Goal: Task Accomplishment & Management: Manage account settings

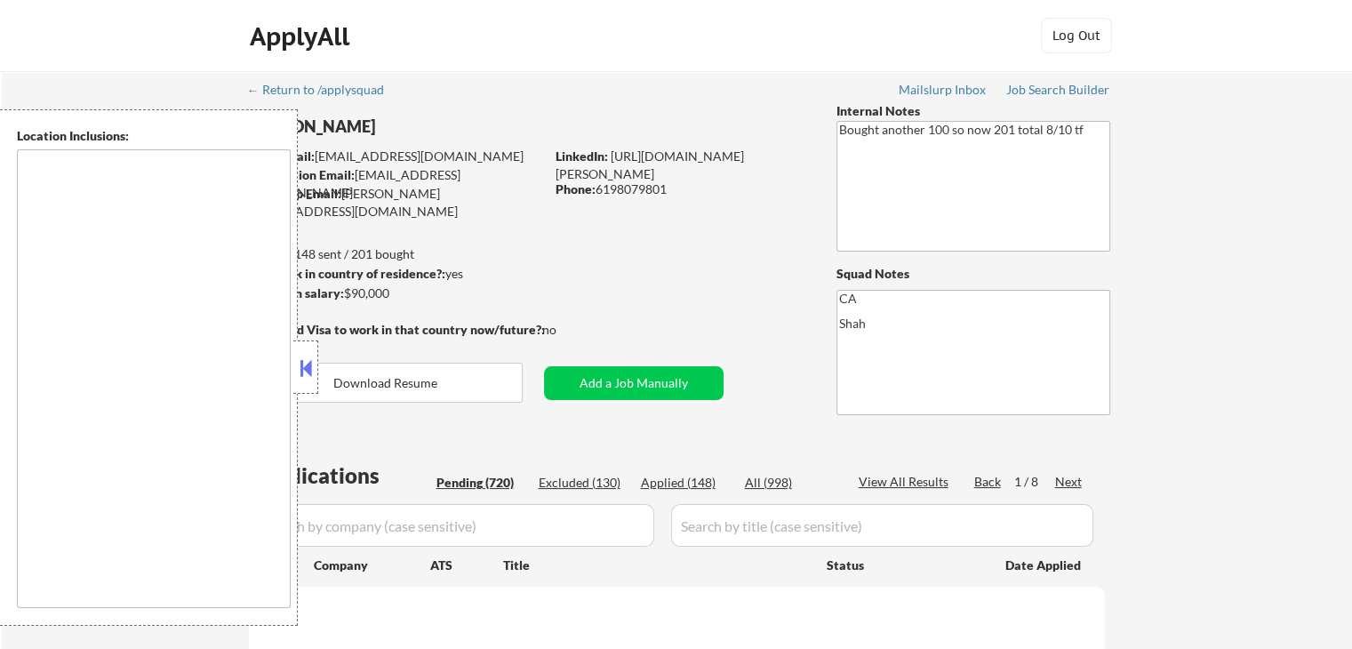
select select ""pending""
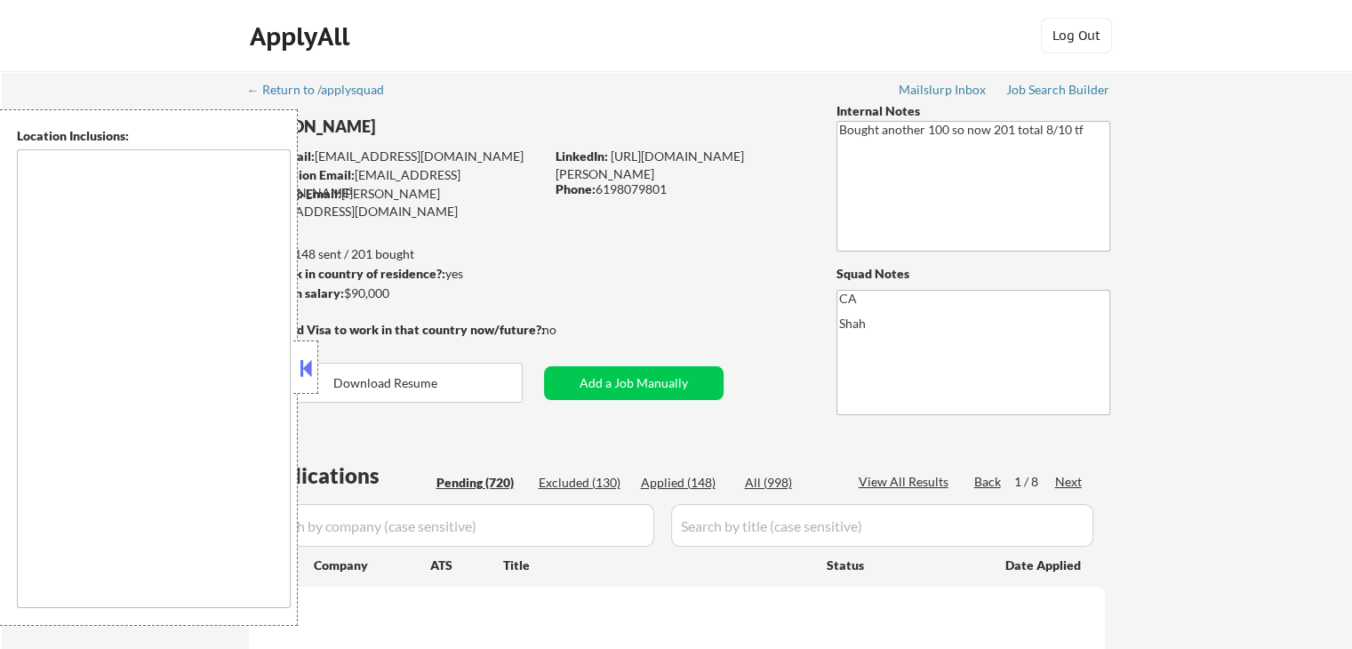
select select ""pending""
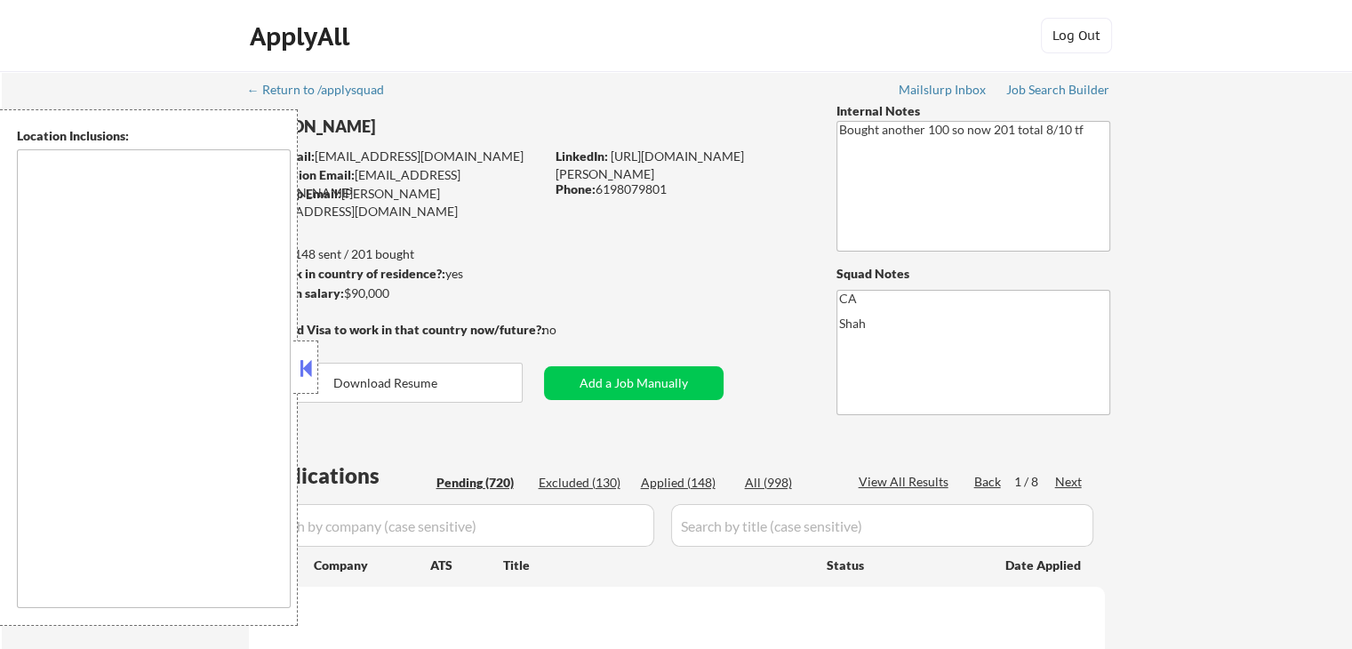
select select ""pending""
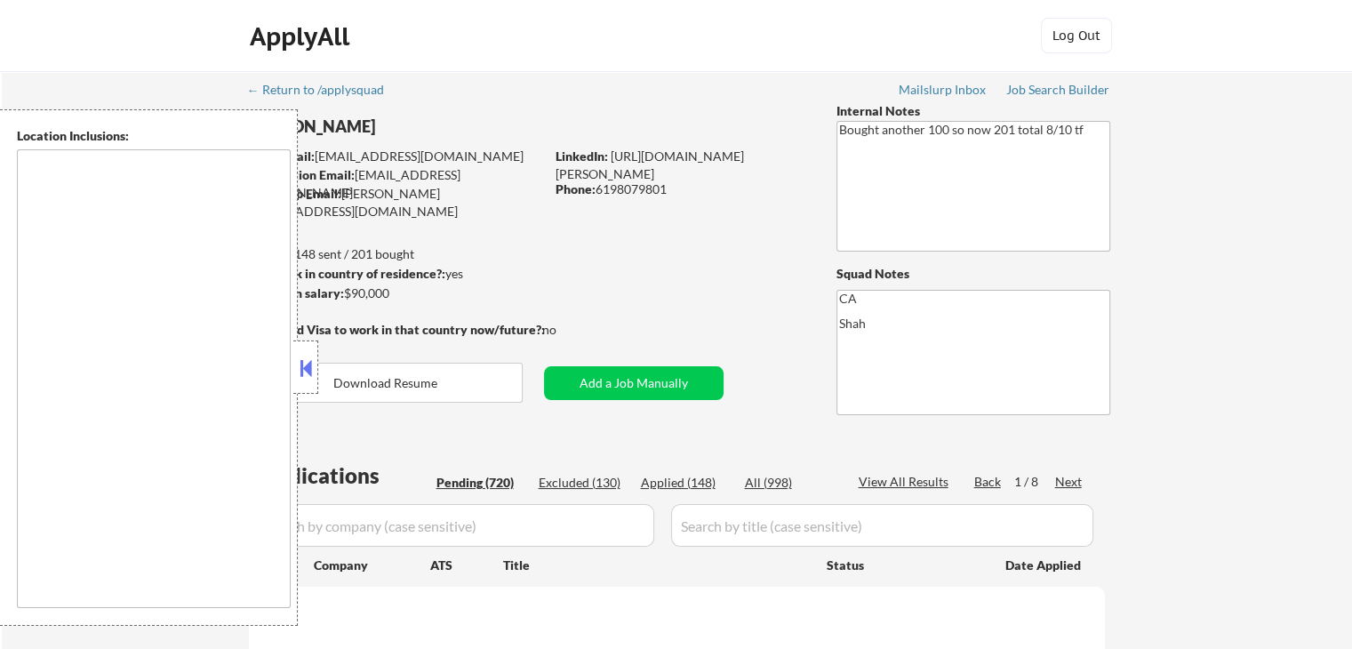
select select ""pending""
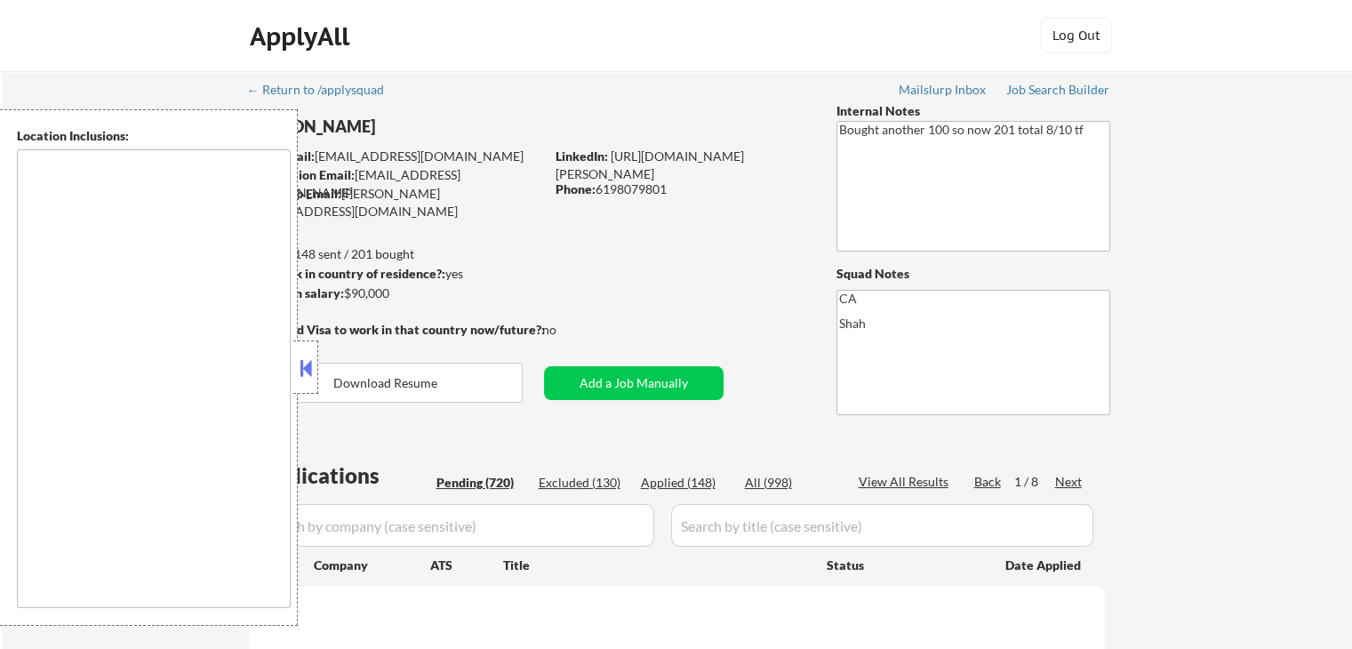
select select ""pending""
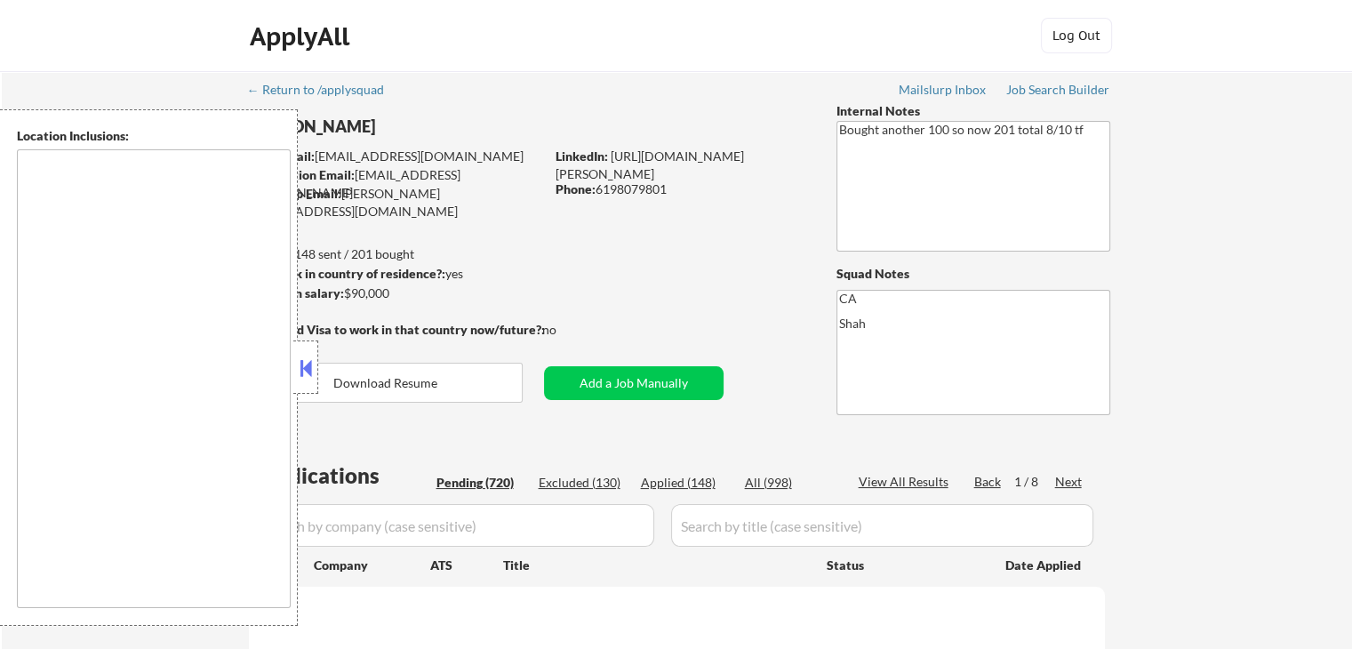
select select ""pending""
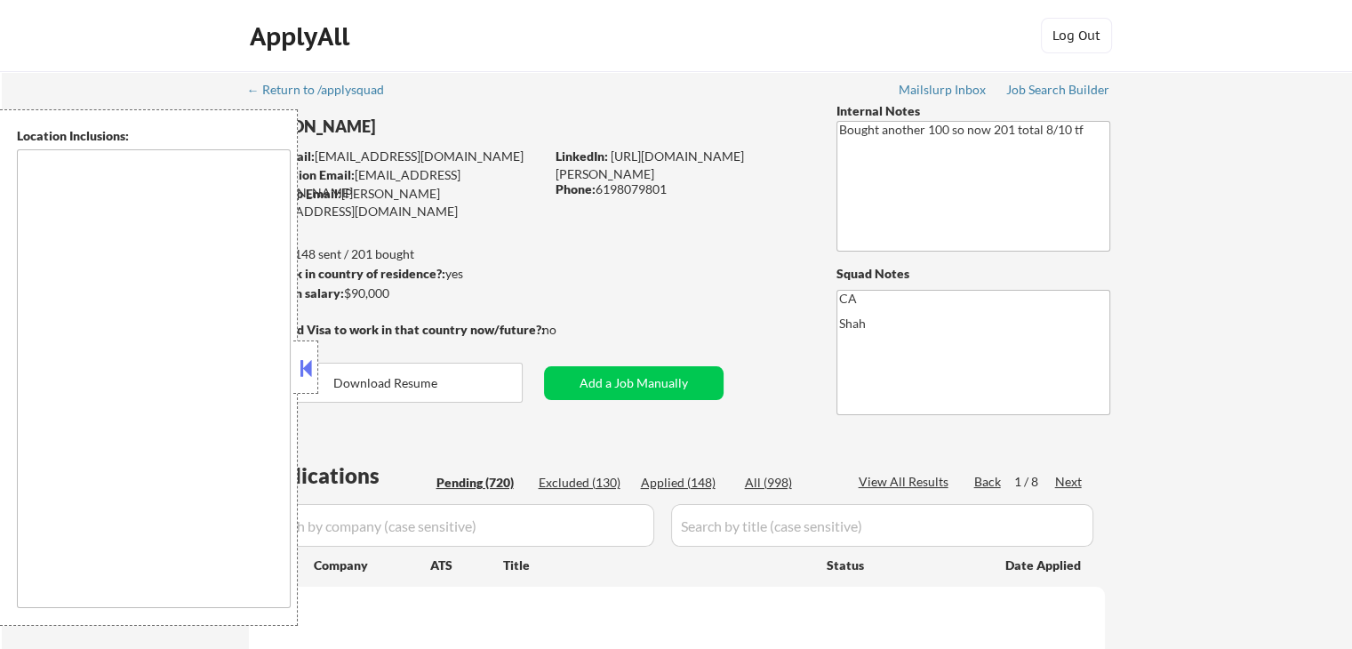
select select ""pending""
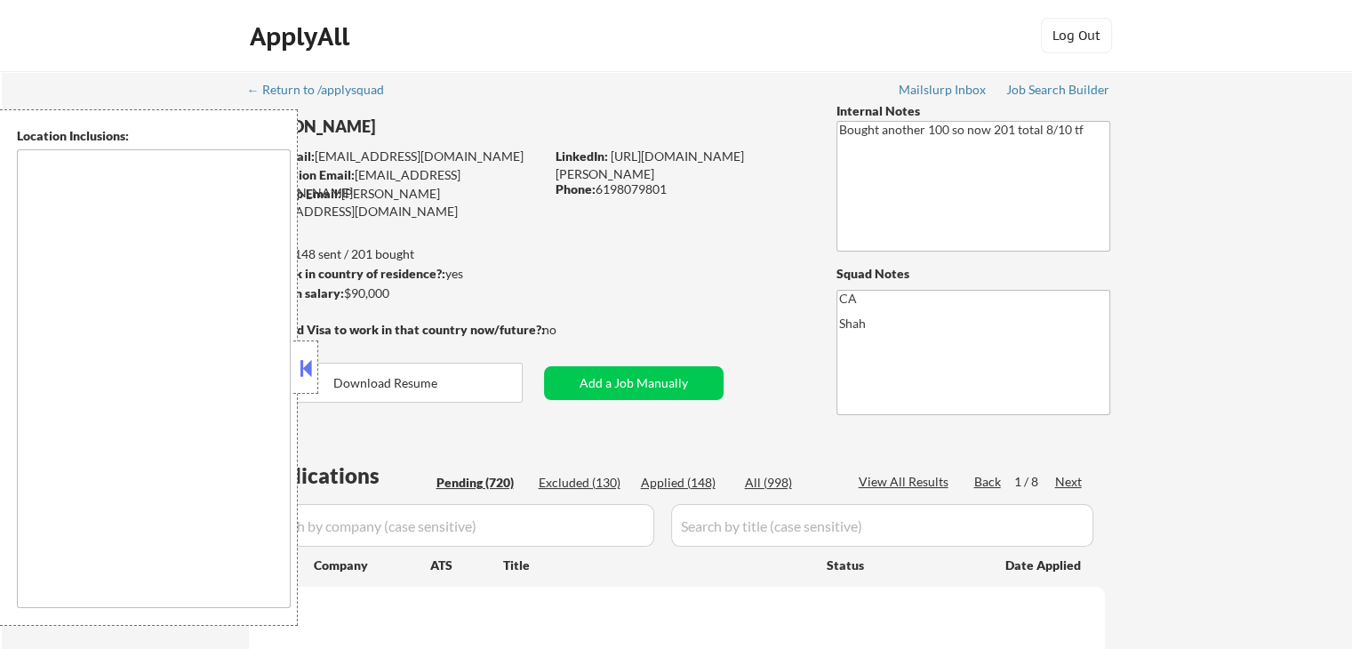
select select ""pending""
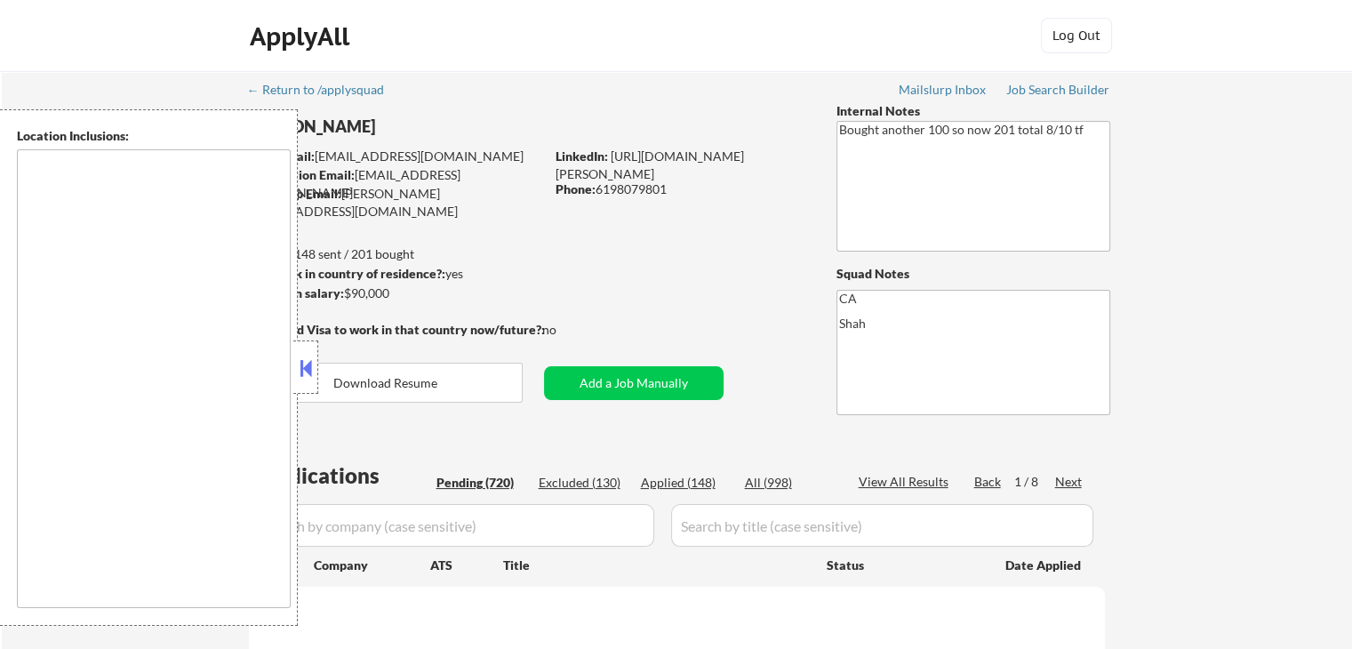
select select ""pending""
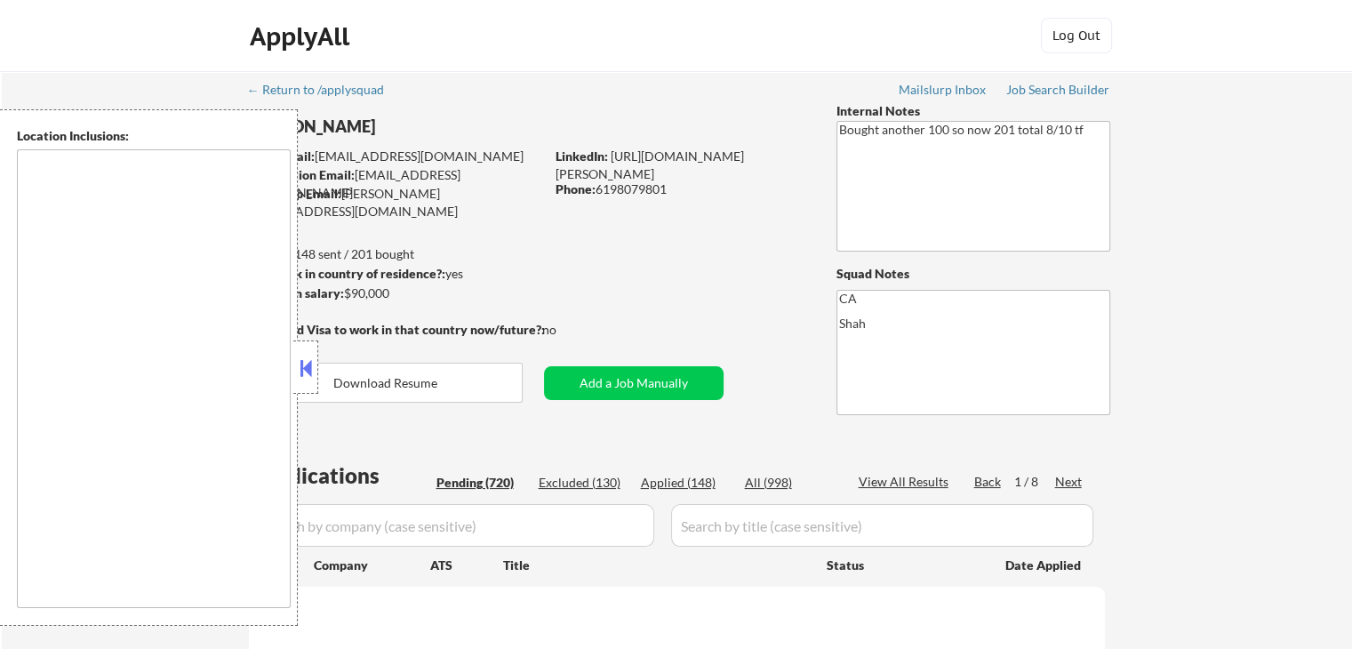
select select ""pending""
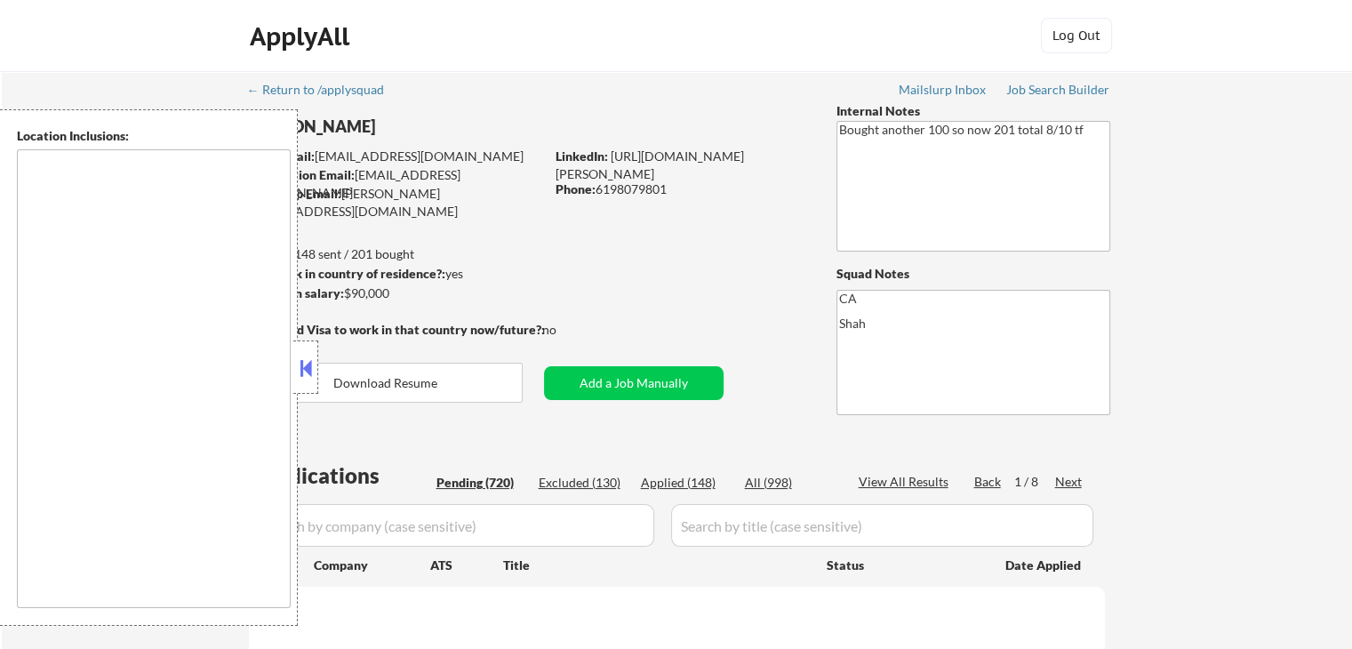
select select ""pending""
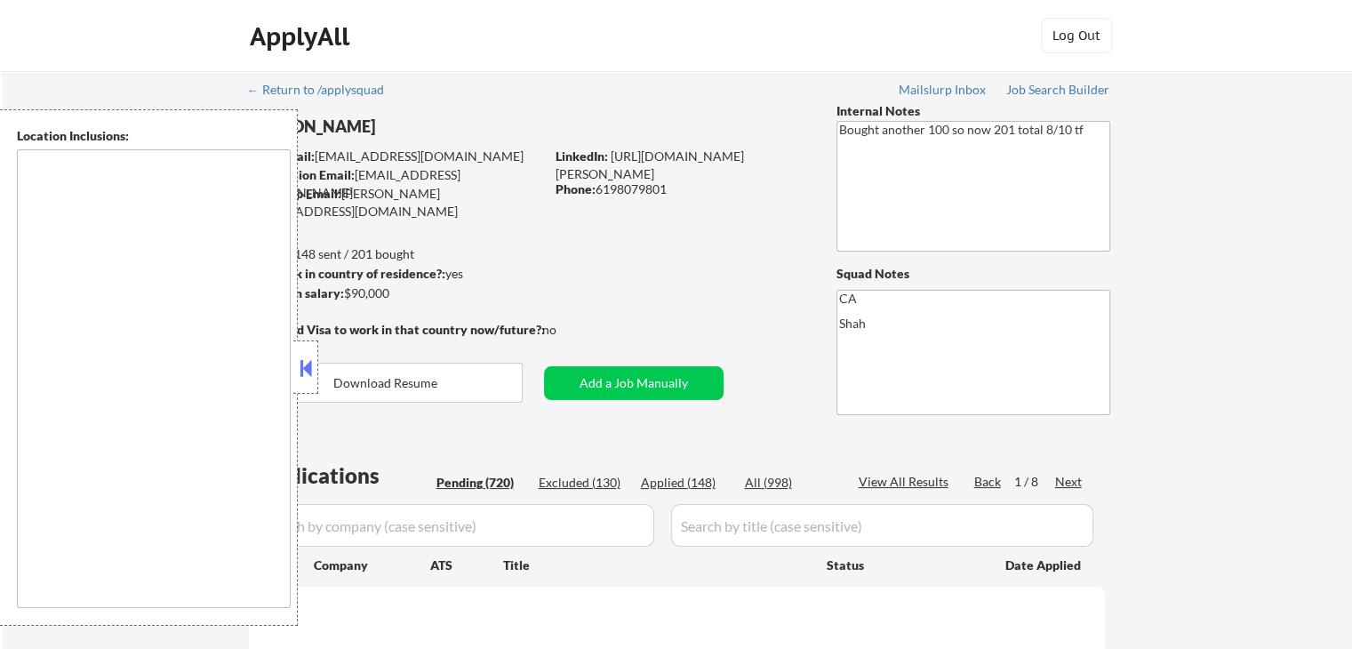
select select ""pending""
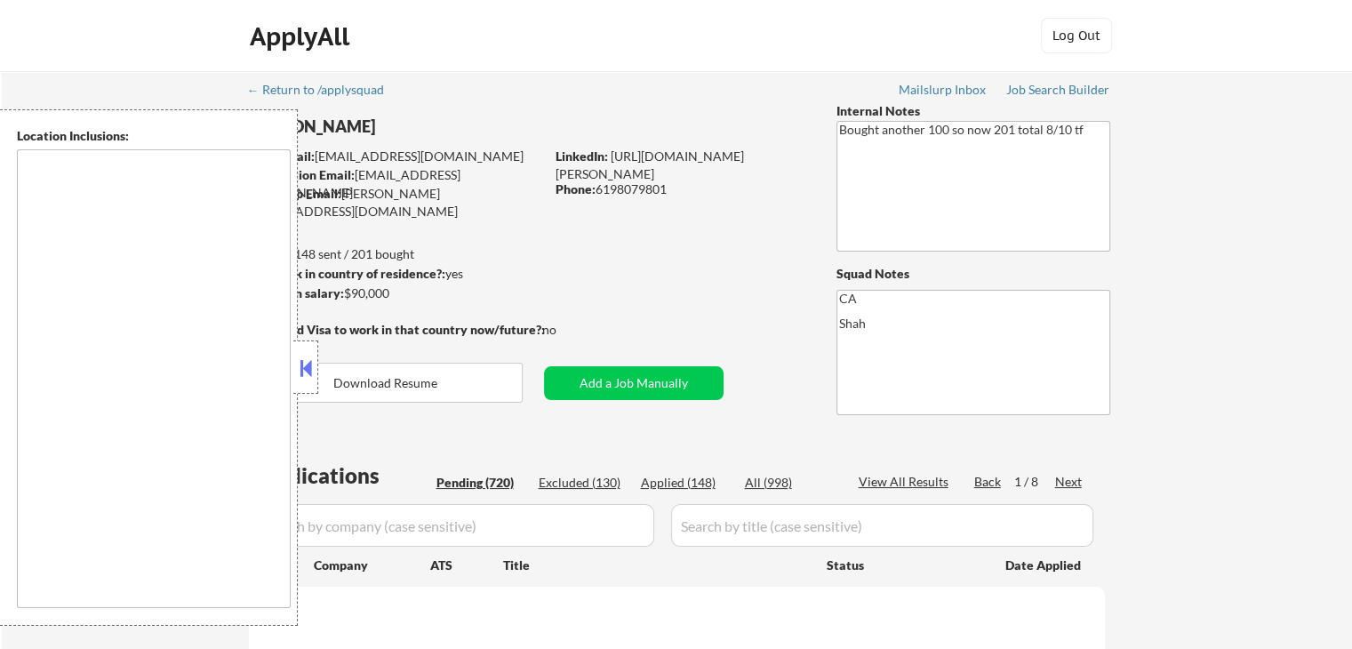
select select ""pending""
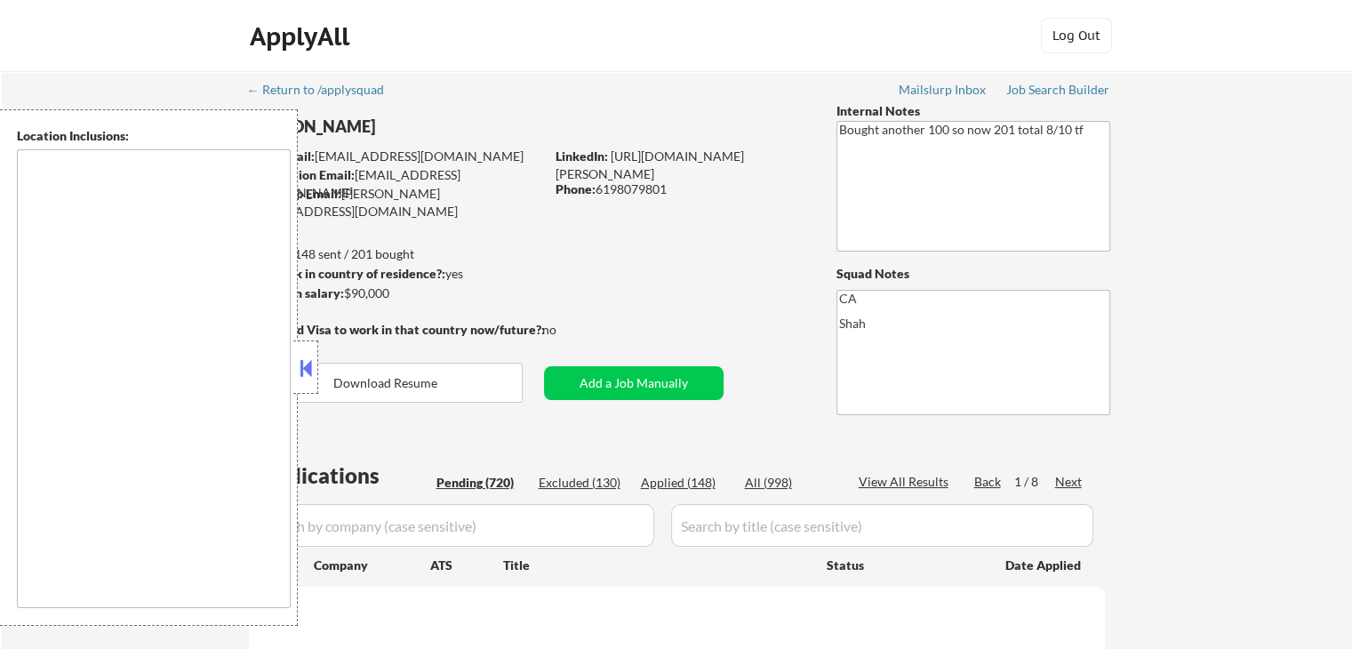
select select ""pending""
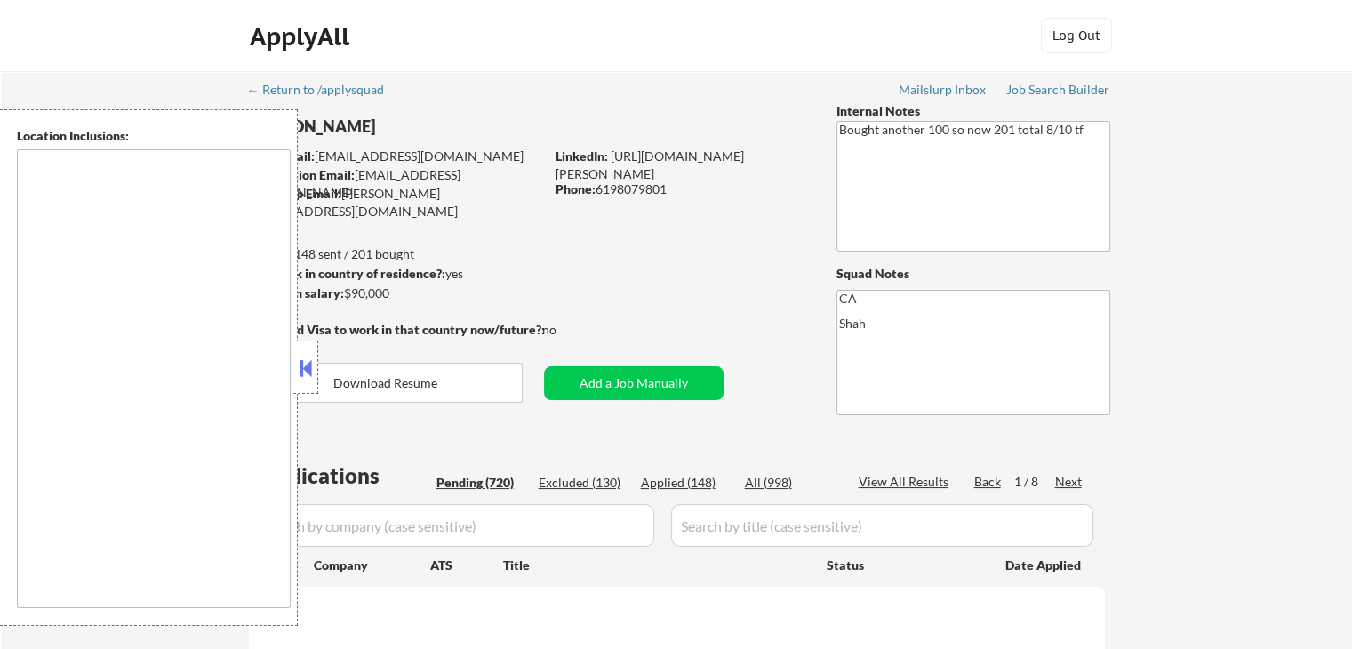
select select ""pending""
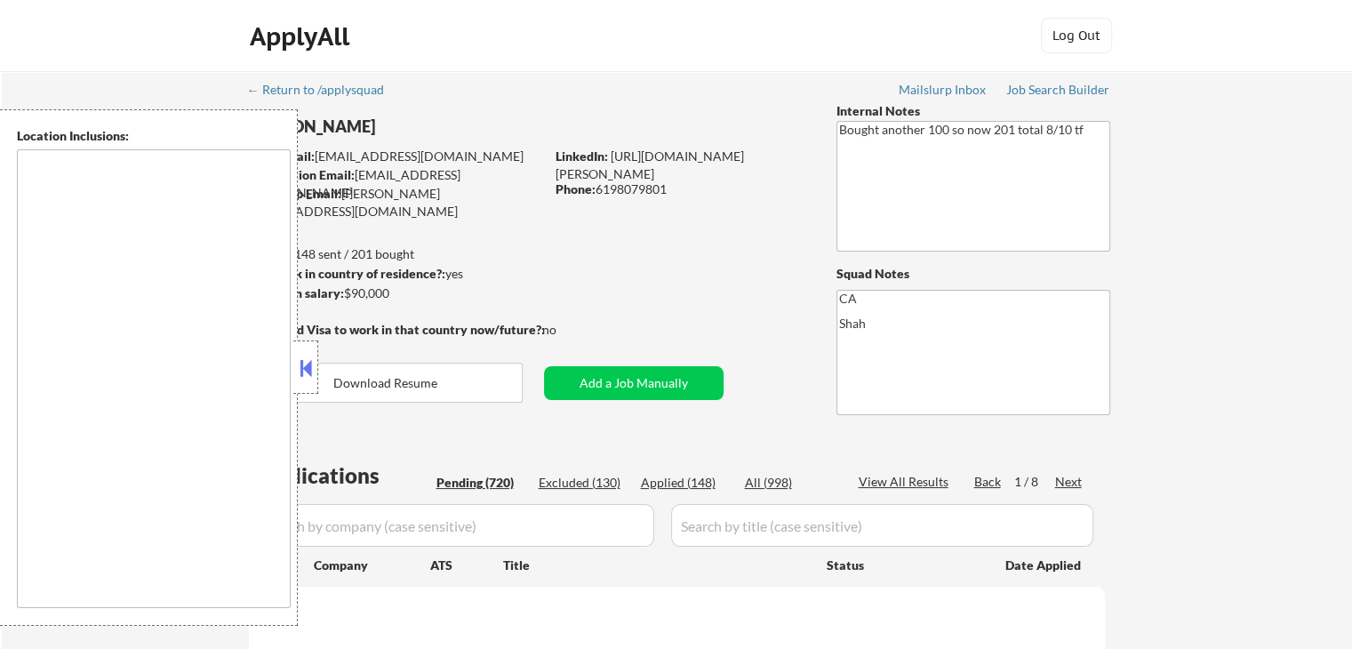
select select ""pending""
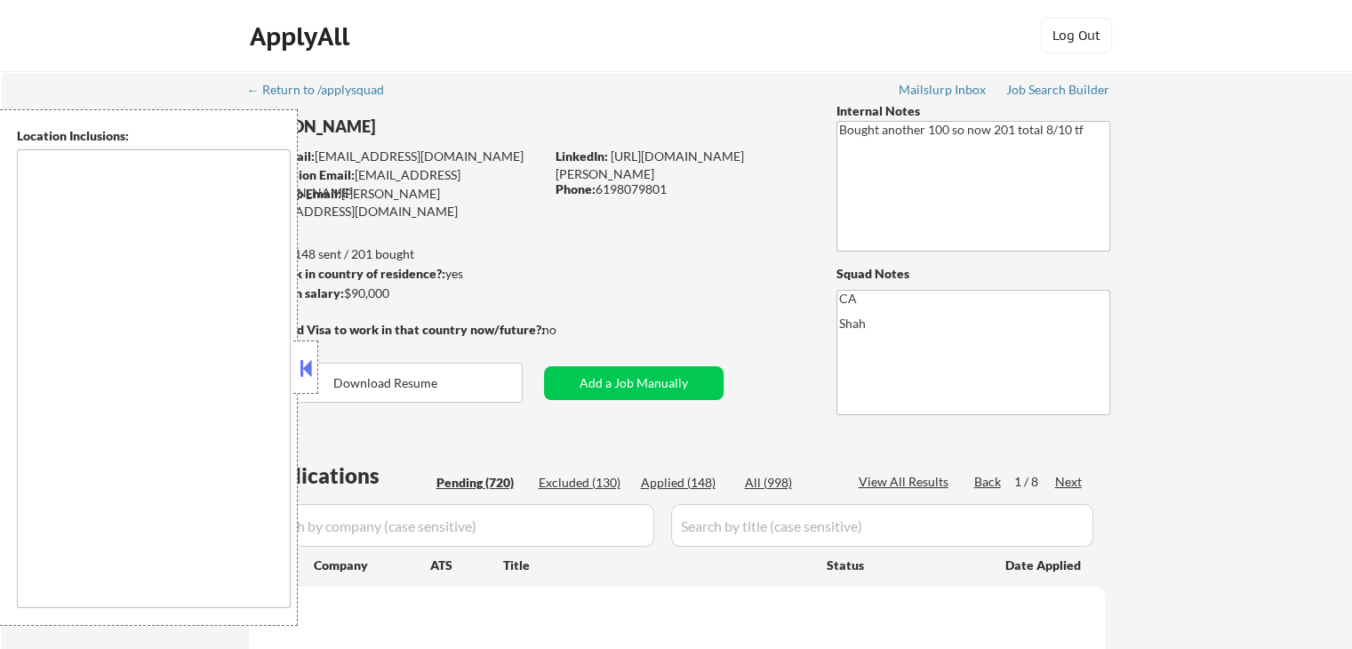
select select ""pending""
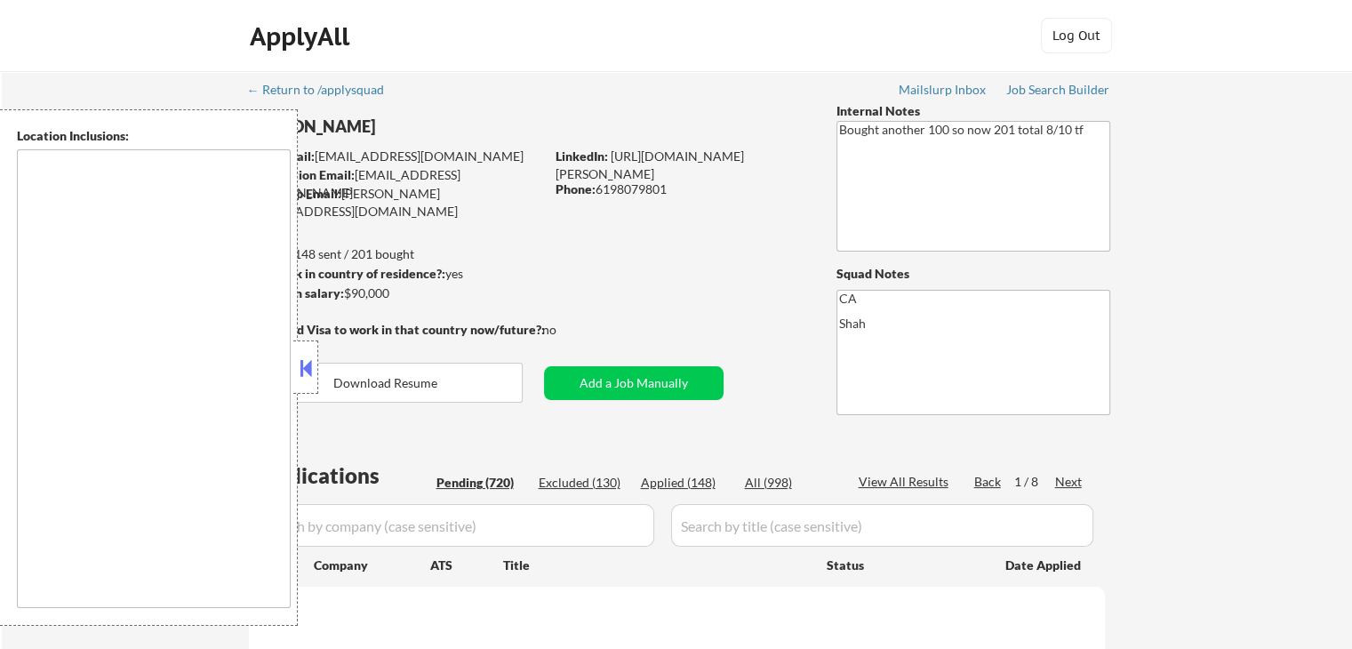
select select ""pending""
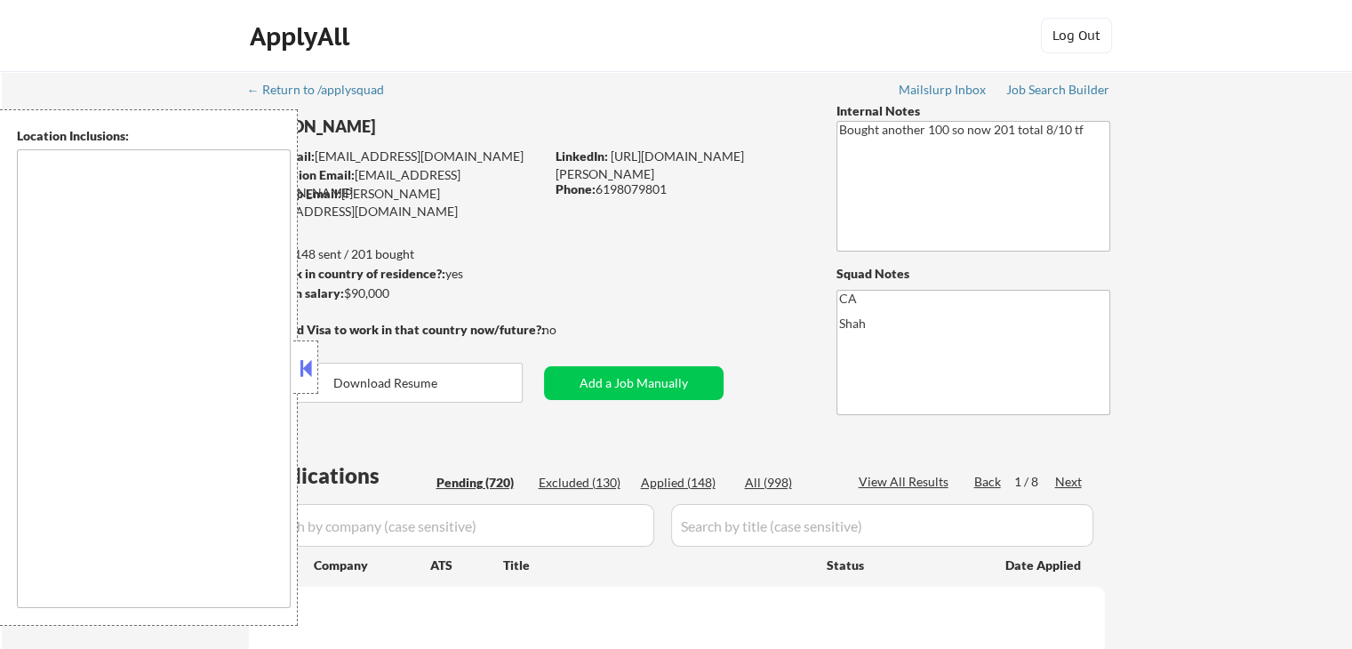
select select ""pending""
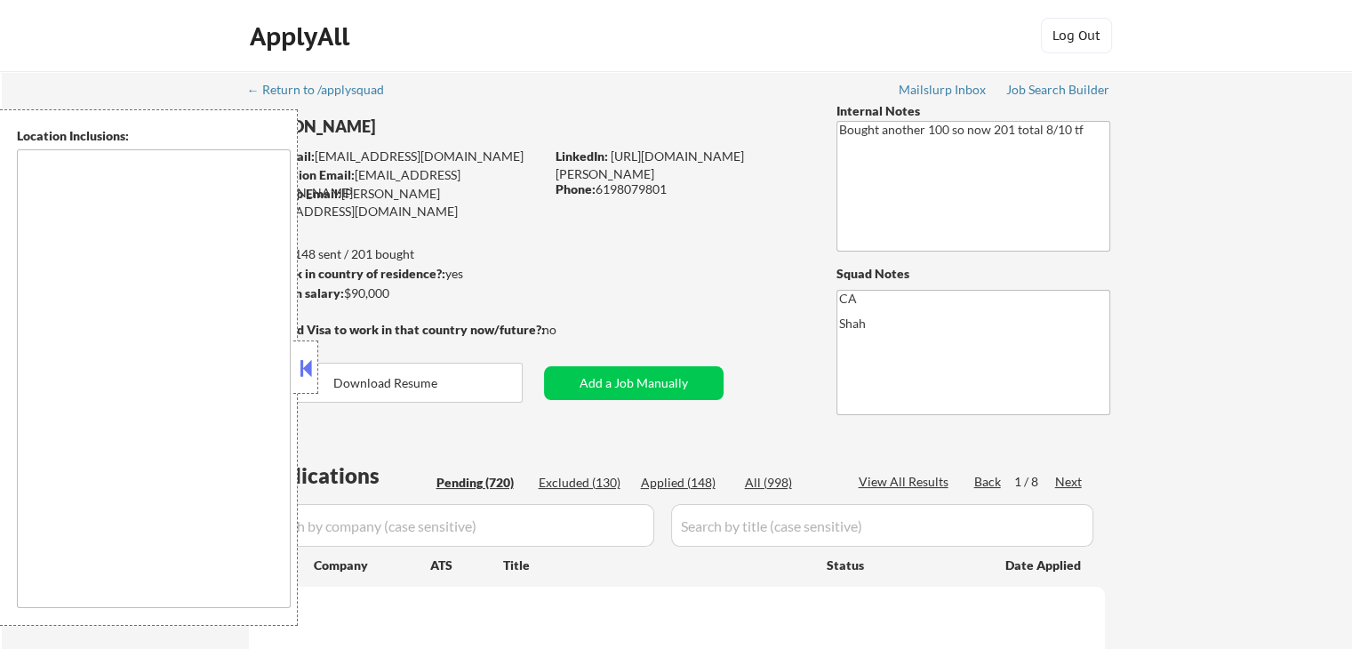
select select ""pending""
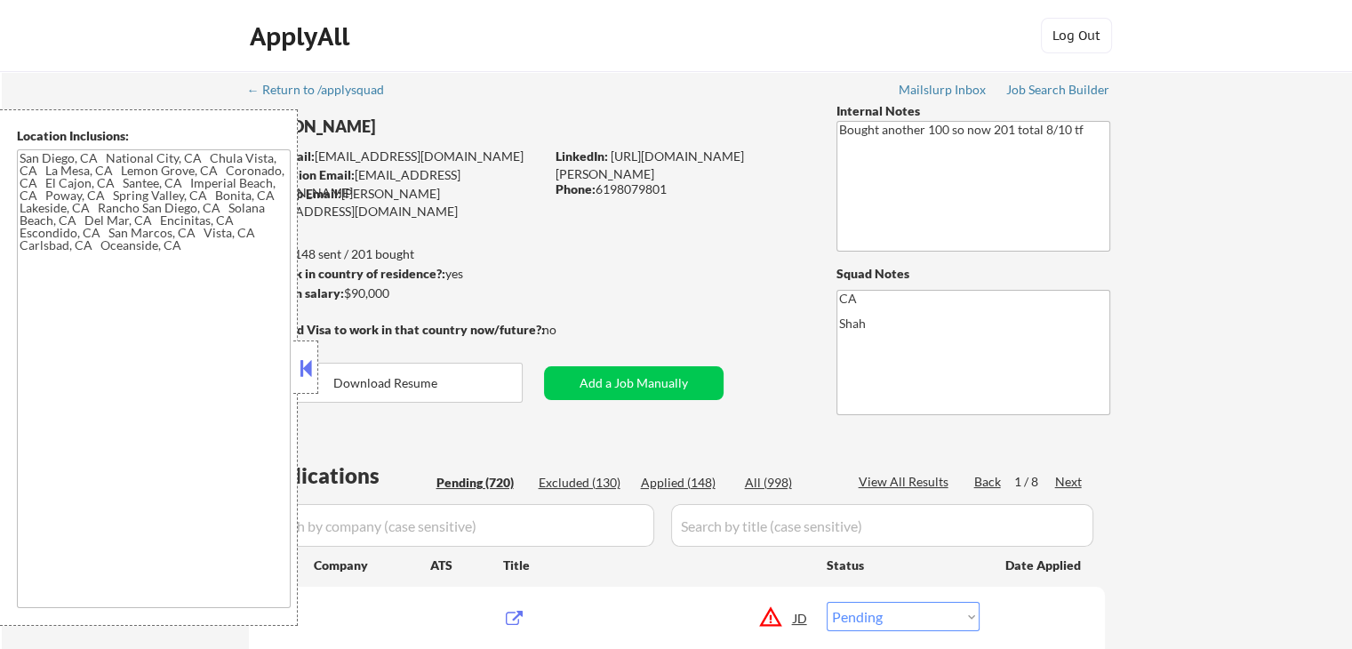
type textarea "[GEOGRAPHIC_DATA], [GEOGRAPHIC_DATA], [GEOGRAPHIC_DATA] [GEOGRAPHIC_DATA], [GEO…"
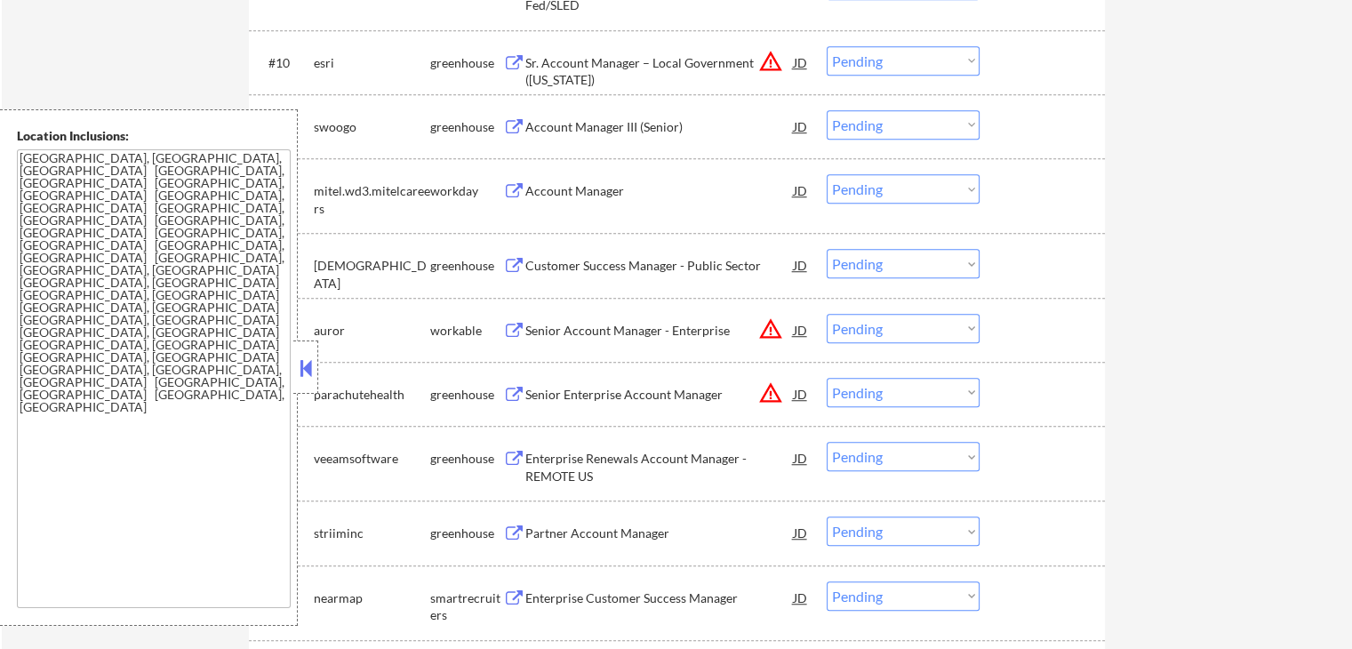
scroll to position [1244, 0]
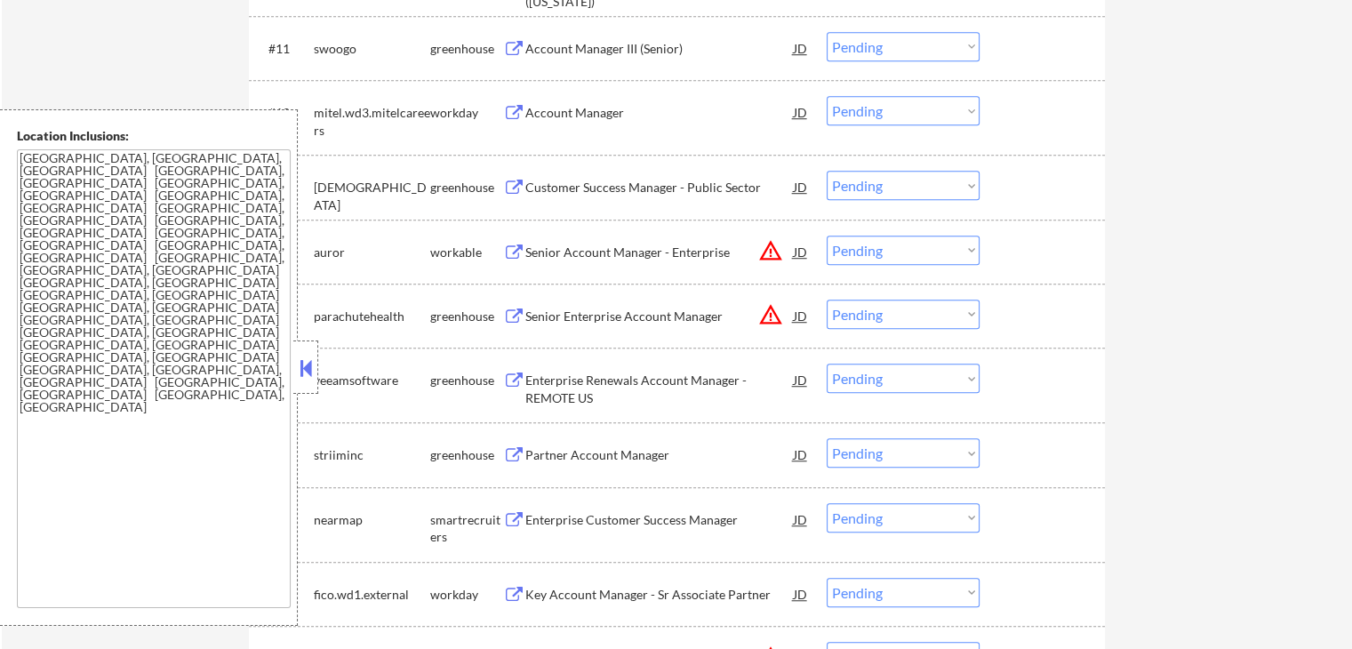
click at [519, 48] on button at bounding box center [514, 49] width 22 height 17
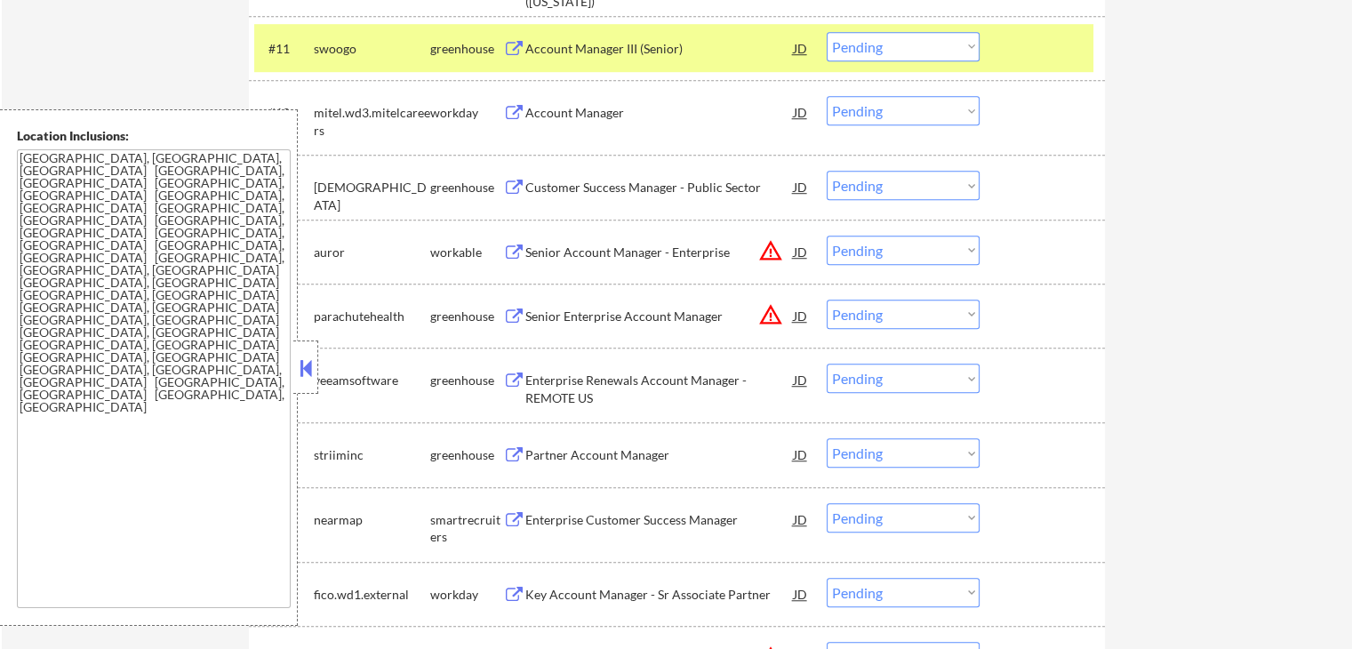
click at [533, 191] on div "Customer Success Manager - Public Sector" at bounding box center [659, 188] width 268 height 18
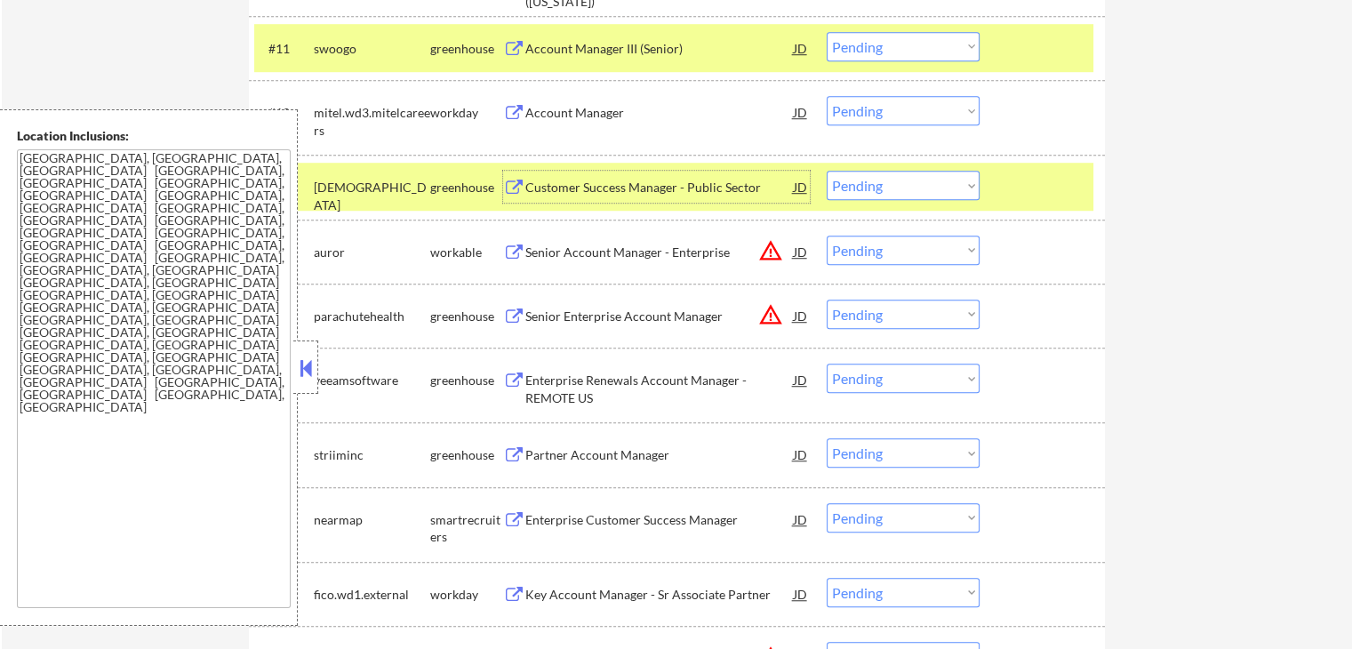
click at [901, 193] on select "Choose an option... Pending Applied Excluded (Questions) Excluded (Expired) Exc…" at bounding box center [902, 185] width 153 height 29
click at [826, 171] on select "Choose an option... Pending Applied Excluded (Questions) Excluded (Expired) Exc…" at bounding box center [902, 185] width 153 height 29
select select ""pending""
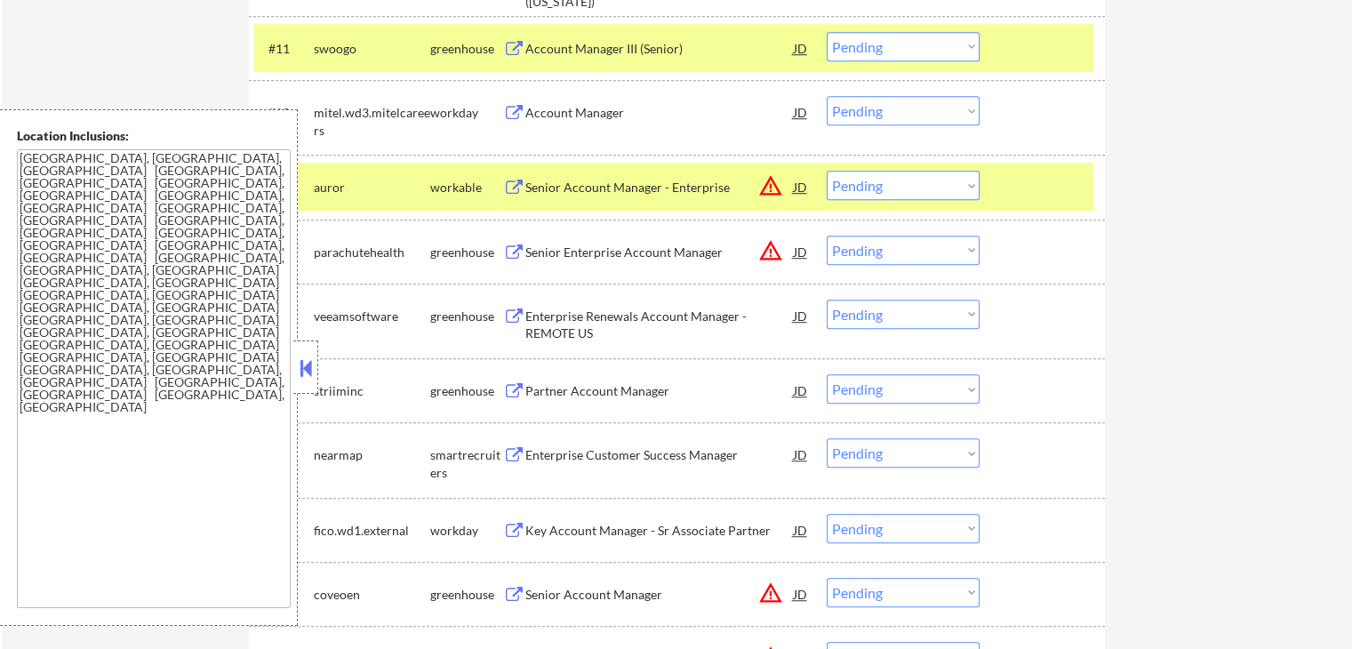
click at [878, 49] on select "Choose an option... Pending Applied Excluded (Questions) Excluded (Expired) Exc…" at bounding box center [902, 46] width 153 height 29
click at [826, 32] on select "Choose an option... Pending Applied Excluded (Questions) Excluded (Expired) Exc…" at bounding box center [902, 46] width 153 height 29
click at [534, 182] on div "Senior Account Manager - Enterprise" at bounding box center [659, 188] width 268 height 18
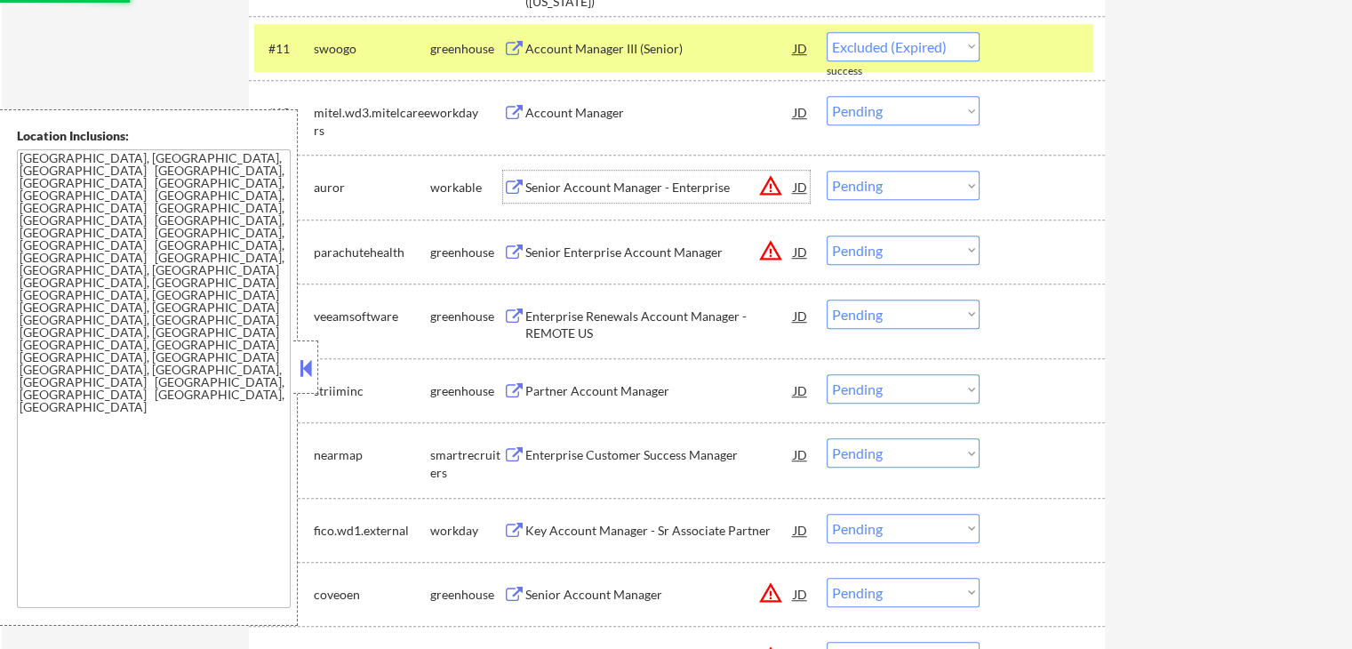
click at [566, 251] on div "Senior Enterprise Account Manager" at bounding box center [659, 252] width 268 height 18
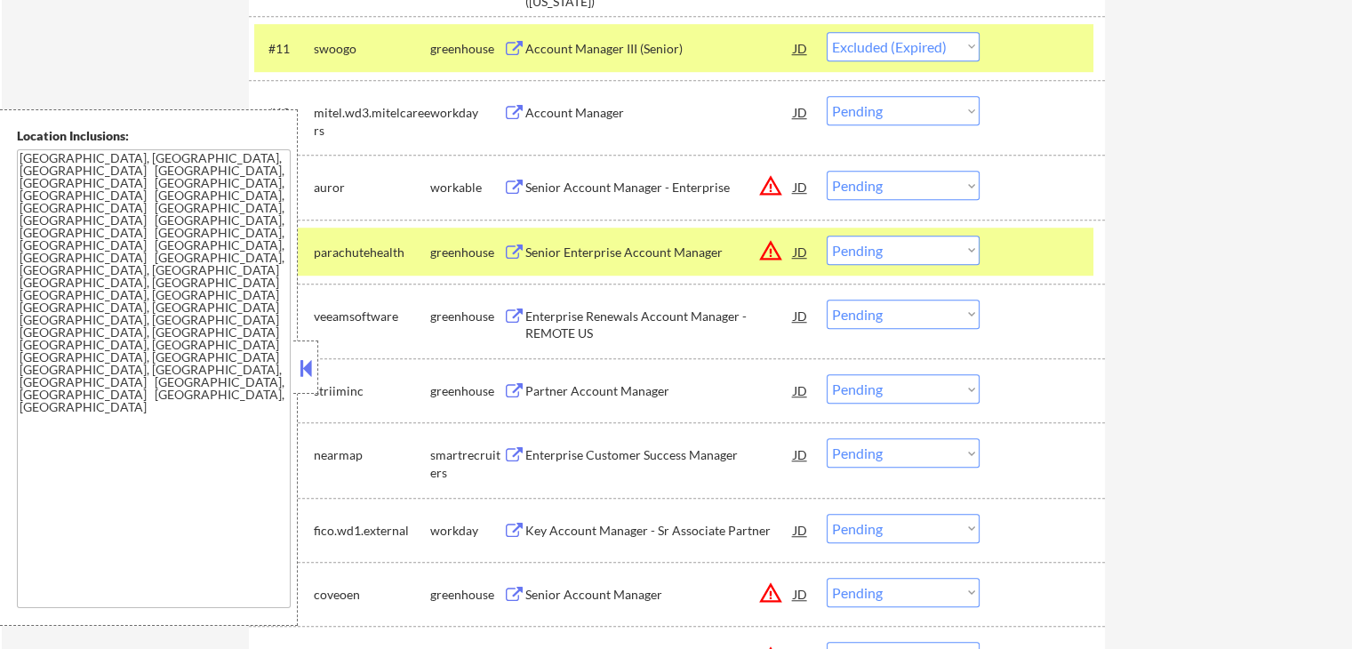
select select ""pending""
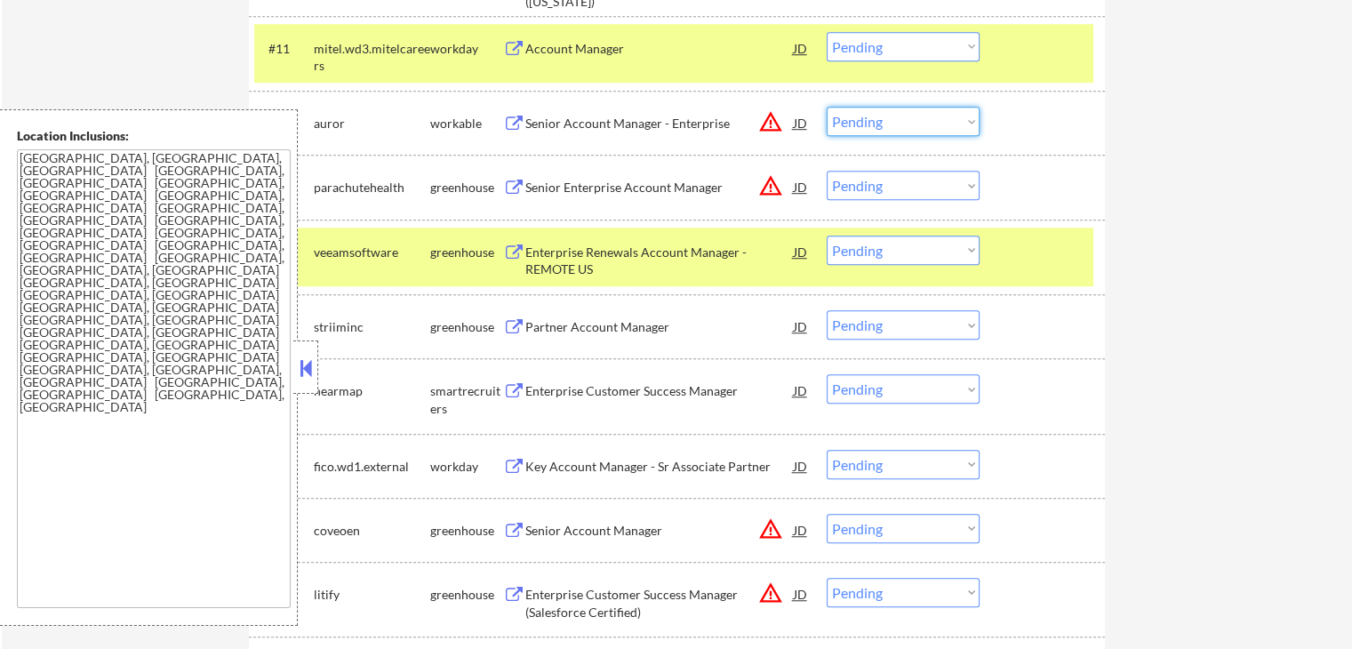
drag, startPoint x: 879, startPoint y: 116, endPoint x: 886, endPoint y: 124, distance: 10.7
click at [882, 116] on select "Choose an option... Pending Applied Excluded (Questions) Excluded (Expired) Exc…" at bounding box center [902, 121] width 153 height 29
click at [826, 107] on select "Choose an option... Pending Applied Excluded (Questions) Excluded (Expired) Exc…" at bounding box center [902, 121] width 153 height 29
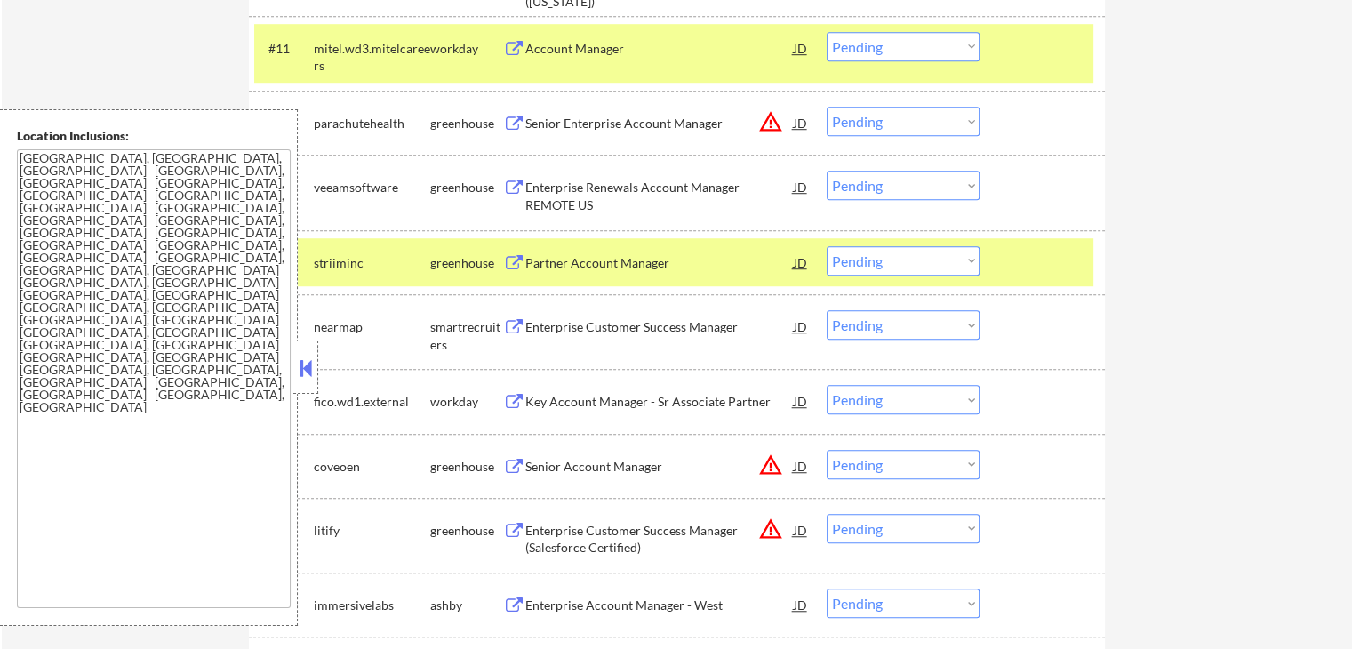
click at [896, 125] on select "Choose an option... Pending Applied Excluded (Questions) Excluded (Expired) Exc…" at bounding box center [902, 121] width 153 height 29
click at [826, 107] on select "Choose an option... Pending Applied Excluded (Questions) Excluded (Expired) Exc…" at bounding box center [902, 121] width 153 height 29
click at [632, 193] on div "Enterprise Renewals Account Manager - REMOTE US" at bounding box center [659, 196] width 268 height 35
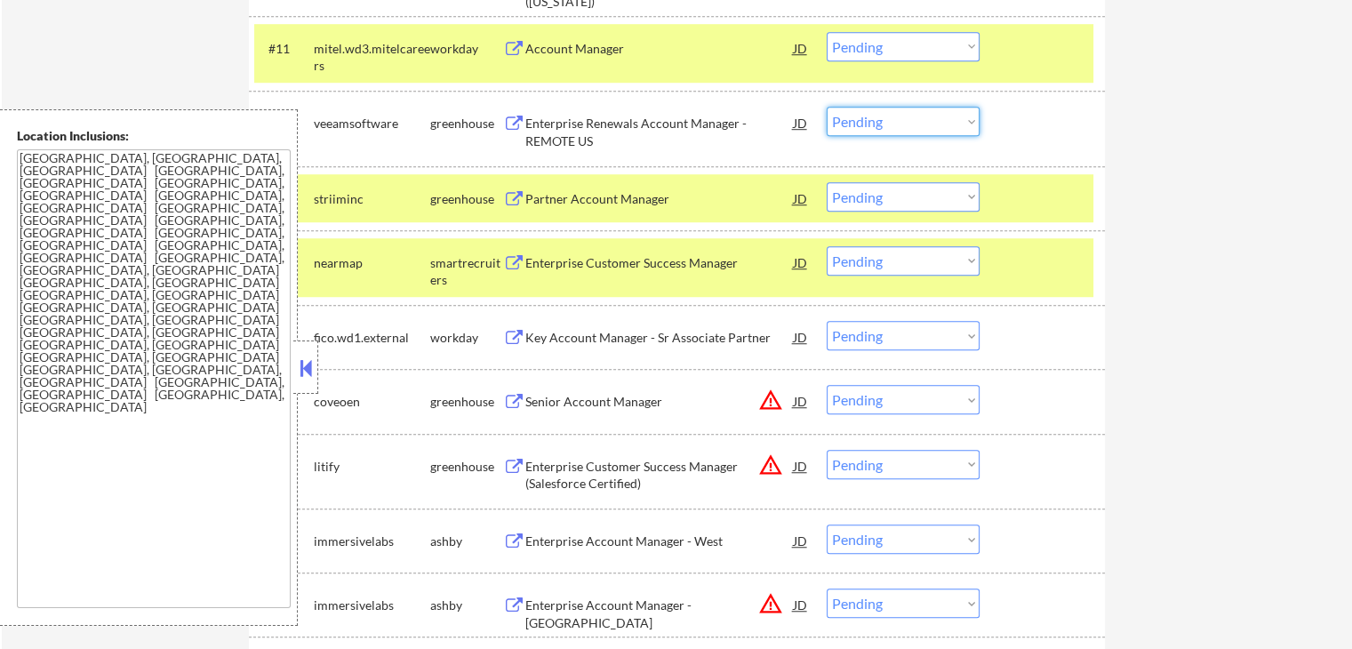
drag, startPoint x: 901, startPoint y: 118, endPoint x: 899, endPoint y: 133, distance: 15.2
click at [901, 118] on select "Choose an option... Pending Applied Excluded (Questions) Excluded (Expired) Exc…" at bounding box center [902, 121] width 153 height 29
click at [826, 107] on select "Choose an option... Pending Applied Excluded (Questions) Excluded (Expired) Exc…" at bounding box center [902, 121] width 153 height 29
click at [660, 190] on div "Partner Account Manager" at bounding box center [659, 199] width 268 height 18
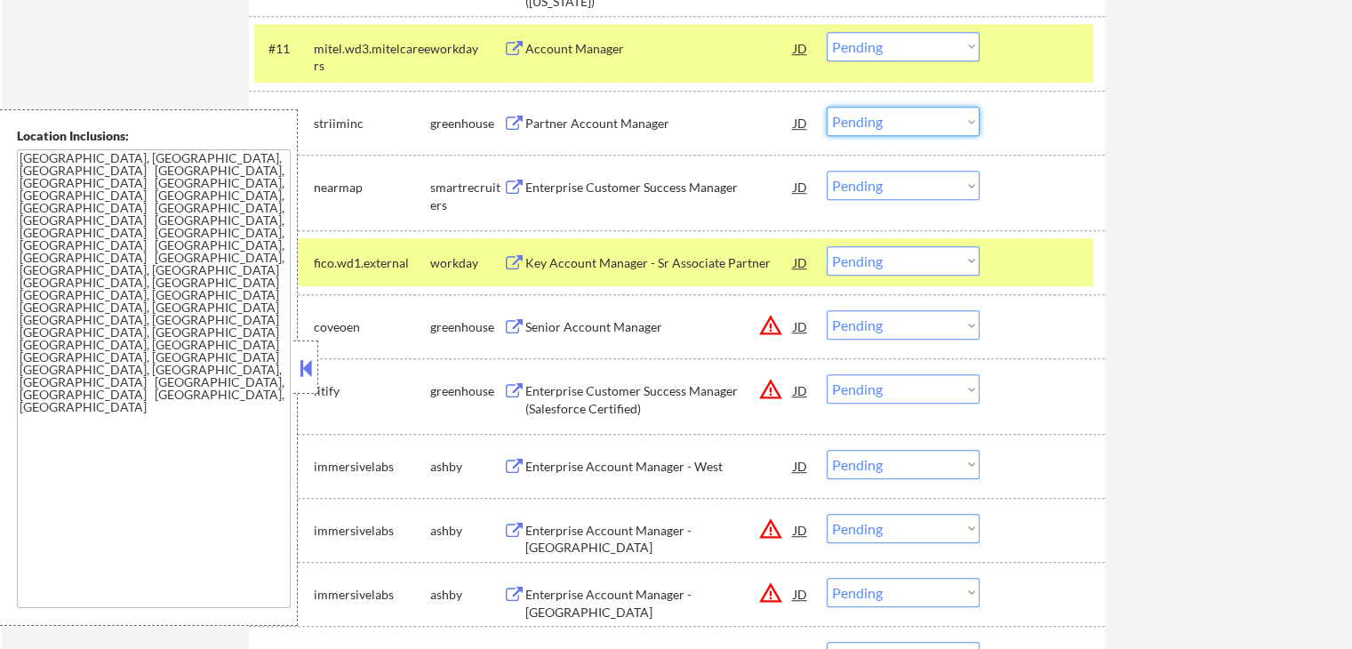
click at [886, 121] on select "Choose an option... Pending Applied Excluded (Questions) Excluded (Expired) Exc…" at bounding box center [902, 121] width 153 height 29
click at [826, 107] on select "Choose an option... Pending Applied Excluded (Questions) Excluded (Expired) Exc…" at bounding box center [902, 121] width 153 height 29
click at [579, 180] on div "Enterprise Customer Success Manager" at bounding box center [659, 188] width 268 height 18
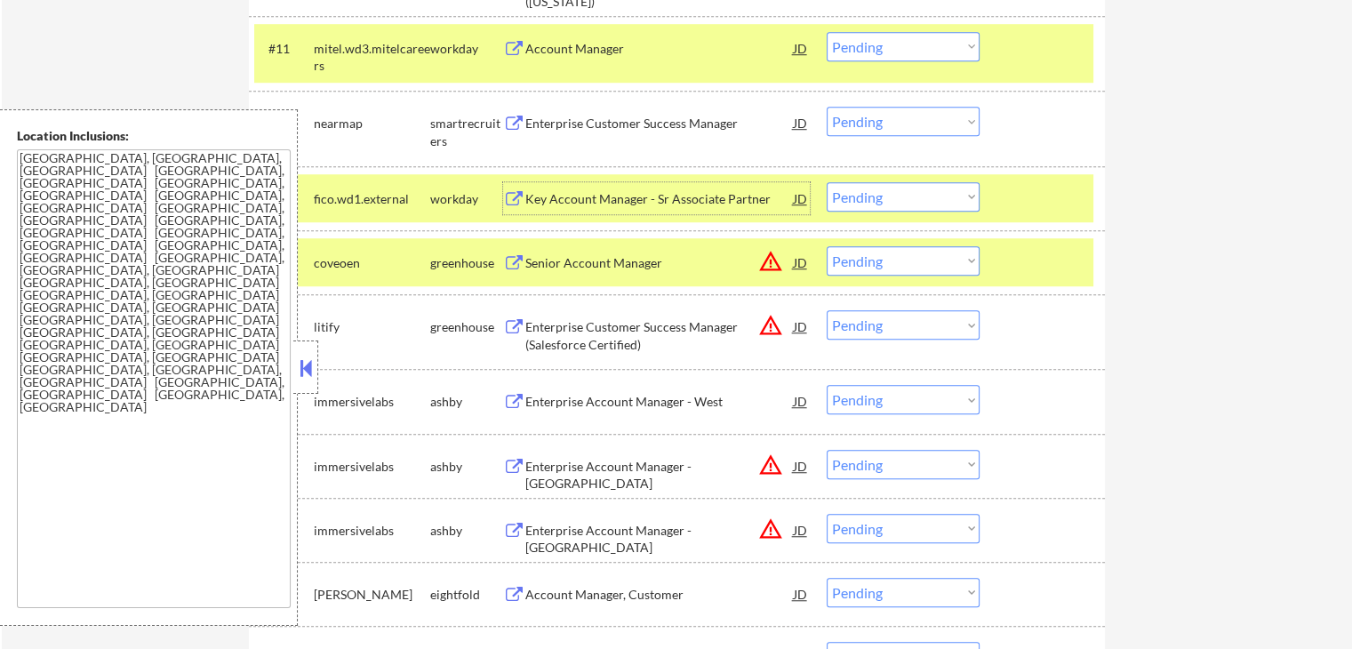
scroll to position [1333, 0]
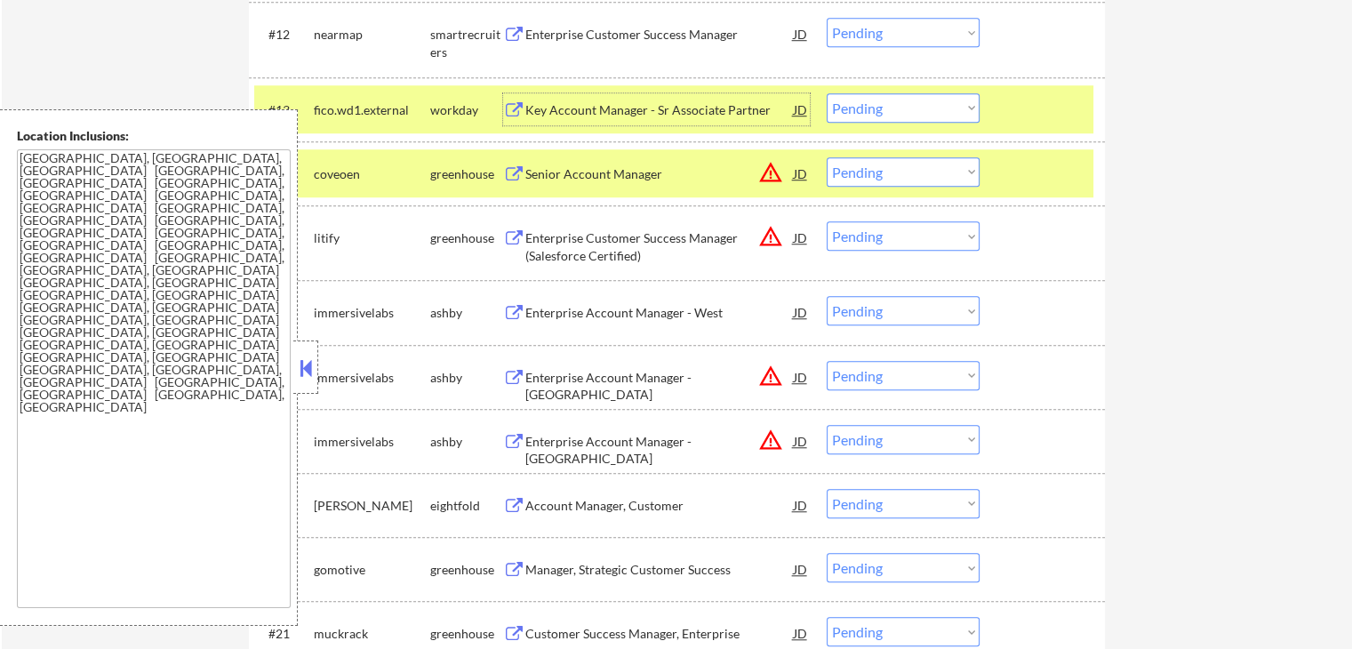
click at [594, 310] on div "Enterprise Account Manager - West" at bounding box center [659, 313] width 268 height 18
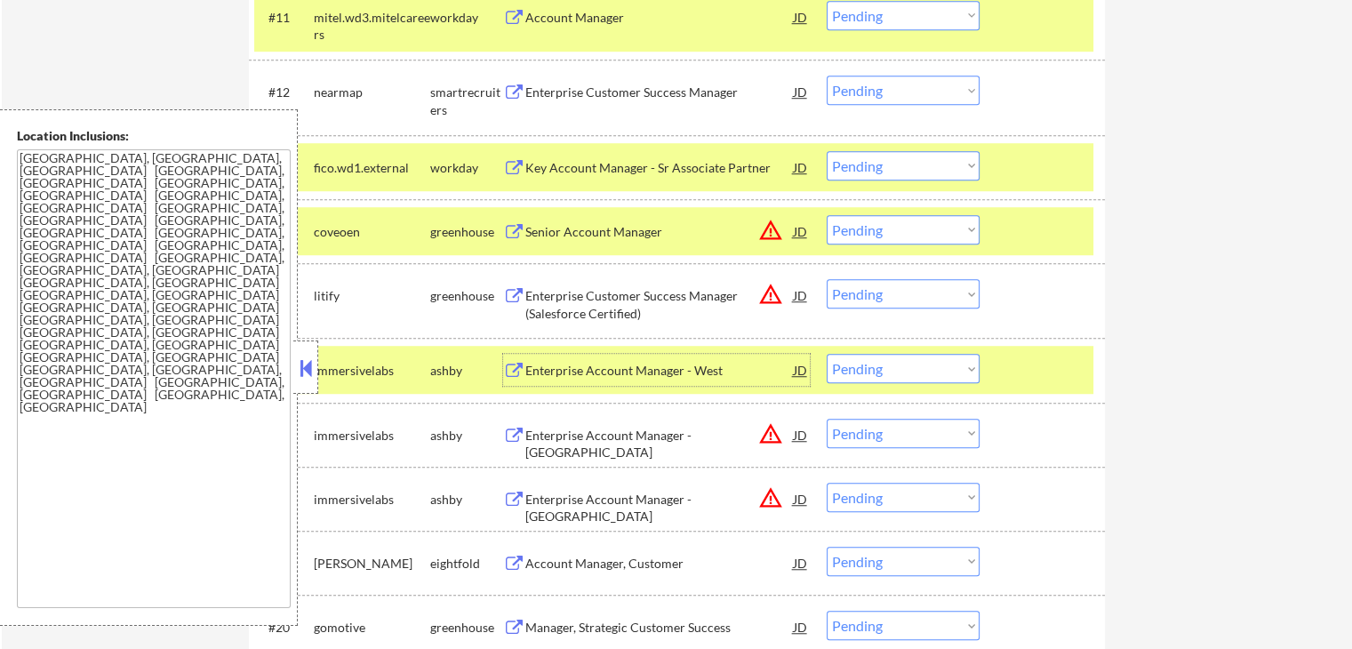
scroll to position [1244, 0]
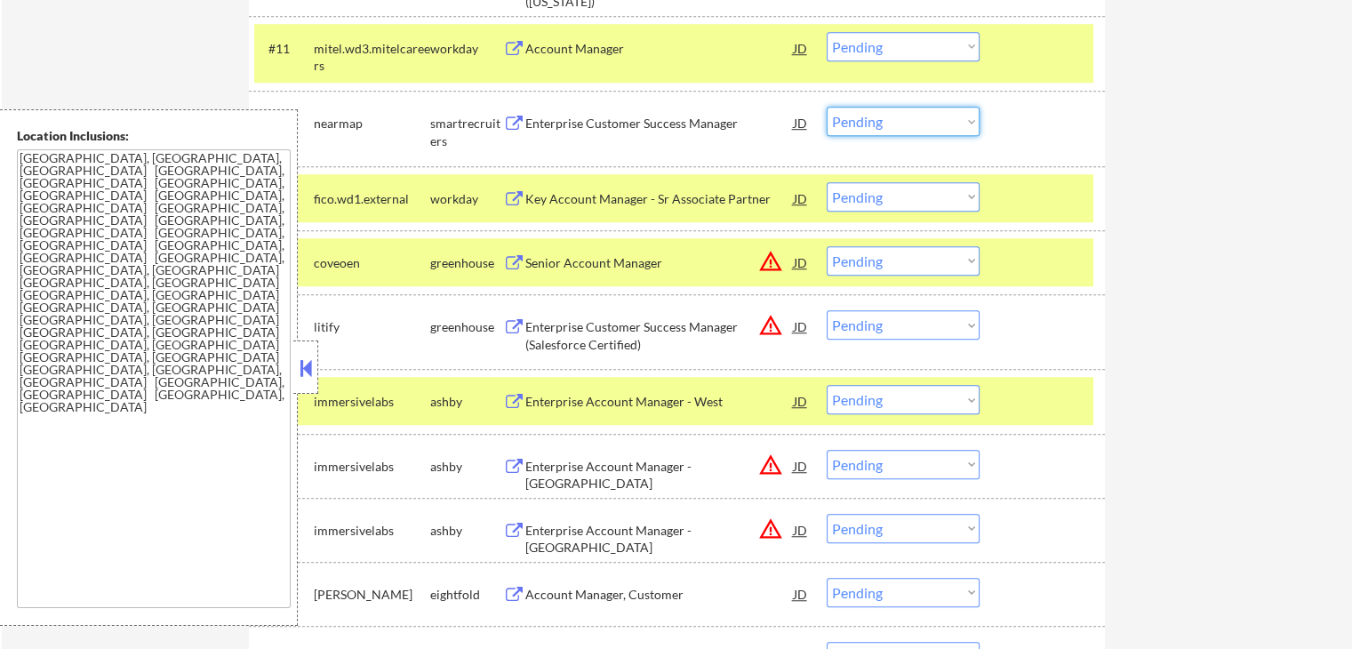
drag, startPoint x: 876, startPoint y: 123, endPoint x: 875, endPoint y: 135, distance: 12.5
click at [876, 123] on select "Choose an option... Pending Applied Excluded (Questions) Excluded (Expired) Exc…" at bounding box center [902, 121] width 153 height 29
click at [826, 107] on select "Choose an option... Pending Applied Excluded (Questions) Excluded (Expired) Exc…" at bounding box center [902, 121] width 153 height 29
select select ""pending""
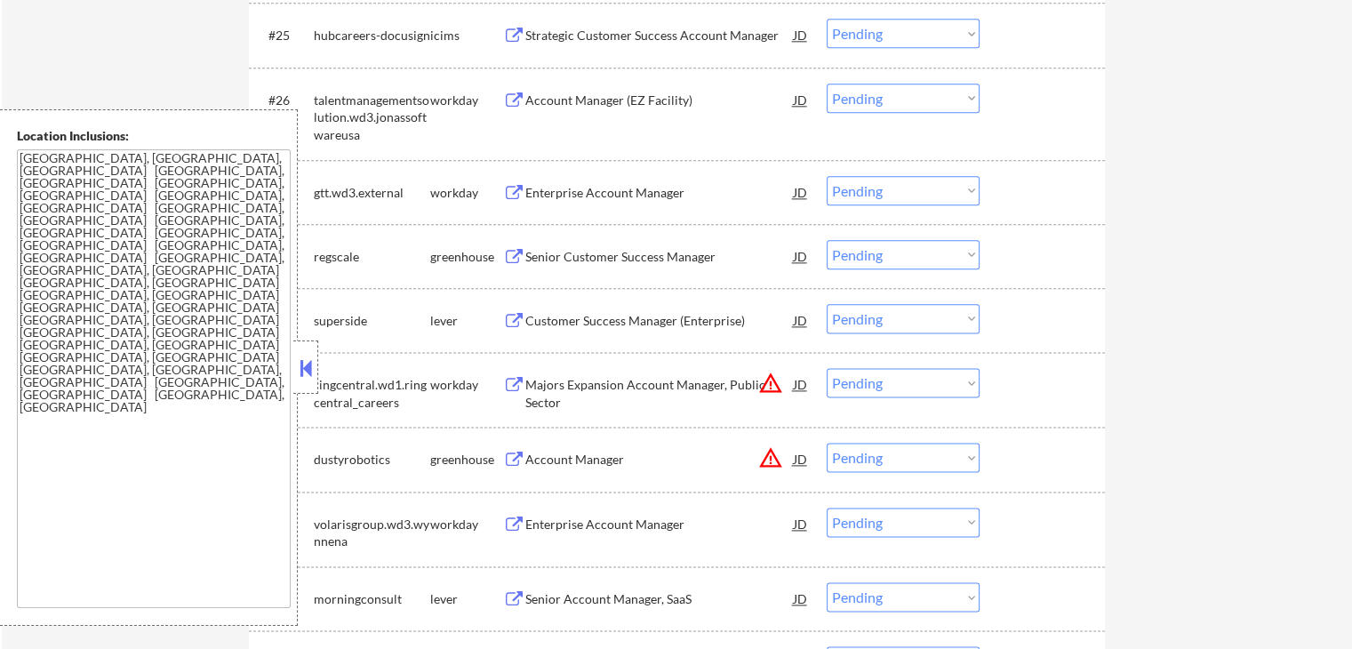
scroll to position [2222, 0]
click at [532, 255] on div "Senior Customer Success Manager" at bounding box center [659, 258] width 268 height 18
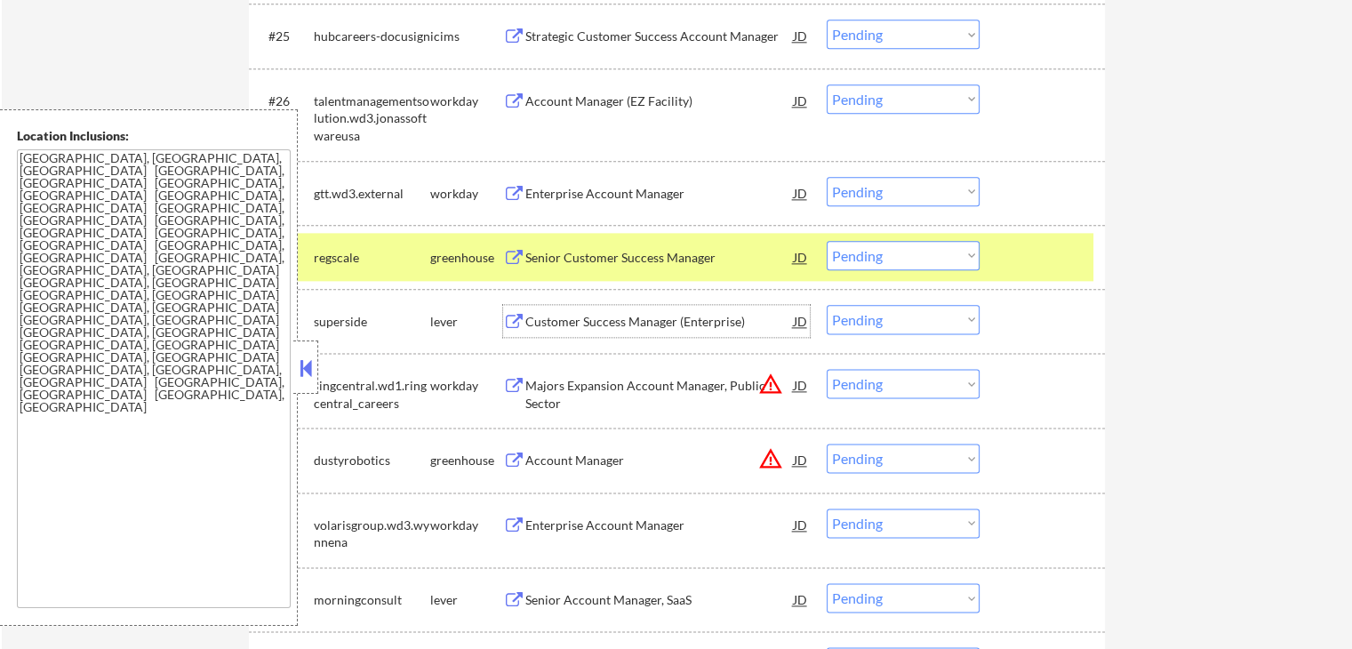
click at [590, 327] on div "Customer Success Manager (Enterprise)" at bounding box center [659, 322] width 268 height 18
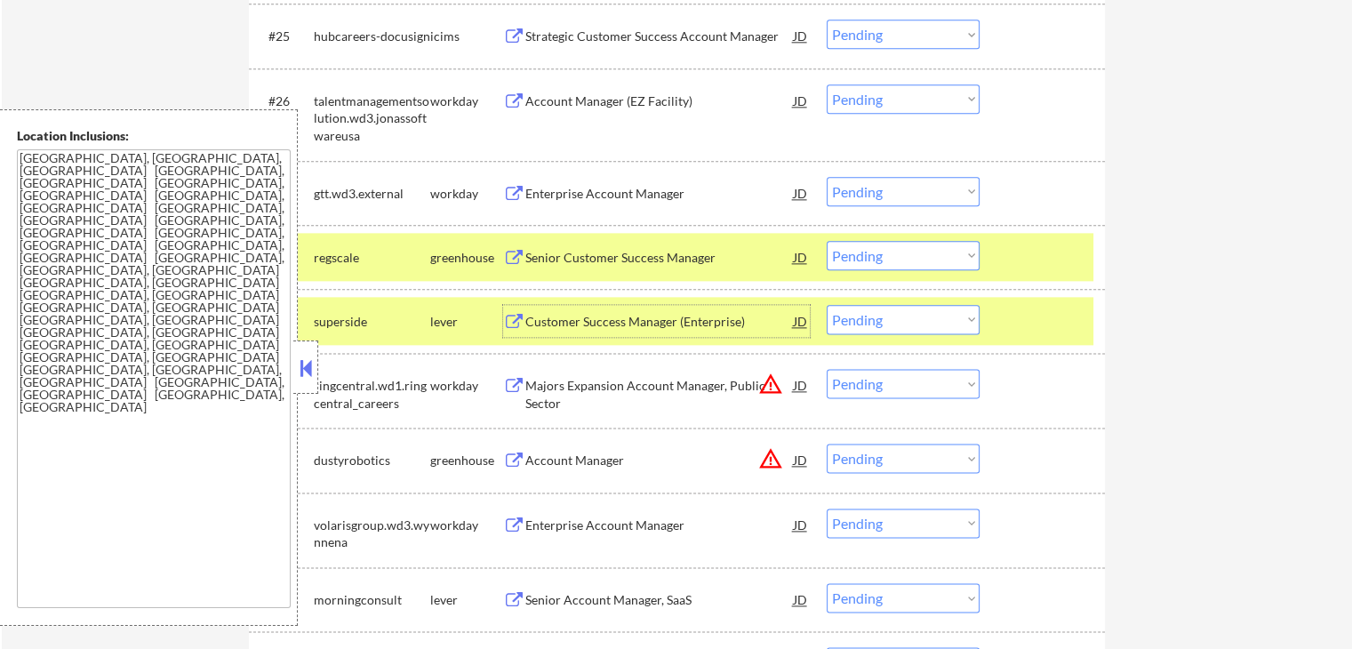
click at [905, 260] on select "Choose an option... Pending Applied Excluded (Questions) Excluded (Expired) Exc…" at bounding box center [902, 255] width 153 height 29
click at [826, 241] on select "Choose an option... Pending Applied Excluded (Questions) Excluded (Expired) Exc…" at bounding box center [902, 255] width 153 height 29
select select ""pending""
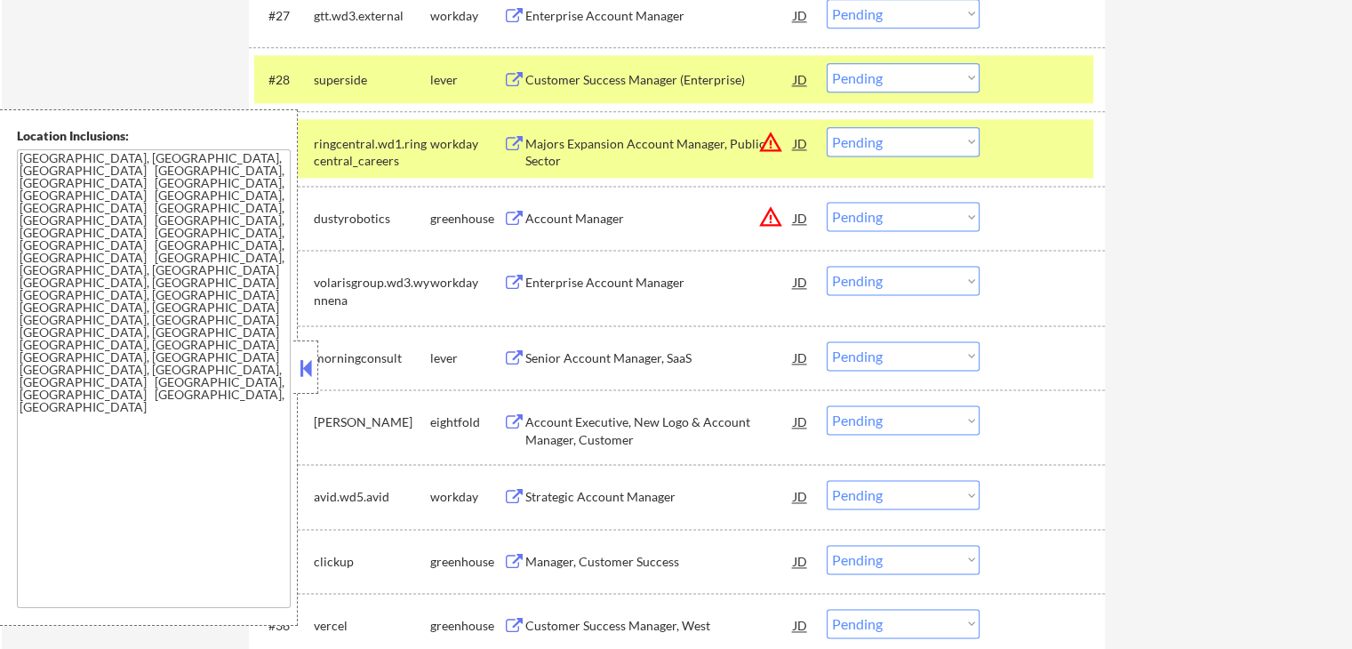
scroll to position [2488, 0]
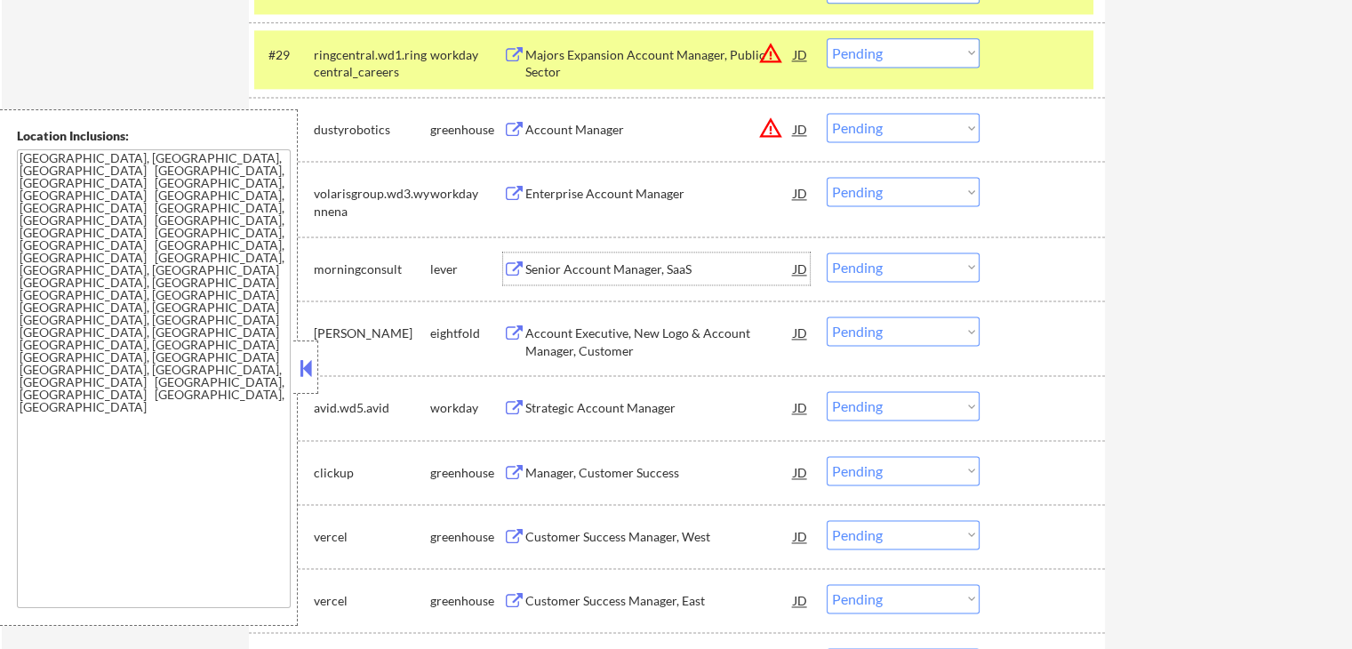
click at [544, 260] on div "Senior Account Manager, SaaS" at bounding box center [659, 269] width 268 height 18
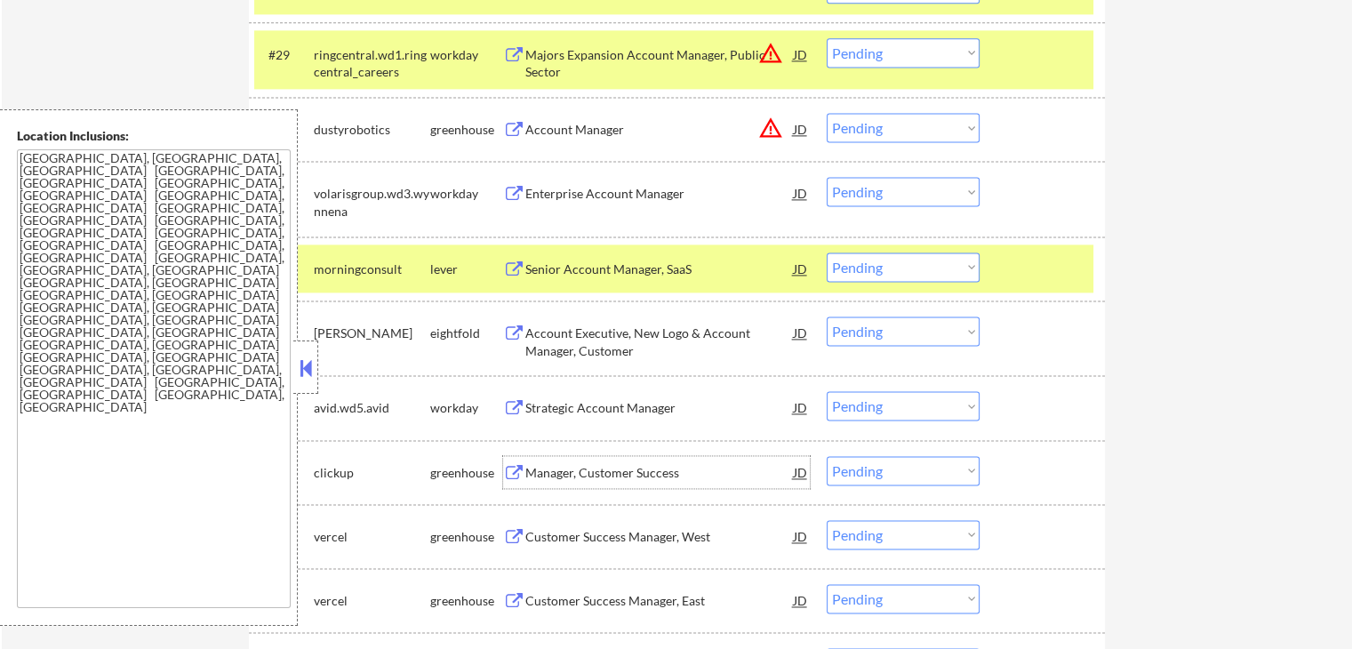
click at [547, 470] on div "Manager, Customer Success" at bounding box center [659, 473] width 268 height 18
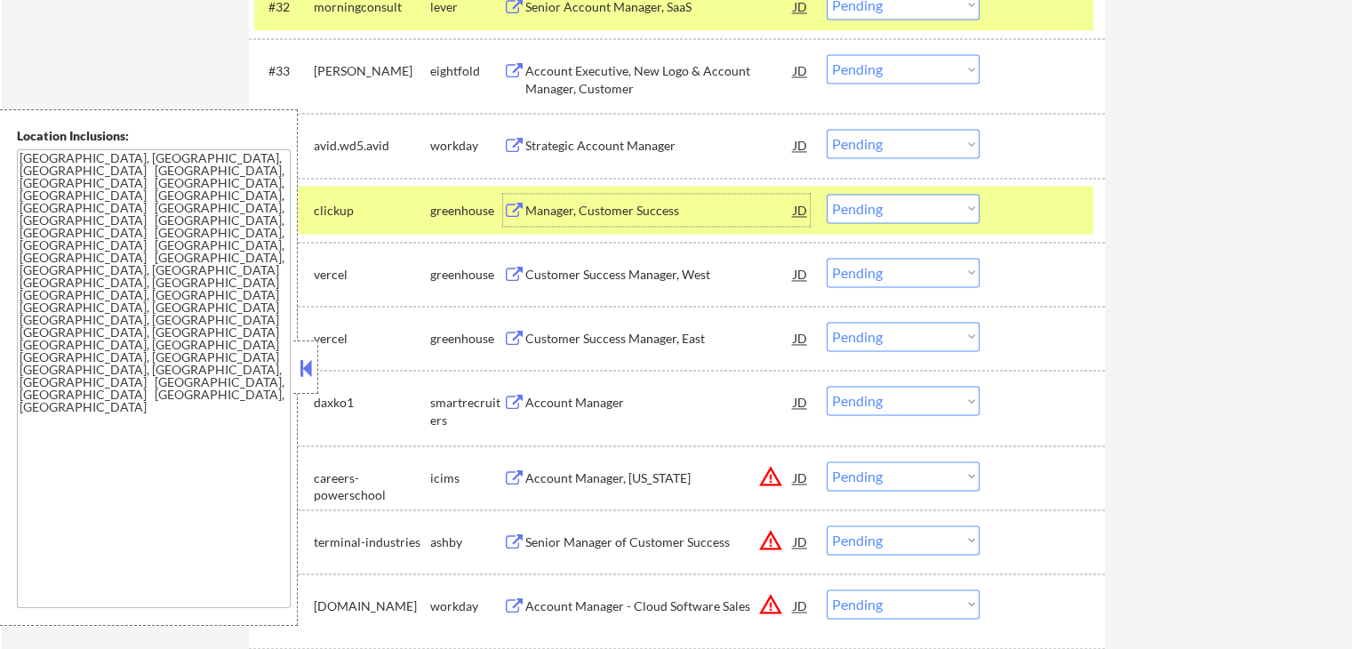
scroll to position [2755, 0]
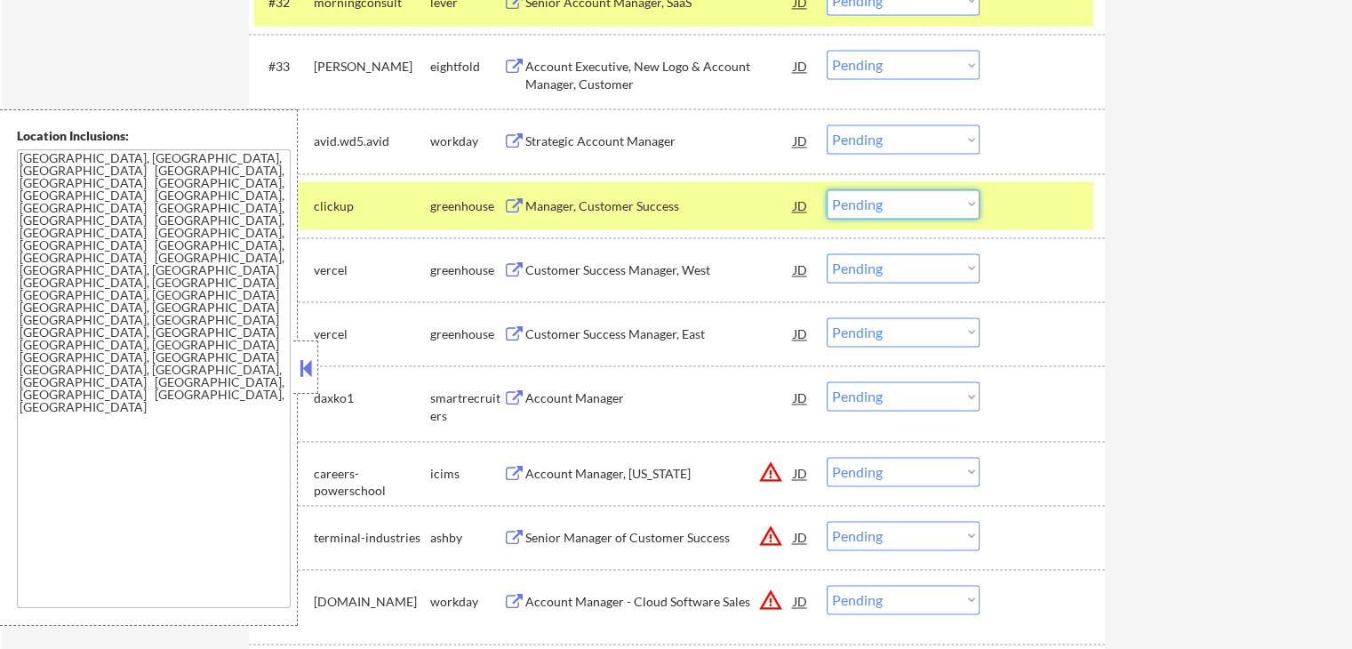
click at [926, 220] on div "#35 clickup greenhouse Manager, Customer Success JD warning_amber Choose an opt…" at bounding box center [673, 205] width 839 height 48
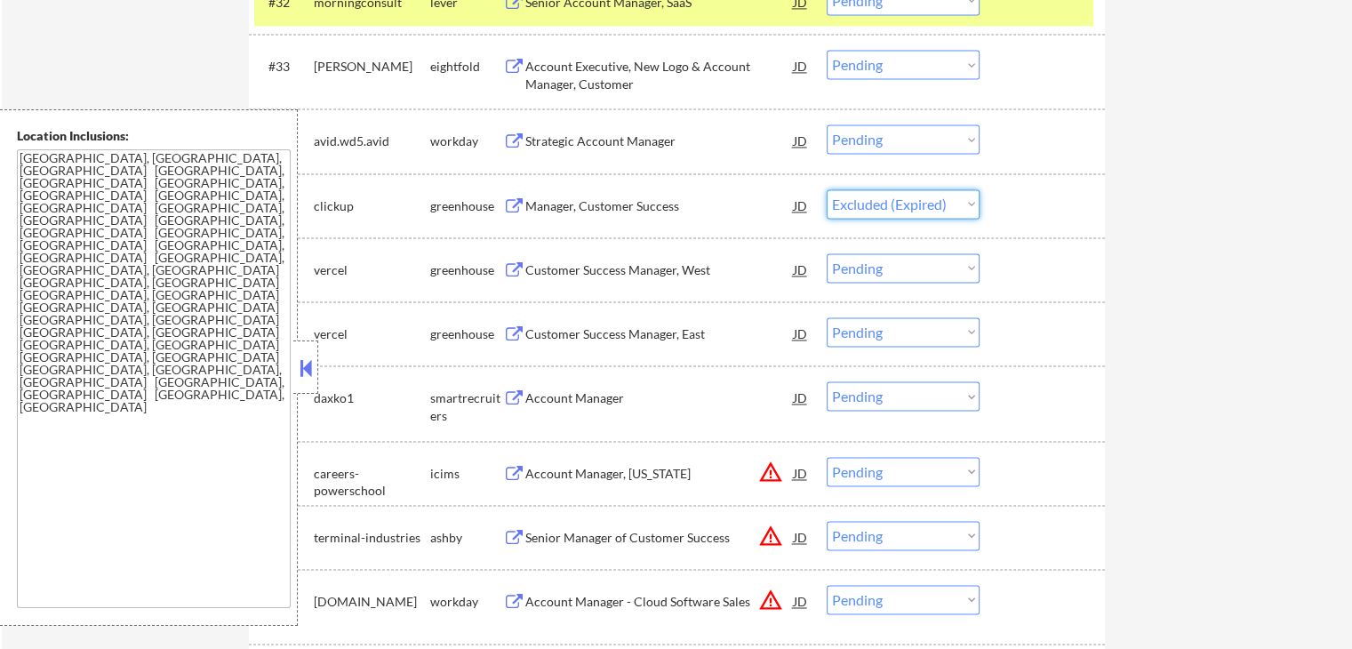
click at [826, 189] on select "Choose an option... Pending Applied Excluded (Questions) Excluded (Expired) Exc…" at bounding box center [902, 203] width 153 height 29
select select ""pending""
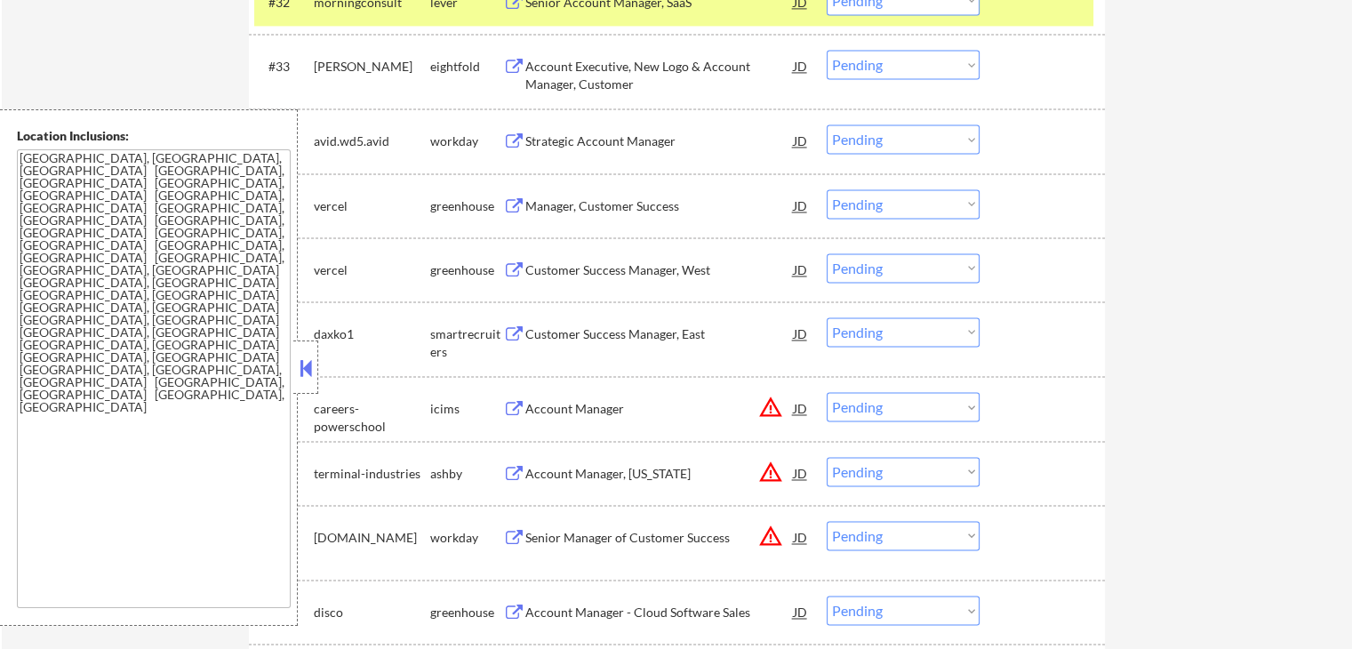
click at [1060, 477] on div at bounding box center [1044, 473] width 78 height 32
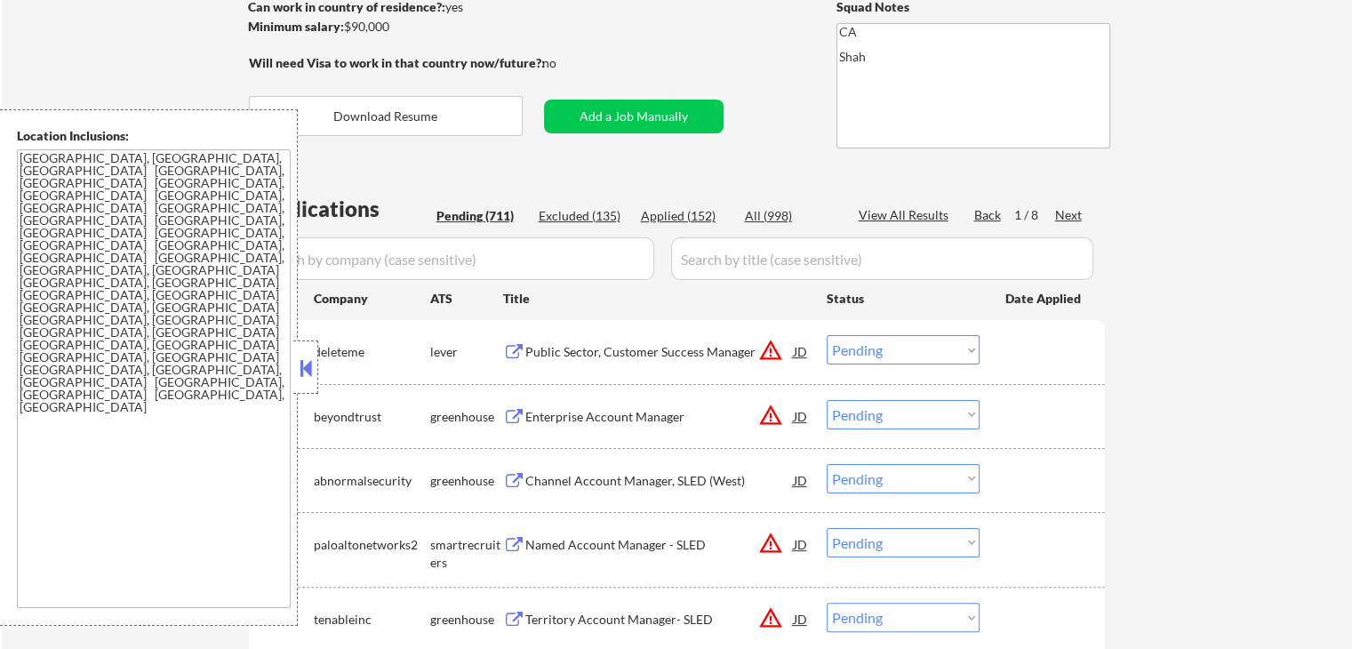
scroll to position [355, 0]
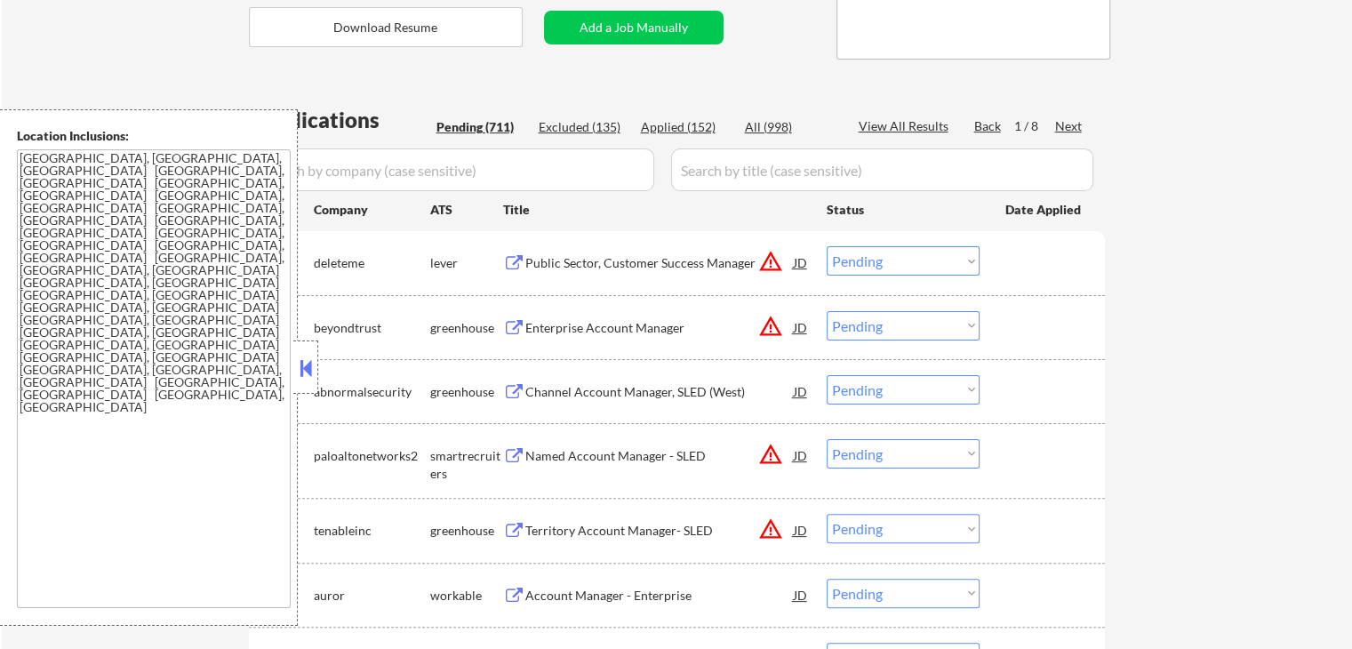
click at [590, 264] on div "Public Sector, Customer Success Manager" at bounding box center [659, 263] width 268 height 18
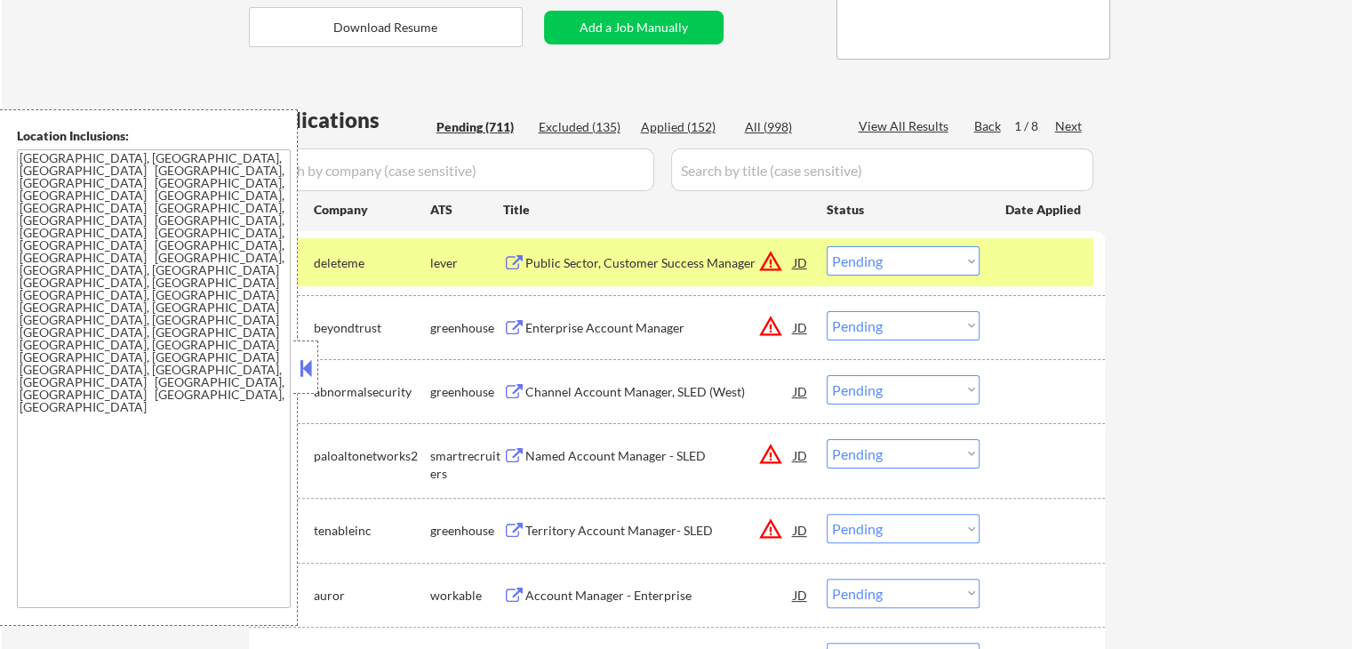
click at [546, 323] on div "Enterprise Account Manager" at bounding box center [659, 328] width 268 height 18
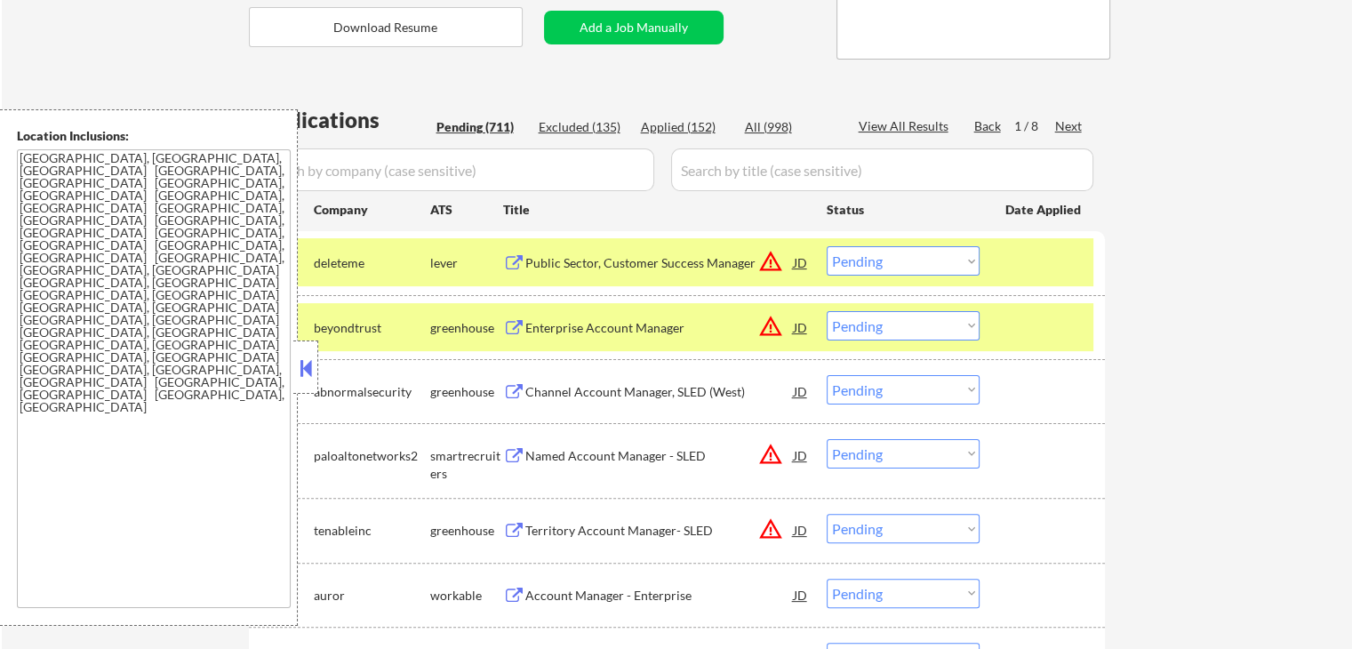
click at [546, 389] on div "Channel Account Manager, SLED (West)" at bounding box center [659, 392] width 268 height 18
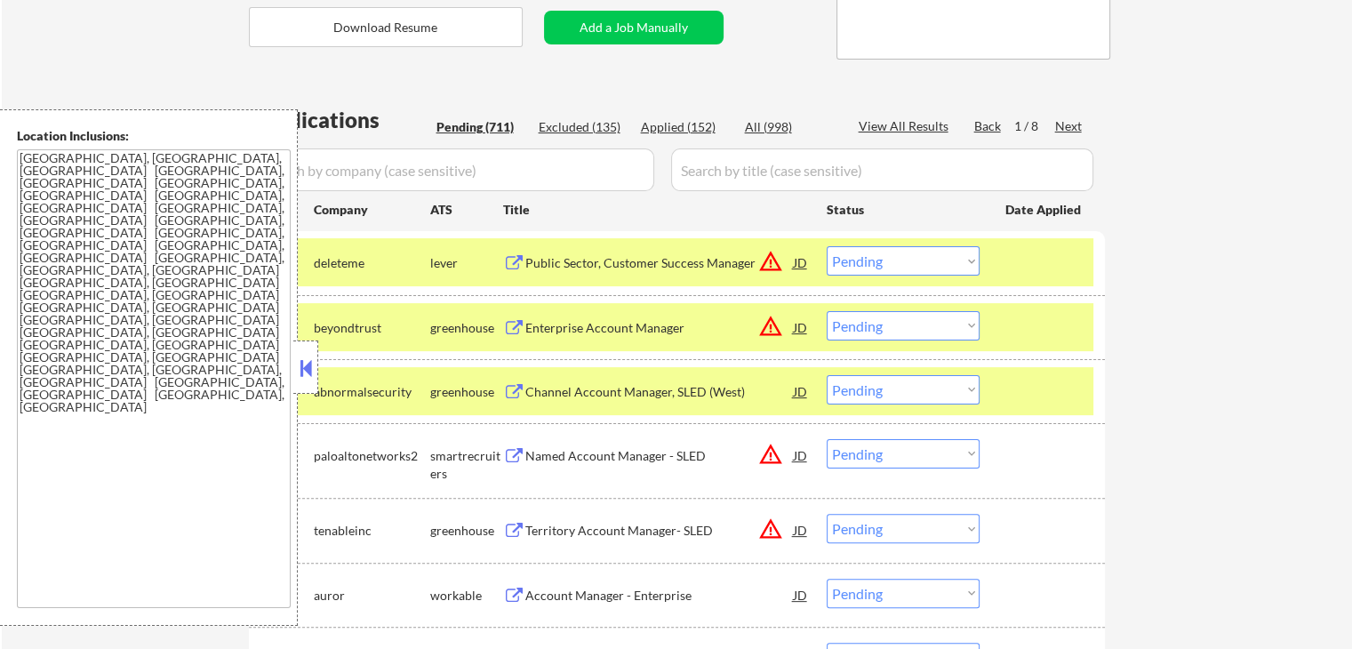
click at [543, 447] on div "Named Account Manager - SLED" at bounding box center [659, 456] width 268 height 18
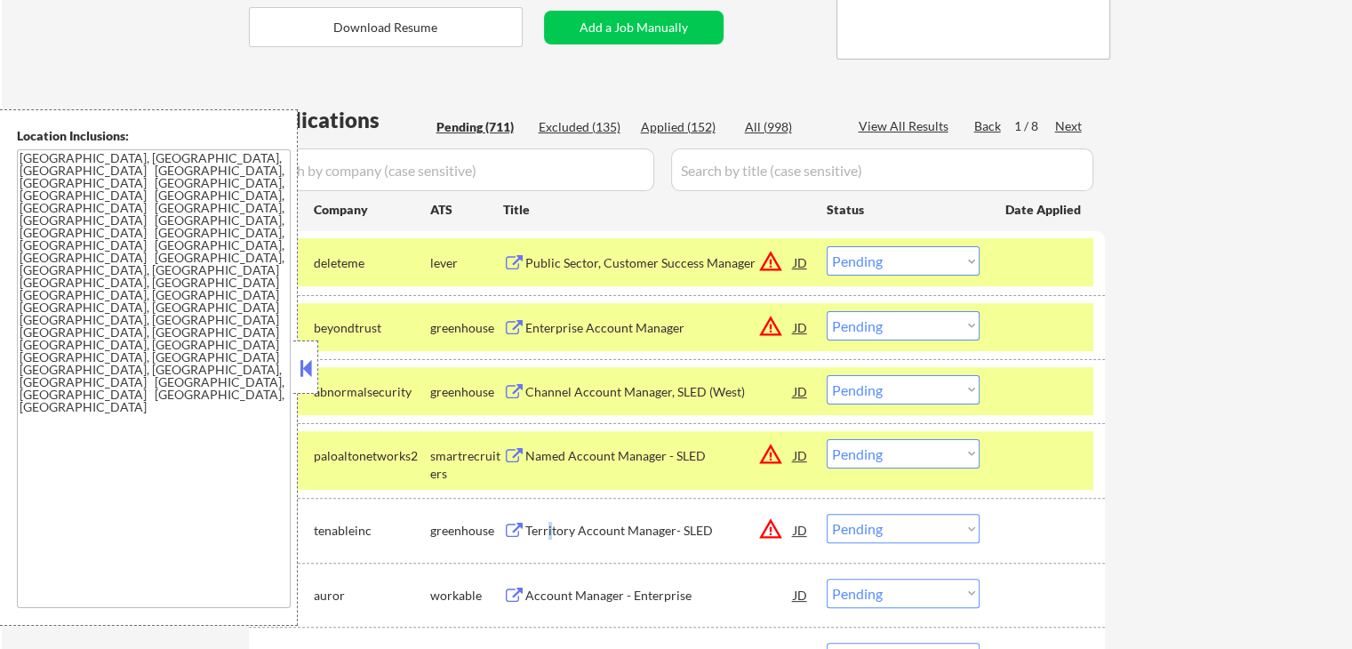
click at [549, 530] on div "Territory Account Manager- SLED" at bounding box center [659, 531] width 268 height 18
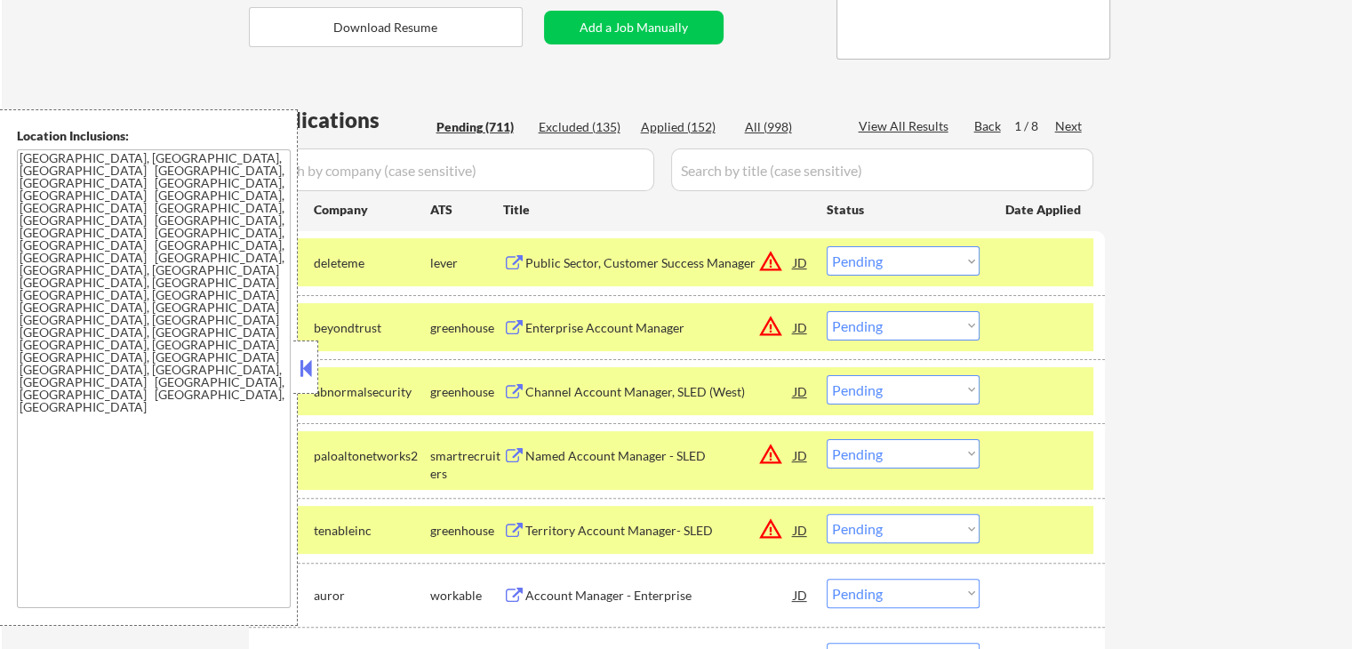
click at [552, 591] on div "Account Manager - Enterprise" at bounding box center [659, 595] width 268 height 18
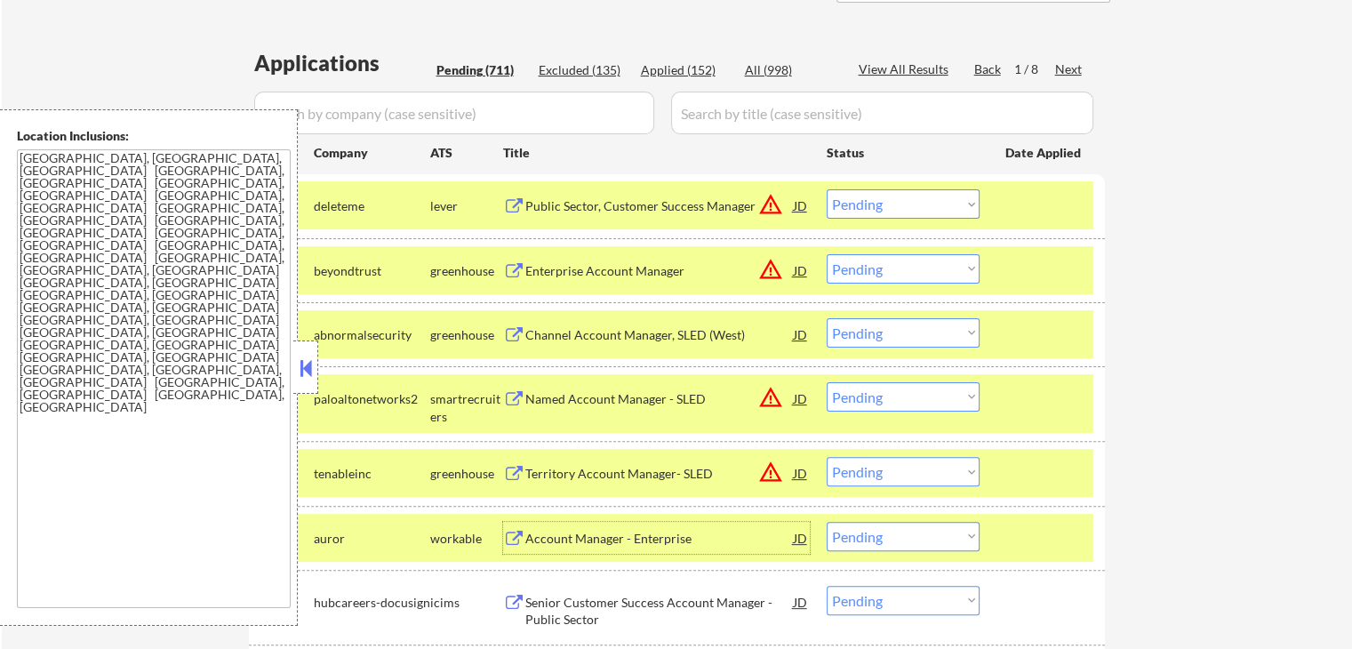
scroll to position [444, 0]
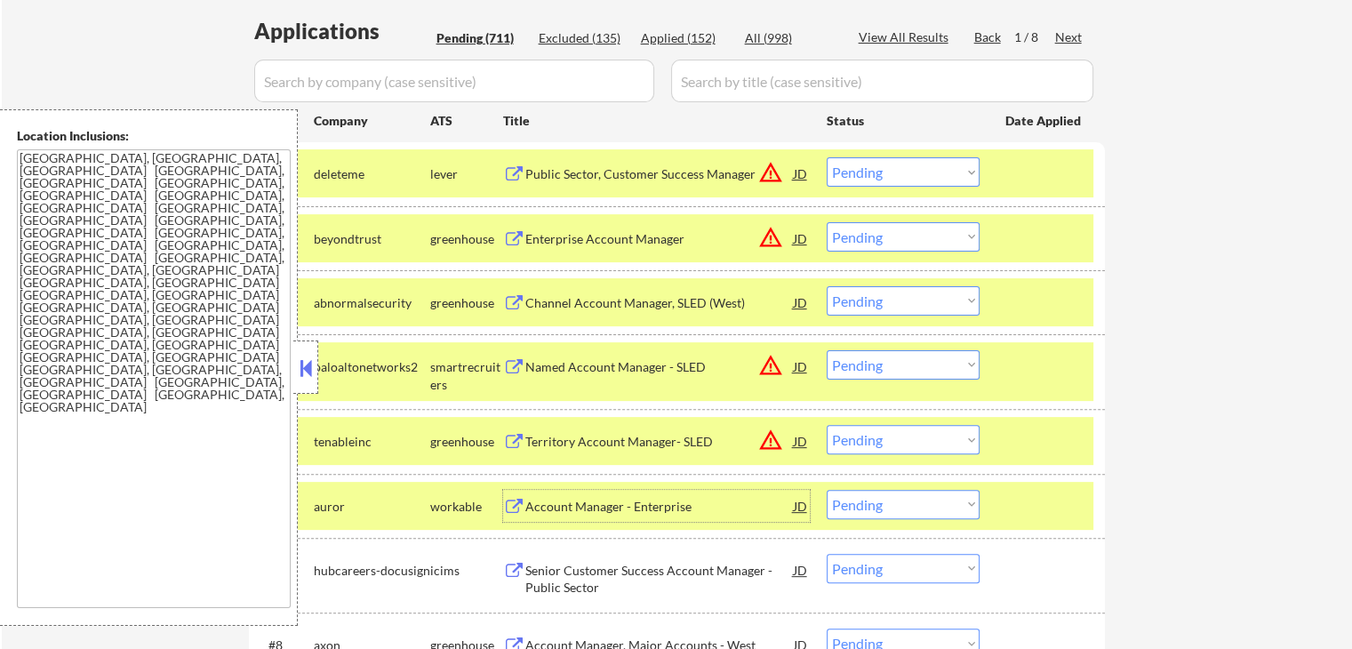
click at [876, 234] on select "Choose an option... Pending Applied Excluded (Questions) Excluded (Expired) Exc…" at bounding box center [902, 236] width 153 height 29
click at [826, 222] on select "Choose an option... Pending Applied Excluded (Questions) Excluded (Expired) Exc…" at bounding box center [902, 236] width 153 height 29
select select ""pending""
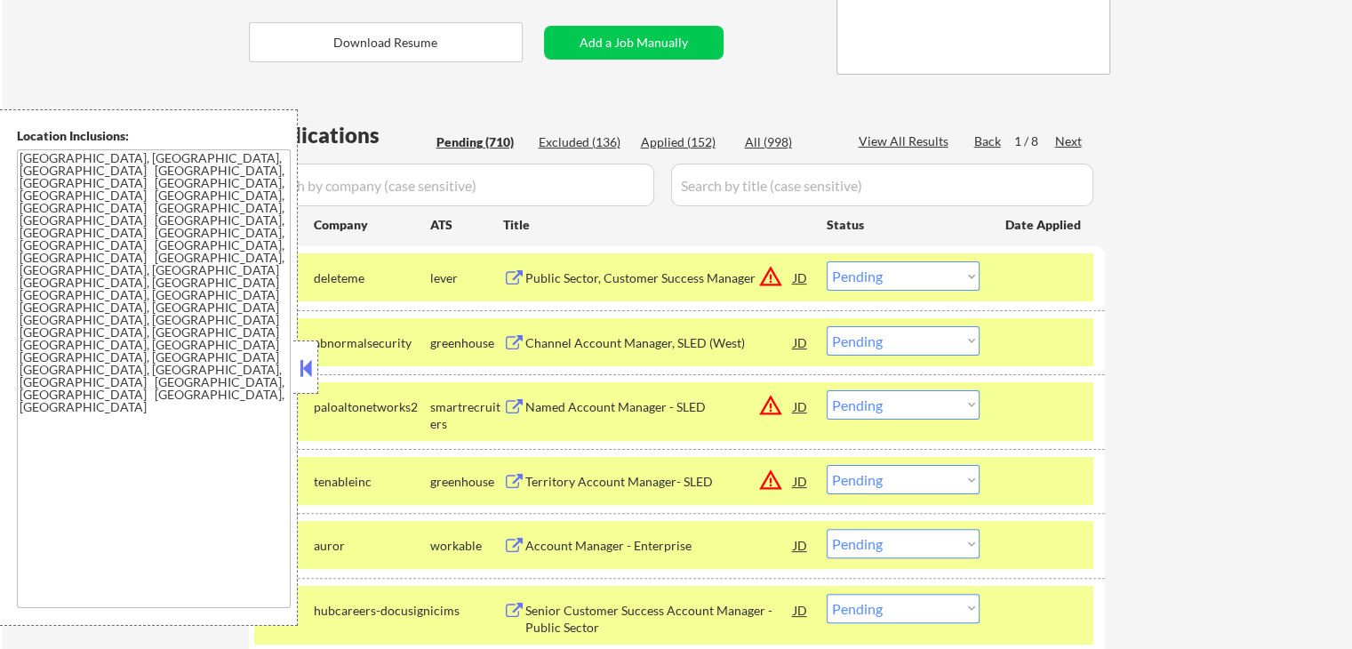
scroll to position [533, 0]
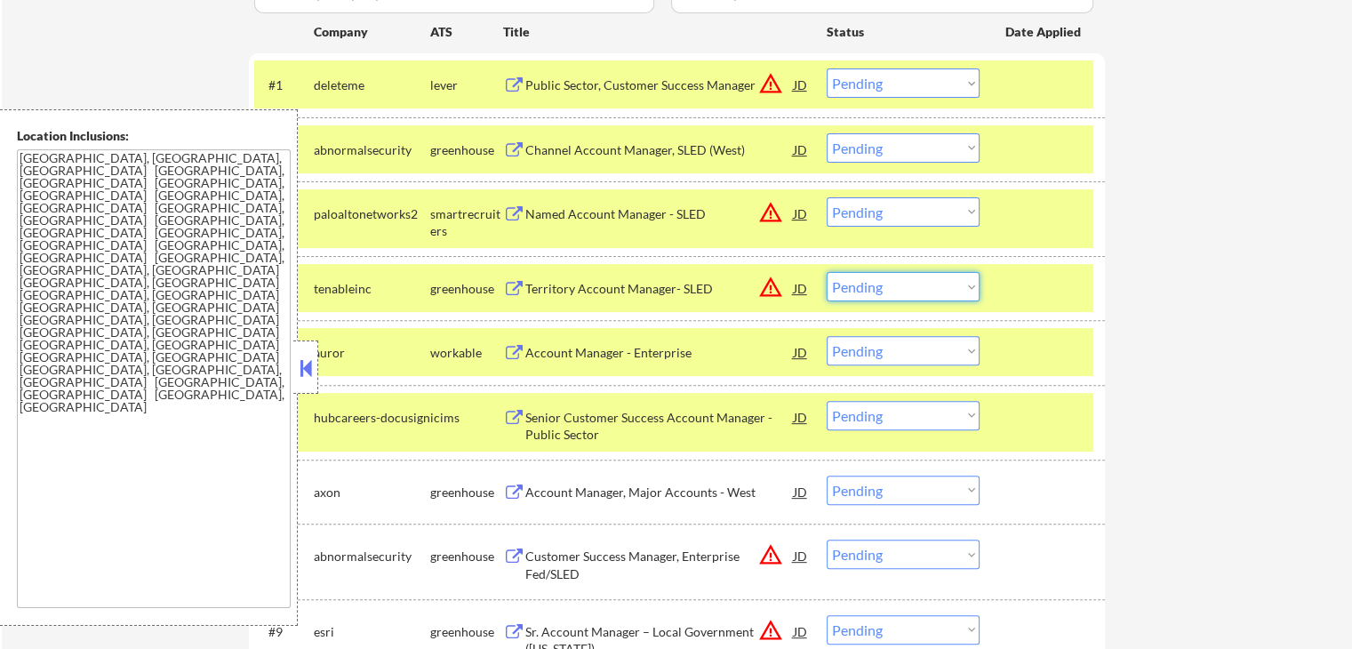
click at [881, 292] on select "Choose an option... Pending Applied Excluded (Questions) Excluded (Expired) Exc…" at bounding box center [902, 286] width 153 height 29
click at [826, 272] on select "Choose an option... Pending Applied Excluded (Questions) Excluded (Expired) Exc…" at bounding box center [902, 286] width 153 height 29
select select ""pending""
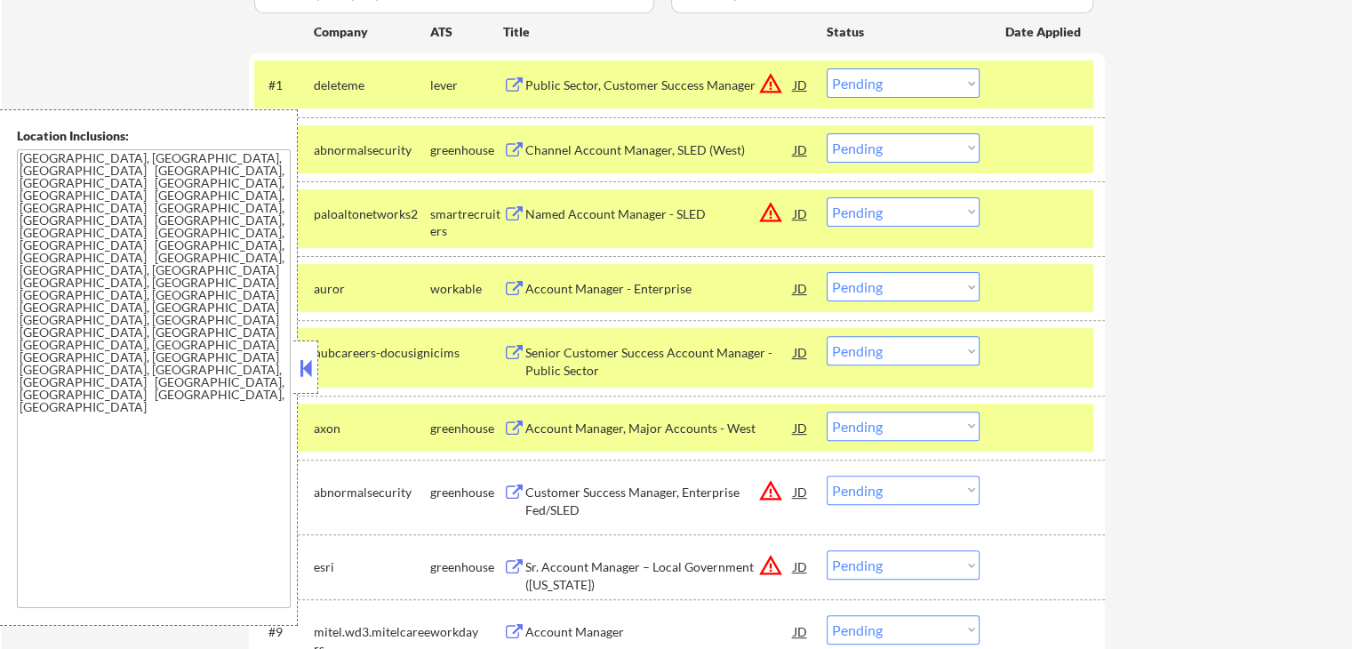
scroll to position [444, 0]
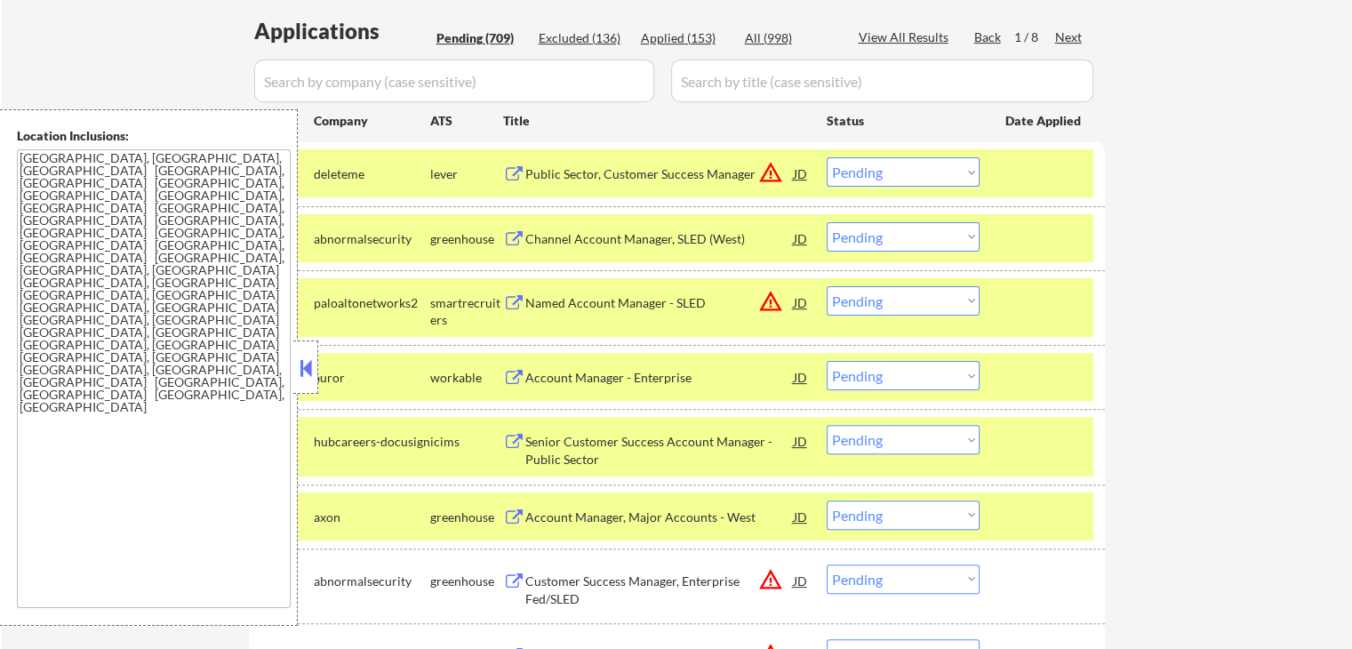
click at [884, 179] on select "Choose an option... Pending Applied Excluded (Questions) Excluded (Expired) Exc…" at bounding box center [902, 171] width 153 height 29
click at [826, 157] on select "Choose an option... Pending Applied Excluded (Questions) Excluded (Expired) Exc…" at bounding box center [902, 171] width 153 height 29
select select ""pending""
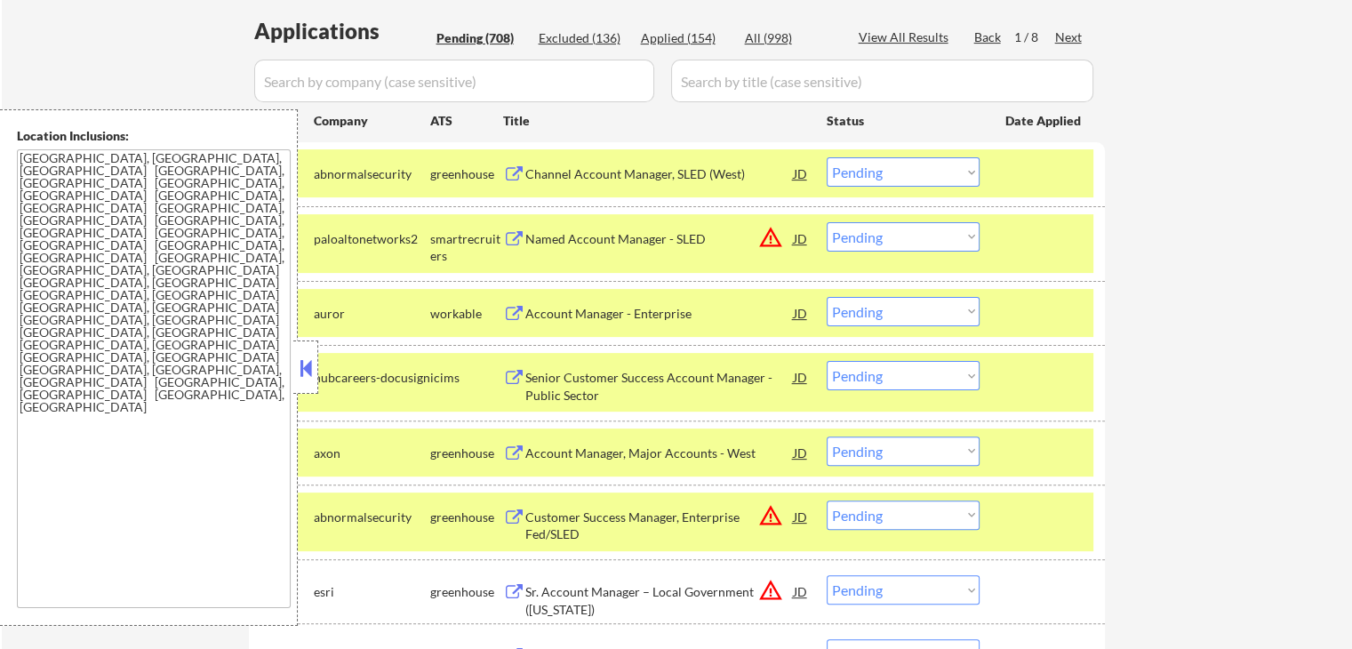
click at [571, 317] on div "Account Manager - Enterprise" at bounding box center [659, 314] width 268 height 18
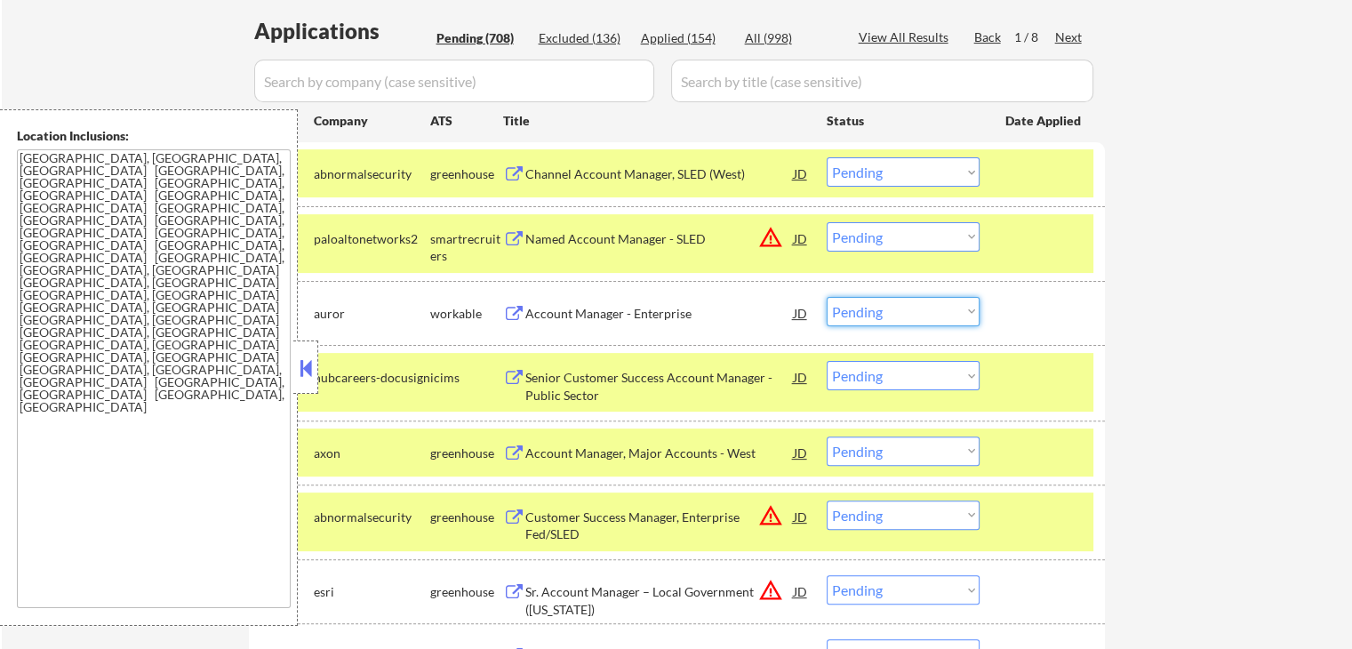
click at [863, 303] on select "Choose an option... Pending Applied Excluded (Questions) Excluded (Expired) Exc…" at bounding box center [902, 311] width 153 height 29
click at [826, 297] on select "Choose an option... Pending Applied Excluded (Questions) Excluded (Expired) Exc…" at bounding box center [902, 311] width 153 height 29
select select ""pending""
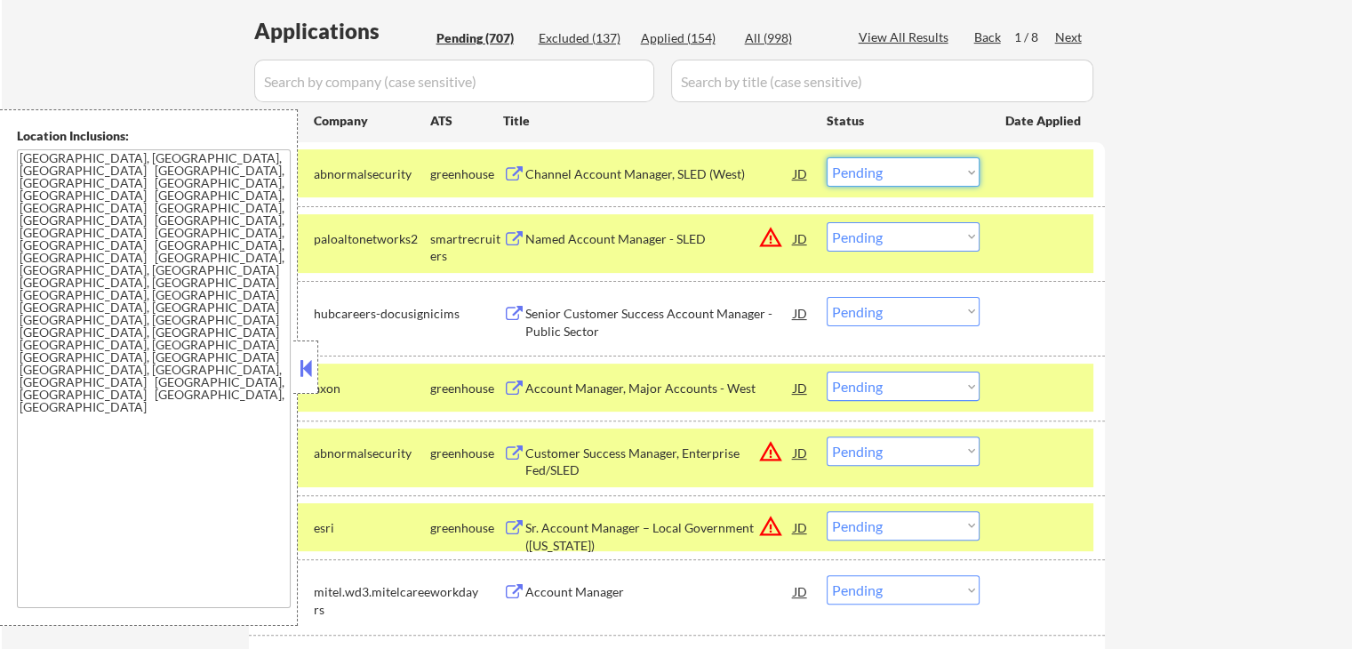
drag, startPoint x: 896, startPoint y: 175, endPoint x: 901, endPoint y: 183, distance: 9.6
click at [896, 175] on select "Choose an option... Pending Applied Excluded (Questions) Excluded (Expired) Exc…" at bounding box center [902, 171] width 153 height 29
click at [826, 157] on select "Choose an option... Pending Applied Excluded (Questions) Excluded (Expired) Exc…" at bounding box center [902, 171] width 153 height 29
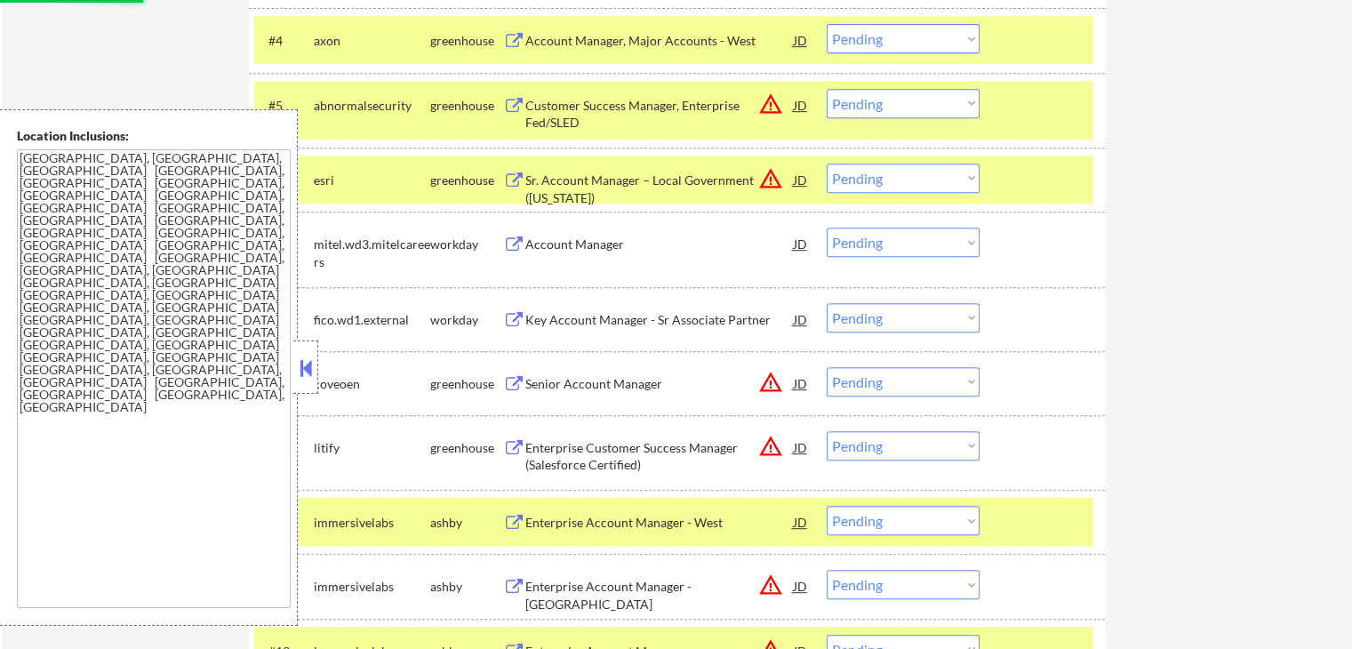
scroll to position [800, 0]
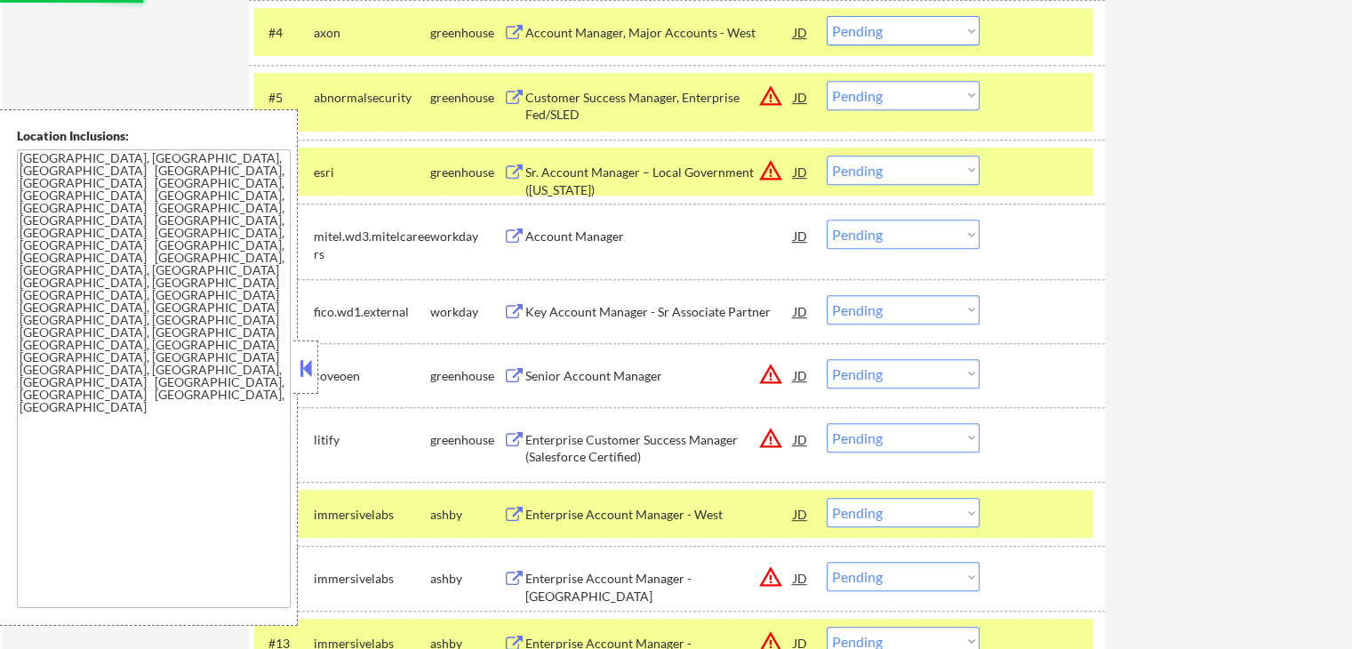
select select ""pending""
click at [531, 33] on div "Account Manager, Major Accounts - West" at bounding box center [659, 33] width 268 height 18
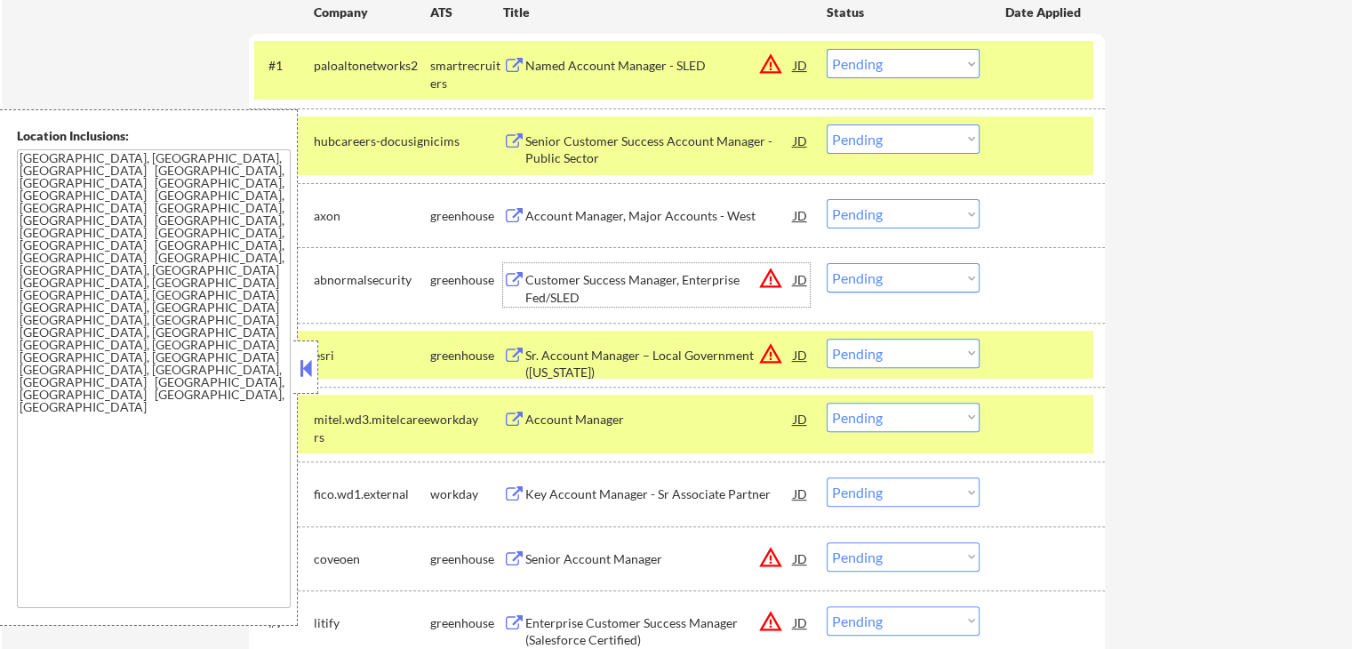
scroll to position [533, 0]
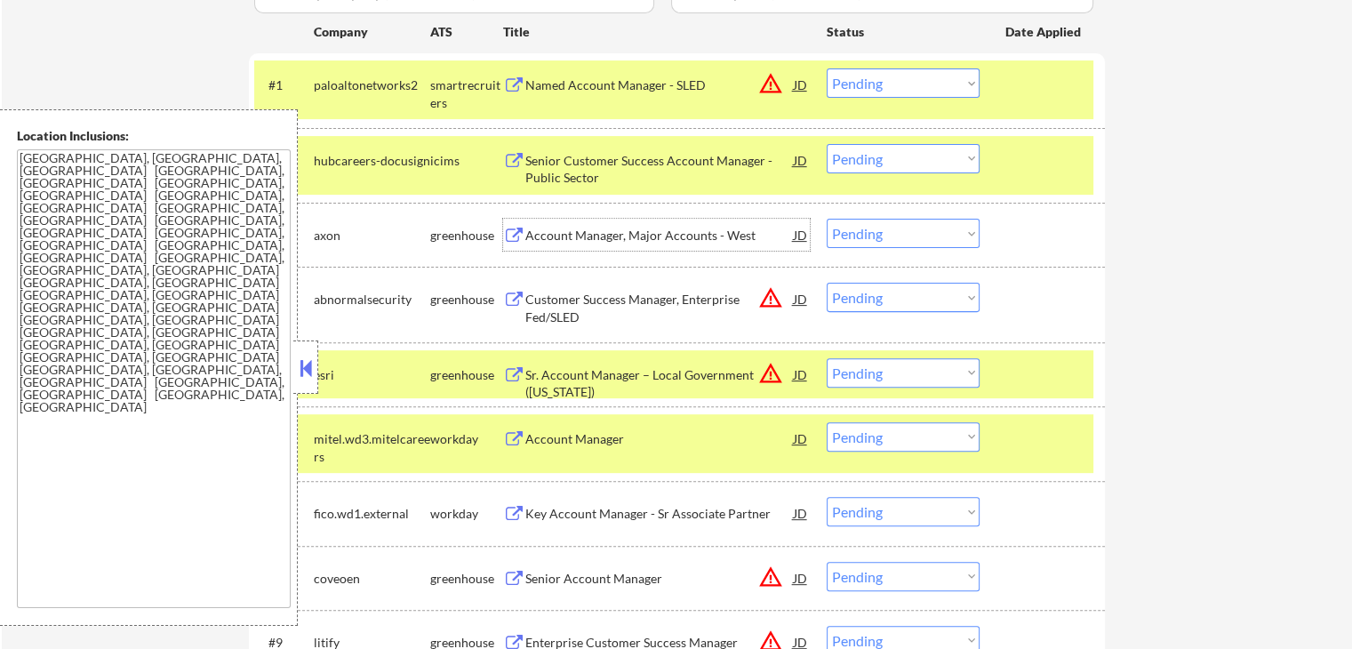
click at [533, 235] on div "Account Manager, Major Accounts - West" at bounding box center [659, 236] width 268 height 18
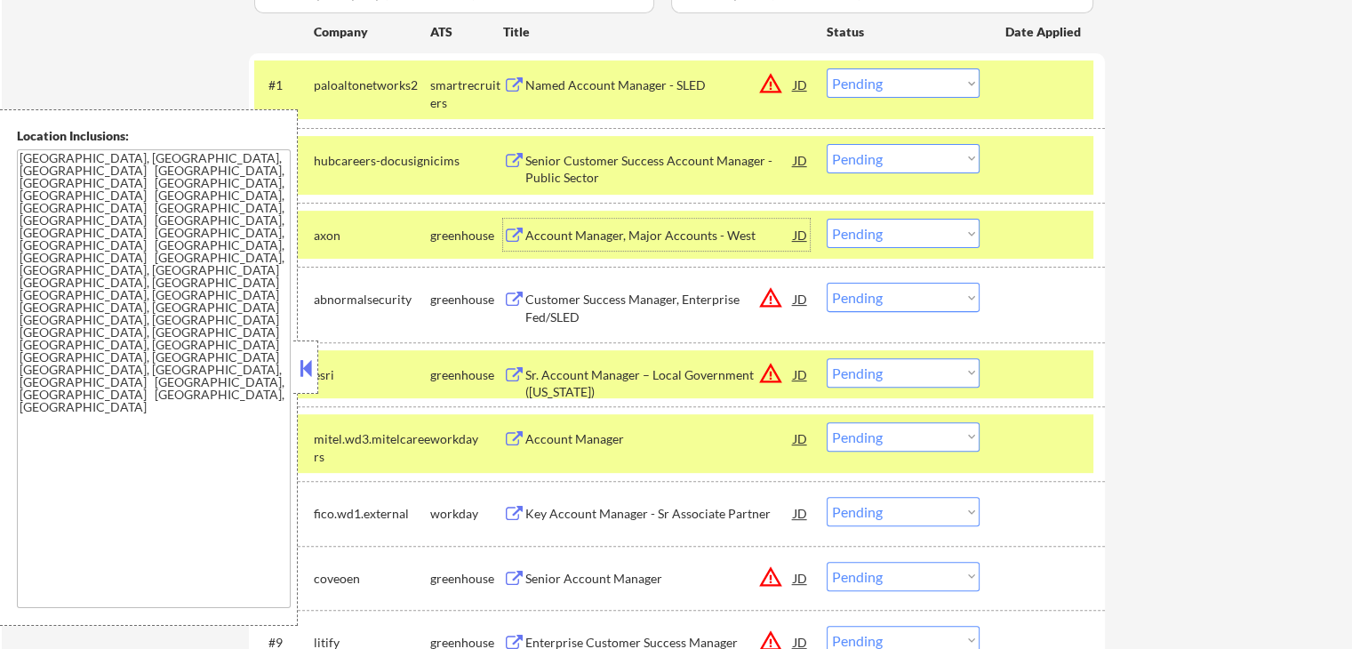
drag, startPoint x: 898, startPoint y: 228, endPoint x: 902, endPoint y: 243, distance: 15.5
click at [899, 228] on select "Choose an option... Pending Applied Excluded (Questions) Excluded (Expired) Exc…" at bounding box center [902, 233] width 153 height 29
click at [826, 219] on select "Choose an option... Pending Applied Excluded (Questions) Excluded (Expired) Exc…" at bounding box center [902, 233] width 153 height 29
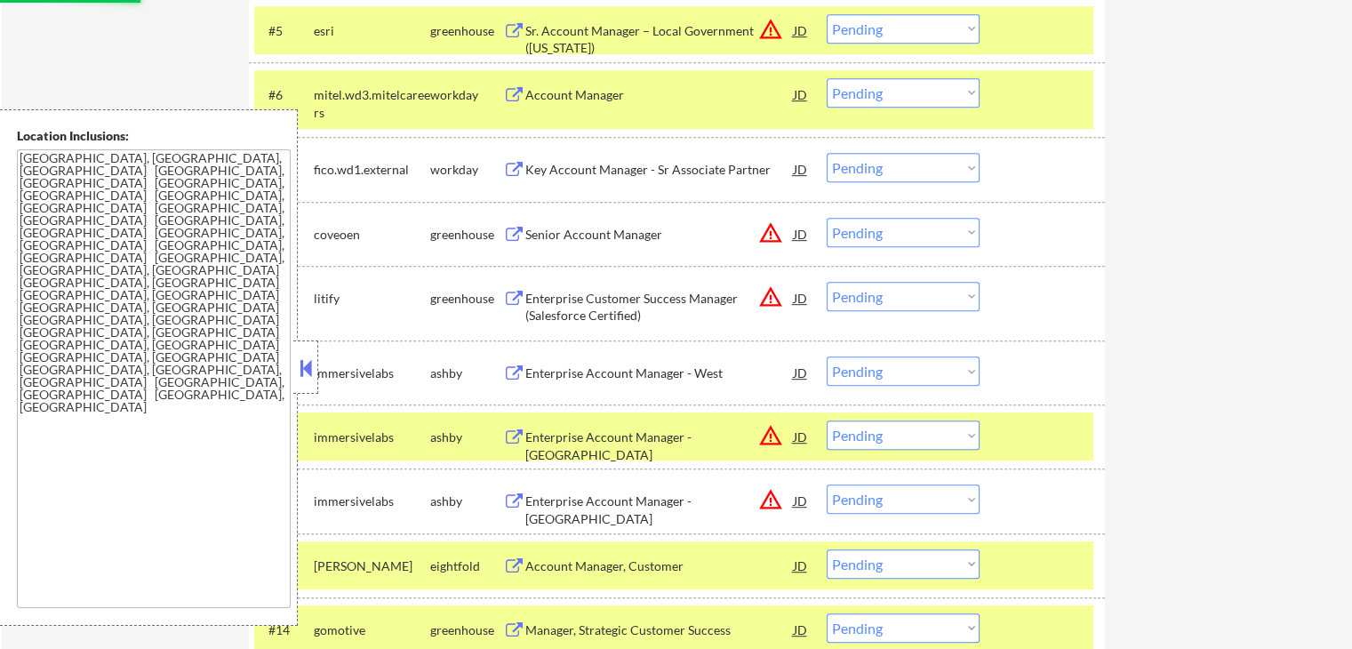
scroll to position [889, 0]
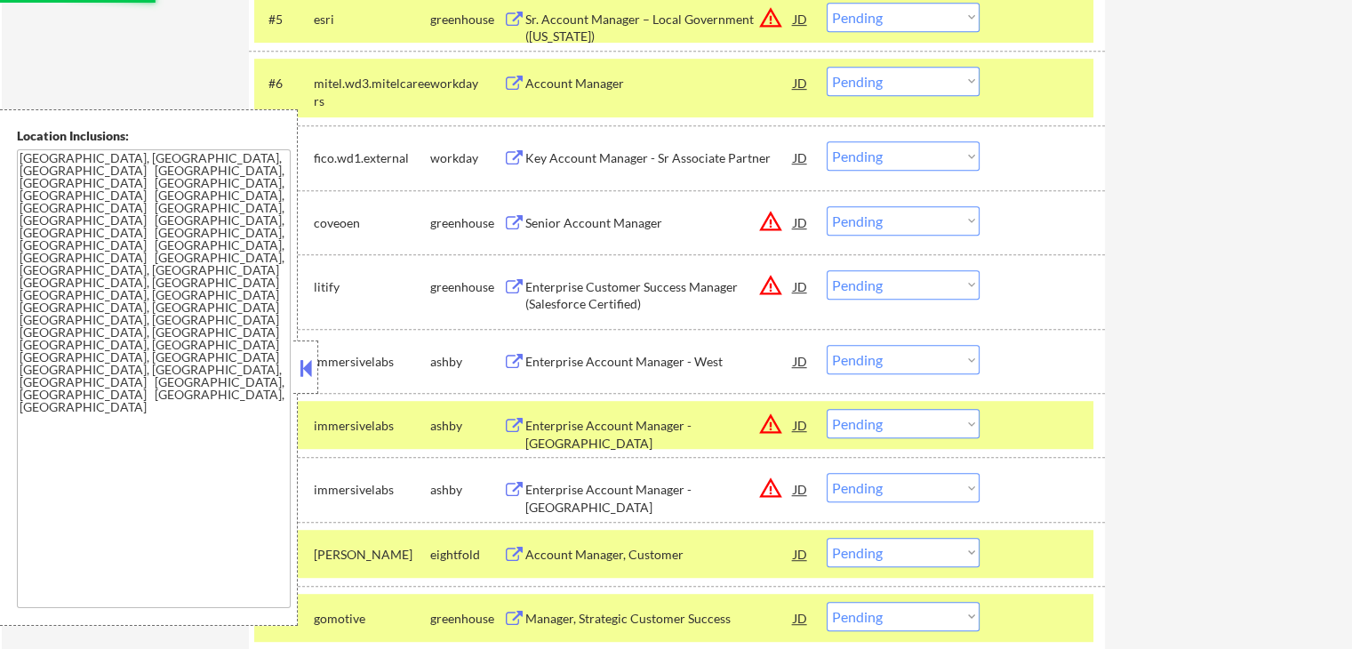
click at [579, 358] on div "Enterprise Account Manager - West" at bounding box center [659, 362] width 268 height 18
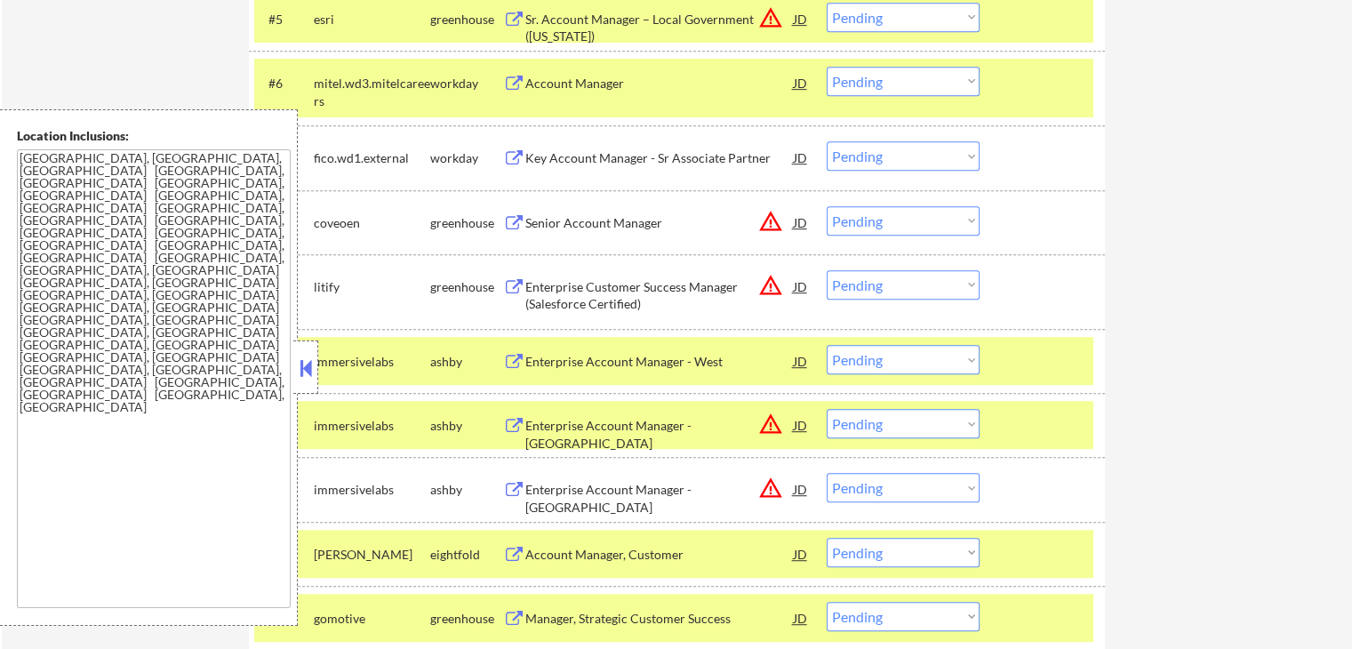
select select ""pending""
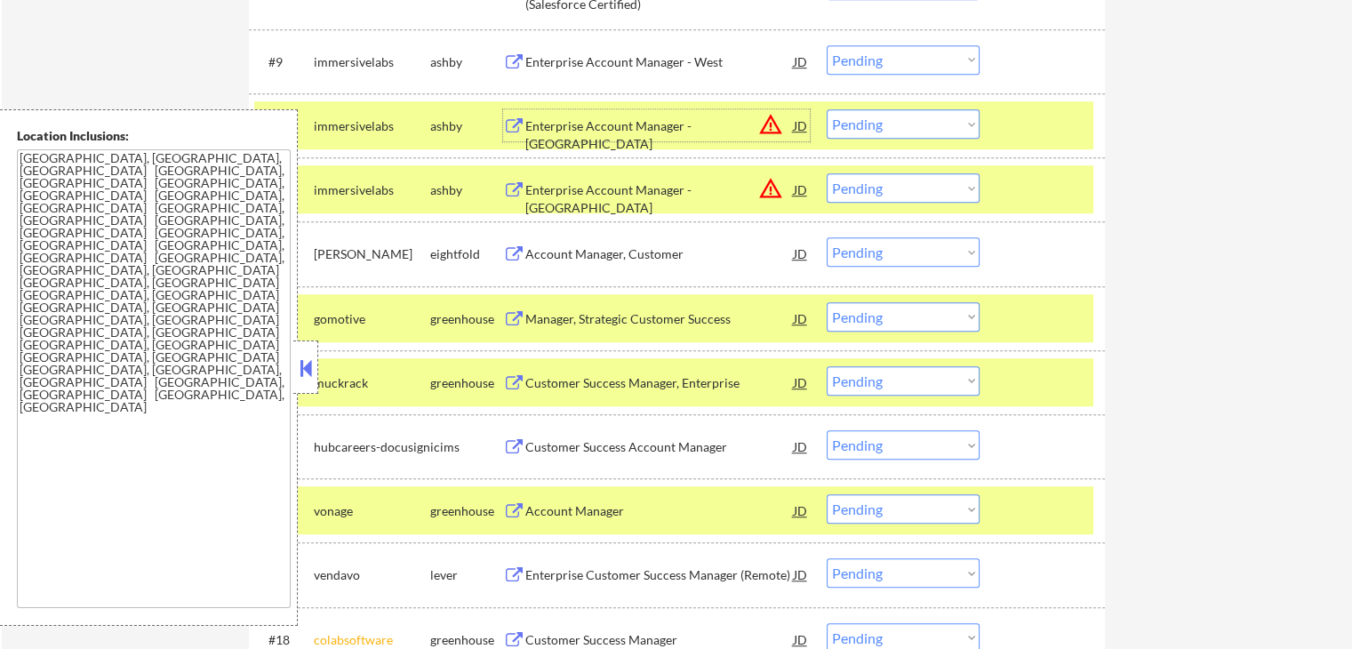
scroll to position [1155, 0]
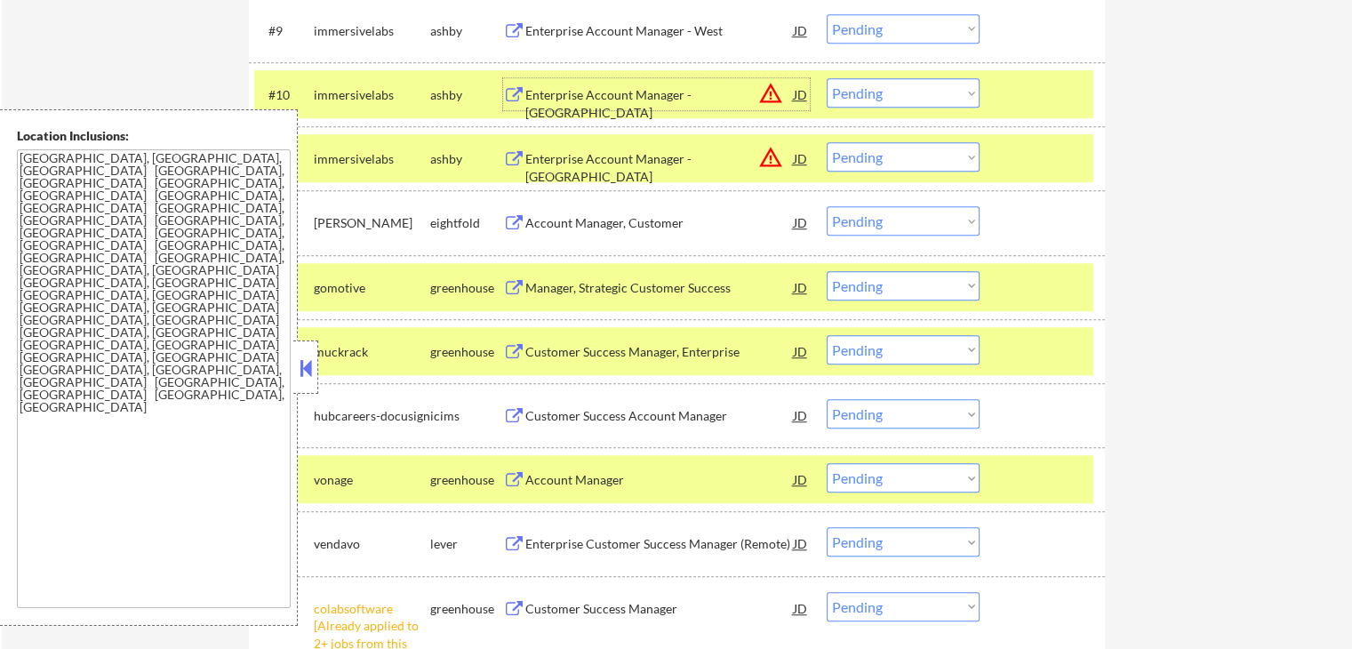
click at [577, 283] on div "Manager, Strategic Customer Success" at bounding box center [659, 288] width 268 height 18
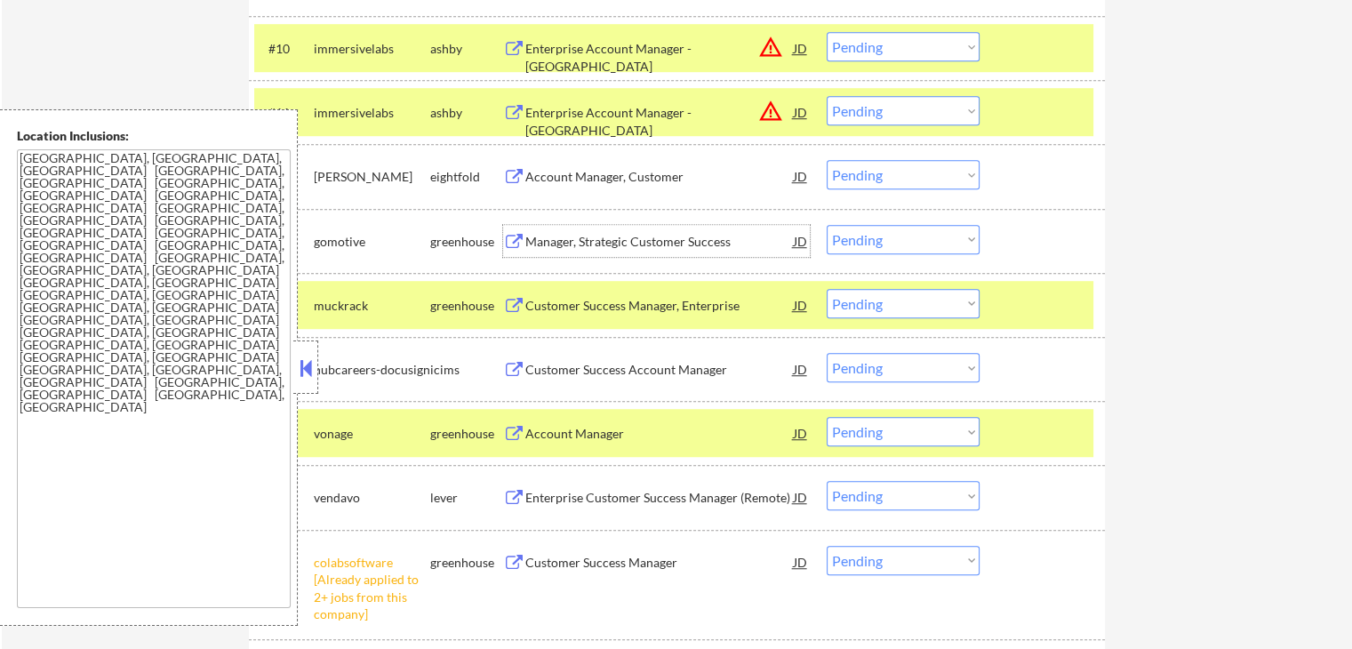
scroll to position [1244, 0]
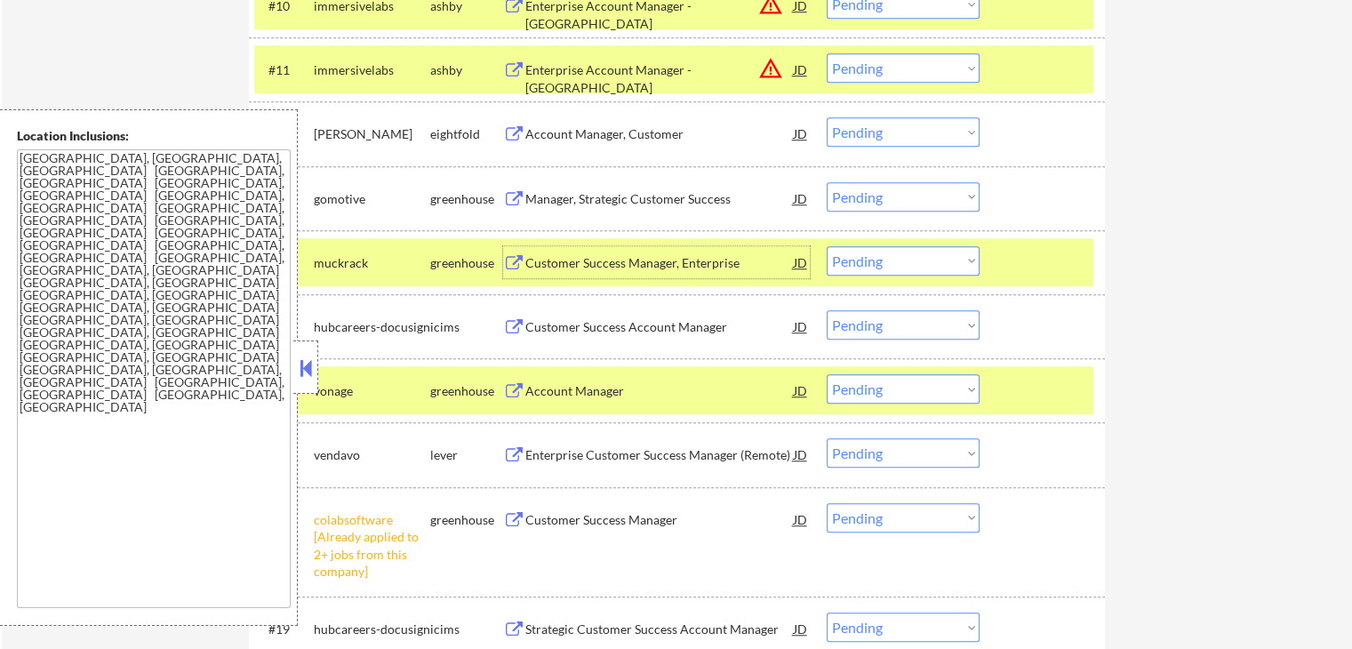
click at [586, 269] on div "Customer Success Manager, Enterprise" at bounding box center [659, 263] width 268 height 18
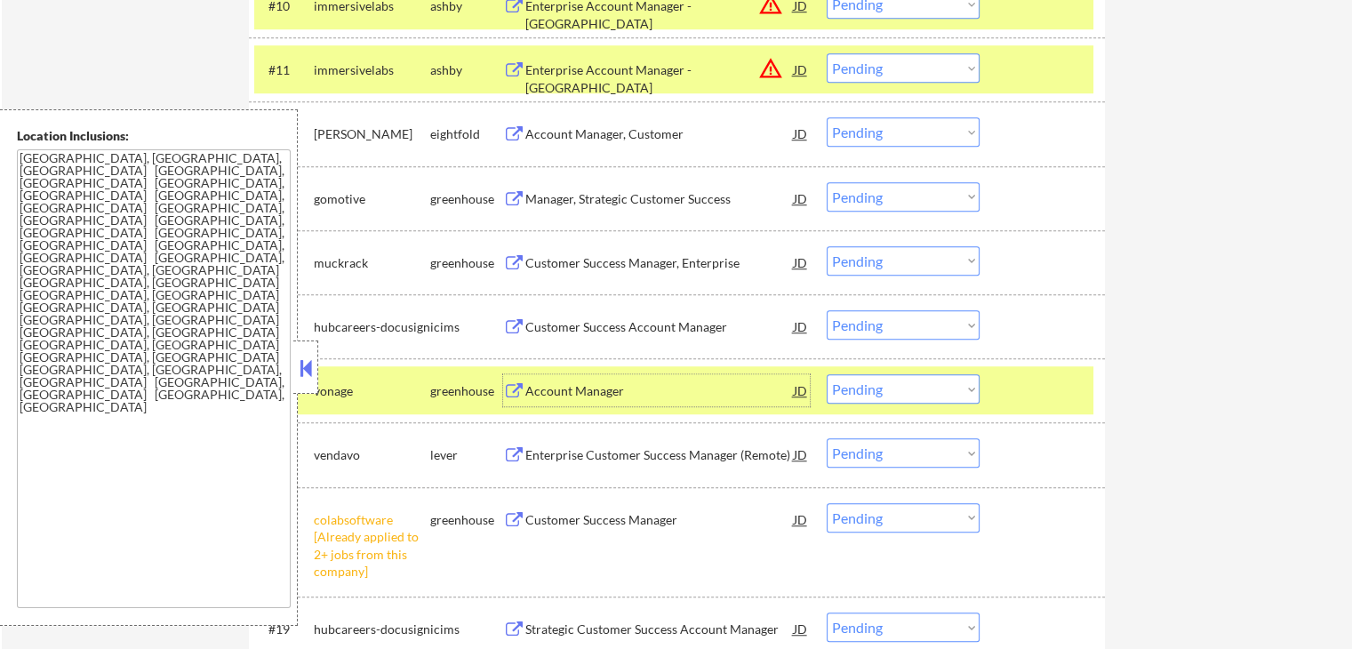
click at [576, 393] on div "Account Manager" at bounding box center [659, 391] width 268 height 18
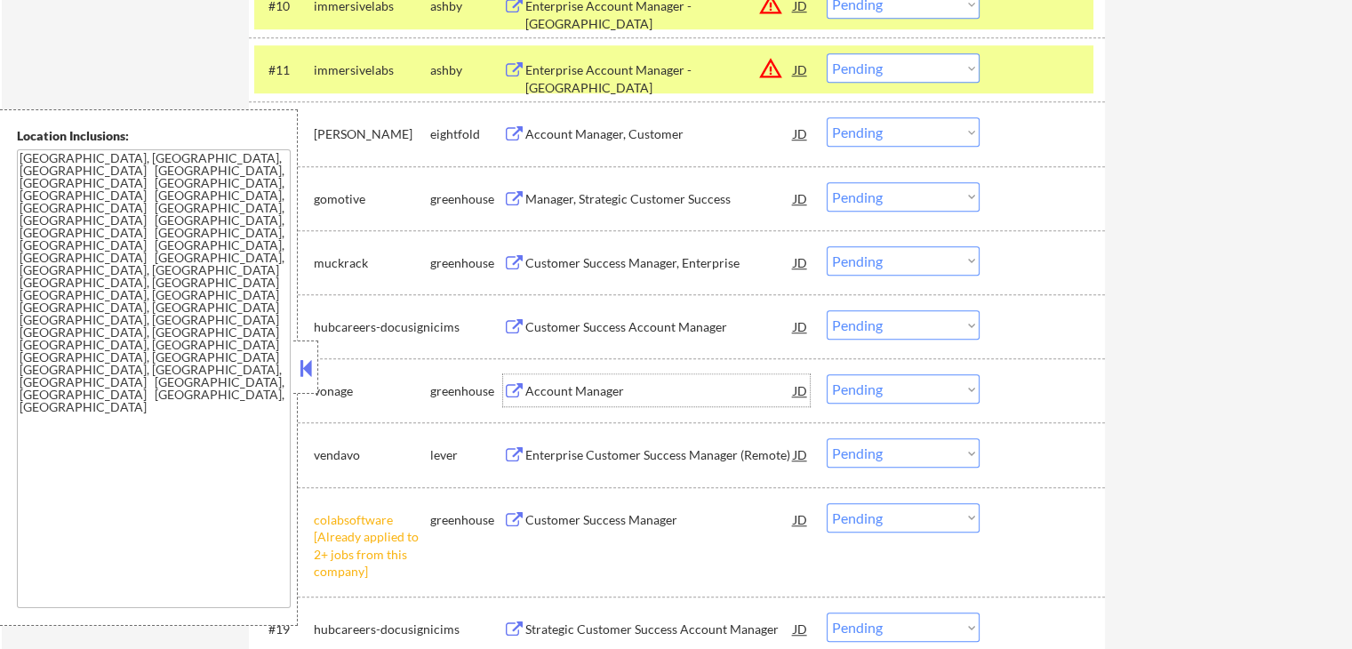
click at [578, 452] on div "Enterprise Customer Success Manager (Remote)" at bounding box center [659, 455] width 268 height 18
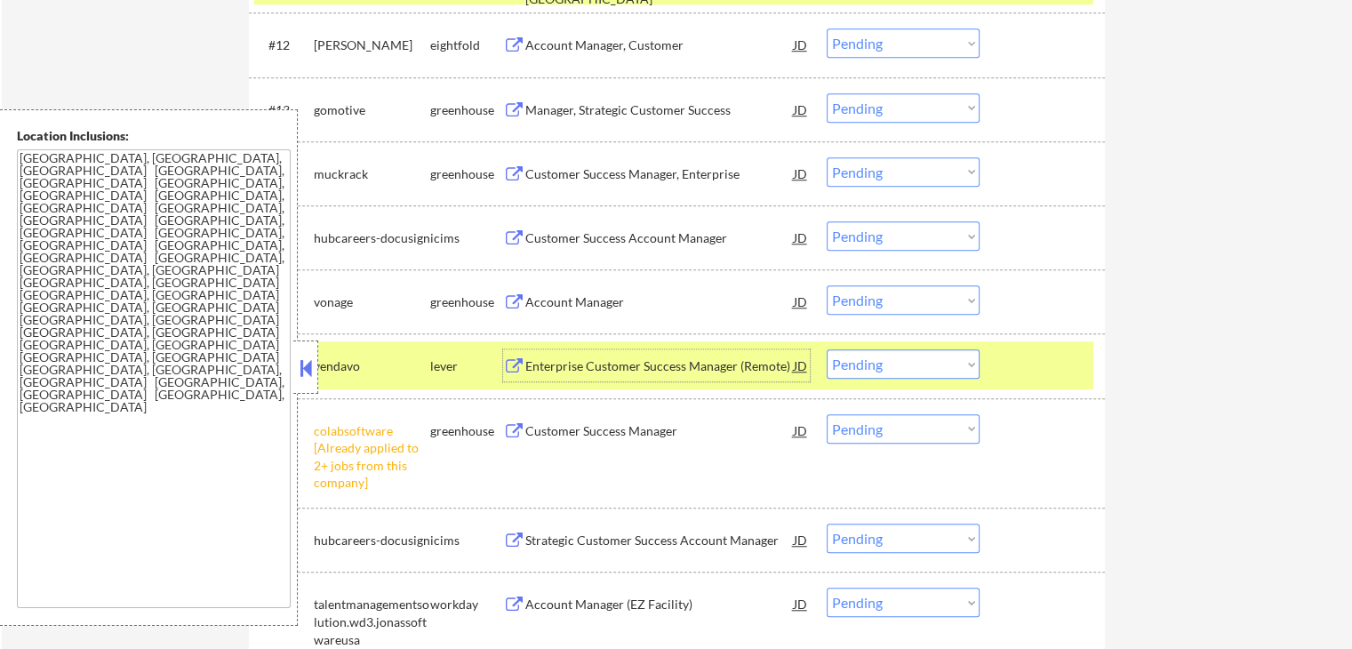
scroll to position [1422, 0]
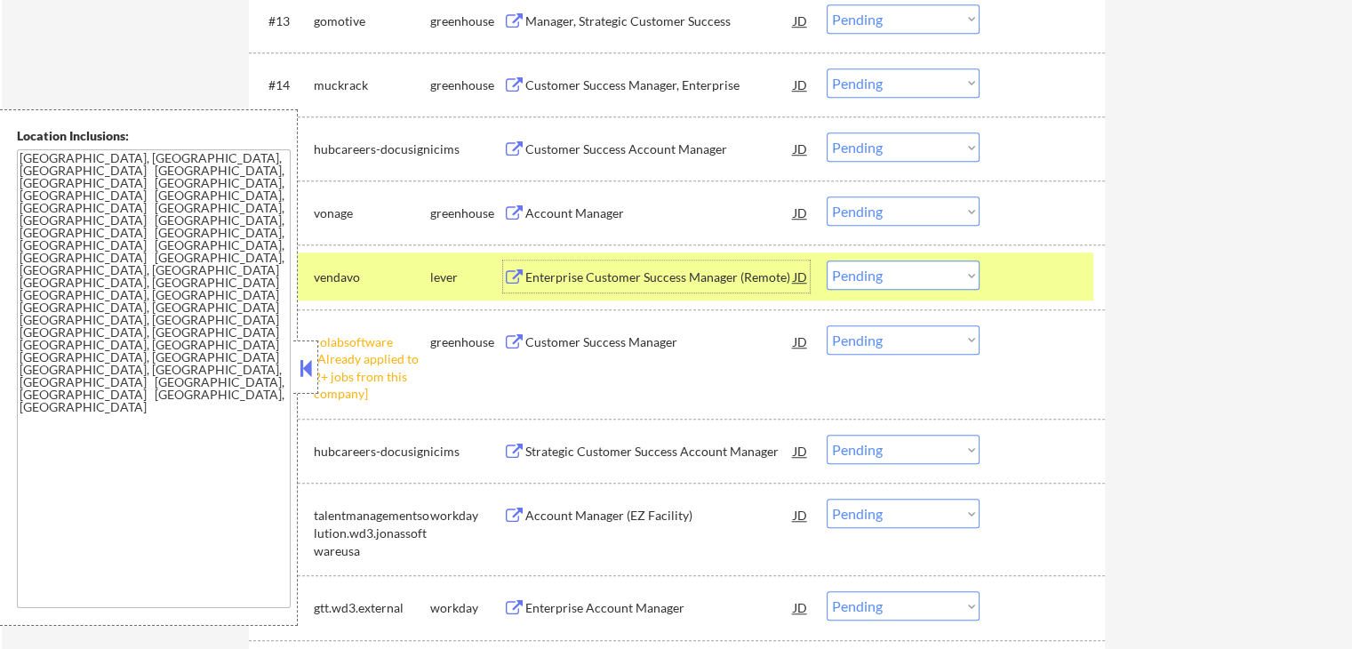
drag, startPoint x: 892, startPoint y: 209, endPoint x: 898, endPoint y: 222, distance: 14.7
click at [892, 208] on select "Choose an option... Pending Applied Excluded (Questions) Excluded (Expired) Exc…" at bounding box center [902, 210] width 153 height 29
click at [826, 196] on select "Choose an option... Pending Applied Excluded (Questions) Excluded (Expired) Exc…" at bounding box center [902, 210] width 153 height 29
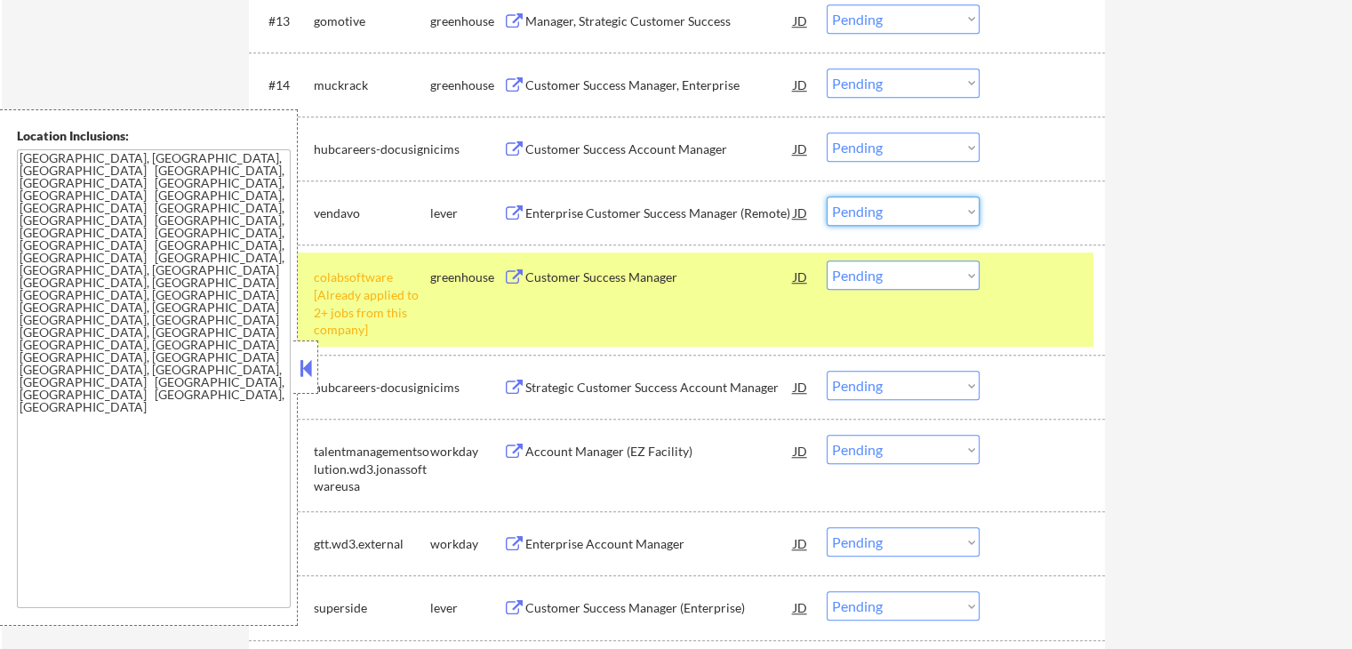
click at [889, 200] on select "Choose an option... Pending Applied Excluded (Questions) Excluded (Expired) Exc…" at bounding box center [902, 210] width 153 height 29
click at [826, 196] on select "Choose an option... Pending Applied Excluded (Questions) Excluded (Expired) Exc…" at bounding box center [902, 210] width 153 height 29
select select ""pending""
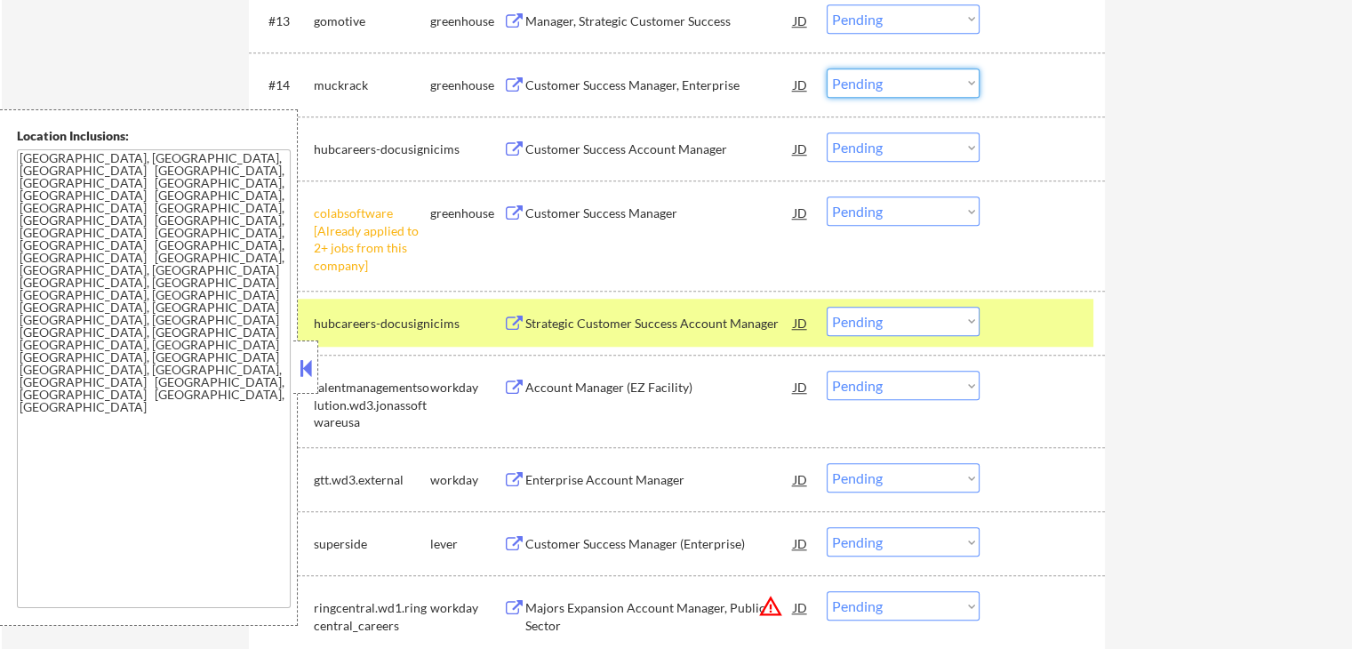
click at [884, 92] on select "Choose an option... Pending Applied Excluded (Questions) Excluded (Expired) Exc…" at bounding box center [902, 82] width 153 height 29
click at [826, 68] on select "Choose an option... Pending Applied Excluded (Questions) Excluded (Expired) Exc…" at bounding box center [902, 82] width 153 height 29
select select ""pending""
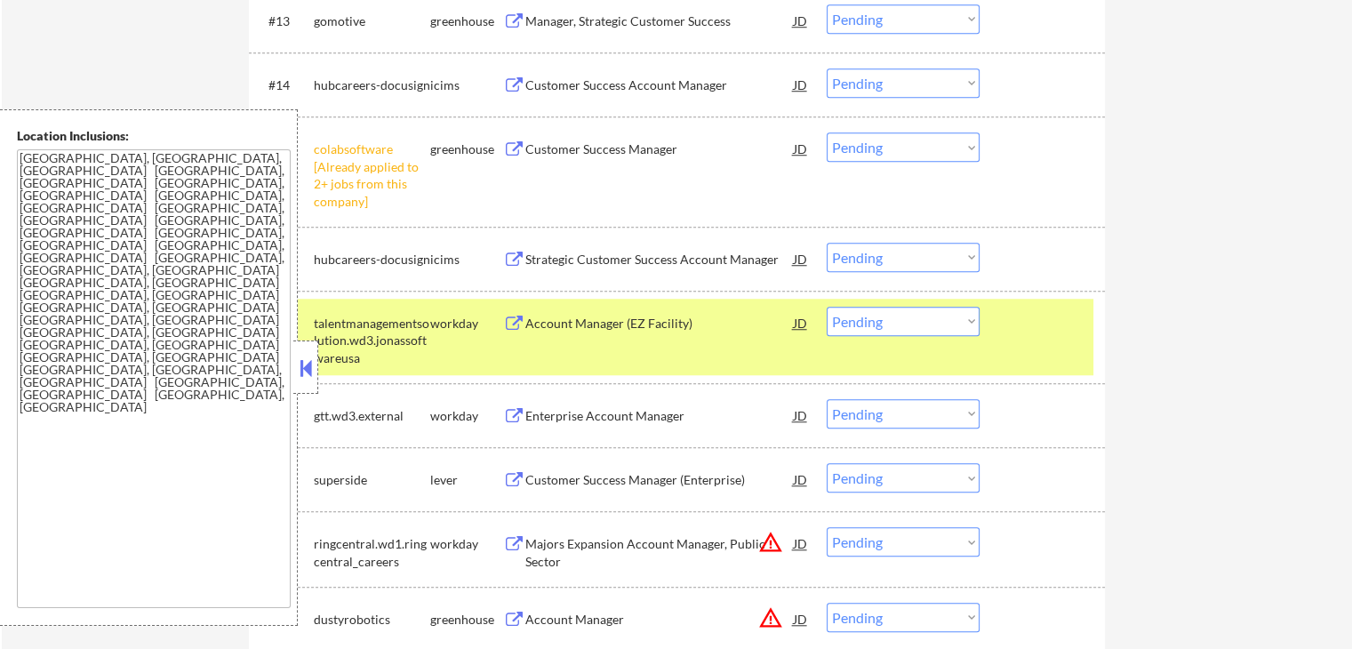
drag, startPoint x: 885, startPoint y: 140, endPoint x: 902, endPoint y: 158, distance: 24.5
click at [886, 140] on select "Choose an option... Pending Applied Excluded (Questions) Excluded (Expired) Exc…" at bounding box center [902, 146] width 153 height 29
select select ""excluded__other_""
click at [826, 132] on select "Choose an option... Pending Applied Excluded (Questions) Excluded (Expired) Exc…" at bounding box center [902, 146] width 153 height 29
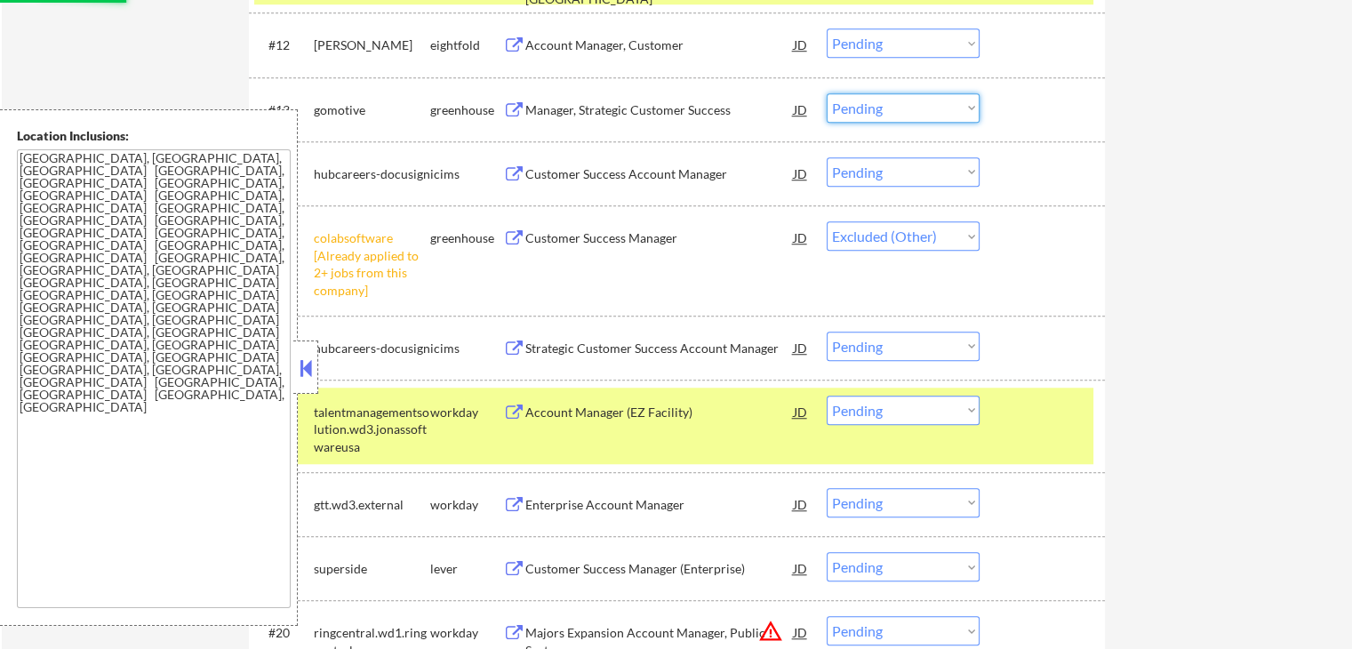
click at [901, 115] on select "Choose an option... Pending Applied Excluded (Questions) Excluded (Expired) Exc…" at bounding box center [902, 107] width 153 height 29
select select ""excluded""
click at [826, 93] on select "Choose an option... Pending Applied Excluded (Questions) Excluded (Expired) Exc…" at bounding box center [902, 107] width 153 height 29
select select ""pending""
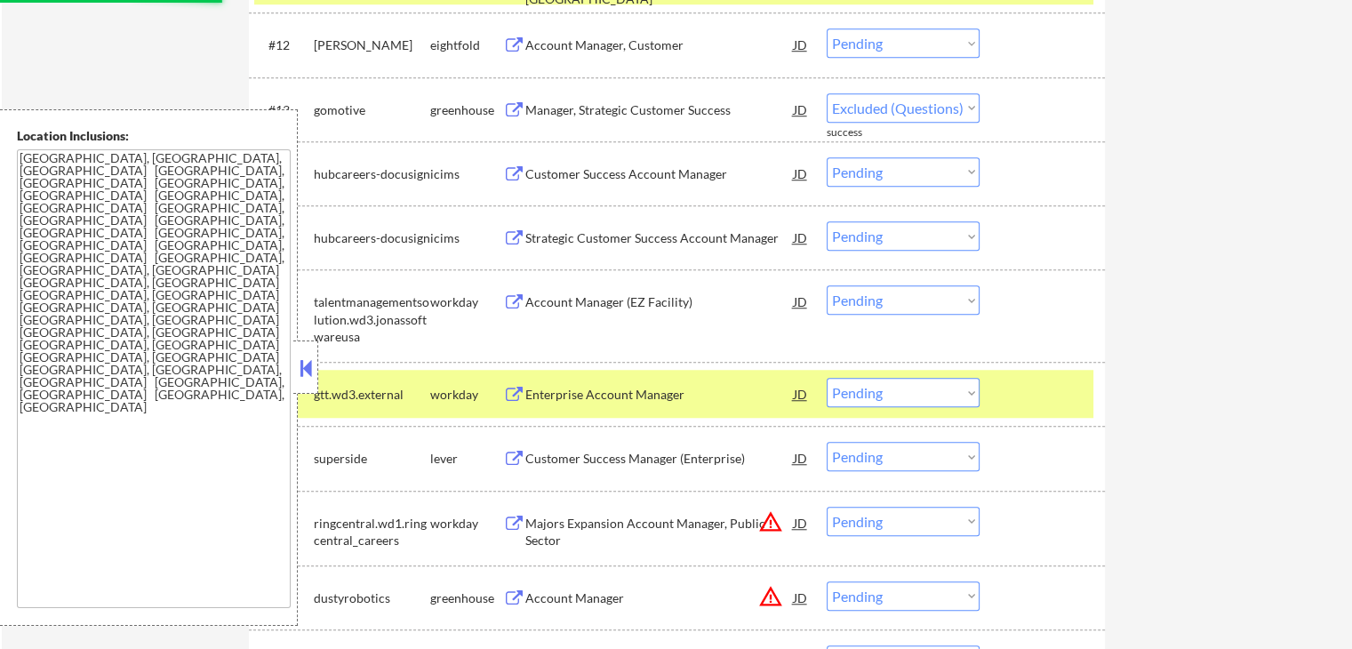
select select ""pending""
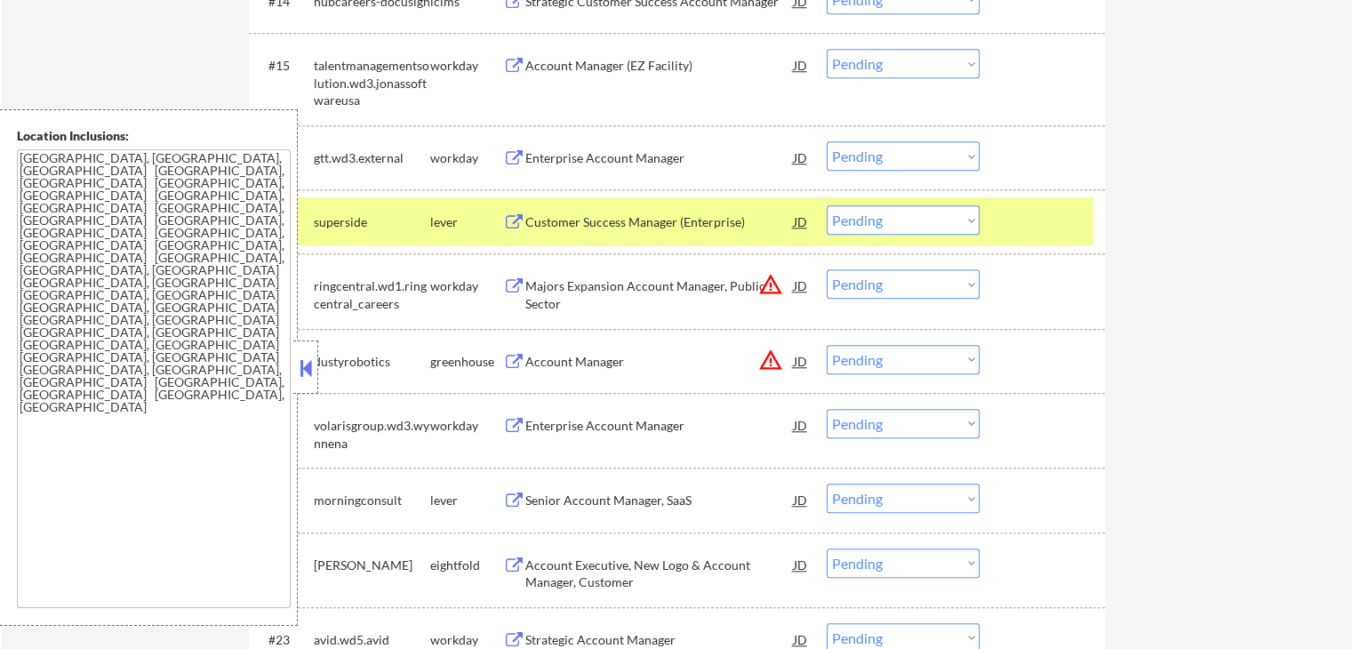
scroll to position [1511, 0]
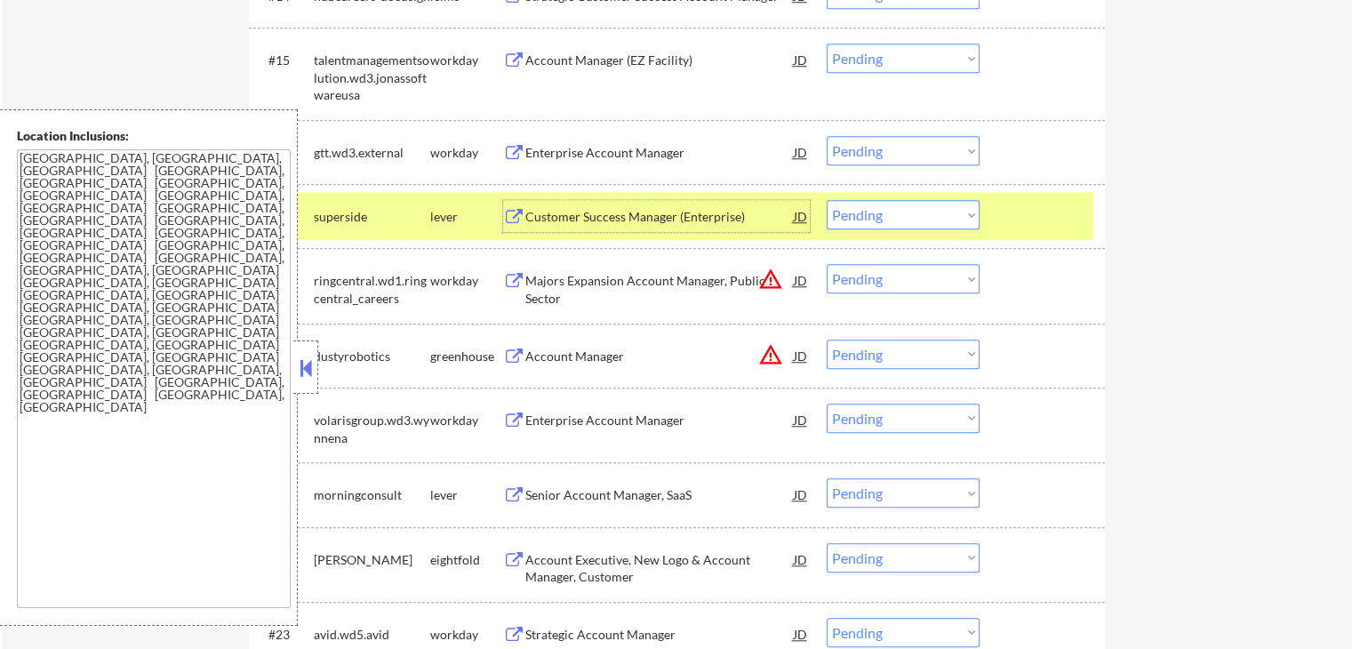
click at [538, 217] on div "Customer Success Manager (Enterprise)" at bounding box center [659, 217] width 268 height 18
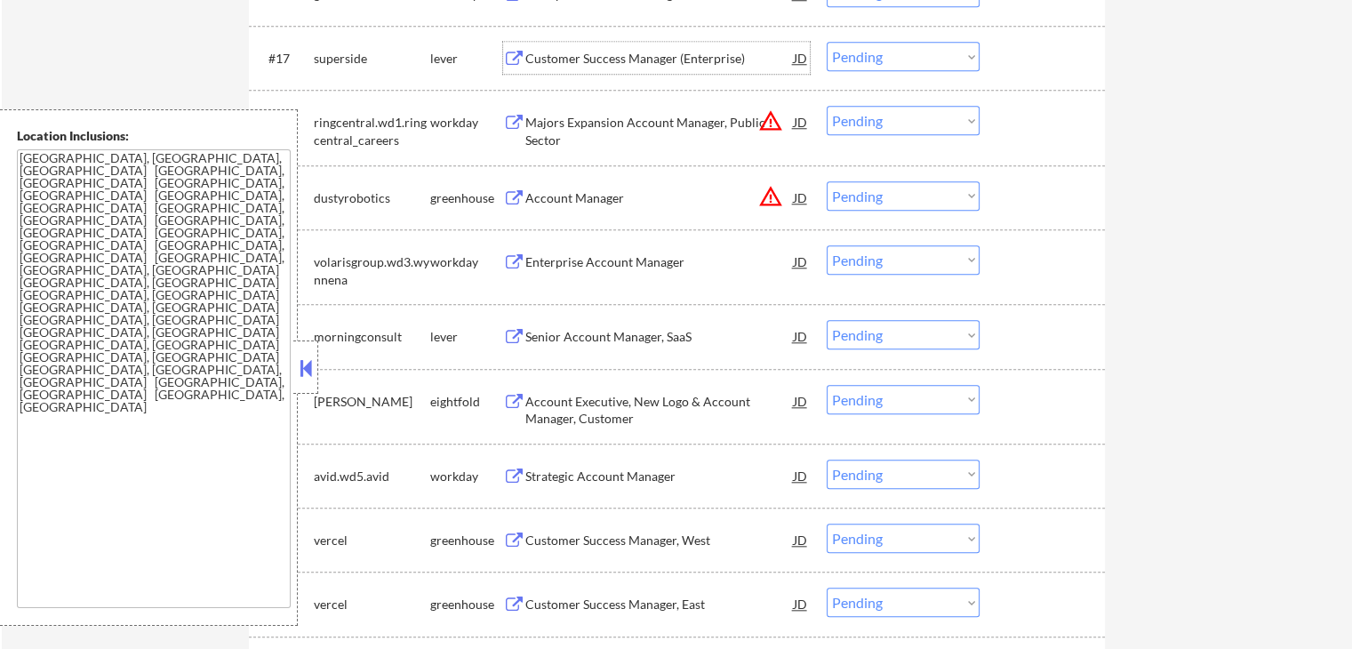
scroll to position [1688, 0]
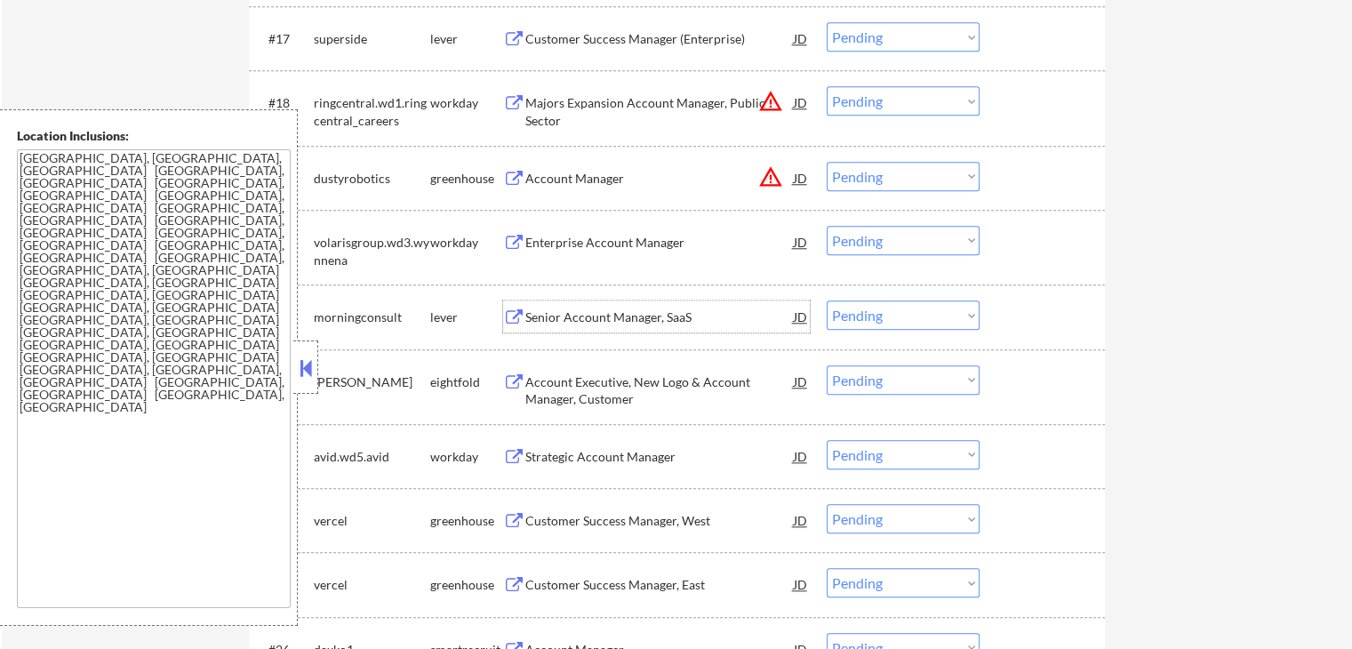
click at [566, 321] on div "Senior Account Manager, SaaS" at bounding box center [659, 317] width 268 height 18
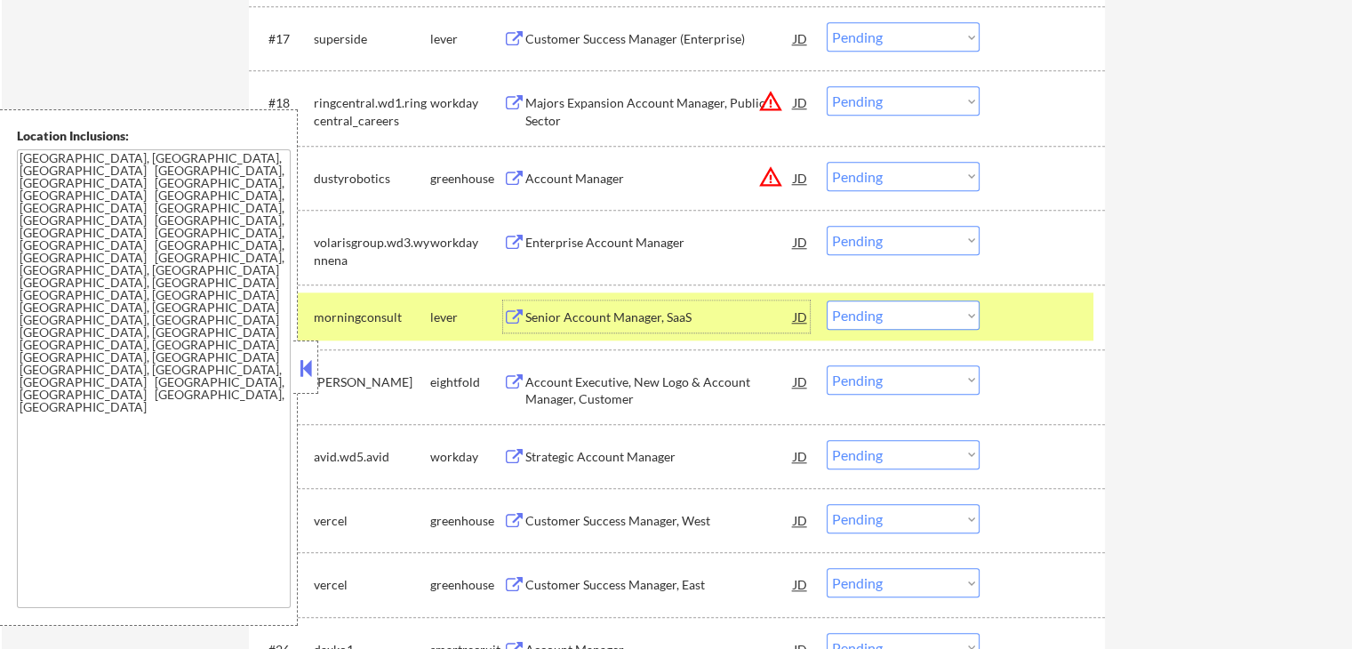
click at [881, 303] on select "Choose an option... Pending Applied Excluded (Questions) Excluded (Expired) Exc…" at bounding box center [902, 314] width 153 height 29
click at [826, 300] on select "Choose an option... Pending Applied Excluded (Questions) Excluded (Expired) Exc…" at bounding box center [902, 314] width 153 height 29
click at [525, 519] on div "Customer Success Manager, West" at bounding box center [659, 521] width 268 height 18
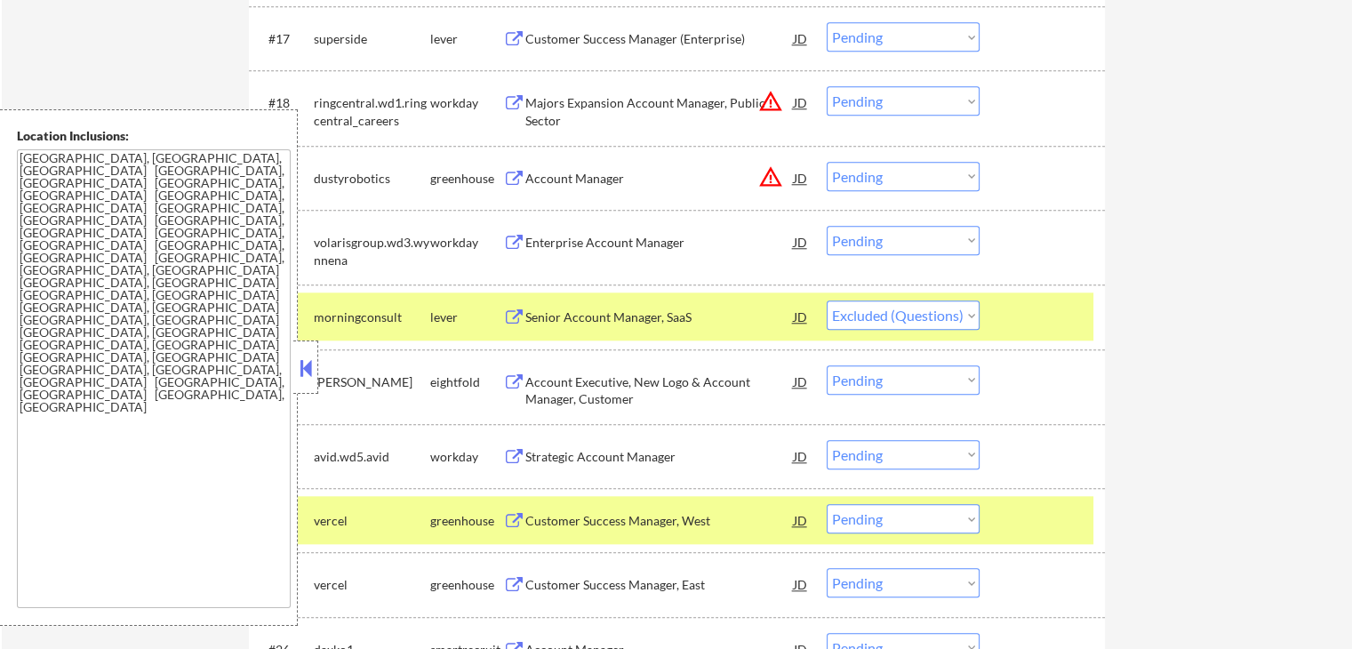
select select ""pending""
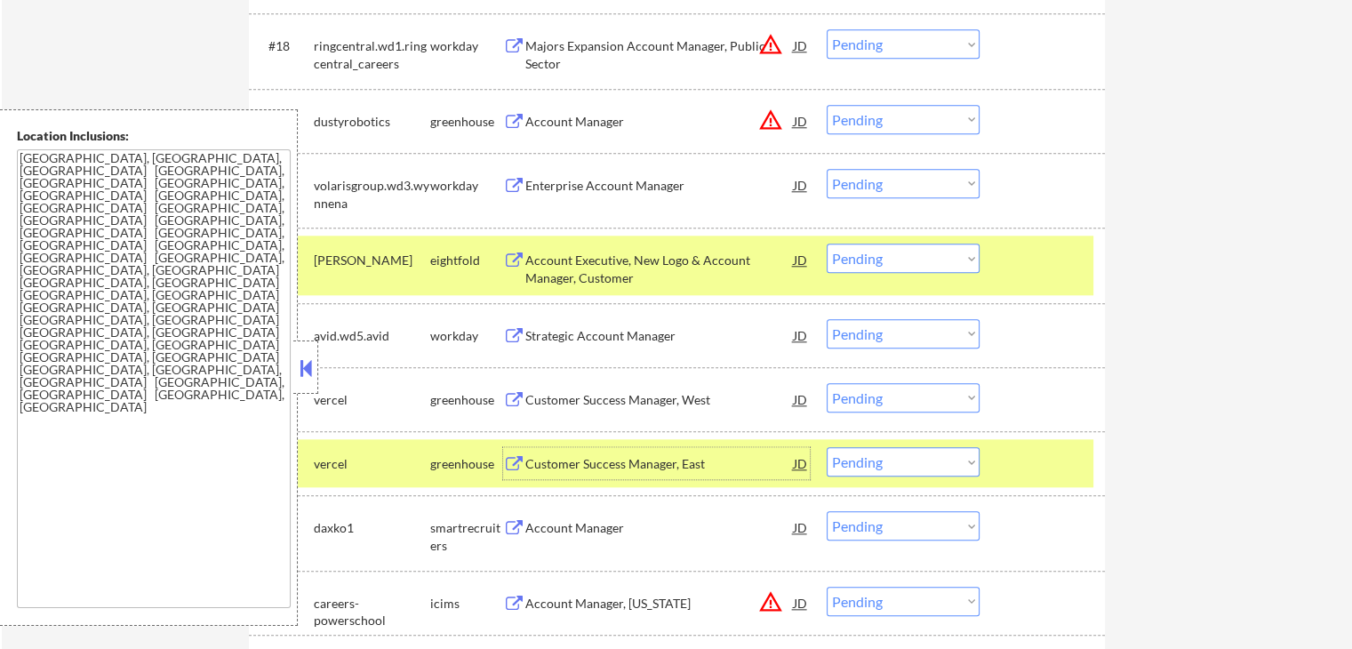
scroll to position [1777, 0]
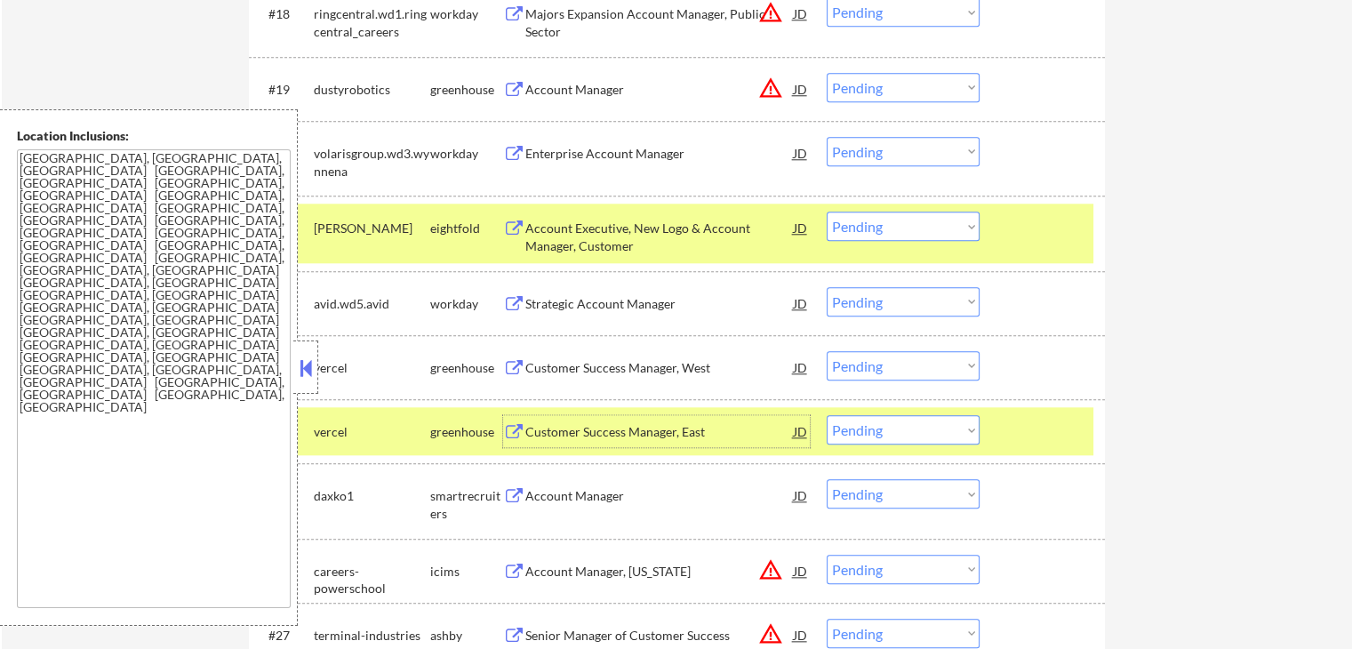
click at [573, 432] on div "Customer Success Manager, East" at bounding box center [659, 432] width 268 height 18
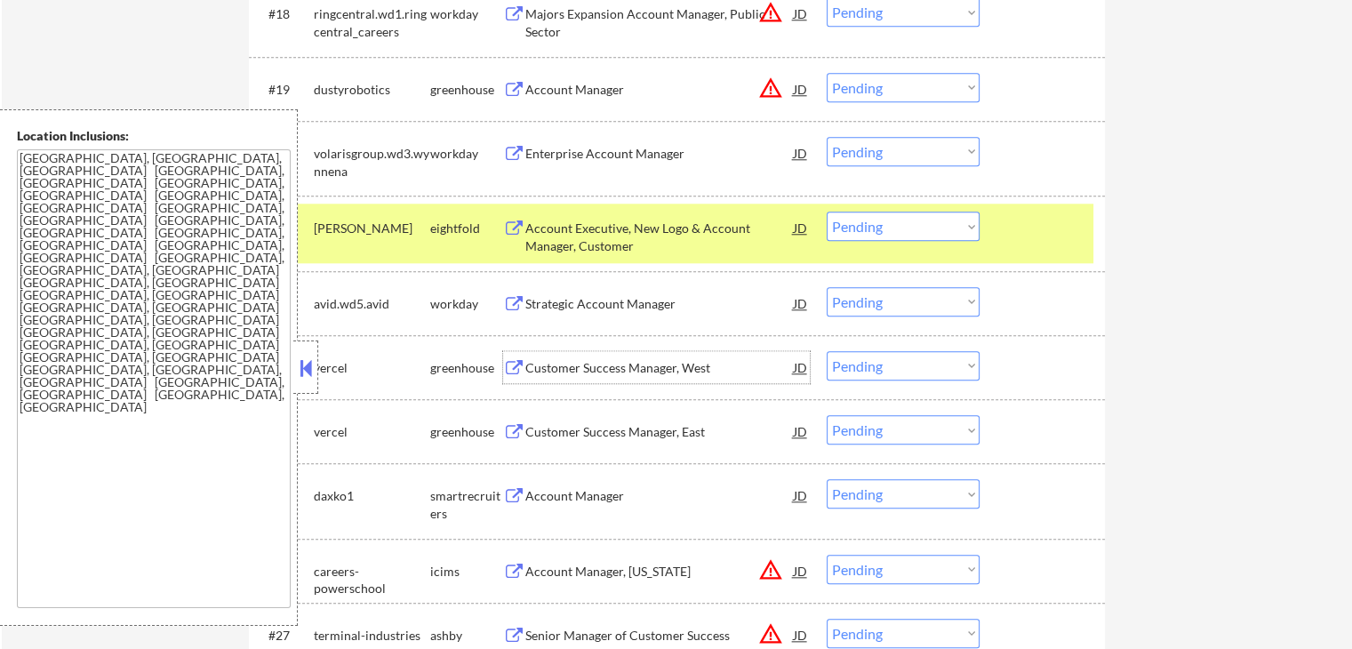
click at [597, 361] on div "Customer Success Manager, West" at bounding box center [659, 368] width 268 height 18
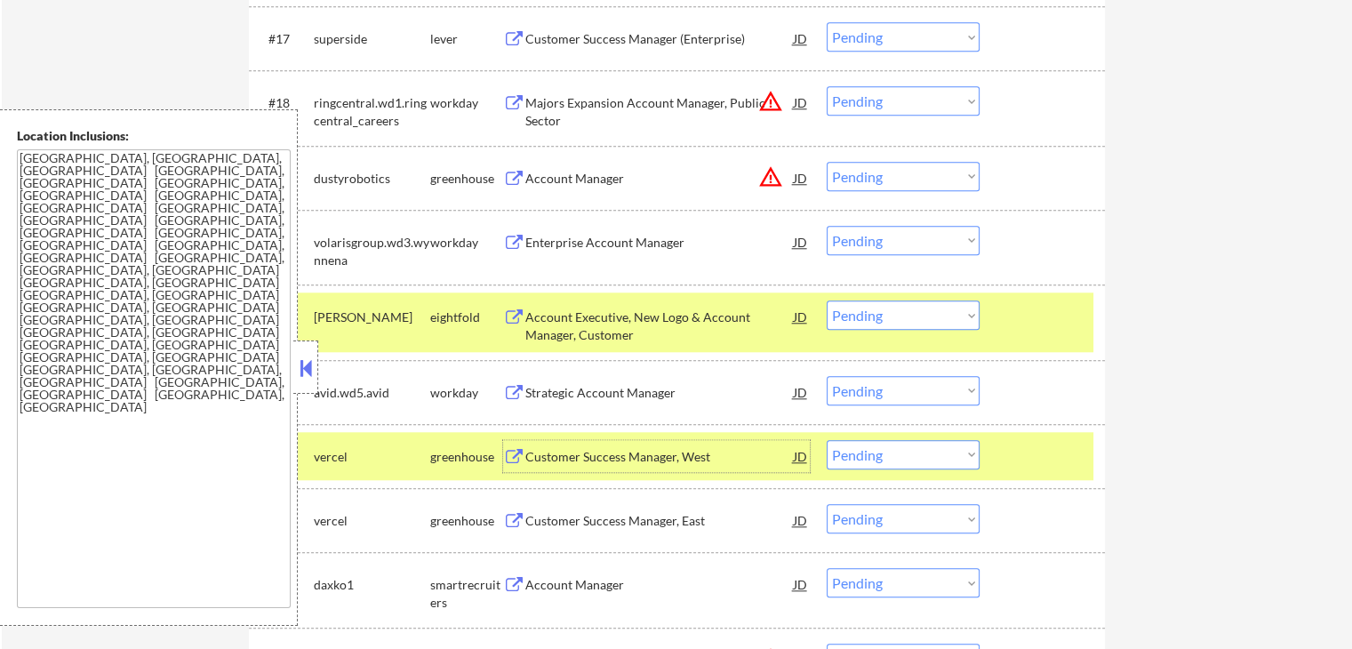
scroll to position [1599, 0]
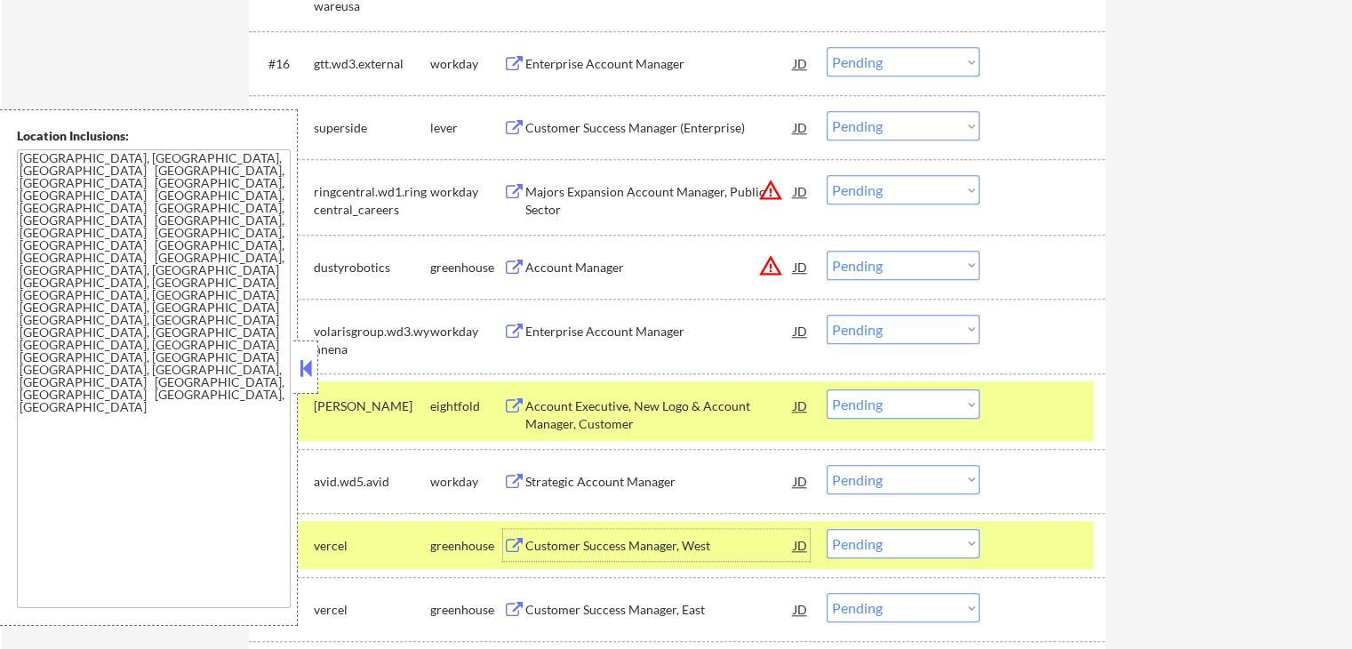
drag, startPoint x: 885, startPoint y: 128, endPoint x: 887, endPoint y: 140, distance: 11.7
click at [885, 128] on select "Choose an option... Pending Applied Excluded (Questions) Excluded (Expired) Exc…" at bounding box center [902, 125] width 153 height 29
click at [826, 111] on select "Choose an option... Pending Applied Excluded (Questions) Excluded (Expired) Exc…" at bounding box center [902, 125] width 153 height 29
select select ""pending""
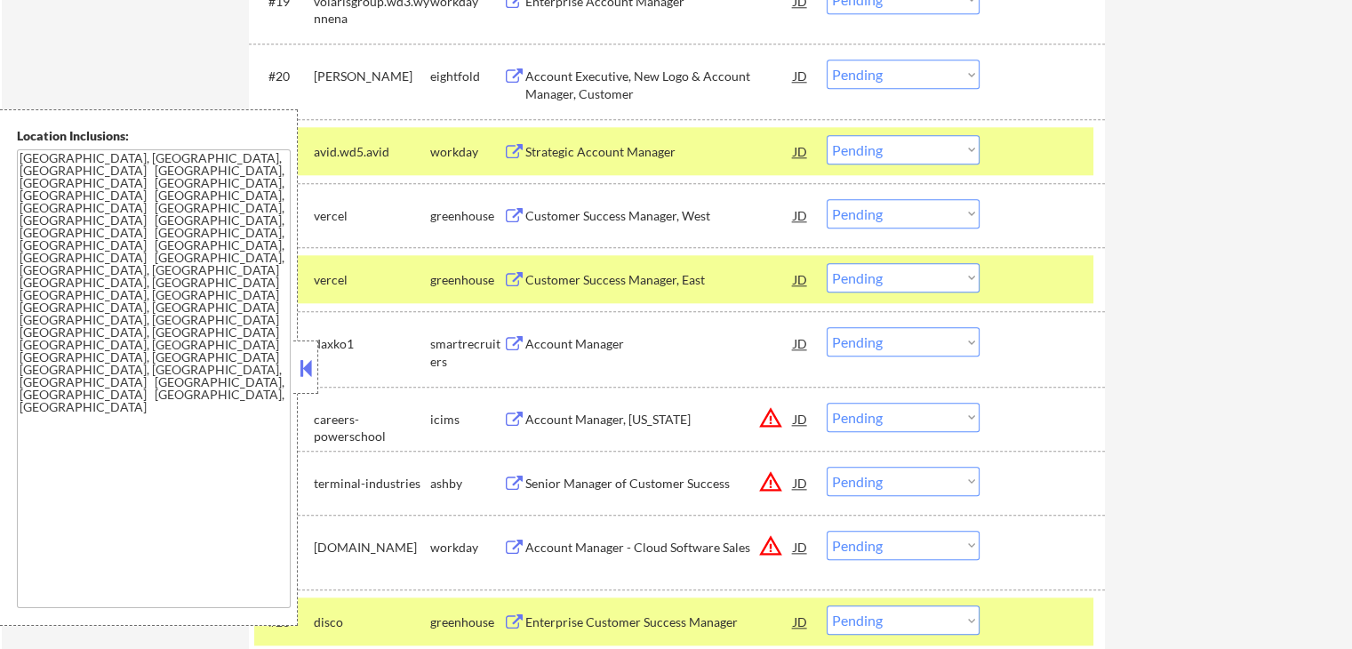
scroll to position [1866, 0]
click at [542, 218] on div "Customer Success Manager, West" at bounding box center [659, 215] width 268 height 18
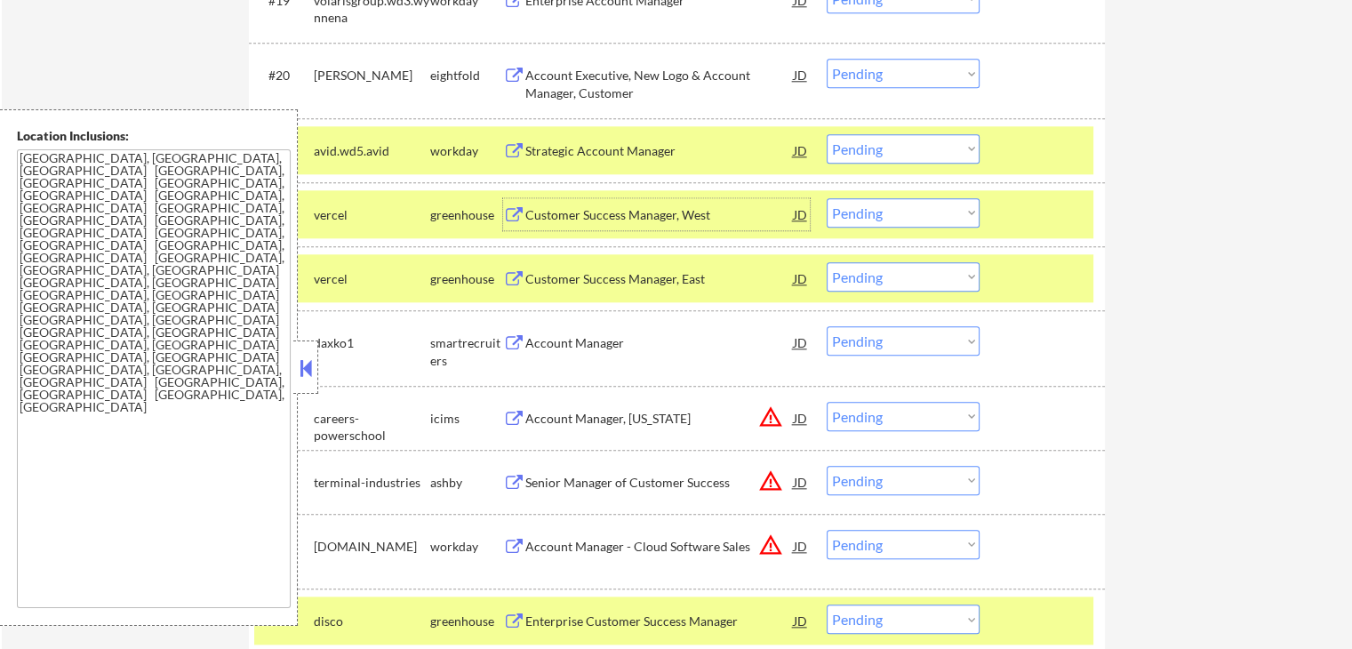
click at [903, 289] on select "Choose an option... Pending Applied Excluded (Questions) Excluded (Expired) Exc…" at bounding box center [902, 276] width 153 height 29
select select ""excluded__expired_""
click at [826, 262] on select "Choose an option... Pending Applied Excluded (Questions) Excluded (Expired) Exc…" at bounding box center [902, 276] width 153 height 29
click at [910, 216] on select "Choose an option... Pending Applied Excluded (Questions) Excluded (Expired) Exc…" at bounding box center [902, 212] width 153 height 29
click at [826, 198] on select "Choose an option... Pending Applied Excluded (Questions) Excluded (Expired) Exc…" at bounding box center [902, 212] width 153 height 29
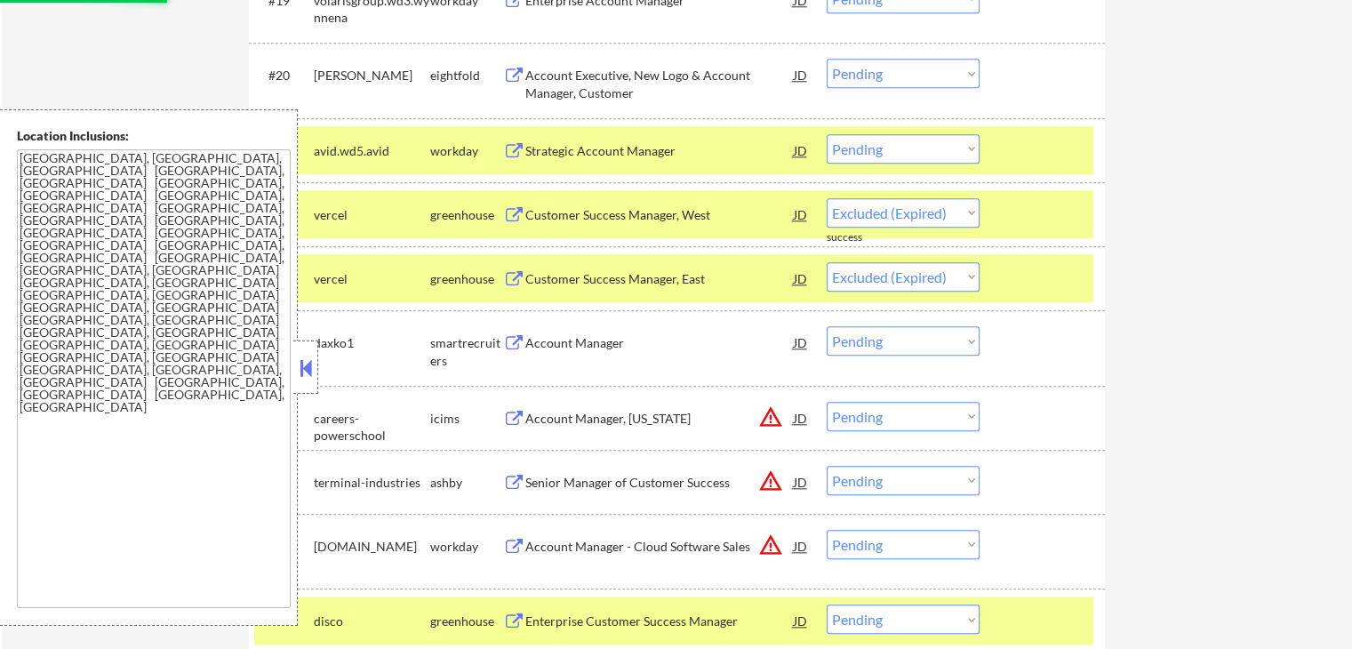
select select ""pending""
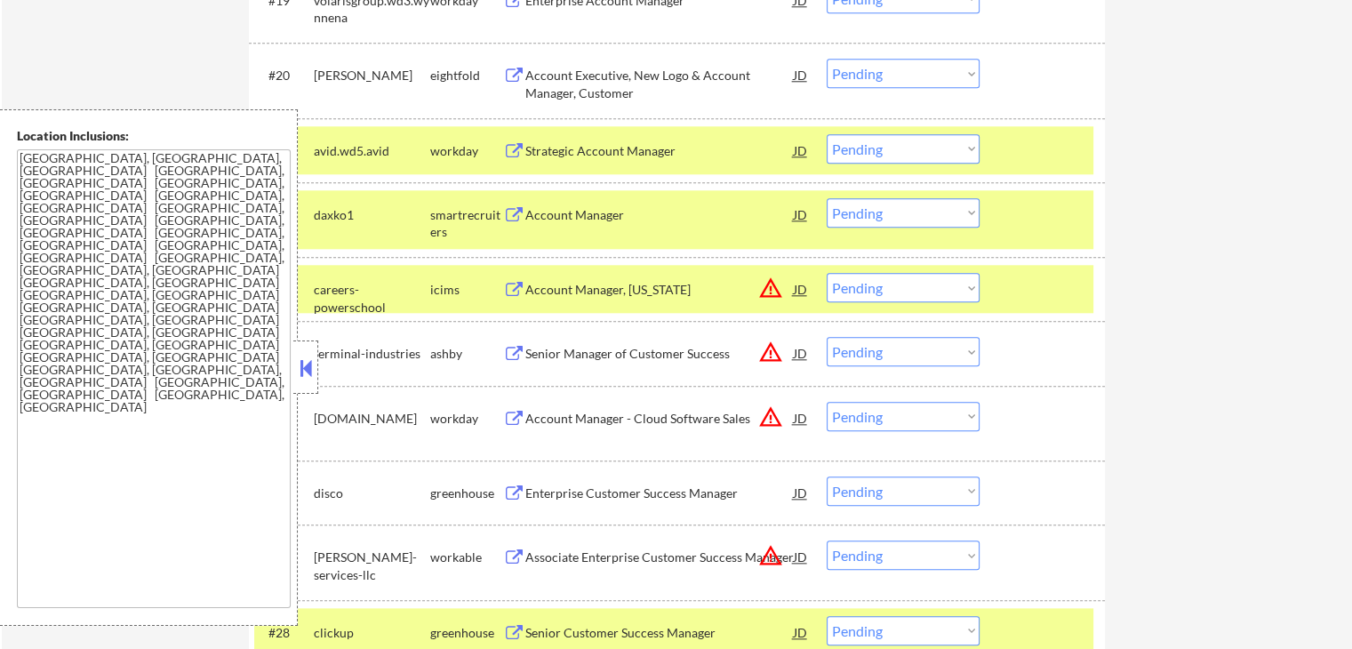
click at [537, 214] on div "Account Manager" at bounding box center [659, 215] width 268 height 18
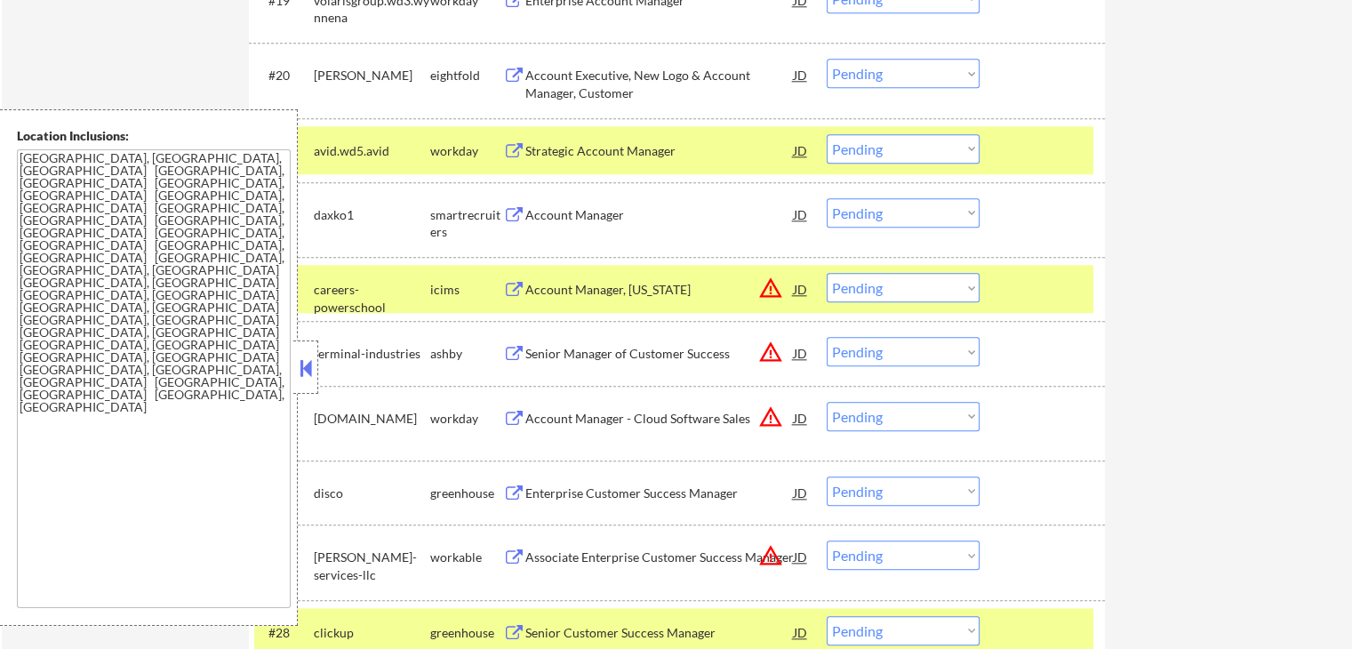
click at [519, 346] on button at bounding box center [514, 354] width 22 height 17
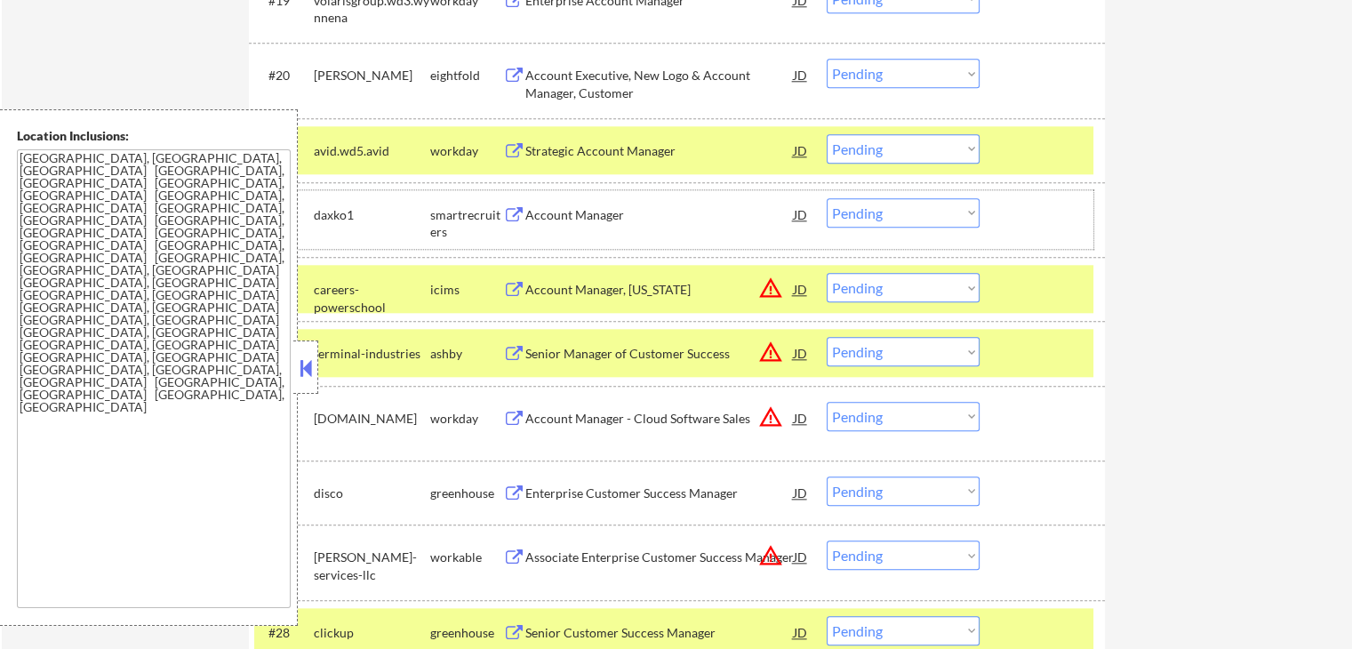
click at [906, 195] on div "#22 daxko1 smartrecruiters Account Manager JD warning_amber Choose an option...…" at bounding box center [673, 219] width 839 height 59
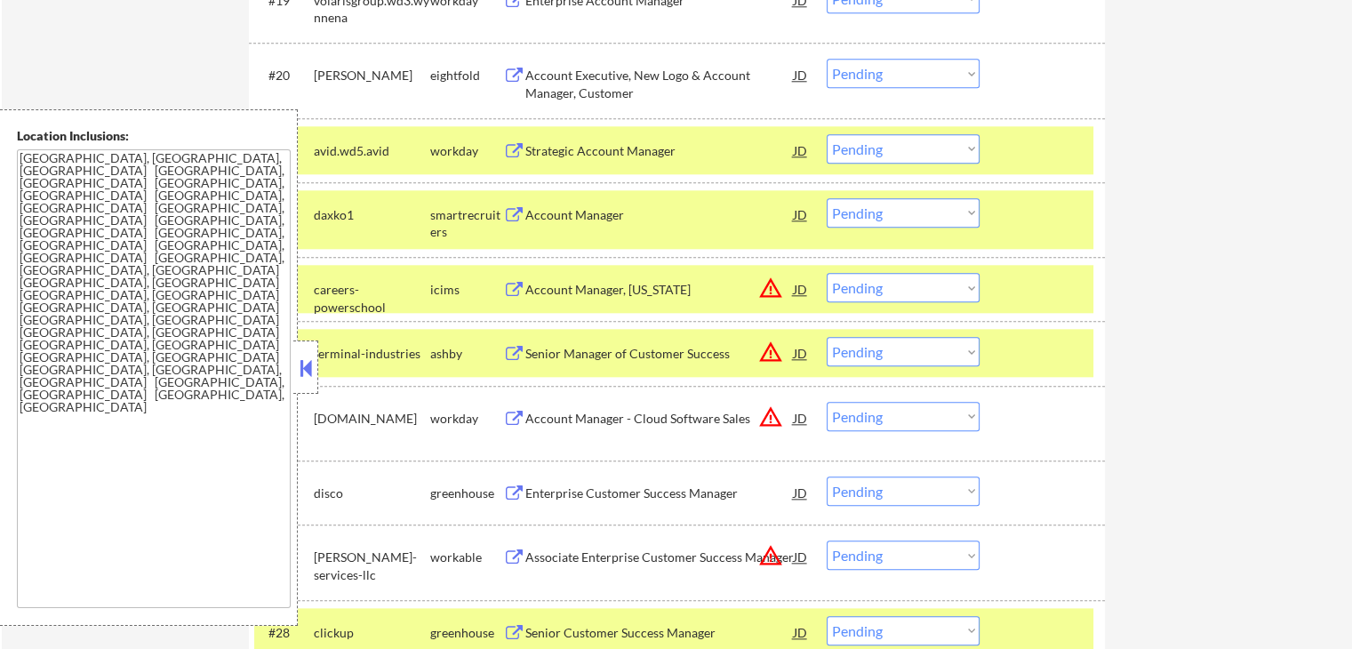
click at [910, 218] on select "Choose an option... Pending Applied Excluded (Questions) Excluded (Expired) Exc…" at bounding box center [902, 212] width 153 height 29
click at [826, 198] on select "Choose an option... Pending Applied Excluded (Questions) Excluded (Expired) Exc…" at bounding box center [902, 212] width 153 height 29
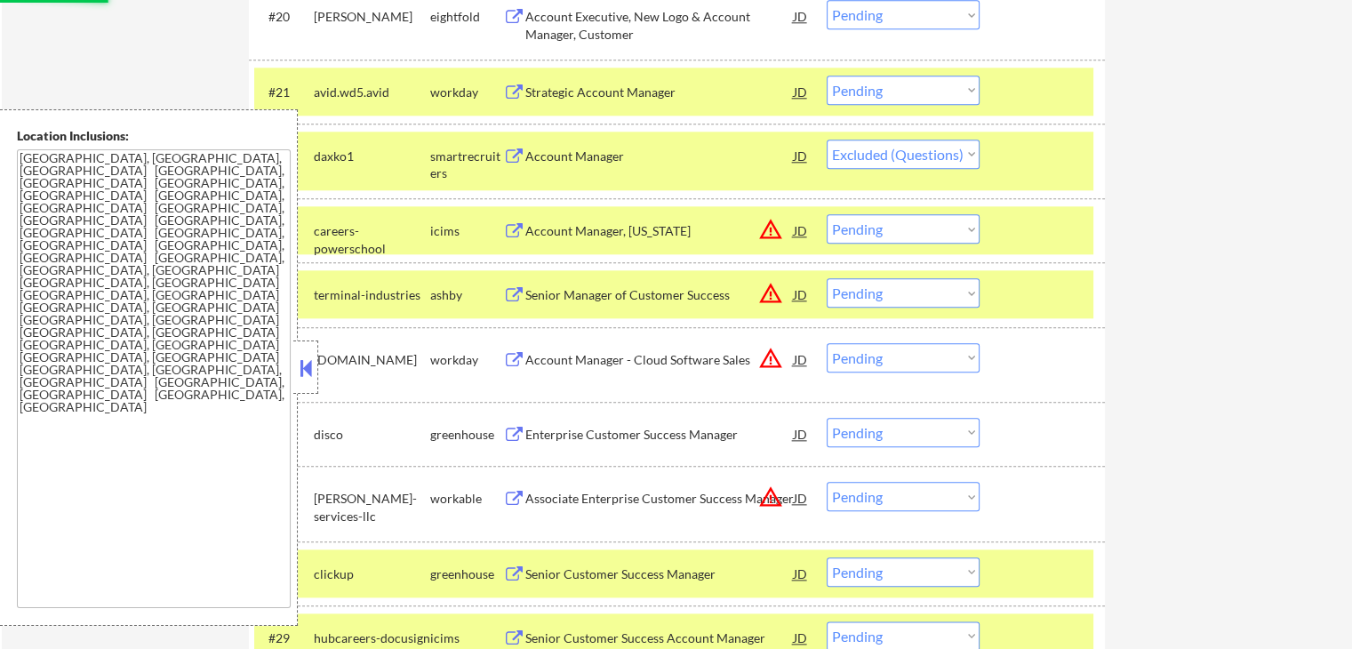
scroll to position [1955, 0]
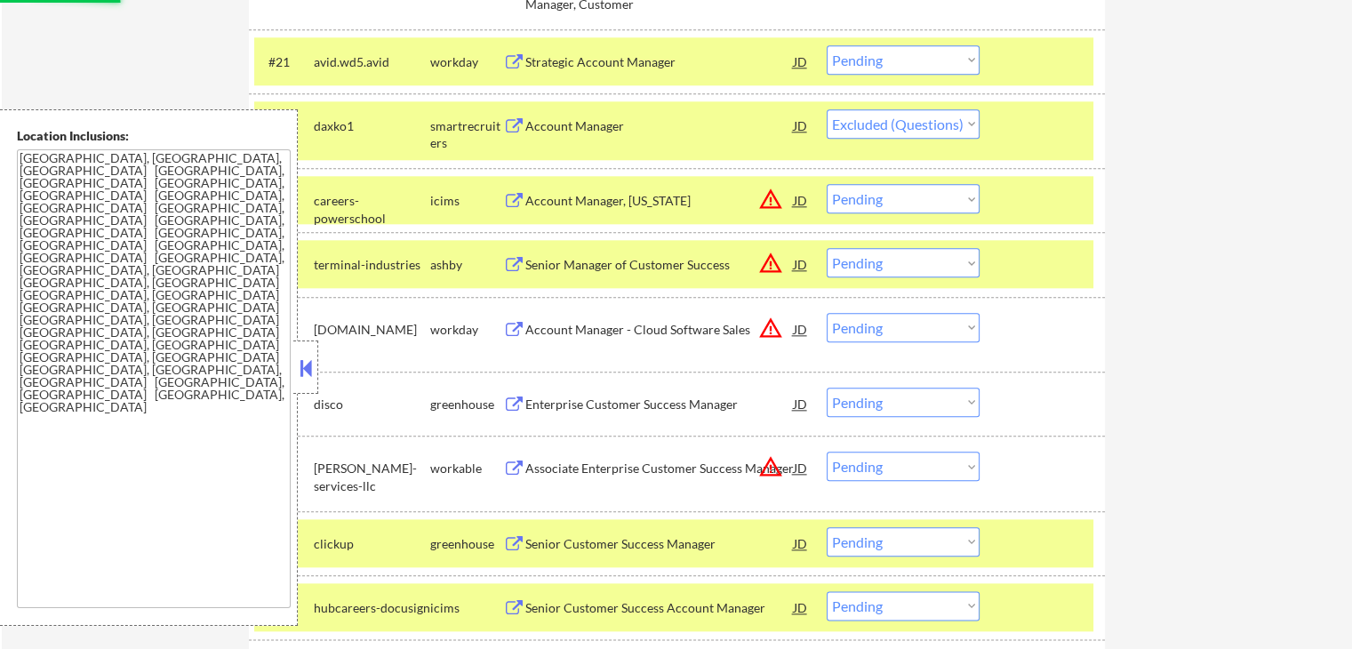
click at [598, 262] on div "Senior Manager of Customer Success" at bounding box center [659, 265] width 268 height 18
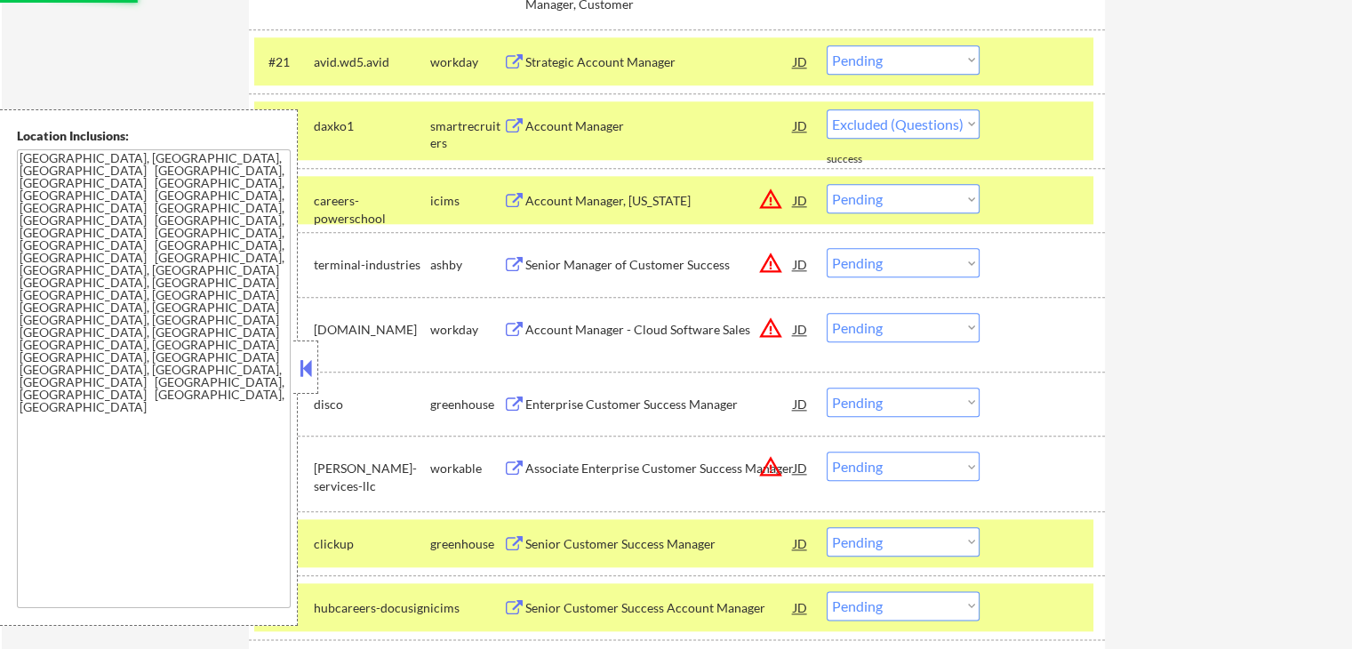
select select ""pending""
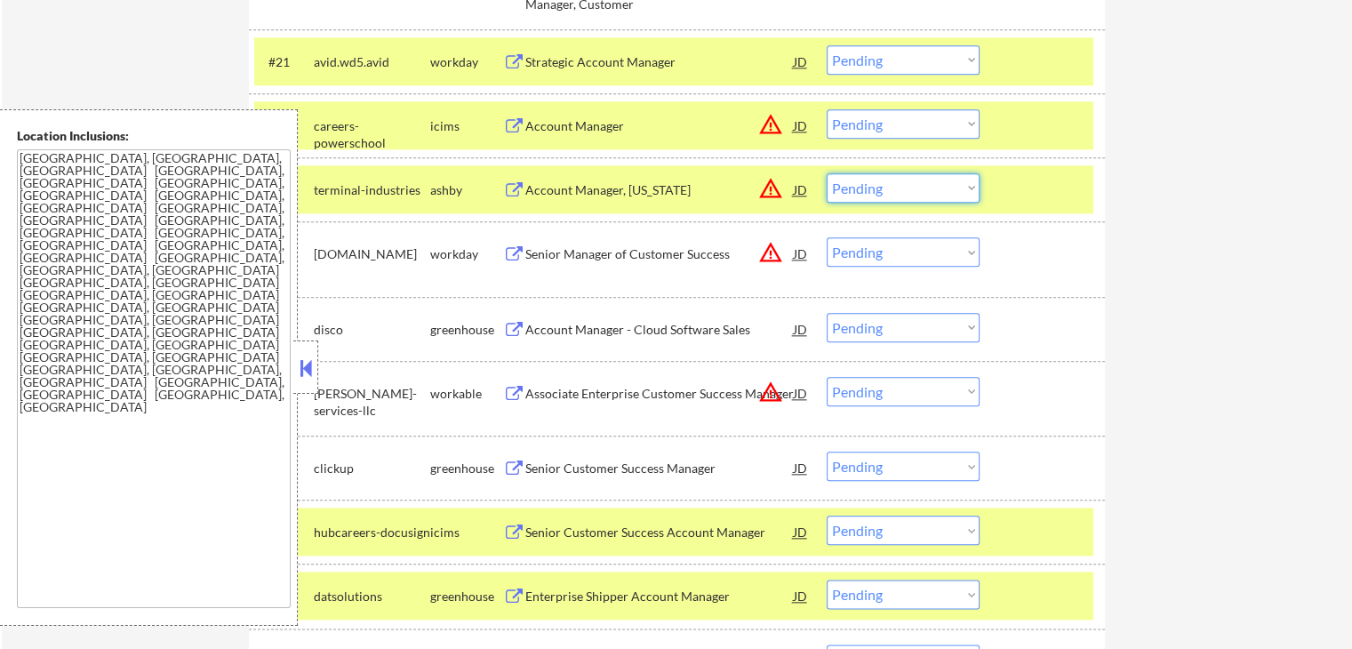
click at [883, 187] on select "Choose an option... Pending Applied Excluded (Questions) Excluded (Expired) Exc…" at bounding box center [902, 187] width 153 height 29
click at [826, 173] on select "Choose an option... Pending Applied Excluded (Questions) Excluded (Expired) Exc…" at bounding box center [902, 187] width 153 height 29
click at [569, 327] on div "Enterprise Customer Success Manager" at bounding box center [659, 330] width 268 height 18
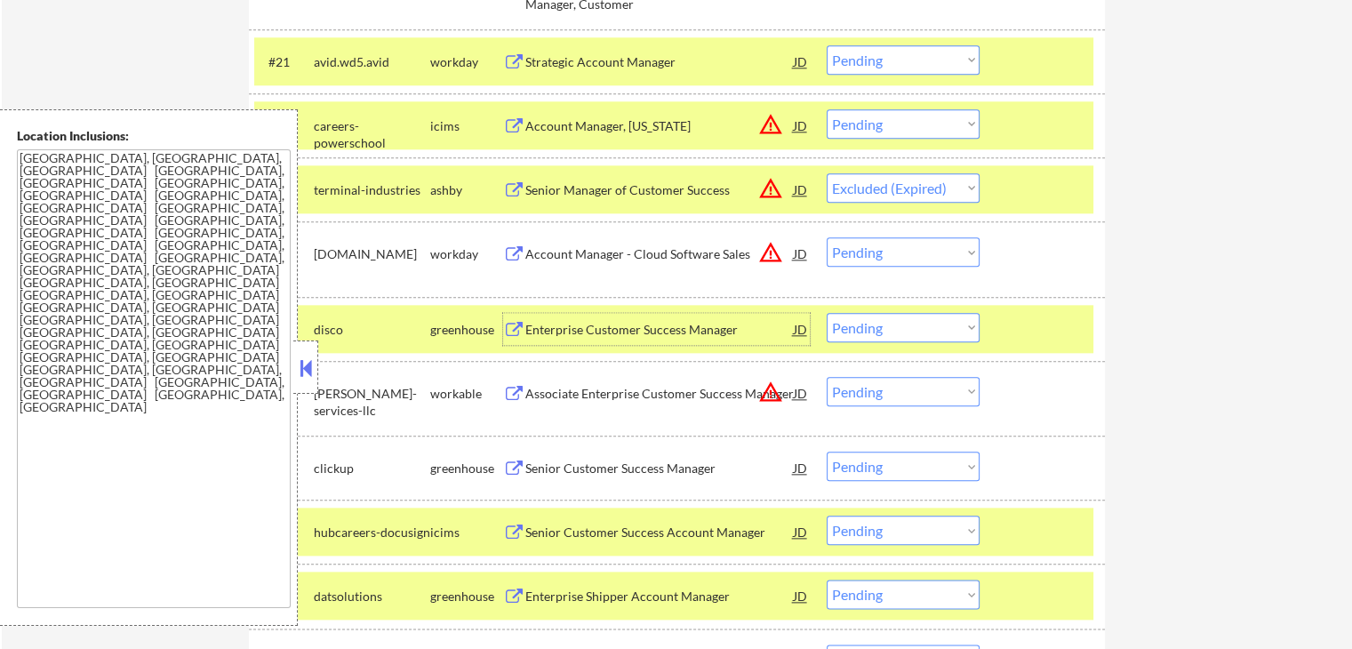
select select ""pending""
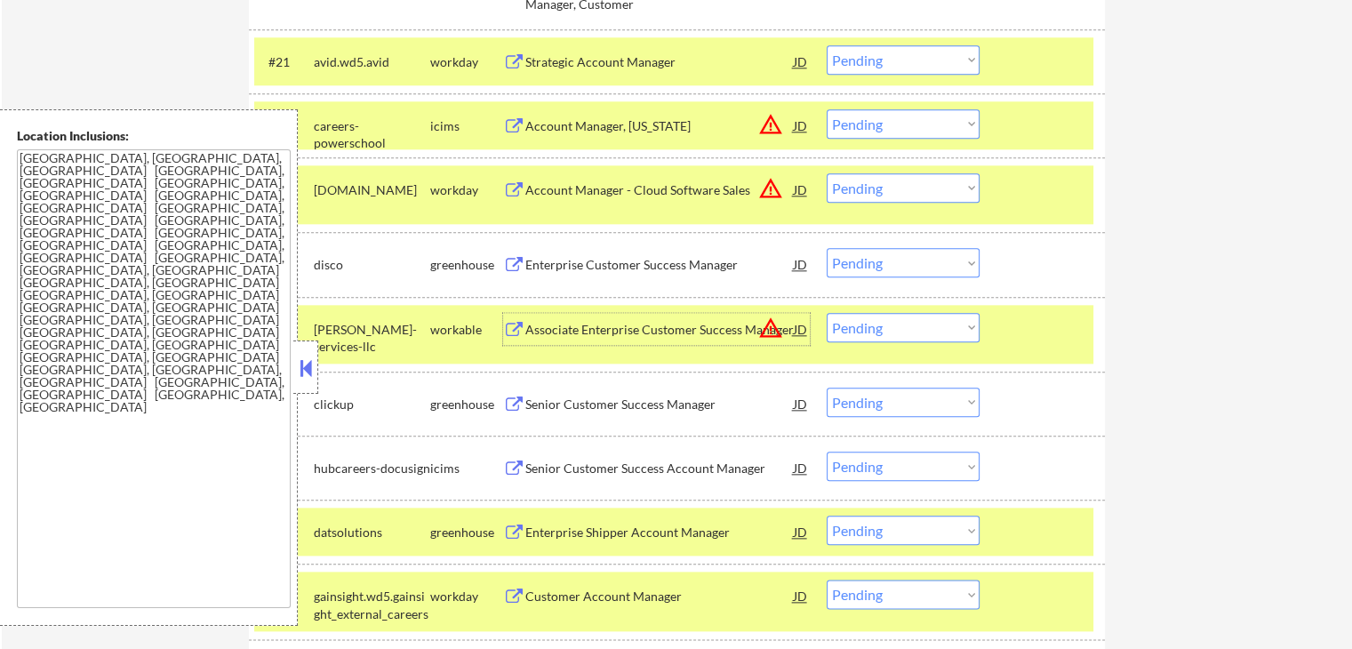
click at [544, 327] on div "Associate Enterprise Customer Success Manager" at bounding box center [659, 330] width 268 height 18
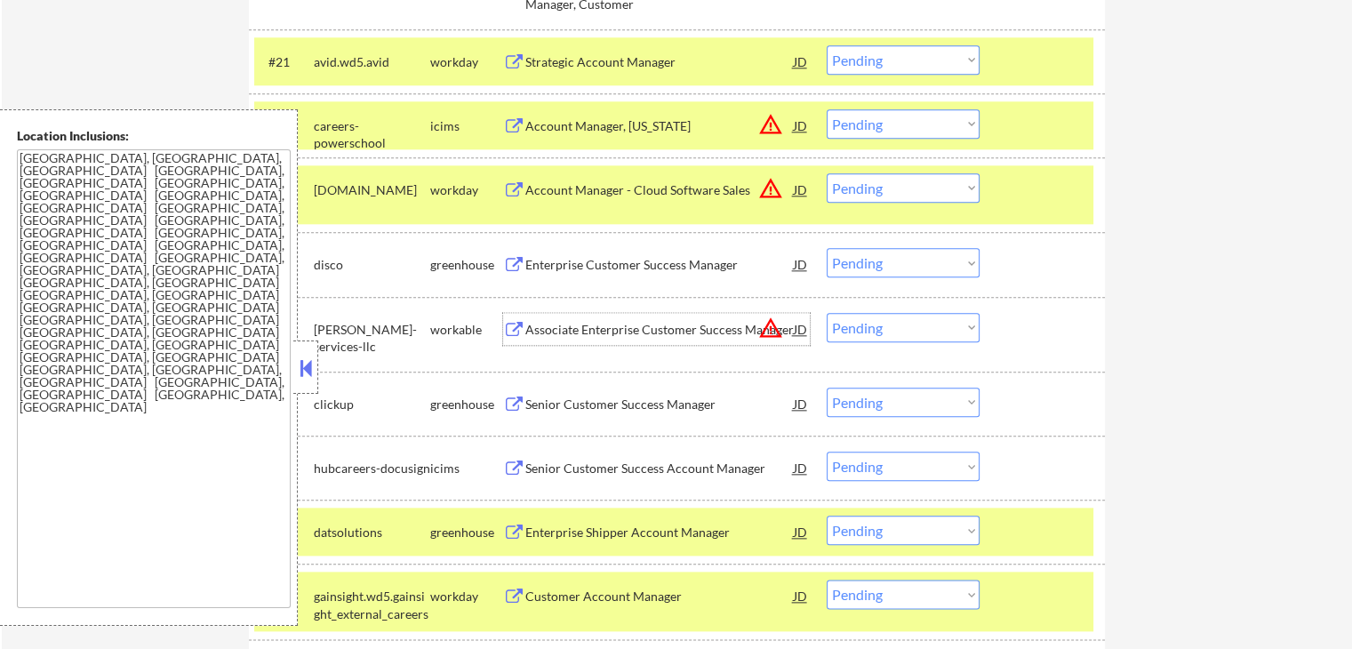
click at [554, 396] on div "Senior Customer Success Manager" at bounding box center [659, 404] width 268 height 18
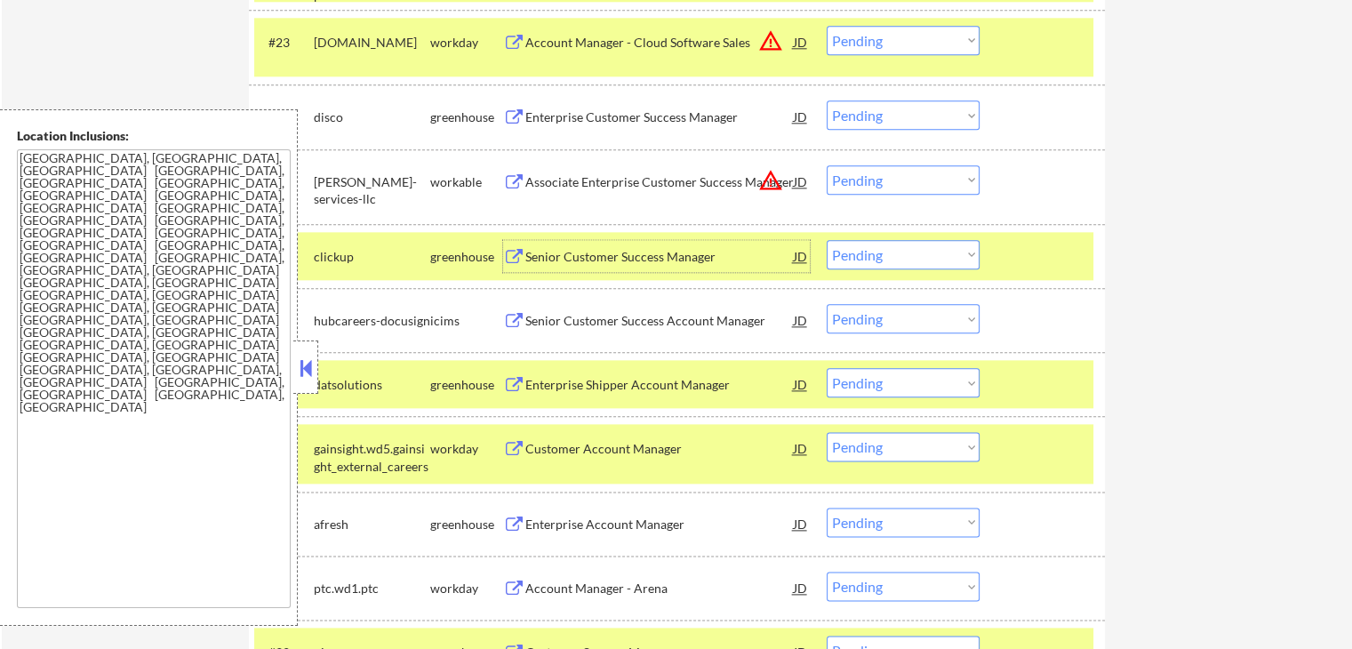
scroll to position [2133, 0]
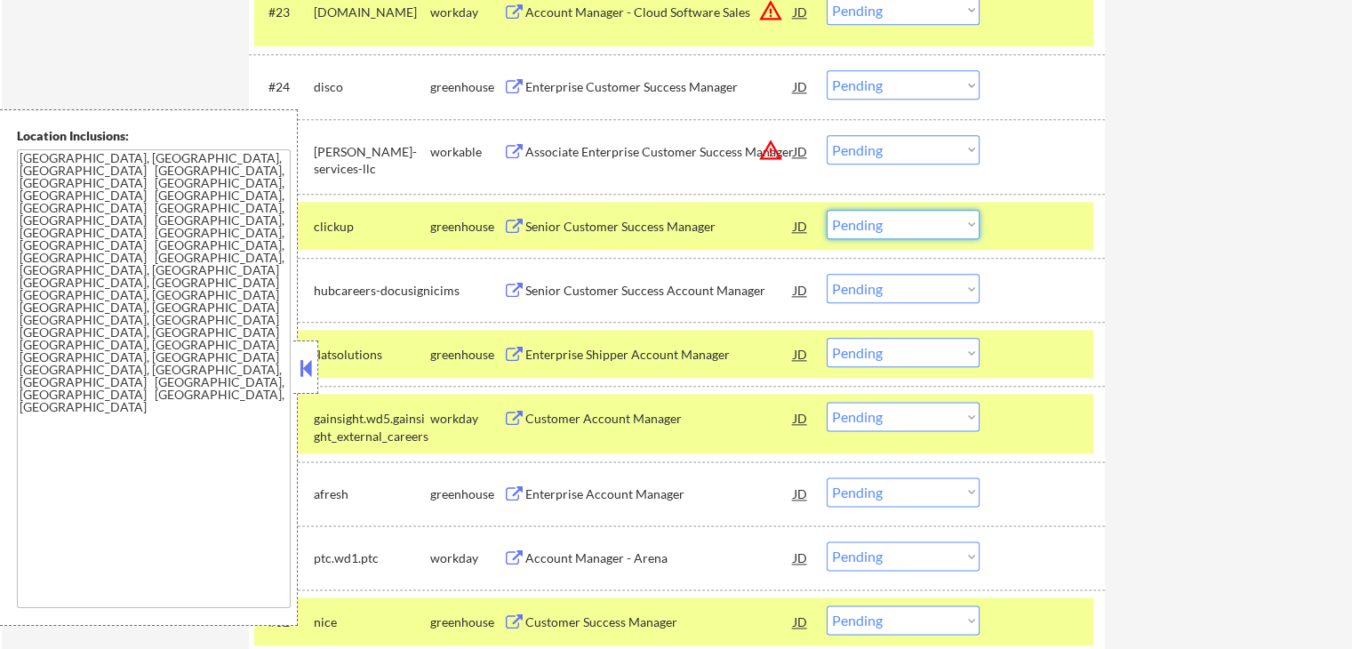
drag, startPoint x: 892, startPoint y: 227, endPoint x: 902, endPoint y: 236, distance: 13.2
click at [895, 227] on select "Choose an option... Pending Applied Excluded (Questions) Excluded (Expired) Exc…" at bounding box center [902, 224] width 153 height 29
click at [826, 210] on select "Choose an option... Pending Applied Excluded (Questions) Excluded (Expired) Exc…" at bounding box center [902, 224] width 153 height 29
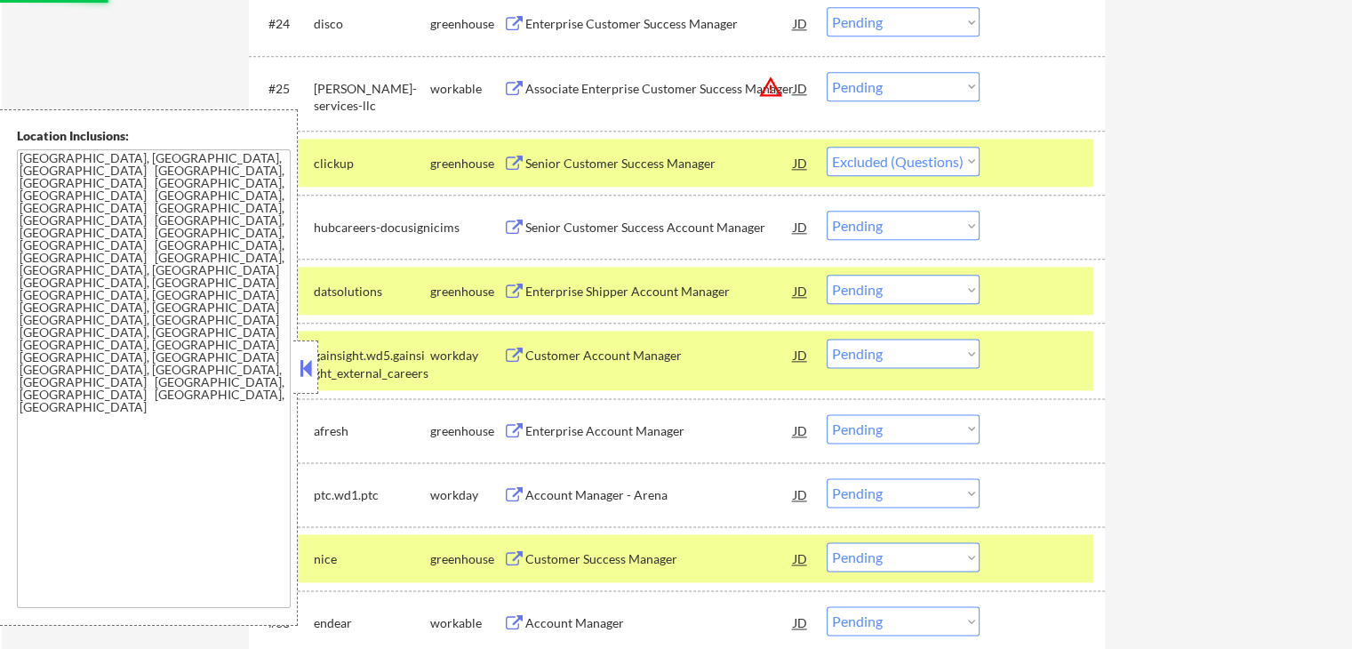
scroll to position [2222, 0]
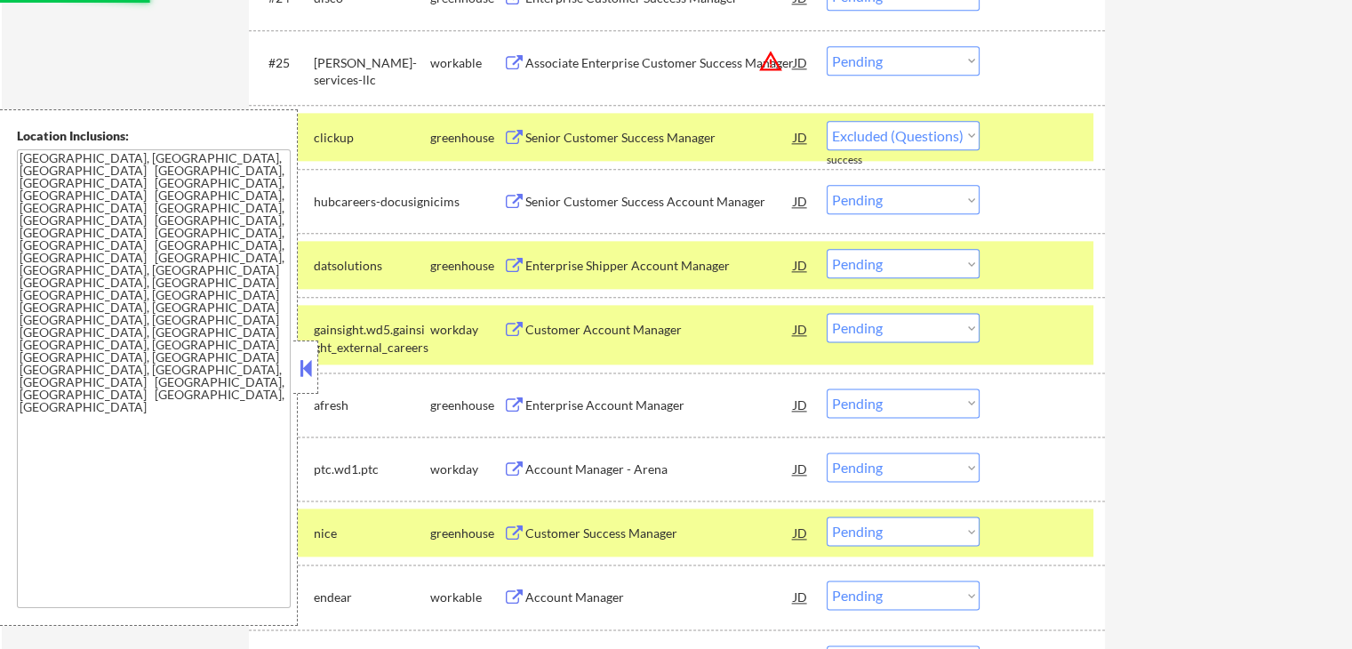
select select ""pending""
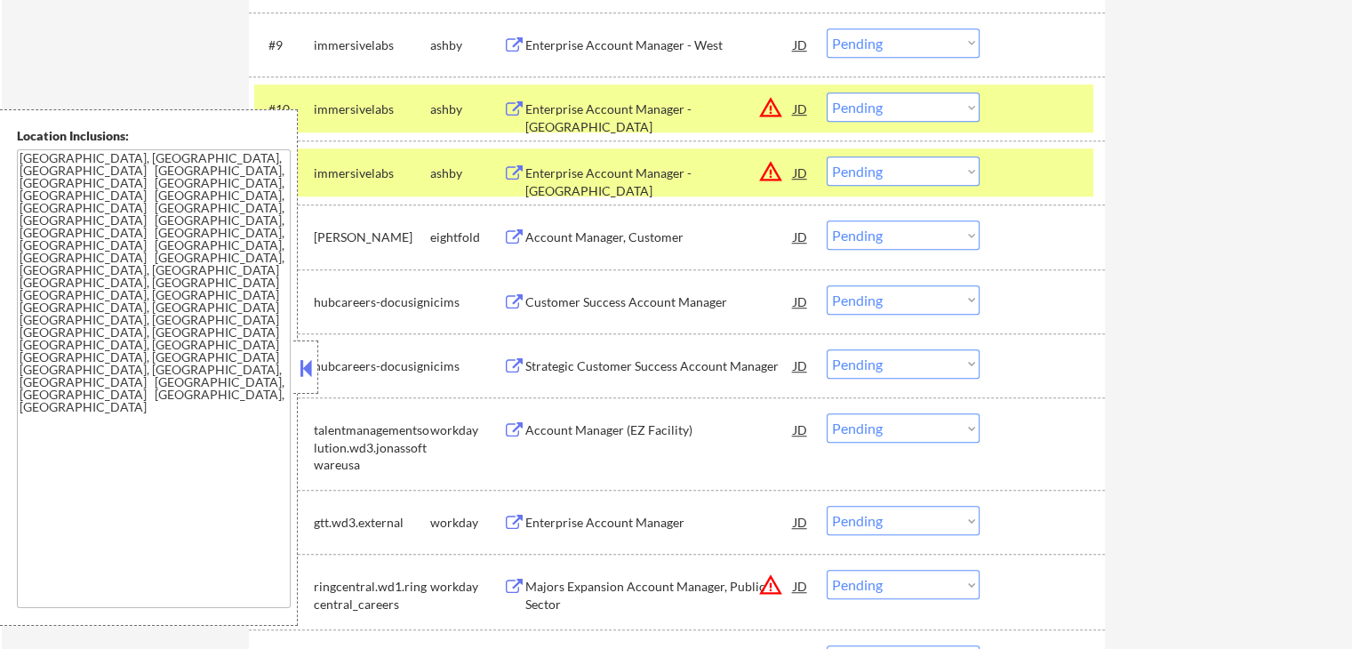
scroll to position [0, 0]
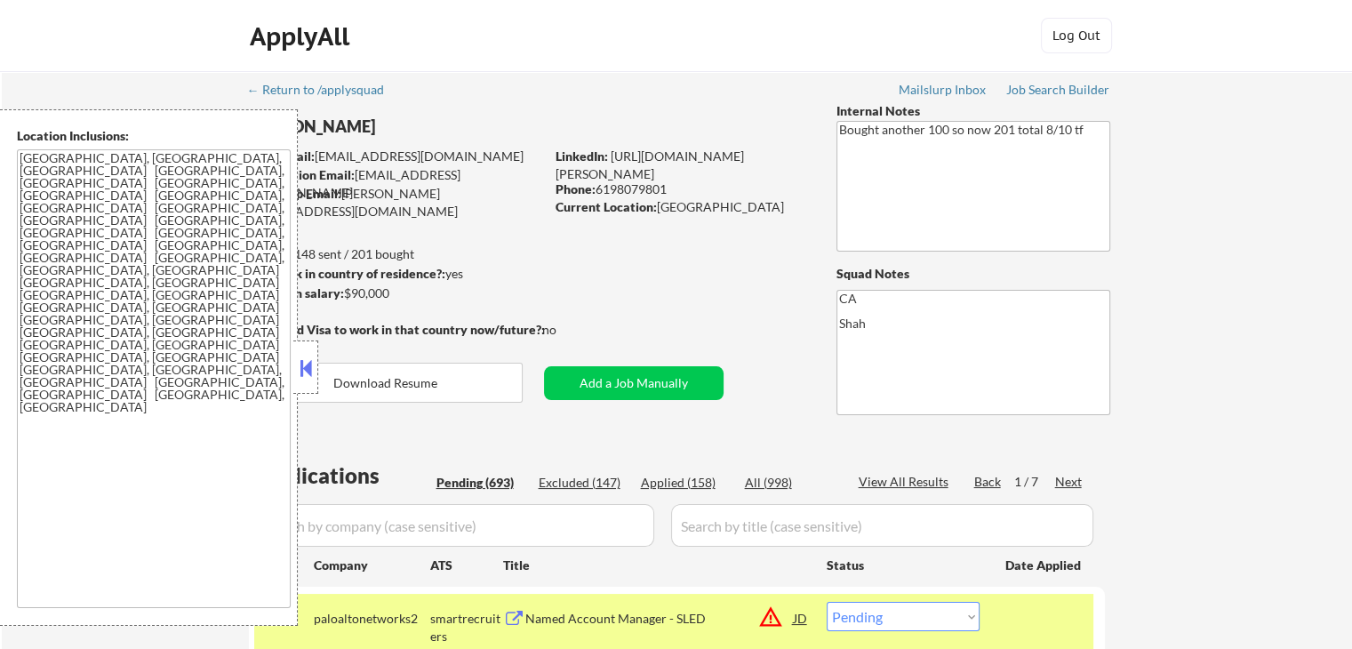
click at [1050, 479] on div "1 / 7" at bounding box center [1034, 482] width 41 height 18
click at [1062, 481] on div "Next" at bounding box center [1069, 482] width 28 height 18
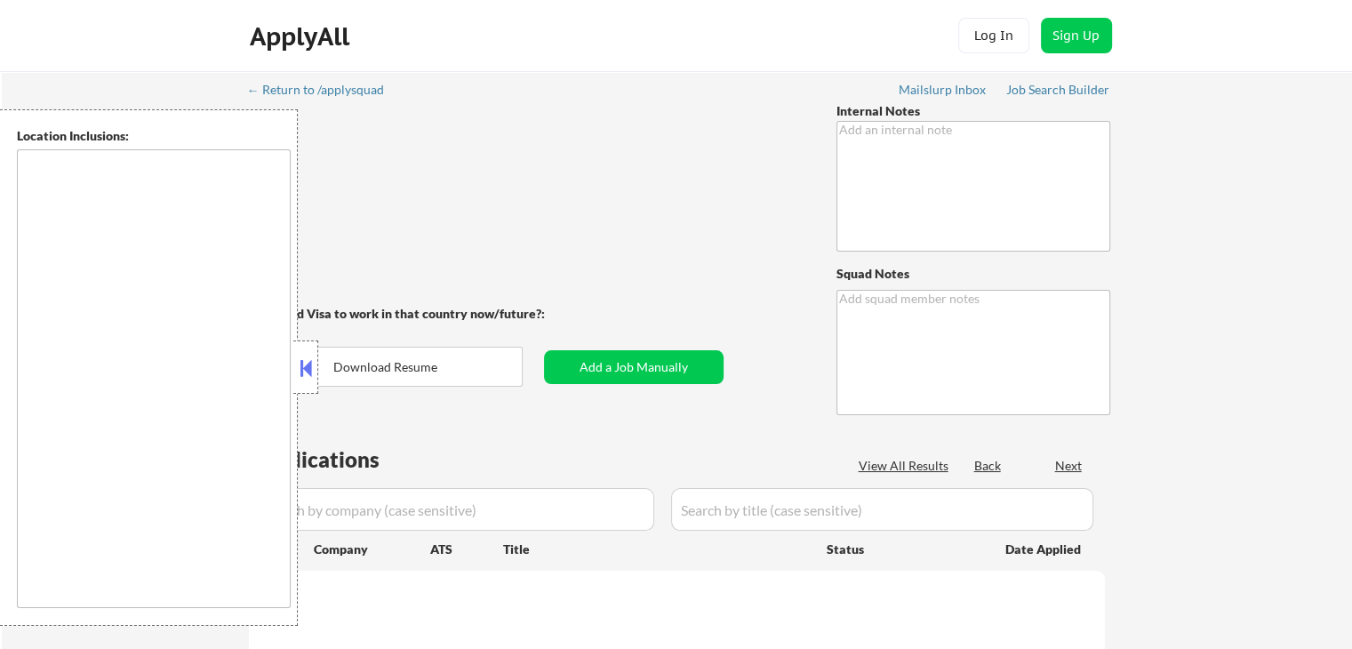
type textarea "Bought another 100 so now 201 total 8/10 tf"
type textarea "CA Shah"
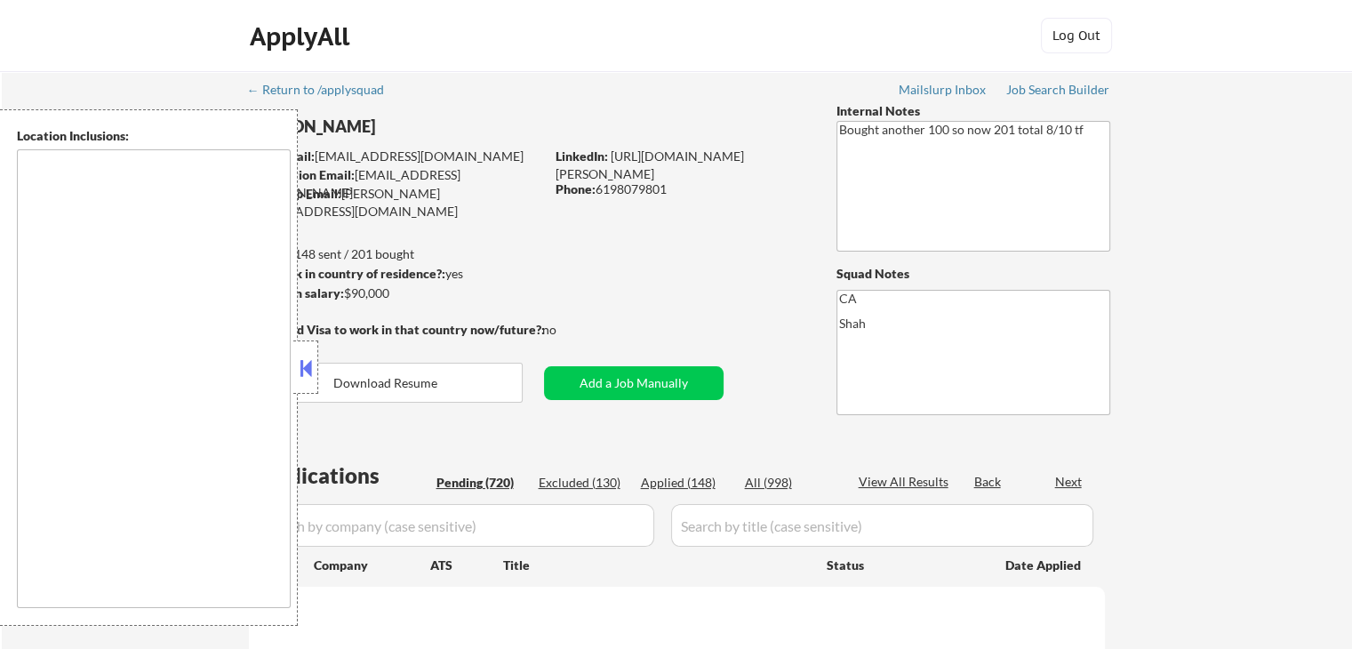
type textarea "[GEOGRAPHIC_DATA], [GEOGRAPHIC_DATA], [GEOGRAPHIC_DATA] [GEOGRAPHIC_DATA], [GEO…"
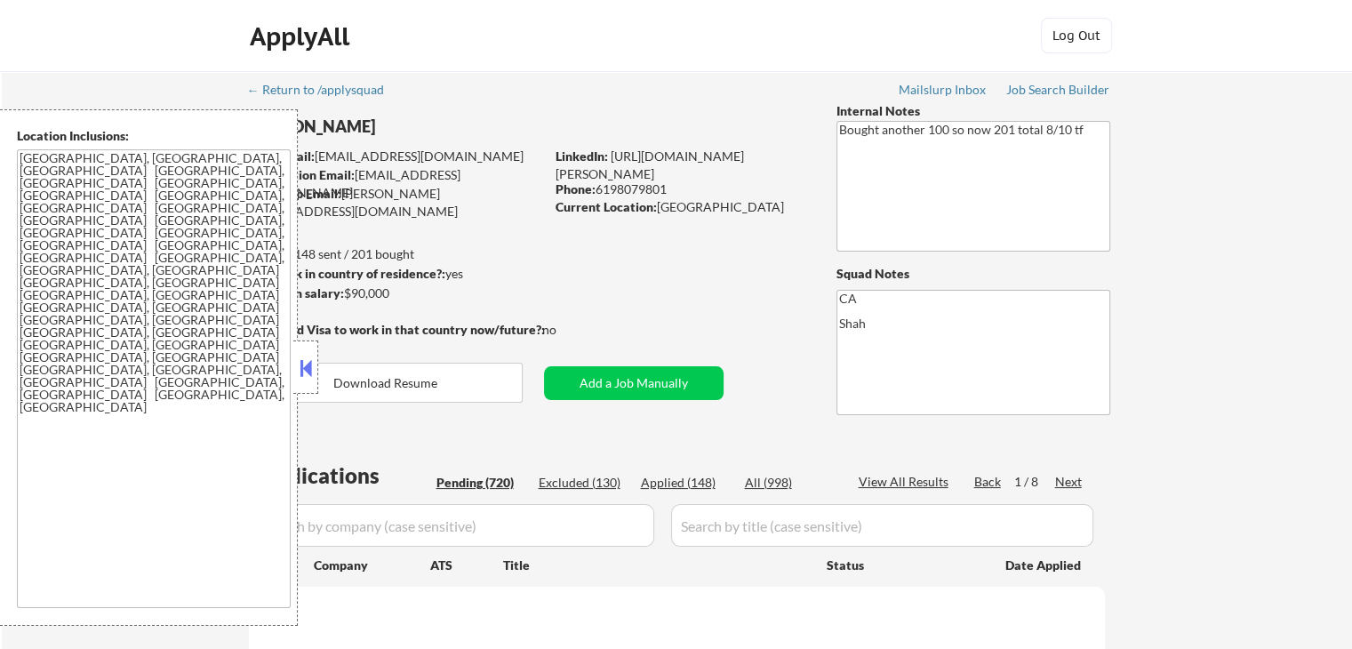
select select ""pending""
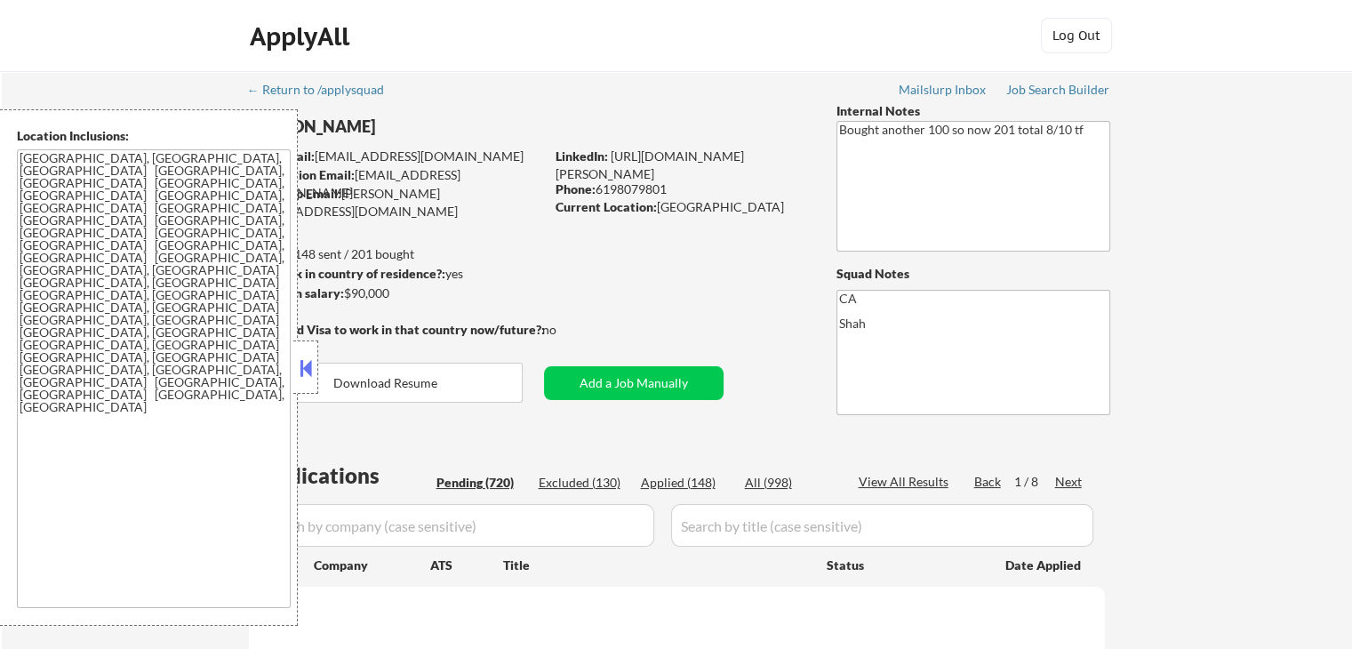
select select ""pending""
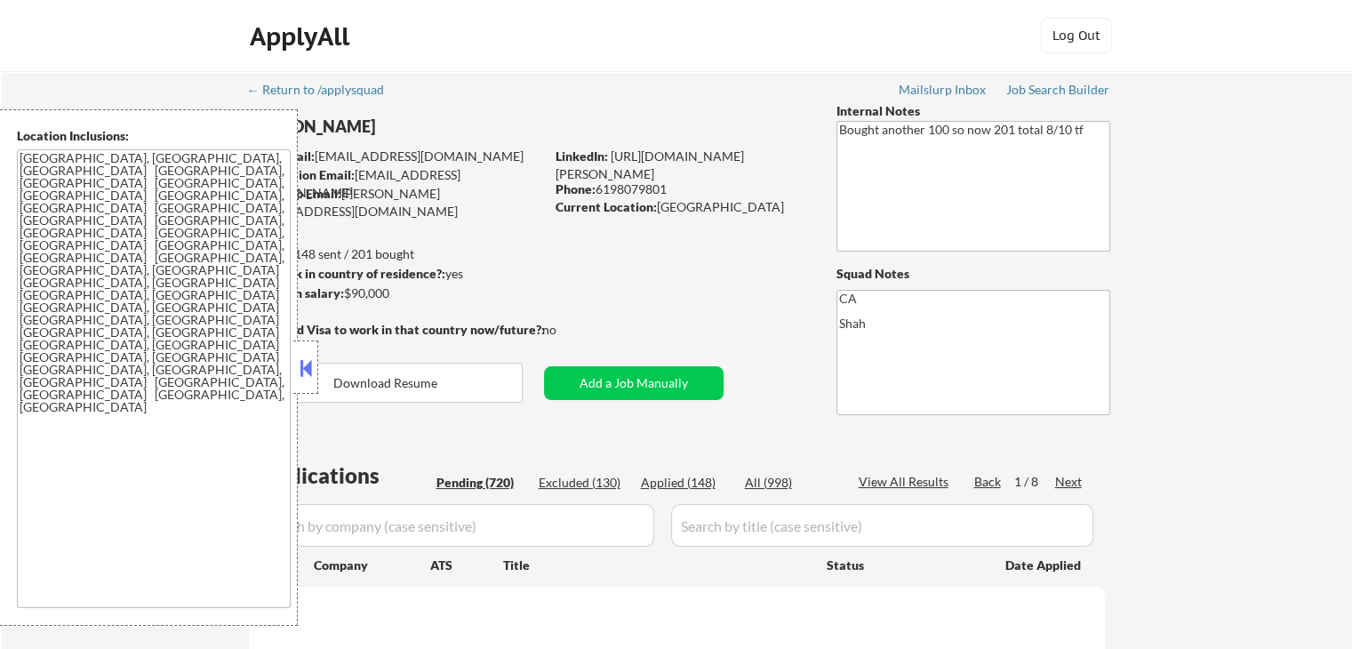
select select ""pending""
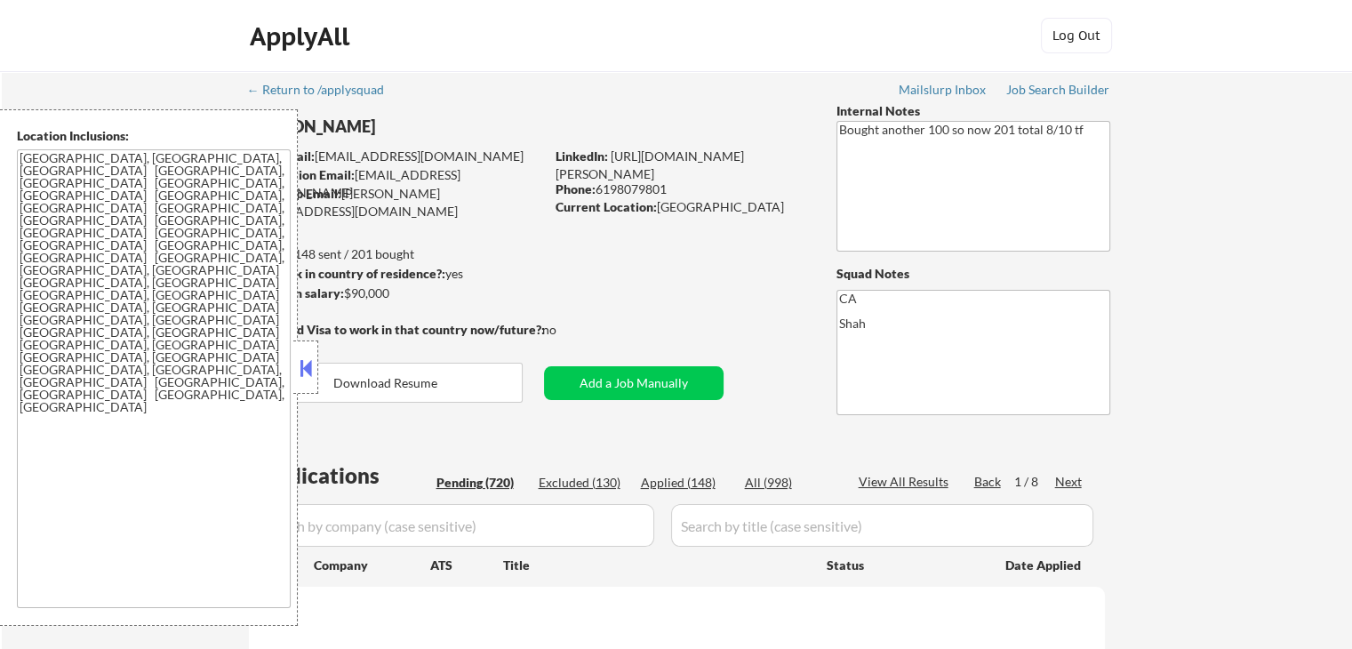
select select ""pending""
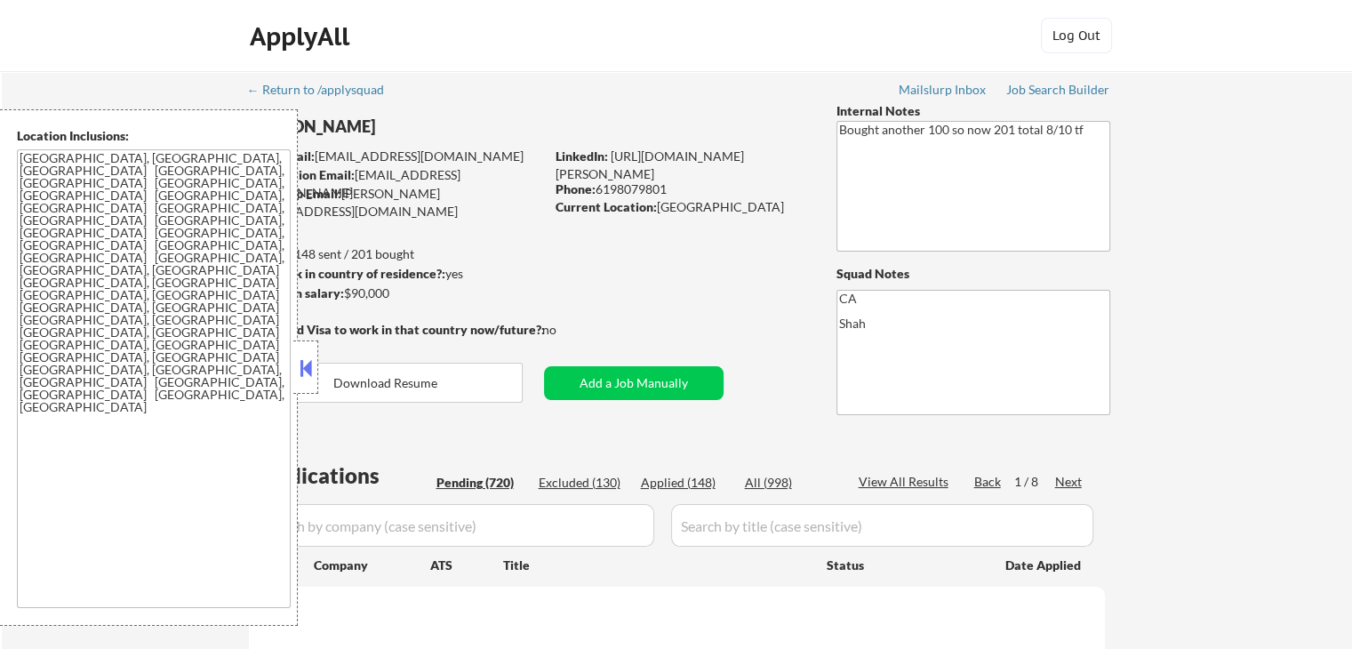
select select ""pending""
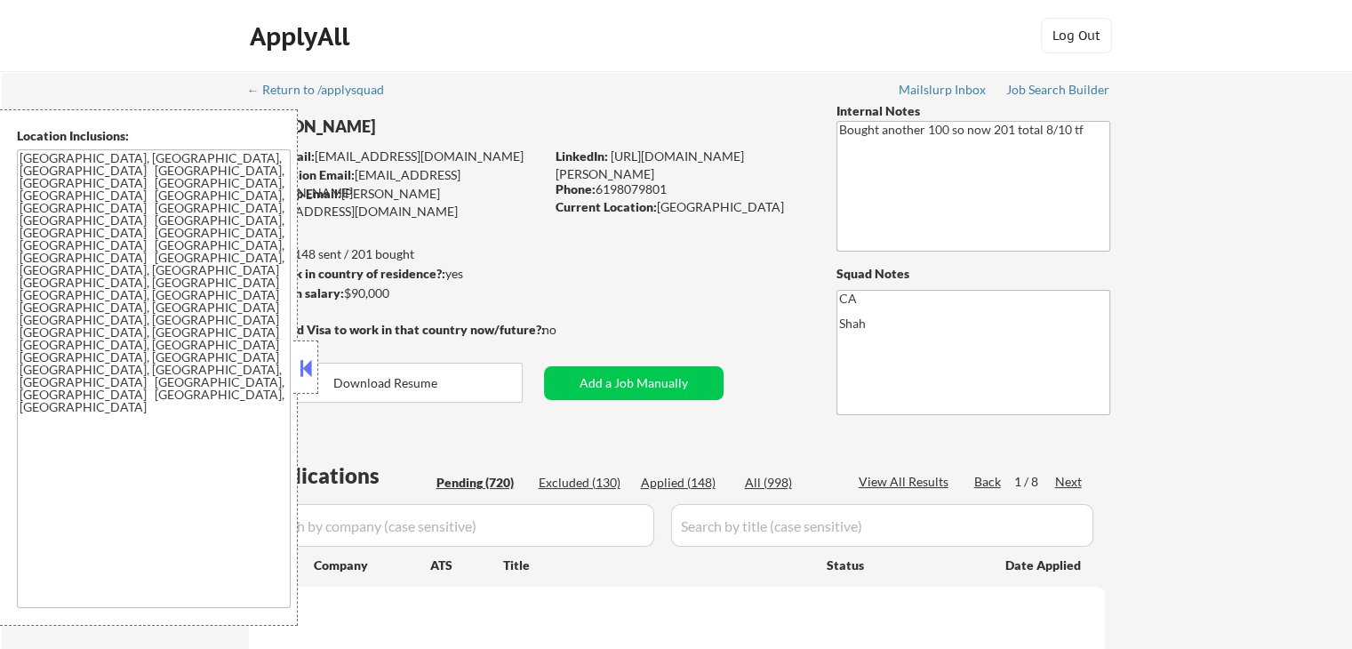
select select ""pending""
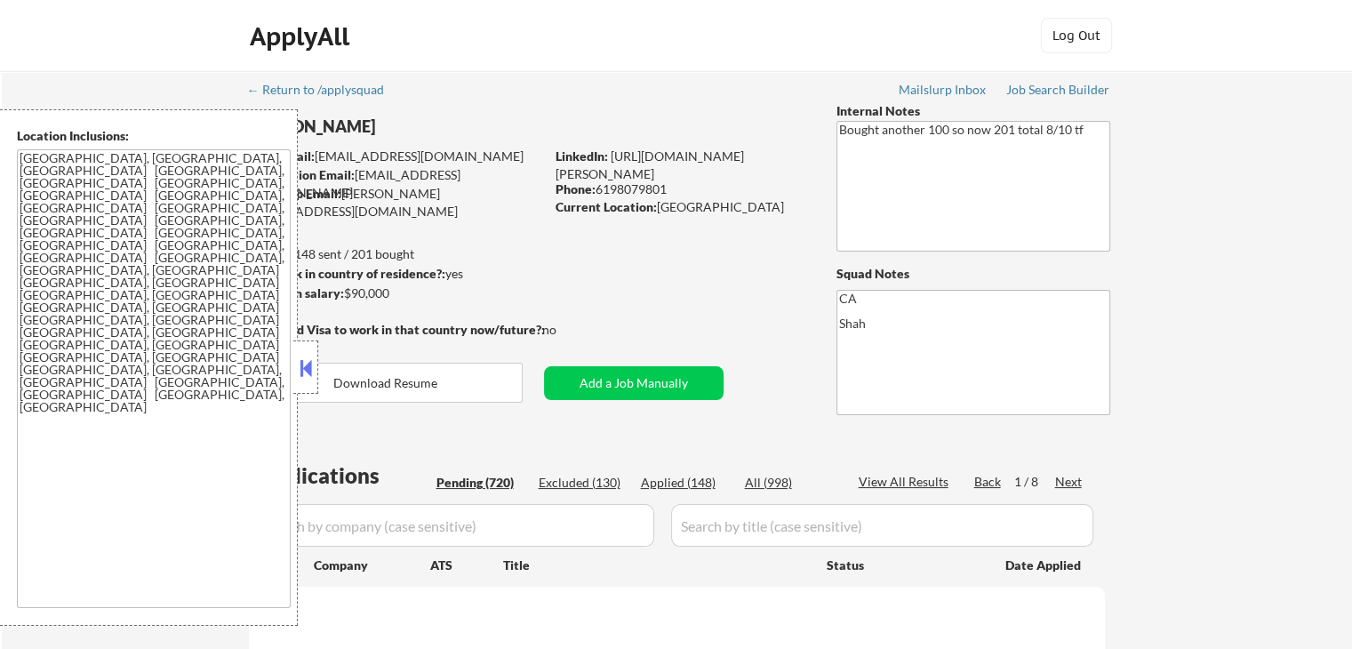
select select ""pending""
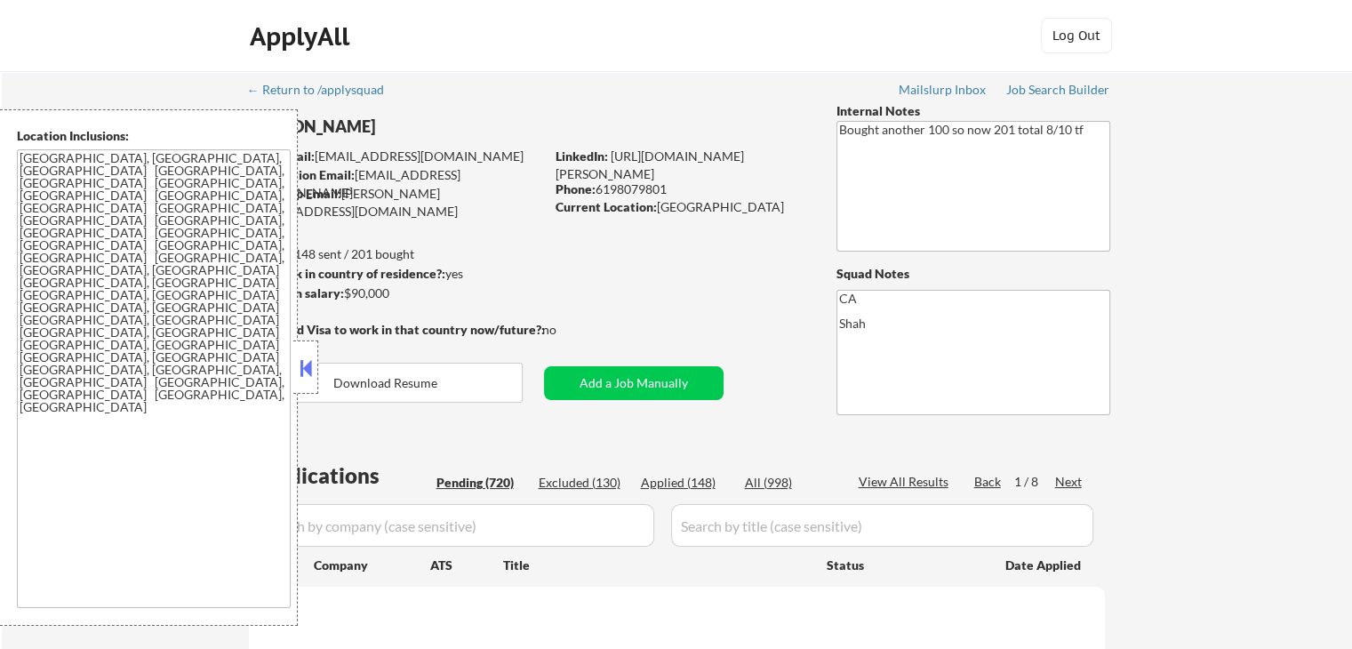
select select ""pending""
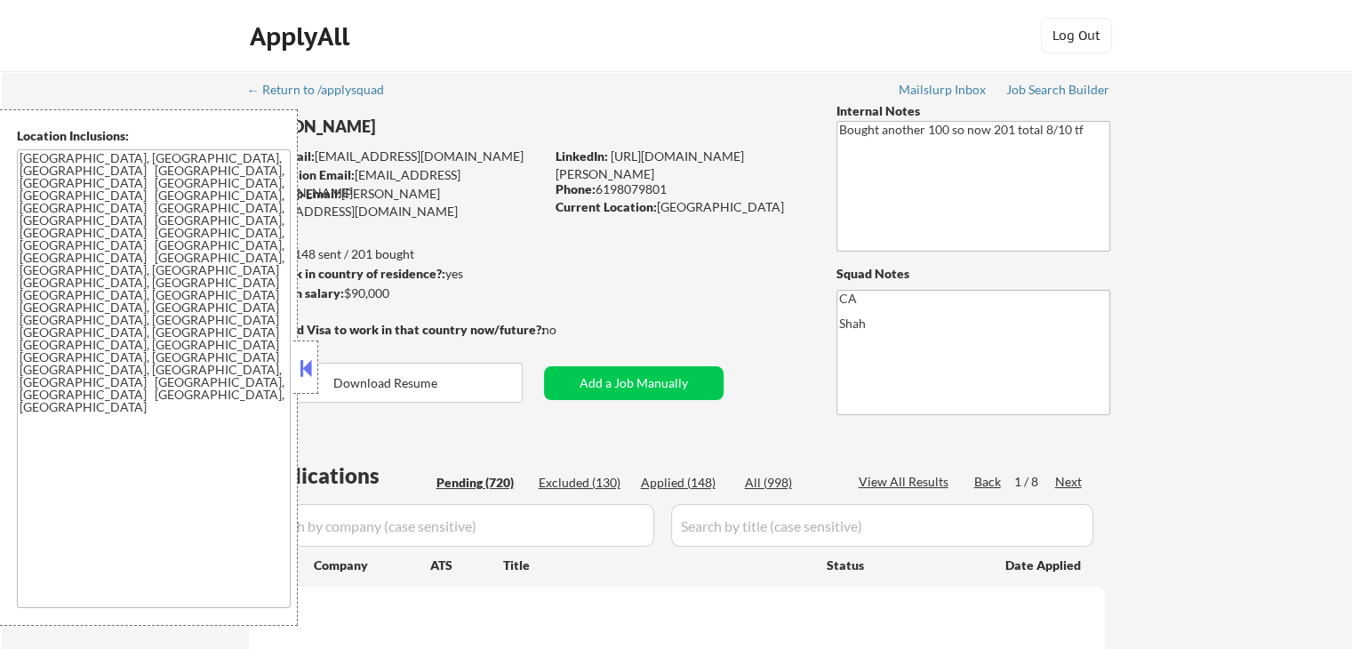
select select ""pending""
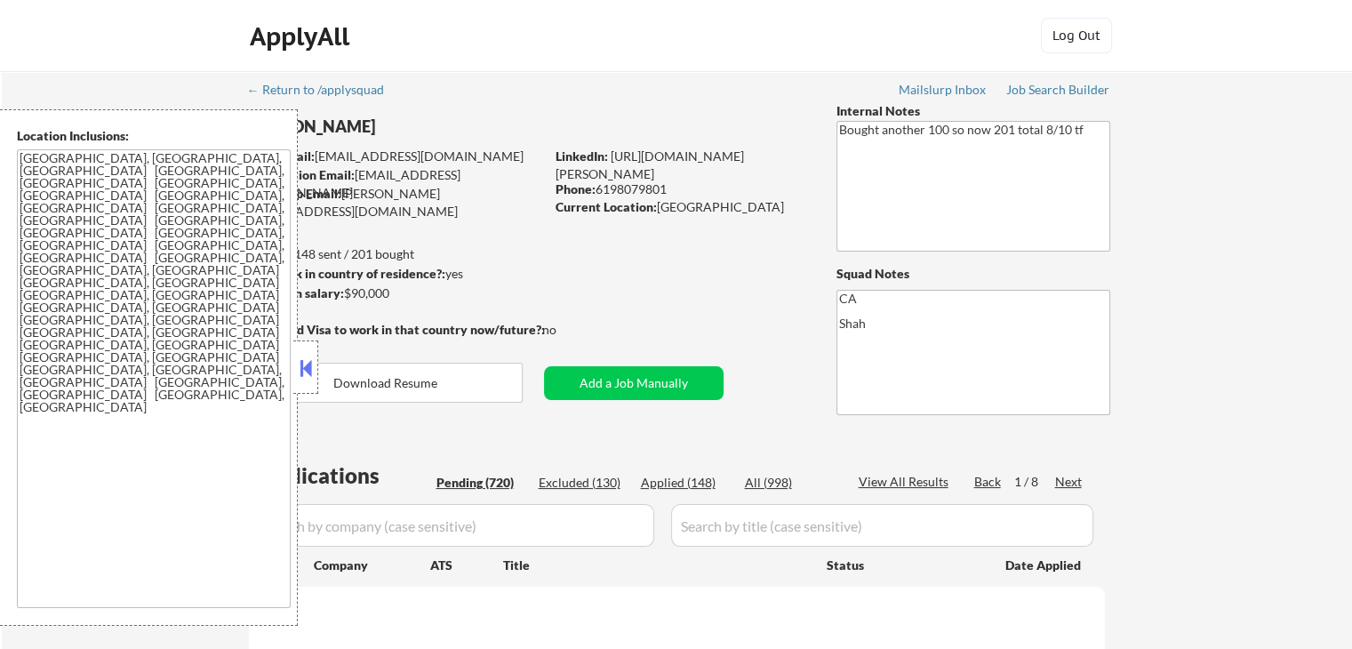
select select ""pending""
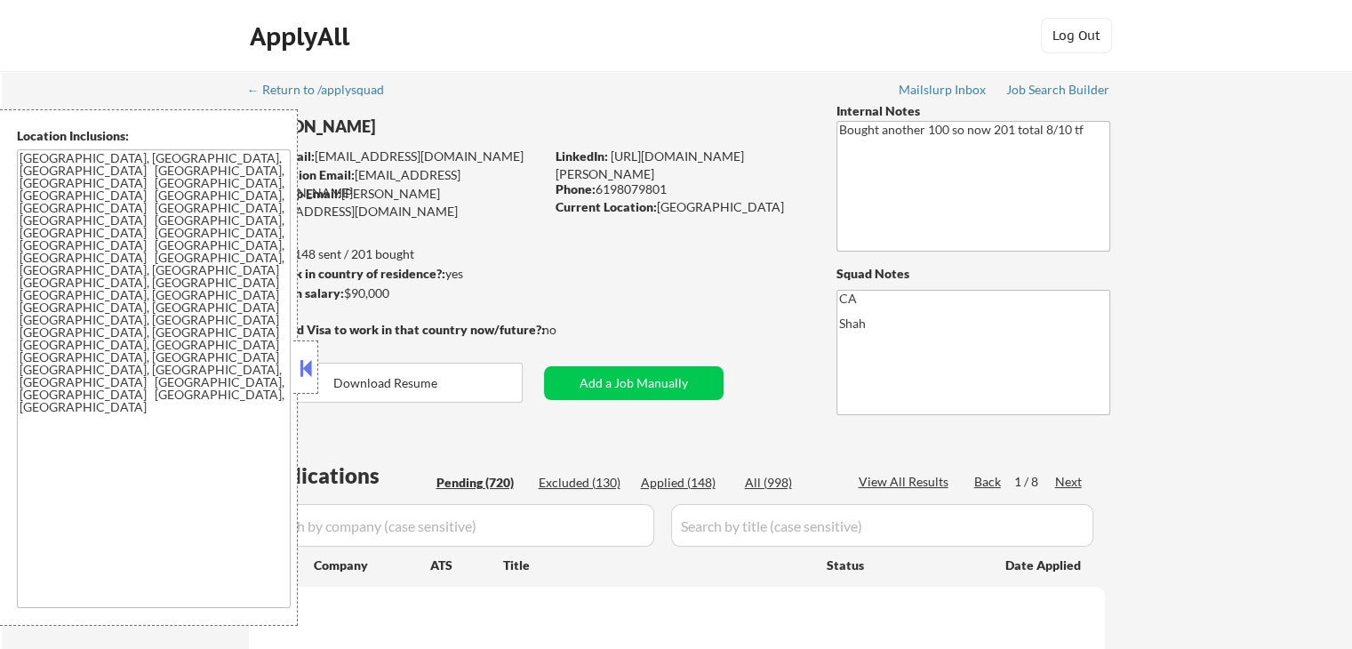
select select ""pending""
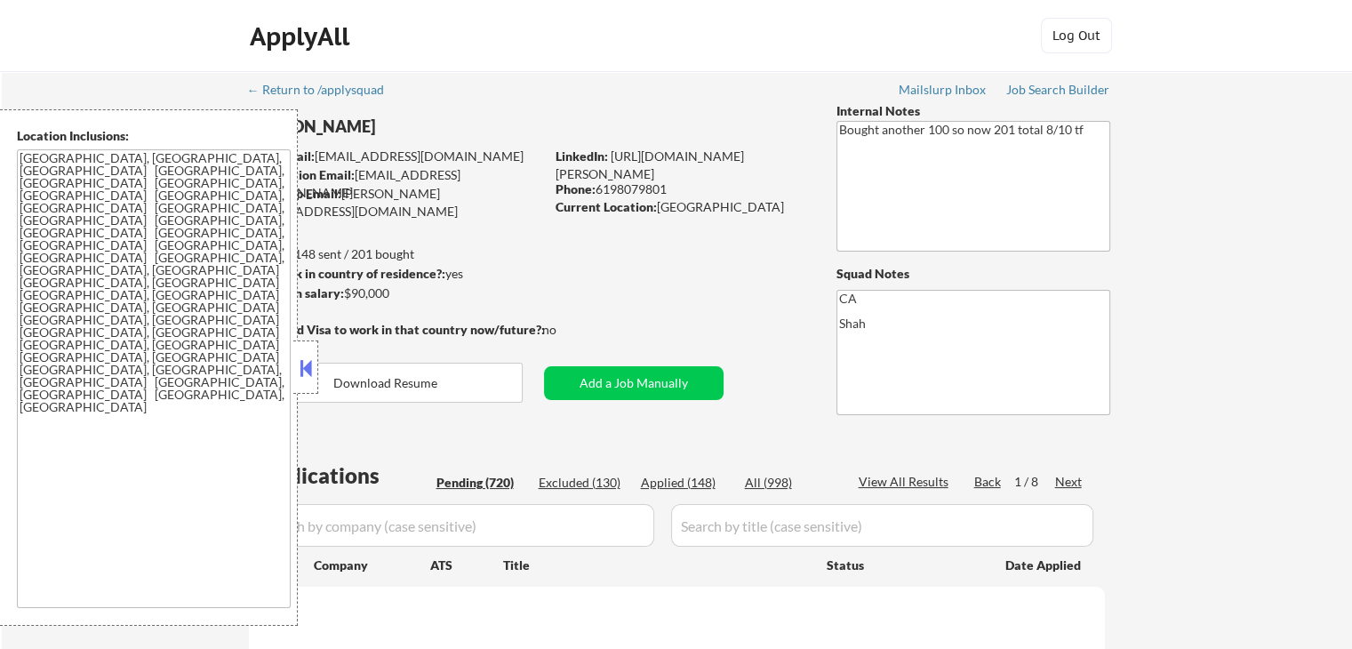
select select ""pending""
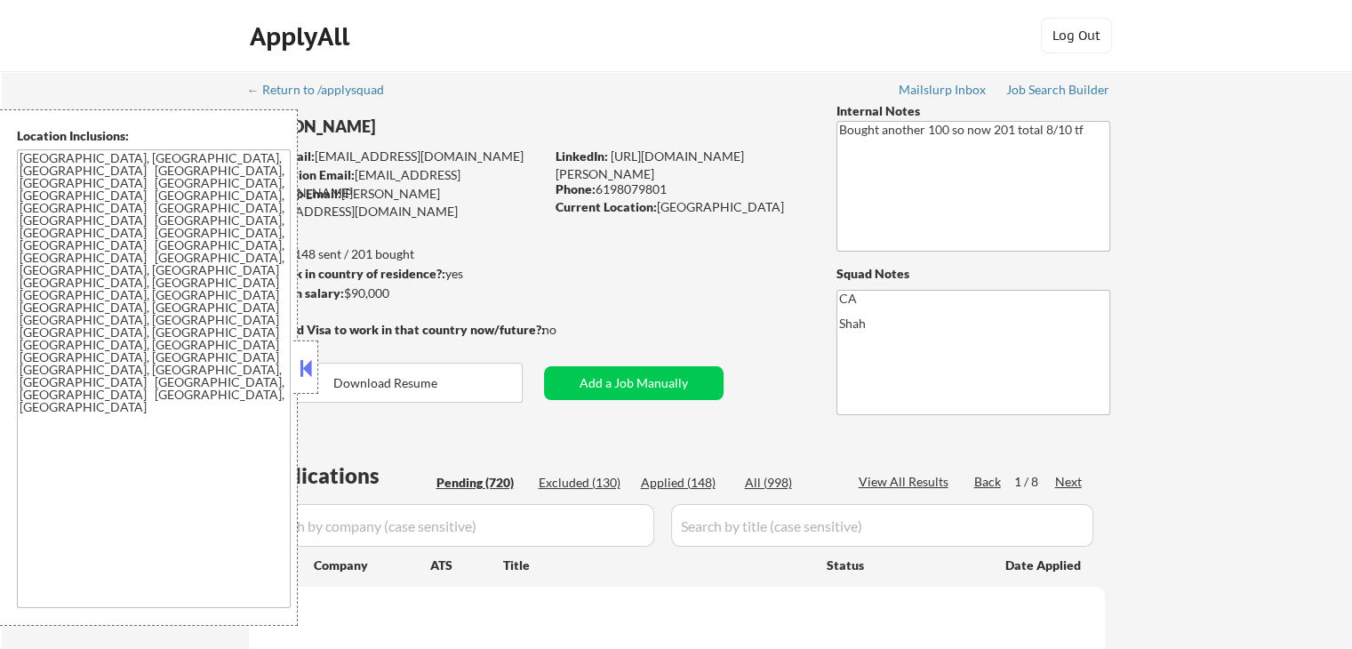
select select ""pending""
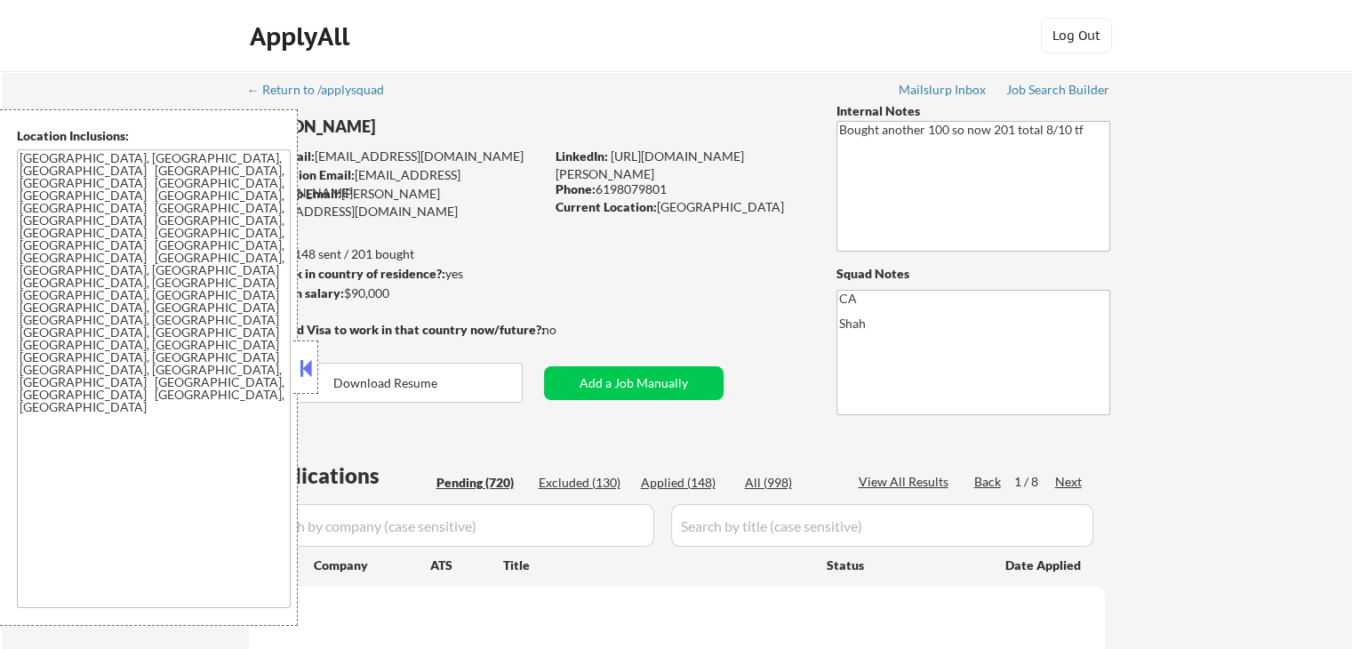
select select ""pending""
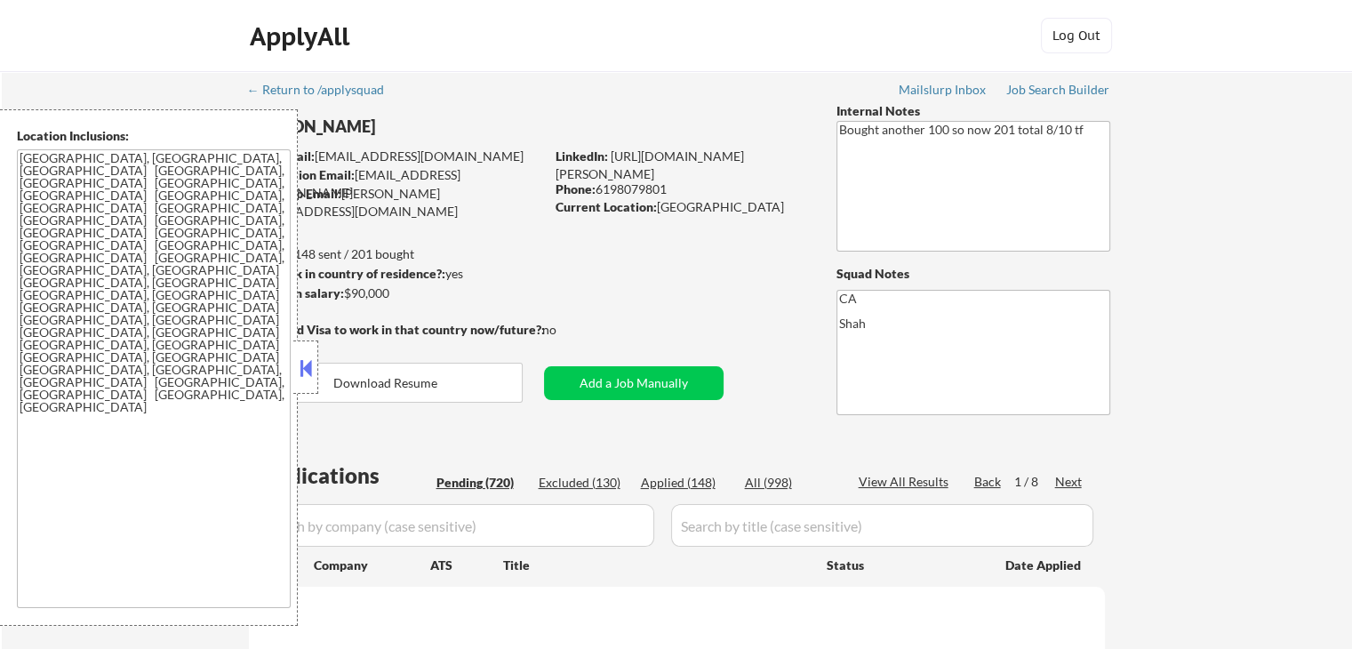
select select ""pending""
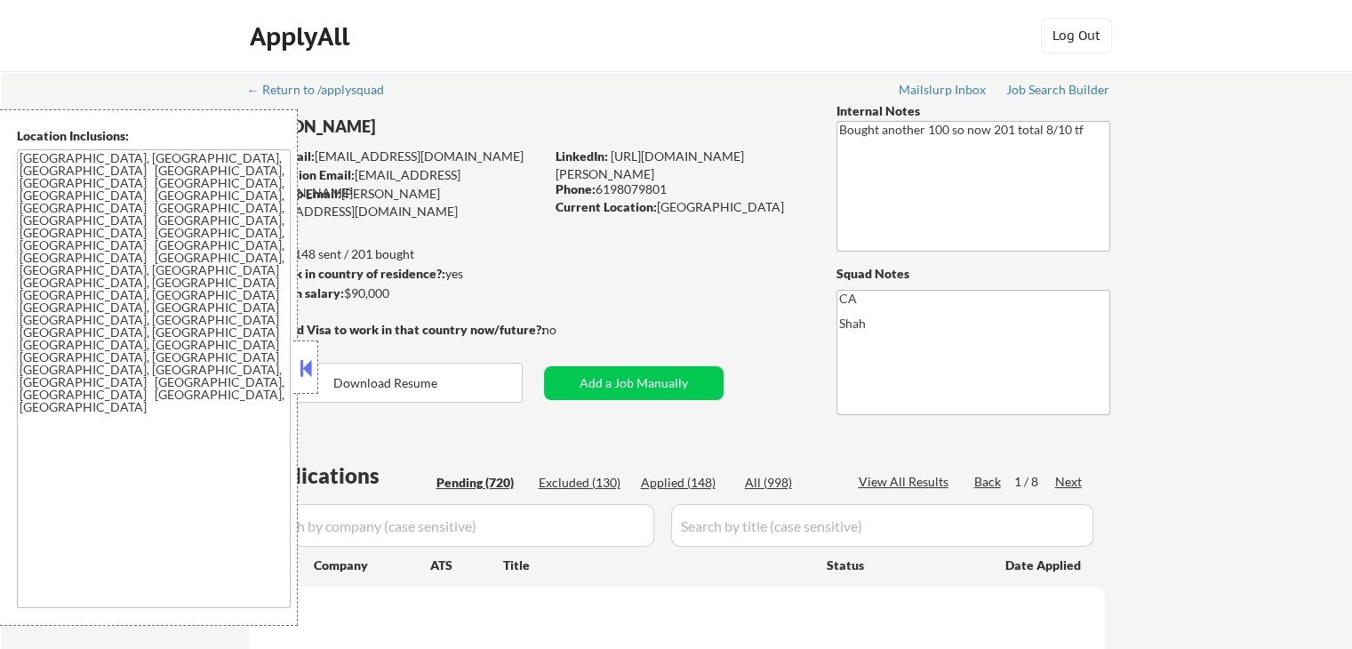
select select ""pending""
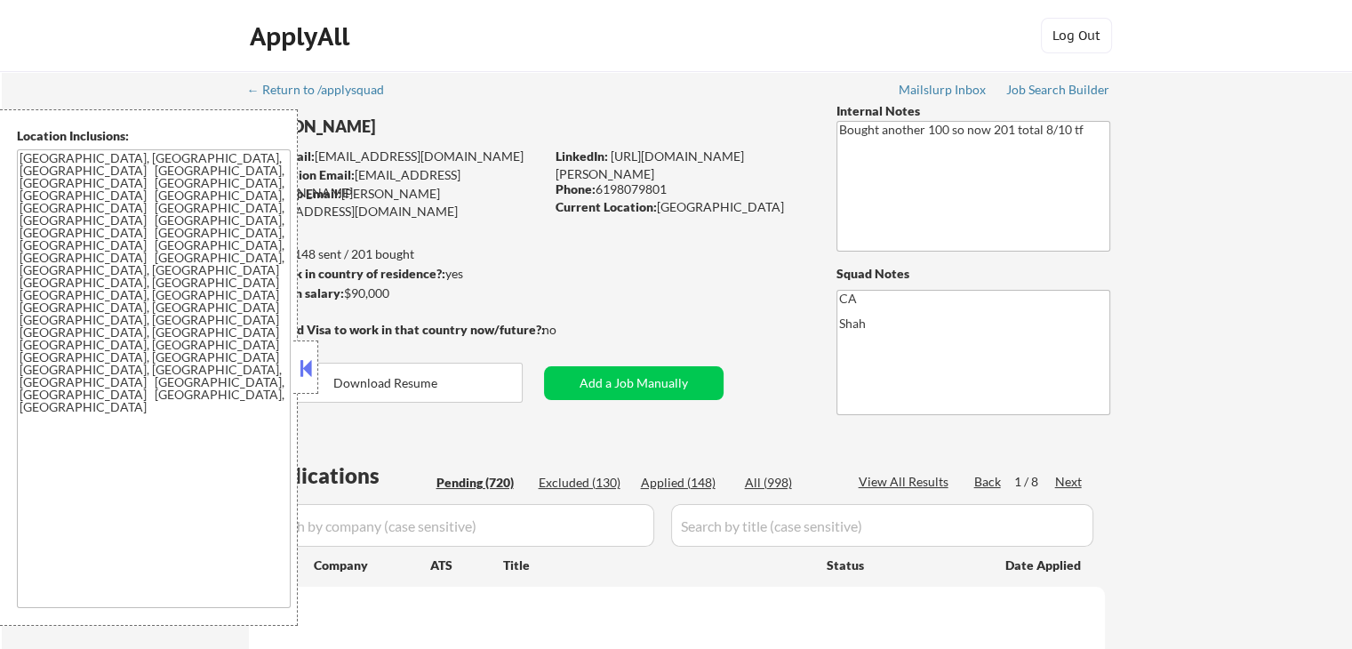
select select ""pending""
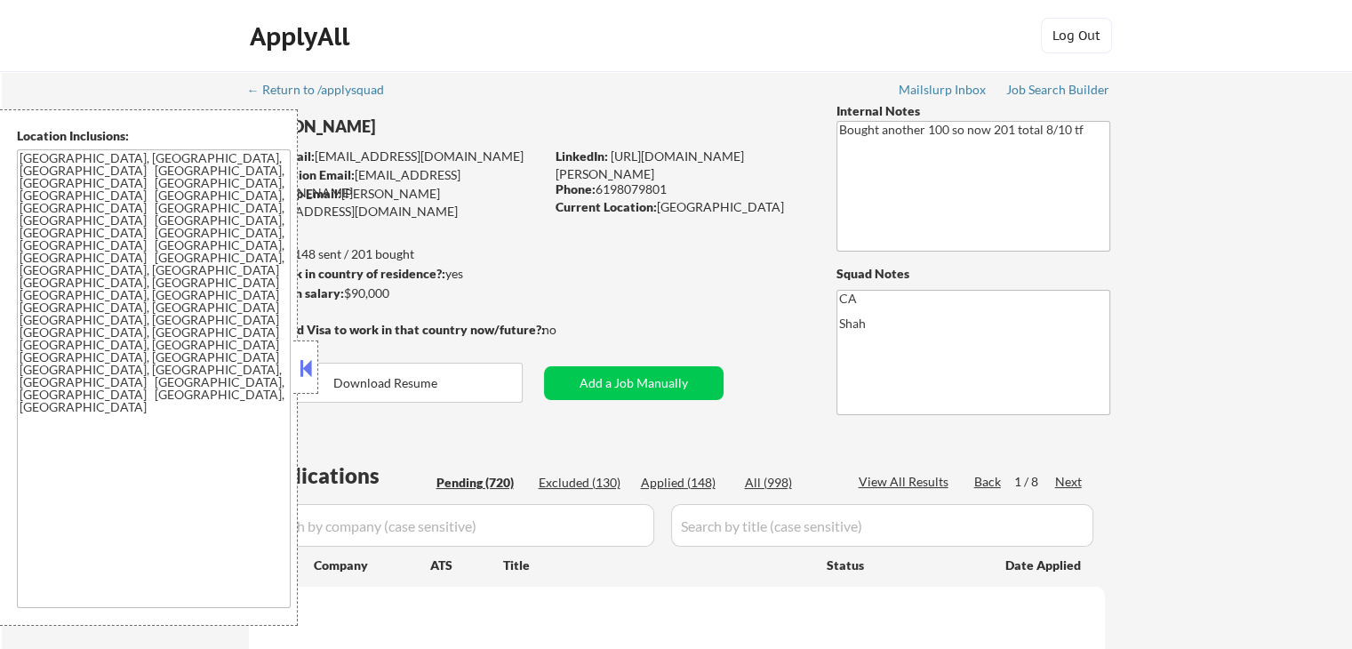
select select ""pending""
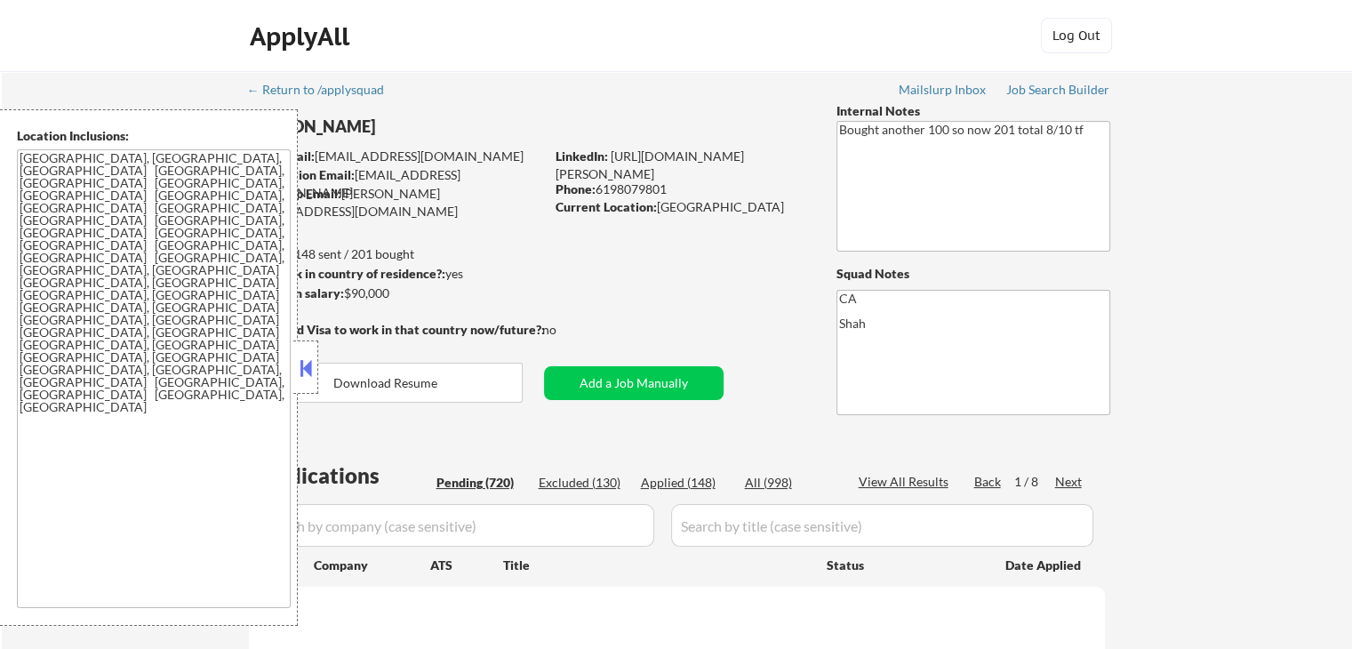
select select ""pending""
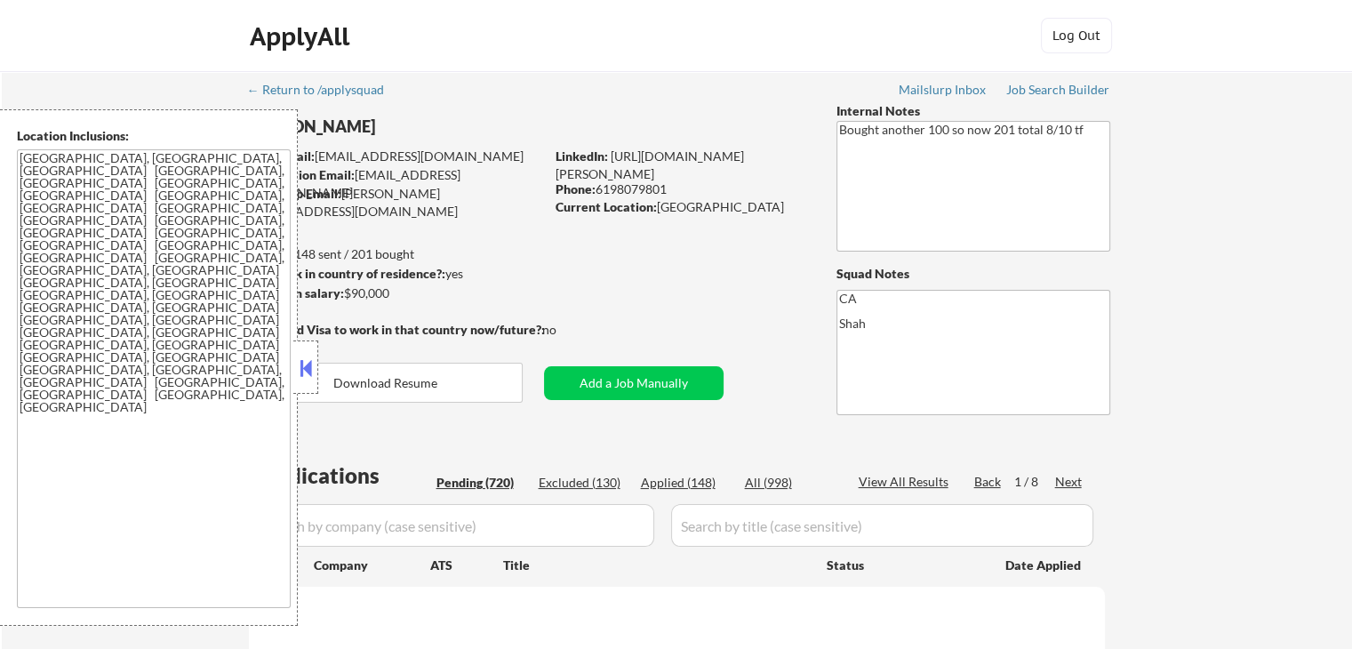
select select ""pending""
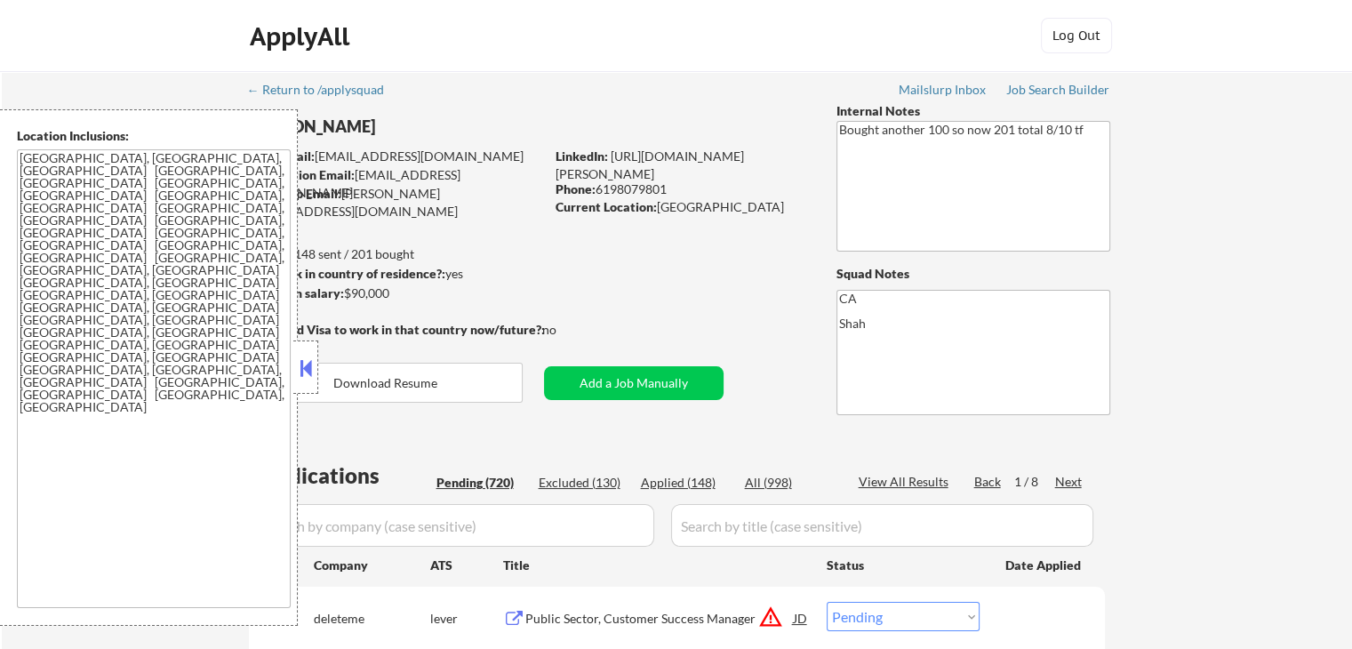
select select ""pending""
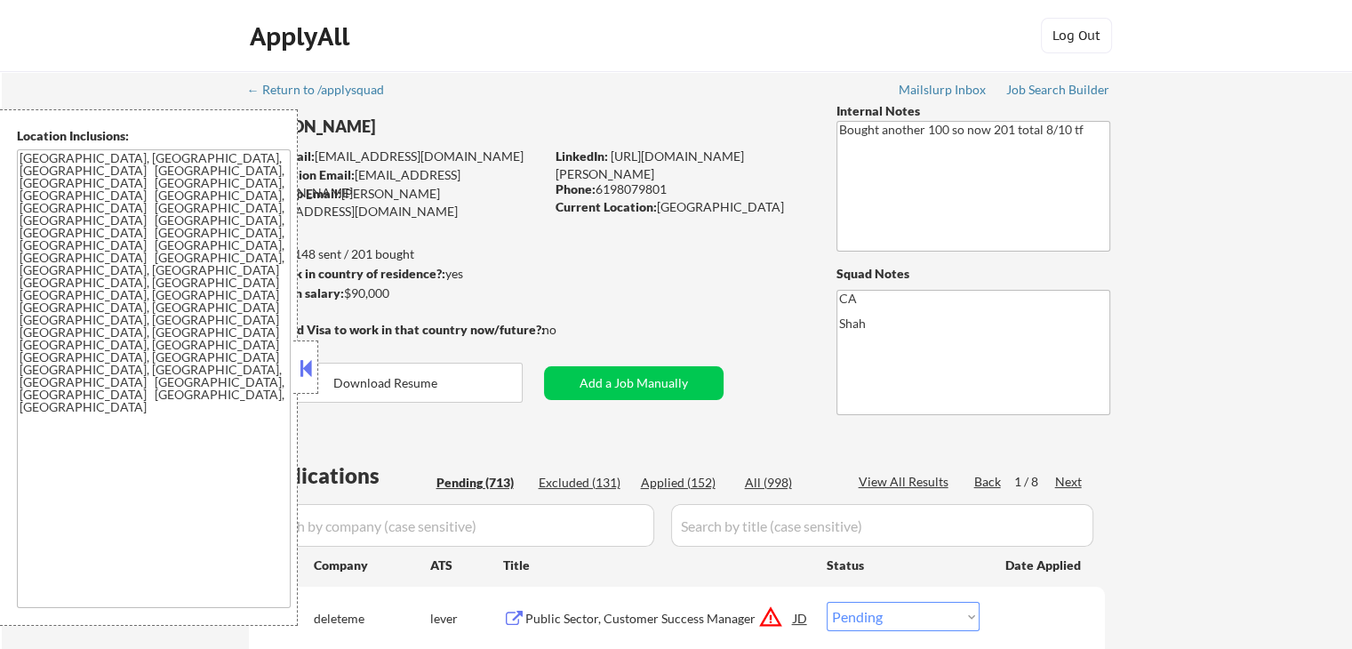
select select ""pending""
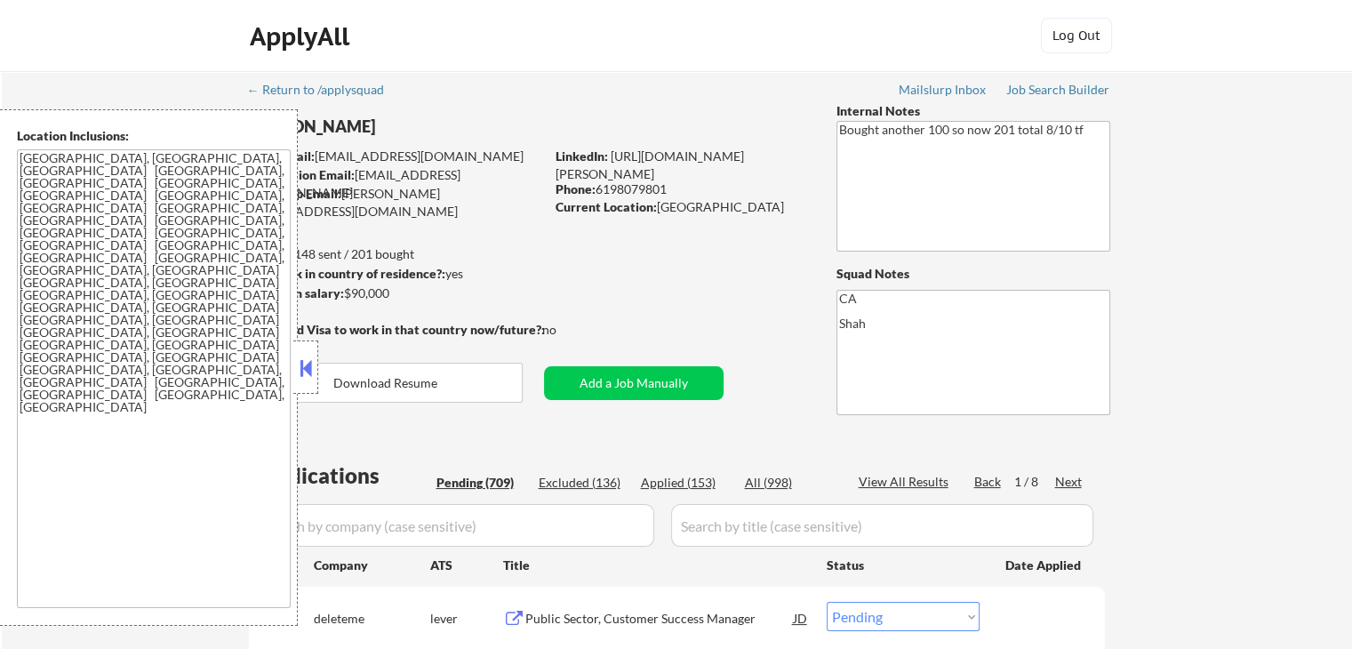
select select ""pending""
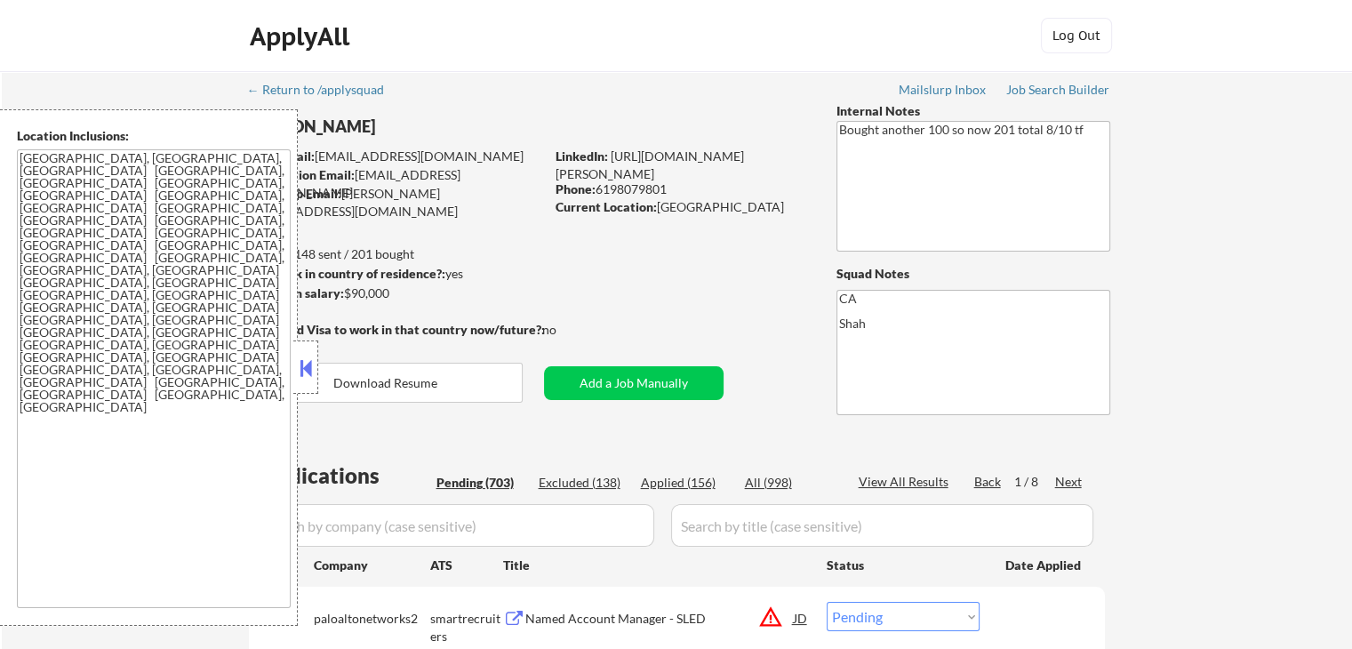
select select ""pending""
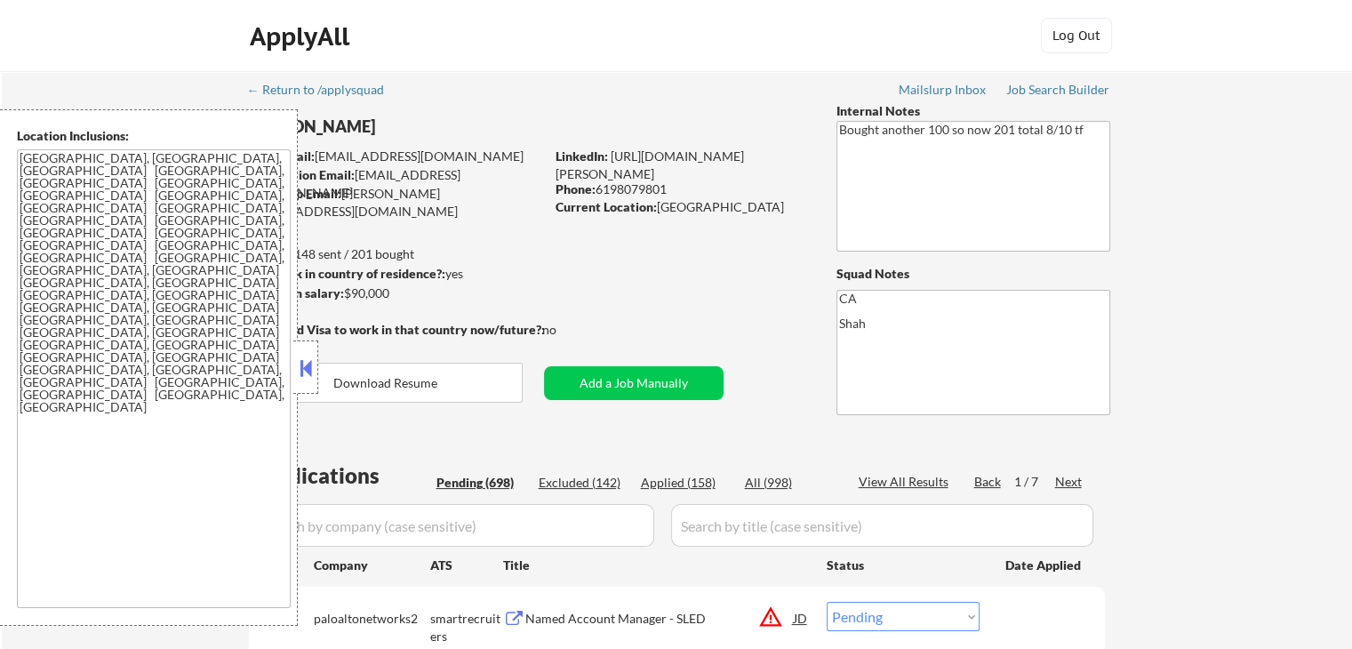
select select ""pending""
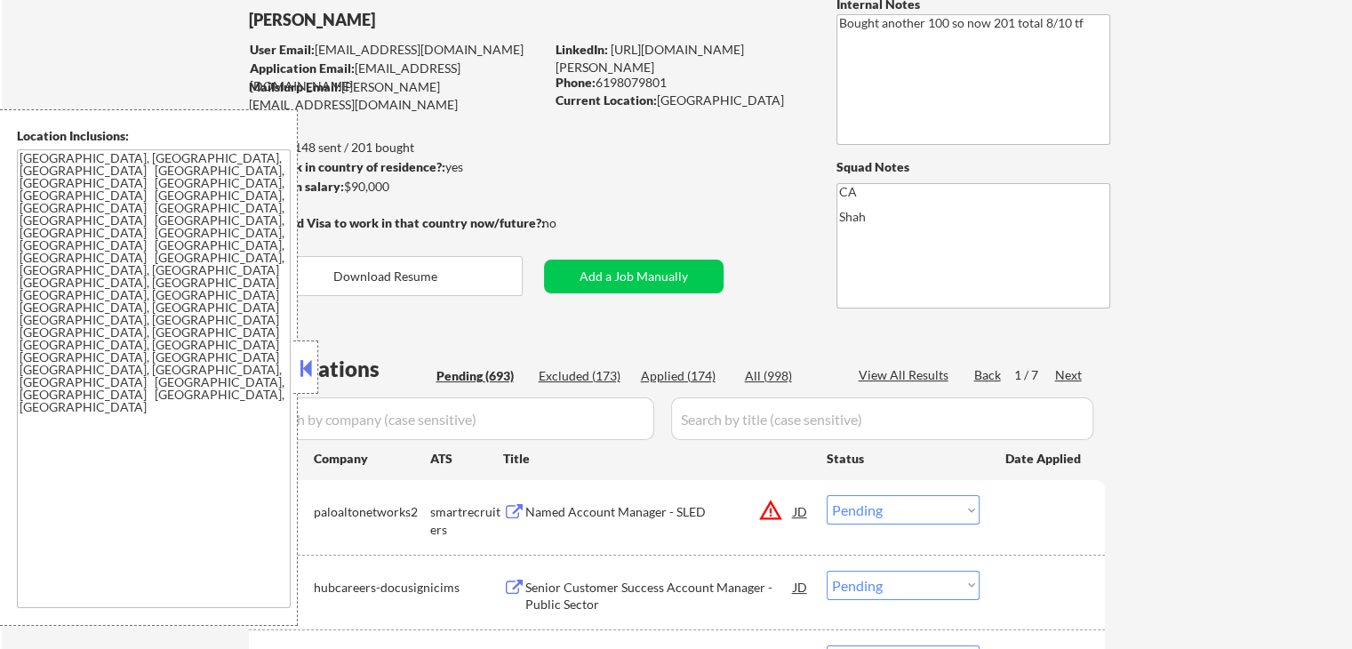
scroll to position [89, 0]
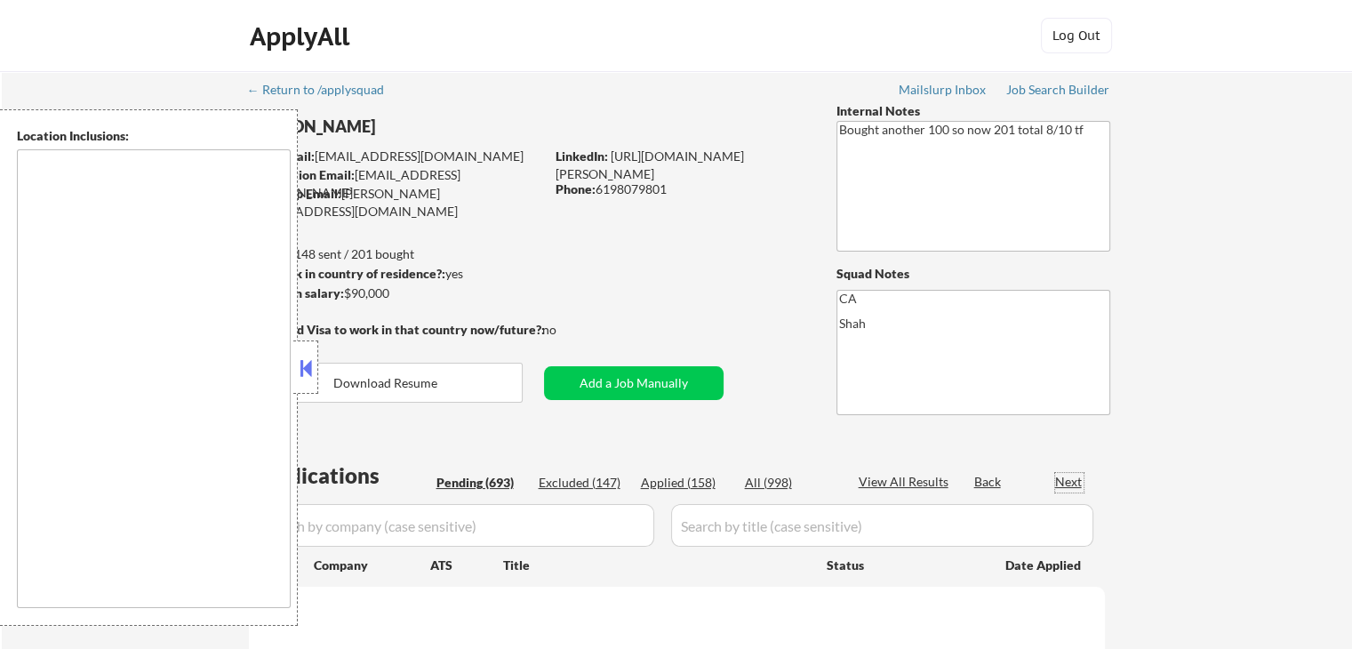
click at [1070, 483] on div "Next" at bounding box center [1069, 482] width 28 height 18
type textarea "[GEOGRAPHIC_DATA], [GEOGRAPHIC_DATA], [GEOGRAPHIC_DATA] [GEOGRAPHIC_DATA], [GEO…"
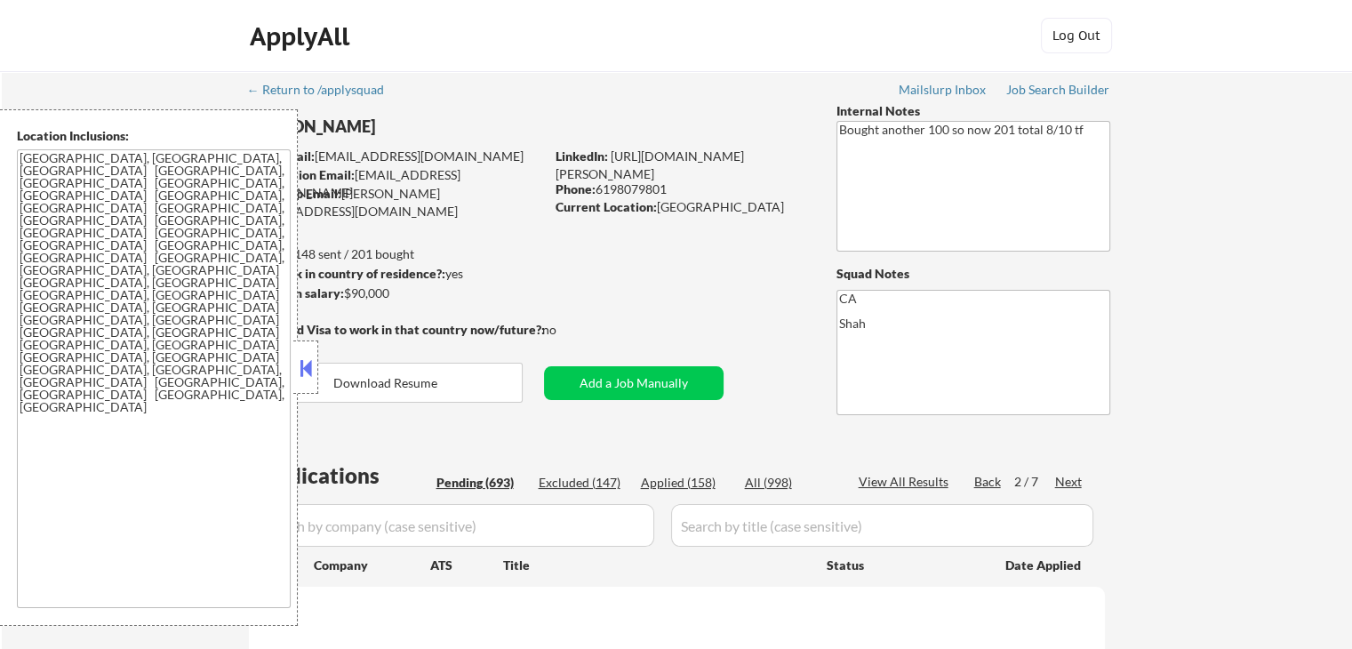
click at [1070, 483] on div "Next" at bounding box center [1069, 482] width 28 height 18
select select ""pending""
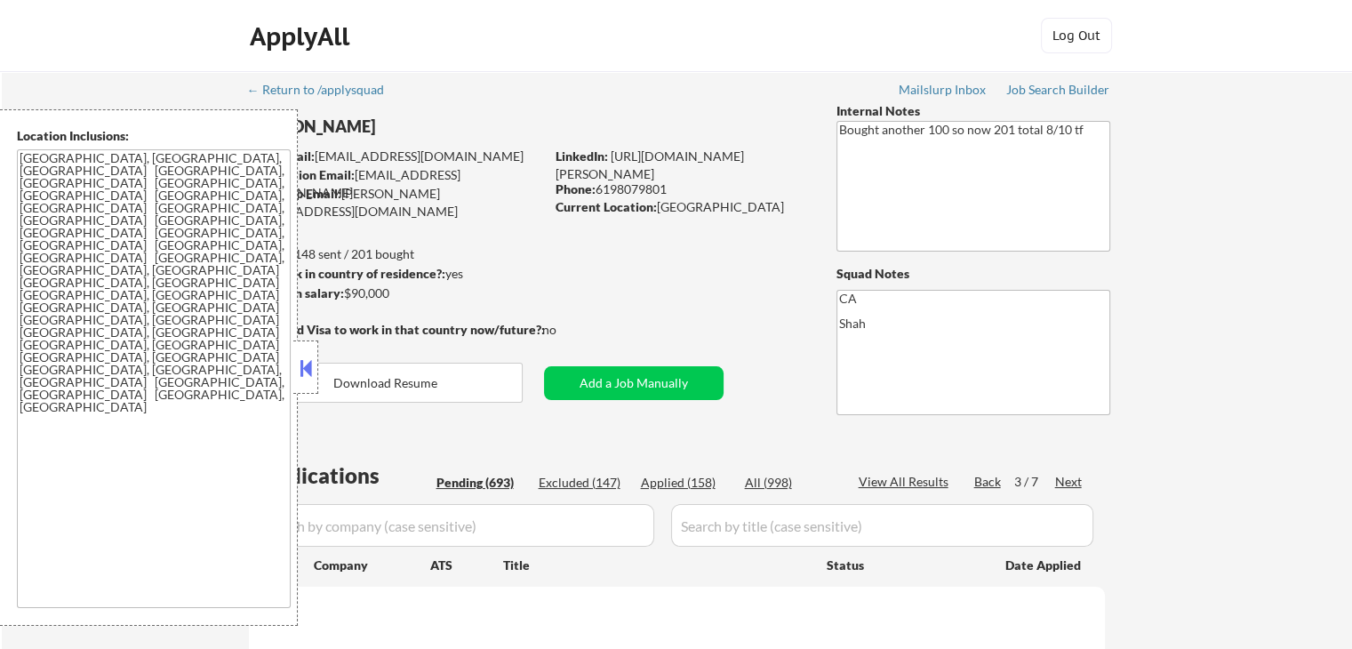
select select ""pending""
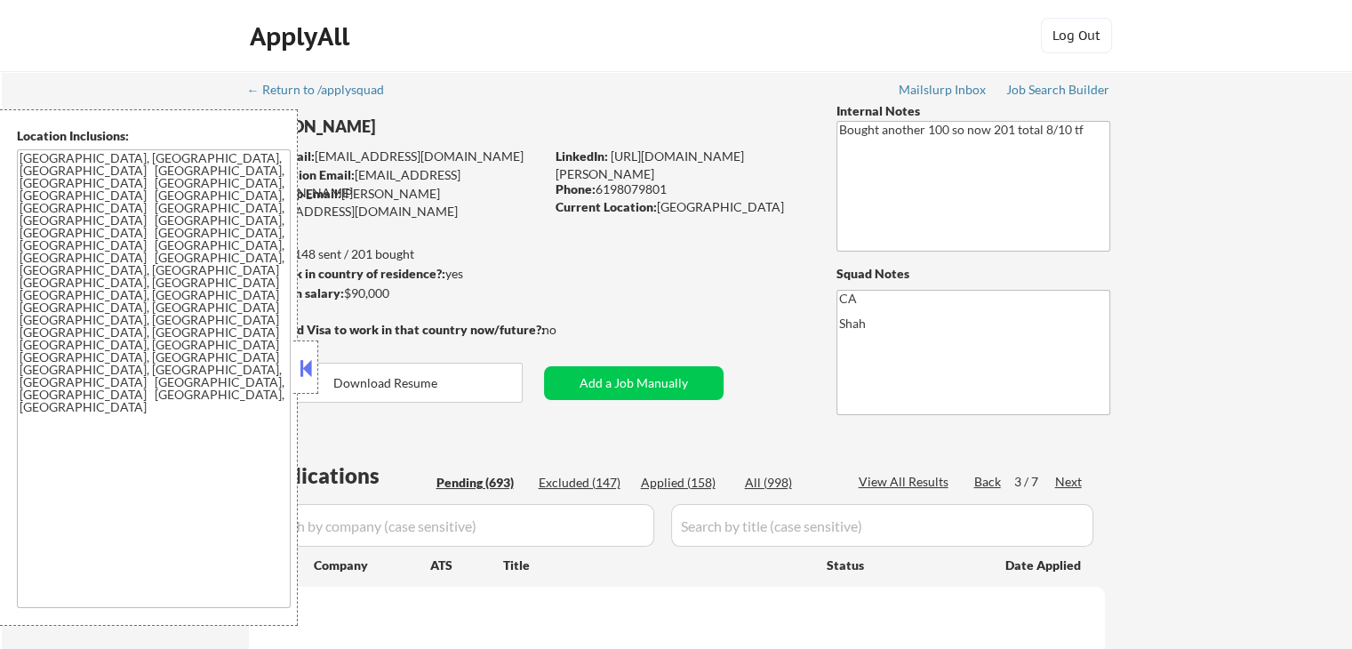
select select ""pending""
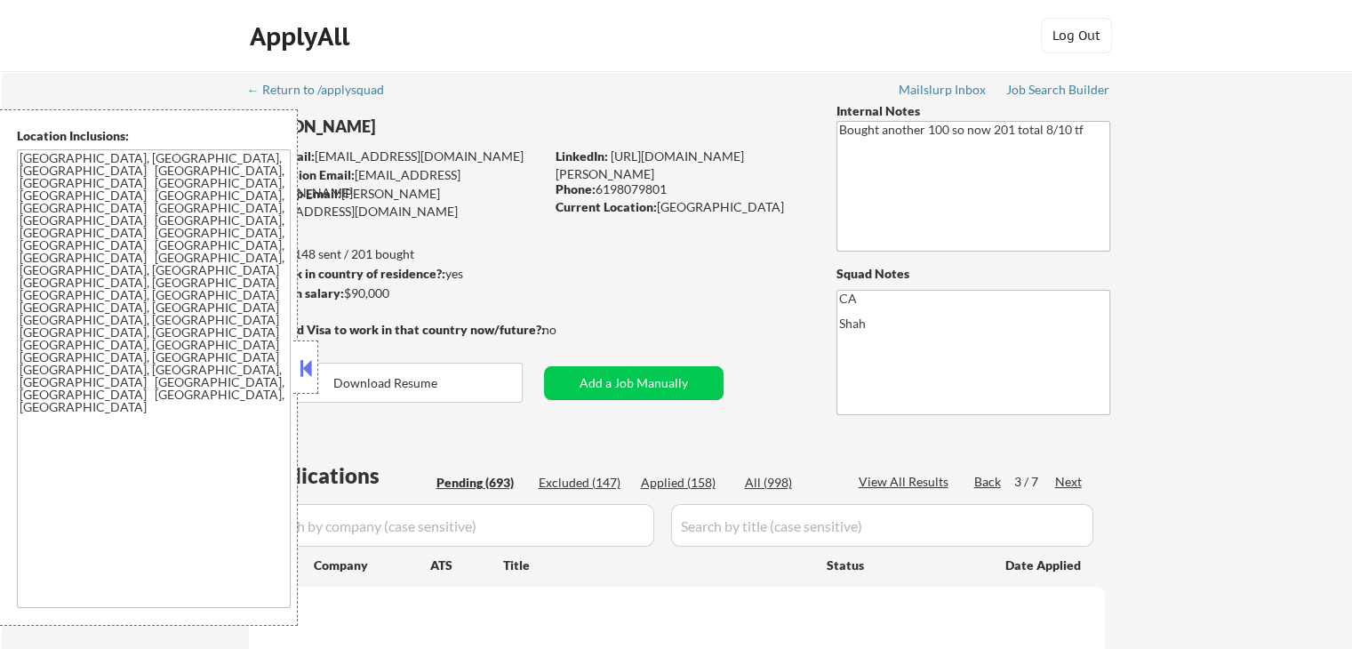
select select ""pending""
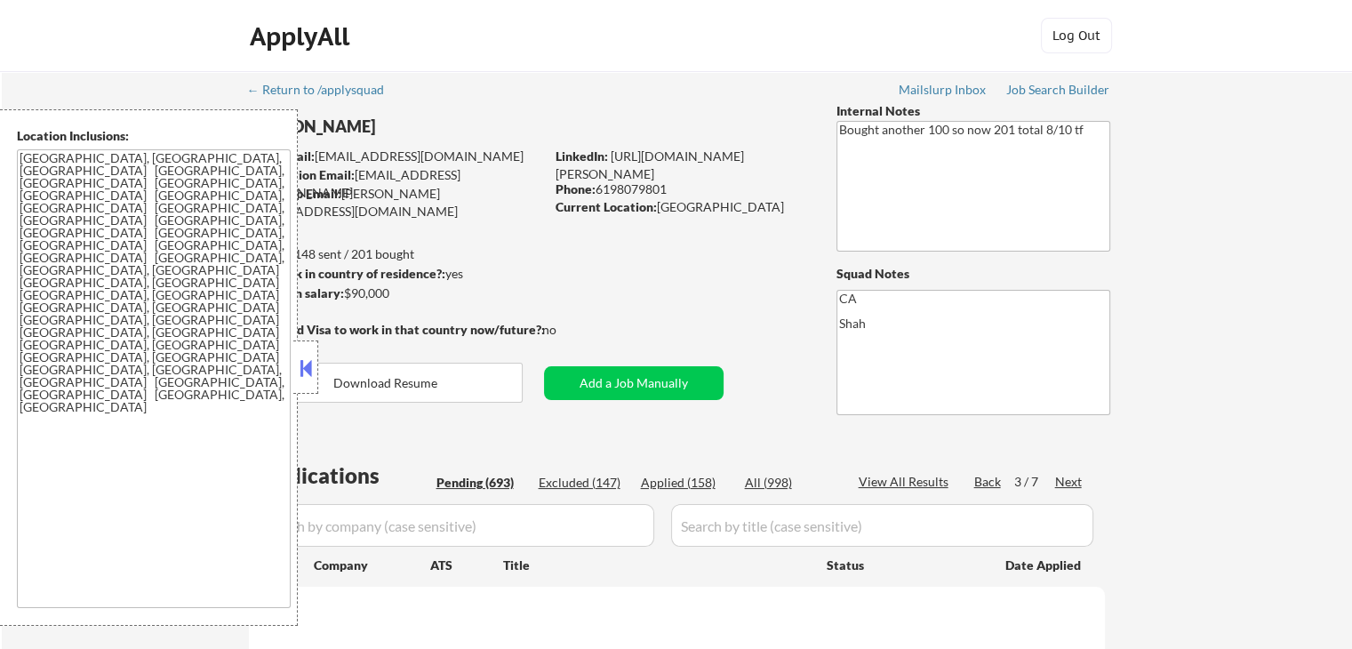
select select ""pending""
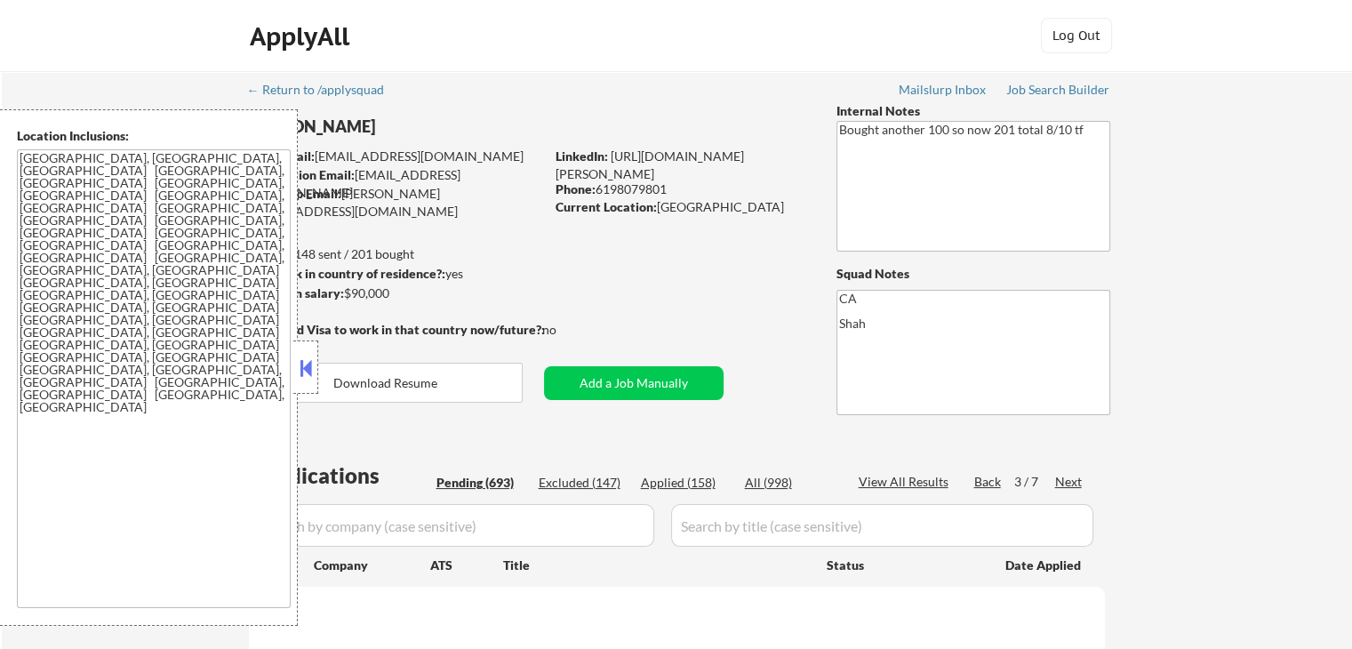
select select ""pending""
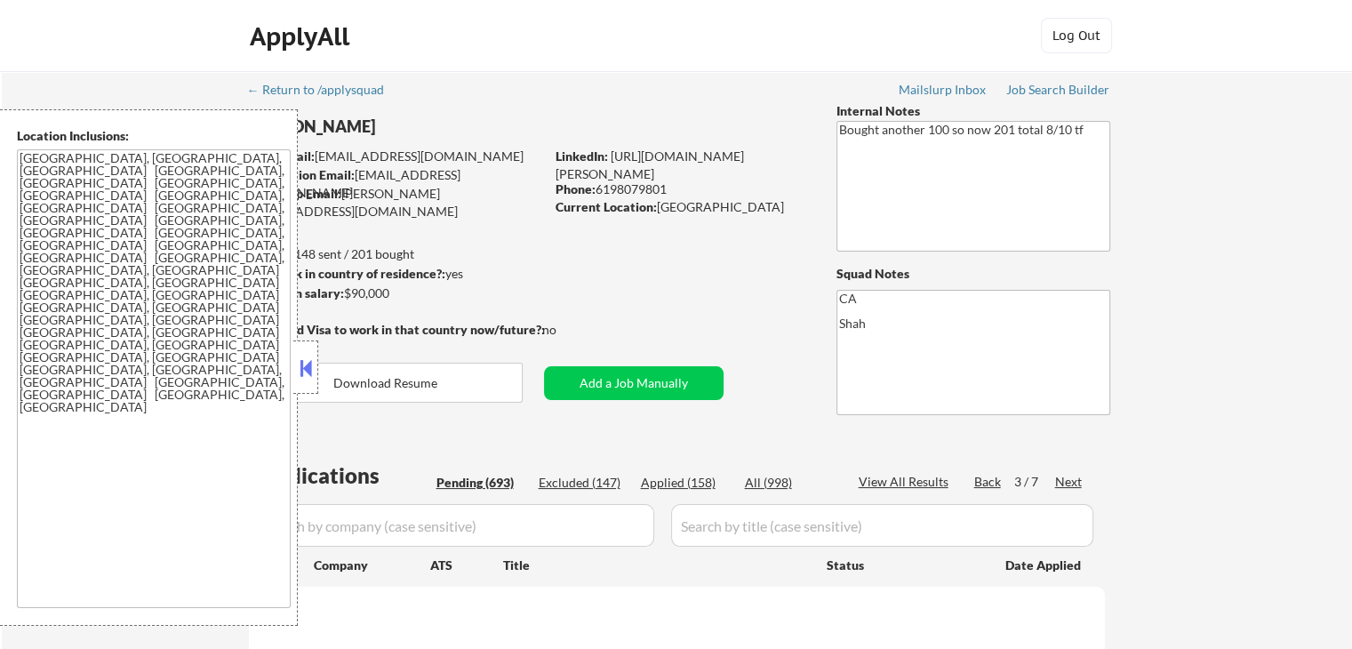
select select ""pending""
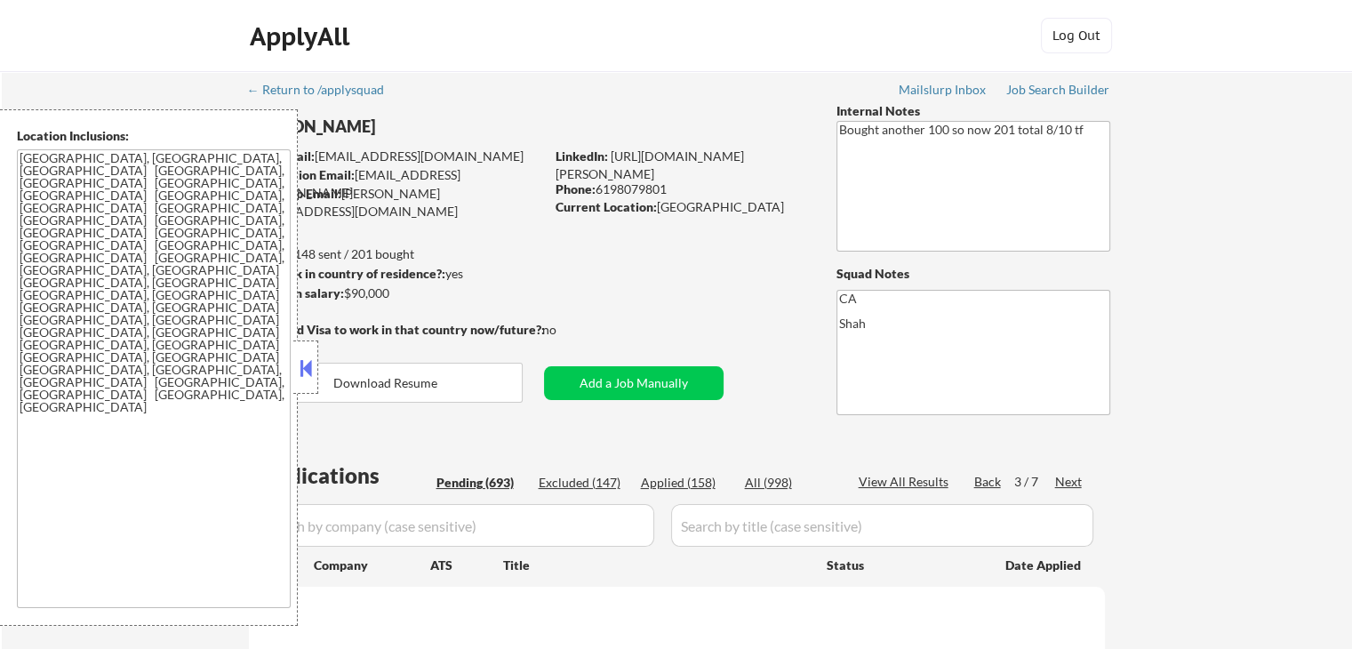
select select ""pending""
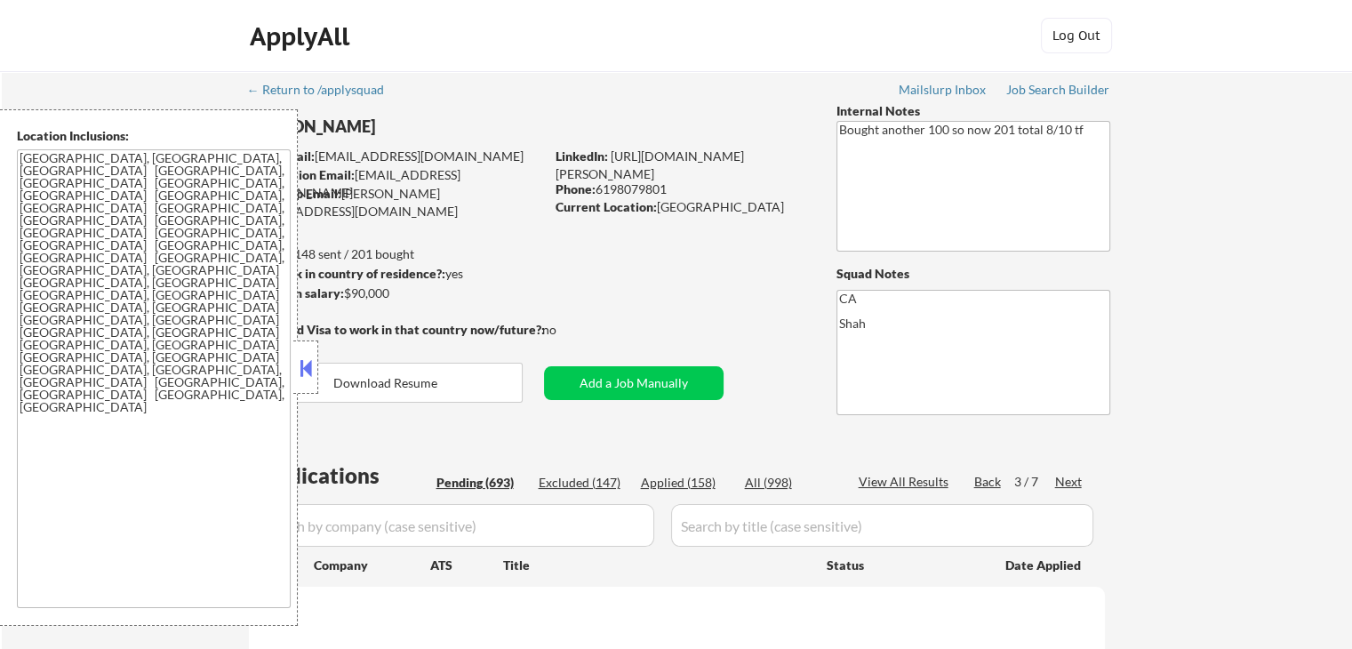
select select ""pending""
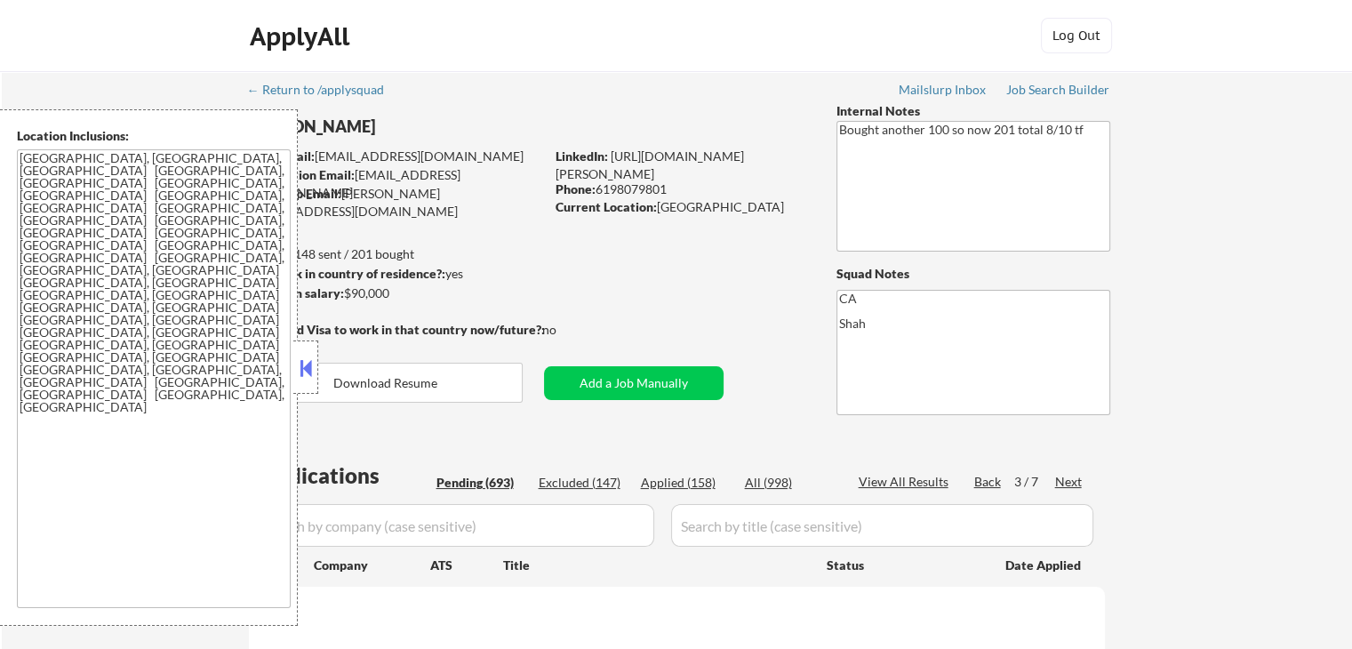
select select ""pending""
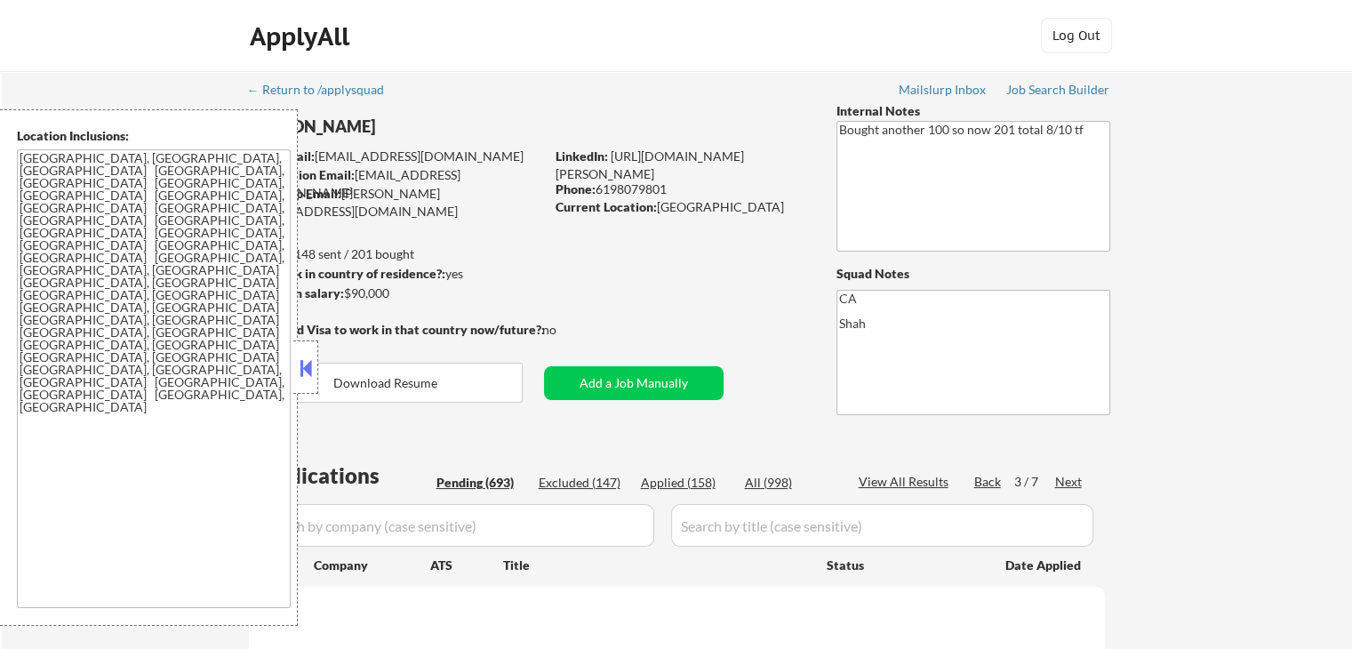
select select ""pending""
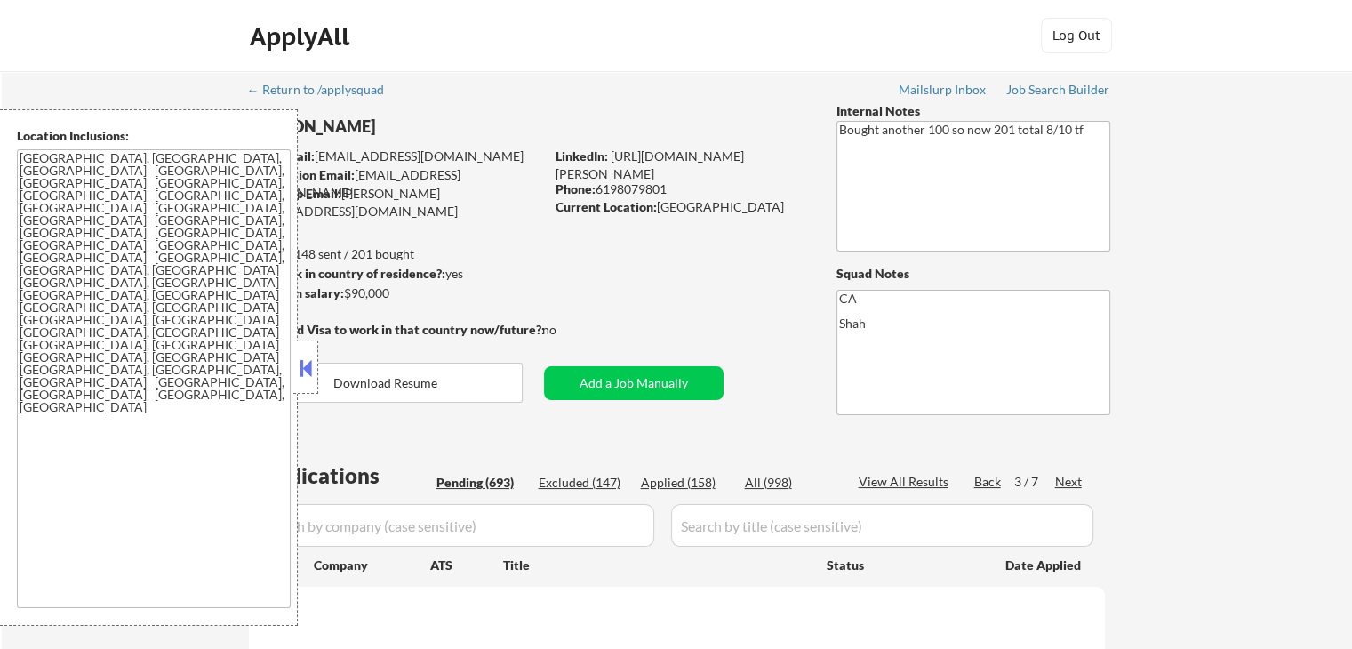
select select ""pending""
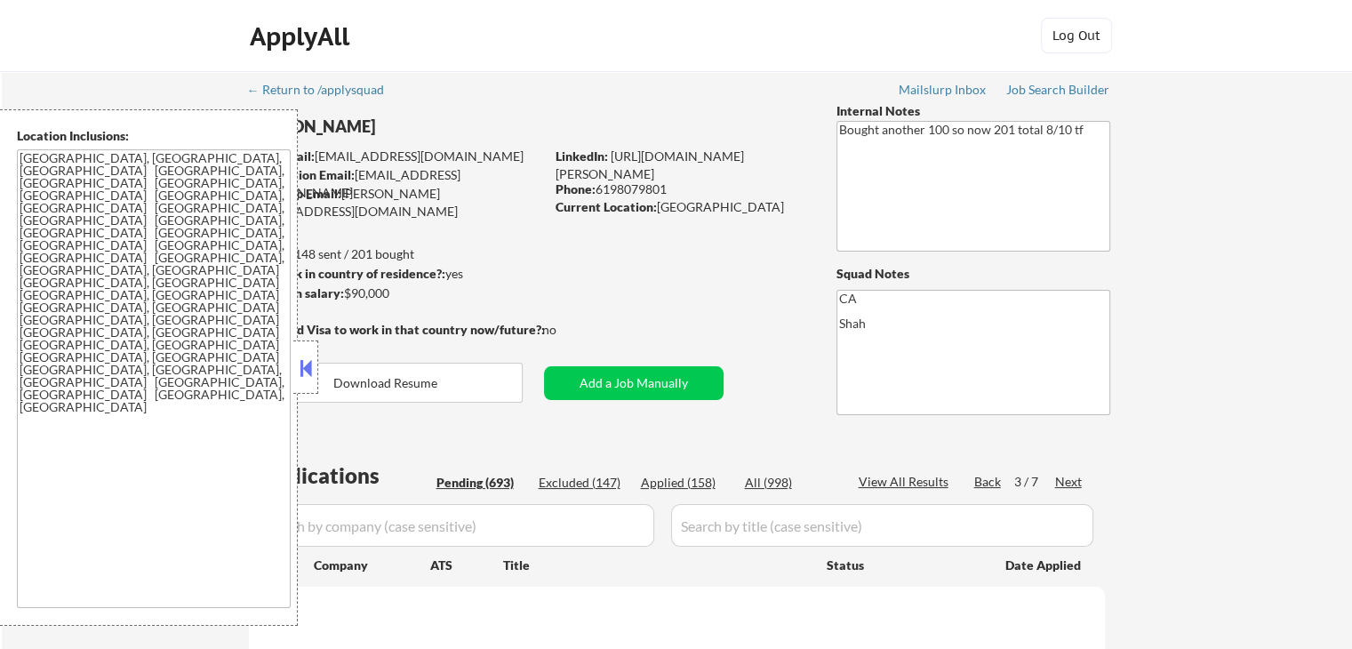
select select ""pending""
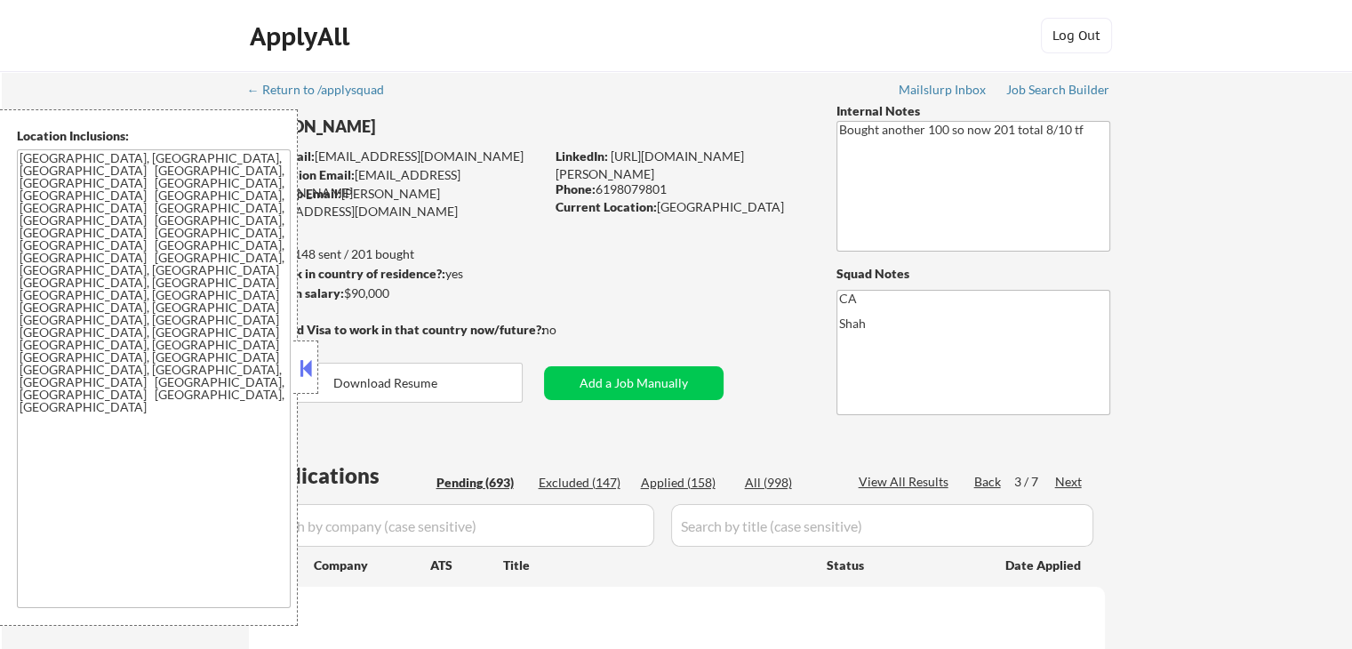
select select ""pending""
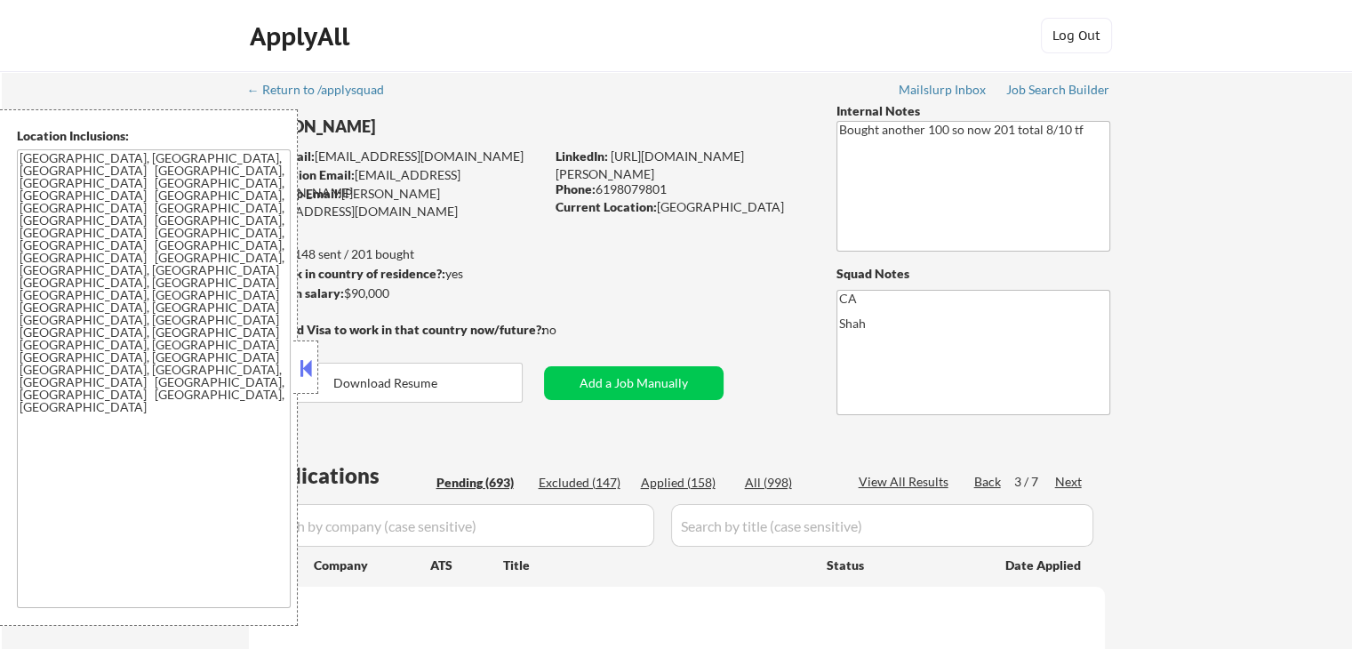
select select ""pending""
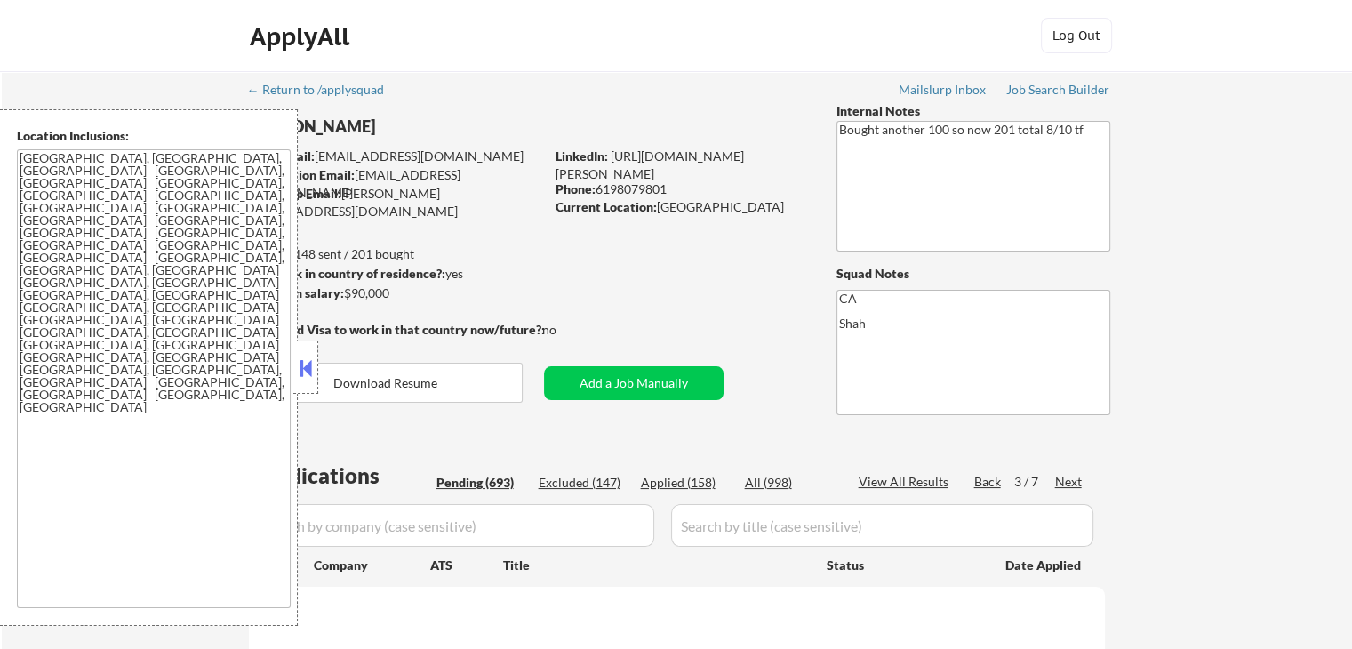
select select ""pending""
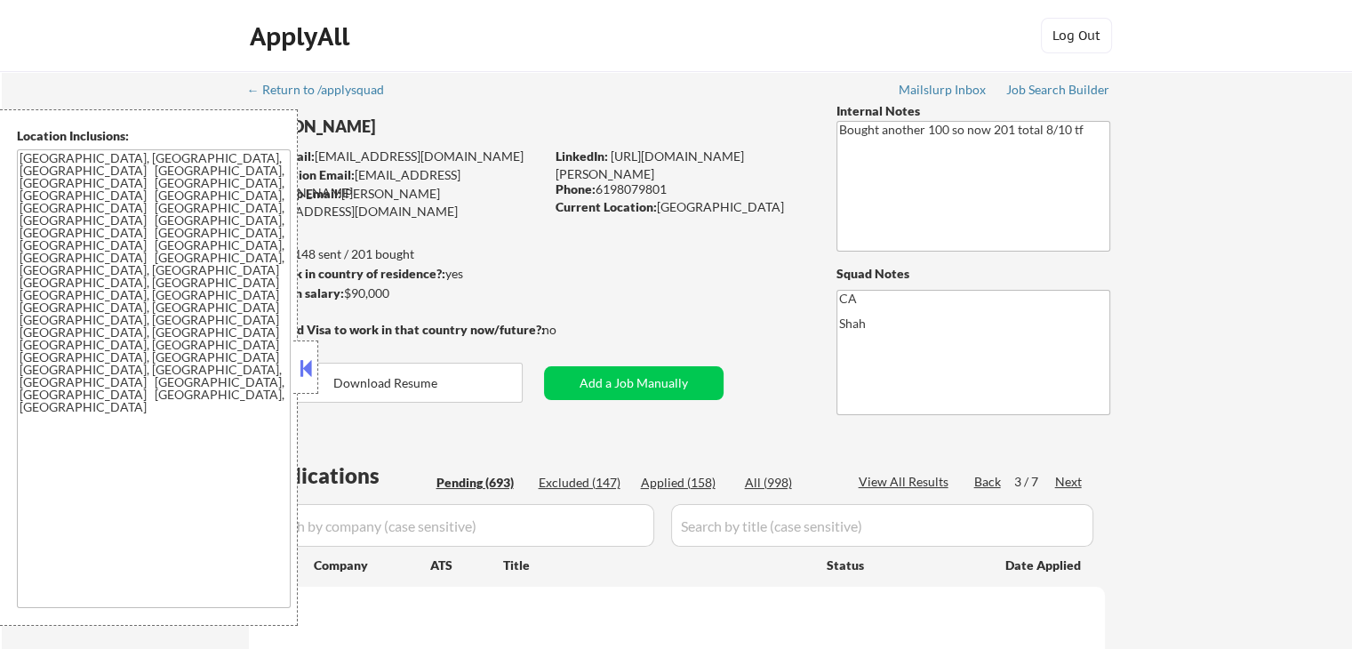
select select ""pending""
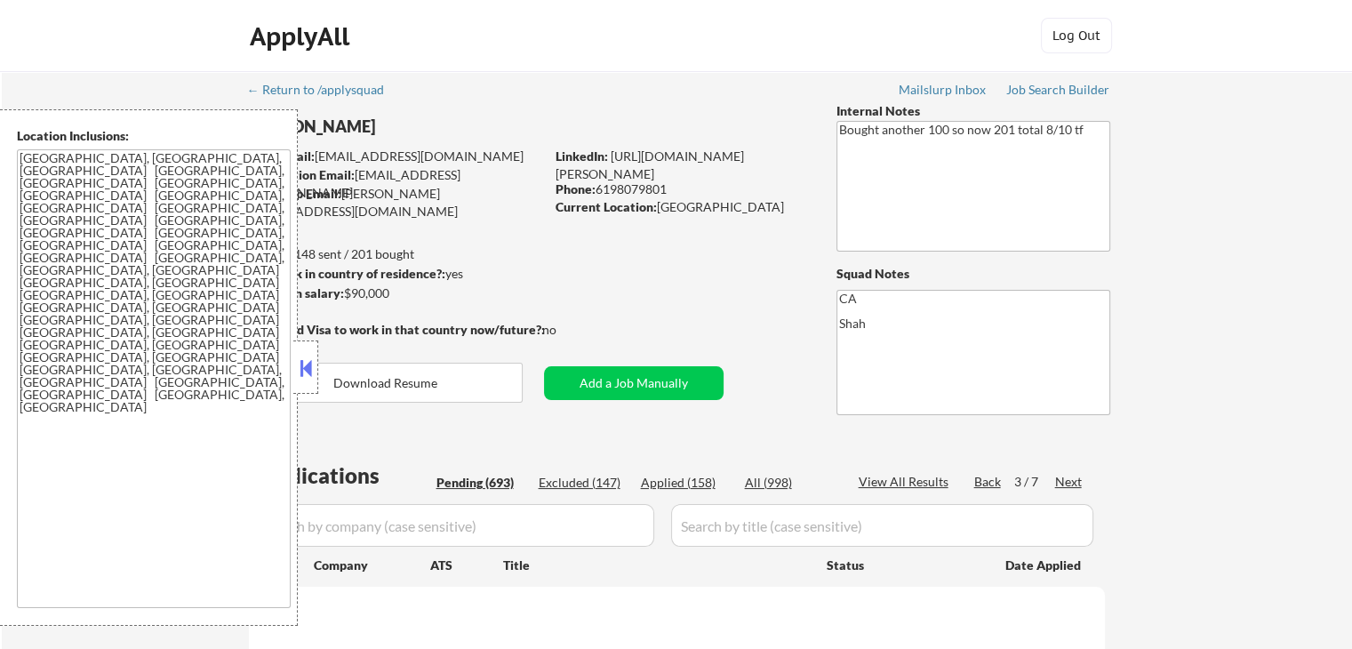
select select ""pending""
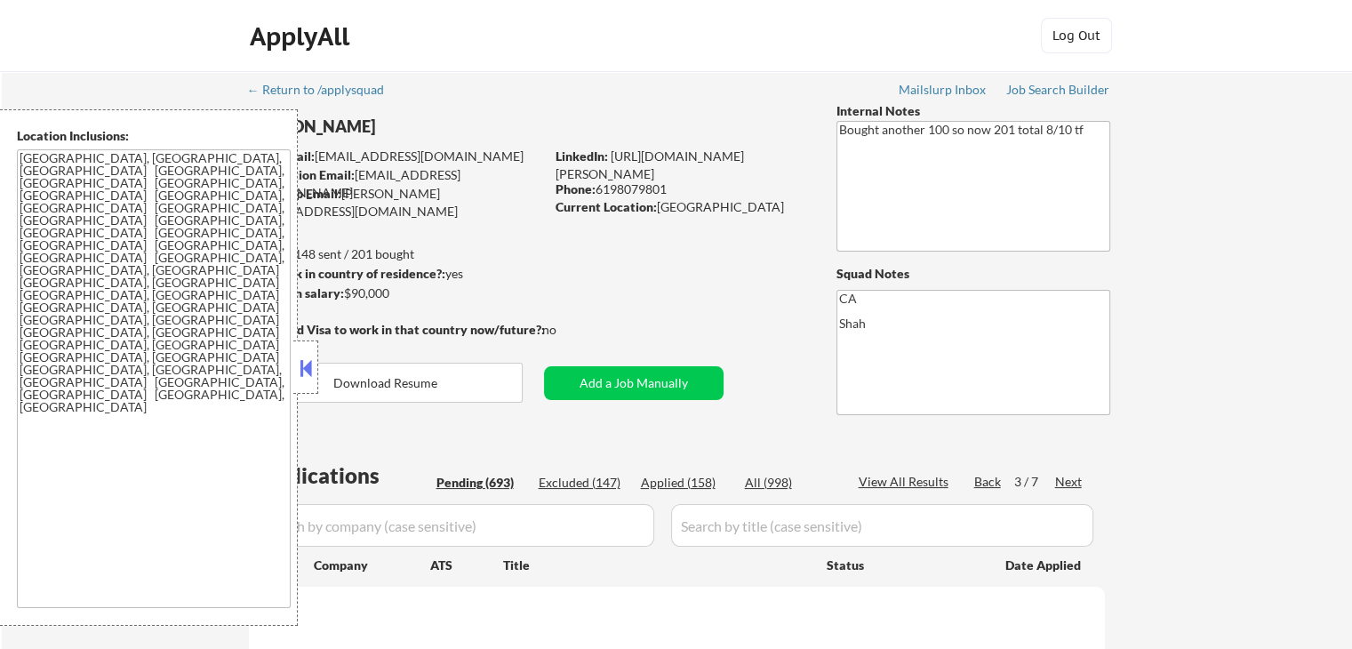
select select ""pending""
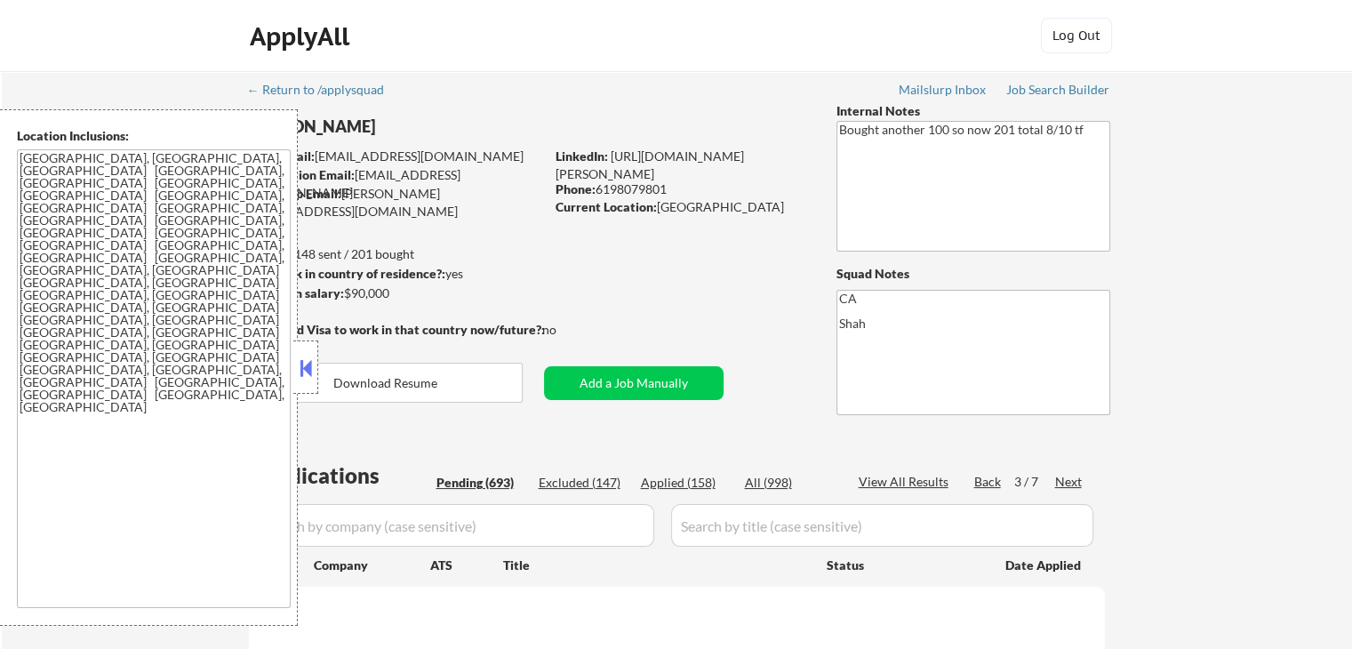
select select ""pending""
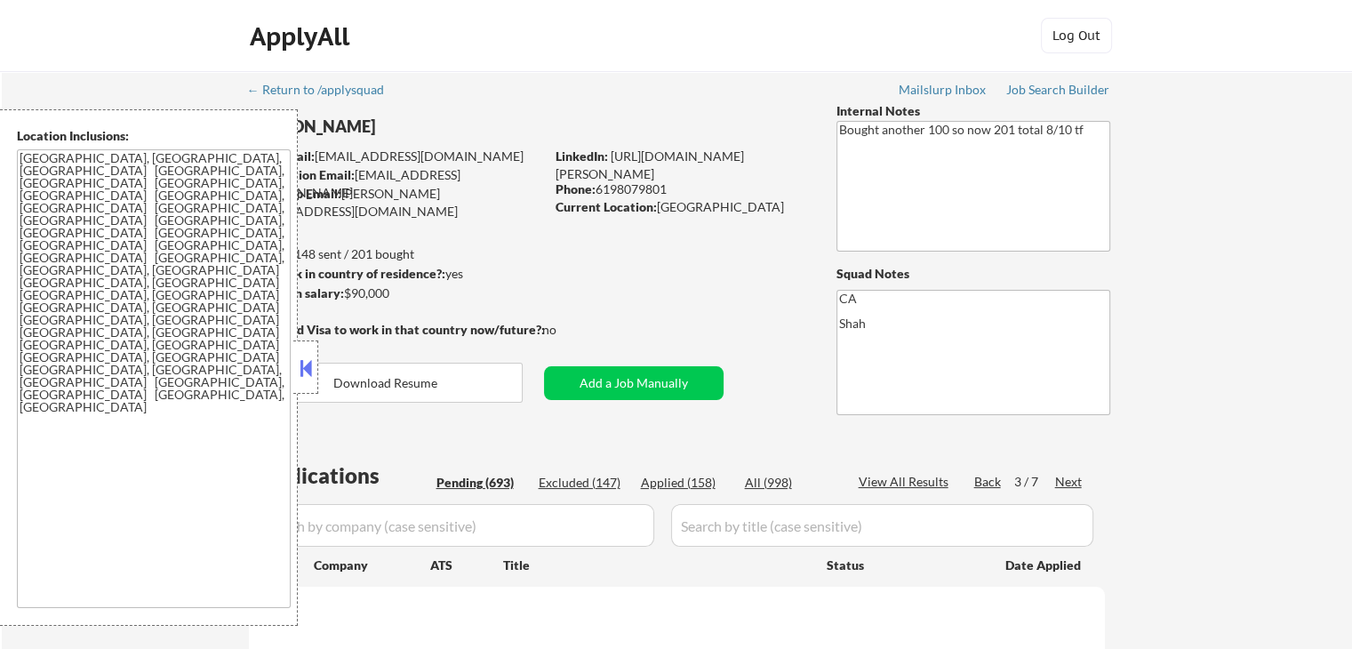
select select ""pending""
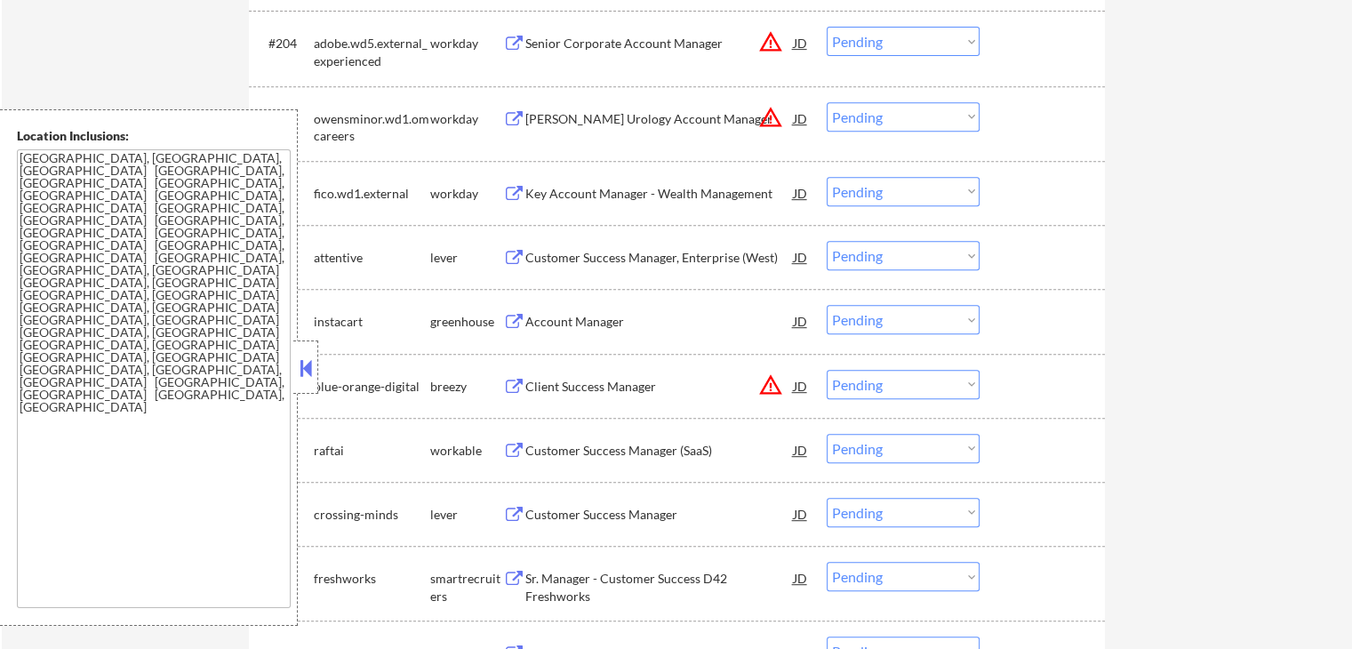
scroll to position [622, 0]
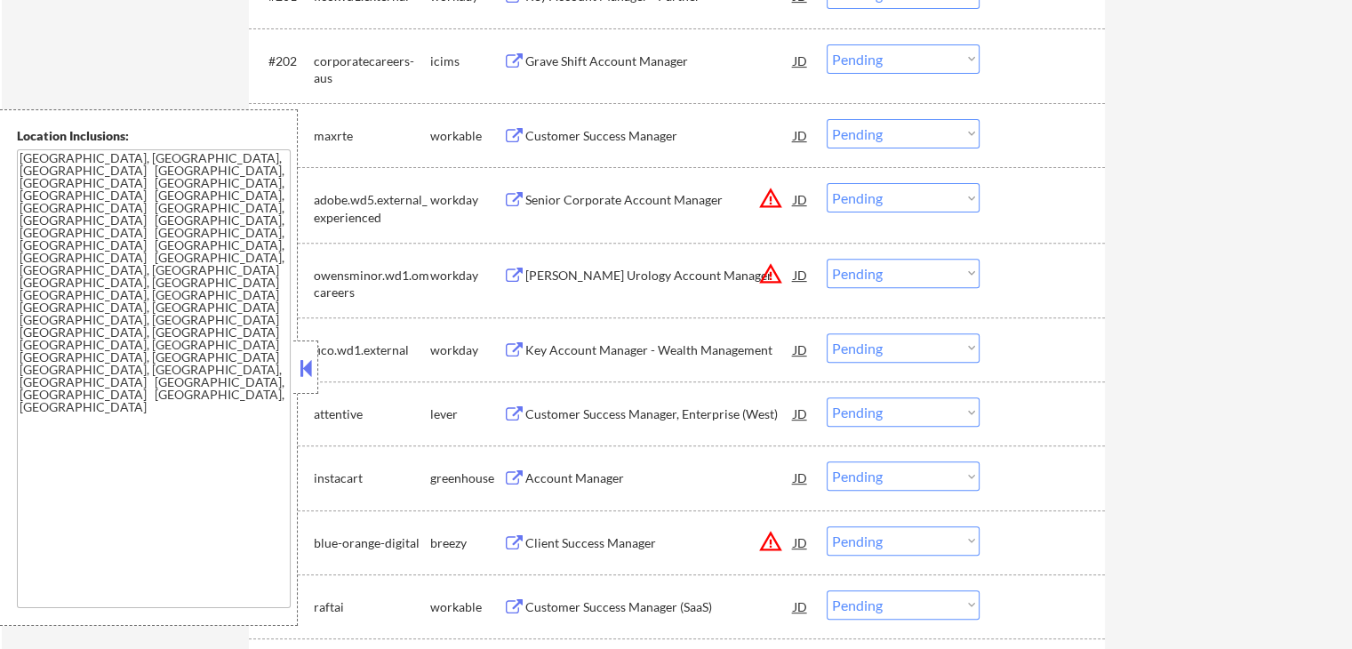
click at [550, 132] on div "Customer Success Manager" at bounding box center [659, 136] width 268 height 18
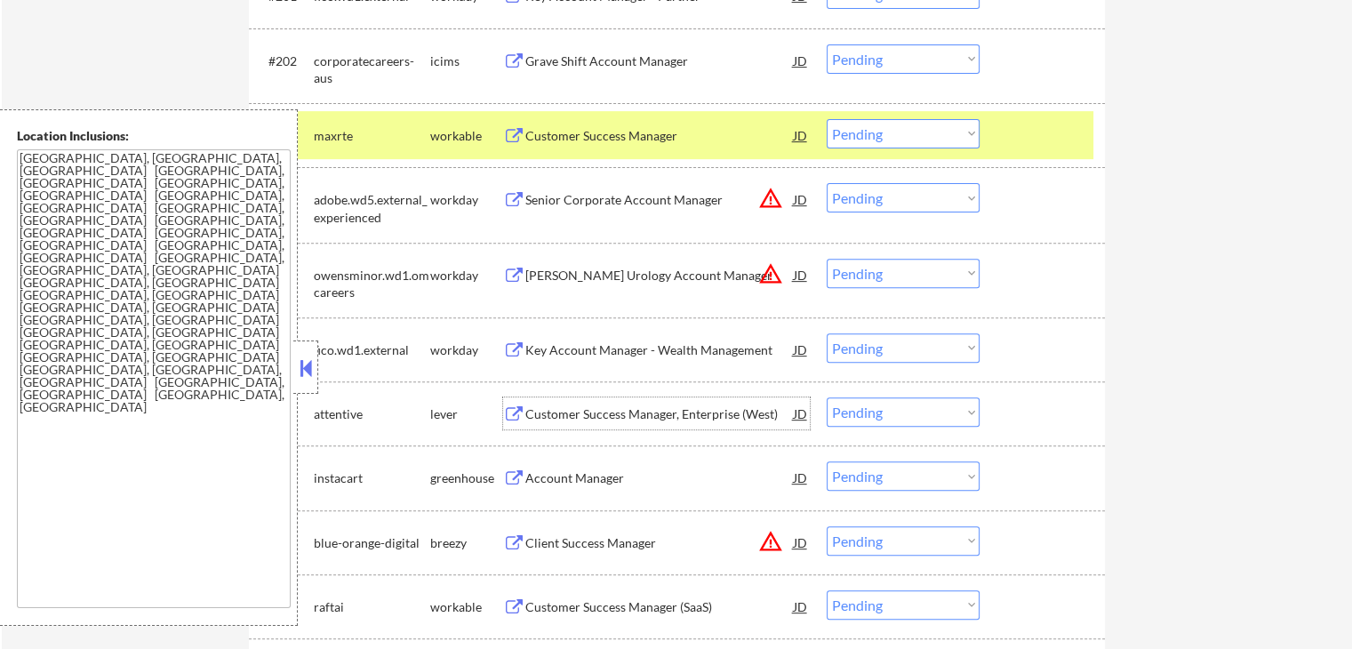
click at [526, 408] on div "Customer Success Manager, Enterprise (West)" at bounding box center [659, 414] width 268 height 18
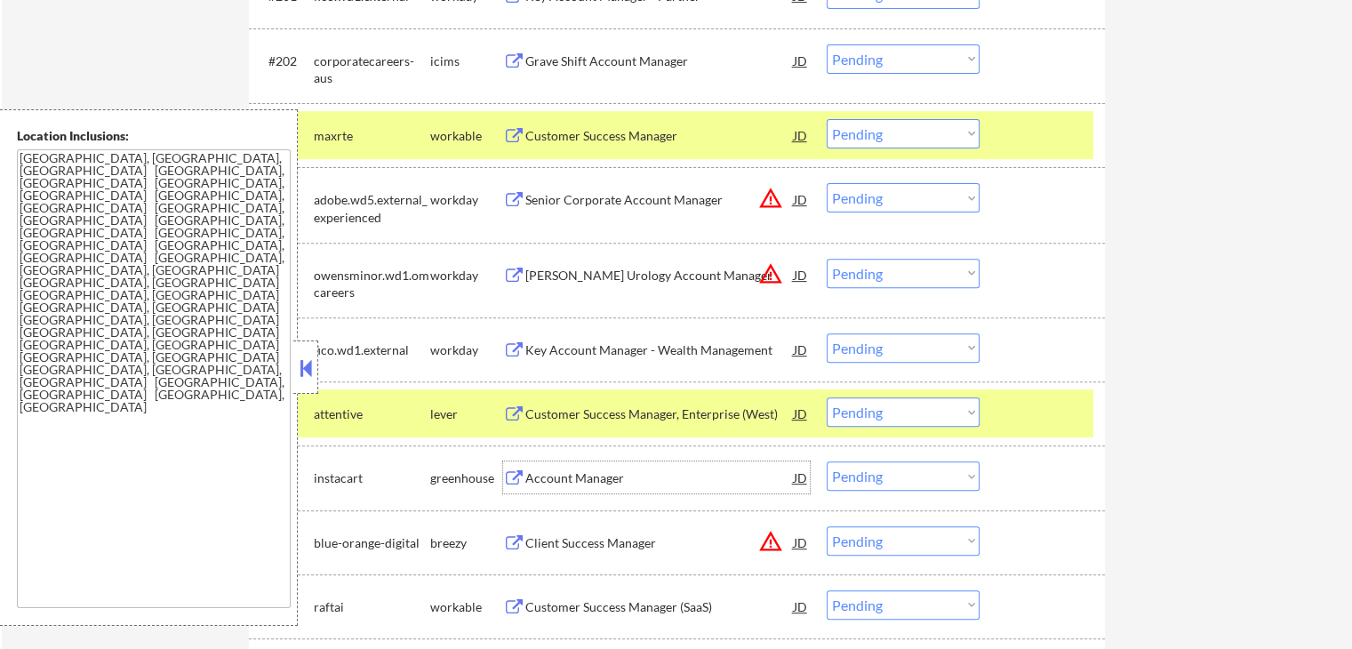
click at [530, 489] on div "Account Manager" at bounding box center [659, 477] width 268 height 32
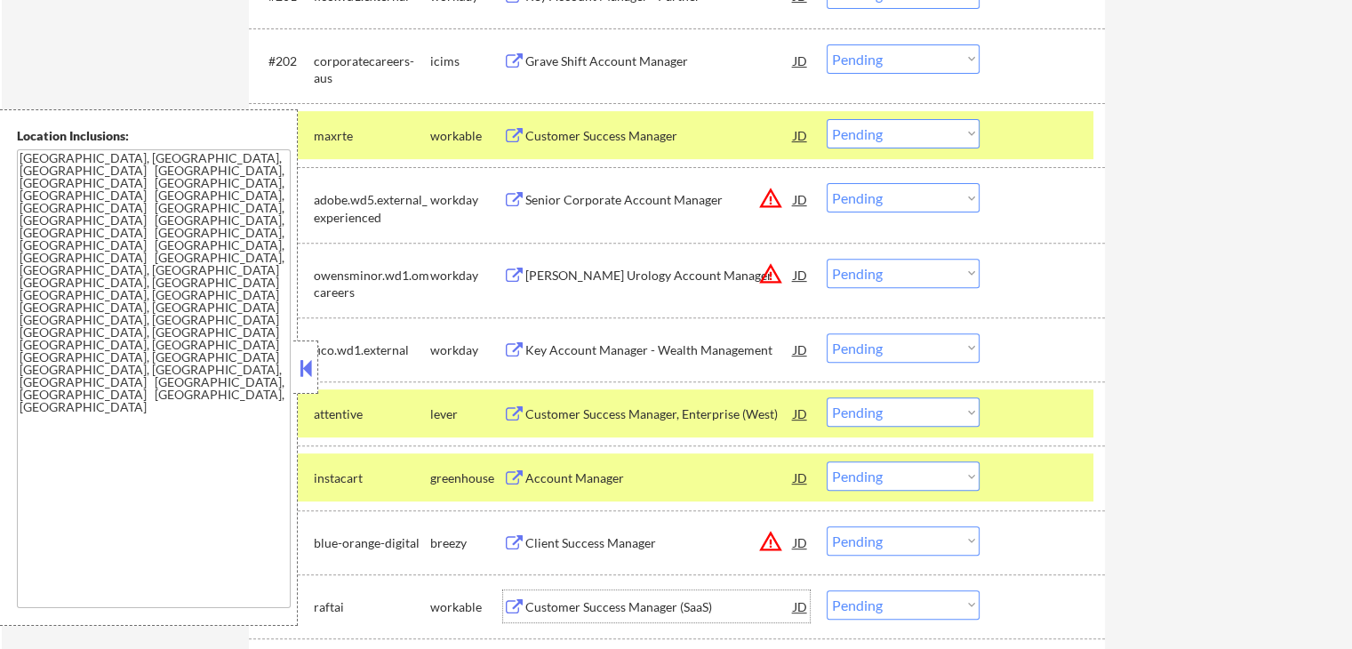
click at [527, 602] on div "Customer Success Manager (SaaS)" at bounding box center [659, 607] width 268 height 18
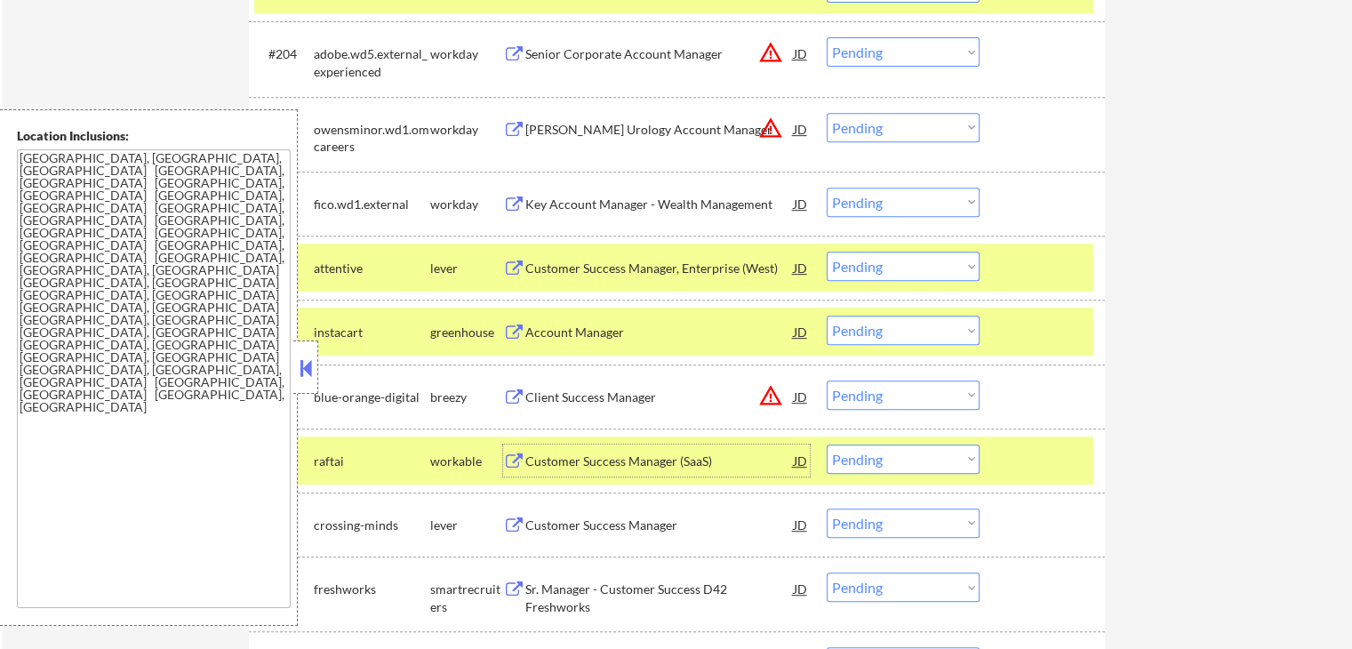
scroll to position [800, 0]
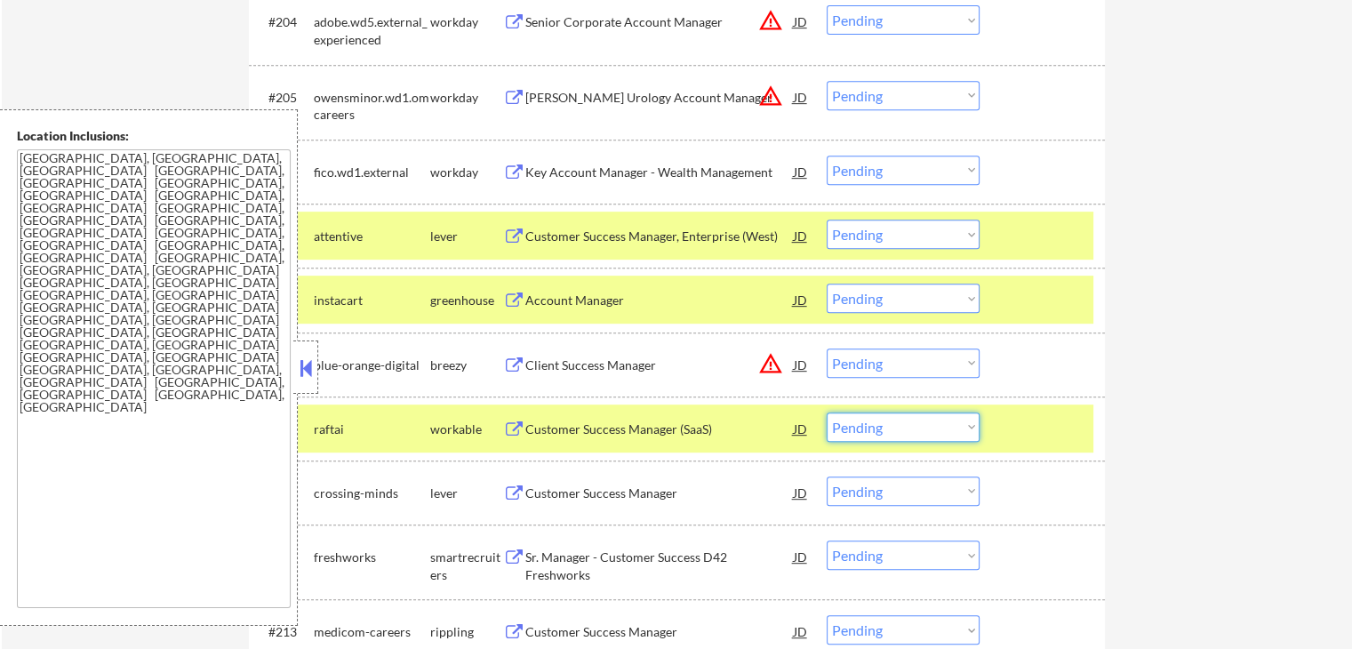
click at [921, 432] on select "Choose an option... Pending Applied Excluded (Questions) Excluded (Expired) Exc…" at bounding box center [902, 426] width 153 height 29
click at [826, 412] on select "Choose an option... Pending Applied Excluded (Questions) Excluded (Expired) Exc…" at bounding box center [902, 426] width 153 height 29
select select ""pending""
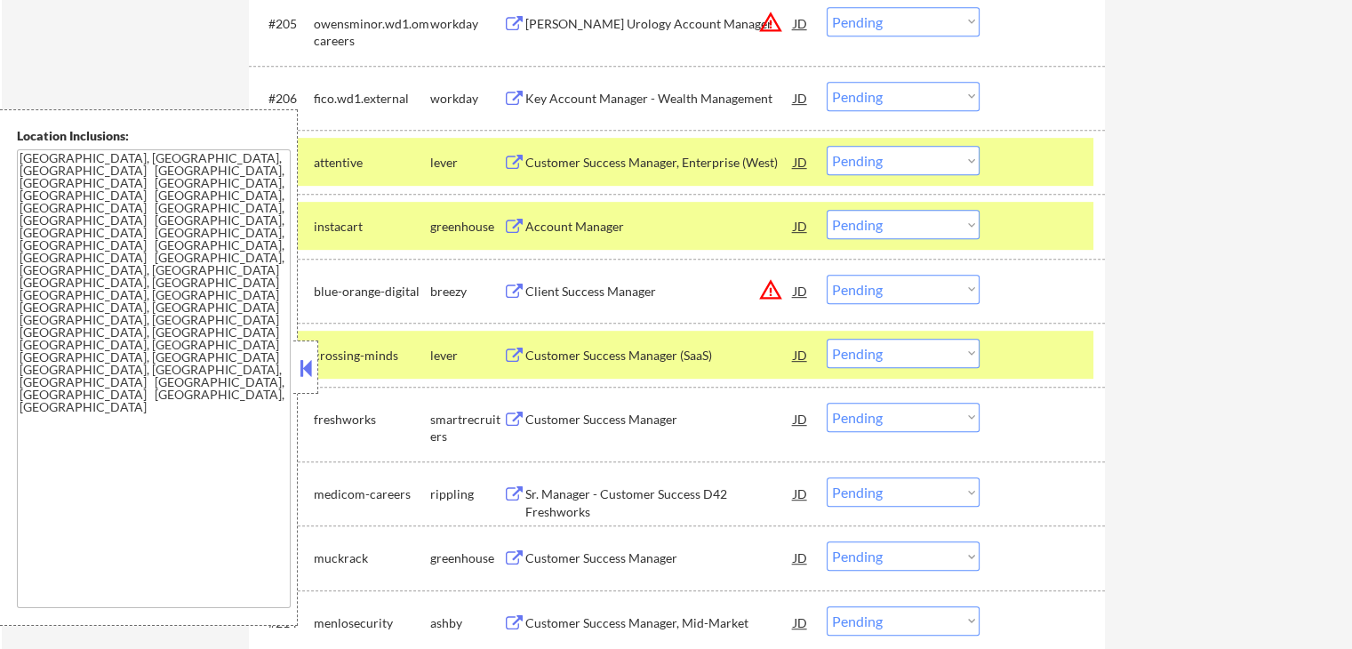
scroll to position [889, 0]
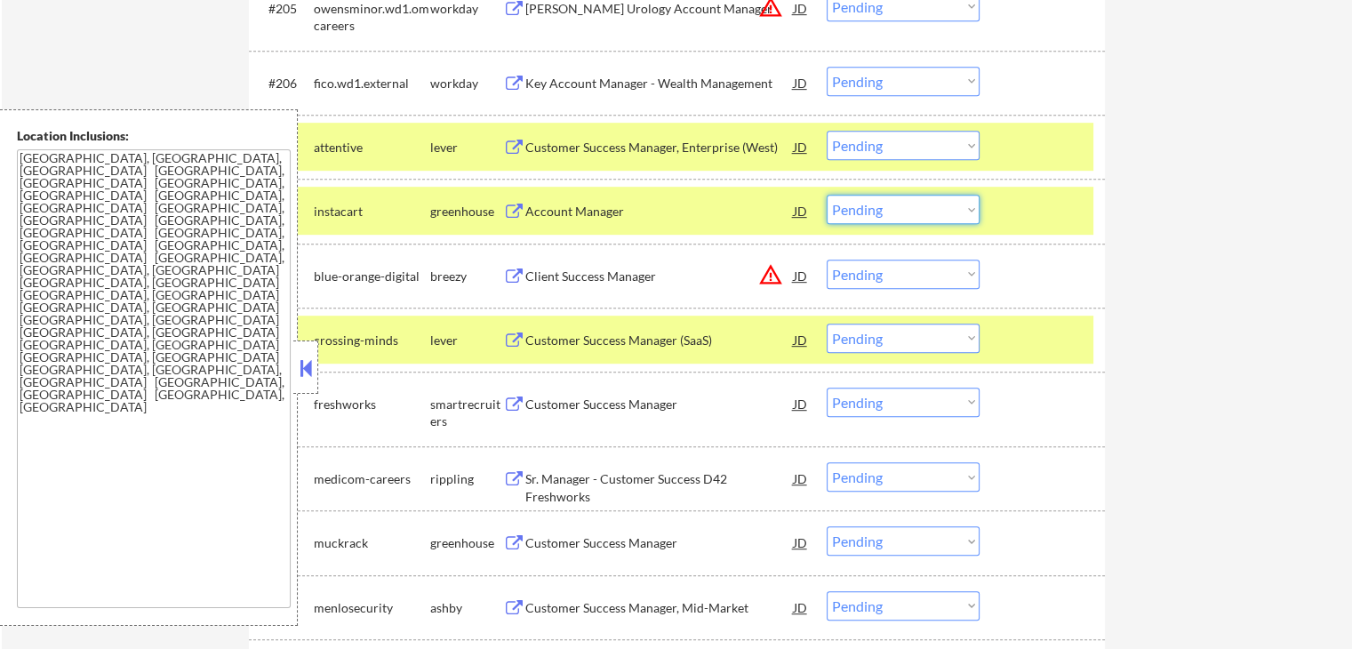
click at [873, 200] on select "Choose an option... Pending Applied Excluded (Questions) Excluded (Expired) Exc…" at bounding box center [902, 209] width 153 height 29
select select ""excluded__expired_""
click at [826, 195] on select "Choose an option... Pending Applied Excluded (Questions) Excluded (Expired) Exc…" at bounding box center [902, 209] width 153 height 29
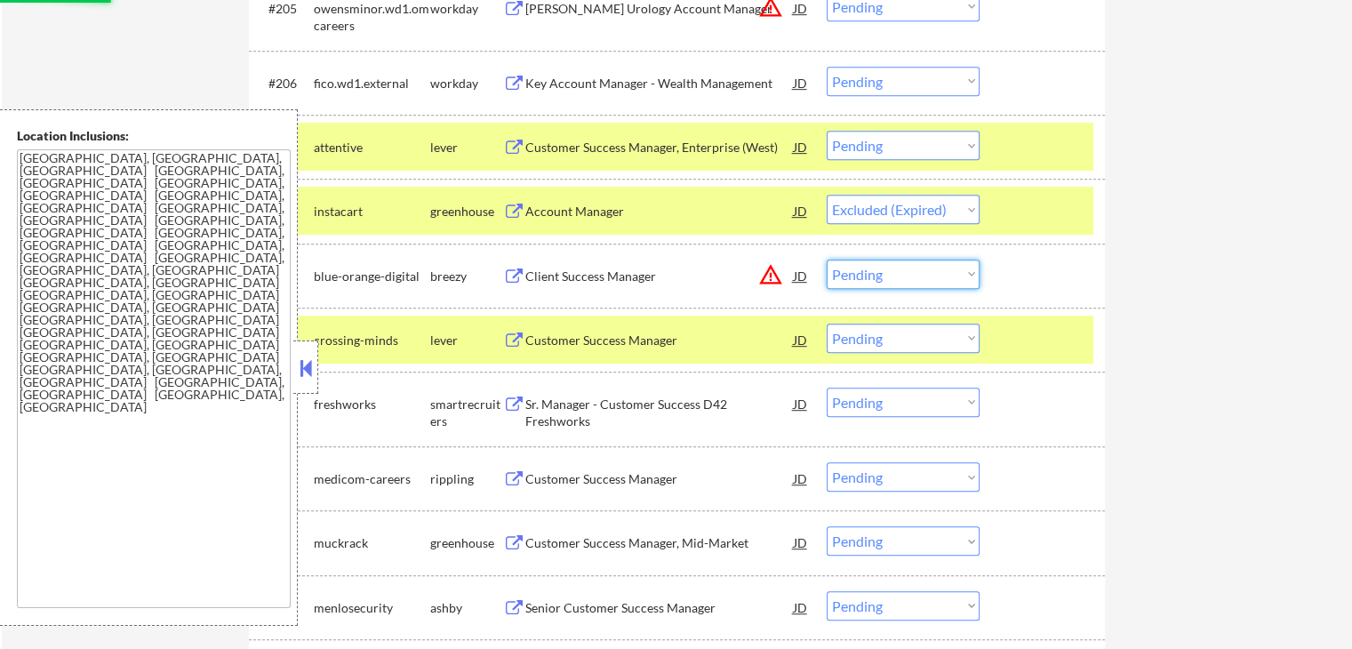
click at [903, 267] on select "Choose an option... Pending Applied Excluded (Questions) Excluded (Expired) Exc…" at bounding box center [902, 273] width 153 height 29
select select ""excluded""
click at [826, 259] on select "Choose an option... Pending Applied Excluded (Questions) Excluded (Expired) Exc…" at bounding box center [902, 273] width 153 height 29
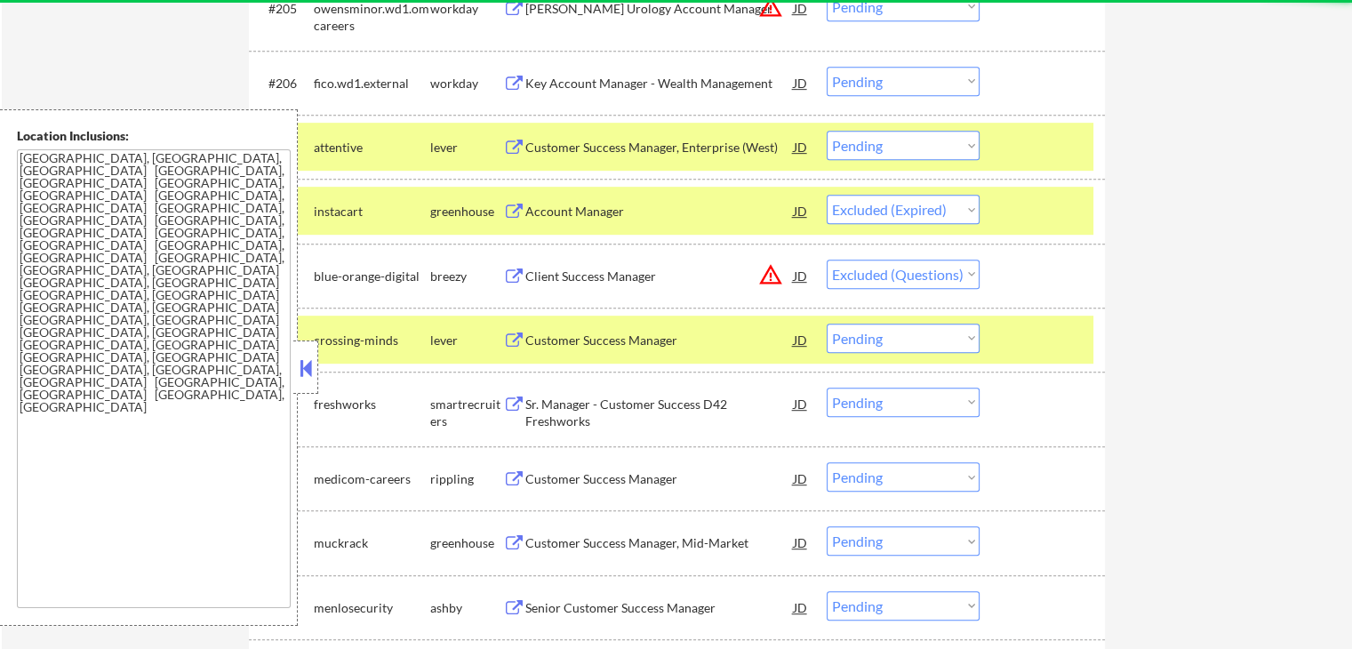
select select ""pending""
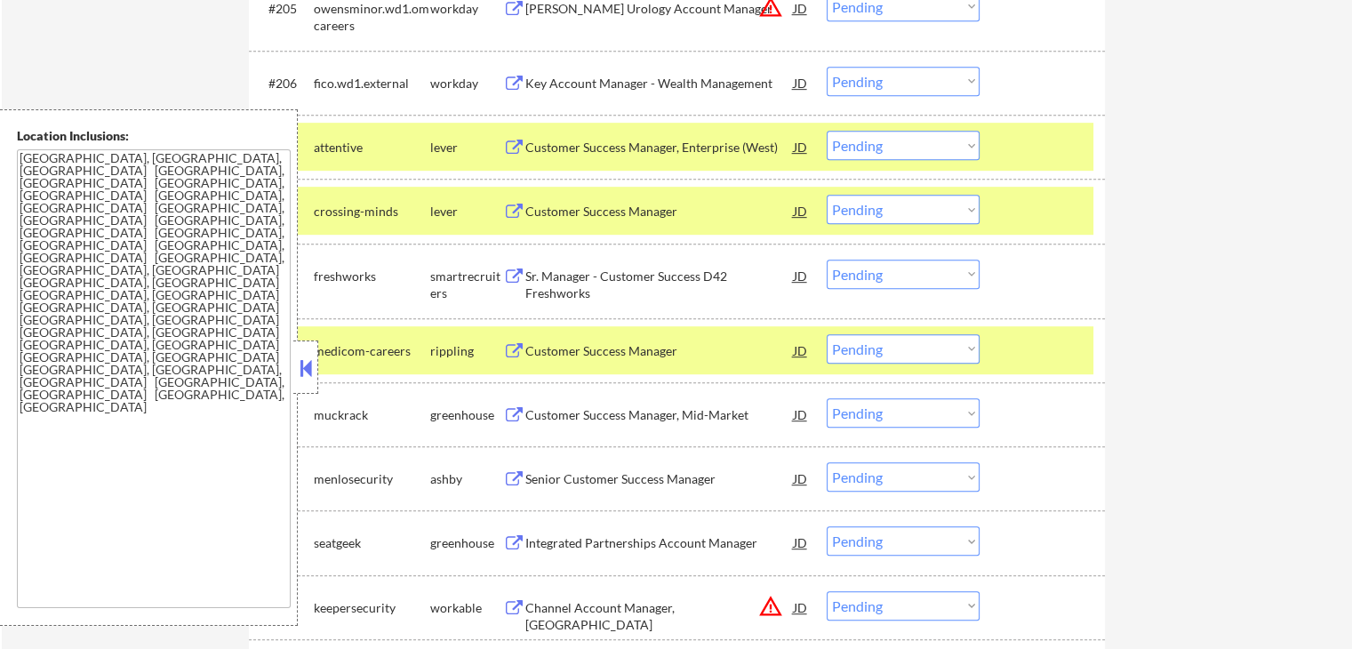
click at [551, 215] on div "Customer Success Manager" at bounding box center [659, 212] width 268 height 18
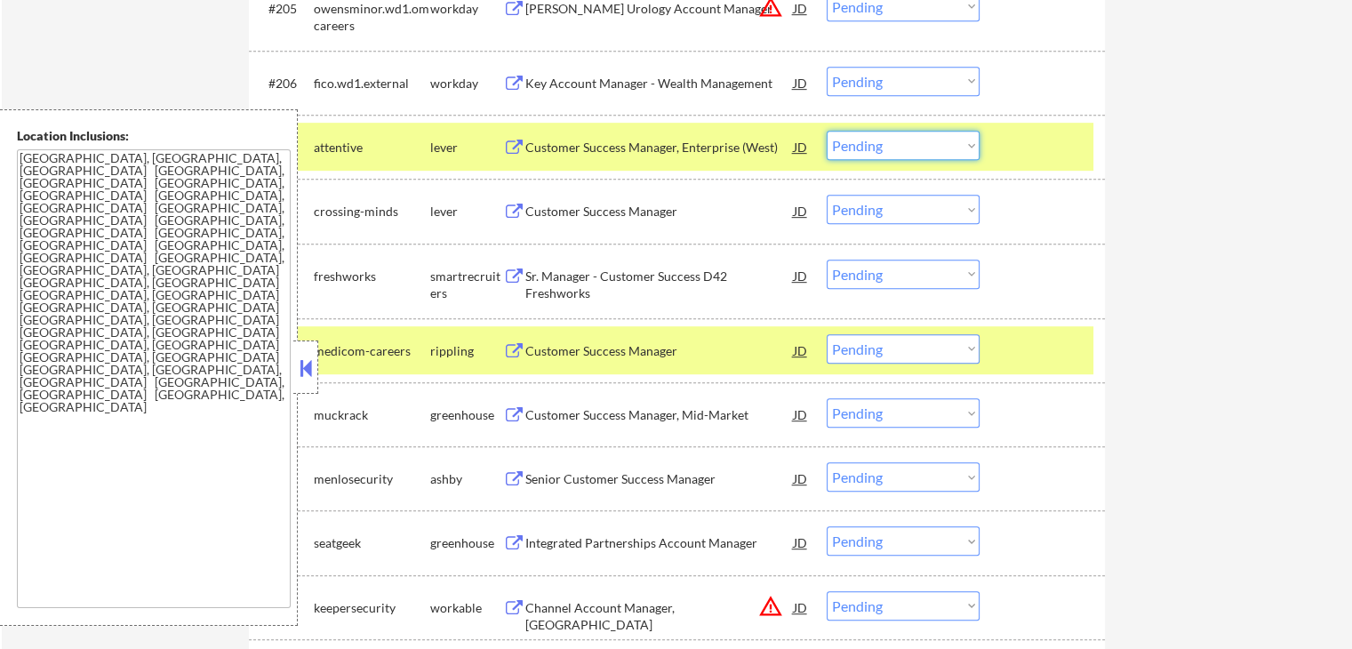
click at [858, 158] on select "Choose an option... Pending Applied Excluded (Questions) Excluded (Expired) Exc…" at bounding box center [902, 145] width 153 height 29
click at [826, 131] on select "Choose an option... Pending Applied Excluded (Questions) Excluded (Expired) Exc…" at bounding box center [902, 145] width 153 height 29
click at [564, 267] on div "Sr. Manager - Customer Success D42 Freshworks" at bounding box center [659, 284] width 268 height 35
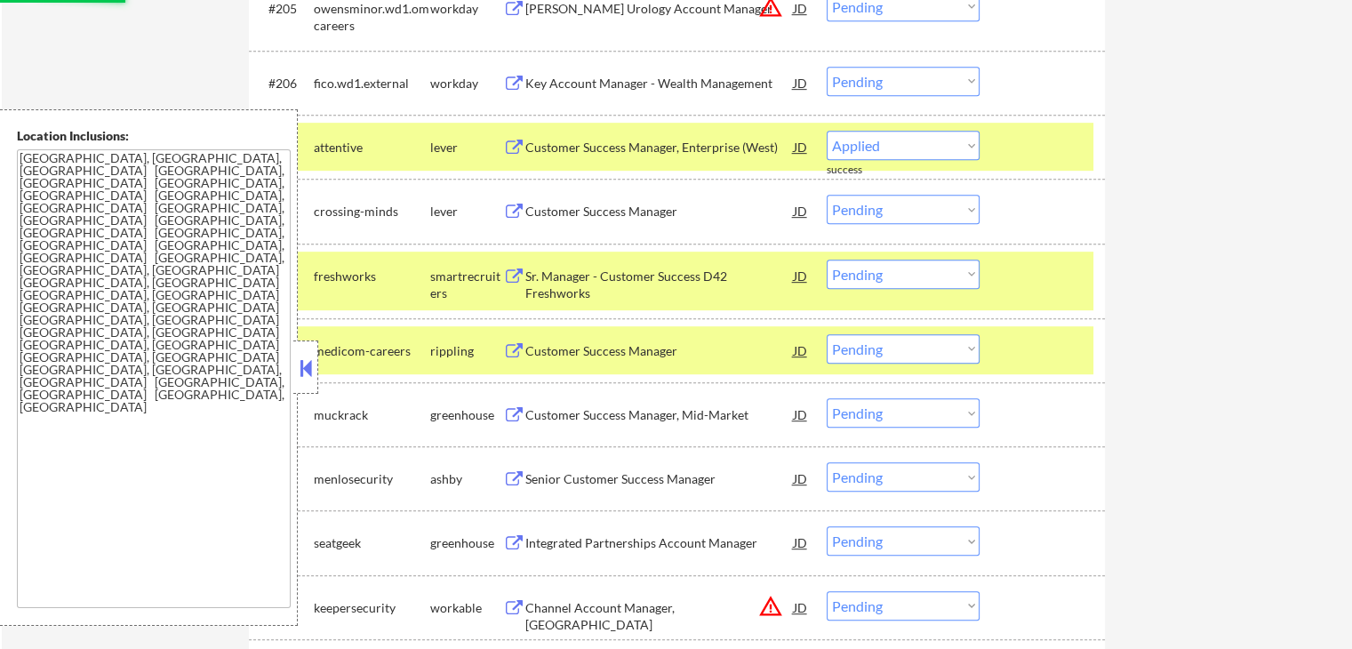
select select ""pending""
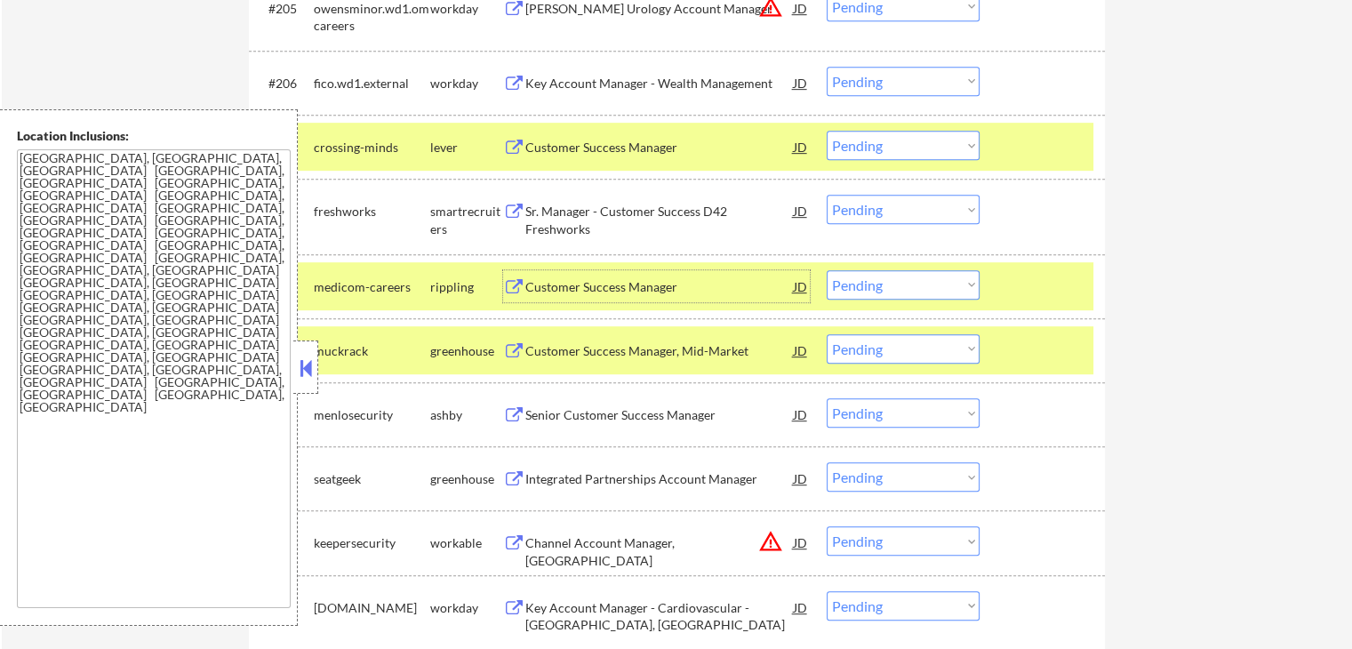
drag, startPoint x: 875, startPoint y: 198, endPoint x: 883, endPoint y: 210, distance: 14.1
click at [876, 198] on select "Choose an option... Pending Applied Excluded (Questions) Excluded (Expired) Exc…" at bounding box center [902, 209] width 153 height 29
click at [826, 195] on select "Choose an option... Pending Applied Excluded (Questions) Excluded (Expired) Exc…" at bounding box center [902, 209] width 153 height 29
click at [537, 278] on div "Customer Success Manager" at bounding box center [659, 287] width 268 height 18
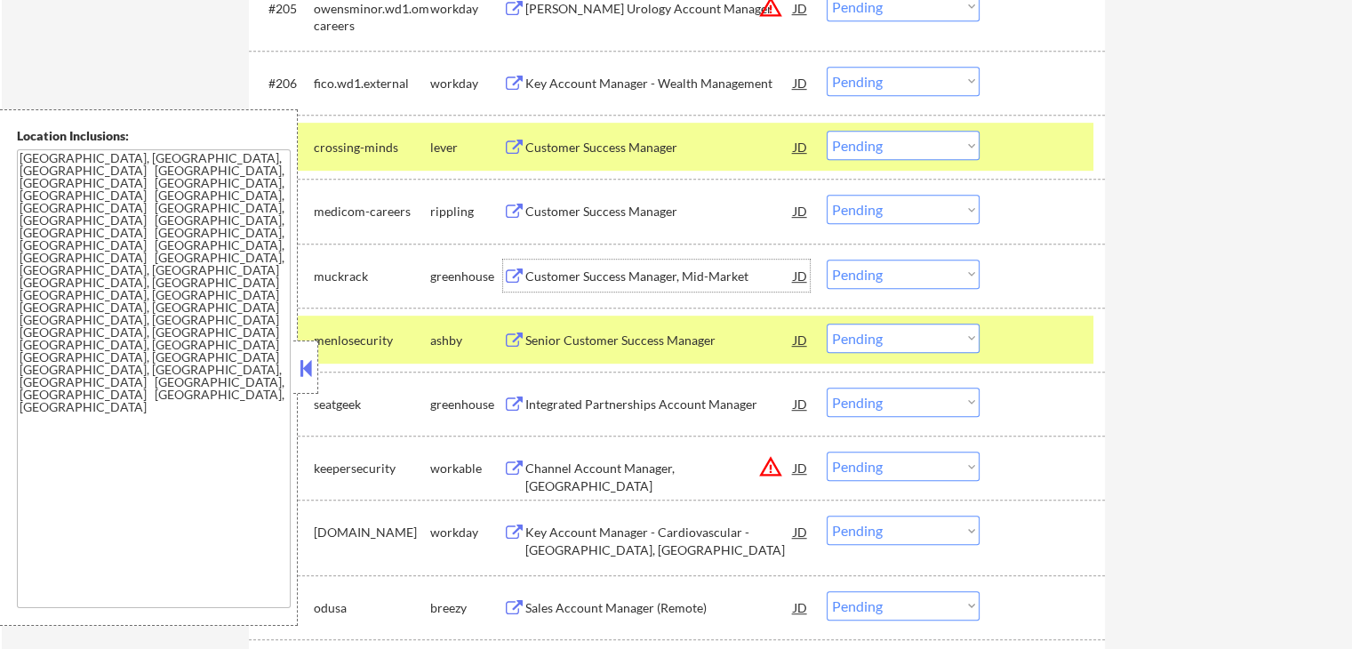
click at [535, 275] on div "Customer Success Manager, Mid-Market" at bounding box center [659, 276] width 268 height 18
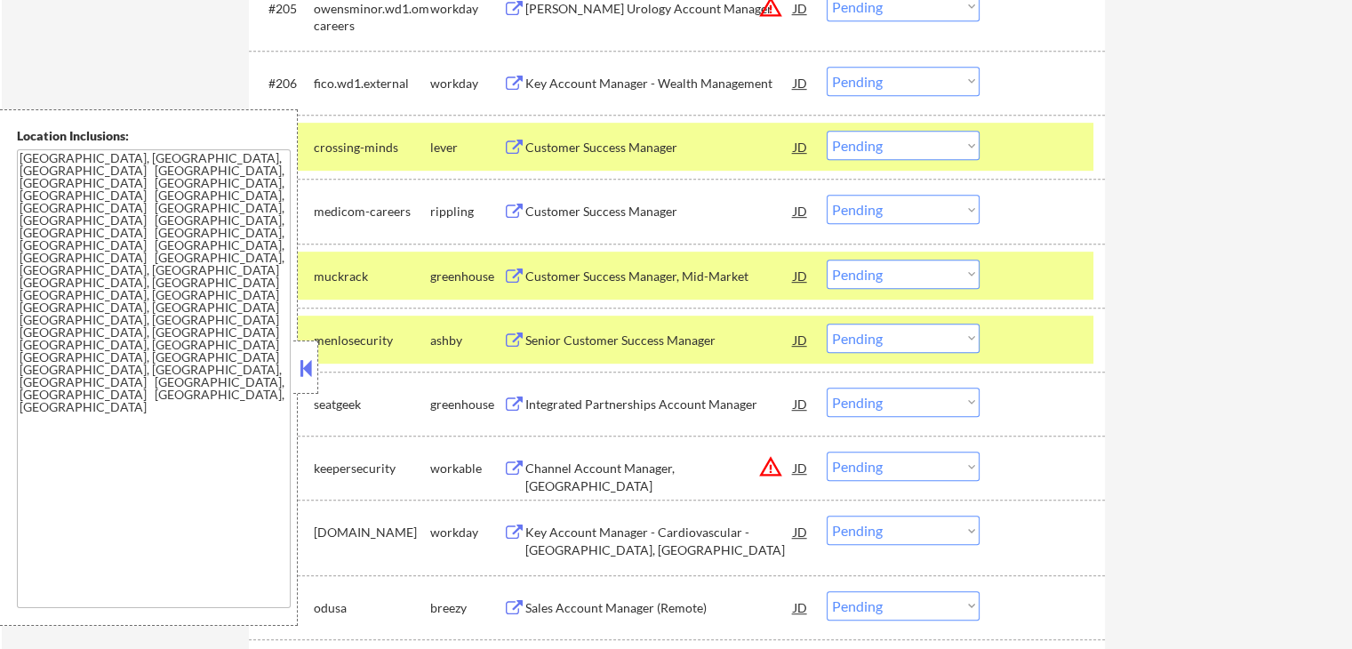
click at [535, 331] on div "Senior Customer Success Manager" at bounding box center [659, 340] width 268 height 18
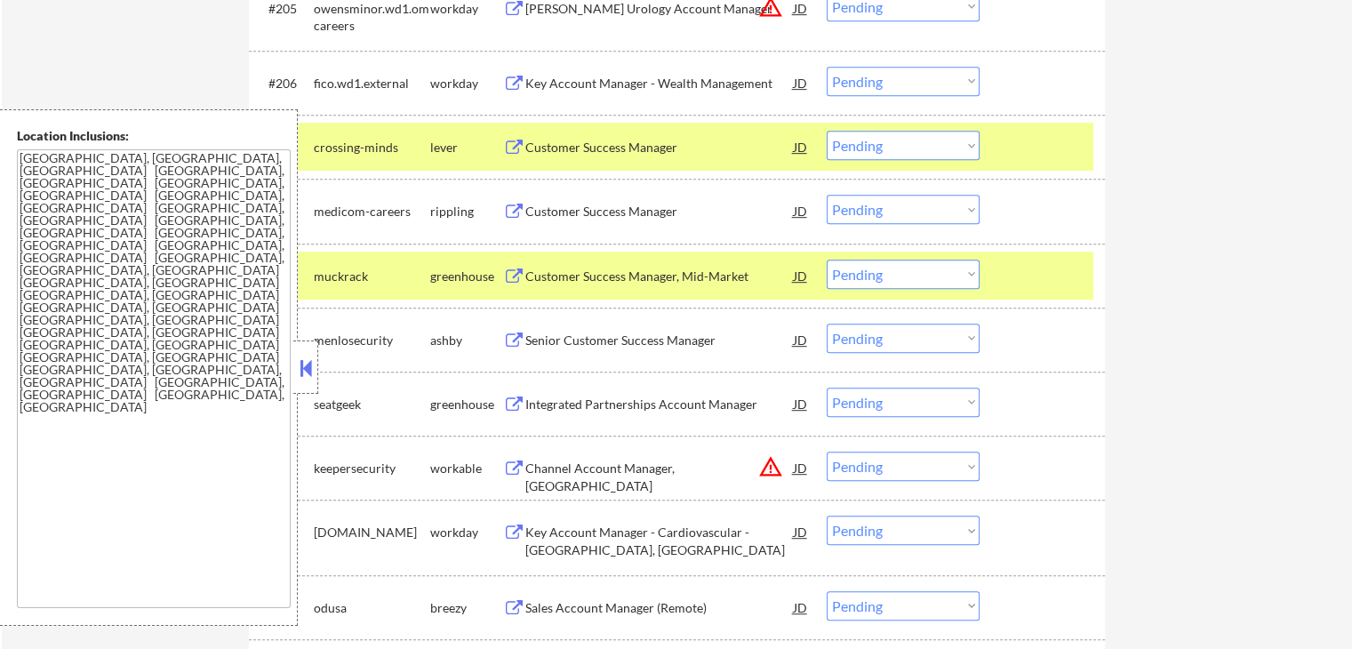
click at [538, 412] on div "Integrated Partnerships Account Manager" at bounding box center [659, 404] width 268 height 18
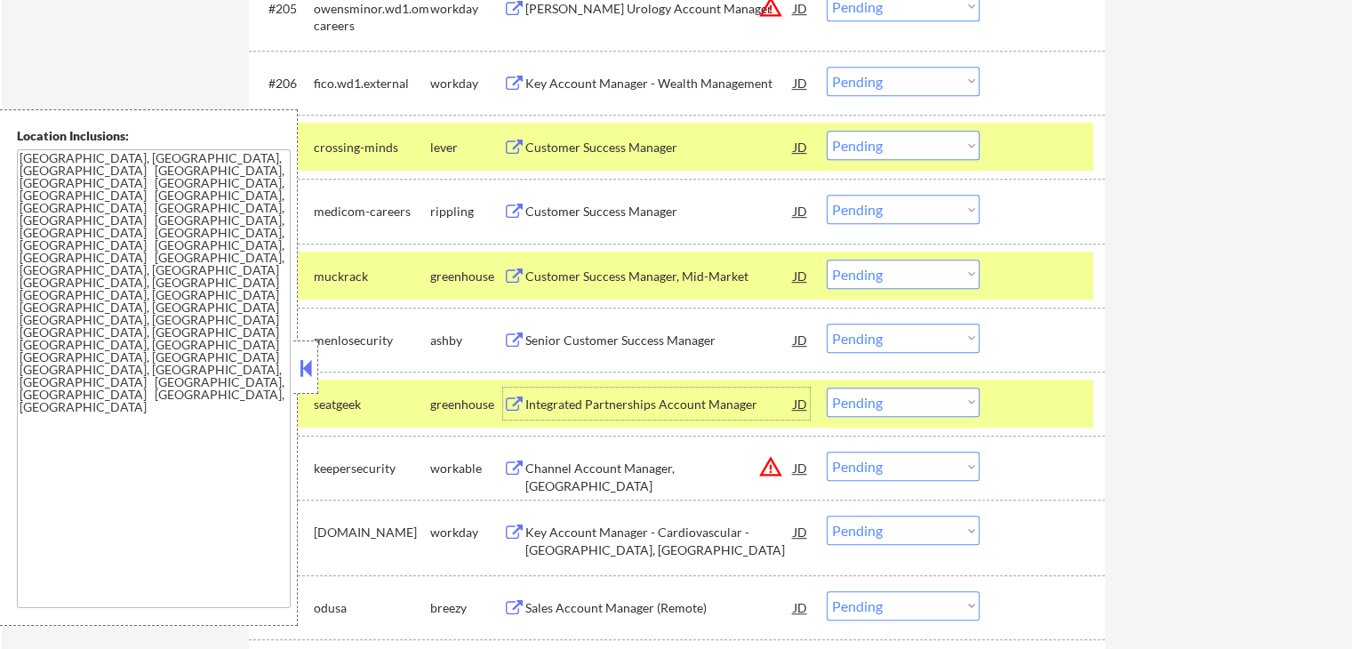
click at [878, 204] on select "Choose an option... Pending Applied Excluded (Questions) Excluded (Expired) Exc…" at bounding box center [902, 209] width 153 height 29
click at [826, 195] on select "Choose an option... Pending Applied Excluded (Questions) Excluded (Expired) Exc…" at bounding box center [902, 209] width 153 height 29
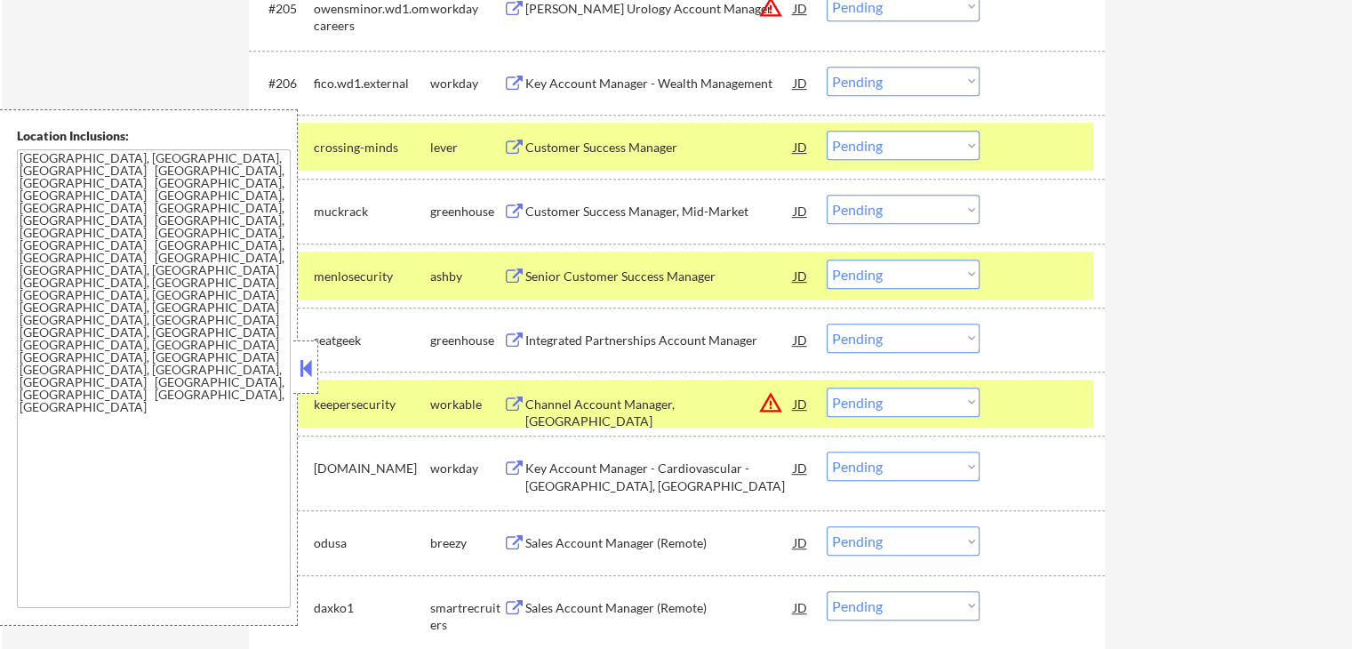
drag, startPoint x: 894, startPoint y: 215, endPoint x: 902, endPoint y: 221, distance: 10.1
click at [894, 215] on select "Choose an option... Pending Applied Excluded (Questions) Excluded (Expired) Exc…" at bounding box center [902, 209] width 153 height 29
click at [826, 195] on select "Choose an option... Pending Applied Excluded (Questions) Excluded (Expired) Exc…" at bounding box center [902, 209] width 153 height 29
select select ""pending""
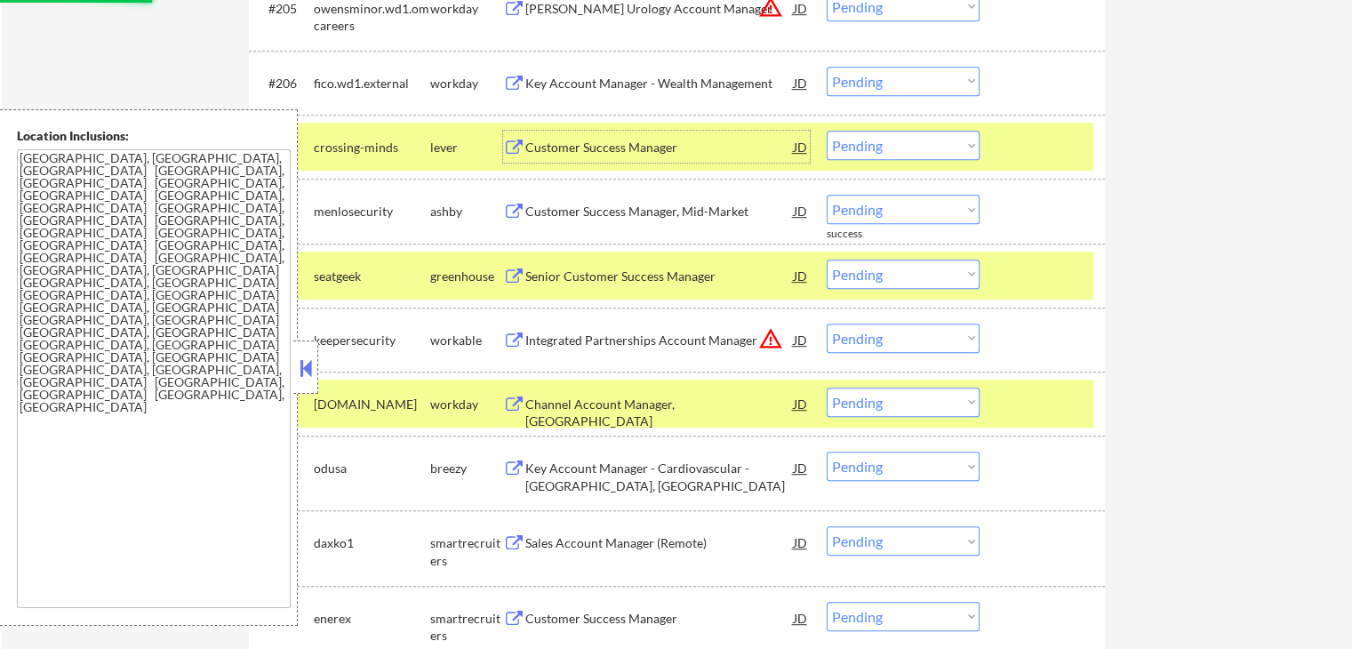
click at [572, 140] on div "Customer Success Manager" at bounding box center [659, 148] width 268 height 18
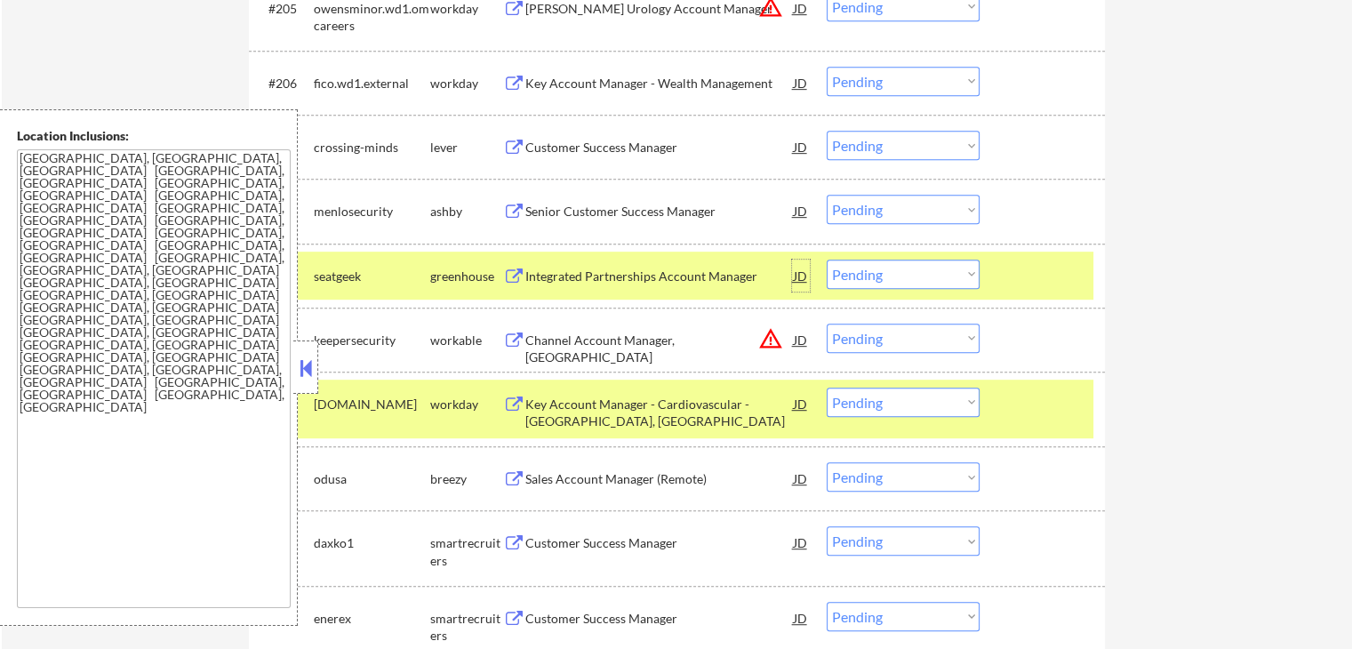
click at [800, 271] on div "JD" at bounding box center [801, 275] width 18 height 32
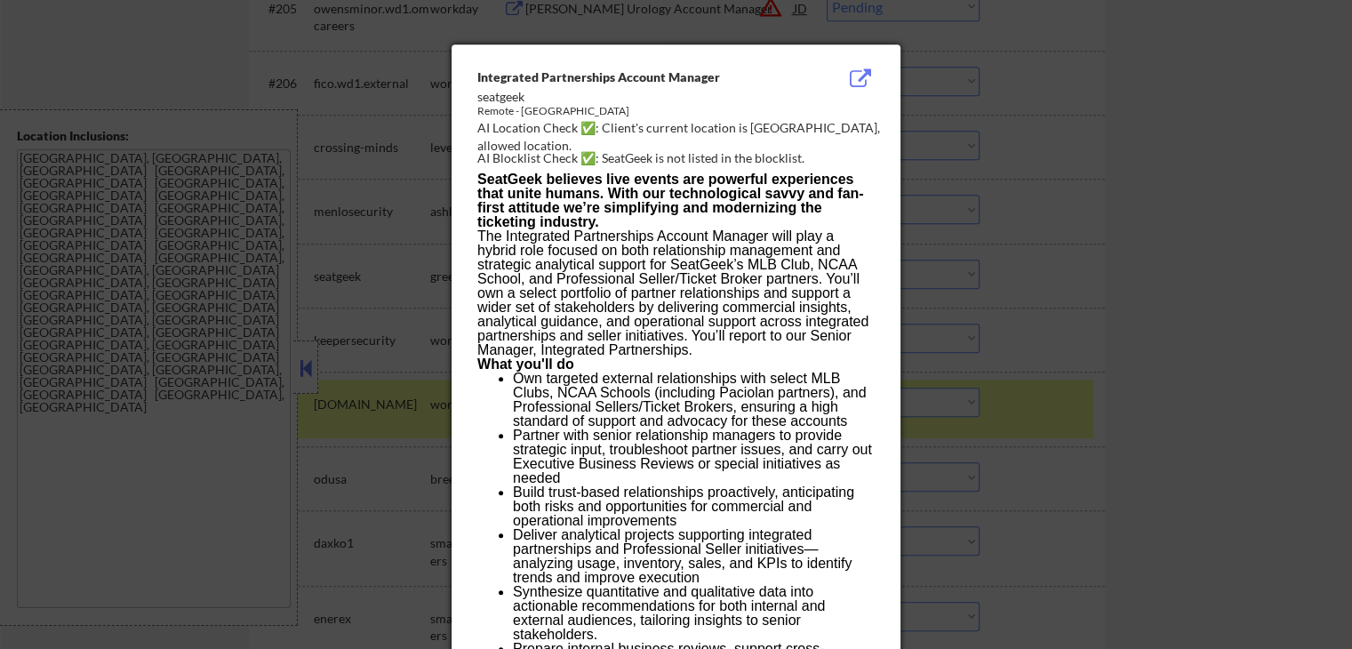
scroll to position [1853, 0]
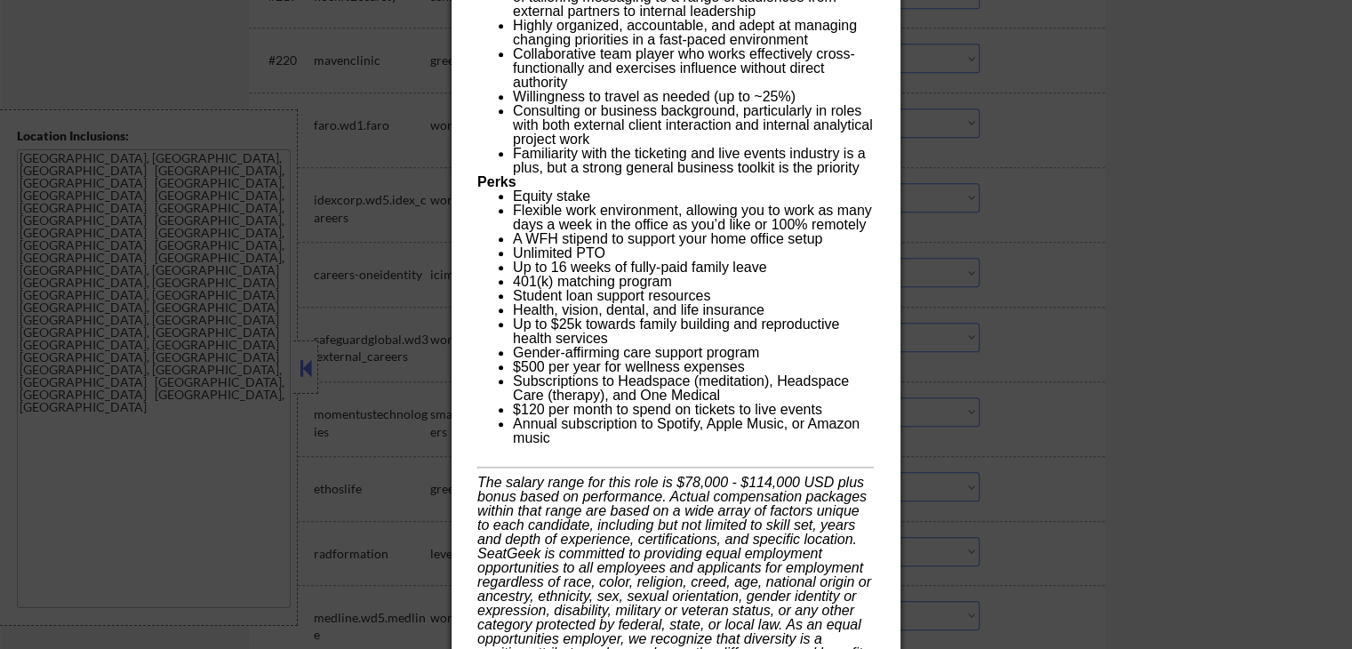
click at [937, 307] on div at bounding box center [676, 324] width 1352 height 649
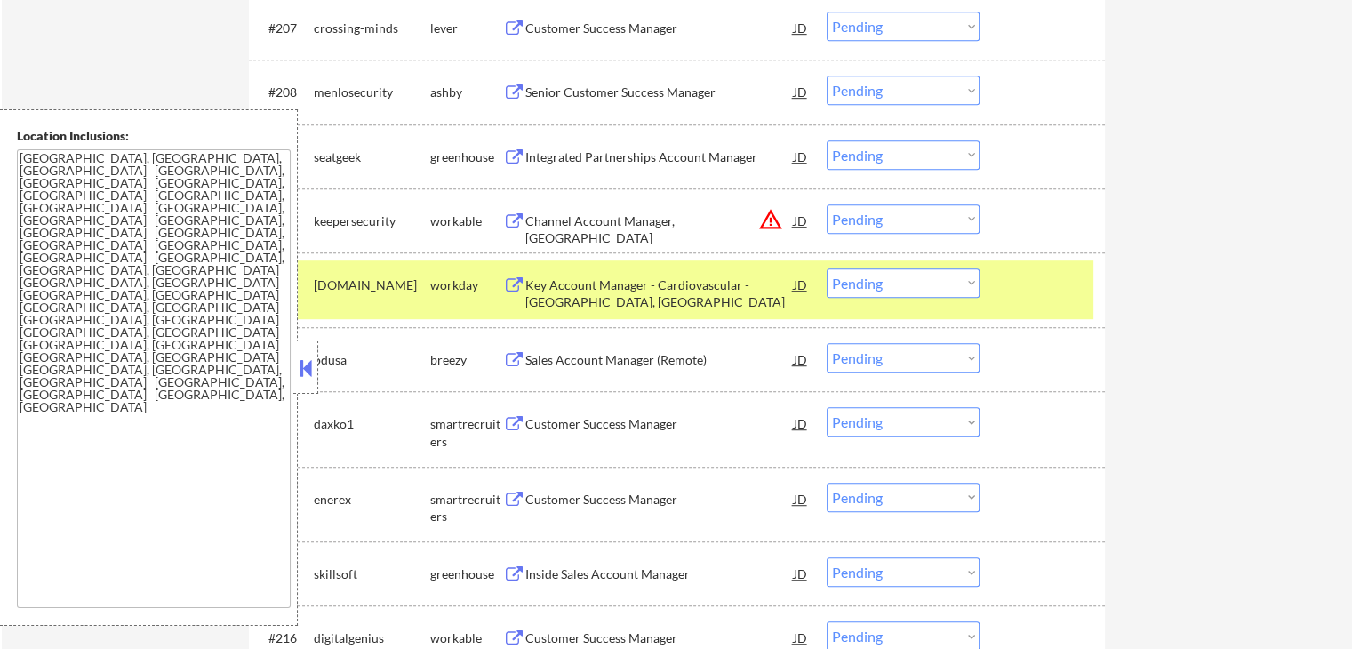
scroll to position [964, 0]
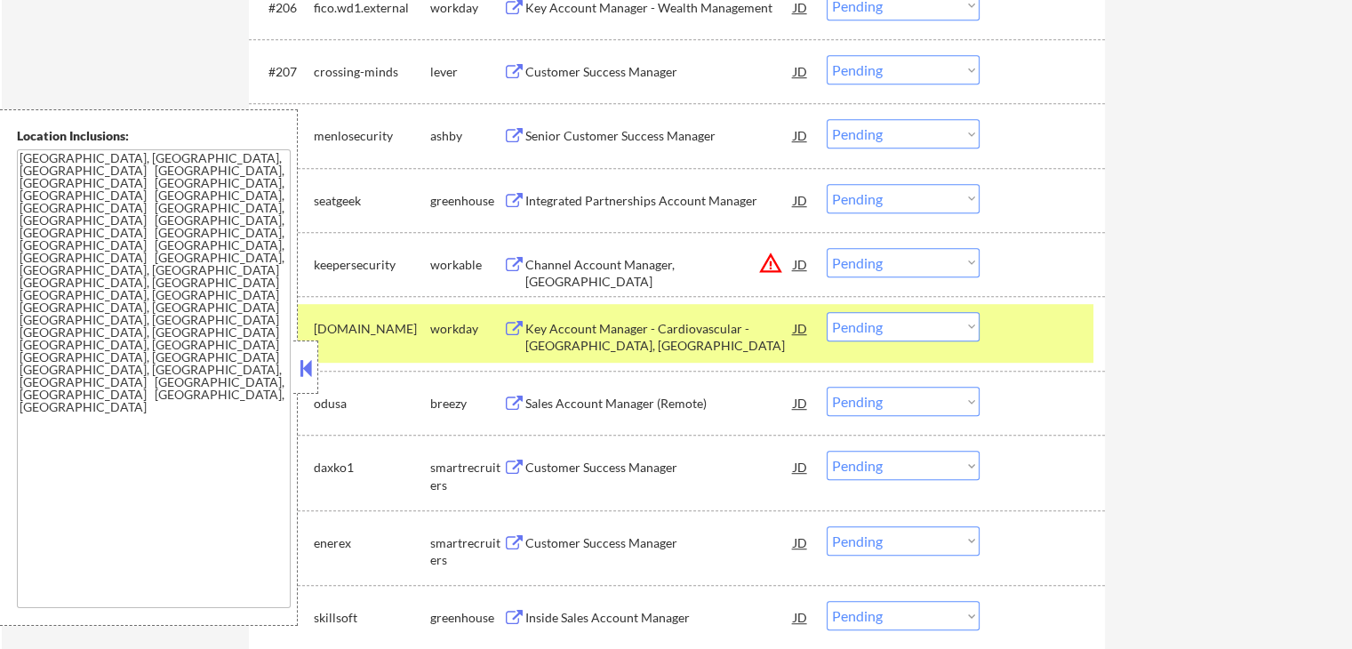
click at [893, 200] on select "Choose an option... Pending Applied Excluded (Questions) Excluded (Expired) Exc…" at bounding box center [902, 198] width 153 height 29
click at [826, 184] on select "Choose an option... Pending Applied Excluded (Questions) Excluded (Expired) Exc…" at bounding box center [902, 198] width 153 height 29
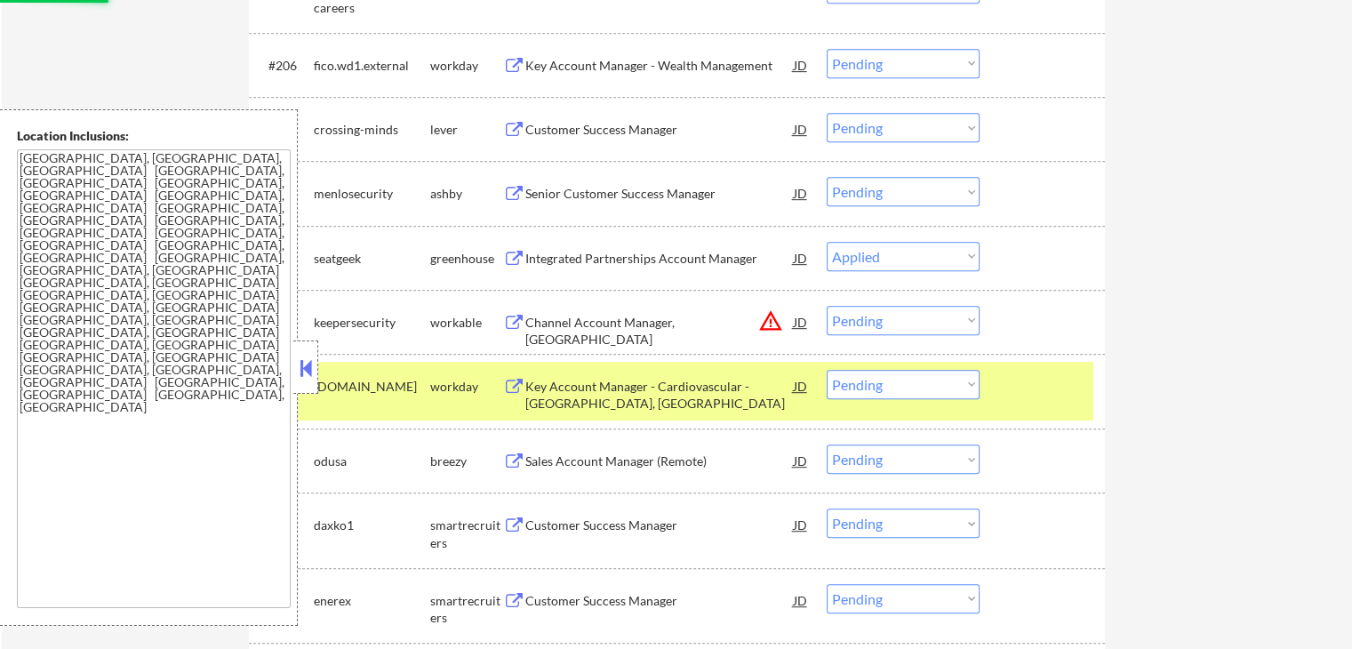
scroll to position [875, 0]
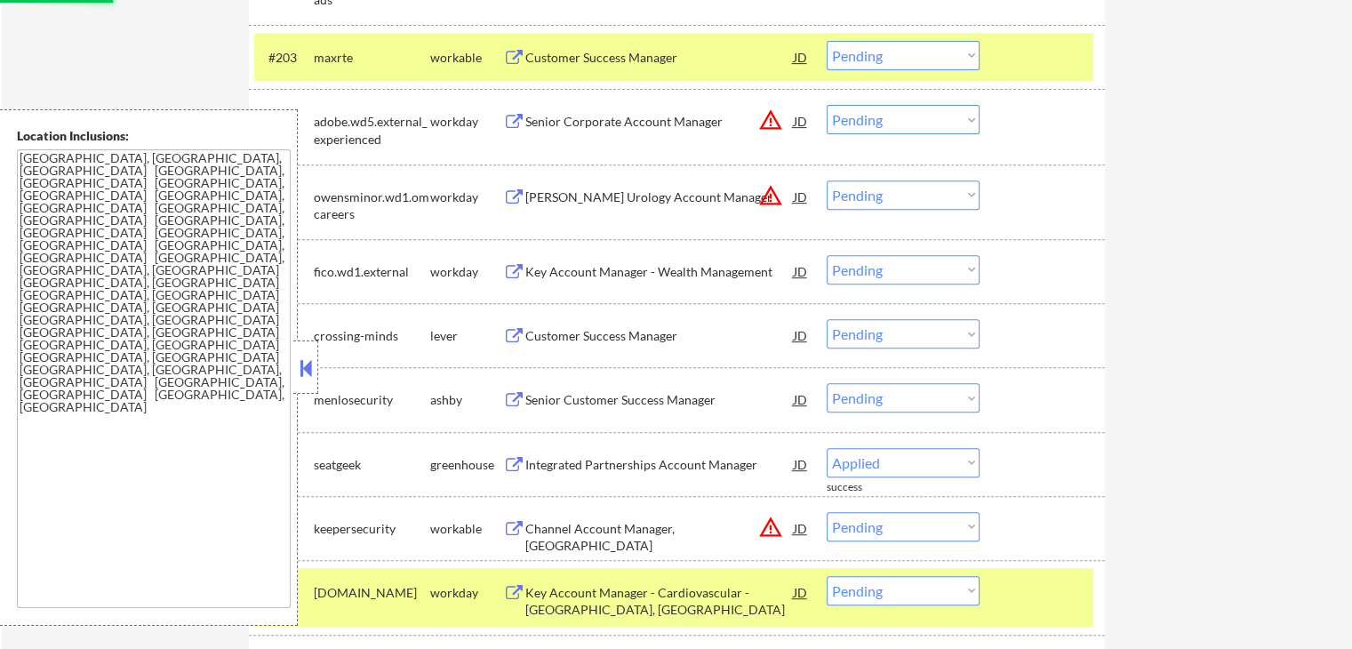
select select ""pending""
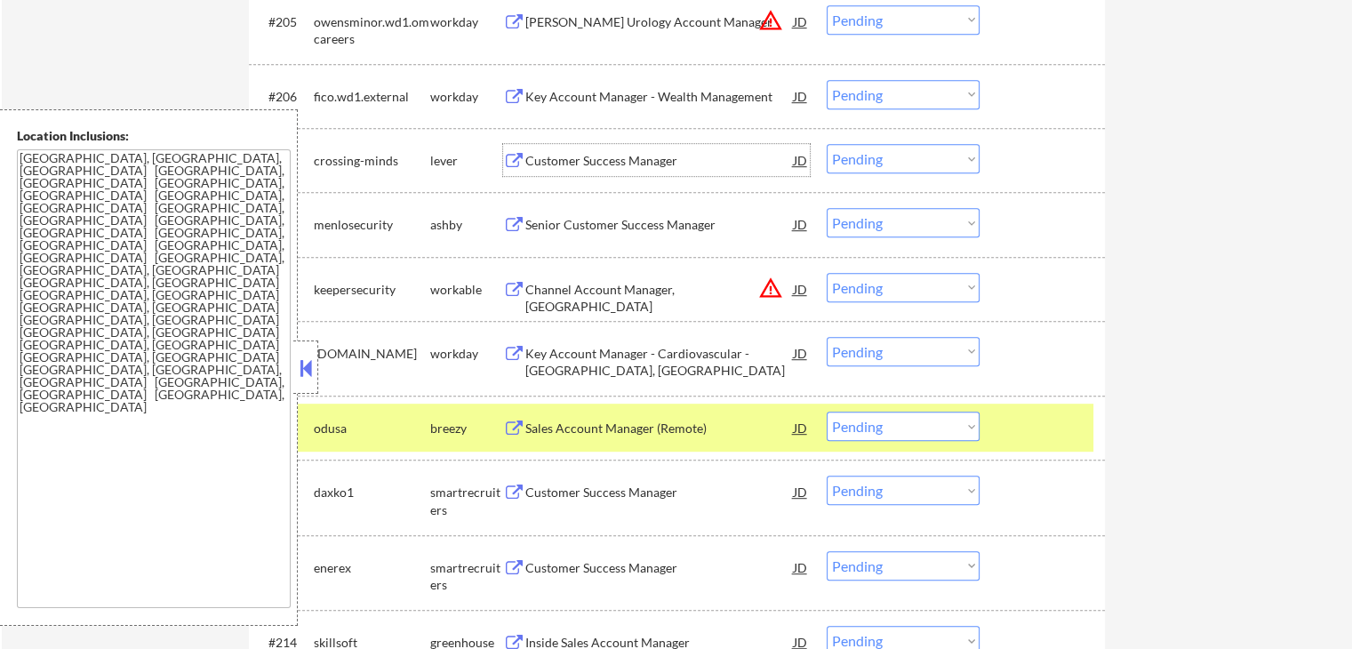
click at [570, 152] on div "Customer Success Manager" at bounding box center [659, 161] width 268 height 18
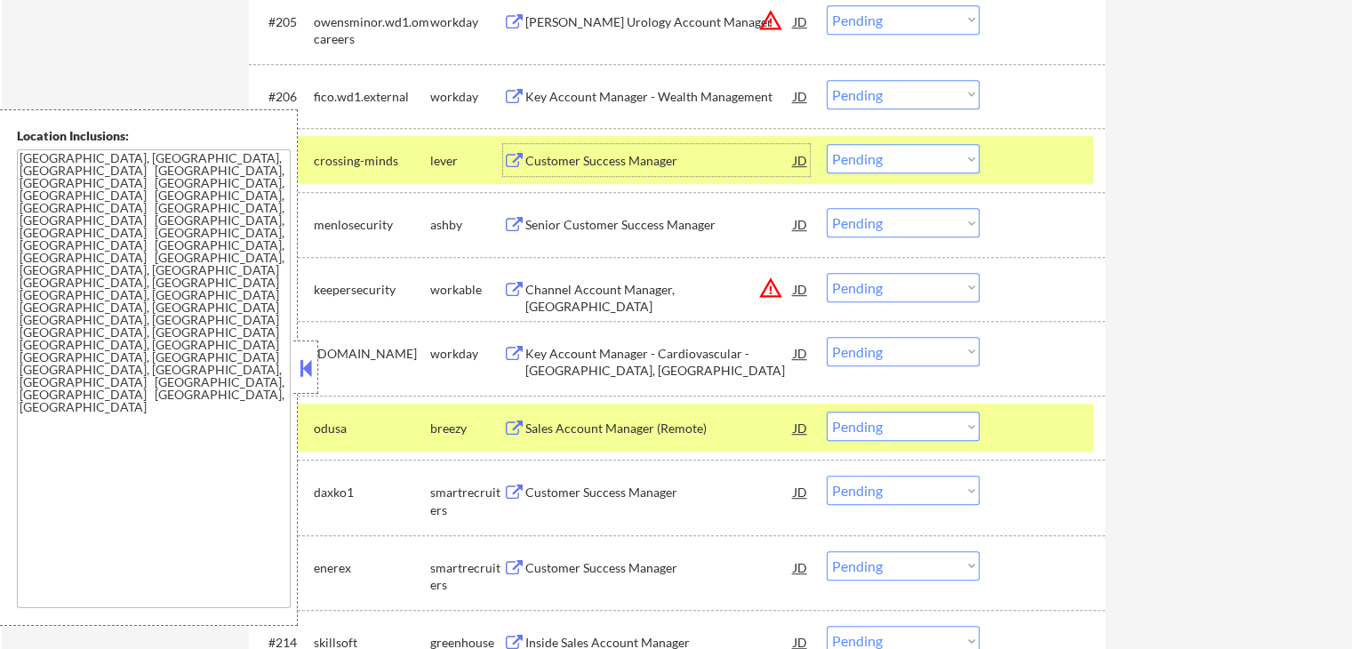
click at [928, 168] on select "Choose an option... Pending Applied Excluded (Questions) Excluded (Expired) Exc…" at bounding box center [902, 158] width 153 height 29
click at [826, 144] on select "Choose an option... Pending Applied Excluded (Questions) Excluded (Expired) Exc…" at bounding box center [902, 158] width 153 height 29
click at [570, 217] on div "Senior Customer Success Manager" at bounding box center [659, 225] width 268 height 18
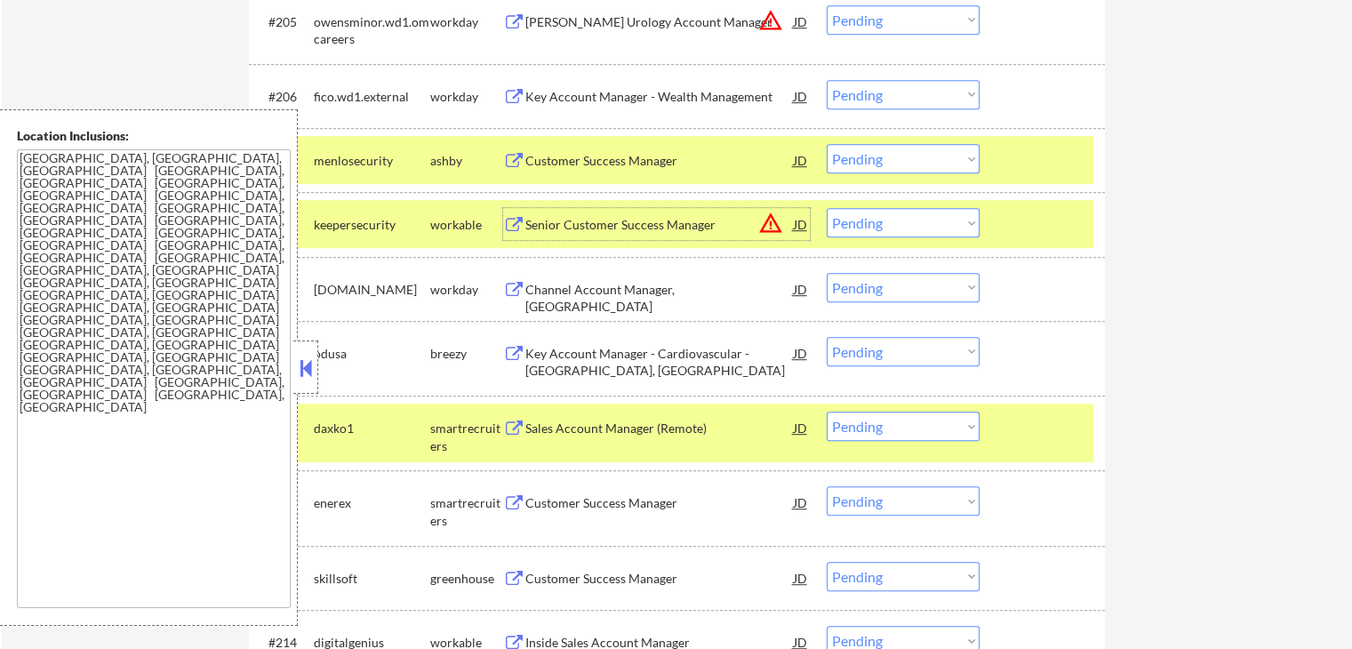
click at [907, 164] on select "Choose an option... Pending Applied Excluded (Questions) Excluded (Expired) Exc…" at bounding box center [902, 158] width 153 height 29
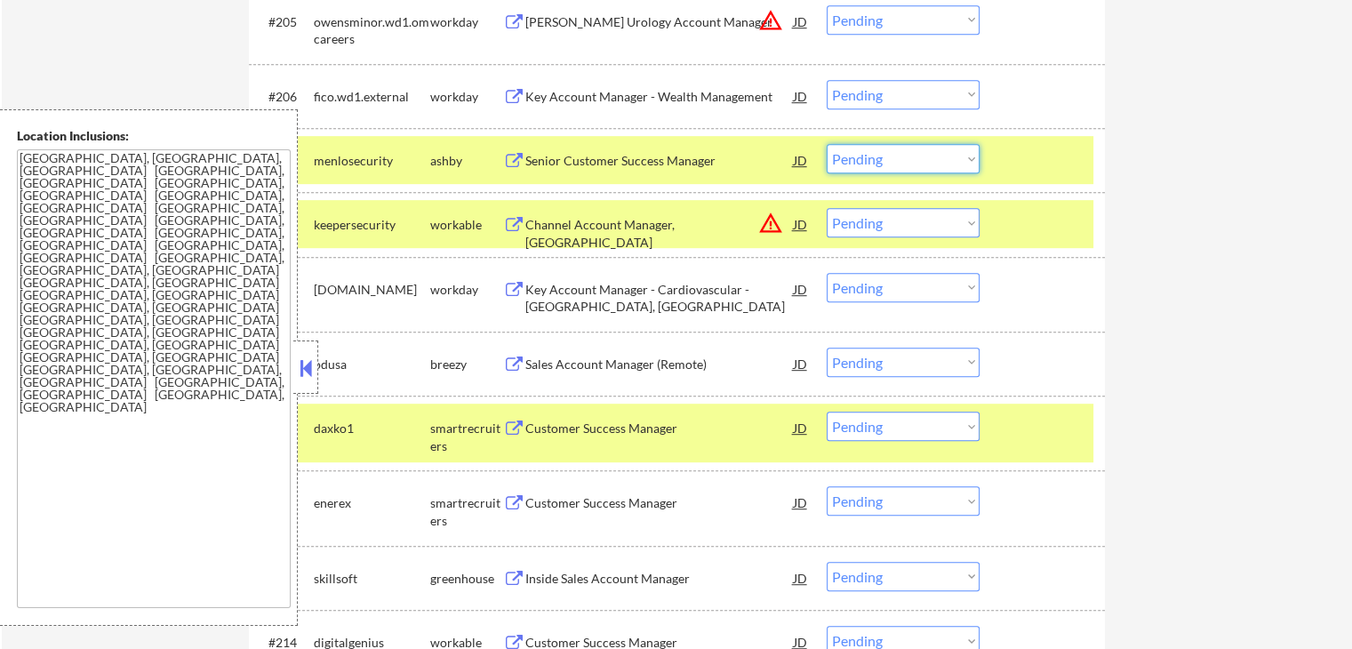
select select ""excluded__expired_""
click at [826, 144] on select "Choose an option... Pending Applied Excluded (Questions) Excluded (Expired) Exc…" at bounding box center [902, 158] width 153 height 29
click at [672, 228] on div "Channel Account Manager, Central Region" at bounding box center [659, 233] width 268 height 35
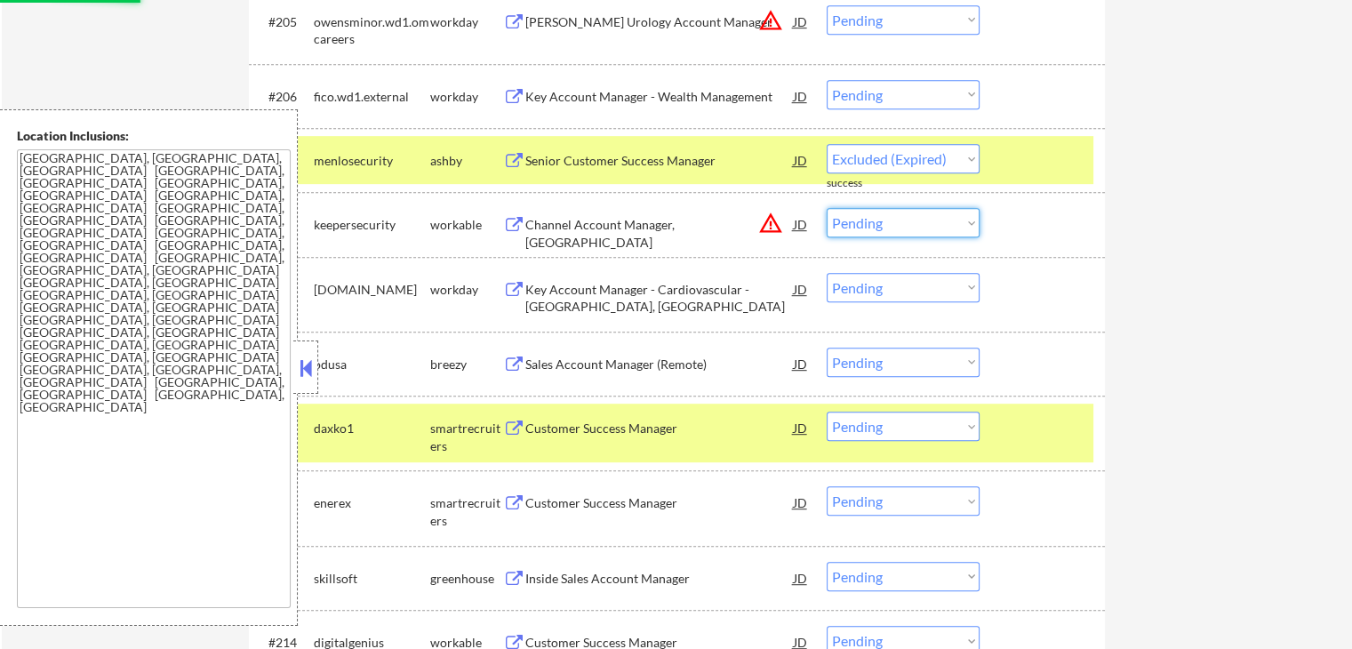
drag, startPoint x: 869, startPoint y: 219, endPoint x: 882, endPoint y: 235, distance: 19.6
click at [870, 219] on select "Choose an option... Pending Applied Excluded (Questions) Excluded (Expired) Exc…" at bounding box center [902, 222] width 153 height 29
select select ""excluded__expired_""
click at [826, 208] on select "Choose an option... Pending Applied Excluded (Questions) Excluded (Expired) Exc…" at bounding box center [902, 222] width 153 height 29
select select ""pending""
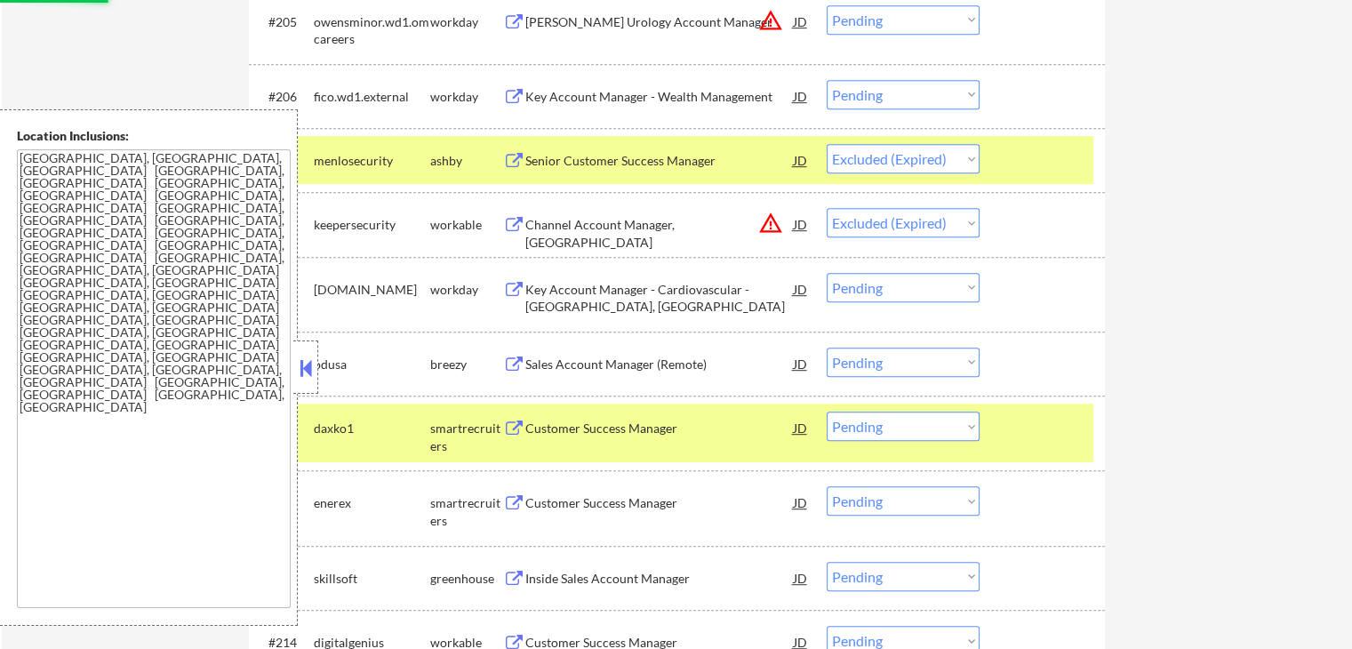
select select ""pending""
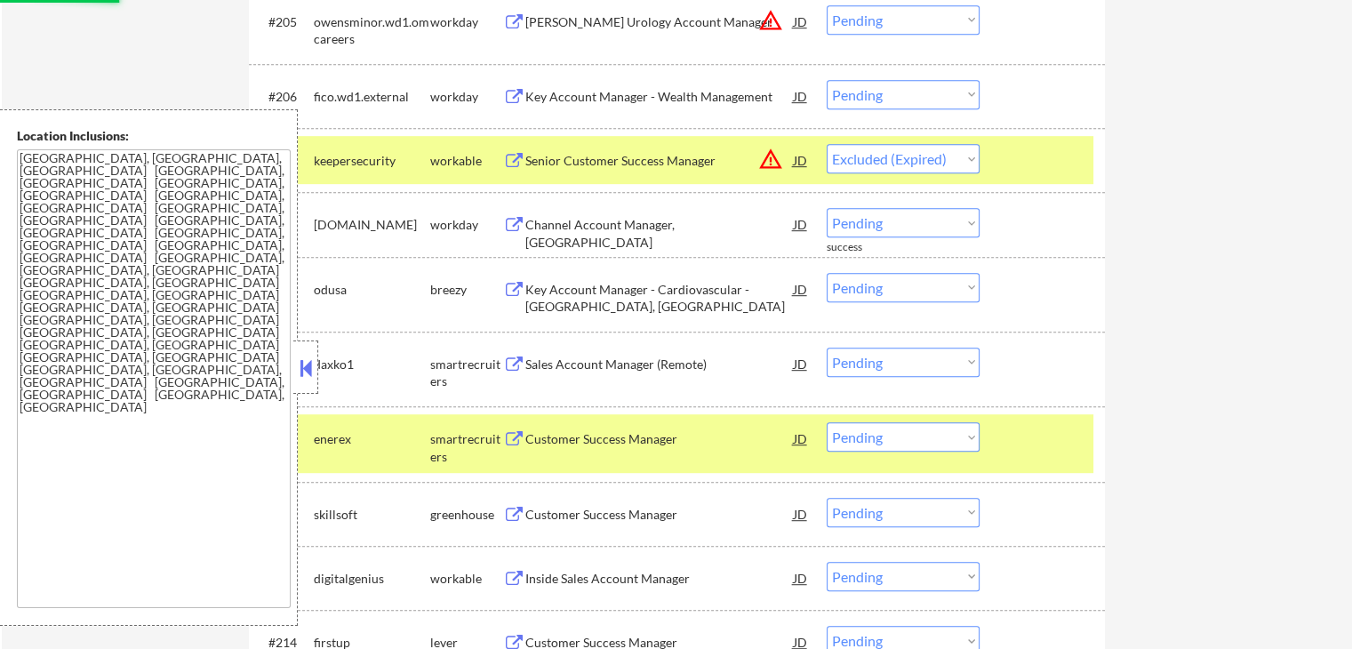
select select ""pending""
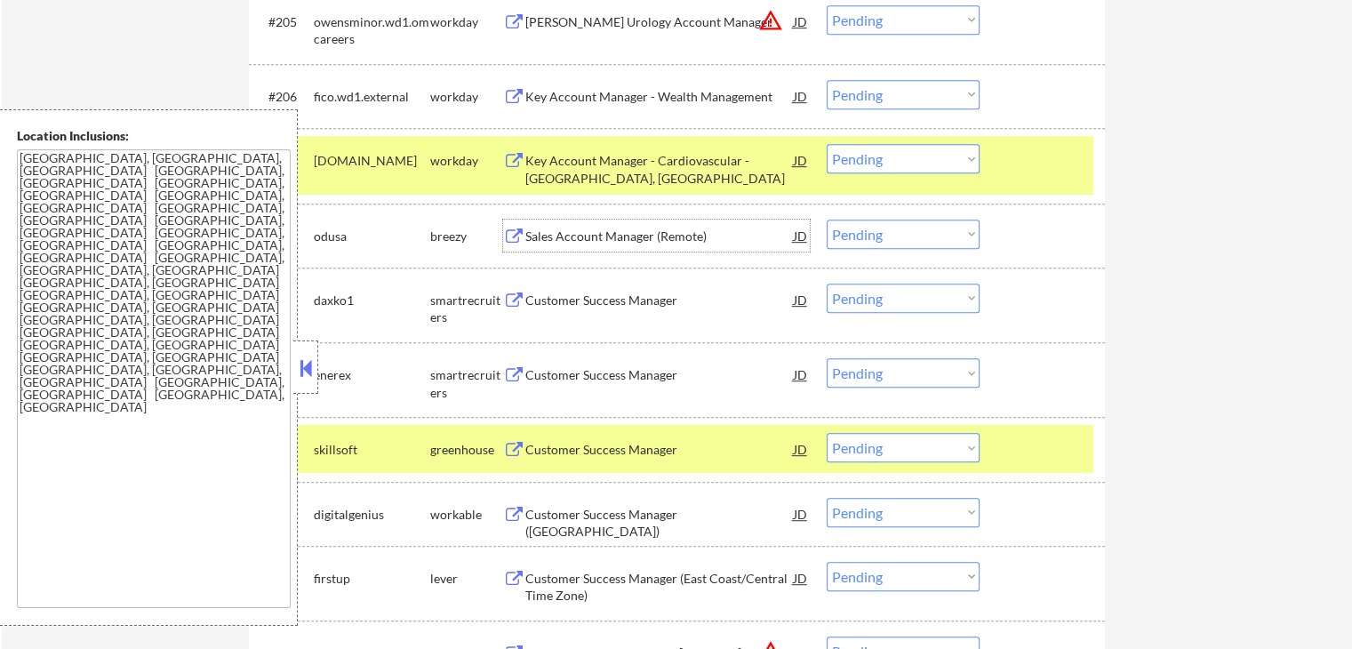
click at [530, 238] on div "Sales Account Manager (Remote)" at bounding box center [659, 236] width 268 height 18
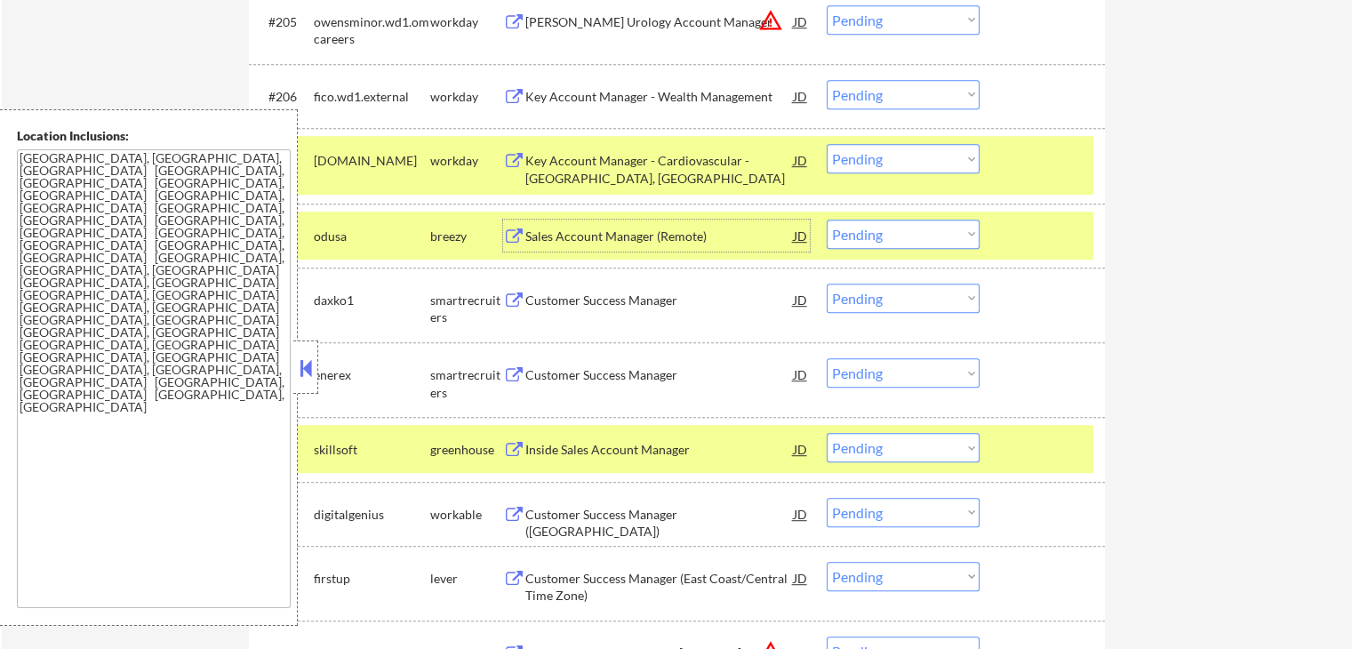
click at [533, 299] on div "Customer Success Manager" at bounding box center [659, 300] width 268 height 18
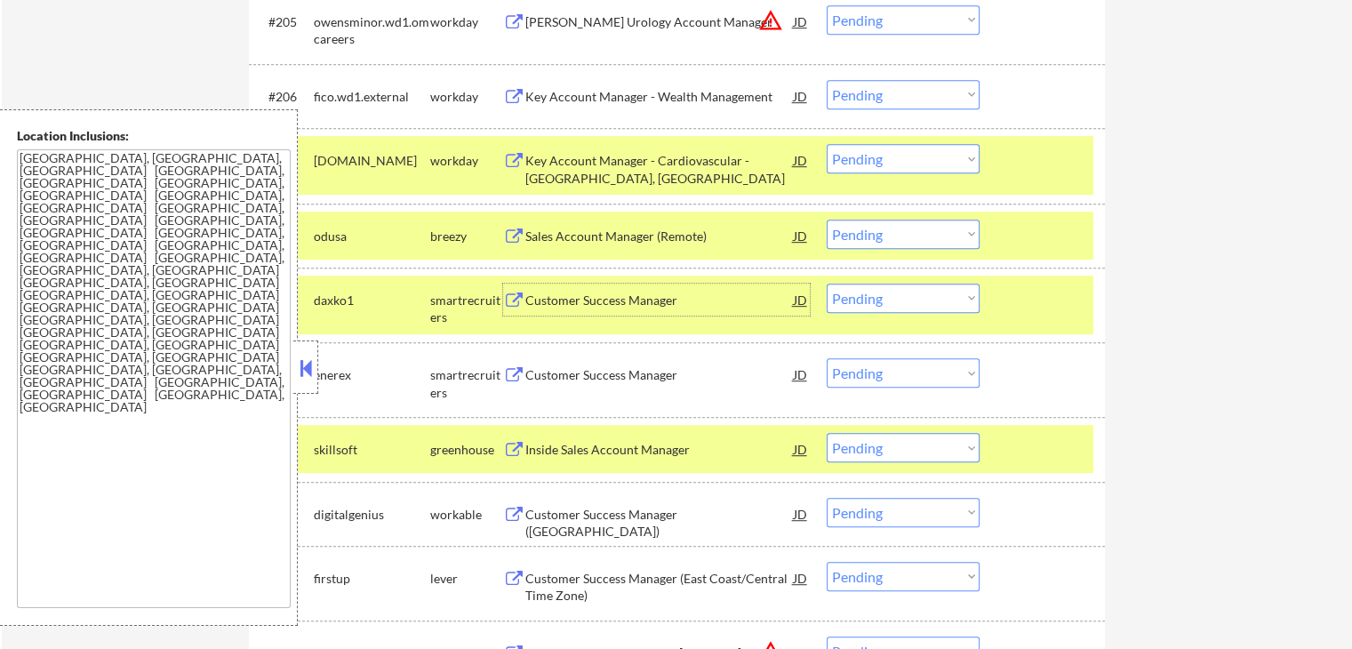
click at [877, 299] on select "Choose an option... Pending Applied Excluded (Questions) Excluded (Expired) Exc…" at bounding box center [902, 297] width 153 height 29
click at [826, 283] on select "Choose an option... Pending Applied Excluded (Questions) Excluded (Expired) Exc…" at bounding box center [902, 297] width 153 height 29
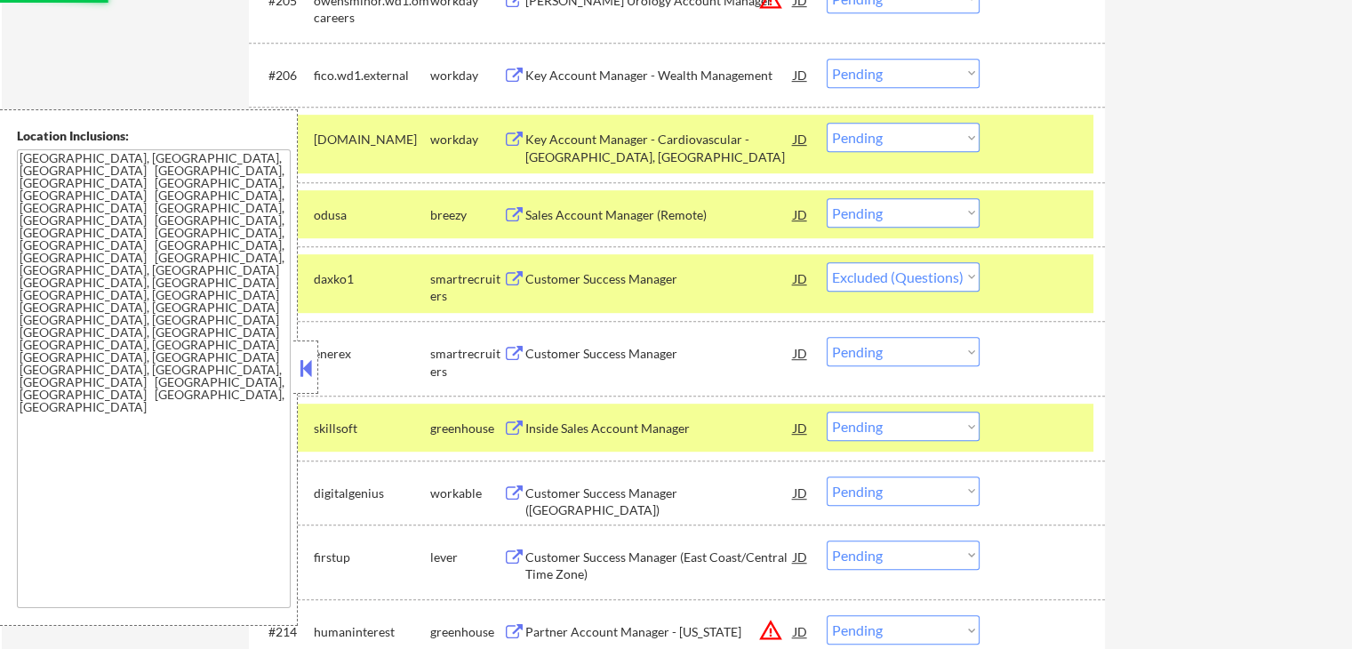
scroll to position [964, 0]
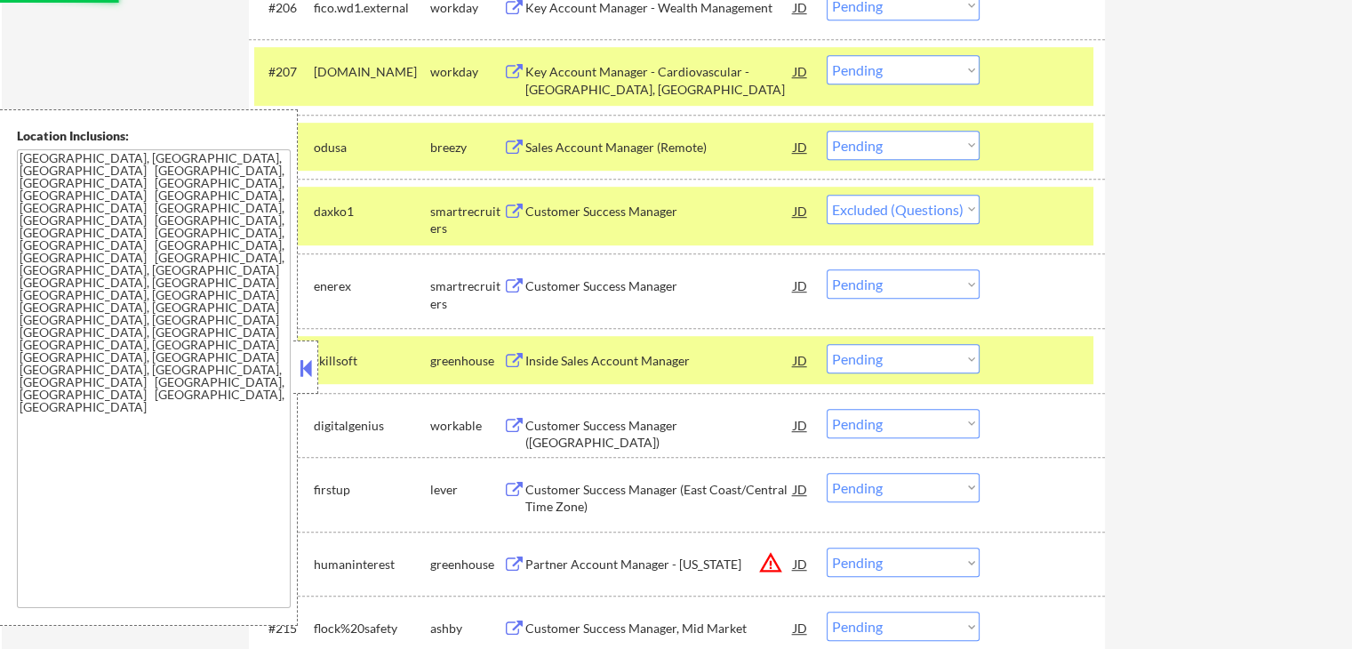
click at [519, 289] on button at bounding box center [514, 286] width 22 height 17
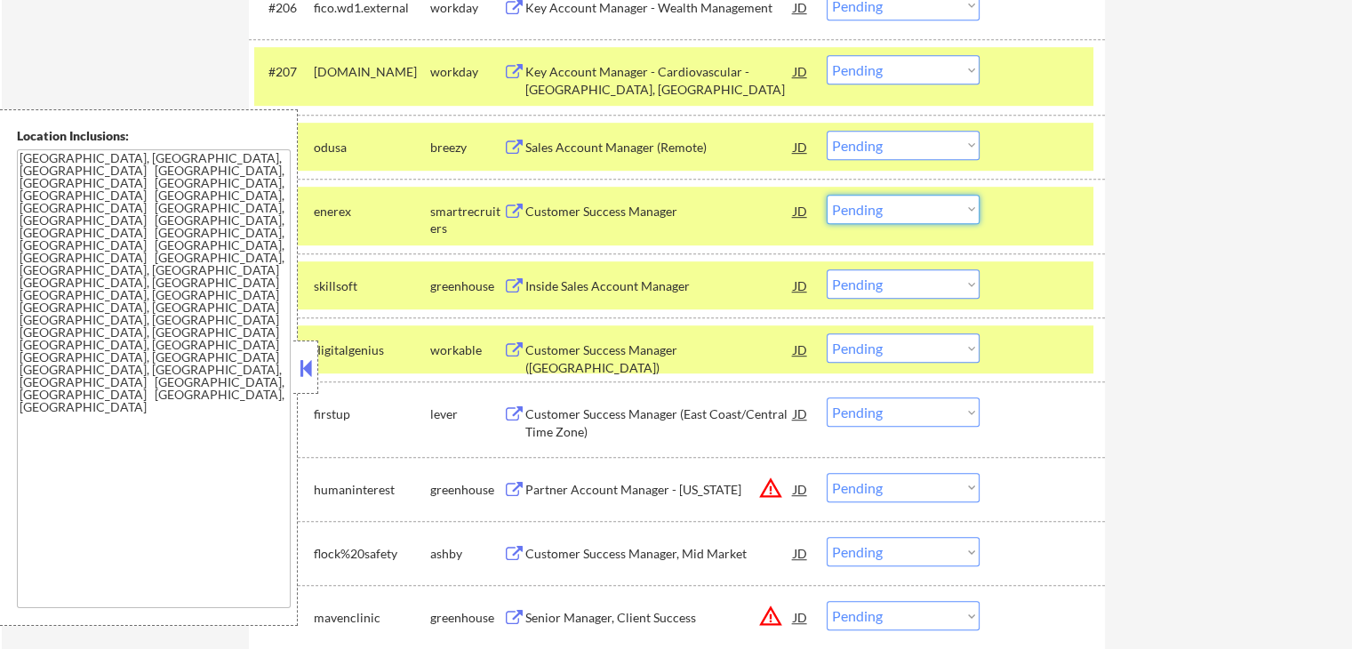
click at [898, 215] on select "Choose an option... Pending Applied Excluded (Questions) Excluded (Expired) Exc…" at bounding box center [902, 209] width 153 height 29
click at [826, 195] on select "Choose an option... Pending Applied Excluded (Questions) Excluded (Expired) Exc…" at bounding box center [902, 209] width 153 height 29
select select ""pending""
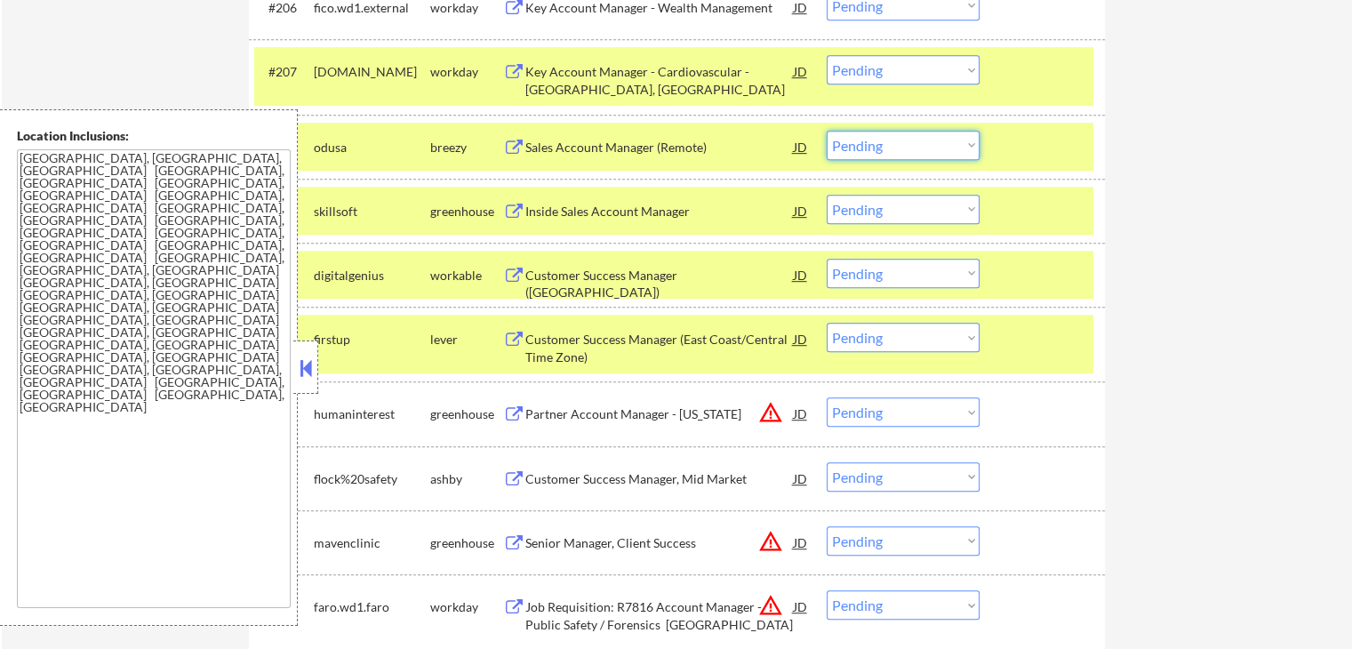
click at [874, 145] on select "Choose an option... Pending Applied Excluded (Questions) Excluded (Expired) Exc…" at bounding box center [902, 145] width 153 height 29
click at [826, 131] on select "Choose an option... Pending Applied Excluded (Questions) Excluded (Expired) Exc…" at bounding box center [902, 145] width 153 height 29
select select ""pending""
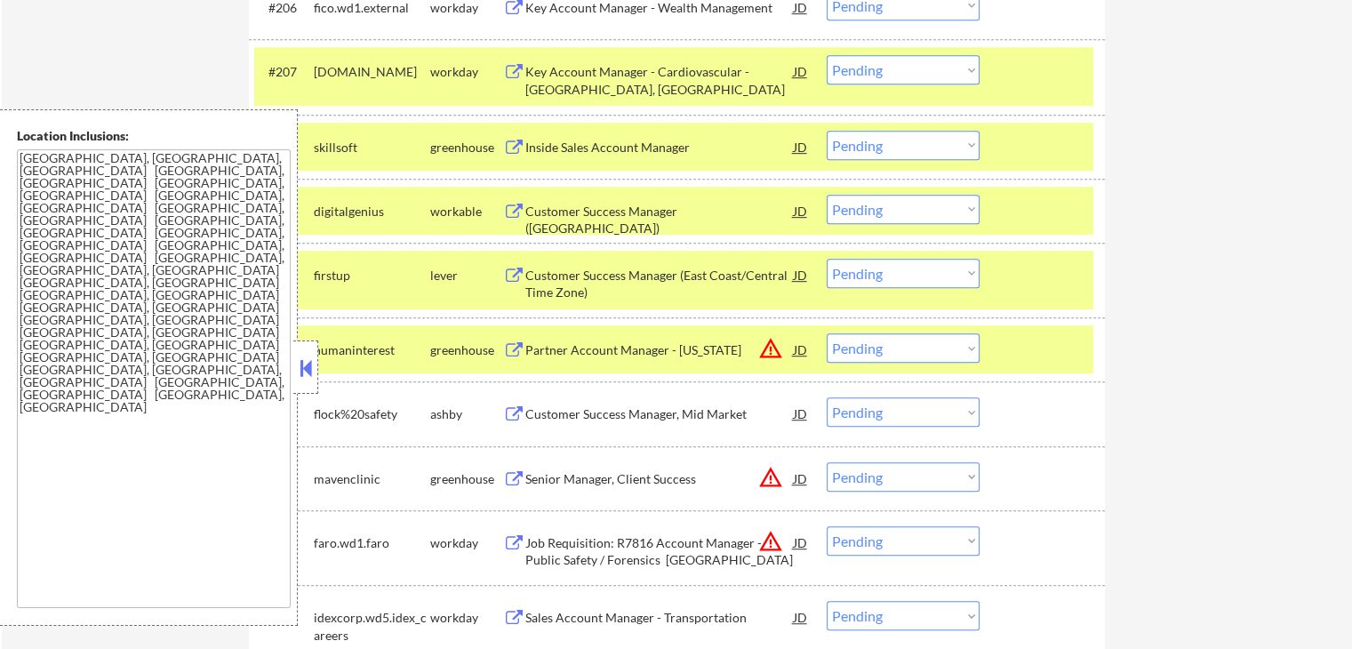
click at [523, 206] on button at bounding box center [514, 211] width 22 height 17
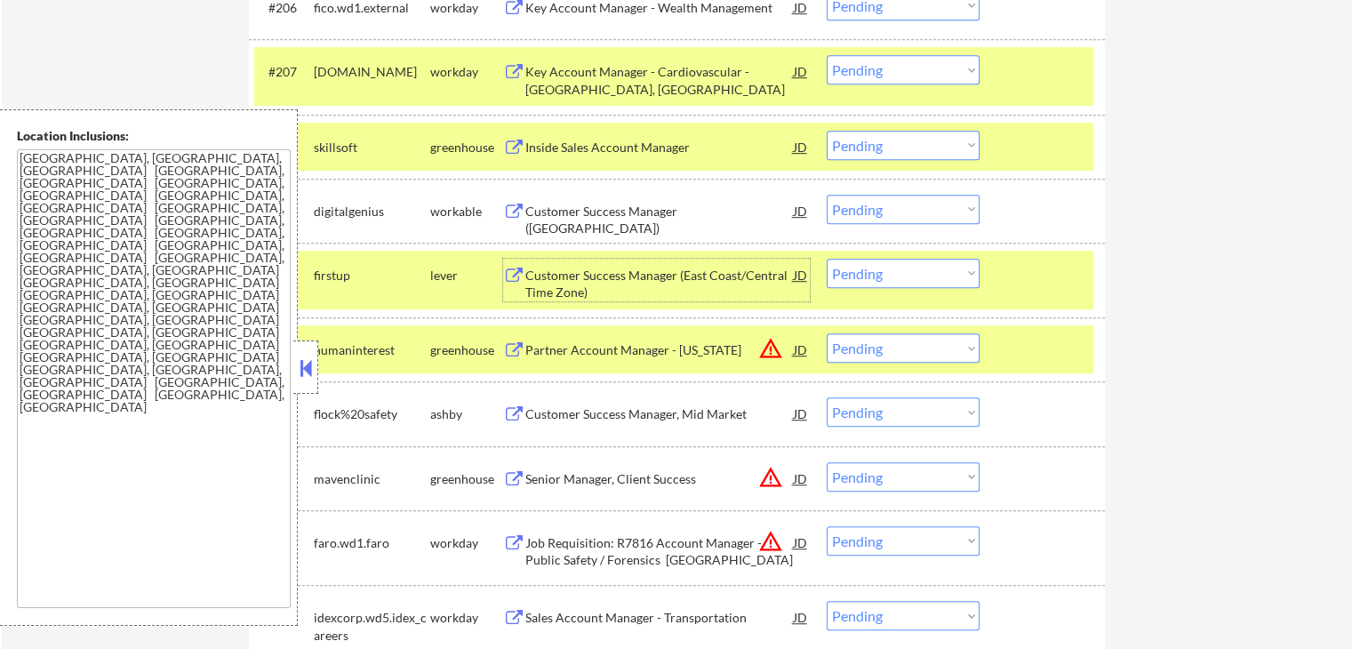
click at [533, 274] on div "Customer Success Manager (East Coast/Central Time Zone)" at bounding box center [659, 284] width 268 height 35
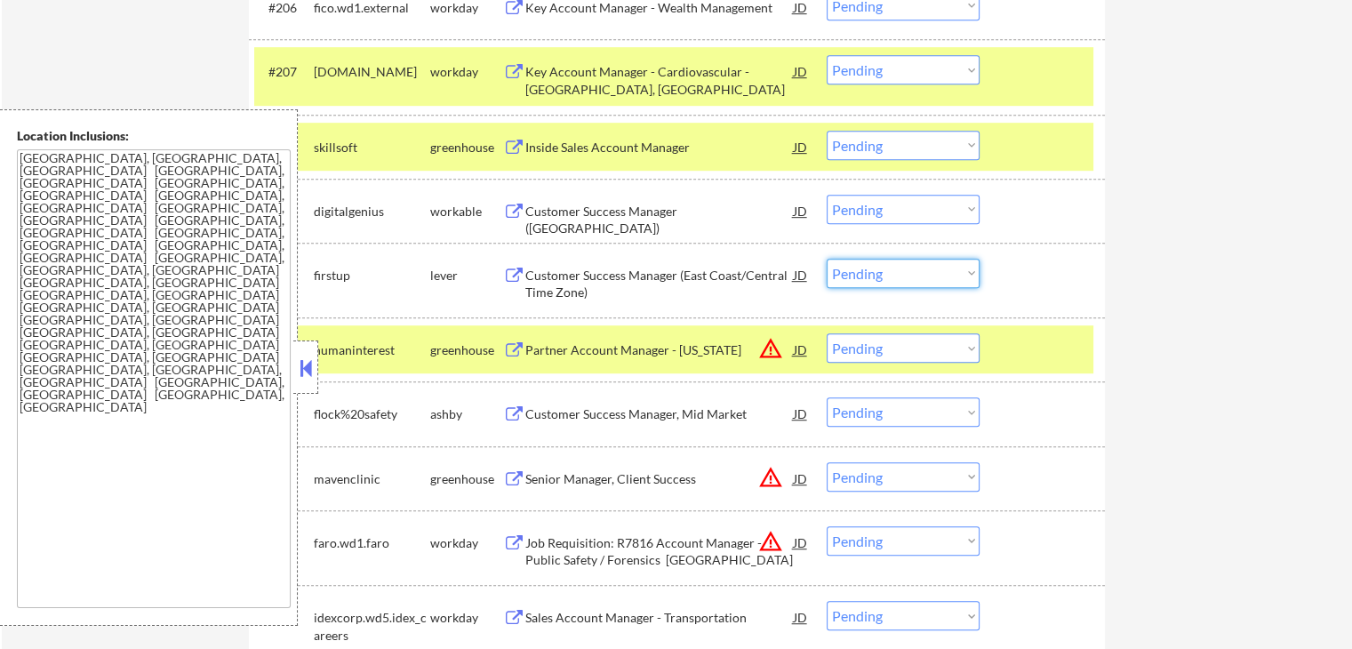
click at [910, 278] on select "Choose an option... Pending Applied Excluded (Questions) Excluded (Expired) Exc…" at bounding box center [902, 273] width 153 height 29
click at [826, 259] on select "Choose an option... Pending Applied Excluded (Questions) Excluded (Expired) Exc…" at bounding box center [902, 273] width 153 height 29
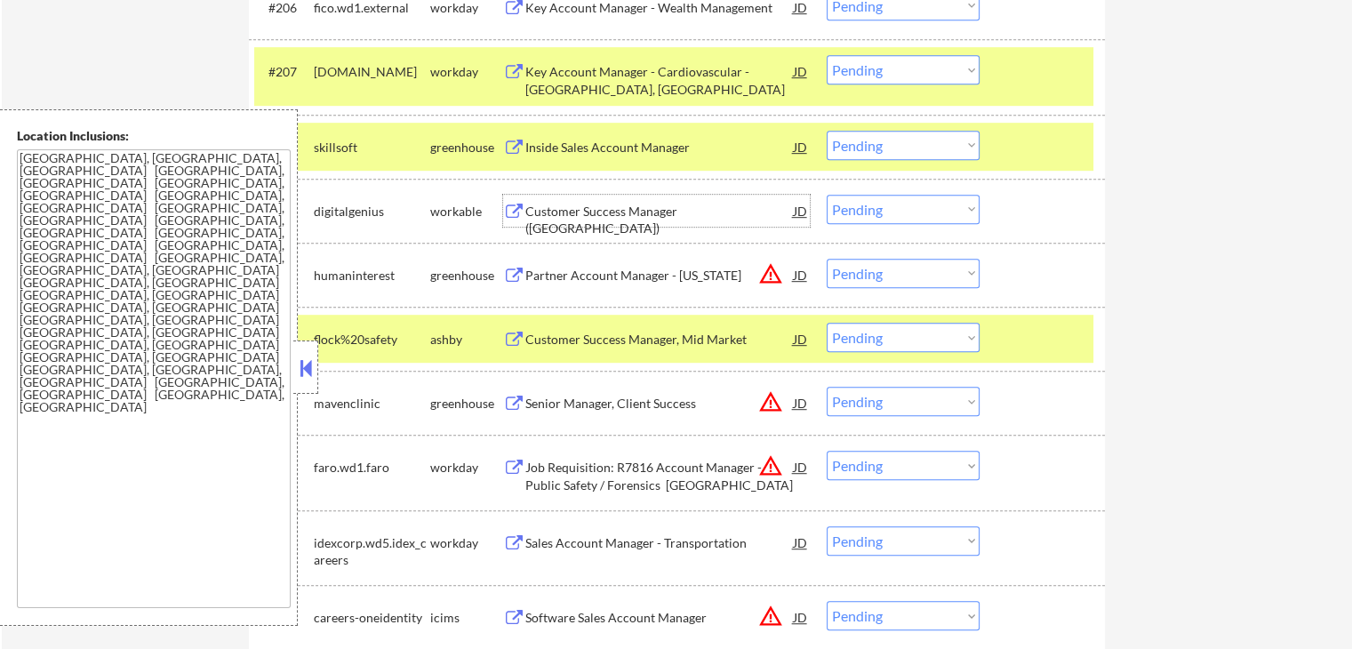
click at [566, 203] on div "Customer Success Manager (North America)" at bounding box center [659, 220] width 268 height 35
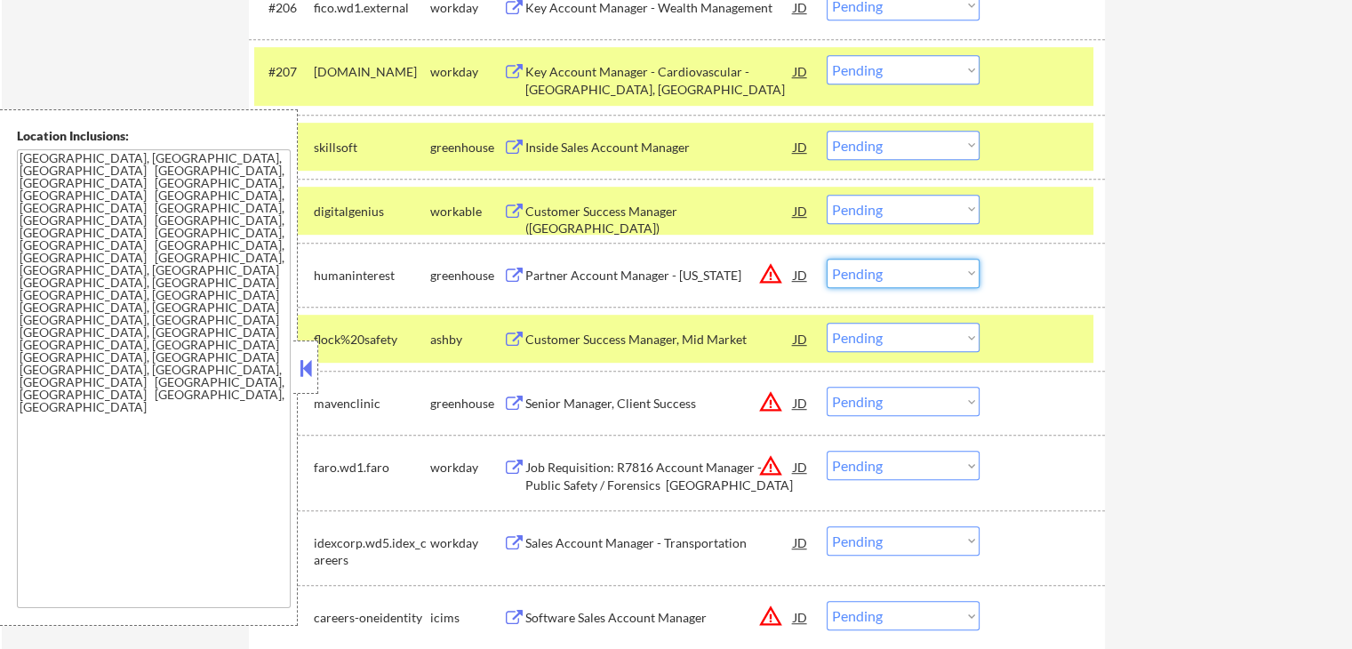
click at [897, 268] on select "Choose an option... Pending Applied Excluded (Questions) Excluded (Expired) Exc…" at bounding box center [902, 273] width 153 height 29
click at [826, 259] on select "Choose an option... Pending Applied Excluded (Questions) Excluded (Expired) Exc…" at bounding box center [902, 273] width 153 height 29
select select ""pending""
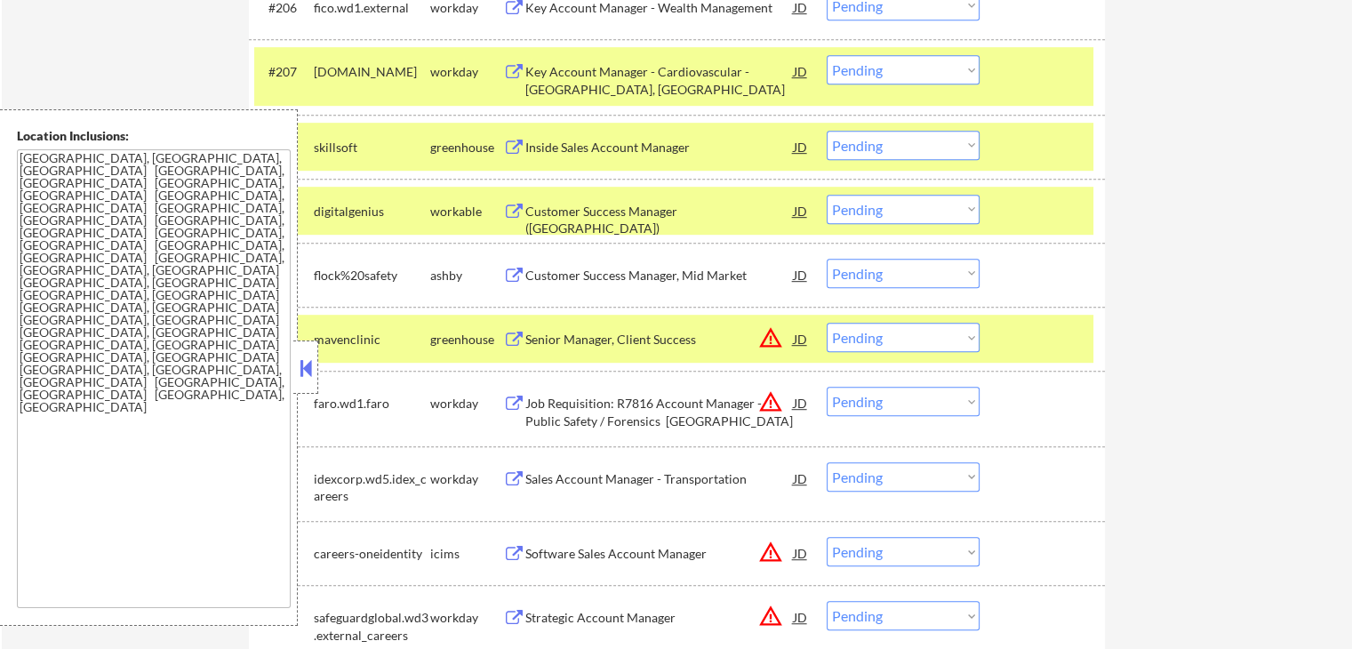
click at [901, 196] on select "Choose an option... Pending Applied Excluded (Questions) Excluded (Expired) Exc…" at bounding box center [902, 209] width 153 height 29
click at [826, 195] on select "Choose an option... Pending Applied Excluded (Questions) Excluded (Expired) Exc…" at bounding box center [902, 209] width 153 height 29
click at [917, 141] on select "Choose an option... Pending Applied Excluded (Questions) Excluded (Expired) Exc…" at bounding box center [902, 145] width 153 height 29
select select ""pending""
click at [826, 131] on select "Choose an option... Pending Applied Excluded (Questions) Excluded (Expired) Exc…" at bounding box center [902, 145] width 153 height 29
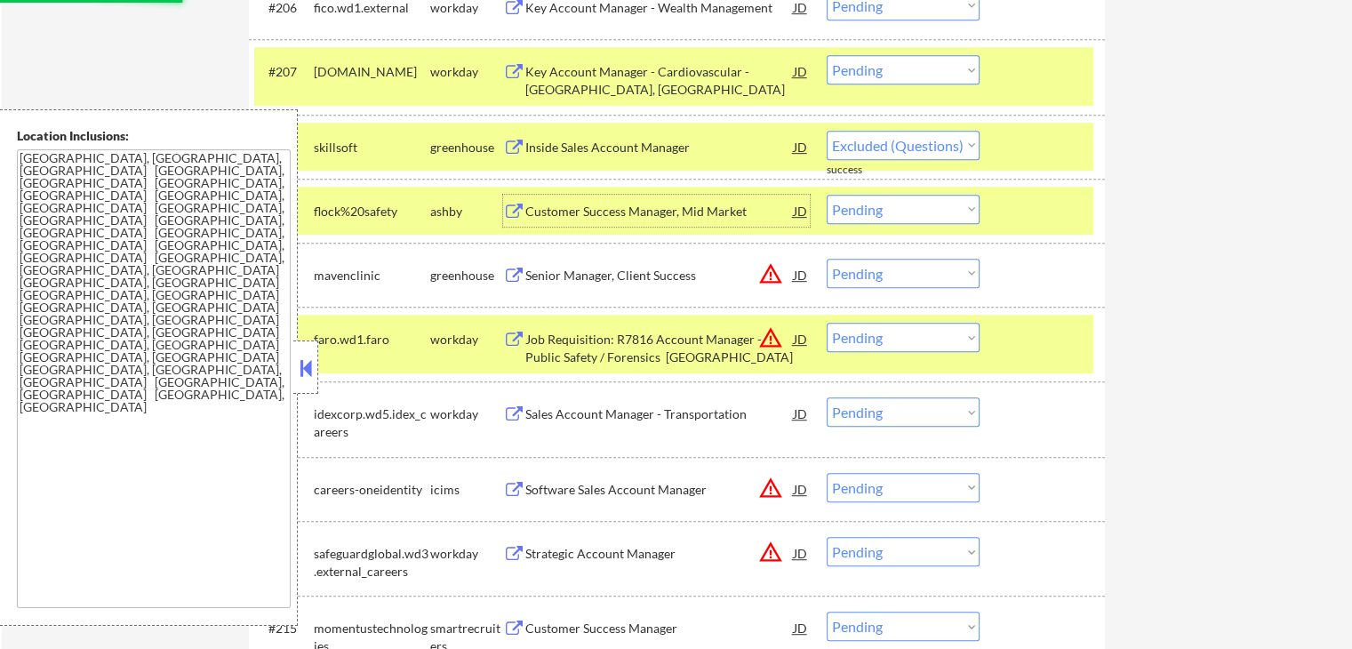
click at [541, 211] on div "Customer Success Manager, Mid Market" at bounding box center [659, 212] width 268 height 18
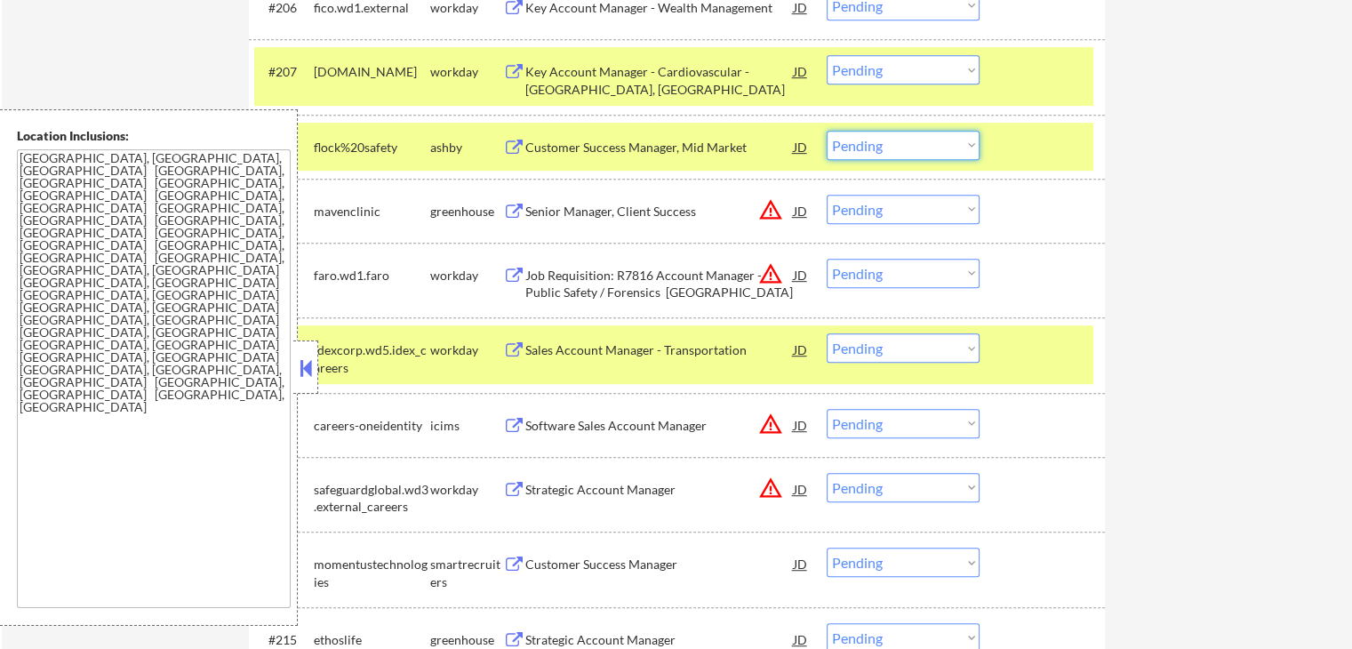
click at [875, 147] on select "Choose an option... Pending Applied Excluded (Questions) Excluded (Expired) Exc…" at bounding box center [902, 145] width 153 height 29
select select ""applied""
click at [826, 131] on select "Choose an option... Pending Applied Excluded (Questions) Excluded (Expired) Exc…" at bounding box center [902, 145] width 153 height 29
drag, startPoint x: 900, startPoint y: 140, endPoint x: 903, endPoint y: 157, distance: 18.0
click at [903, 140] on select "Choose an option... Pending Applied Excluded (Questions) Excluded (Expired) Exc…" at bounding box center [902, 145] width 153 height 29
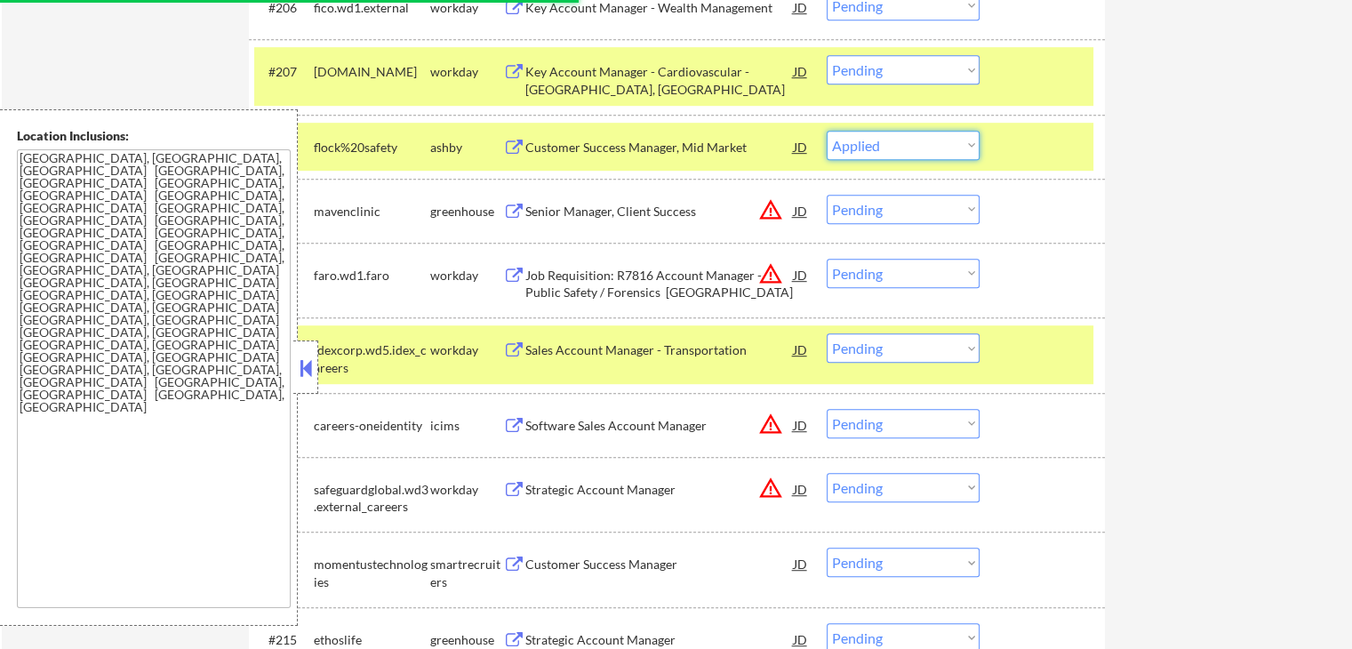
click at [826, 131] on select "Choose an option... Pending Applied Excluded (Questions) Excluded (Expired) Exc…" at bounding box center [902, 145] width 153 height 29
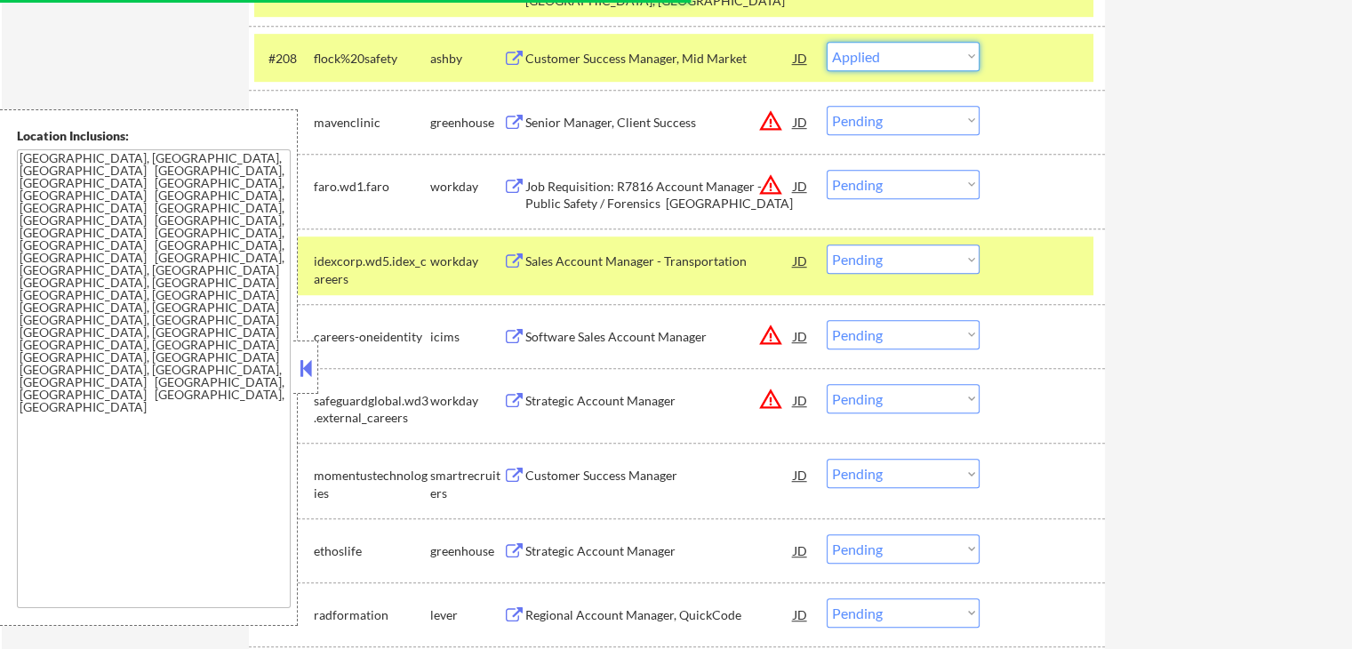
scroll to position [1231, 0]
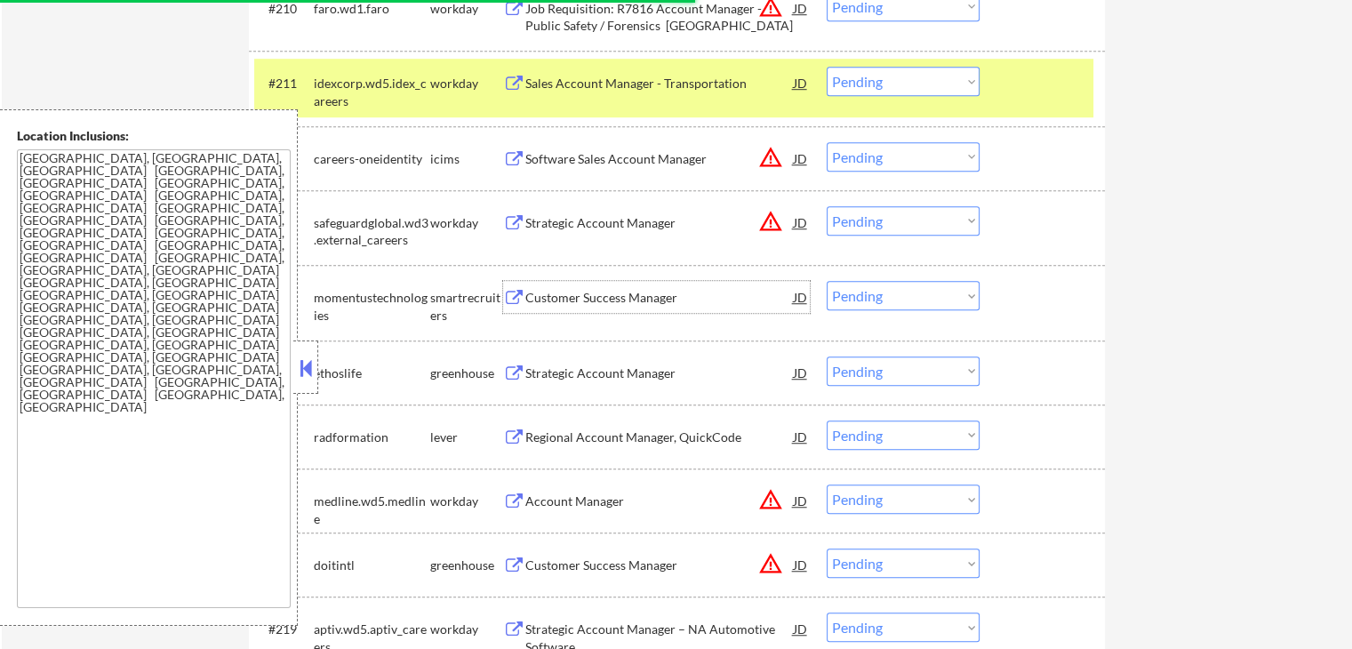
click at [595, 290] on div "Customer Success Manager" at bounding box center [659, 298] width 268 height 18
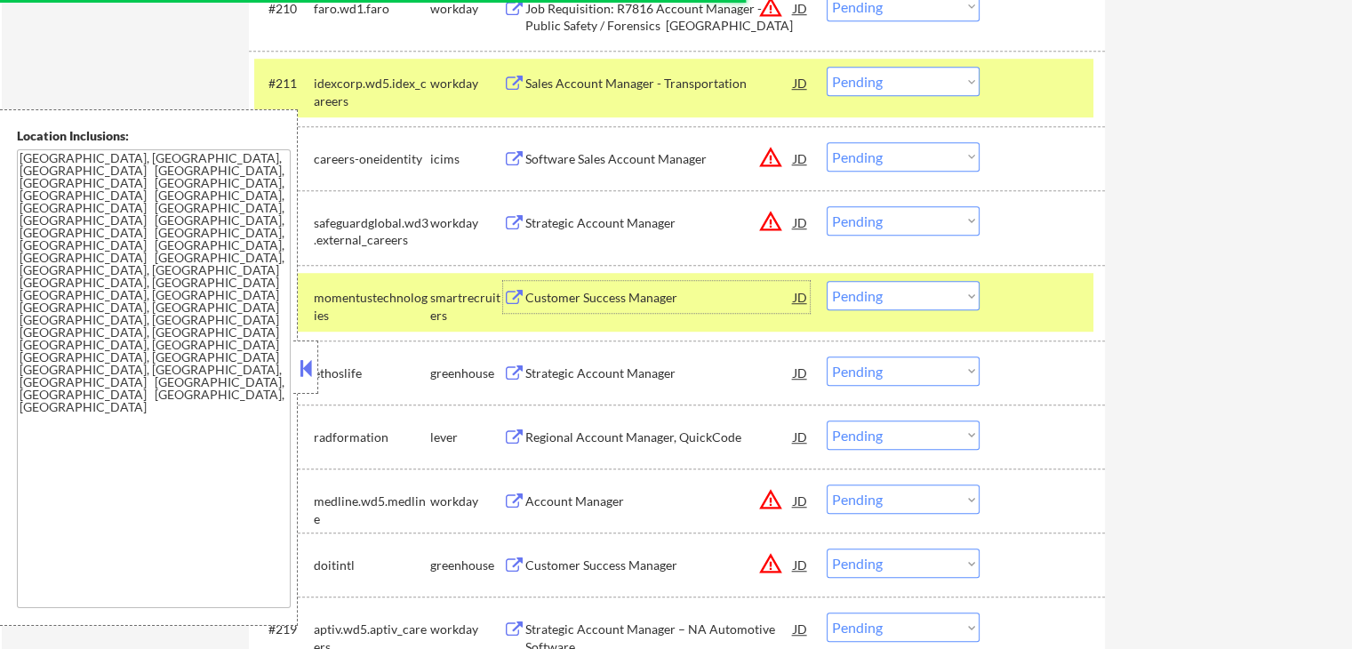
click at [953, 296] on select "Choose an option... Pending Applied Excluded (Questions) Excluded (Expired) Exc…" at bounding box center [902, 295] width 153 height 29
select select ""excluded""
click at [826, 281] on select "Choose an option... Pending Applied Excluded (Questions) Excluded (Expired) Exc…" at bounding box center [902, 295] width 153 height 29
click at [531, 376] on div "Strategic Account Manager" at bounding box center [659, 373] width 268 height 18
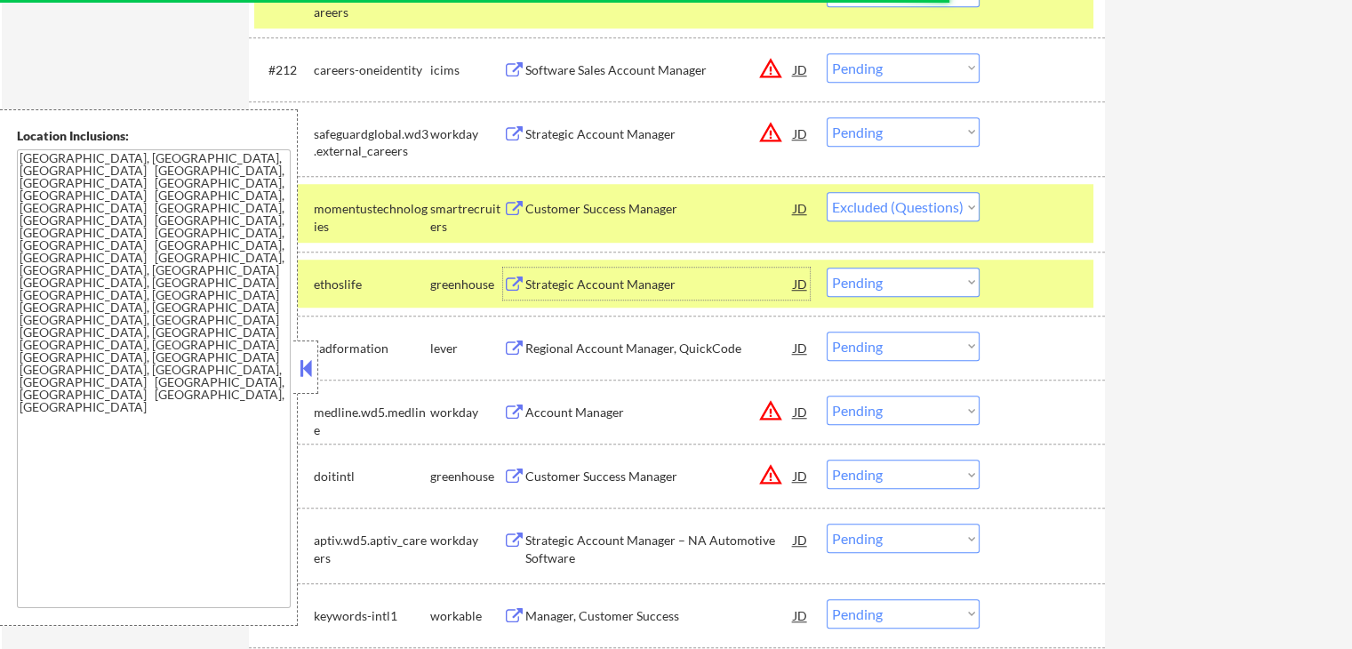
select select ""pending""
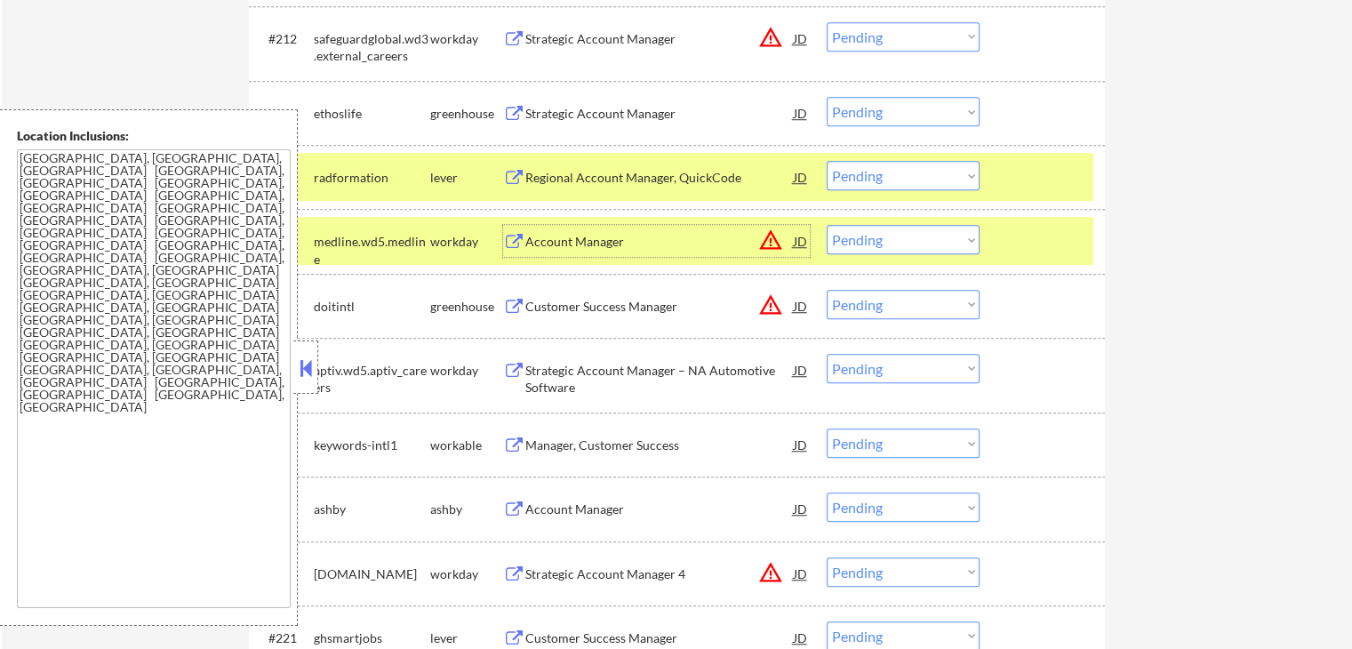
scroll to position [1320, 0]
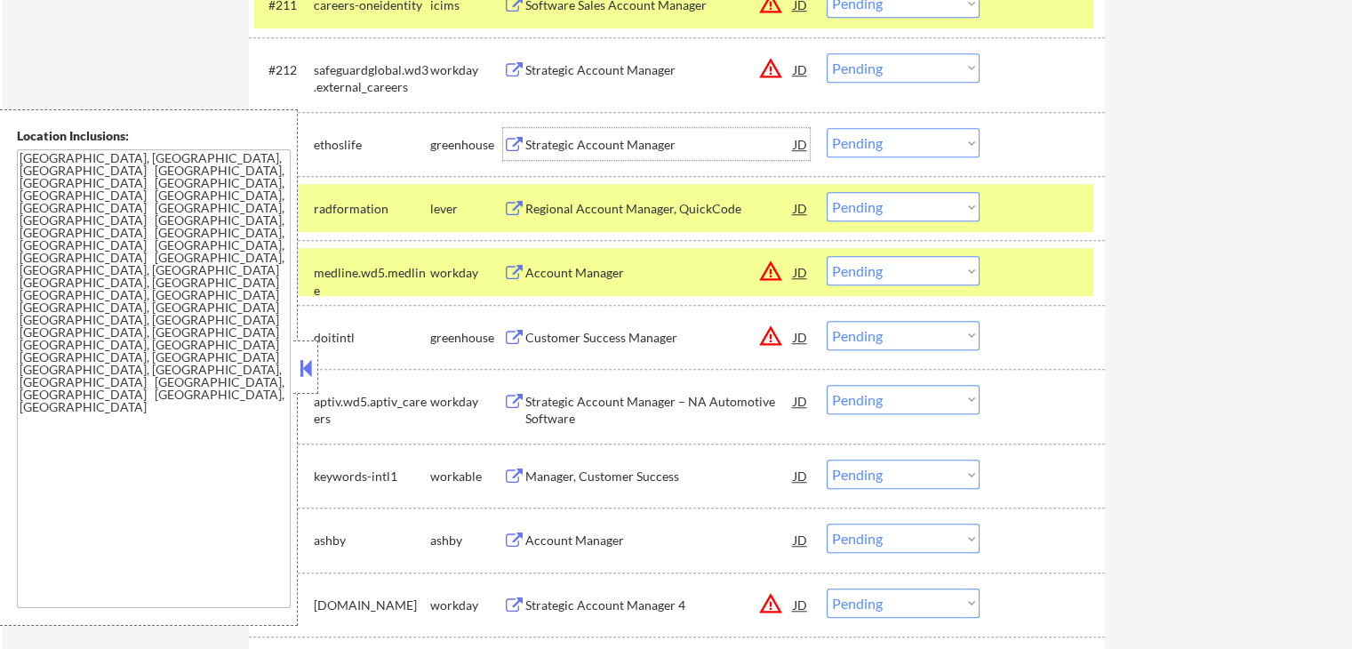
click at [666, 144] on div "Strategic Account Manager" at bounding box center [659, 145] width 268 height 18
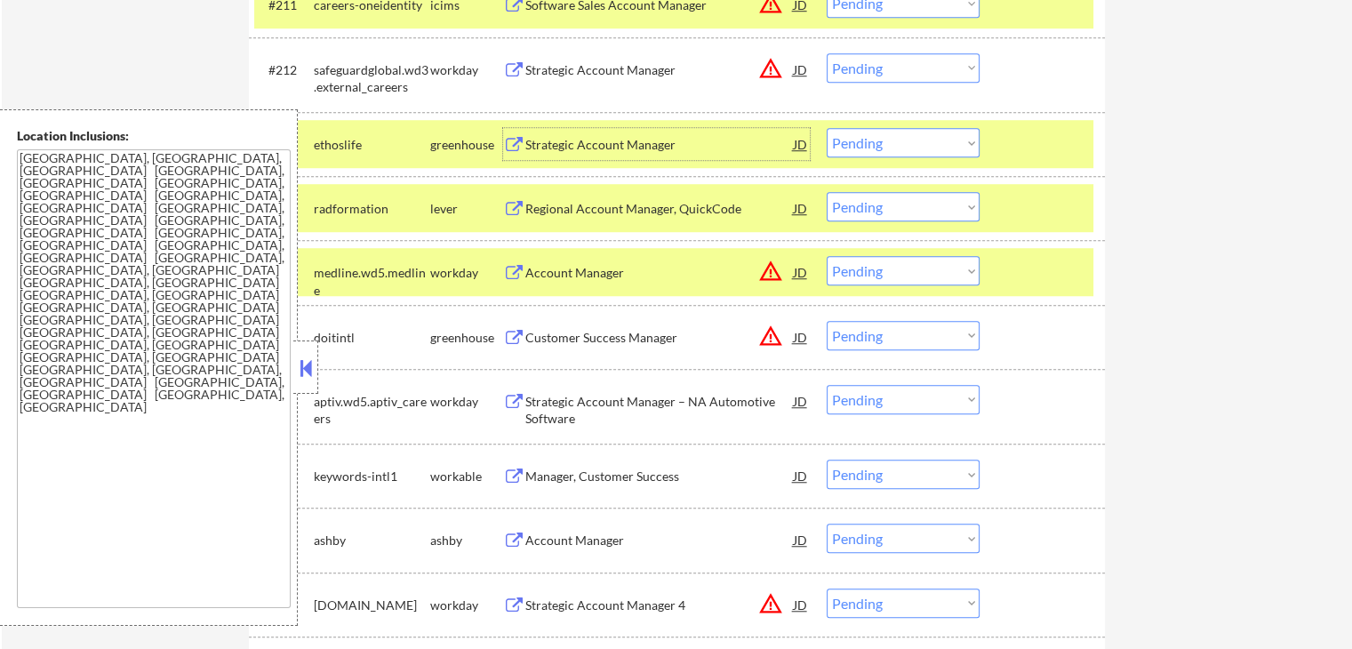
click at [636, 180] on div "#214 radformation lever Regional Account Manager, QuickCode JD warning_amber Ch…" at bounding box center [677, 208] width 856 height 64
click at [630, 200] on div "Regional Account Manager, QuickCode" at bounding box center [659, 209] width 268 height 18
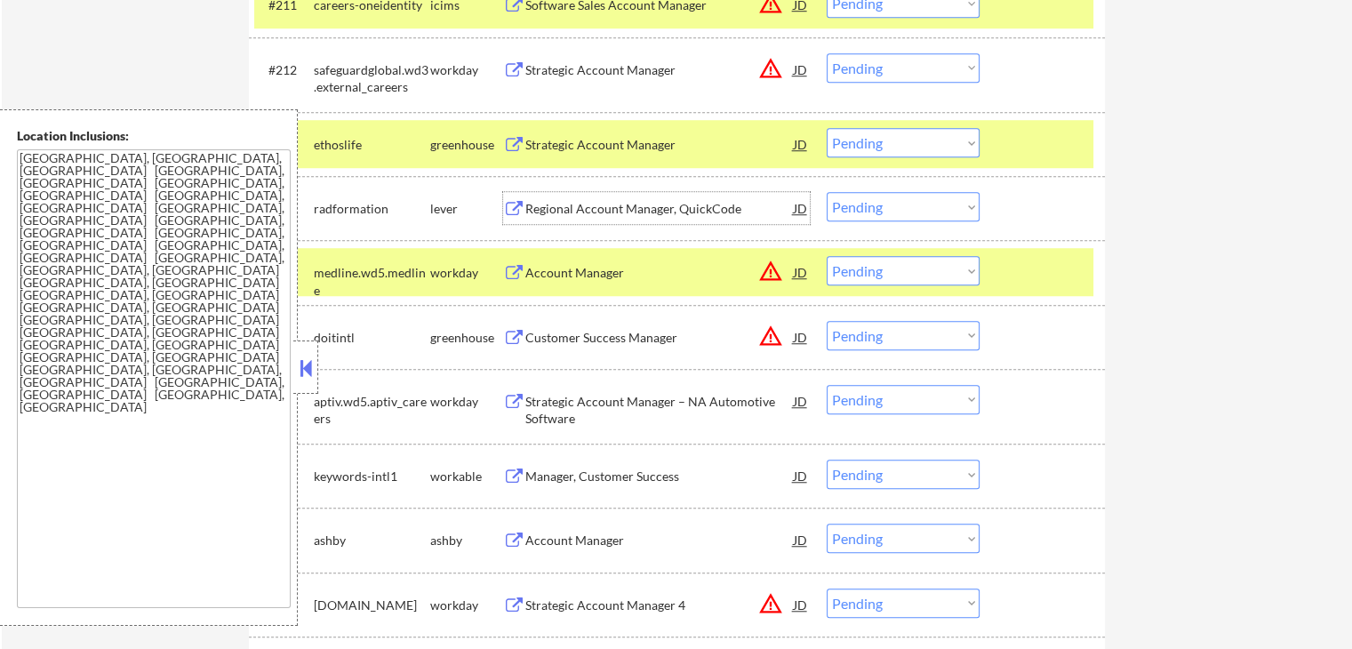
click at [885, 205] on select "Choose an option... Pending Applied Excluded (Questions) Excluded (Expired) Exc…" at bounding box center [902, 206] width 153 height 29
select select ""excluded__expired_""
click at [826, 192] on select "Choose an option... Pending Applied Excluded (Questions) Excluded (Expired) Exc…" at bounding box center [902, 206] width 153 height 29
click at [882, 267] on select "Choose an option... Pending Applied Excluded (Questions) Excluded (Expired) Exc…" at bounding box center [902, 270] width 153 height 29
select select ""excluded__location_""
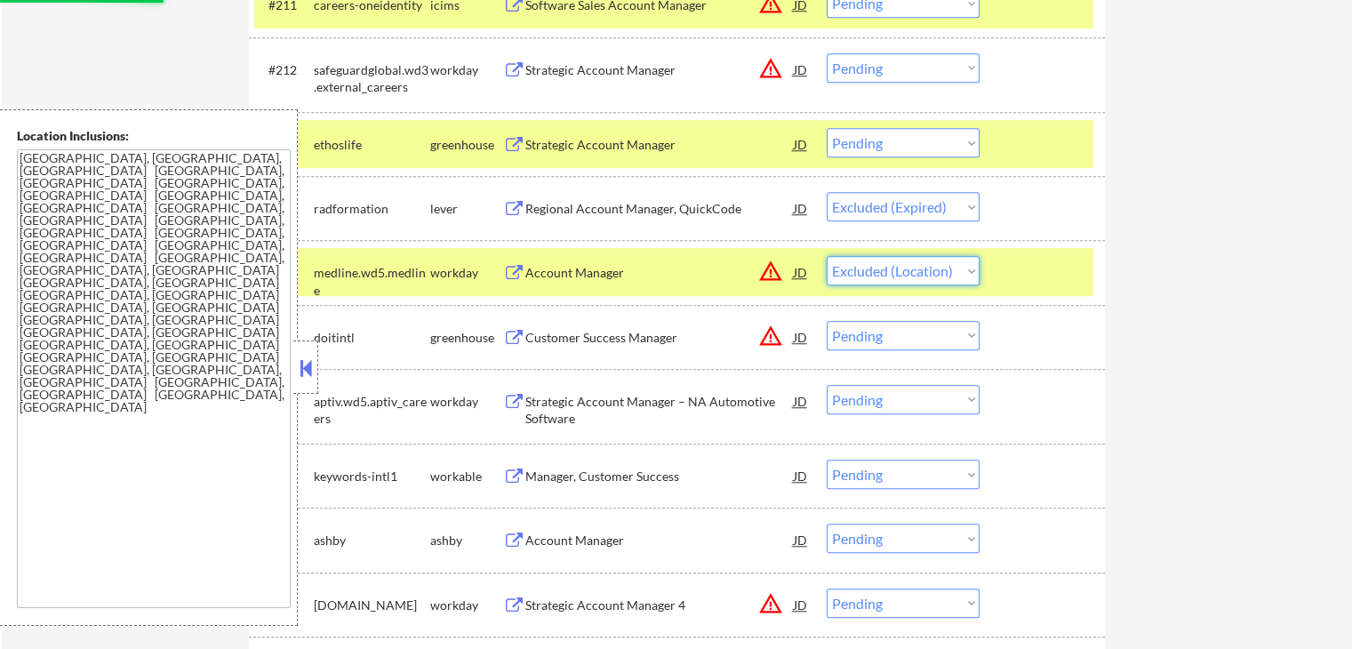
click at [826, 256] on select "Choose an option... Pending Applied Excluded (Questions) Excluded (Expired) Exc…" at bounding box center [902, 270] width 153 height 29
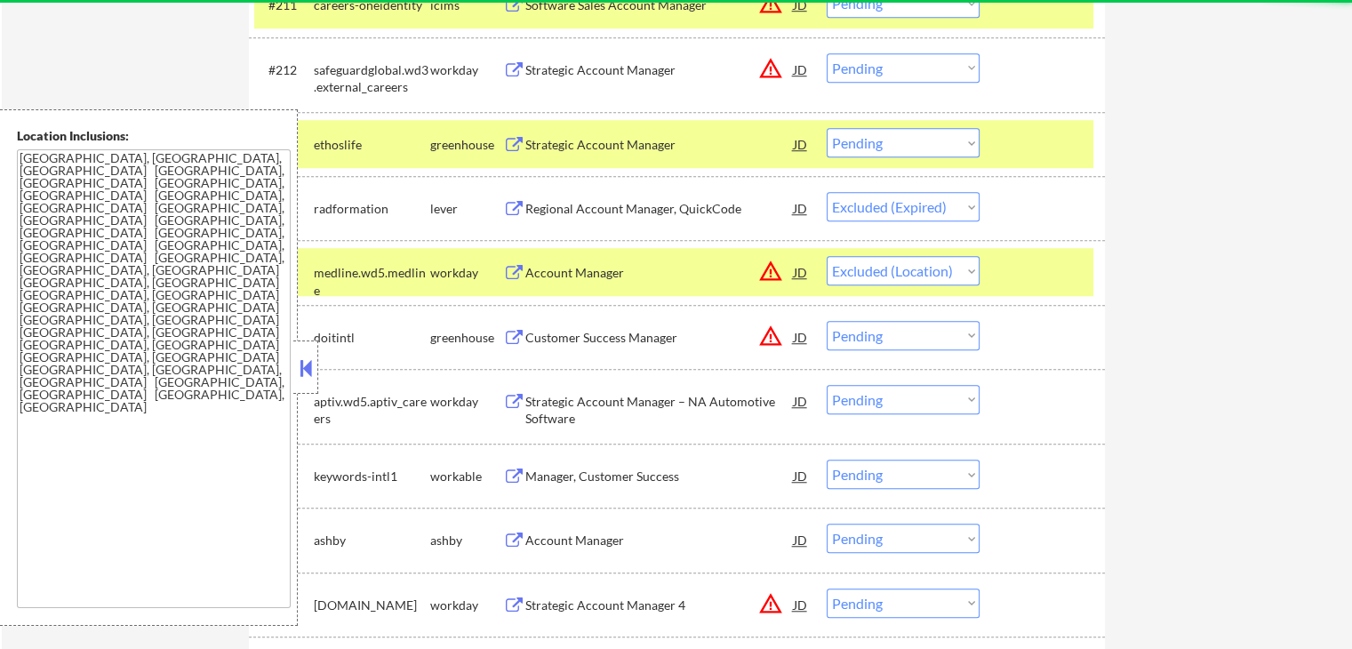
select select ""pending""
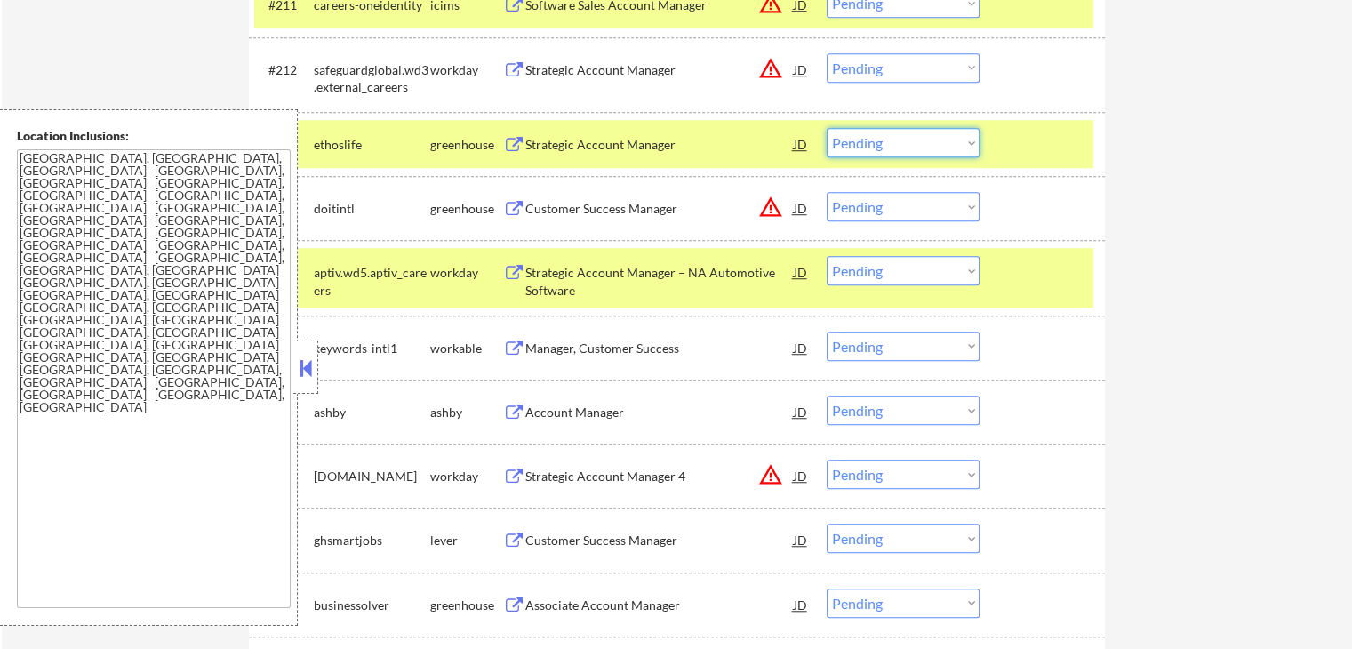
click at [891, 152] on select "Choose an option... Pending Applied Excluded (Questions) Excluded (Expired) Exc…" at bounding box center [902, 142] width 153 height 29
click at [826, 128] on select "Choose an option... Pending Applied Excluded (Questions) Excluded (Expired) Exc…" at bounding box center [902, 142] width 153 height 29
click at [627, 208] on div "Customer Success Manager" at bounding box center [659, 209] width 268 height 18
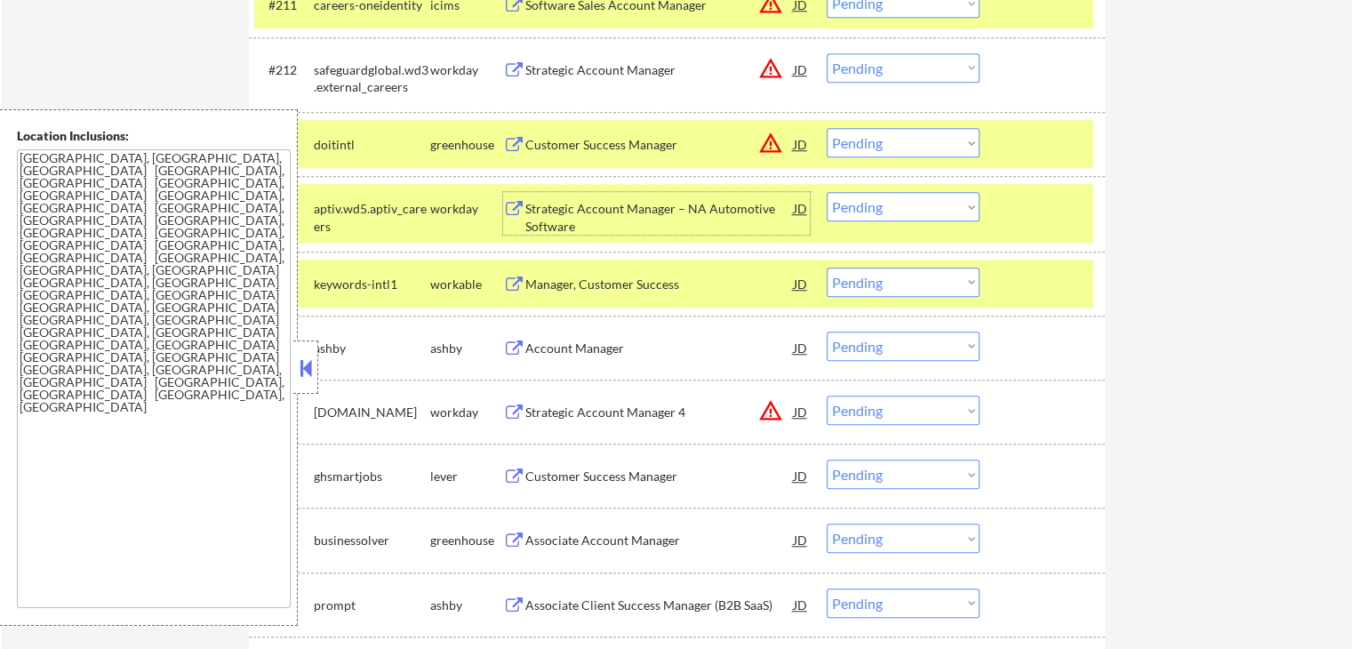
click at [894, 147] on select "Choose an option... Pending Applied Excluded (Questions) Excluded (Expired) Exc…" at bounding box center [902, 142] width 153 height 29
click at [826, 128] on select "Choose an option... Pending Applied Excluded (Questions) Excluded (Expired) Exc…" at bounding box center [902, 142] width 153 height 29
click at [561, 300] on div "#215 keywords-intl1 workable Manager, Customer Success JD warning_amber Choose …" at bounding box center [673, 283] width 839 height 48
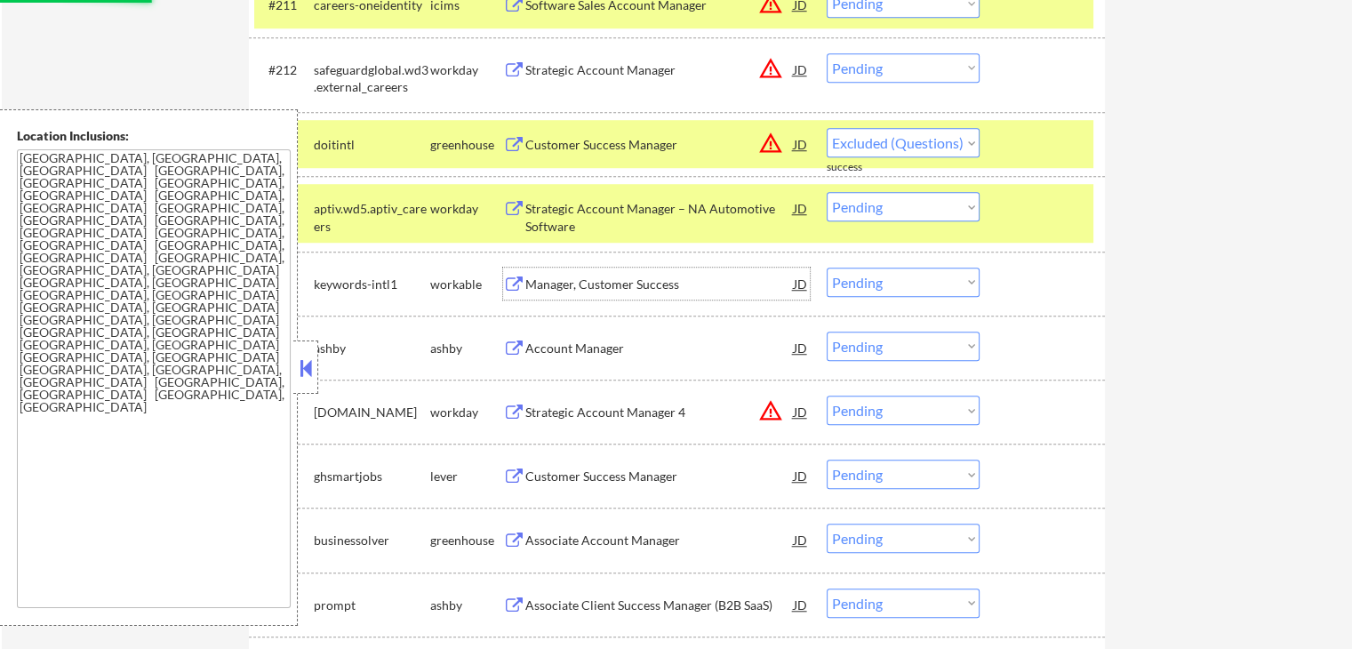
click at [573, 277] on div "Manager, Customer Success" at bounding box center [659, 284] width 268 height 18
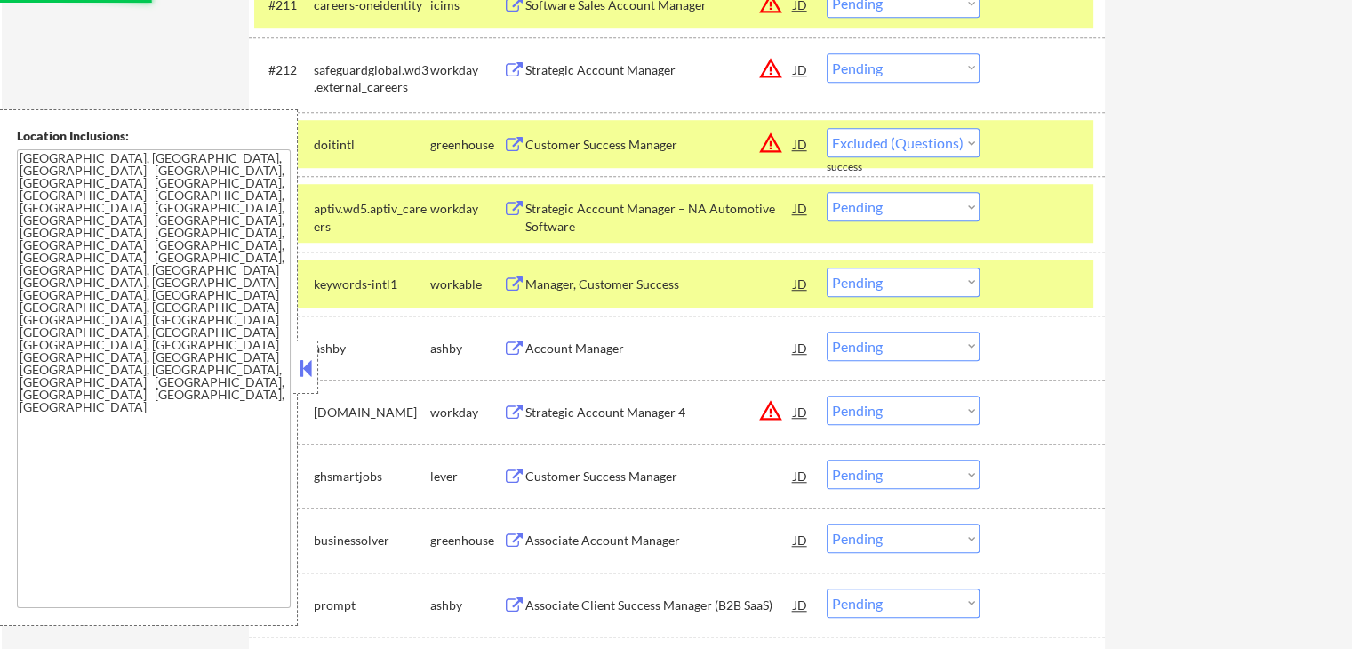
select select ""pending""
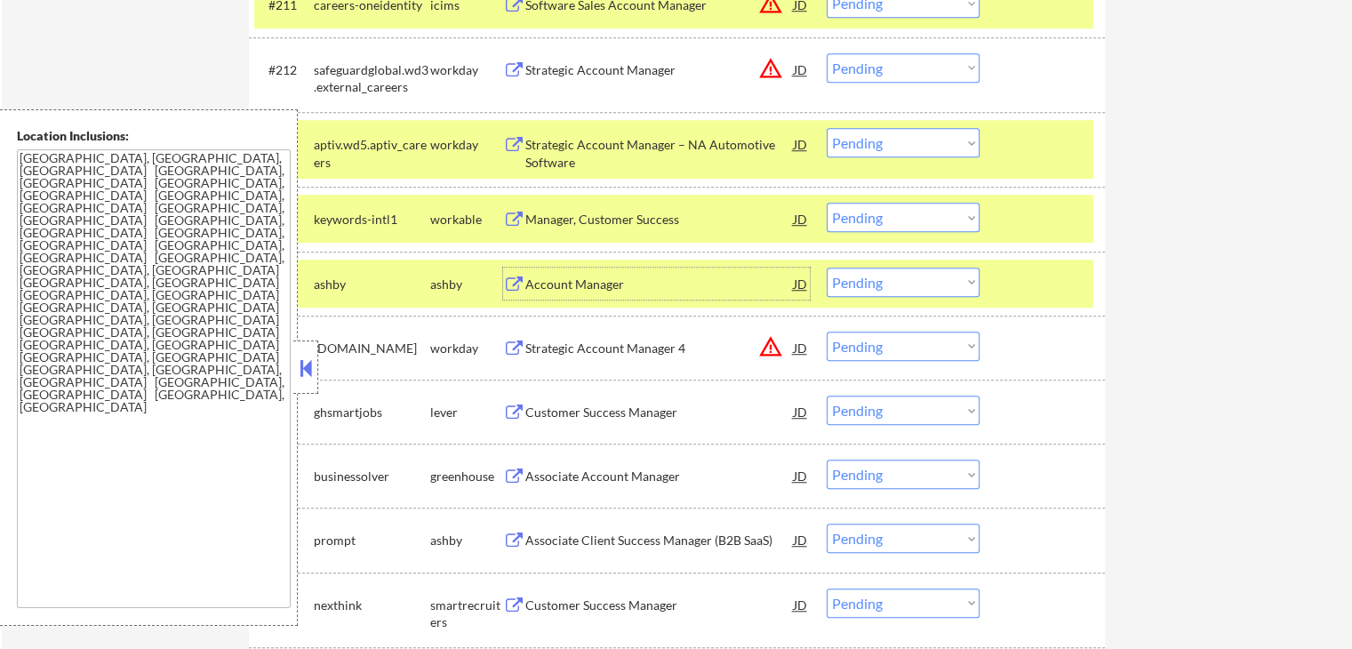
drag, startPoint x: 885, startPoint y: 215, endPoint x: 895, endPoint y: 226, distance: 14.5
click at [888, 215] on select "Choose an option... Pending Applied Excluded (Questions) Excluded (Expired) Exc…" at bounding box center [902, 217] width 153 height 29
click at [826, 203] on select "Choose an option... Pending Applied Excluded (Questions) Excluded (Expired) Exc…" at bounding box center [902, 217] width 153 height 29
click at [537, 290] on div "Account Manager" at bounding box center [659, 284] width 268 height 18
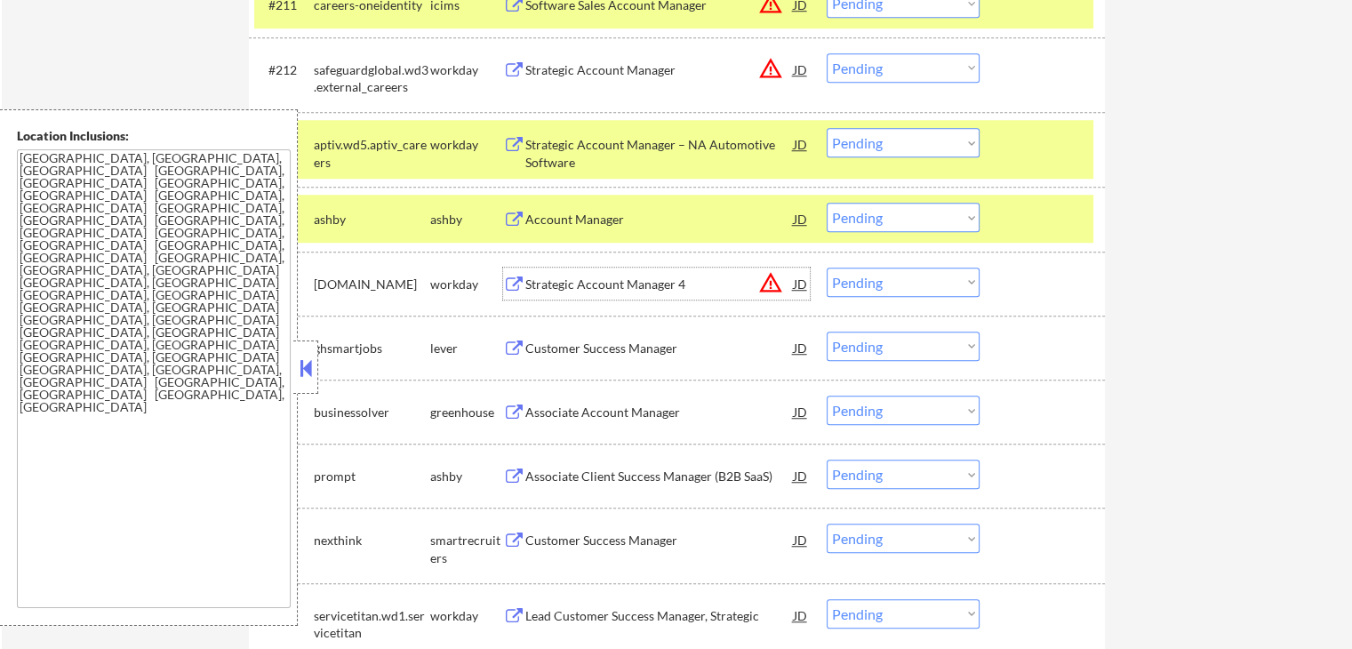
click at [550, 332] on div "#216 ghsmartjobs lever Customer Success Manager JD warning_amber Choose an opti…" at bounding box center [673, 347] width 839 height 48
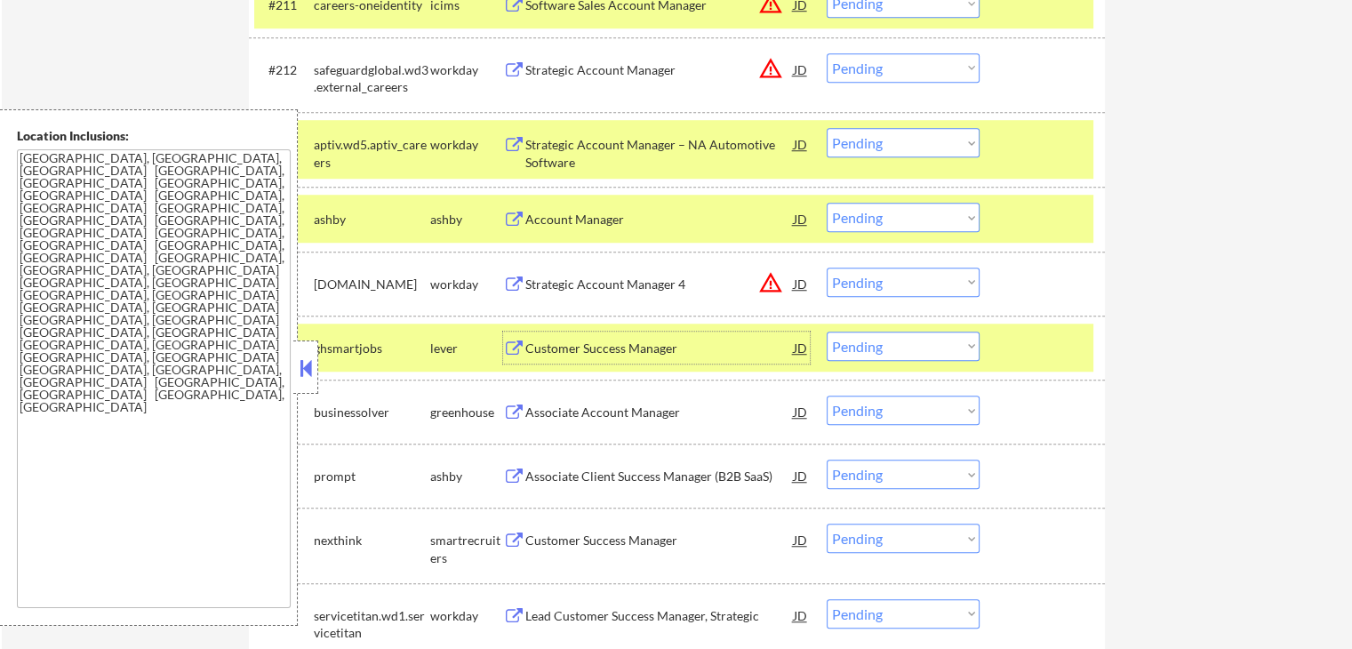
click at [551, 342] on div "Customer Success Manager" at bounding box center [659, 348] width 268 height 18
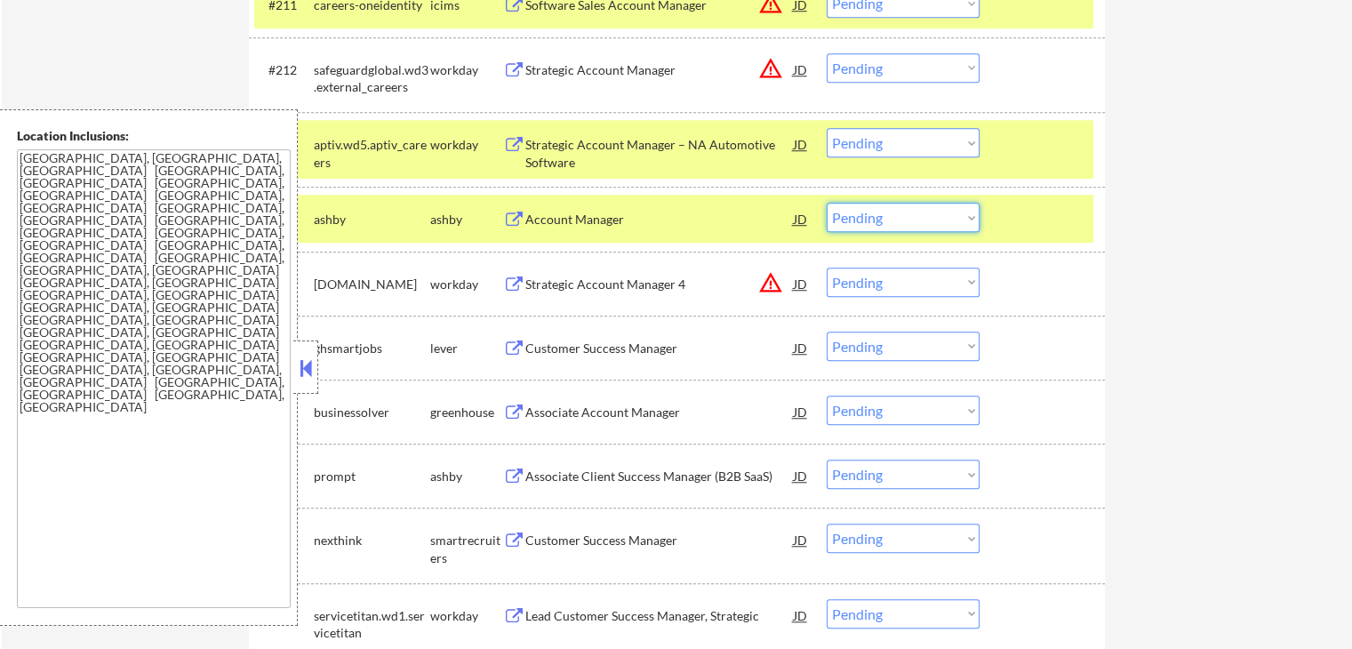
click at [912, 220] on select "Choose an option... Pending Applied Excluded (Questions) Excluded (Expired) Exc…" at bounding box center [902, 217] width 153 height 29
click at [826, 203] on select "Choose an option... Pending Applied Excluded (Questions) Excluded (Expired) Exc…" at bounding box center [902, 217] width 153 height 29
select select ""pending""
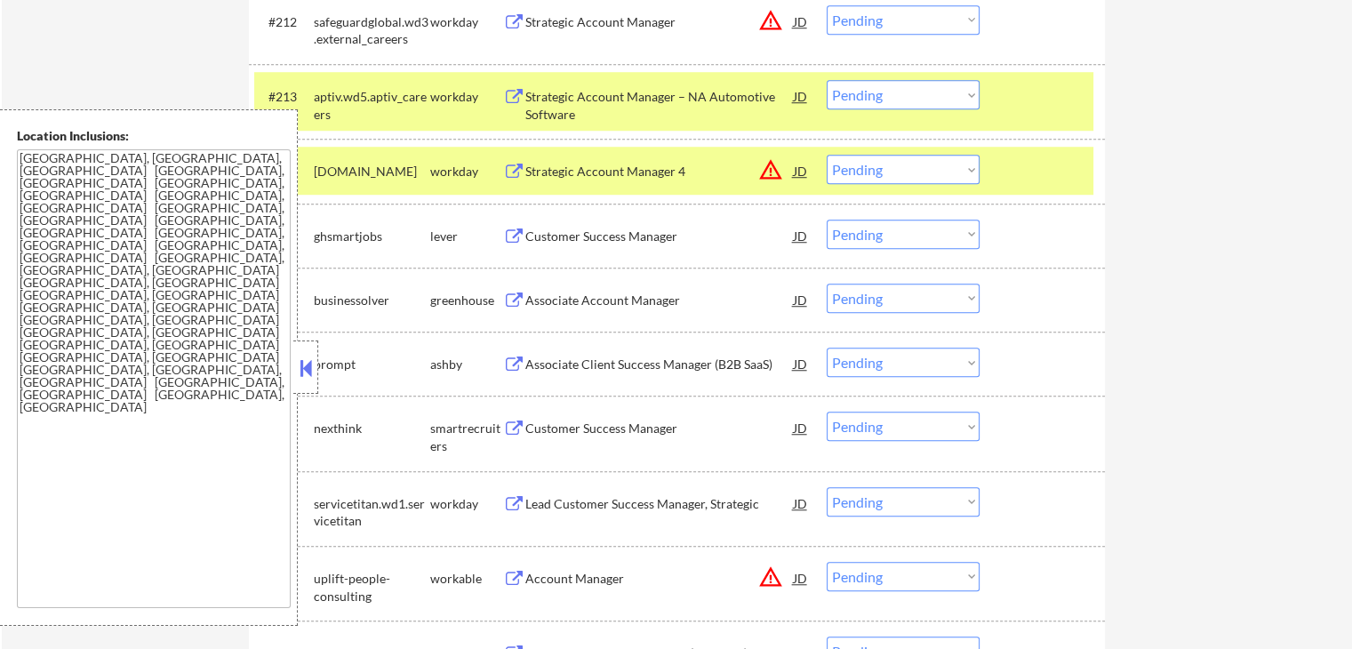
scroll to position [1408, 0]
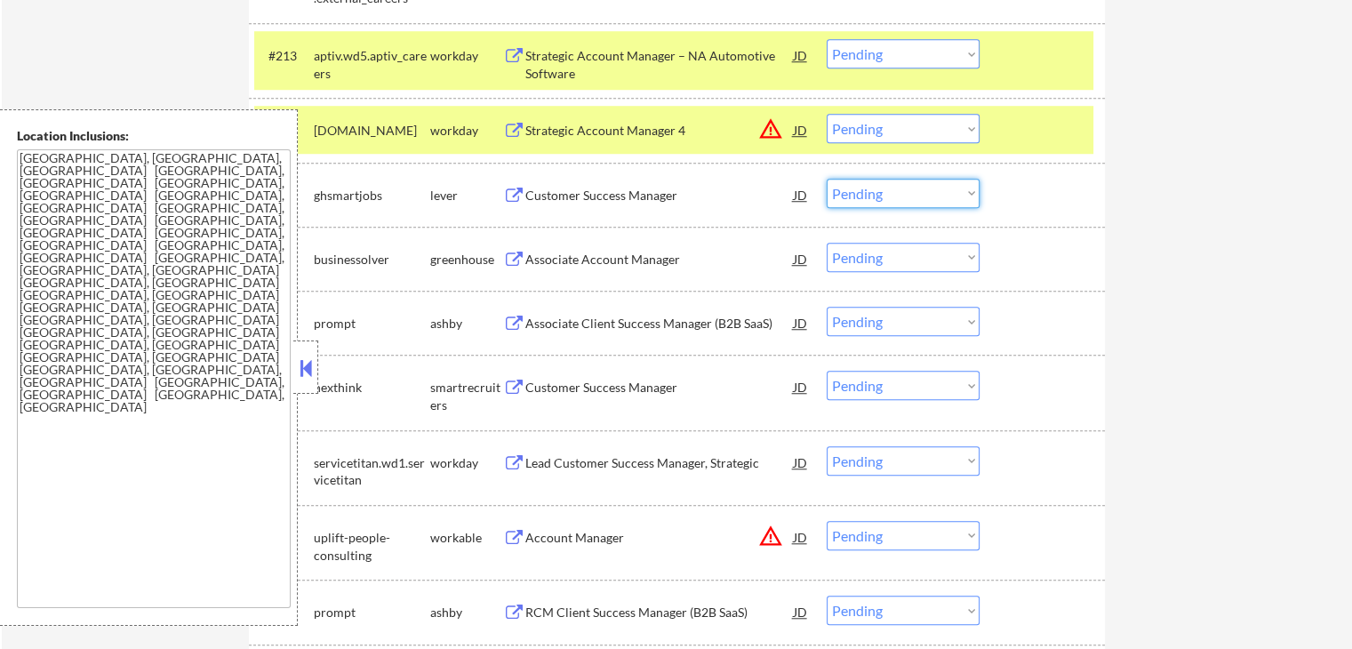
click at [876, 195] on select "Choose an option... Pending Applied Excluded (Questions) Excluded (Expired) Exc…" at bounding box center [902, 193] width 153 height 29
click at [826, 179] on select "Choose an option... Pending Applied Excluded (Questions) Excluded (Expired) Exc…" at bounding box center [902, 193] width 153 height 29
click at [583, 253] on div "Associate Account Manager" at bounding box center [659, 260] width 268 height 18
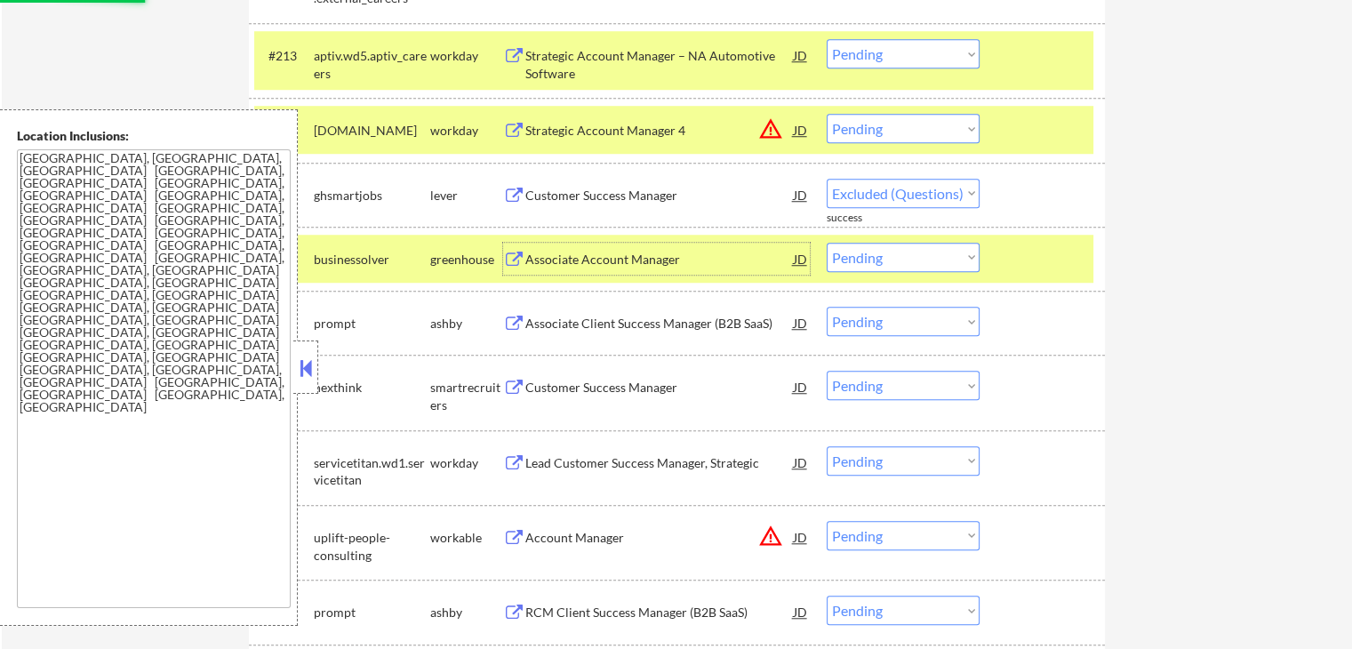
select select ""pending""
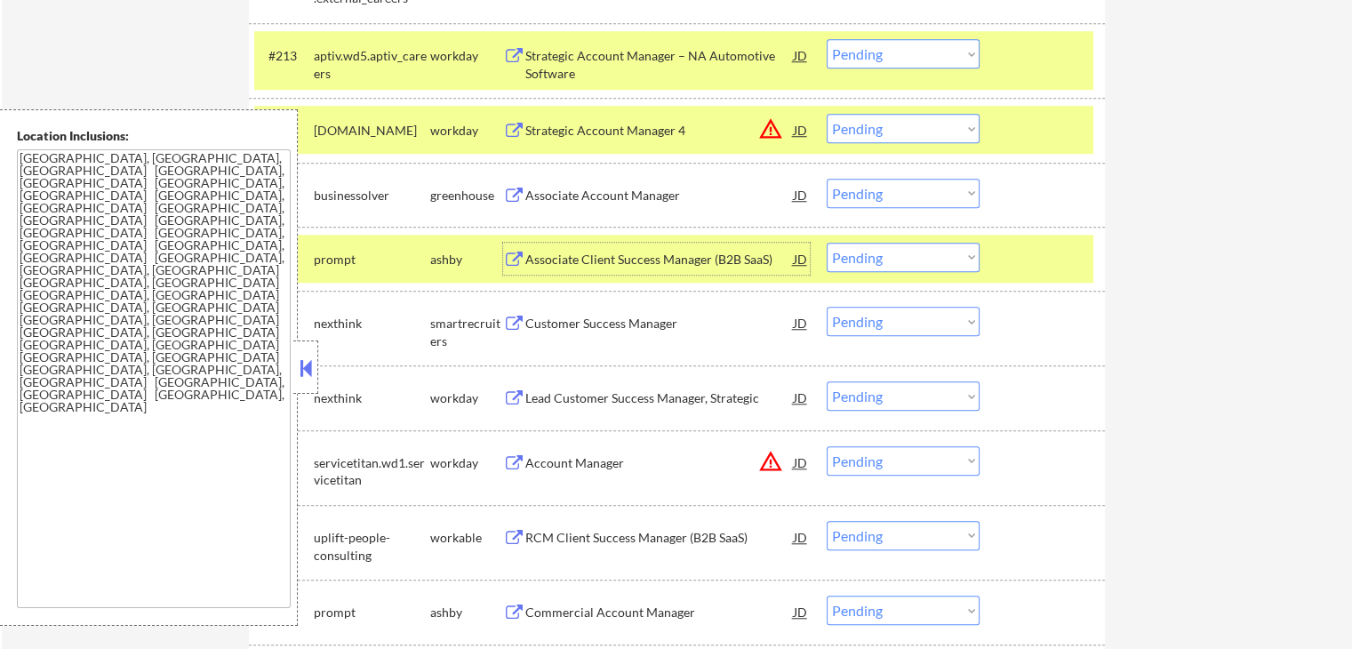
click at [556, 260] on div "Associate Client Success Manager (B2B SaaS)" at bounding box center [659, 260] width 268 height 18
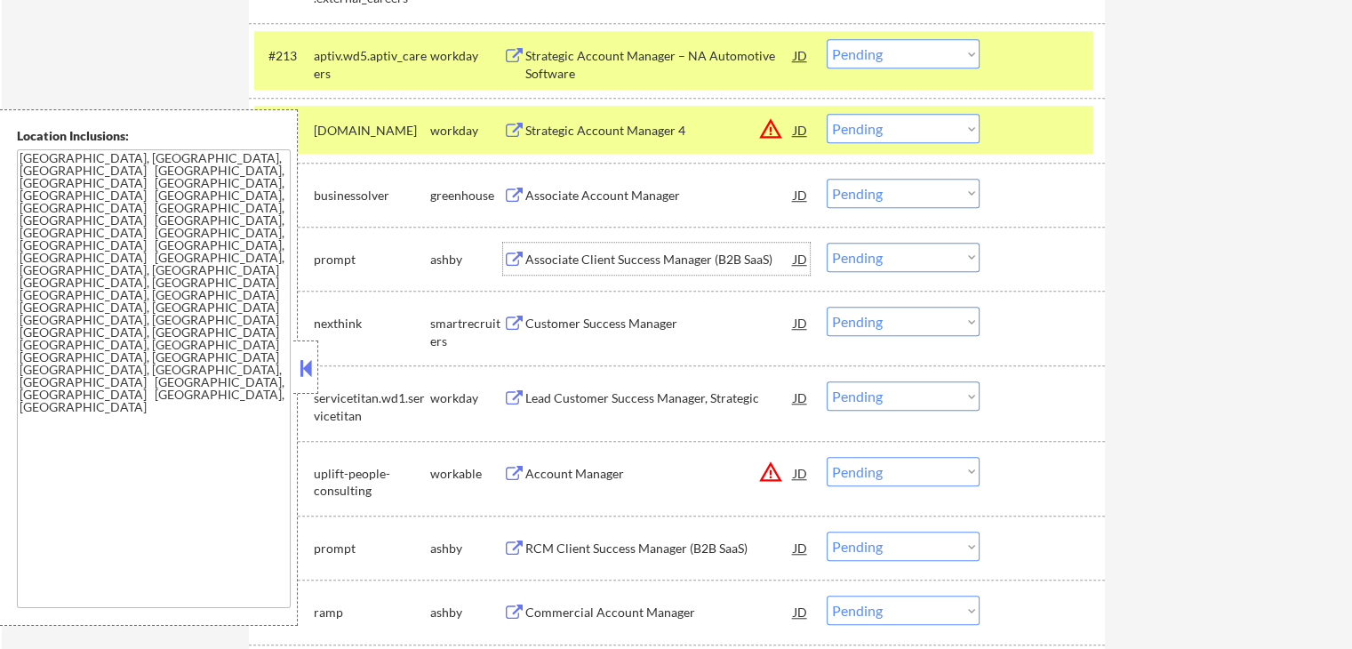
click at [913, 257] on select "Choose an option... Pending Applied Excluded (Questions) Excluded (Expired) Exc…" at bounding box center [902, 257] width 153 height 29
click at [826, 243] on select "Choose an option... Pending Applied Excluded (Questions) Excluded (Expired) Exc…" at bounding box center [902, 257] width 153 height 29
select select ""pending""
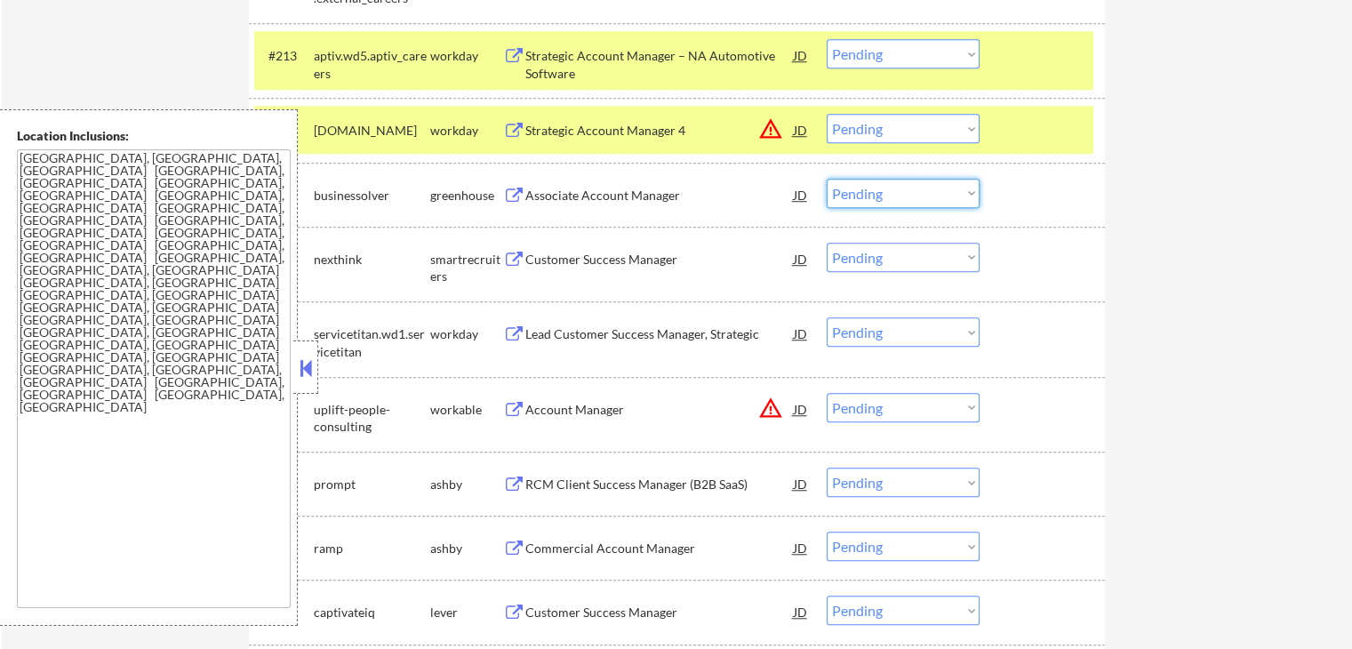
click at [918, 179] on select "Choose an option... Pending Applied Excluded (Questions) Excluded (Expired) Exc…" at bounding box center [902, 193] width 153 height 29
click at [826, 179] on select "Choose an option... Pending Applied Excluded (Questions) Excluded (Expired) Exc…" at bounding box center [902, 193] width 153 height 29
click at [652, 255] on div "Customer Success Manager" at bounding box center [659, 260] width 268 height 18
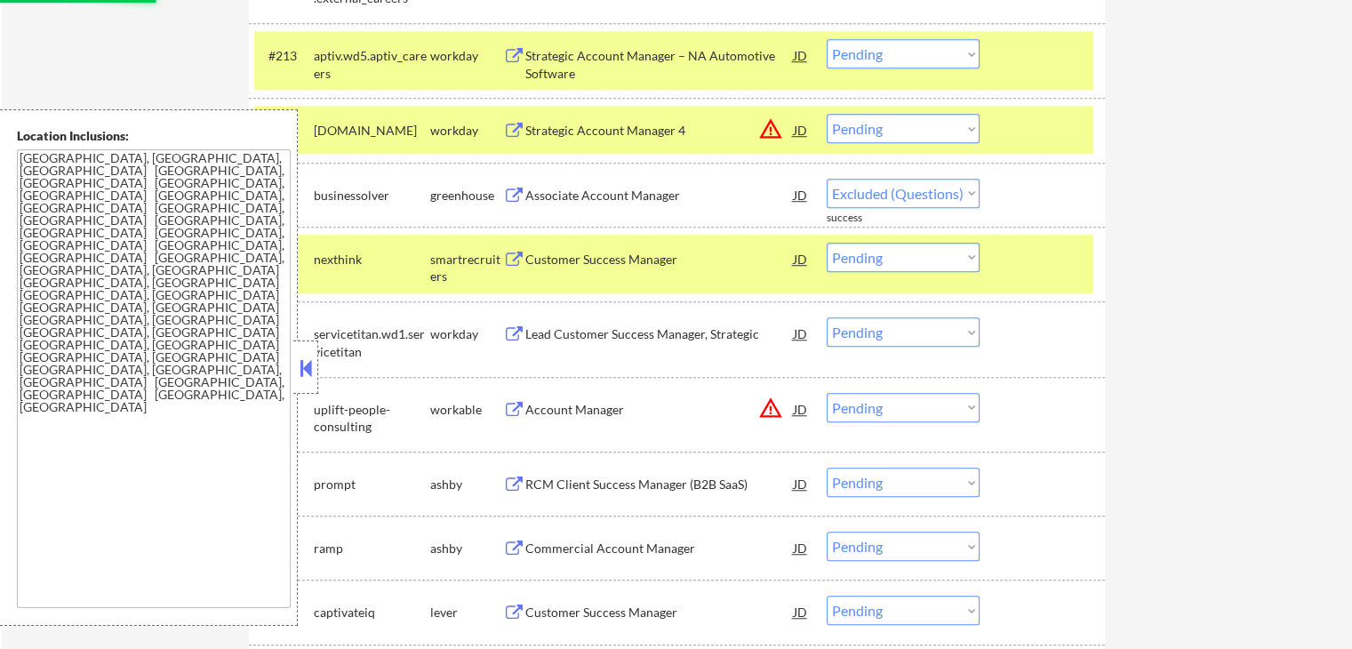
select select ""pending""
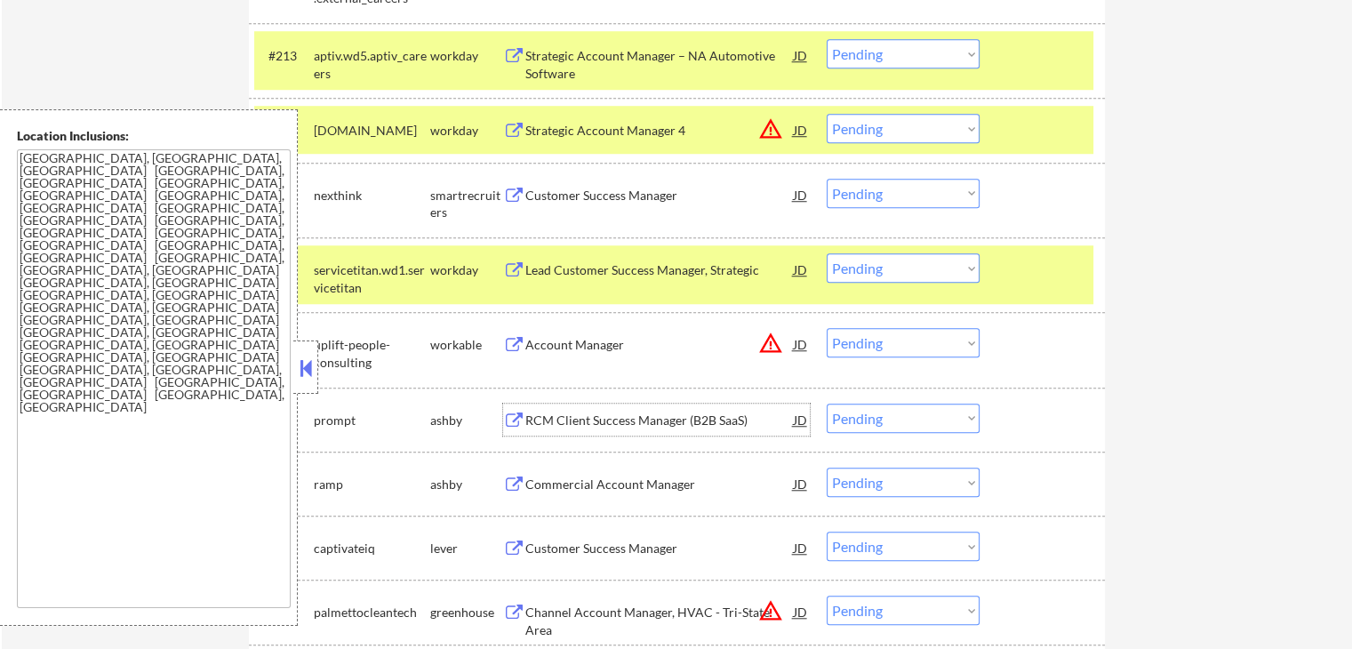
click at [530, 417] on div "RCM Client Success Manager (B2B SaaS)" at bounding box center [659, 420] width 268 height 18
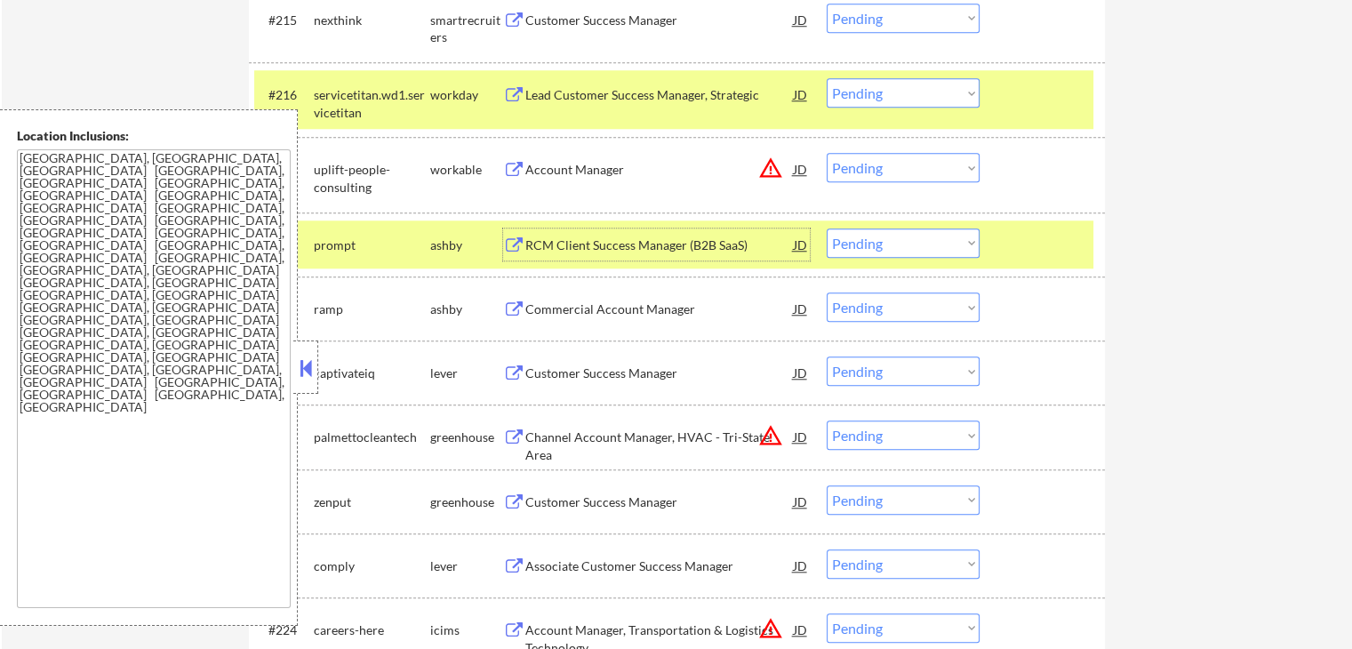
scroll to position [1586, 0]
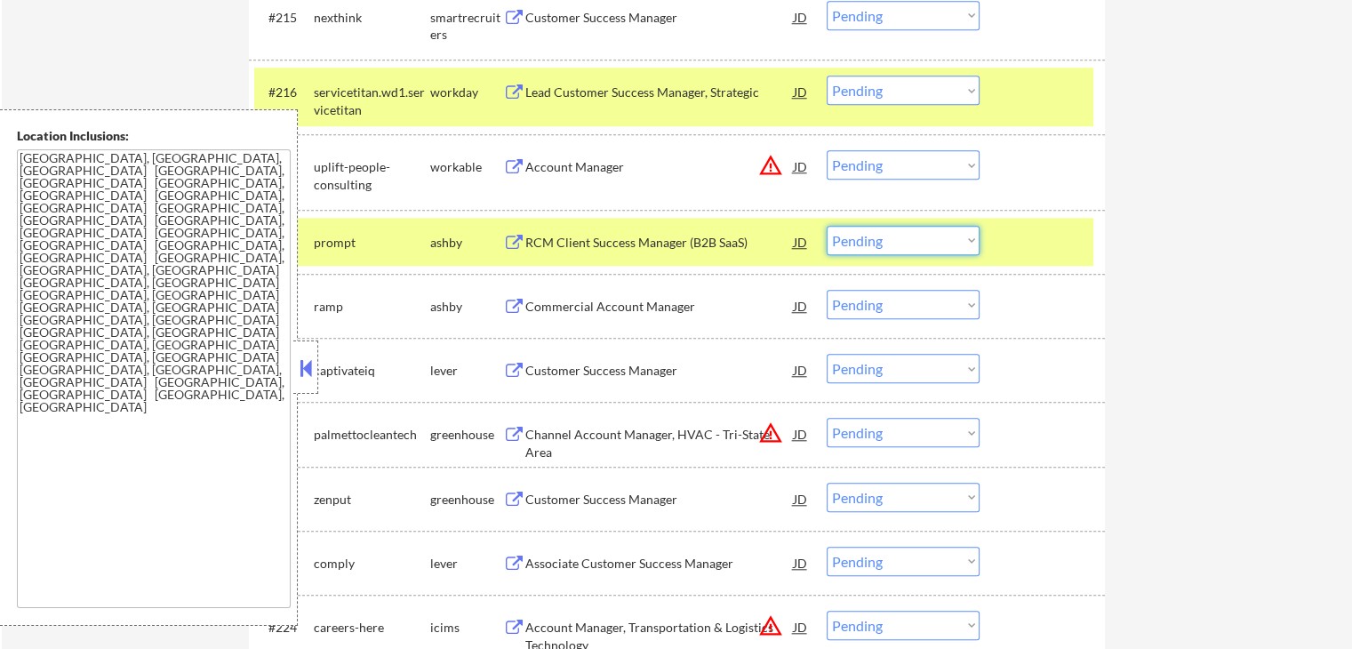
drag, startPoint x: 878, startPoint y: 238, endPoint x: 913, endPoint y: 251, distance: 37.1
click at [880, 238] on select "Choose an option... Pending Applied Excluded (Questions) Excluded (Expired) Exc…" at bounding box center [902, 240] width 153 height 29
click at [826, 226] on select "Choose an option... Pending Applied Excluded (Questions) Excluded (Expired) Exc…" at bounding box center [902, 240] width 153 height 29
select select ""pending""
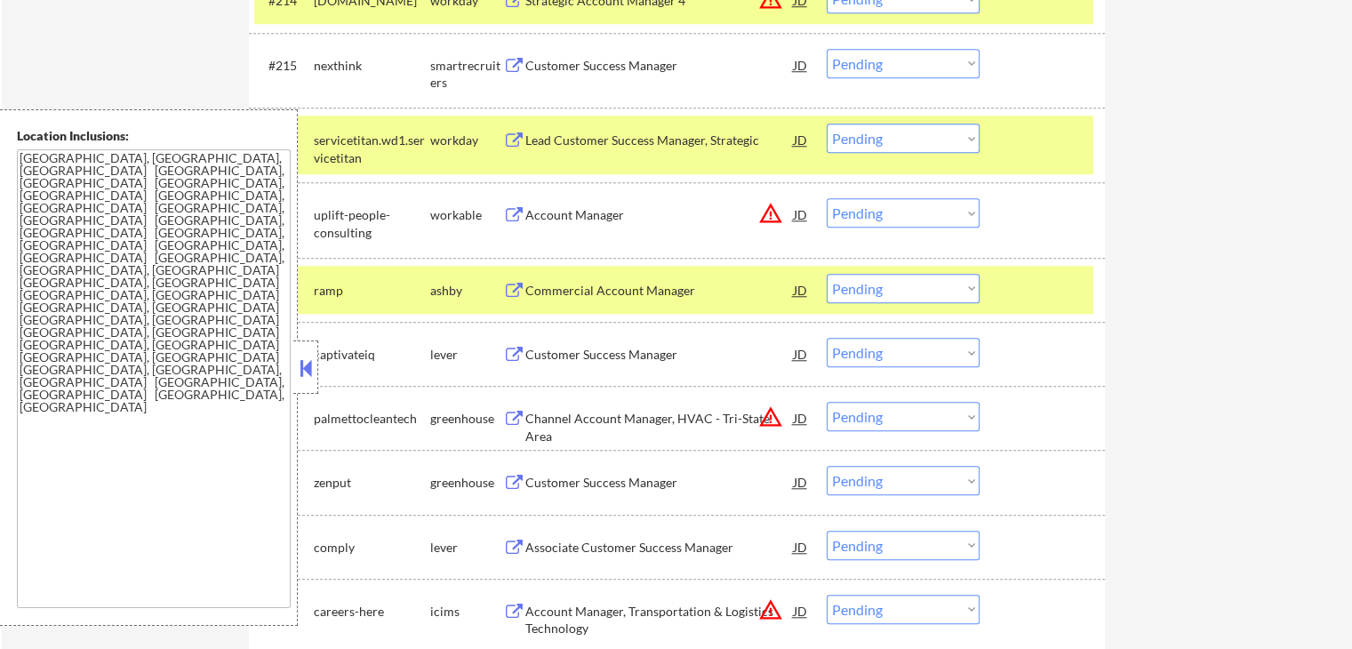
scroll to position [1497, 0]
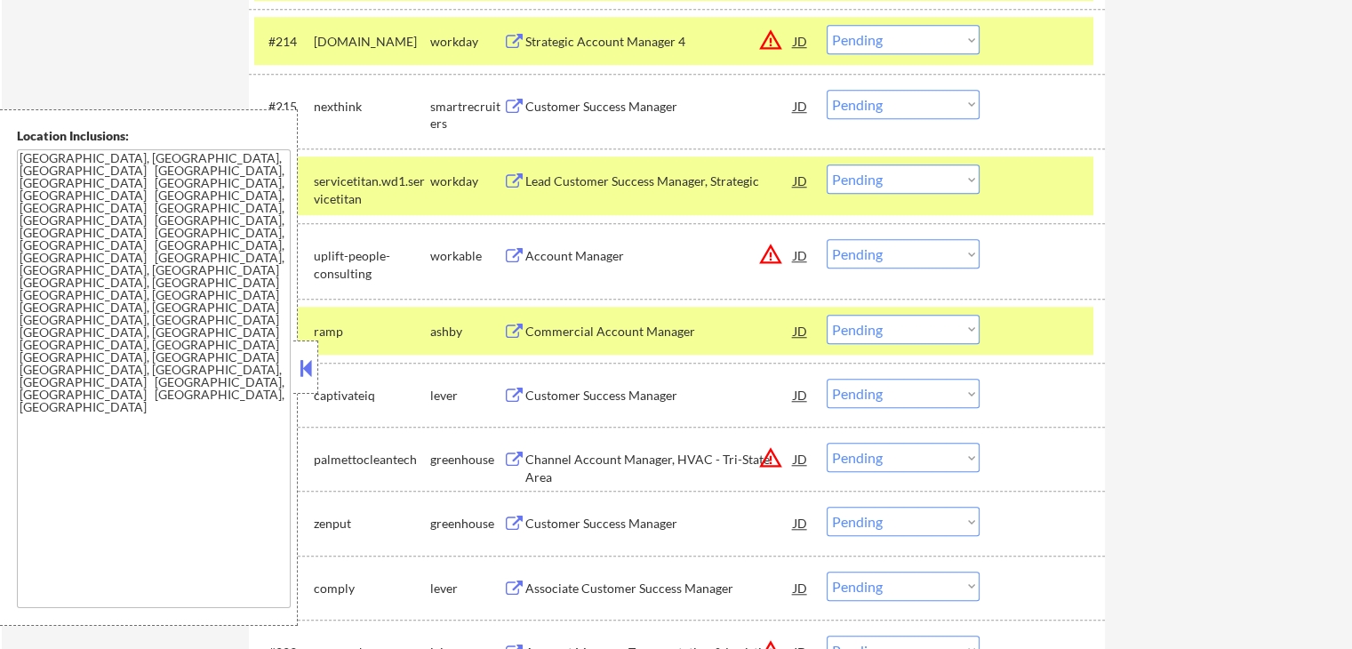
click at [866, 104] on select "Choose an option... Pending Applied Excluded (Questions) Excluded (Expired) Exc…" at bounding box center [902, 104] width 153 height 29
click at [826, 90] on select "Choose an option... Pending Applied Excluded (Questions) Excluded (Expired) Exc…" at bounding box center [902, 104] width 153 height 29
select select ""pending""
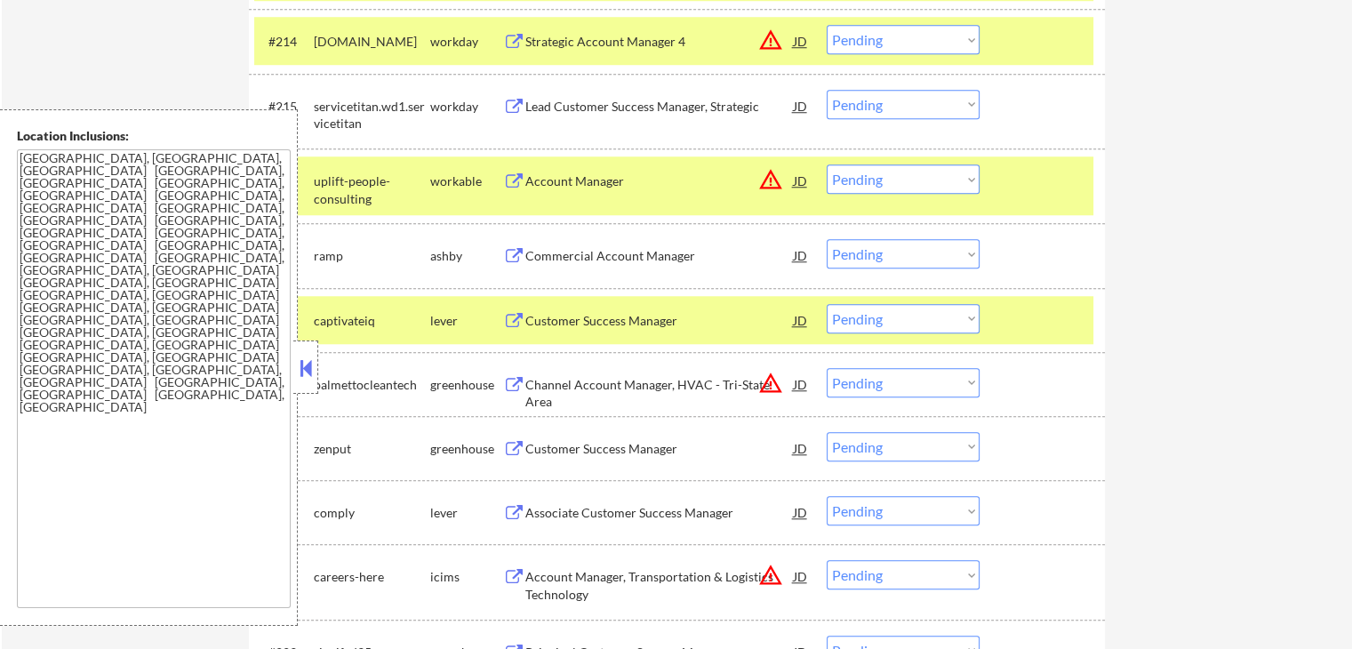
click at [553, 260] on div "Commercial Account Manager" at bounding box center [659, 256] width 268 height 18
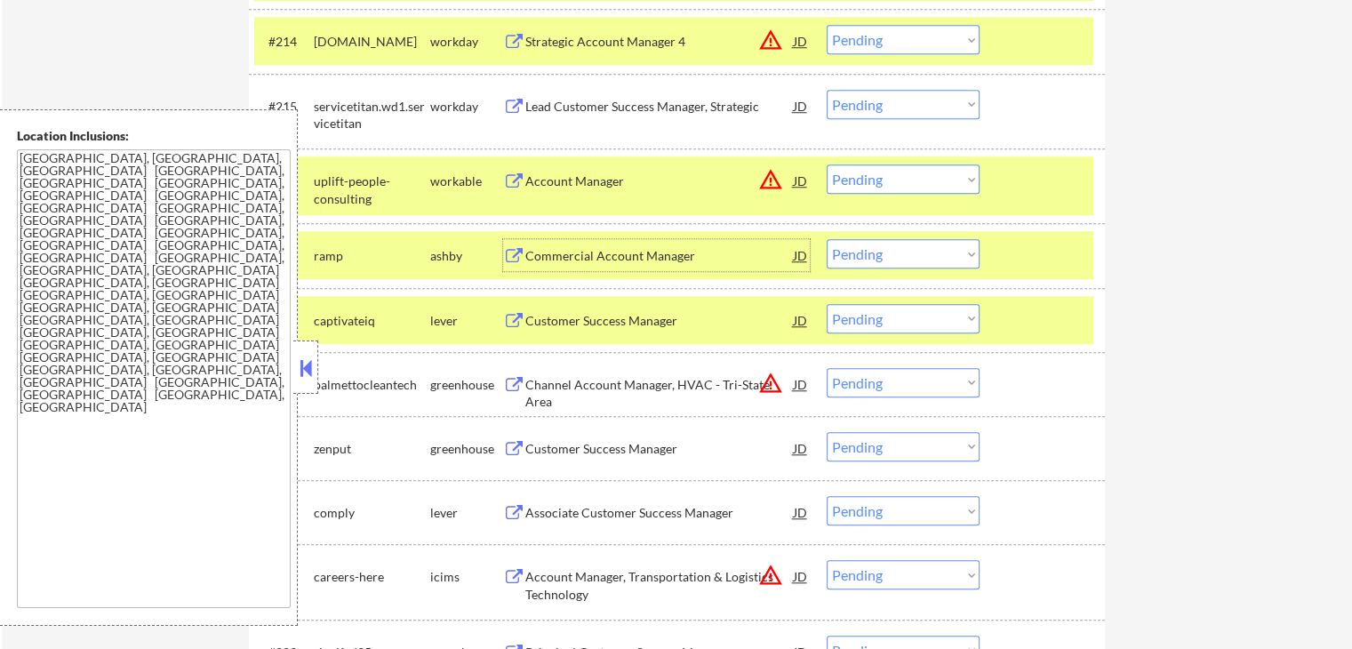
click at [889, 258] on select "Choose an option... Pending Applied Excluded (Questions) Excluded (Expired) Exc…" at bounding box center [902, 253] width 153 height 29
click at [826, 239] on select "Choose an option... Pending Applied Excluded (Questions) Excluded (Expired) Exc…" at bounding box center [902, 253] width 153 height 29
click at [551, 317] on div "Customer Success Manager" at bounding box center [659, 321] width 268 height 18
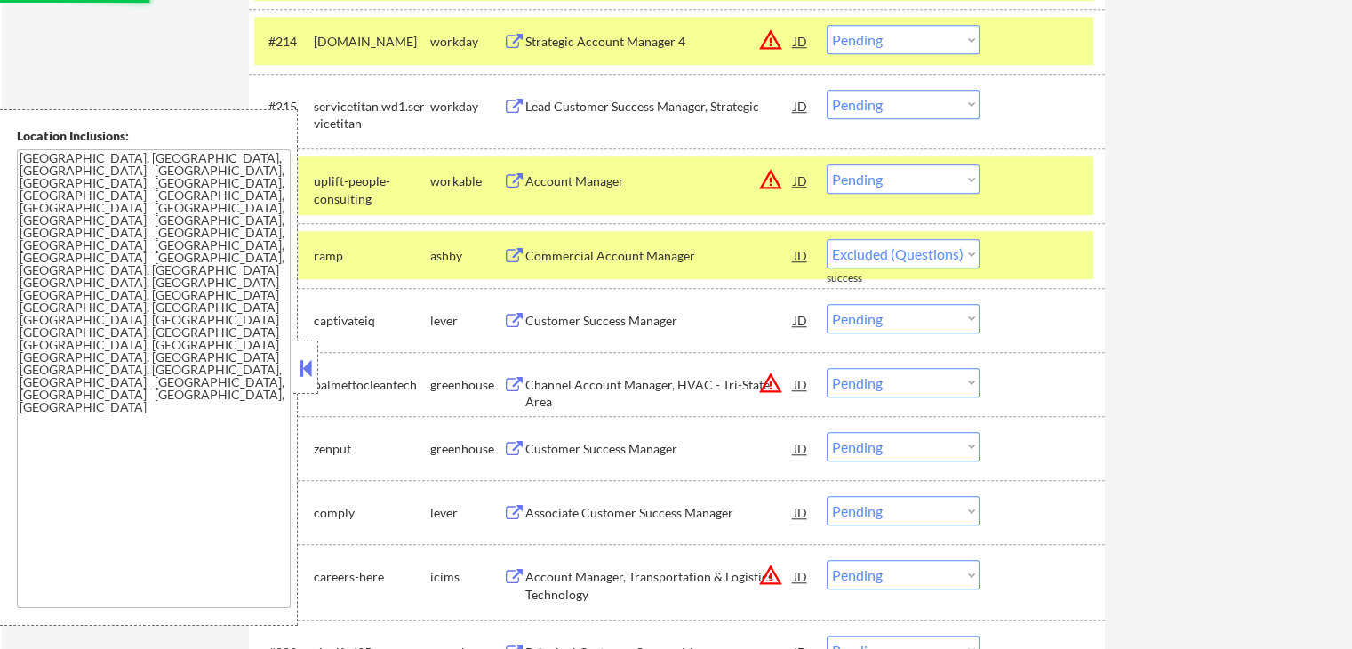
select select ""pending""
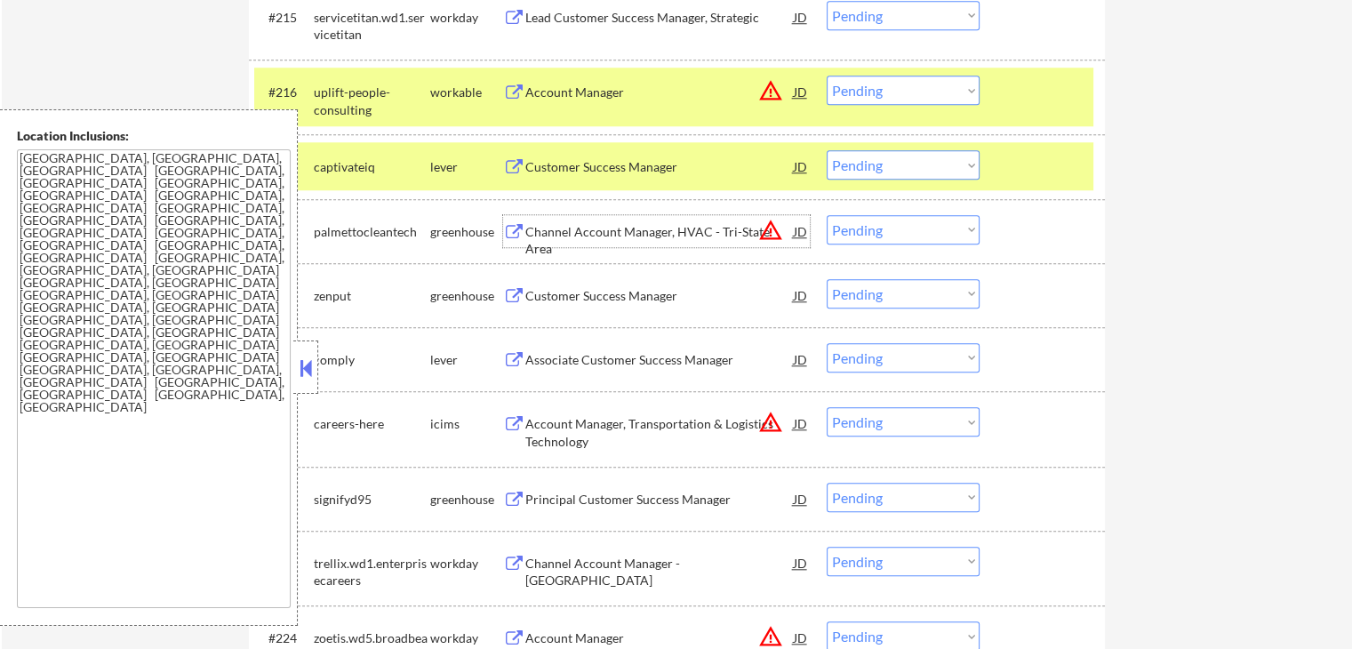
scroll to position [1764, 0]
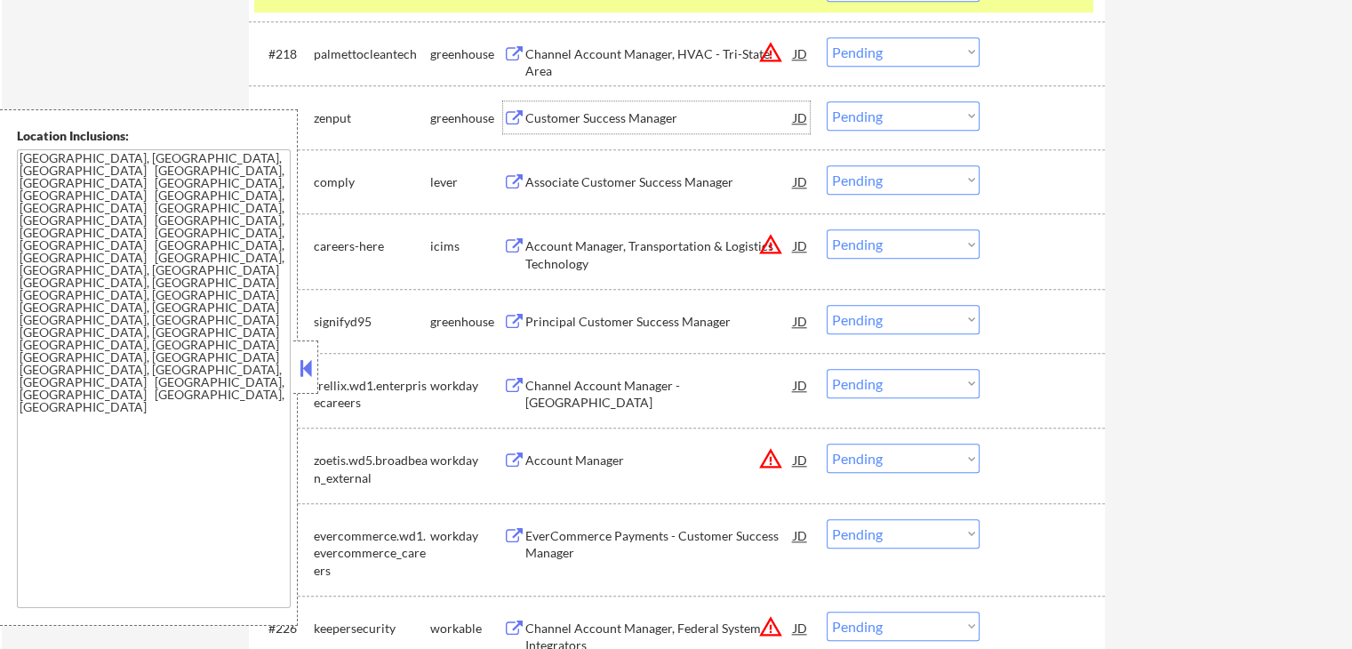
click at [546, 116] on div "Customer Success Manager" at bounding box center [659, 118] width 268 height 18
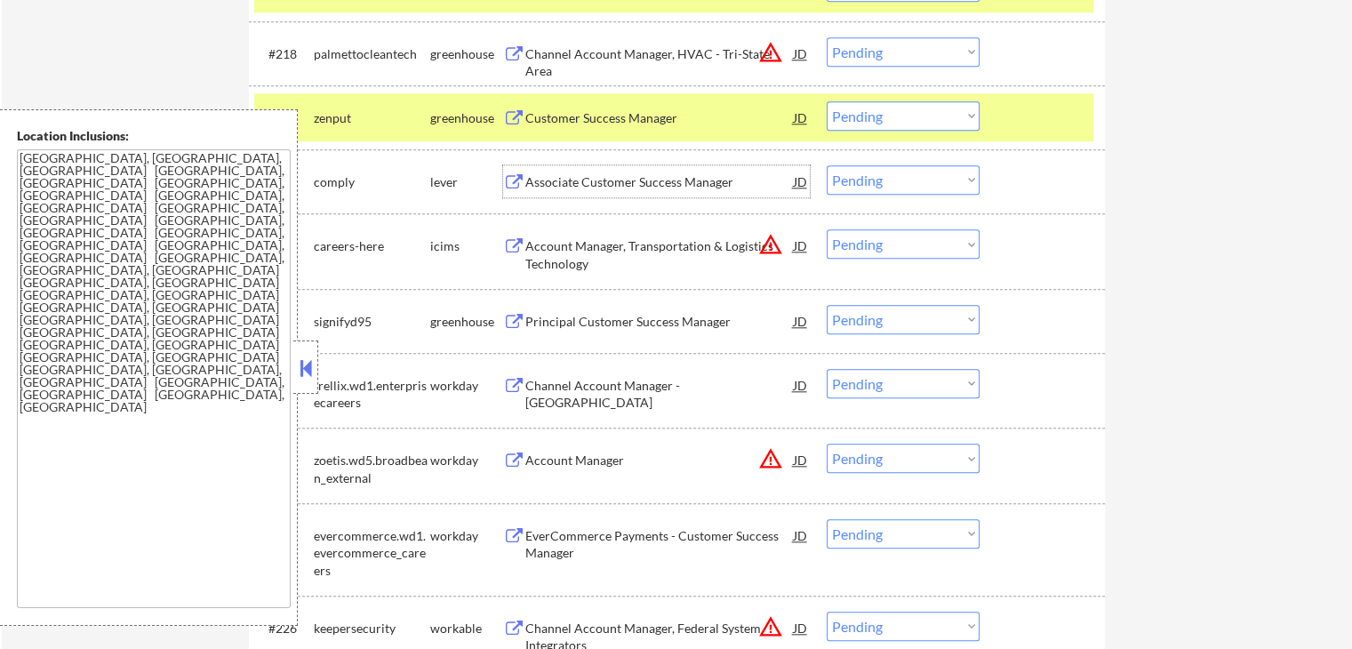
click at [557, 183] on div "Associate Customer Success Manager" at bounding box center [659, 182] width 268 height 18
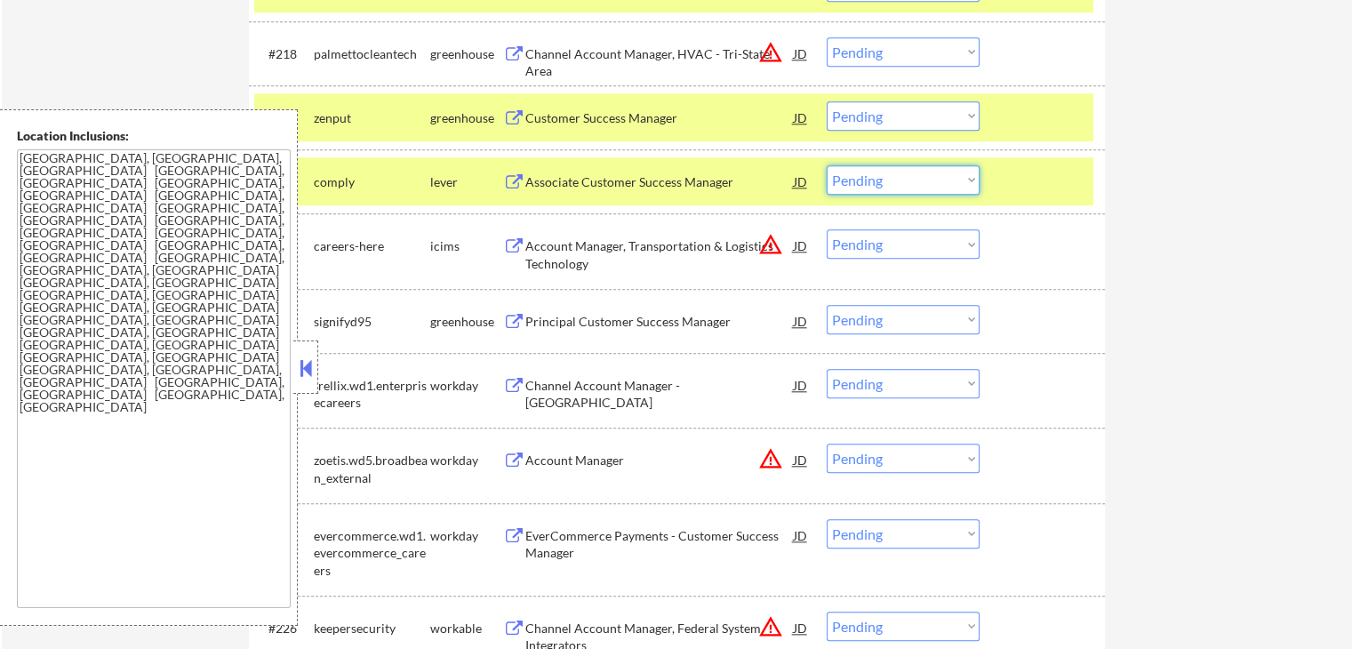
click at [875, 172] on select "Choose an option... Pending Applied Excluded (Questions) Excluded (Expired) Exc…" at bounding box center [902, 179] width 153 height 29
click at [826, 165] on select "Choose an option... Pending Applied Excluded (Questions) Excluded (Expired) Exc…" at bounding box center [902, 179] width 153 height 29
select select ""pending""
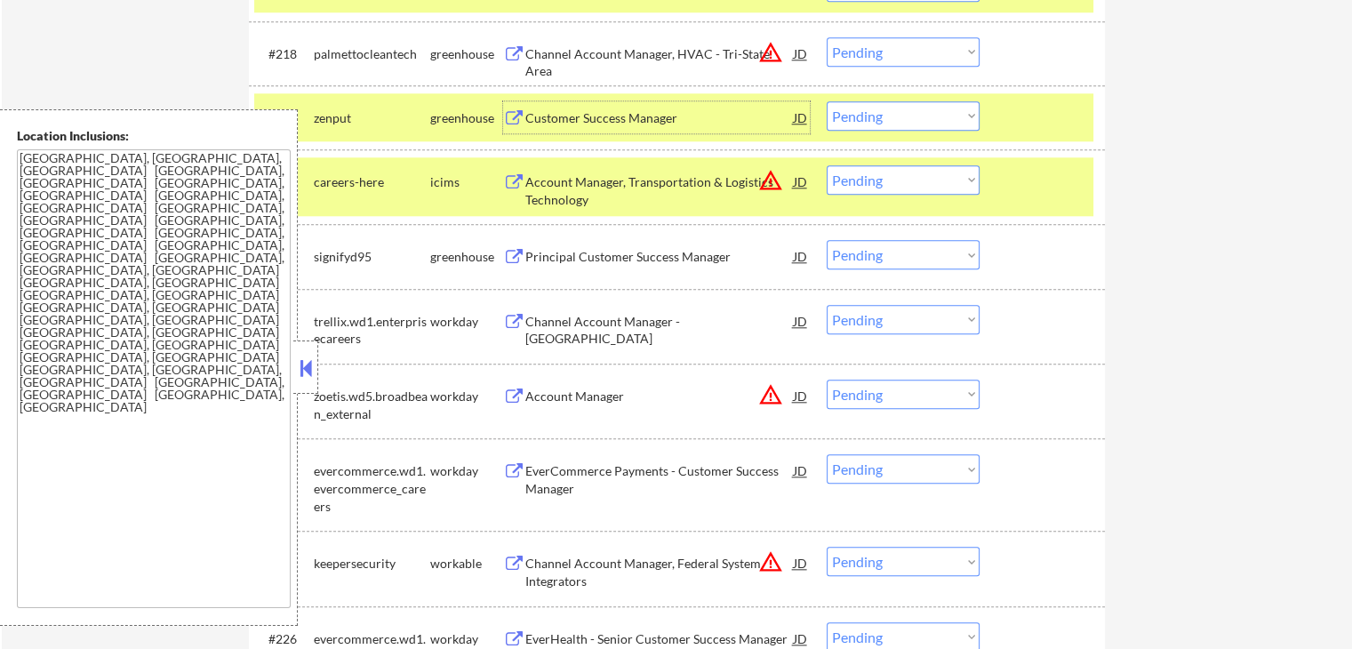
click at [574, 110] on div "Customer Success Manager" at bounding box center [659, 118] width 268 height 18
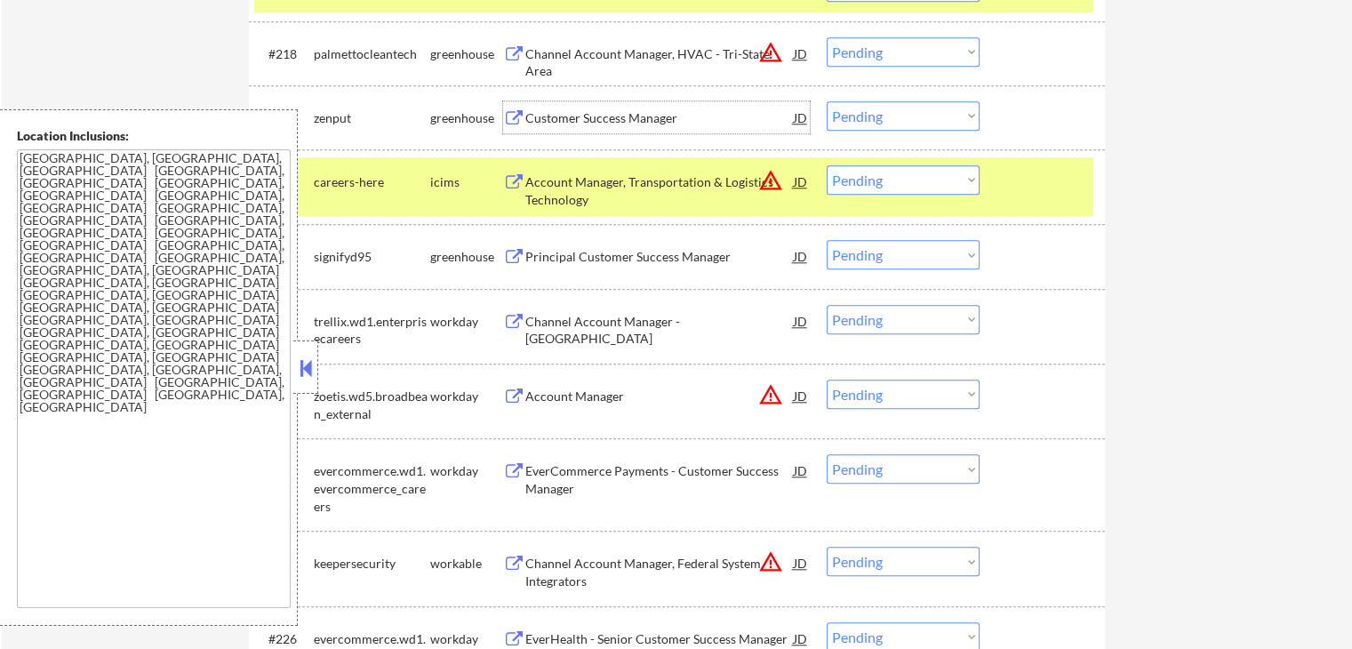
drag, startPoint x: 859, startPoint y: 118, endPoint x: 867, endPoint y: 129, distance: 13.3
click at [861, 118] on select "Choose an option... Pending Applied Excluded (Questions) Excluded (Expired) Exc…" at bounding box center [902, 115] width 153 height 29
click at [826, 101] on select "Choose an option... Pending Applied Excluded (Questions) Excluded (Expired) Exc…" at bounding box center [902, 115] width 153 height 29
click at [562, 253] on div "Principal Customer Success Manager" at bounding box center [659, 257] width 268 height 18
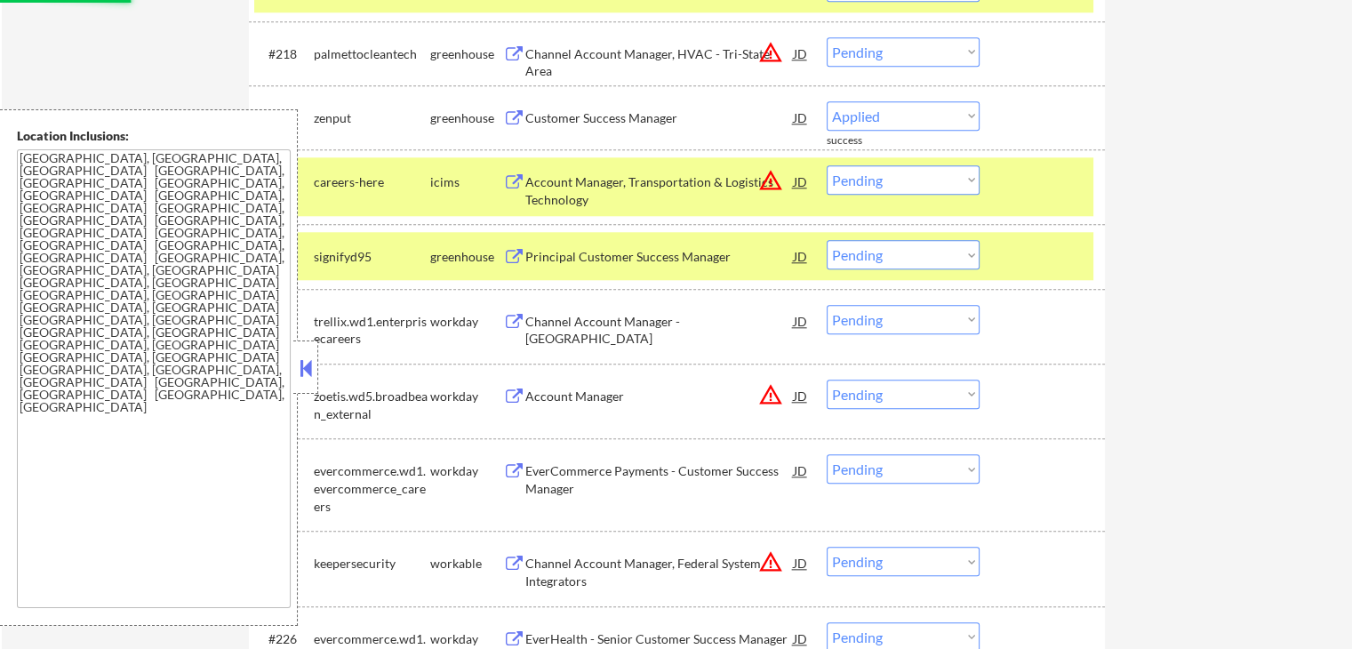
select select ""pending""
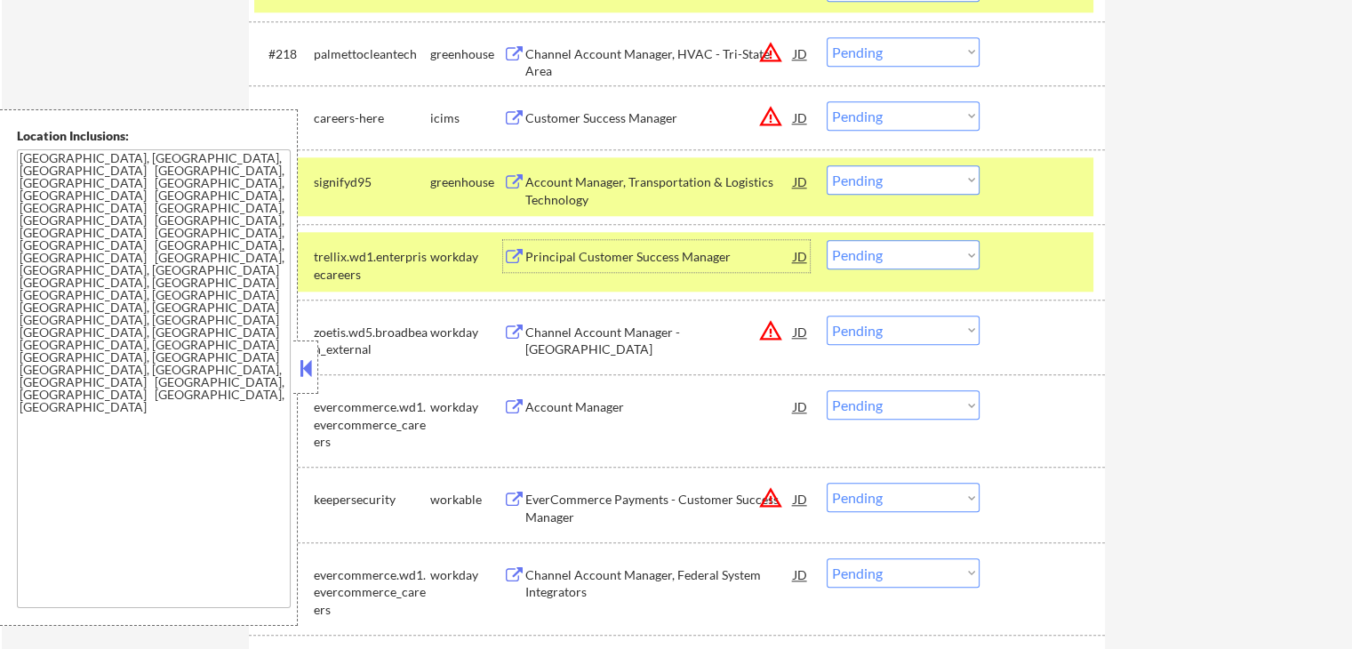
drag, startPoint x: 846, startPoint y: 182, endPoint x: 861, endPoint y: 186, distance: 15.5
click at [846, 182] on select "Choose an option... Pending Applied Excluded (Questions) Excluded (Expired) Exc…" at bounding box center [902, 179] width 153 height 29
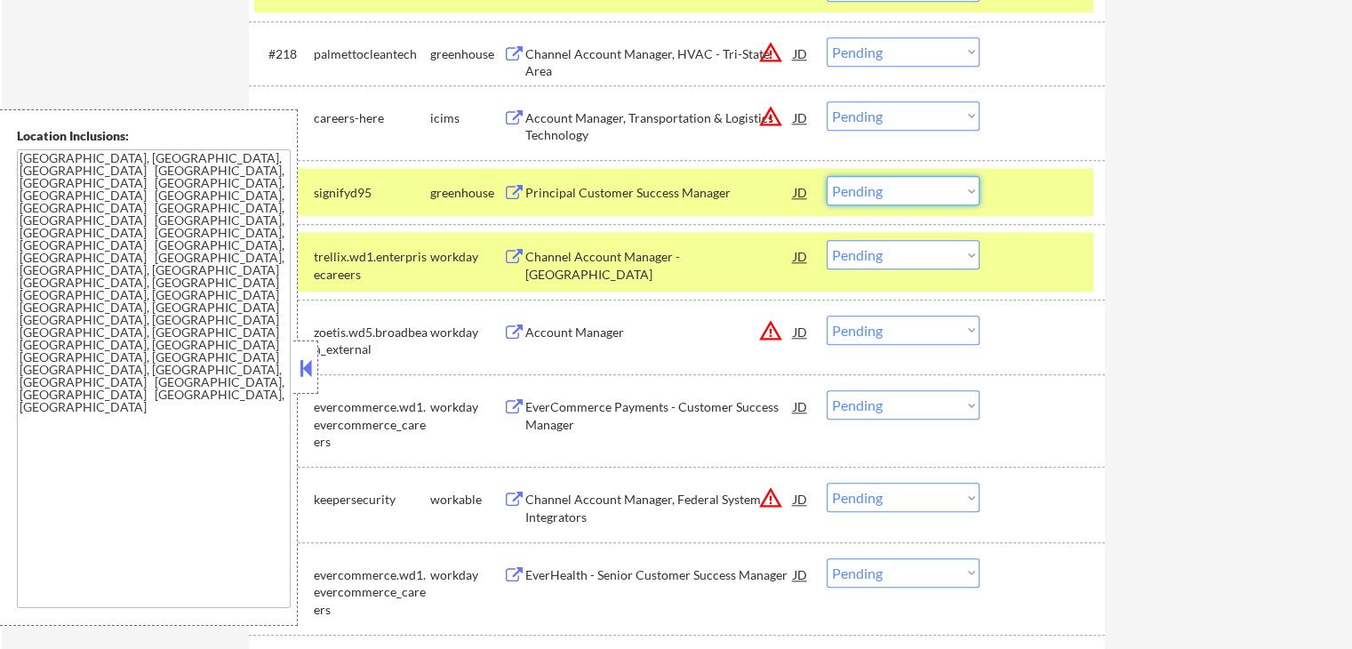
drag, startPoint x: 926, startPoint y: 183, endPoint x: 923, endPoint y: 199, distance: 16.2
click at [925, 193] on select "Choose an option... Pending Applied Excluded (Questions) Excluded (Expired) Exc…" at bounding box center [902, 190] width 153 height 29
click at [826, 176] on select "Choose an option... Pending Applied Excluded (Questions) Excluded (Expired) Exc…" at bounding box center [902, 190] width 153 height 29
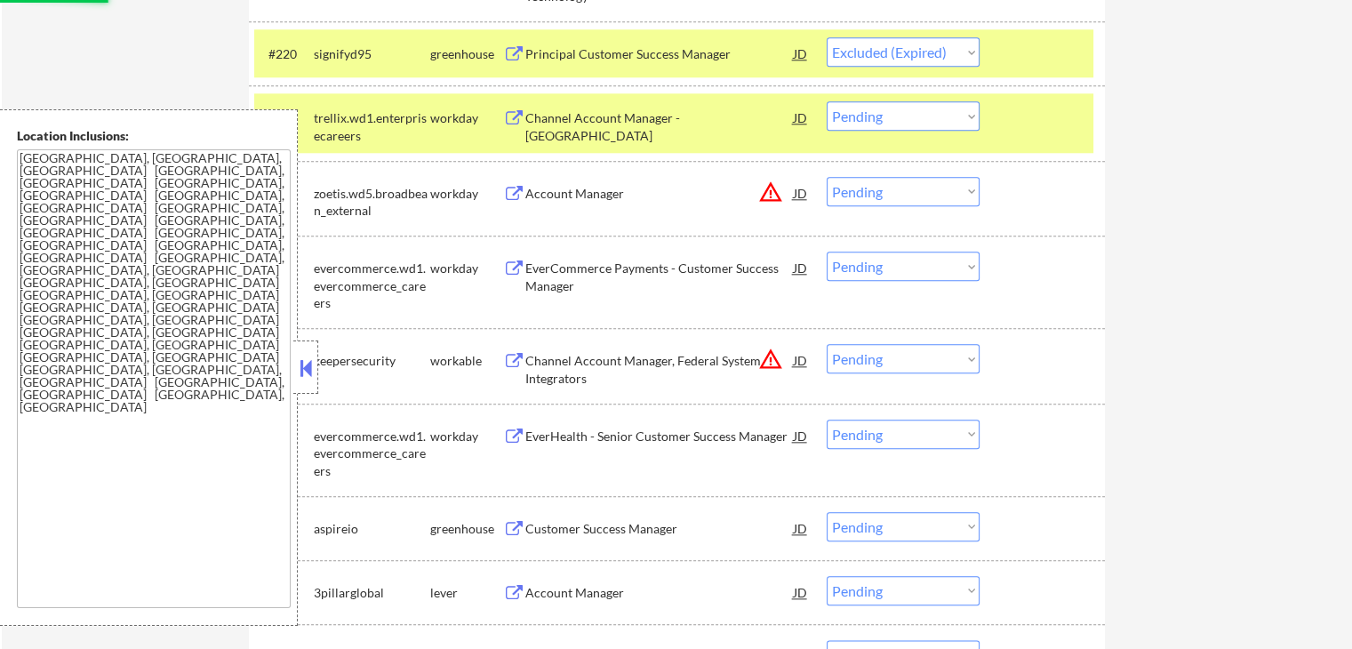
scroll to position [2119, 0]
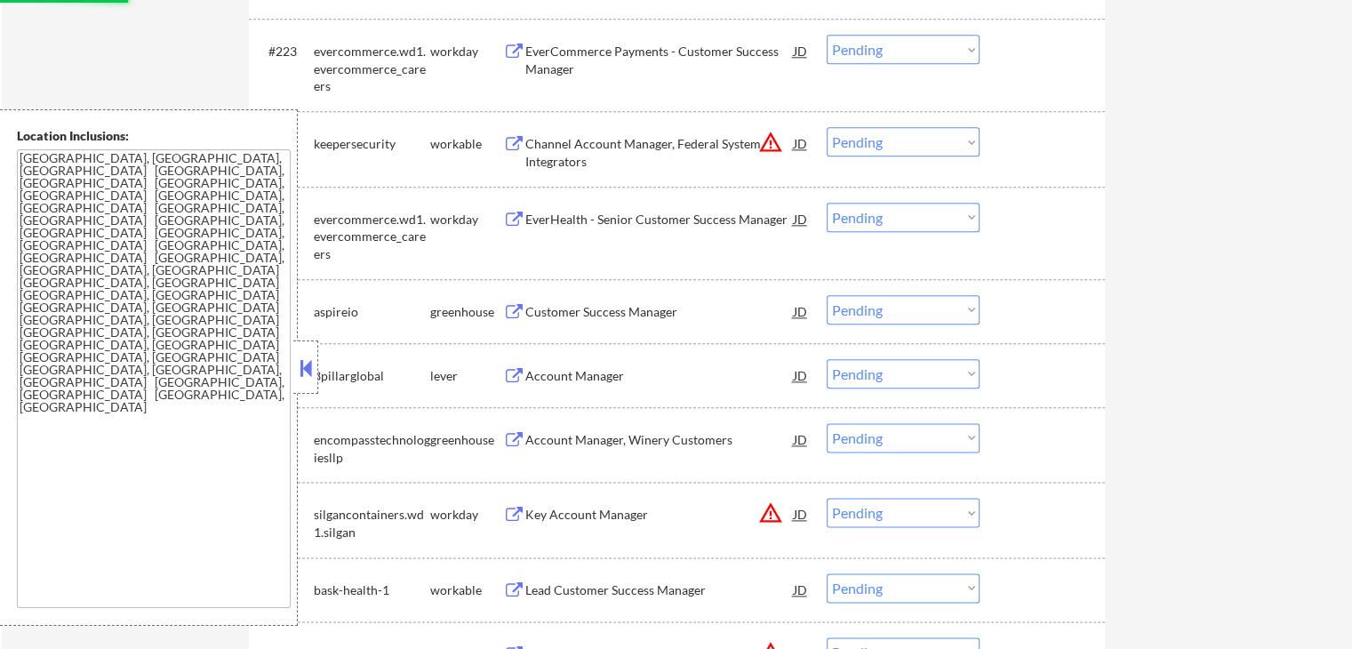
click at [554, 314] on div "Customer Success Manager" at bounding box center [659, 312] width 268 height 18
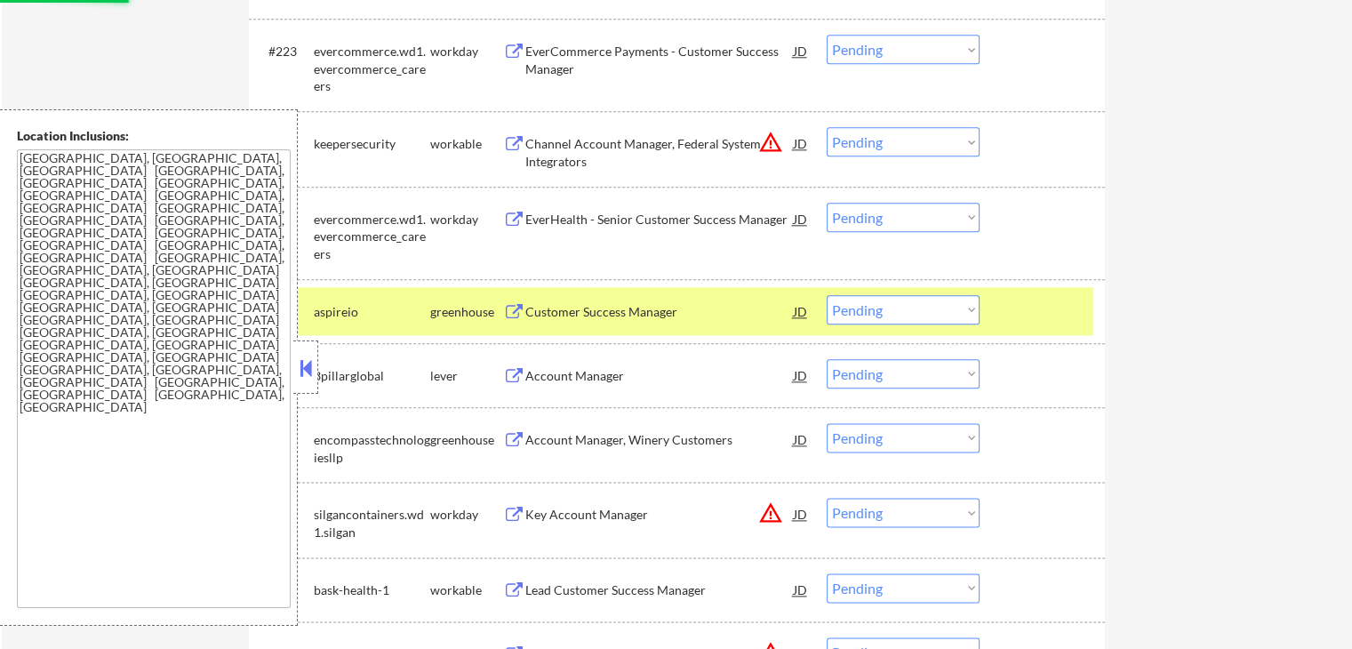
select select ""pending""
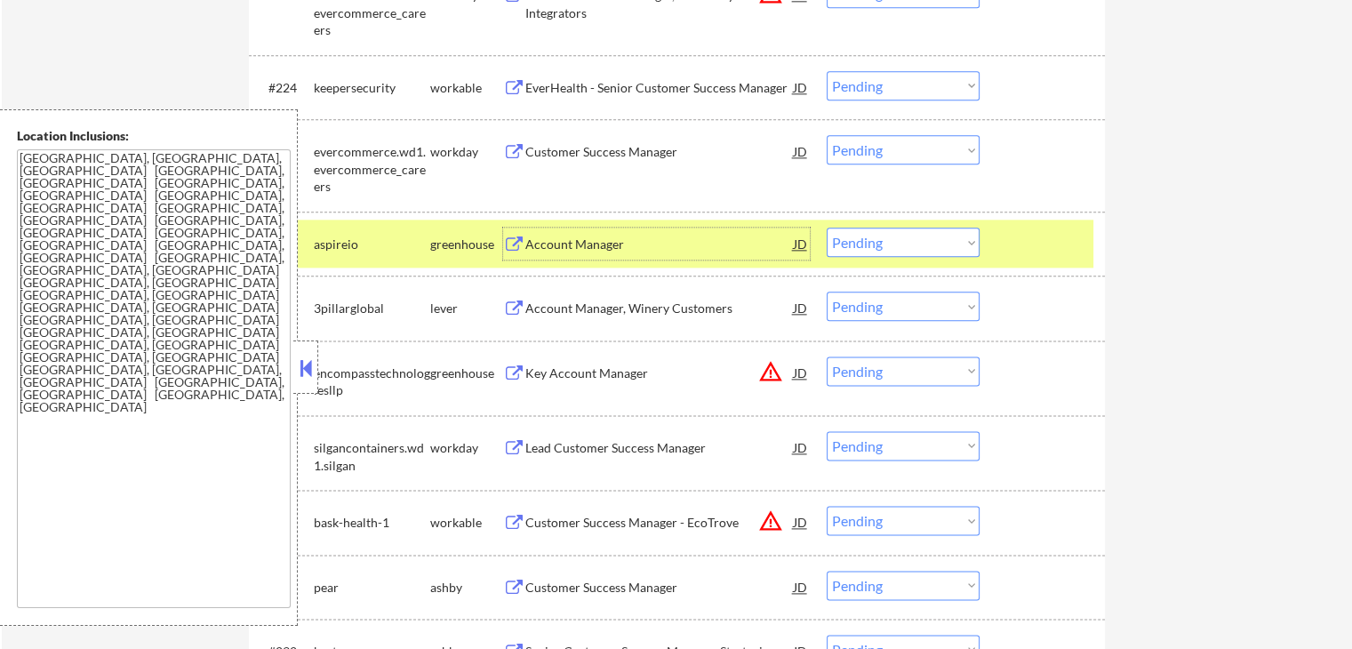
scroll to position [2208, 0]
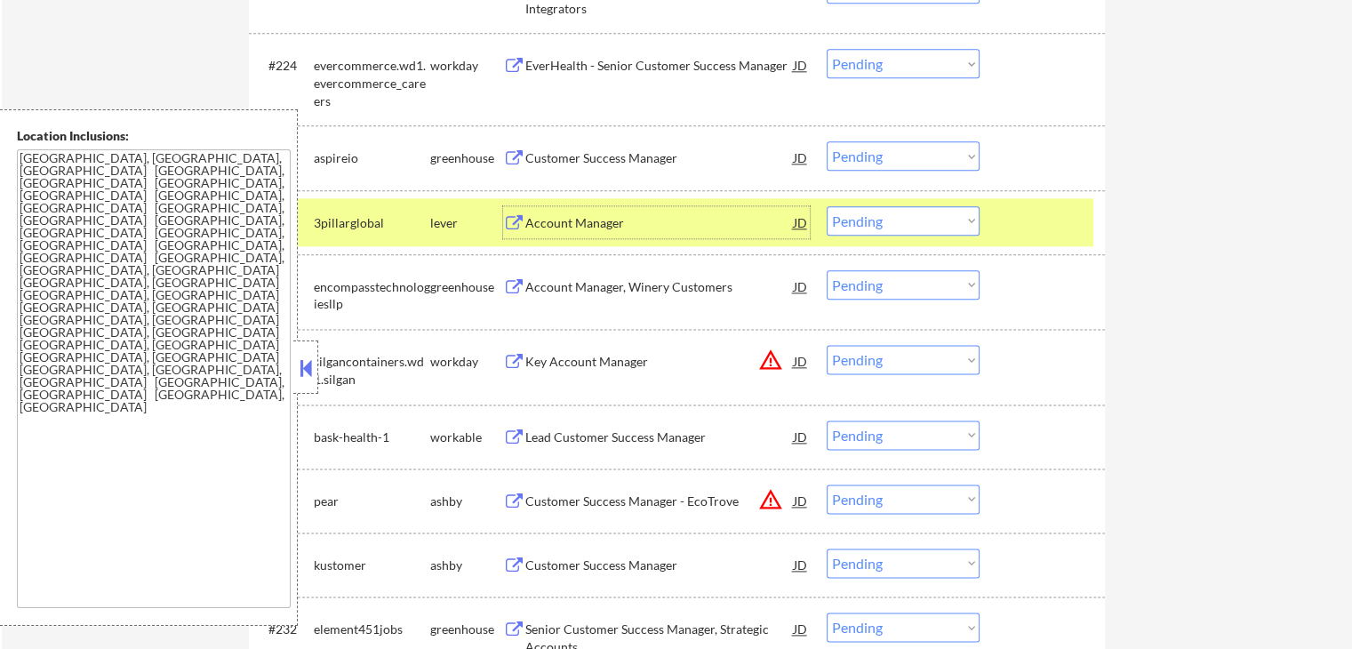
click at [695, 224] on div "Account Manager" at bounding box center [659, 223] width 268 height 18
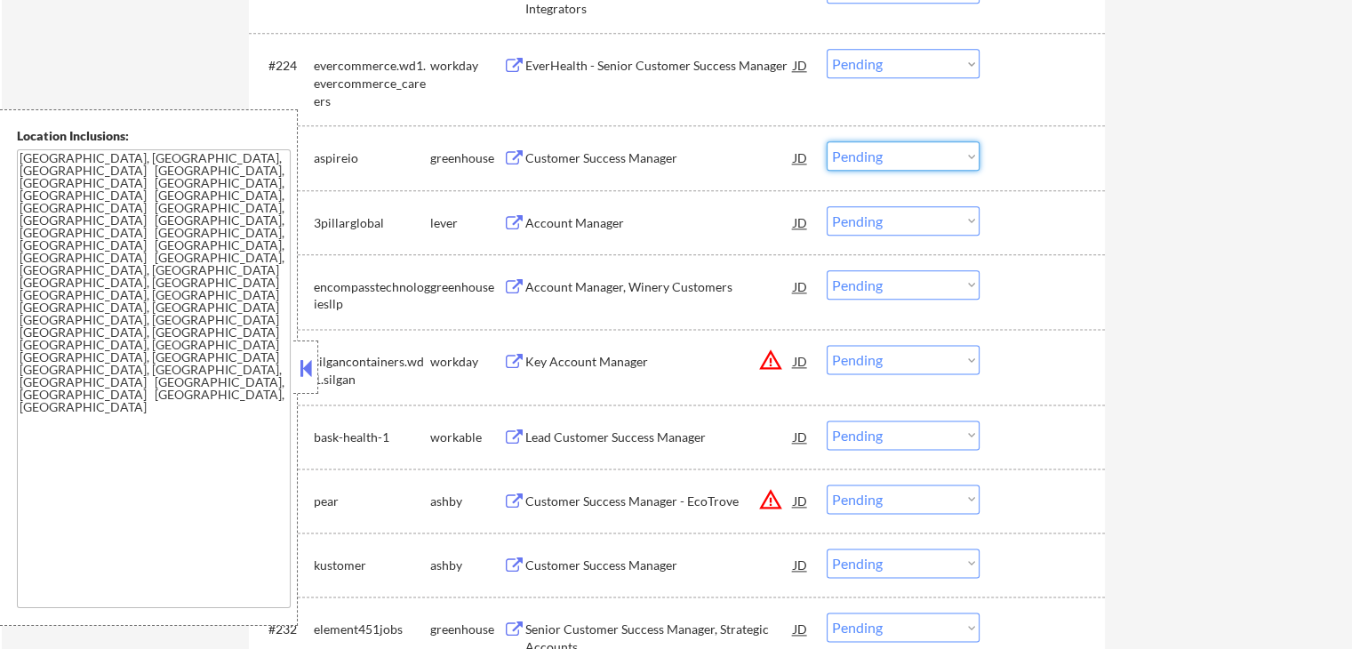
click at [874, 158] on select "Choose an option... Pending Applied Excluded (Questions) Excluded (Expired) Exc…" at bounding box center [902, 155] width 153 height 29
click at [826, 141] on select "Choose an option... Pending Applied Excluded (Questions) Excluded (Expired) Exc…" at bounding box center [902, 155] width 153 height 29
click at [547, 292] on div "Account Manager, Winery Customers" at bounding box center [659, 287] width 268 height 18
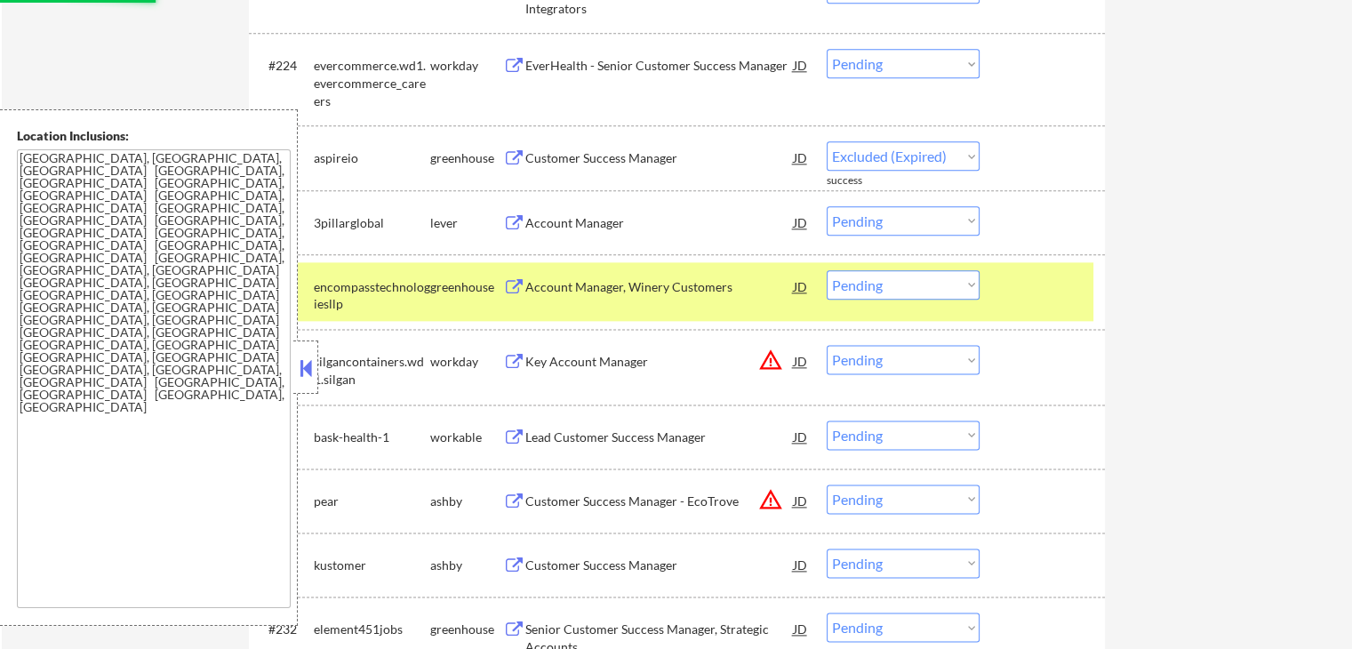
select select ""pending""
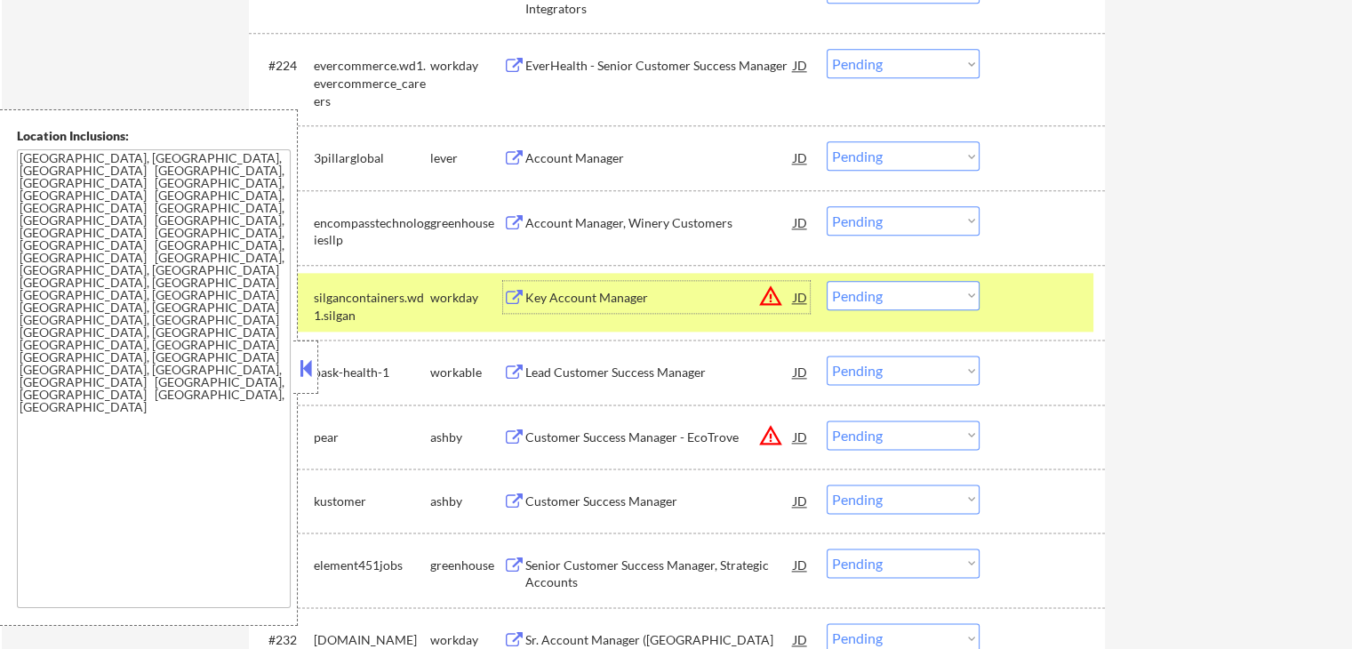
click at [936, 212] on select "Choose an option... Pending Applied Excluded (Questions) Excluded (Expired) Exc…" at bounding box center [902, 220] width 153 height 29
click at [826, 206] on select "Choose an option... Pending Applied Excluded (Questions) Excluded (Expired) Exc…" at bounding box center [902, 220] width 153 height 29
click at [603, 376] on div "Lead Customer Success Manager" at bounding box center [659, 372] width 268 height 18
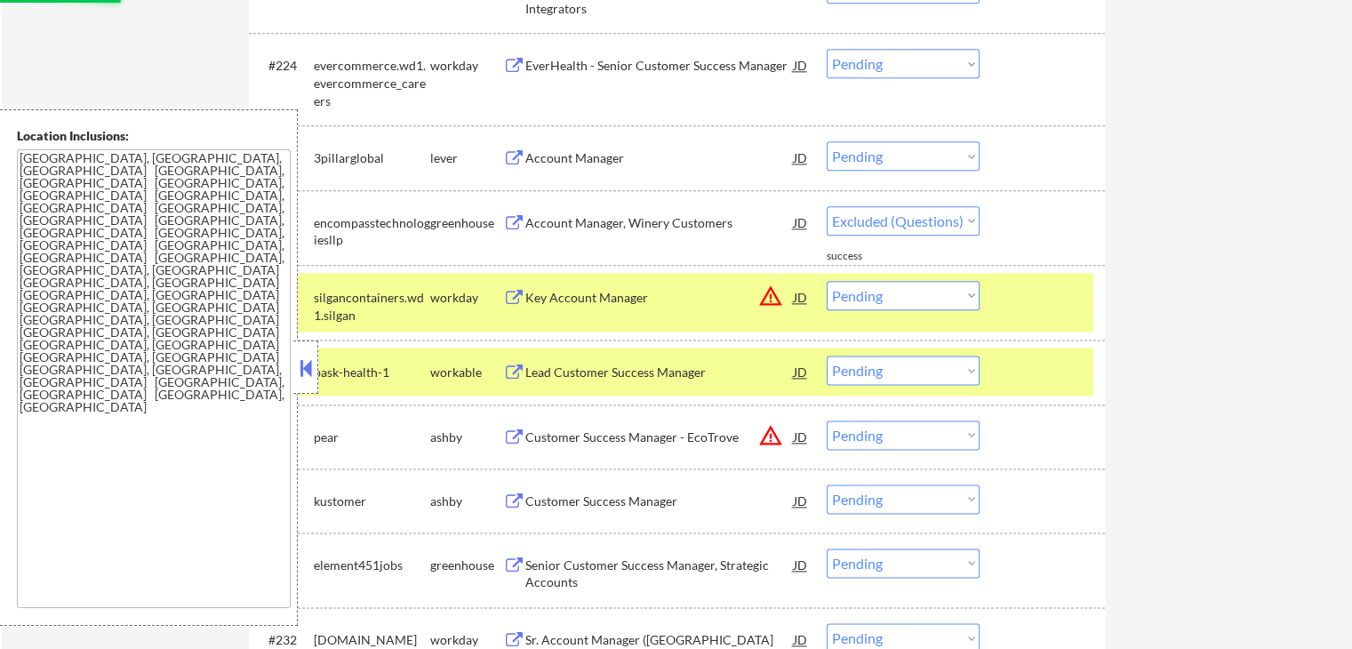
select select ""pending""
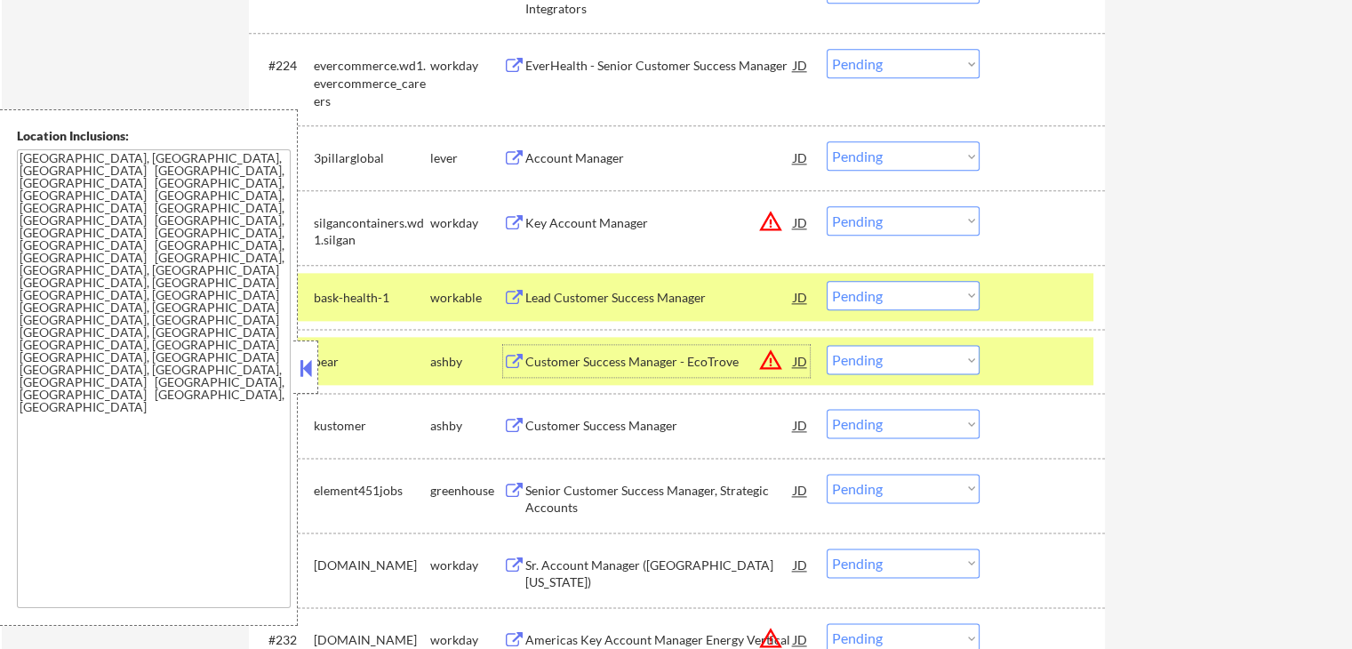
click at [903, 164] on select "Choose an option... Pending Applied Excluded (Questions) Excluded (Expired) Exc…" at bounding box center [902, 155] width 153 height 29
click at [826, 141] on select "Choose an option... Pending Applied Excluded (Questions) Excluded (Expired) Exc…" at bounding box center [902, 155] width 153 height 29
select select ""pending""
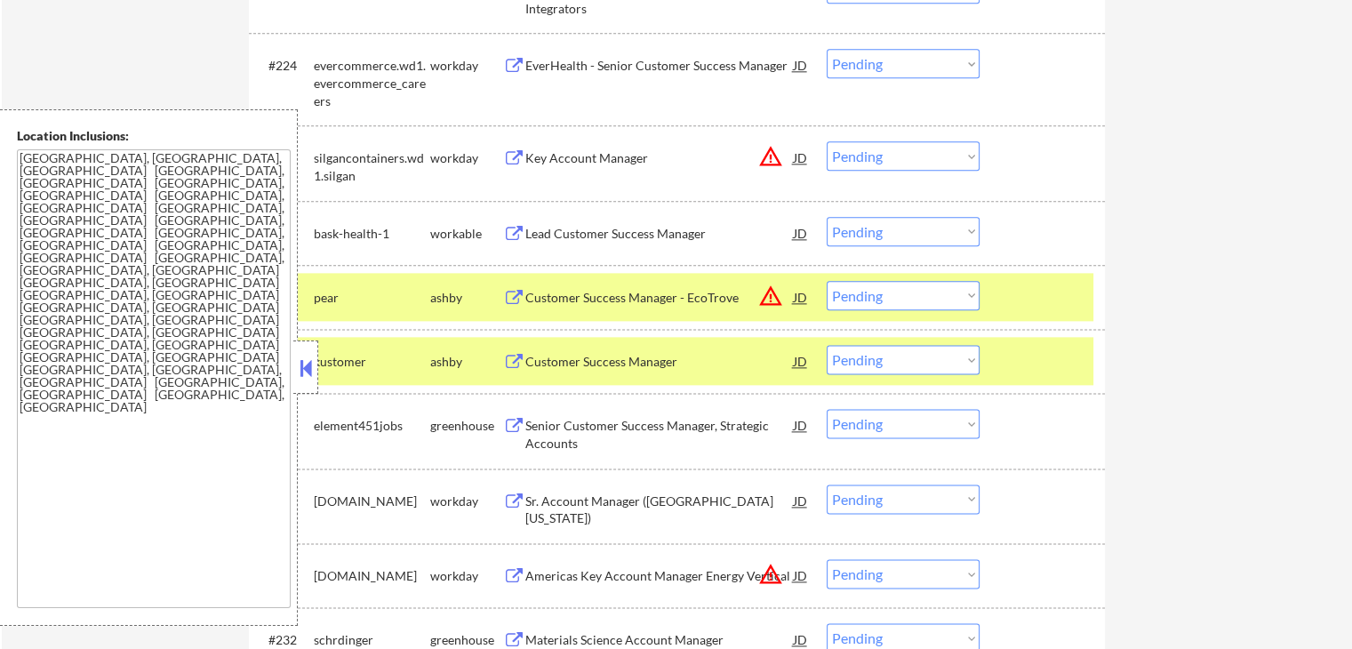
click at [887, 229] on select "Choose an option... Pending Applied Excluded (Questions) Excluded (Expired) Exc…" at bounding box center [902, 231] width 153 height 29
click at [826, 217] on select "Choose an option... Pending Applied Excluded (Questions) Excluded (Expired) Exc…" at bounding box center [902, 231] width 153 height 29
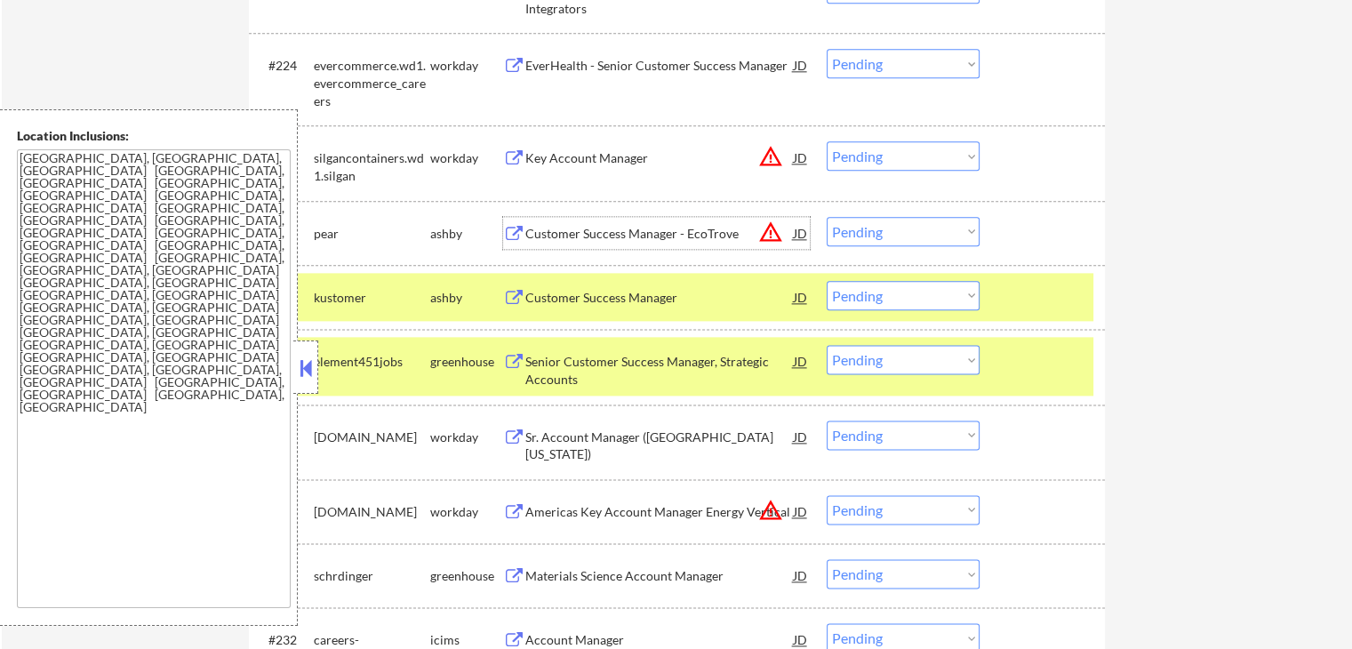
click at [592, 235] on div "Customer Success Manager - EcoTrove" at bounding box center [659, 234] width 268 height 18
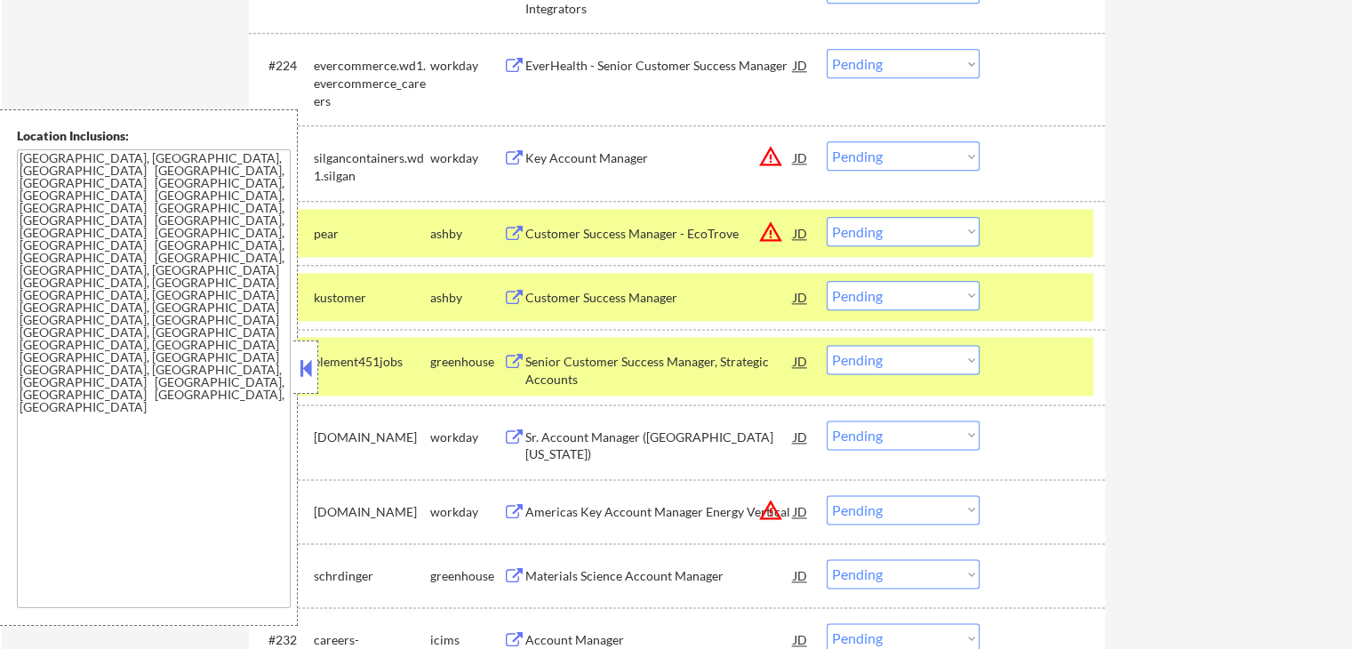
click at [572, 307] on div "Customer Success Manager" at bounding box center [659, 297] width 268 height 32
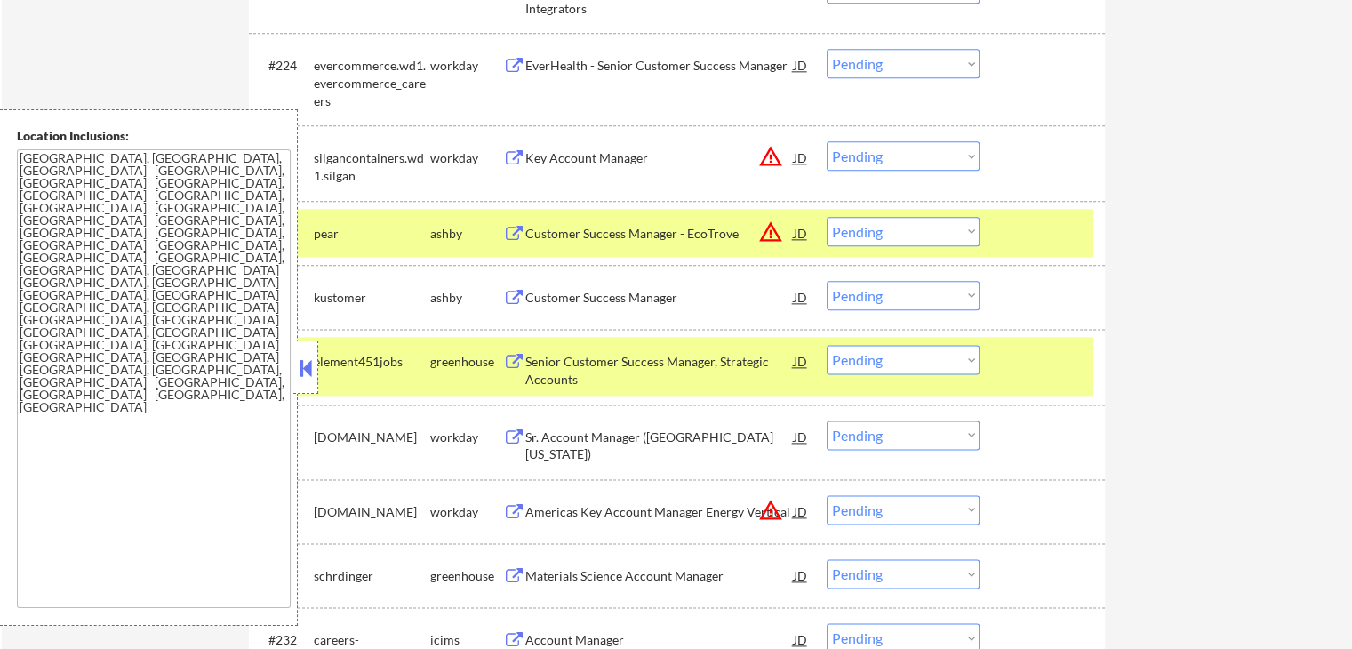
click at [547, 355] on div "Senior Customer Success Manager, Strategic Accounts" at bounding box center [659, 370] width 268 height 35
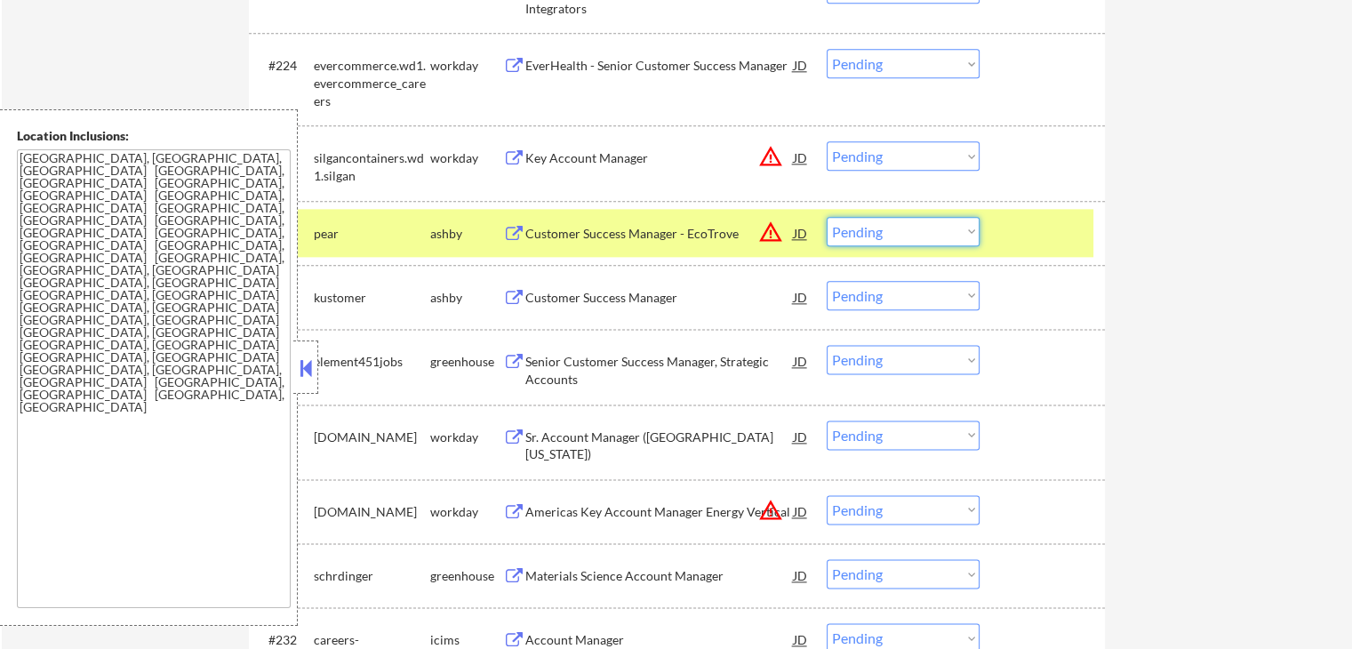
drag, startPoint x: 905, startPoint y: 227, endPoint x: 913, endPoint y: 243, distance: 18.3
click at [906, 227] on select "Choose an option... Pending Applied Excluded (Questions) Excluded (Expired) Exc…" at bounding box center [902, 231] width 153 height 29
click at [826, 217] on select "Choose an option... Pending Applied Excluded (Questions) Excluded (Expired) Exc…" at bounding box center [902, 231] width 153 height 29
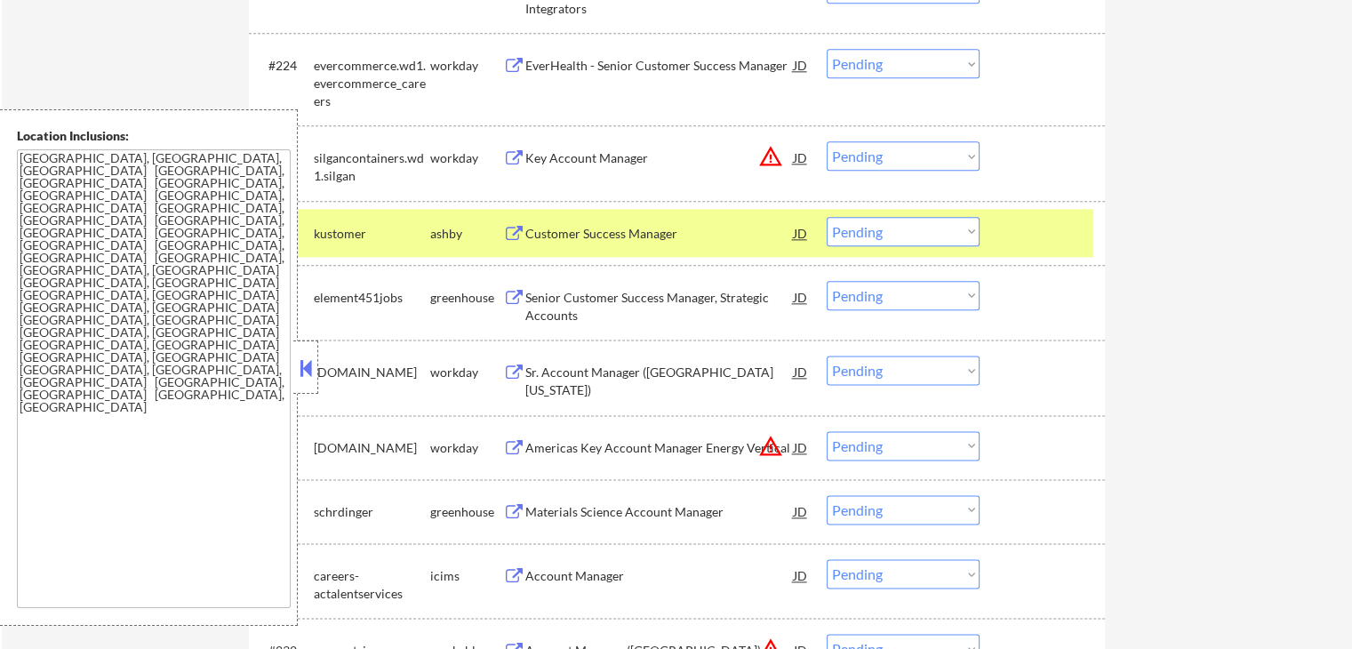
click at [889, 237] on select "Choose an option... Pending Applied Excluded (Questions) Excluded (Expired) Exc…" at bounding box center [902, 231] width 153 height 29
click at [826, 217] on select "Choose an option... Pending Applied Excluded (Questions) Excluded (Expired) Exc…" at bounding box center [902, 231] width 153 height 29
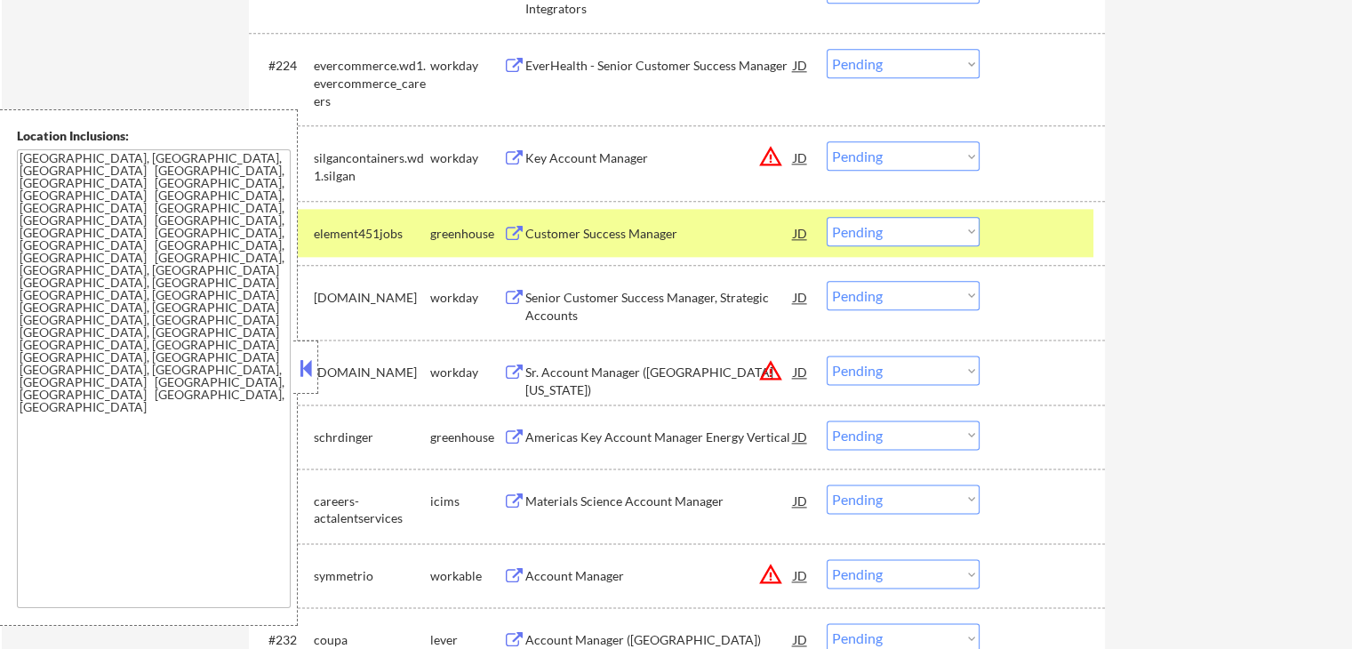
click at [917, 229] on select "Choose an option... Pending Applied Excluded (Questions) Excluded (Expired) Exc…" at bounding box center [902, 231] width 153 height 29
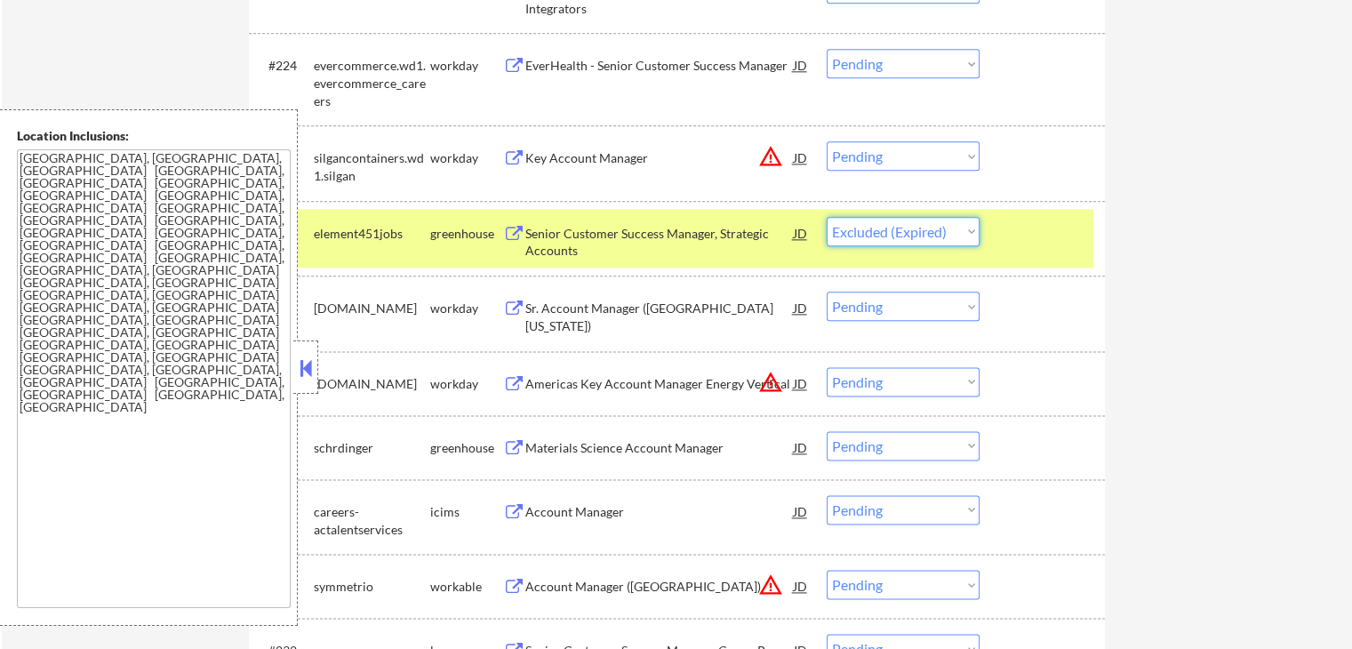
click at [826, 217] on select "Choose an option... Pending Applied Excluded (Questions) Excluded (Expired) Exc…" at bounding box center [902, 231] width 153 height 29
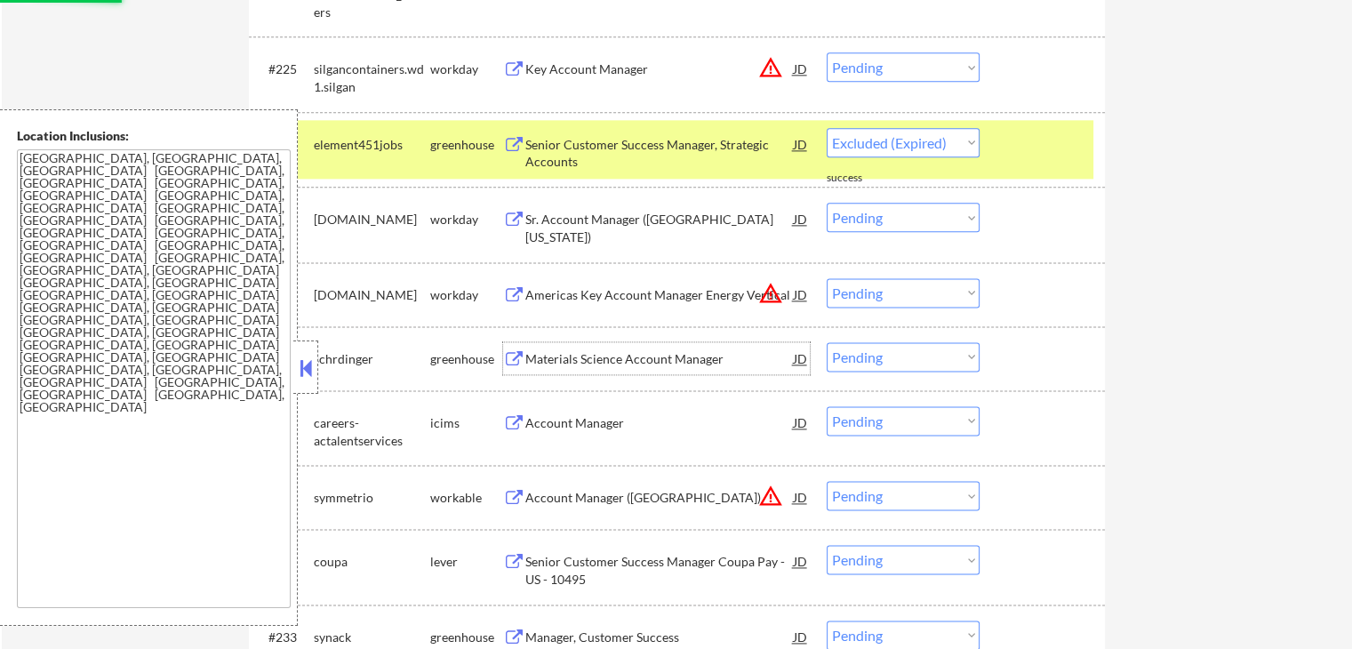
click at [577, 355] on div "Materials Science Account Manager" at bounding box center [659, 359] width 268 height 18
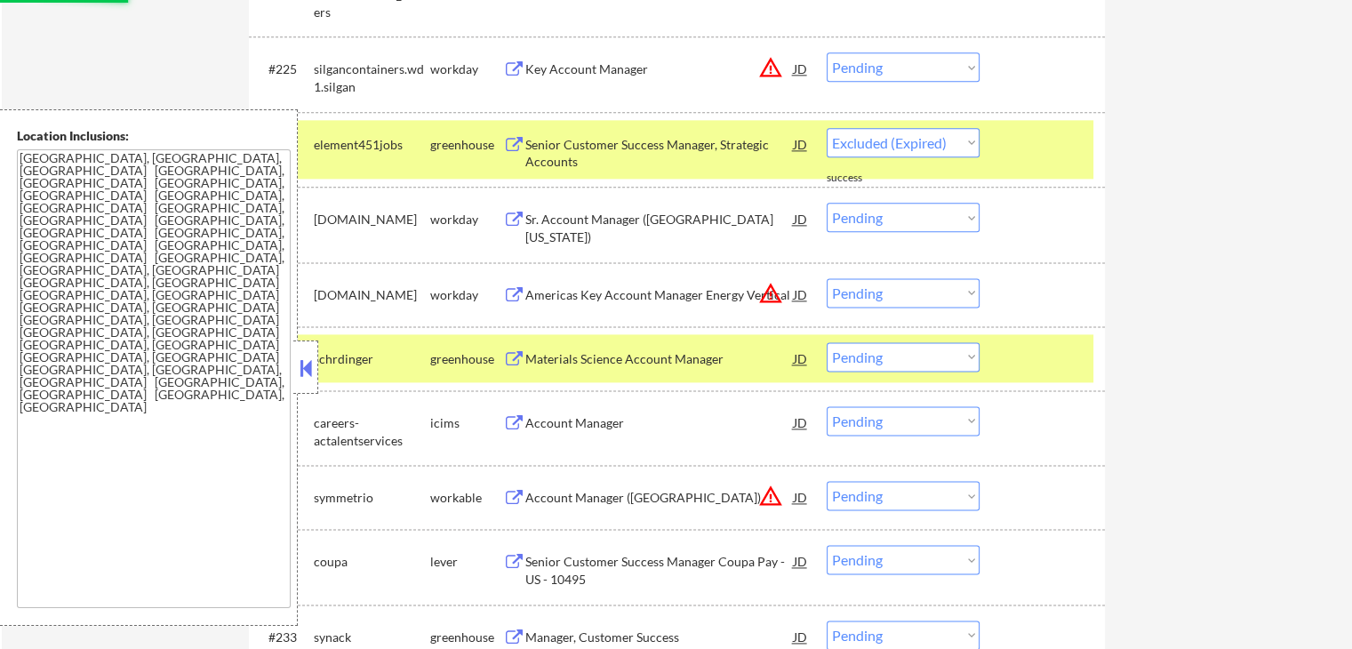
select select ""pending""
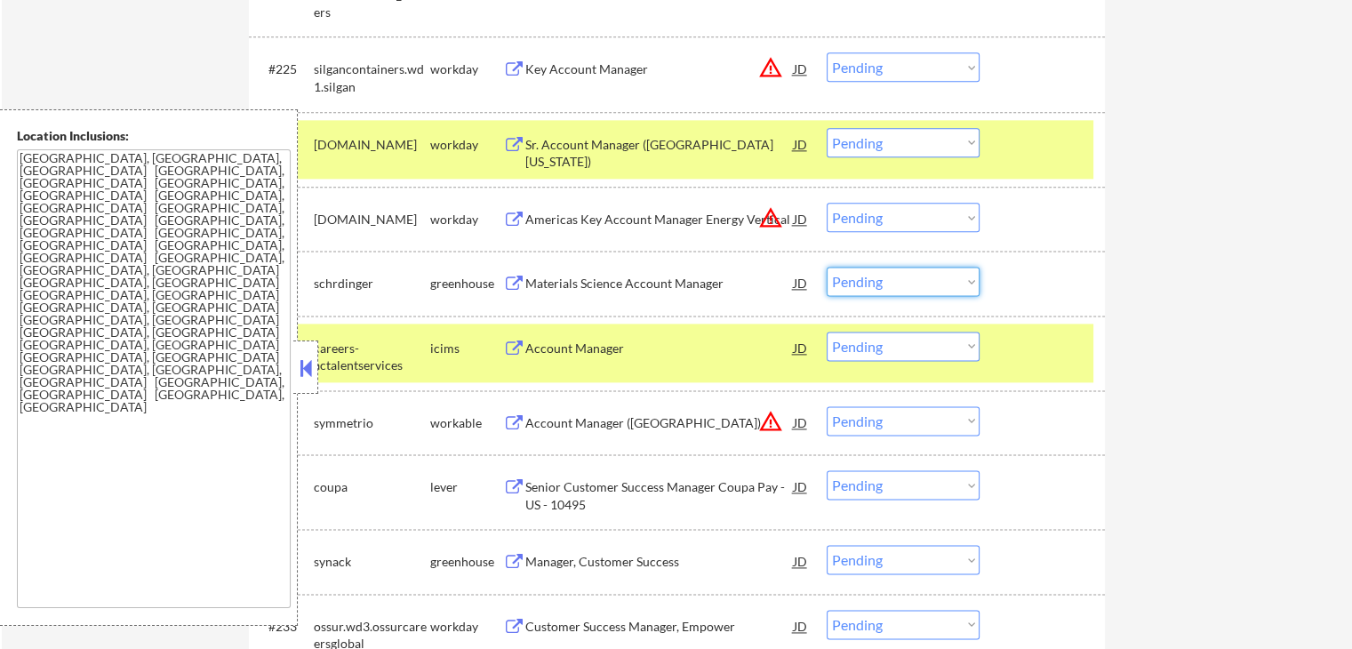
drag, startPoint x: 905, startPoint y: 278, endPoint x: 905, endPoint y: 292, distance: 14.2
click at [905, 278] on select "Choose an option... Pending Applied Excluded (Questions) Excluded (Expired) Exc…" at bounding box center [902, 281] width 153 height 29
click at [826, 267] on select "Choose an option... Pending Applied Excluded (Questions) Excluded (Expired) Exc…" at bounding box center [902, 281] width 153 height 29
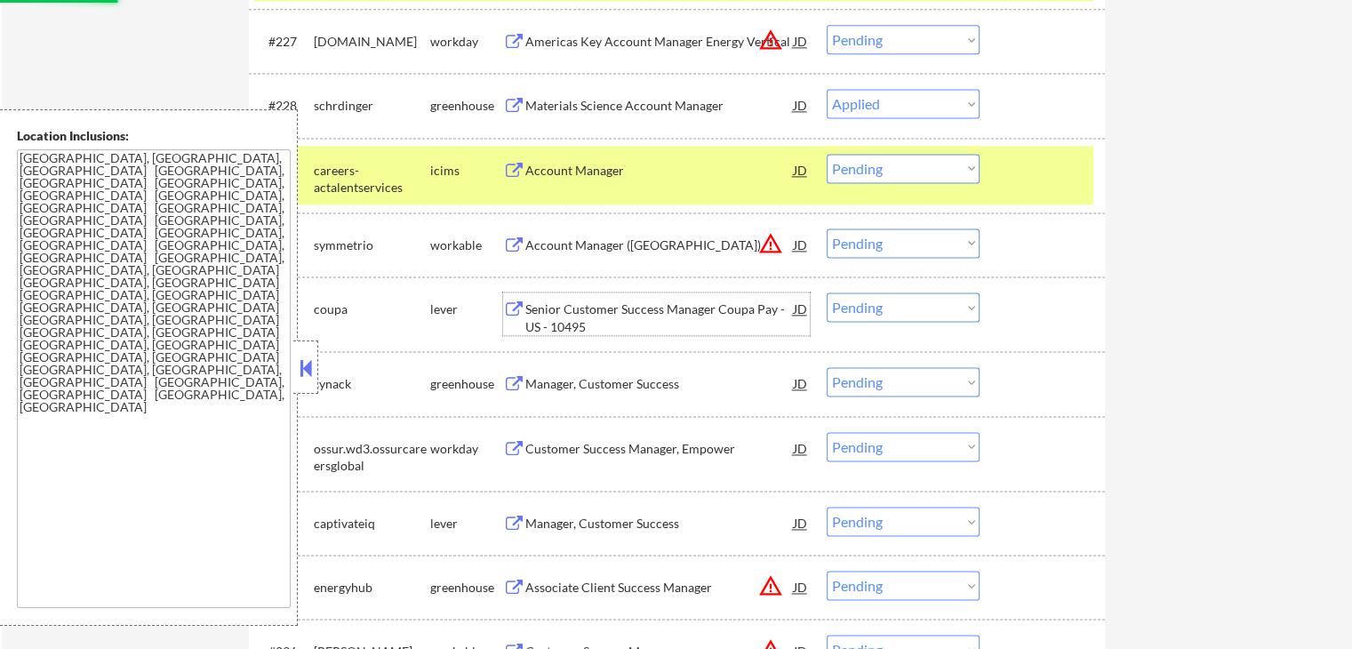
click at [586, 318] on div "Senior Customer Success Manager Coupa Pay - US - 10495" at bounding box center [659, 317] width 268 height 35
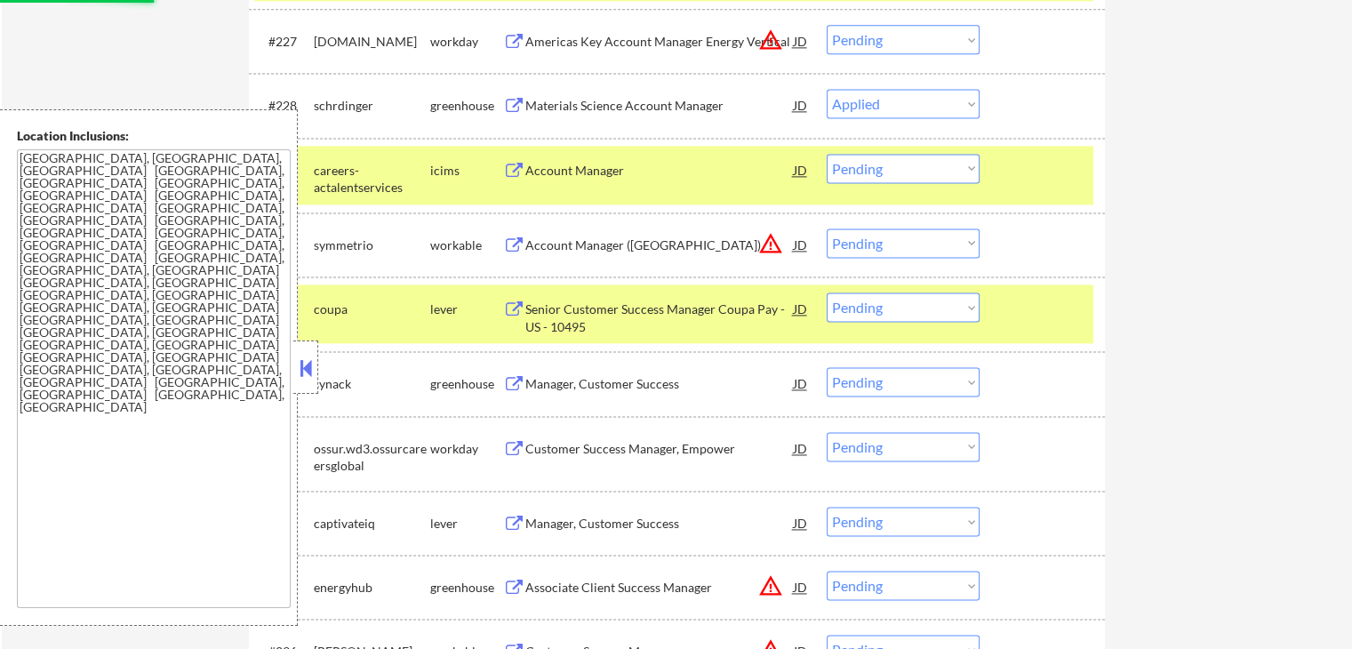
select select ""pending""
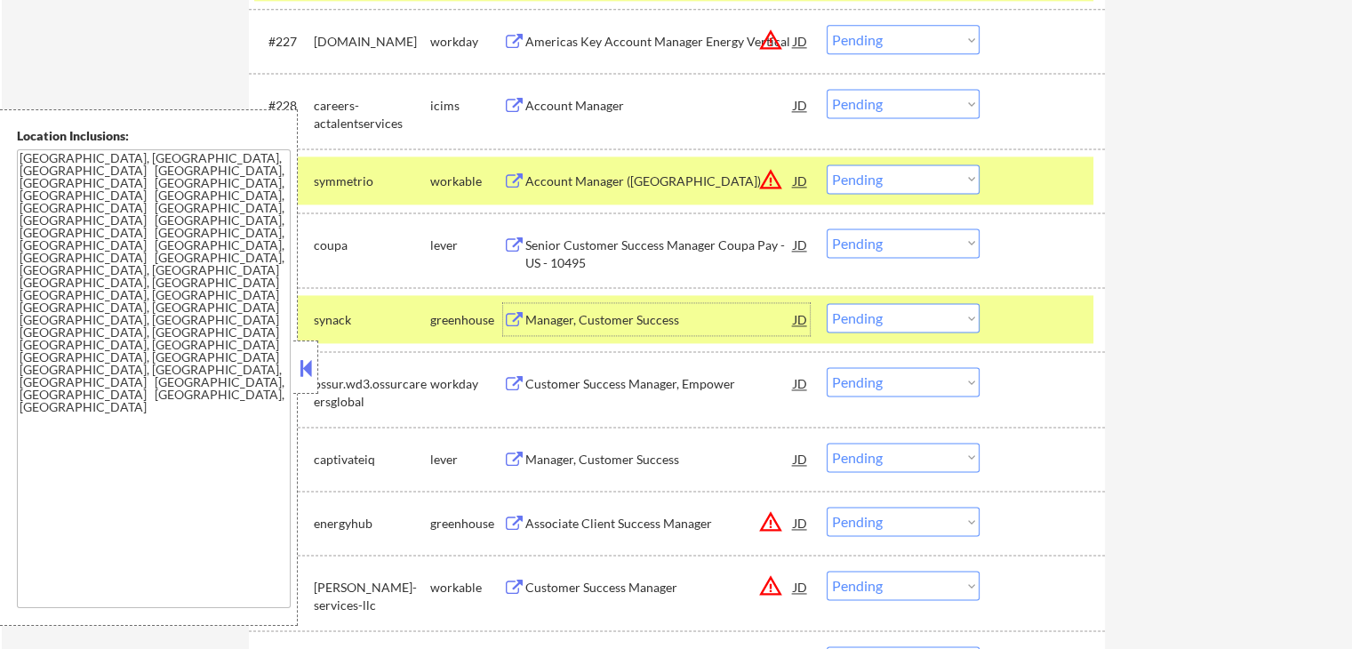
click at [543, 172] on div "Account Manager (Boston Region)" at bounding box center [659, 181] width 268 height 18
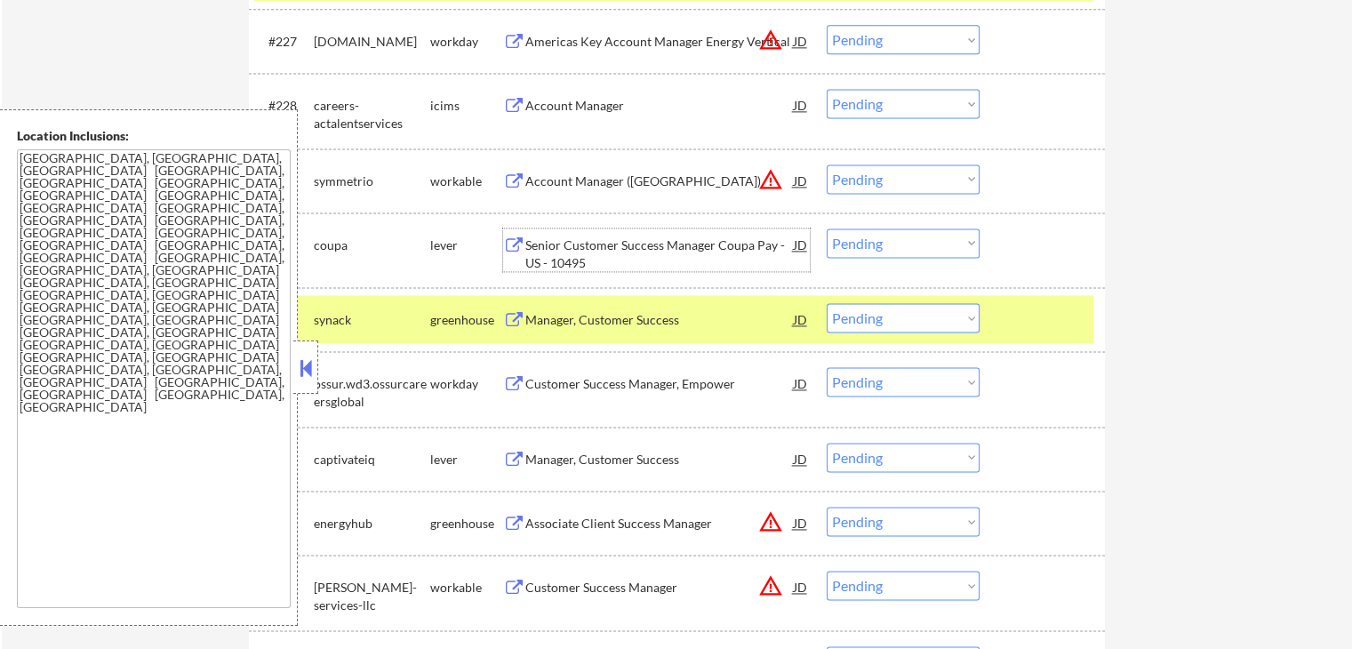
click at [600, 236] on div "Senior Customer Success Manager Coupa Pay - US - 10495" at bounding box center [659, 253] width 268 height 35
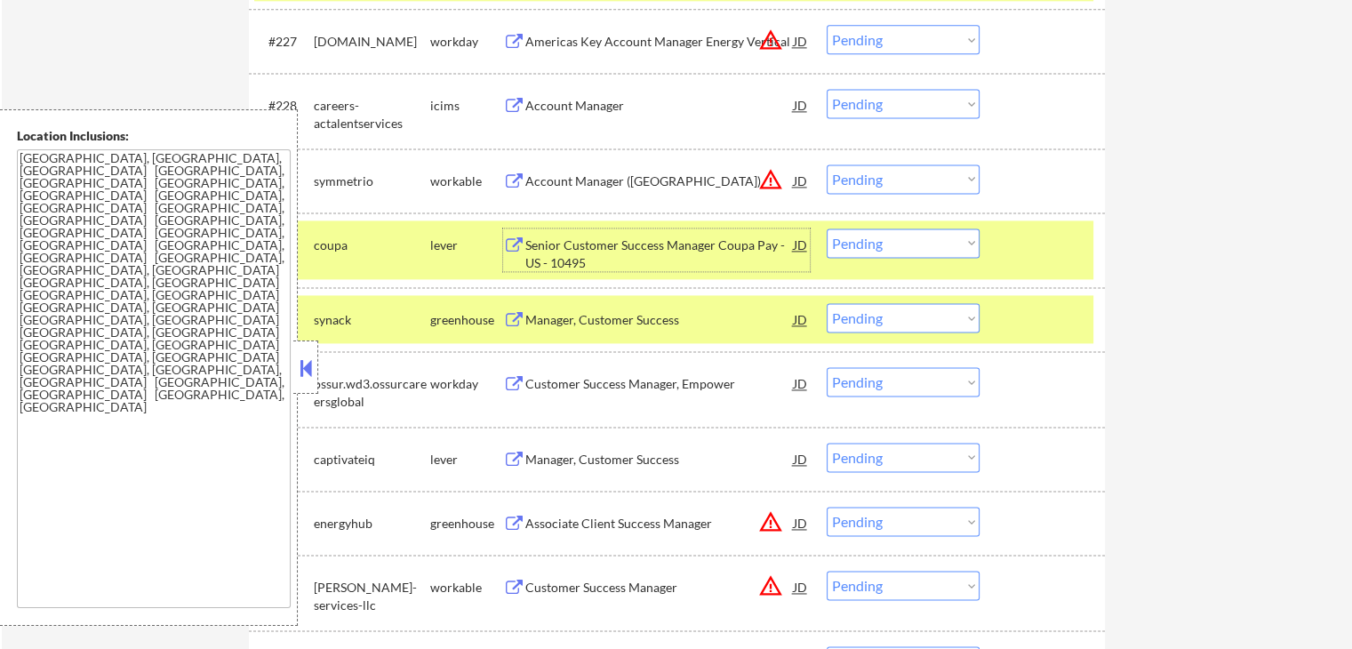
drag, startPoint x: 899, startPoint y: 243, endPoint x: 906, endPoint y: 251, distance: 10.1
click at [901, 246] on select "Choose an option... Pending Applied Excluded (Questions) Excluded (Expired) Exc…" at bounding box center [902, 242] width 153 height 29
click at [826, 228] on select "Choose an option... Pending Applied Excluded (Questions) Excluded (Expired) Exc…" at bounding box center [902, 242] width 153 height 29
select select ""pending""
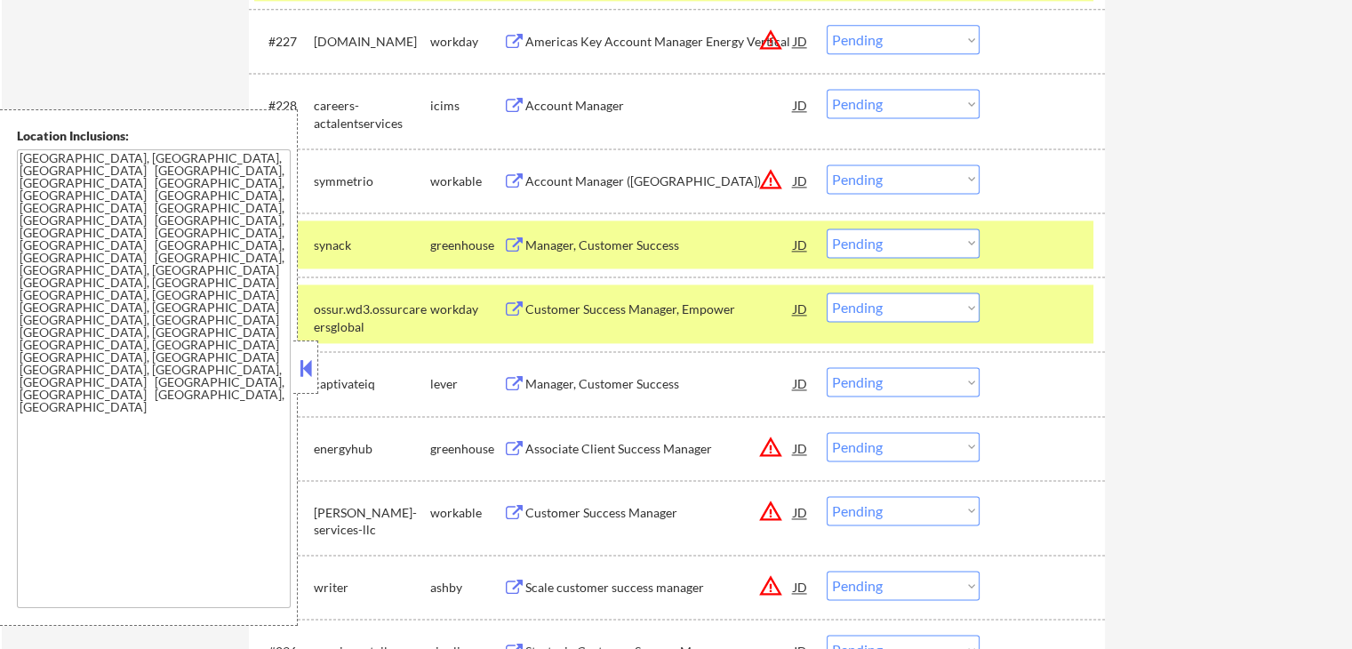
click at [865, 173] on select "Choose an option... Pending Applied Excluded (Questions) Excluded (Expired) Exc…" at bounding box center [902, 178] width 153 height 29
click at [826, 164] on select "Choose an option... Pending Applied Excluded (Questions) Excluded (Expired) Exc…" at bounding box center [902, 178] width 153 height 29
click at [607, 244] on div "Manager, Customer Success" at bounding box center [659, 245] width 268 height 18
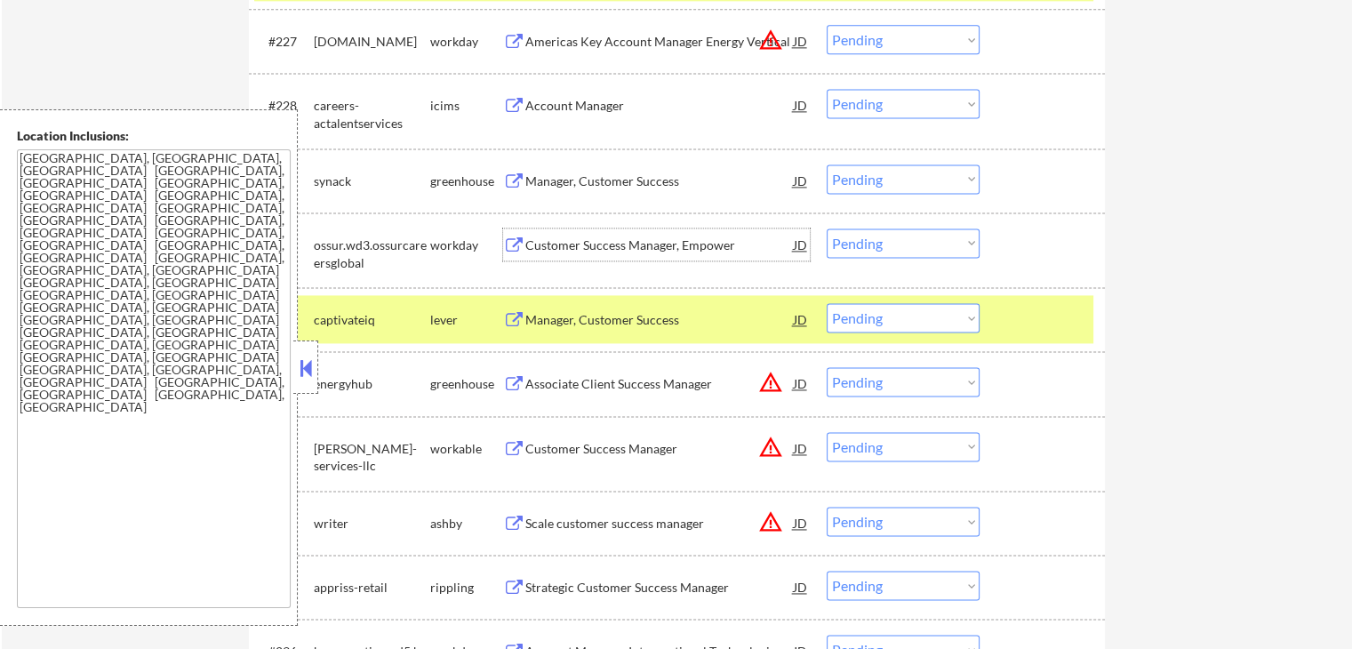
drag, startPoint x: 913, startPoint y: 182, endPoint x: 923, endPoint y: 192, distance: 13.8
click at [914, 182] on select "Choose an option... Pending Applied Excluded (Questions) Excluded (Expired) Exc…" at bounding box center [902, 178] width 153 height 29
click at [826, 164] on select "Choose an option... Pending Applied Excluded (Questions) Excluded (Expired) Exc…" at bounding box center [902, 178] width 153 height 29
select select ""pending""
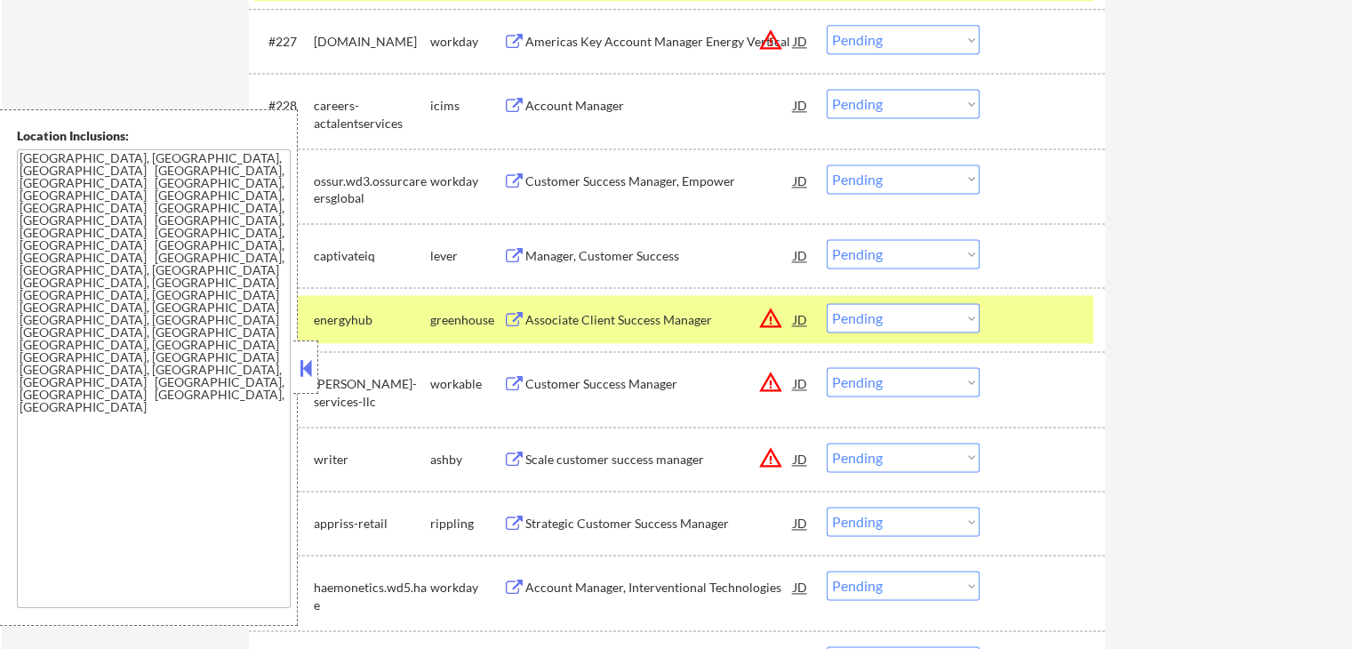
click at [548, 258] on div "Manager, Customer Success" at bounding box center [659, 256] width 268 height 18
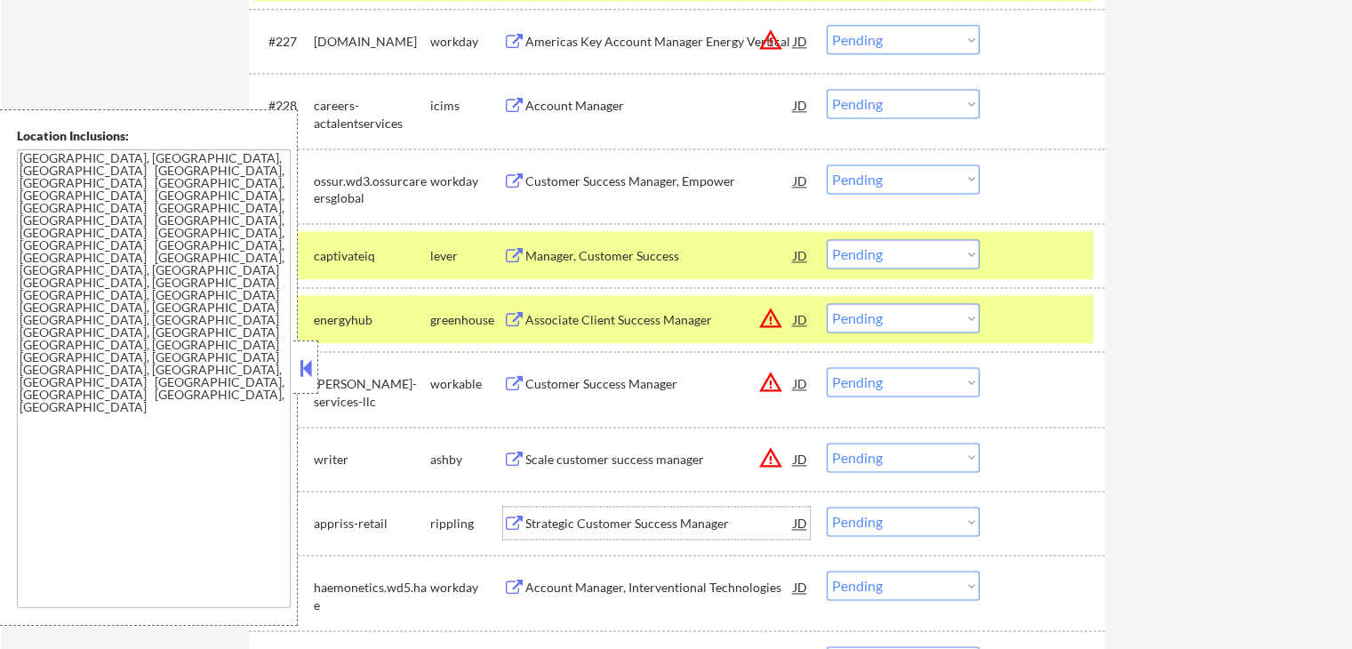
click at [556, 516] on div "Strategic Customer Success Manager" at bounding box center [659, 524] width 268 height 18
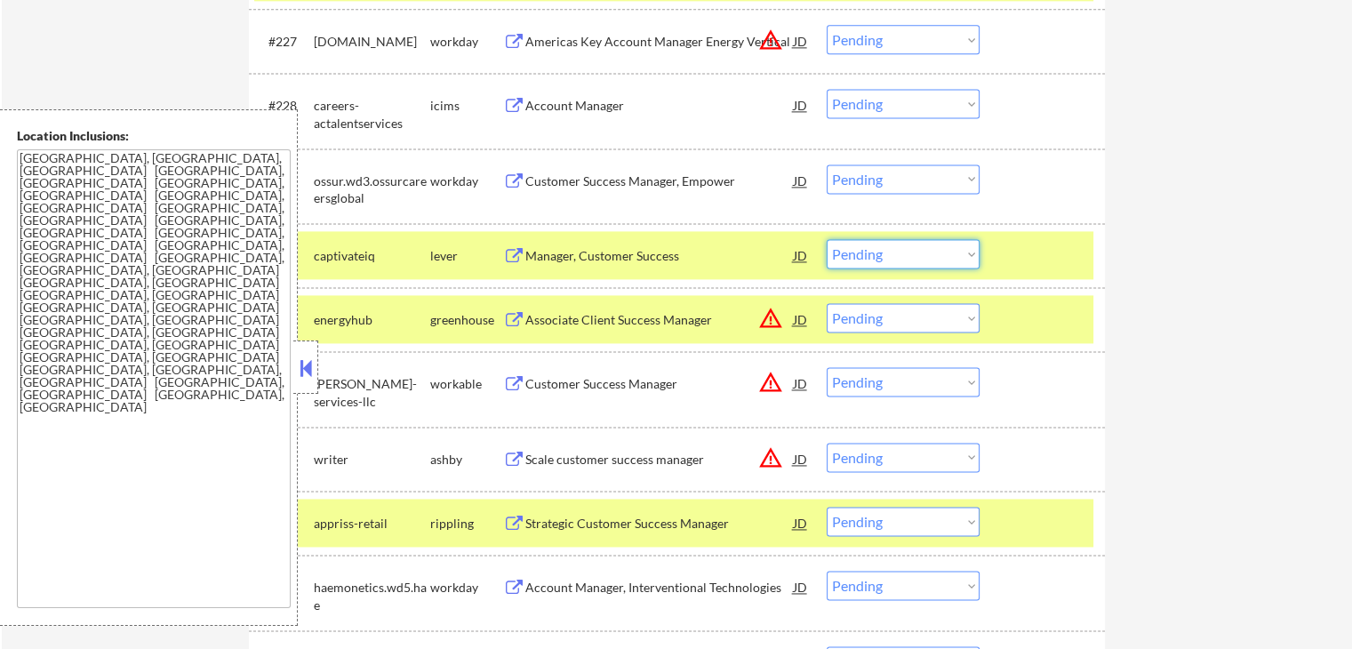
click at [847, 259] on select "Choose an option... Pending Applied Excluded (Questions) Excluded (Expired) Exc…" at bounding box center [902, 253] width 153 height 29
click at [826, 239] on select "Choose an option... Pending Applied Excluded (Questions) Excluded (Expired) Exc…" at bounding box center [902, 253] width 153 height 29
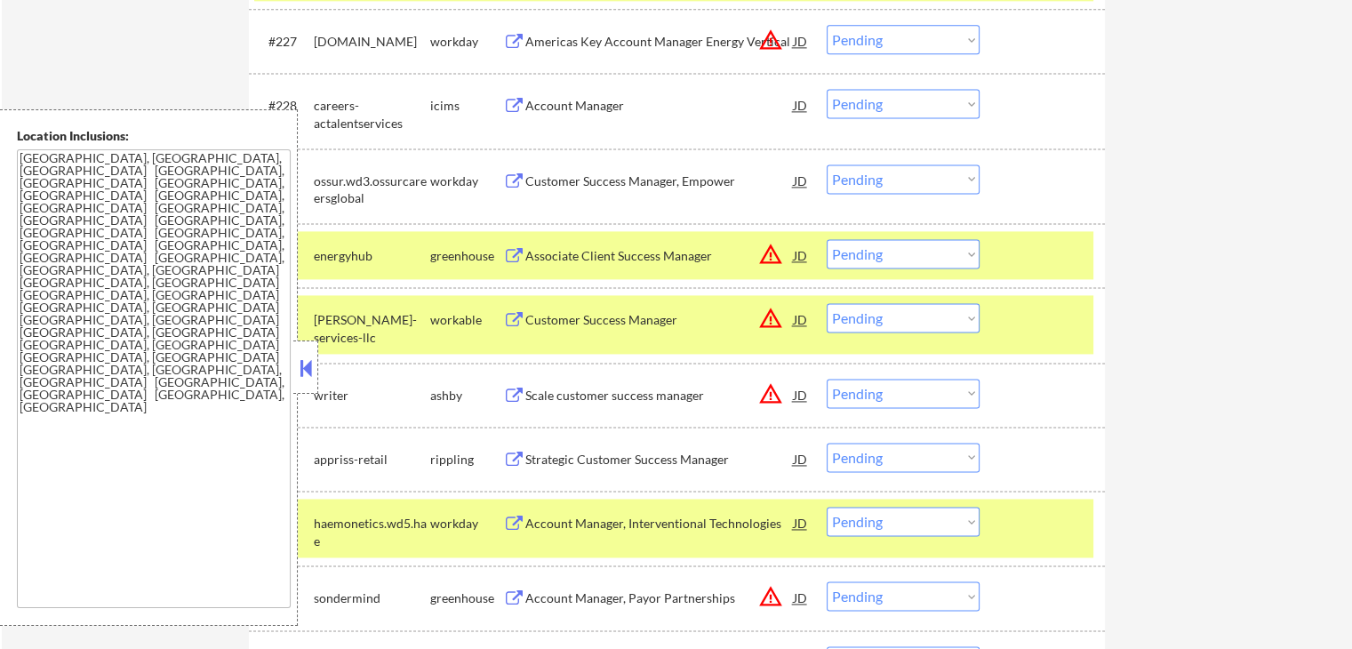
drag, startPoint x: 865, startPoint y: 251, endPoint x: 874, endPoint y: 256, distance: 10.7
click at [865, 251] on select "Choose an option... Pending Applied Excluded (Questions) Excluded (Expired) Exc…" at bounding box center [902, 253] width 153 height 29
select select ""excluded__location_""
click at [826, 239] on select "Choose an option... Pending Applied Excluded (Questions) Excluded (Expired) Exc…" at bounding box center [902, 253] width 153 height 29
click at [864, 329] on select "Choose an option... Pending Applied Excluded (Questions) Excluded (Expired) Exc…" at bounding box center [902, 317] width 153 height 29
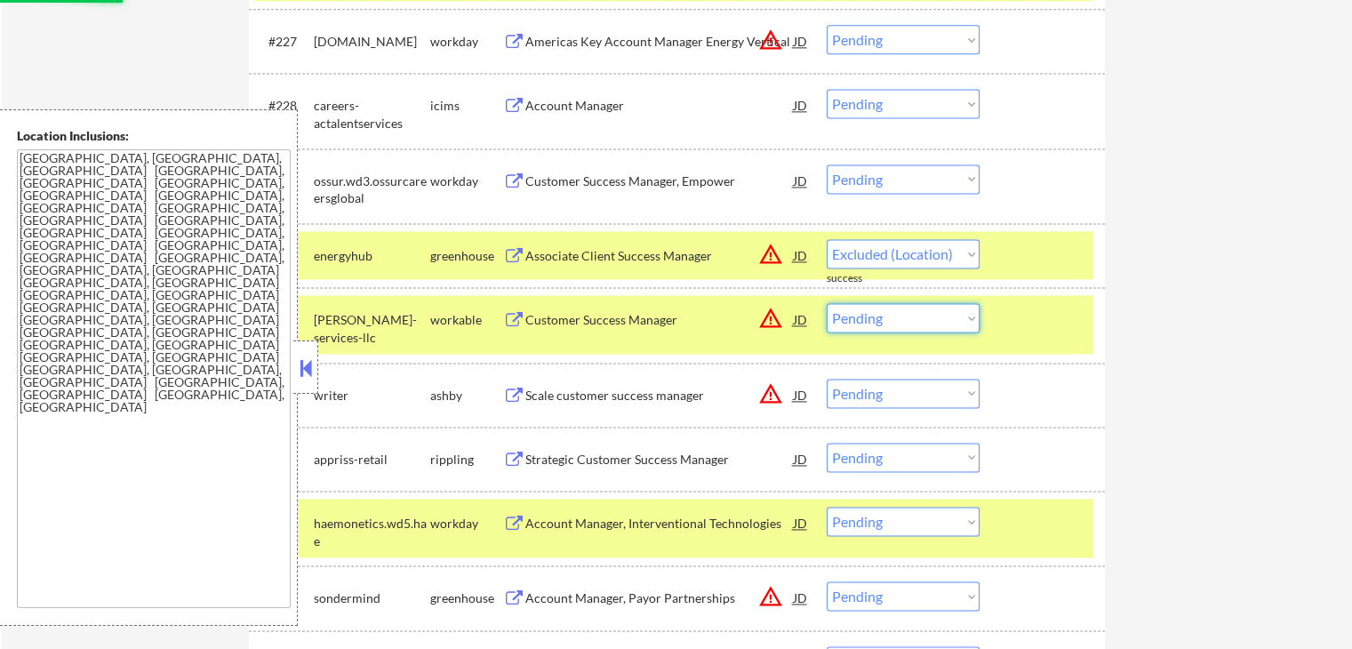
select select ""excluded__expired_""
click at [826, 303] on select "Choose an option... Pending Applied Excluded (Questions) Excluded (Expired) Exc…" at bounding box center [902, 317] width 153 height 29
select select ""pending""
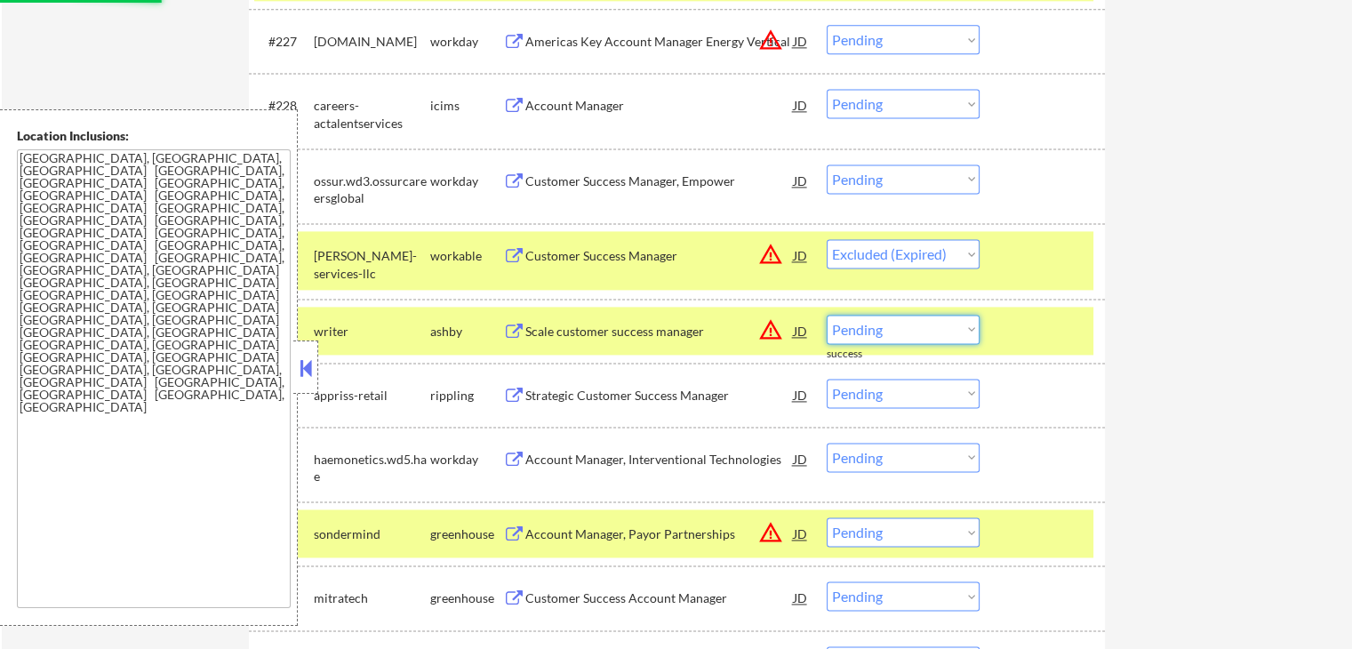
click at [882, 328] on select "Choose an option... Pending Applied Excluded (Questions) Excluded (Expired) Exc…" at bounding box center [902, 329] width 153 height 29
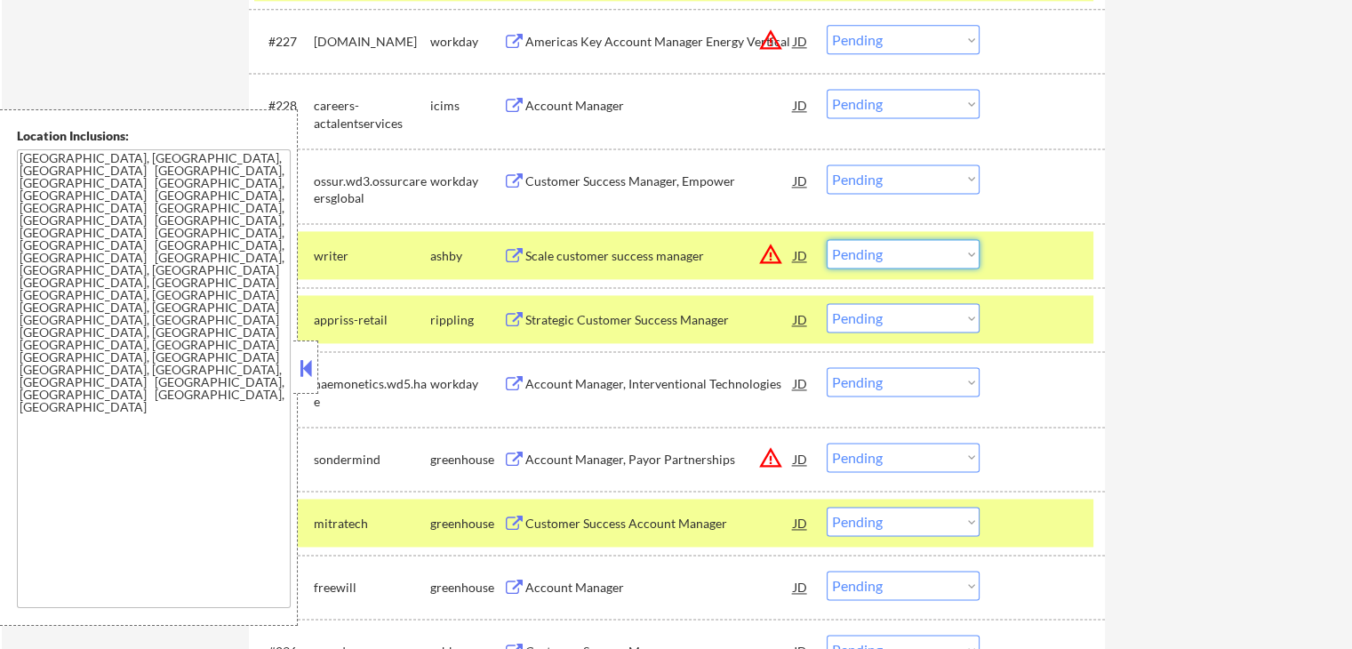
click at [912, 246] on select "Choose an option... Pending Applied Excluded (Questions) Excluded (Expired) Exc…" at bounding box center [902, 253] width 153 height 29
click at [826, 239] on select "Choose an option... Pending Applied Excluded (Questions) Excluded (Expired) Exc…" at bounding box center [902, 253] width 153 height 29
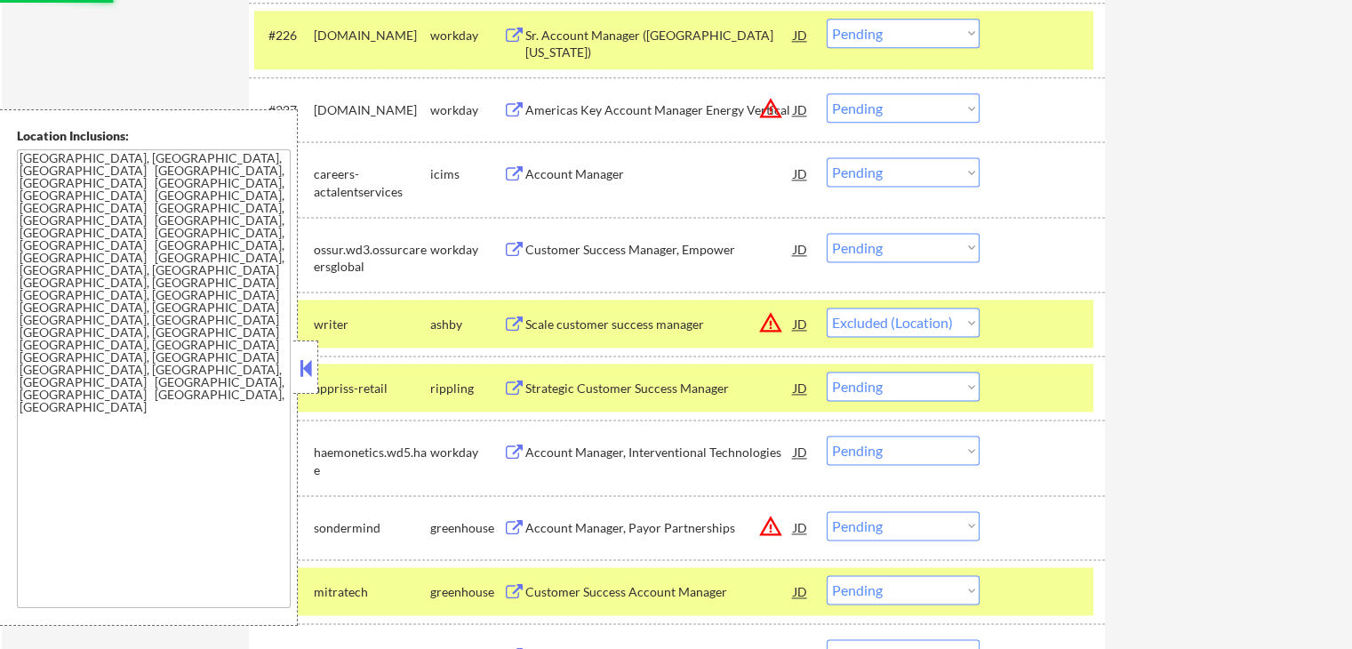
scroll to position [2297, 0]
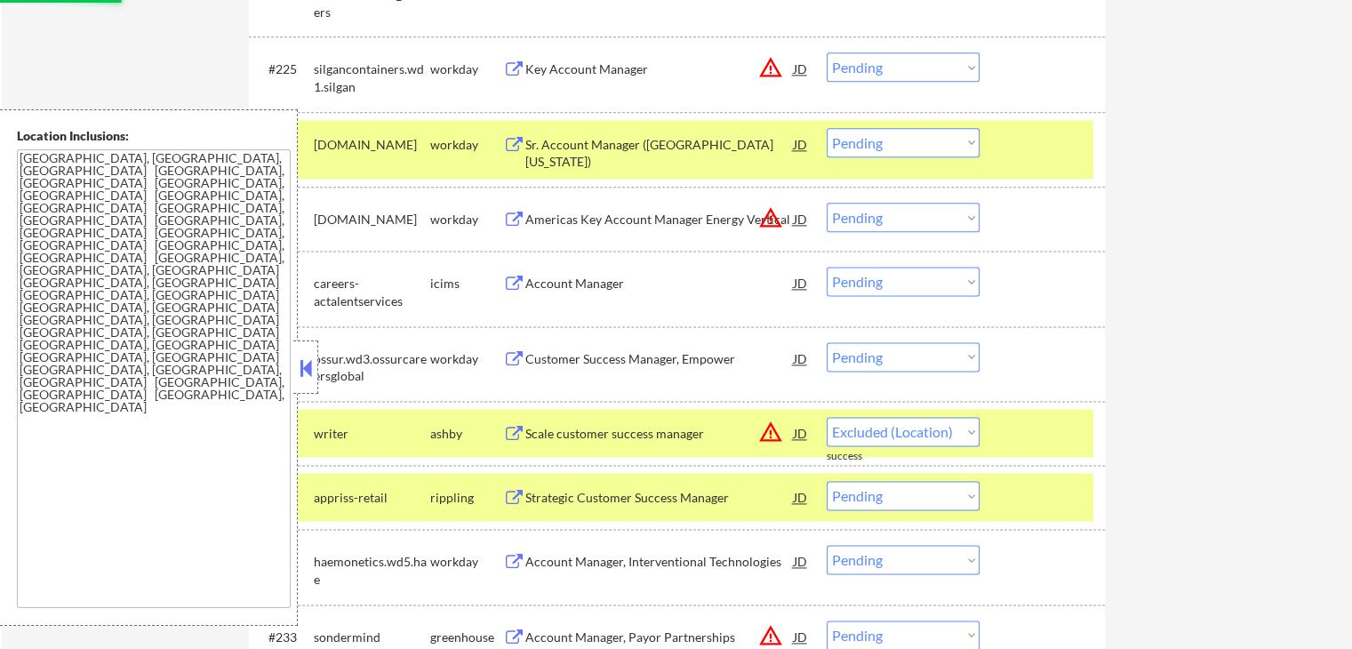
click at [905, 219] on select "Choose an option... Pending Applied Excluded (Questions) Excluded (Expired) Exc…" at bounding box center [902, 217] width 153 height 29
select select ""pending""
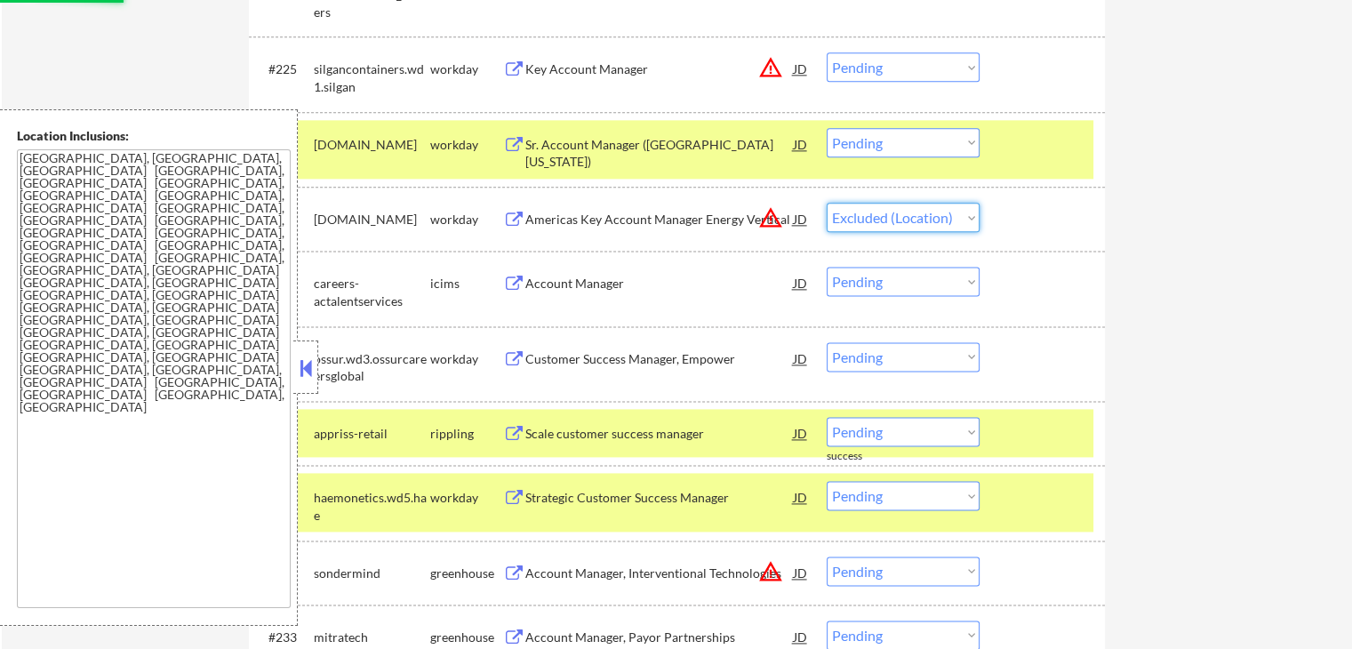
click at [826, 203] on select "Choose an option... Pending Applied Excluded (Questions) Excluded (Expired) Exc…" at bounding box center [902, 217] width 153 height 29
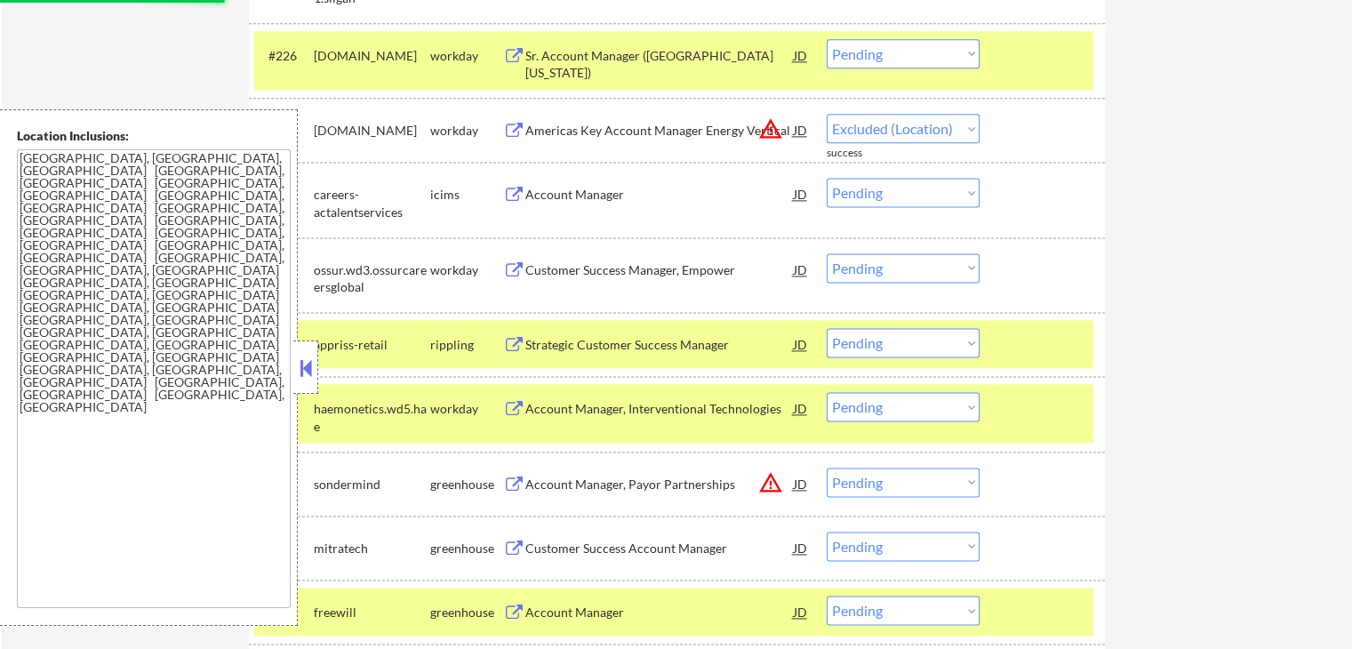
select select ""pending""
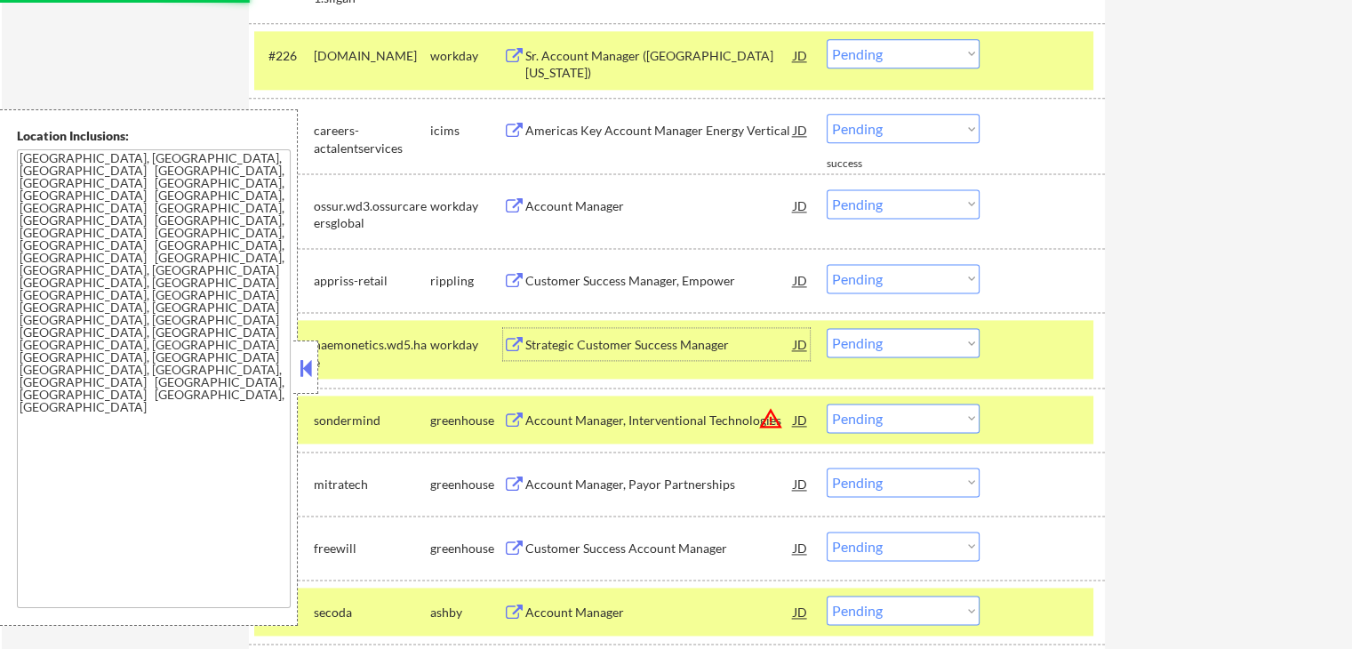
click at [551, 338] on div "Strategic Customer Success Manager" at bounding box center [659, 345] width 268 height 18
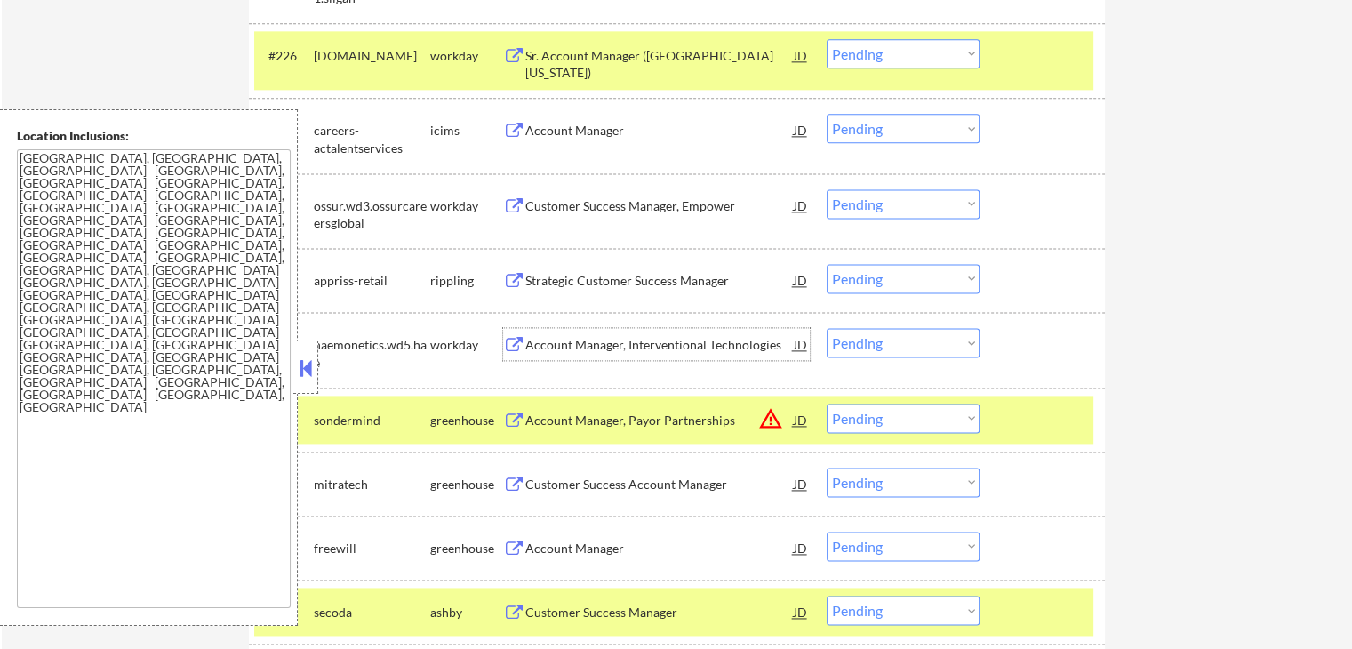
click at [561, 289] on div "Strategic Customer Success Manager" at bounding box center [659, 280] width 268 height 32
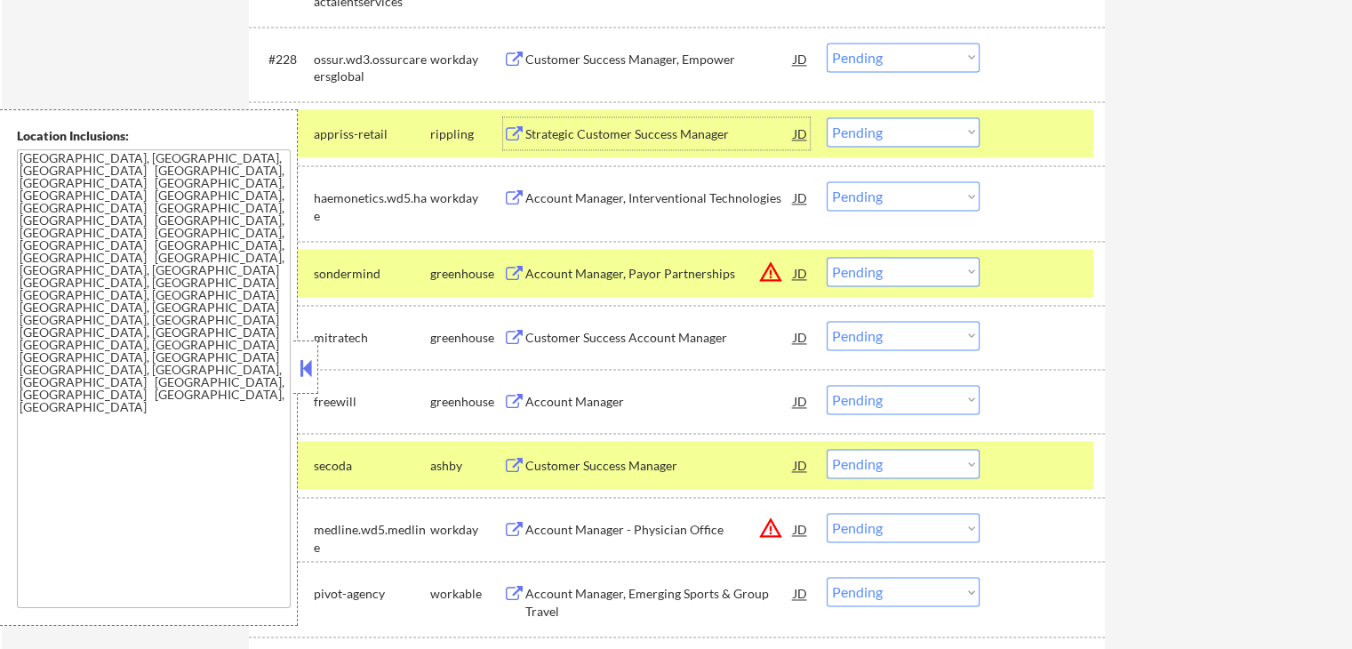
scroll to position [2564, 0]
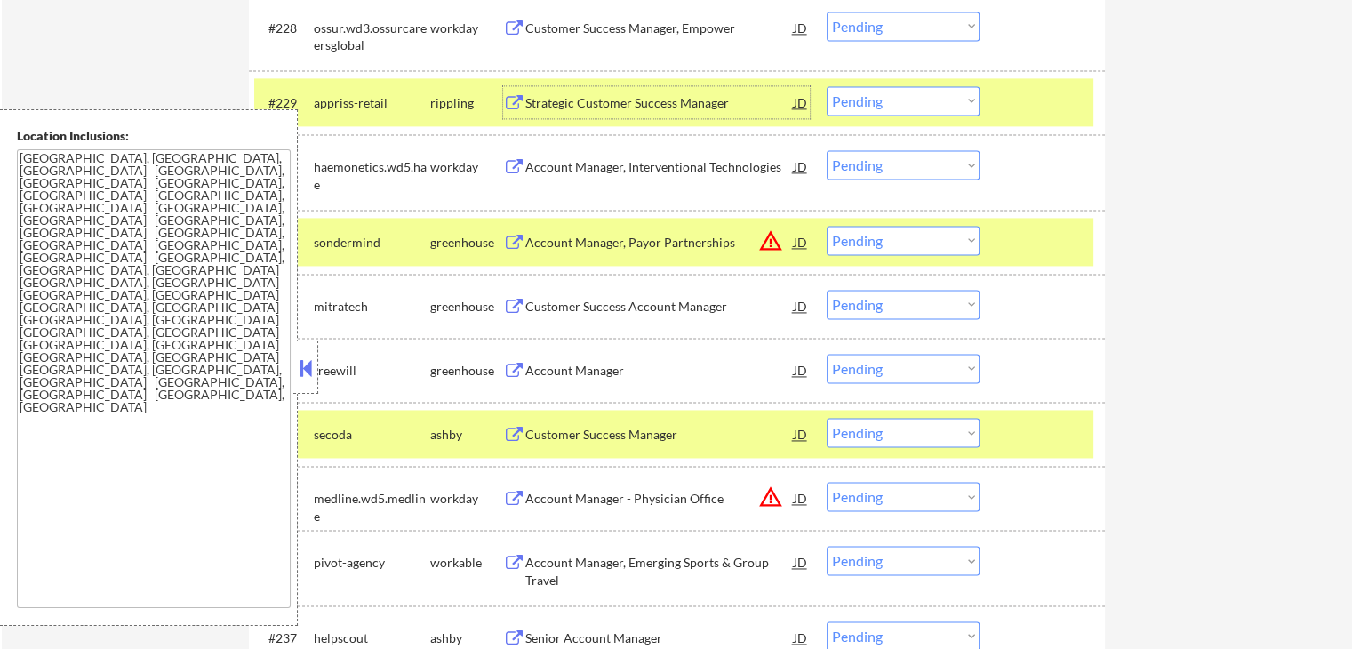
click at [576, 294] on div "Customer Success Account Manager" at bounding box center [659, 306] width 268 height 32
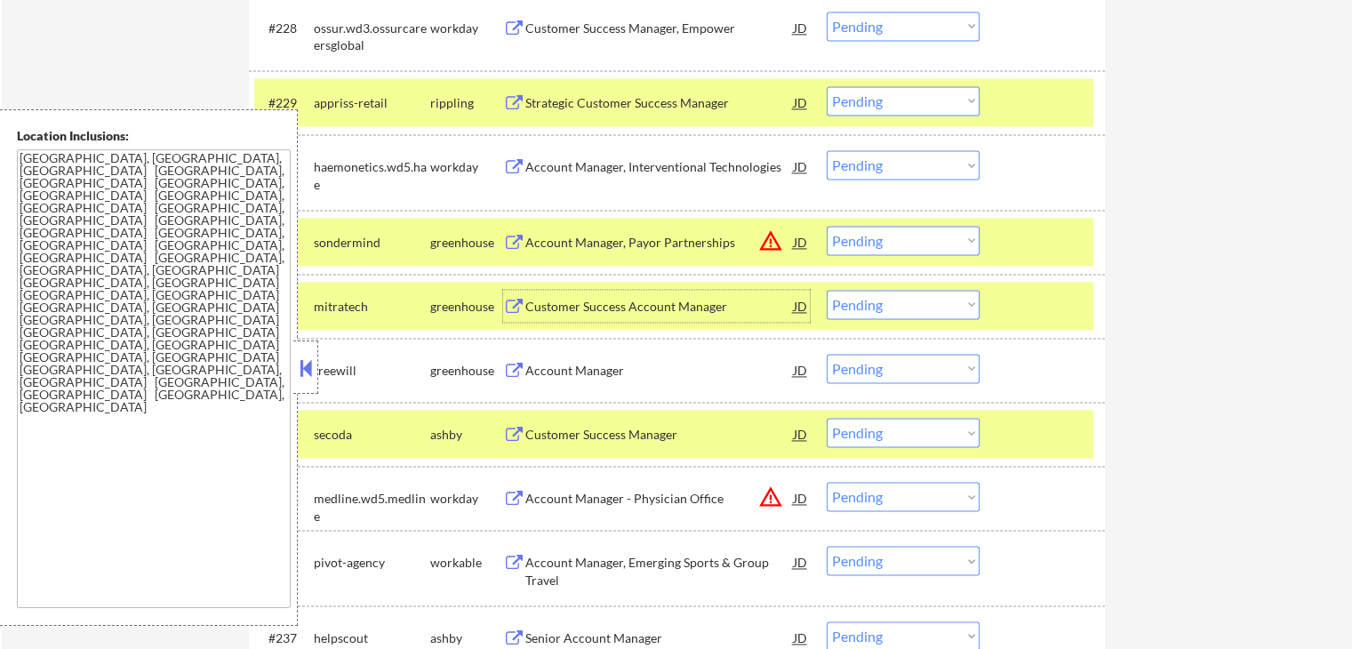
drag, startPoint x: 858, startPoint y: 308, endPoint x: 869, endPoint y: 315, distance: 13.6
click at [860, 309] on select "Choose an option... Pending Applied Excluded (Questions) Excluded (Expired) Exc…" at bounding box center [902, 304] width 153 height 29
click at [826, 290] on select "Choose an option... Pending Applied Excluded (Questions) Excluded (Expired) Exc…" at bounding box center [902, 304] width 153 height 29
click at [527, 368] on div "Account Manager" at bounding box center [659, 371] width 268 height 18
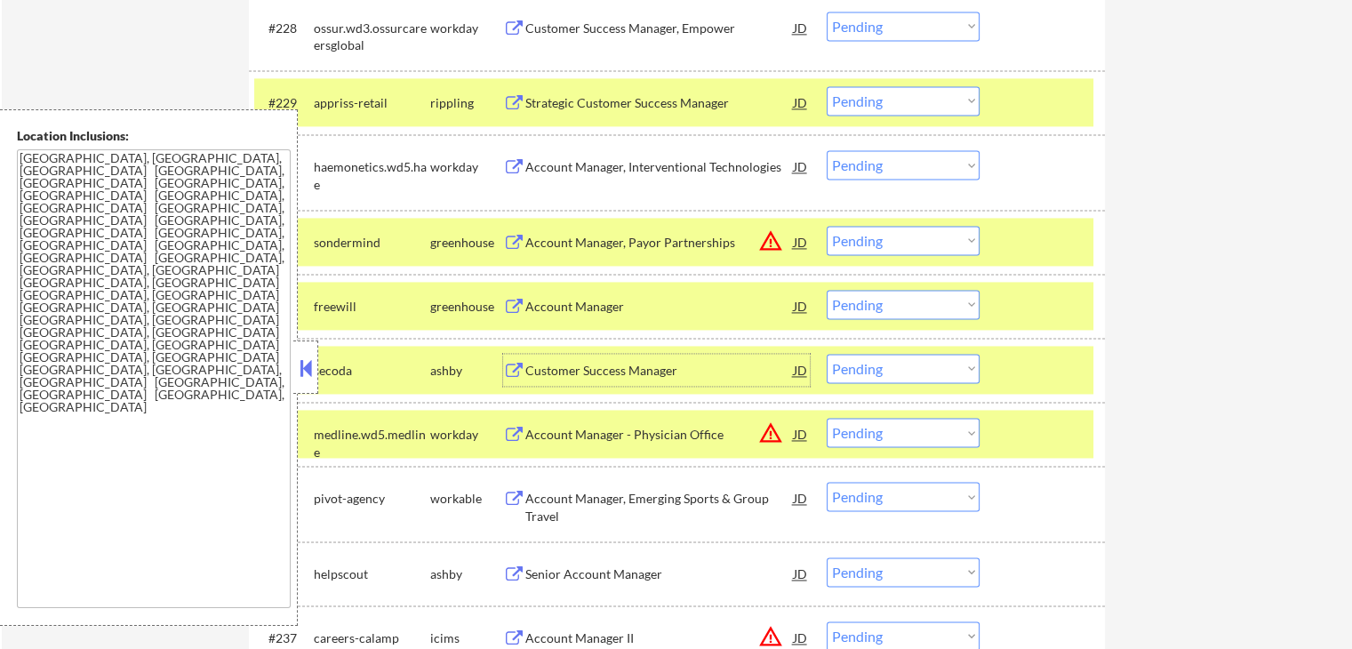
click at [890, 298] on select "Choose an option... Pending Applied Excluded (Questions) Excluded (Expired) Exc…" at bounding box center [902, 304] width 153 height 29
click at [826, 290] on select "Choose an option... Pending Applied Excluded (Questions) Excluded (Expired) Exc…" at bounding box center [902, 304] width 153 height 29
click at [622, 368] on div "Customer Success Manager" at bounding box center [659, 371] width 268 height 18
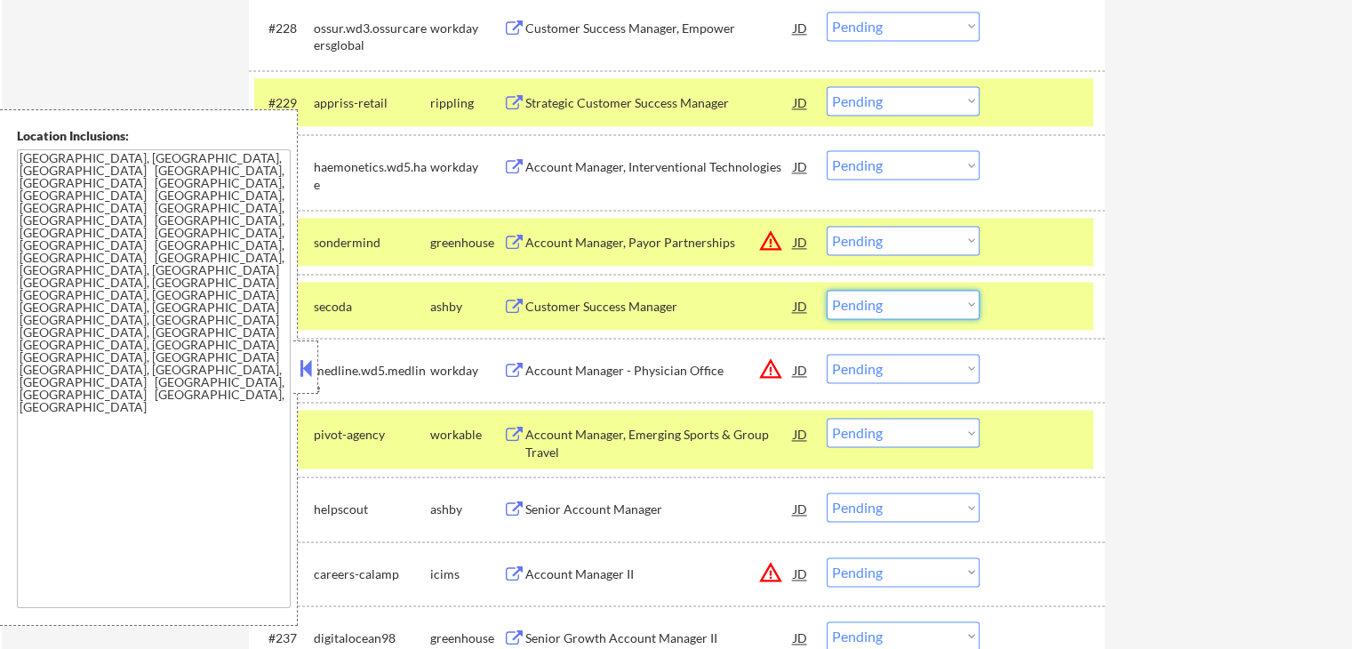
click at [875, 307] on select "Choose an option... Pending Applied Excluded (Questions) Excluded (Expired) Exc…" at bounding box center [902, 304] width 153 height 29
click at [826, 290] on select "Choose an option... Pending Applied Excluded (Questions) Excluded (Expired) Exc…" at bounding box center [902, 304] width 153 height 29
select select ""pending""
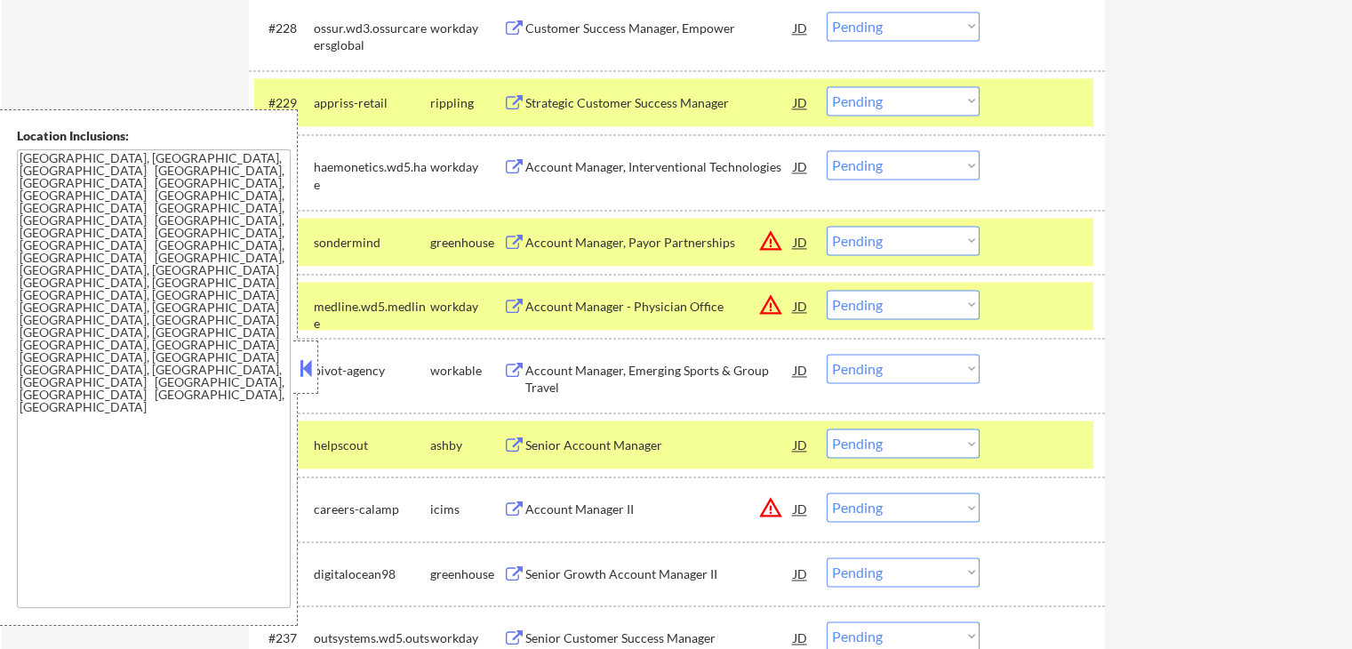
click at [541, 243] on div "Account Manager, Payor Partnerships" at bounding box center [659, 243] width 268 height 18
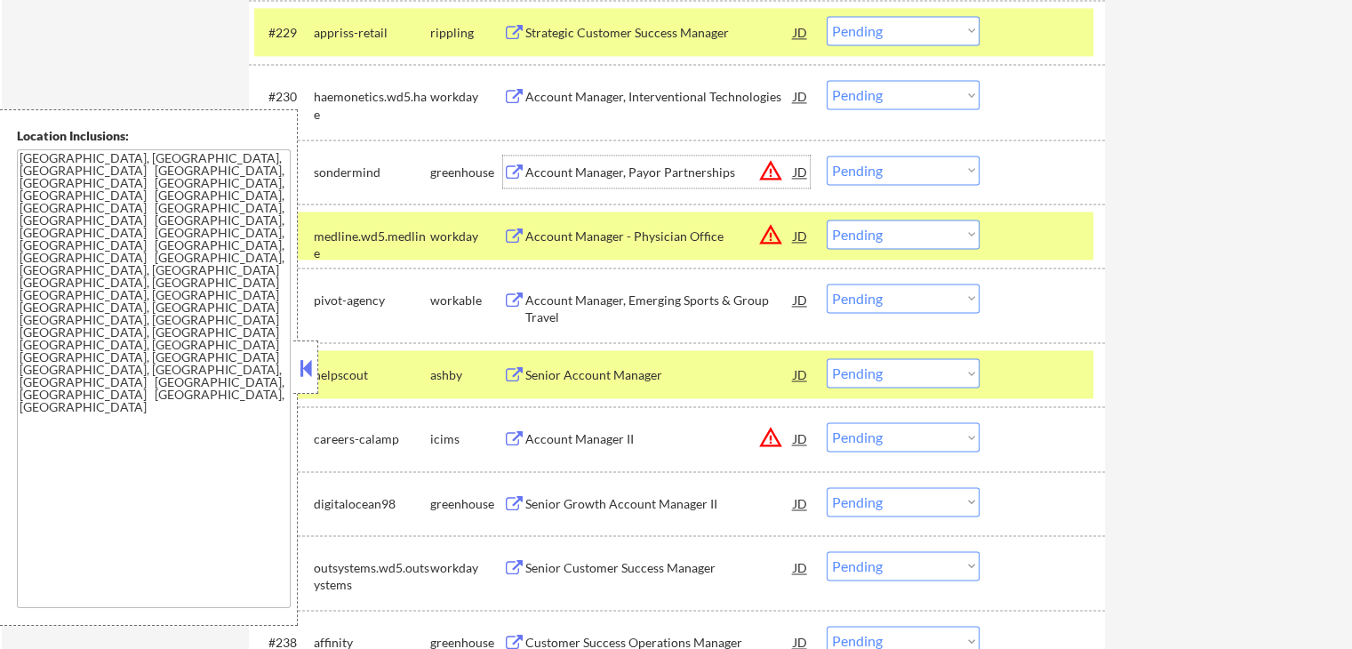
scroll to position [2830, 0]
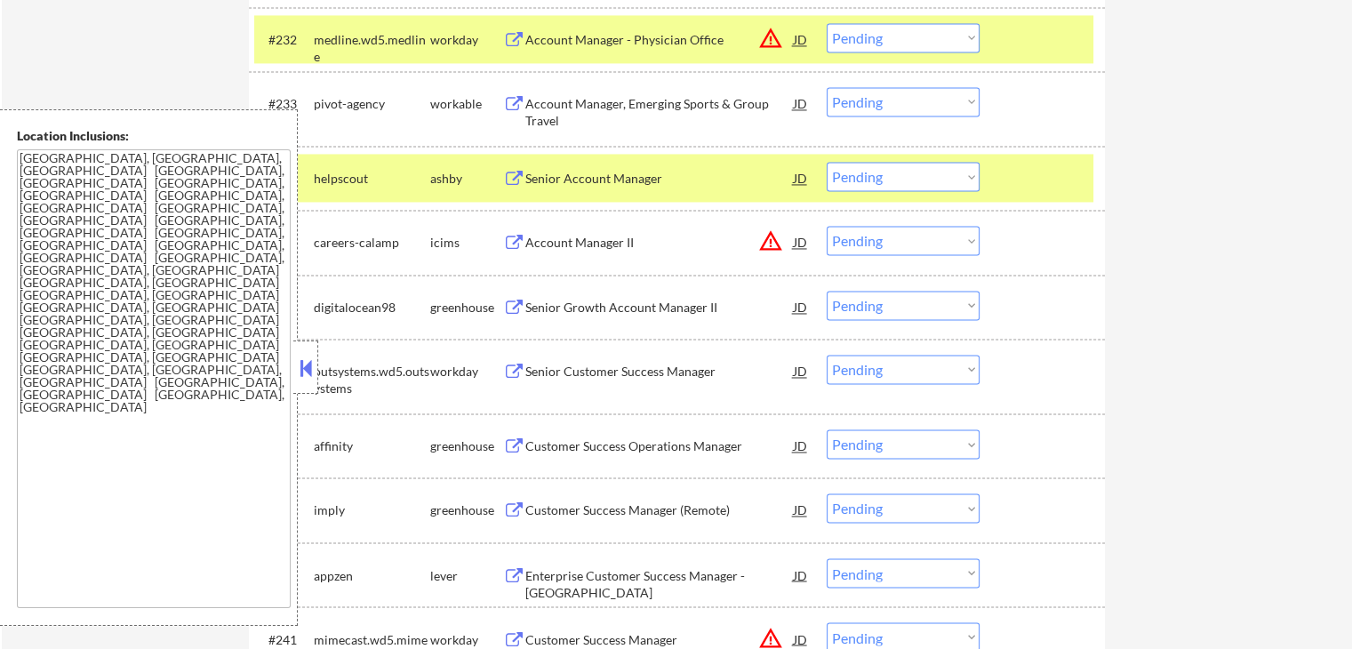
click at [559, 177] on div "Senior Account Manager" at bounding box center [659, 179] width 268 height 18
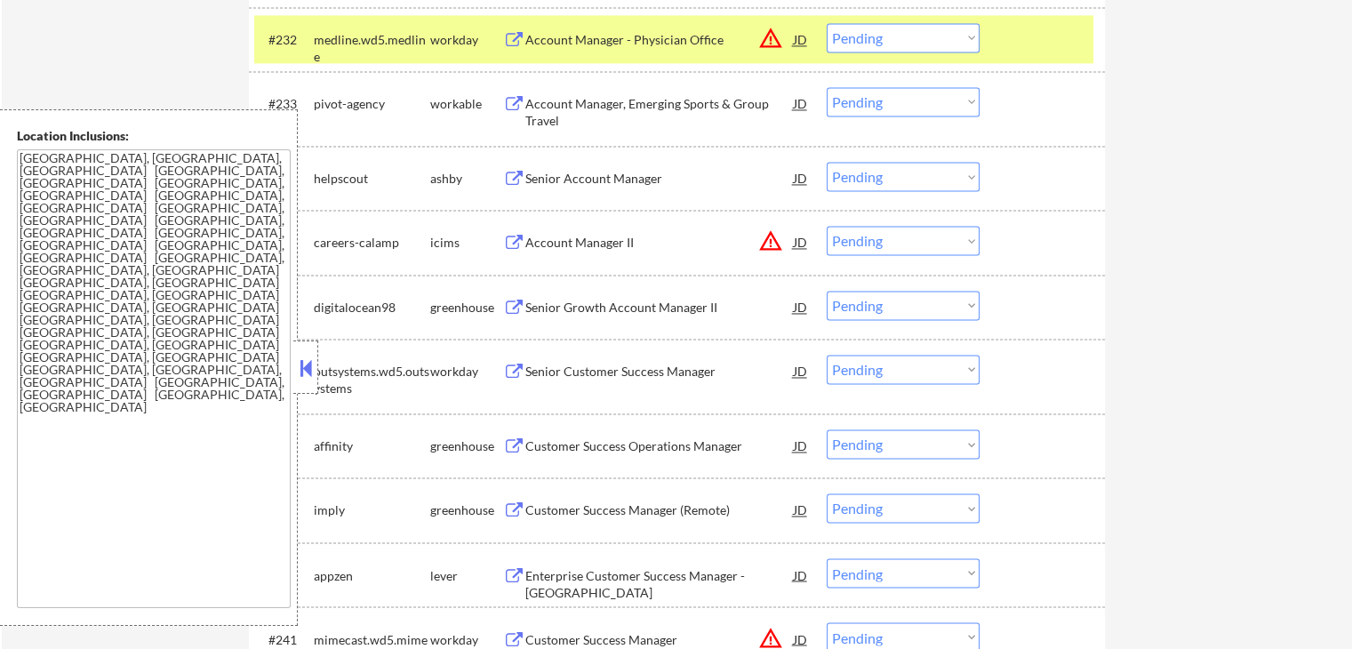
click at [591, 92] on div "Account Manager, Emerging Sports & Group Travel" at bounding box center [659, 108] width 268 height 43
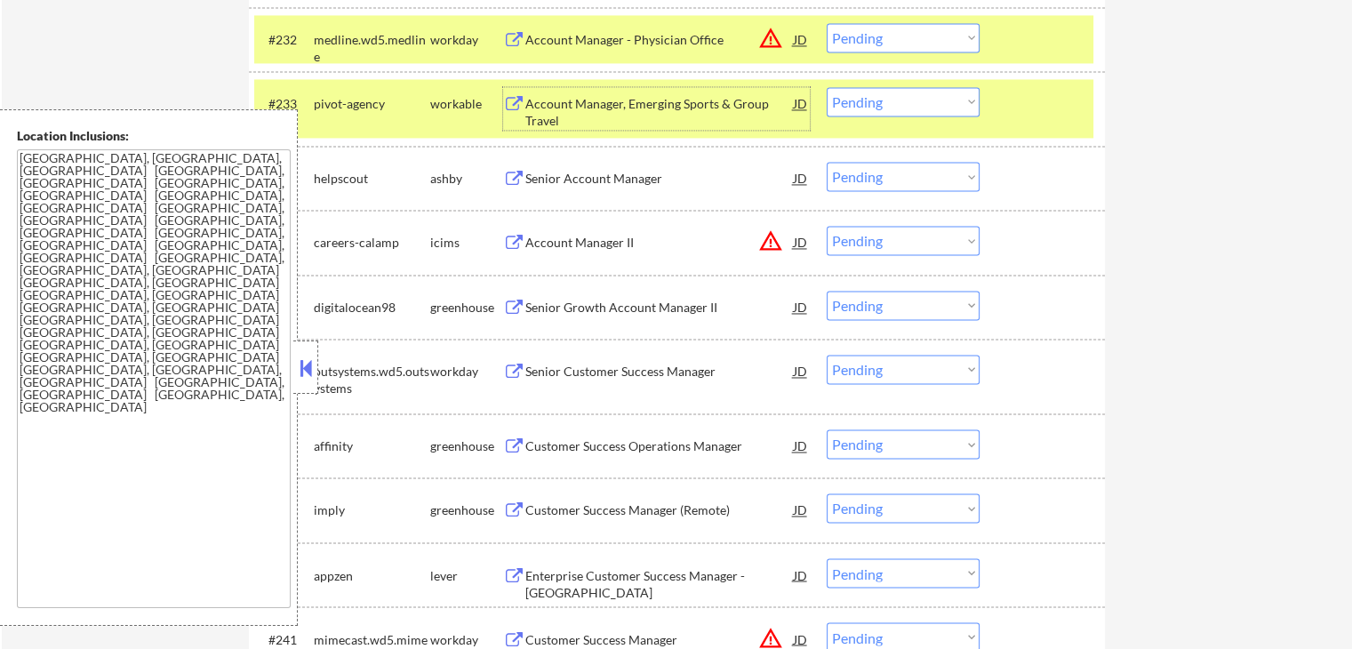
click at [899, 195] on div "#234 helpscout ashby Senior Account Manager JD warning_amber Choose an option..…" at bounding box center [673, 178] width 839 height 48
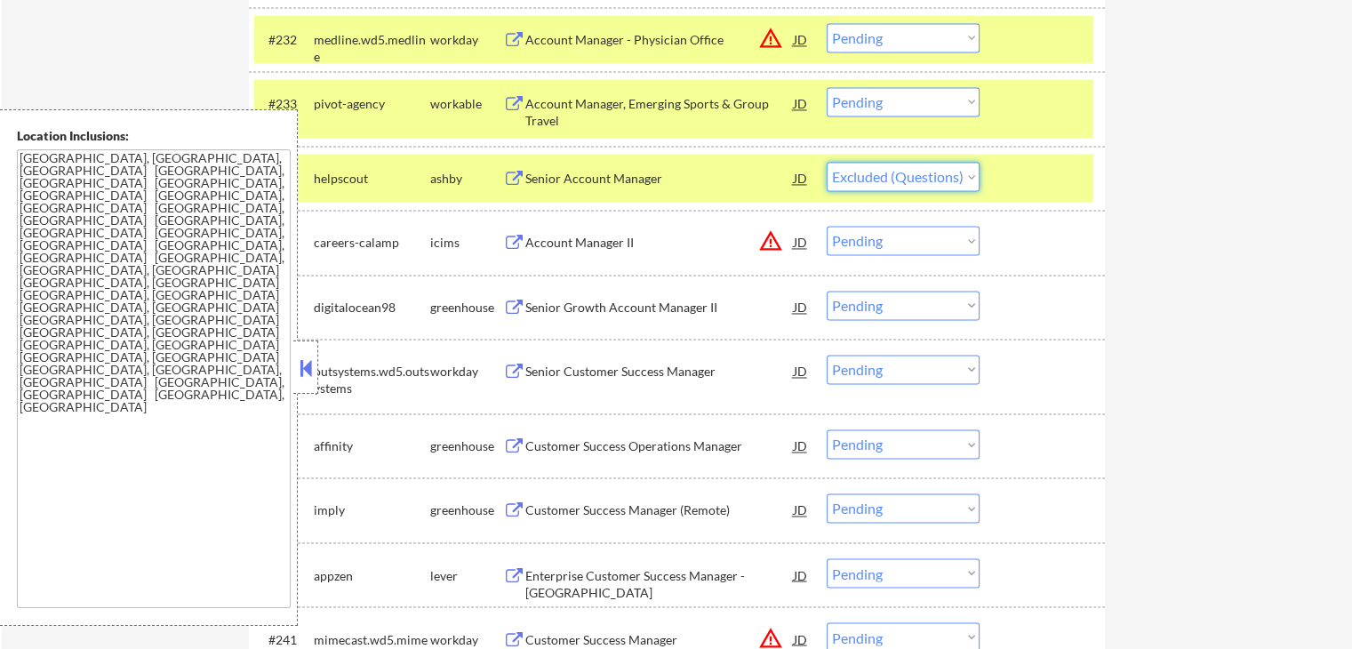
click at [826, 162] on select "Choose an option... Pending Applied Excluded (Questions) Excluded (Expired) Exc…" at bounding box center [902, 176] width 153 height 29
select select ""pending""
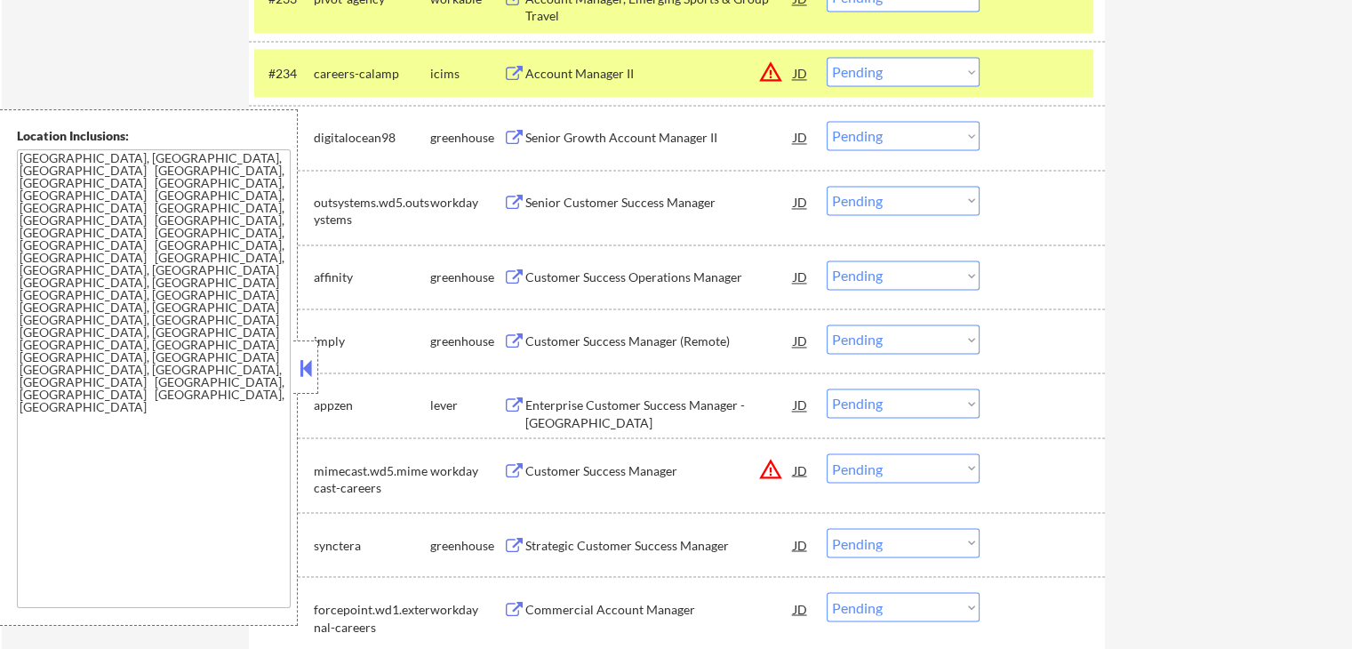
scroll to position [3008, 0]
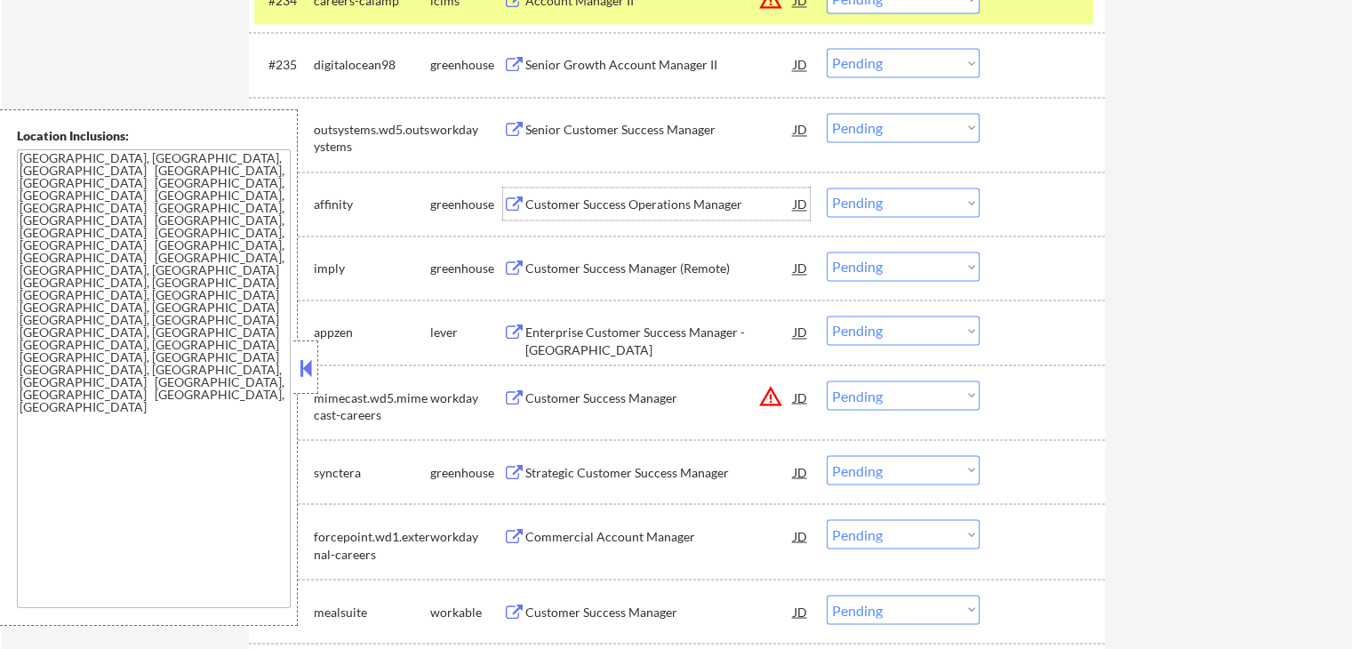
click at [584, 206] on div "Customer Success Operations Manager" at bounding box center [659, 204] width 268 height 18
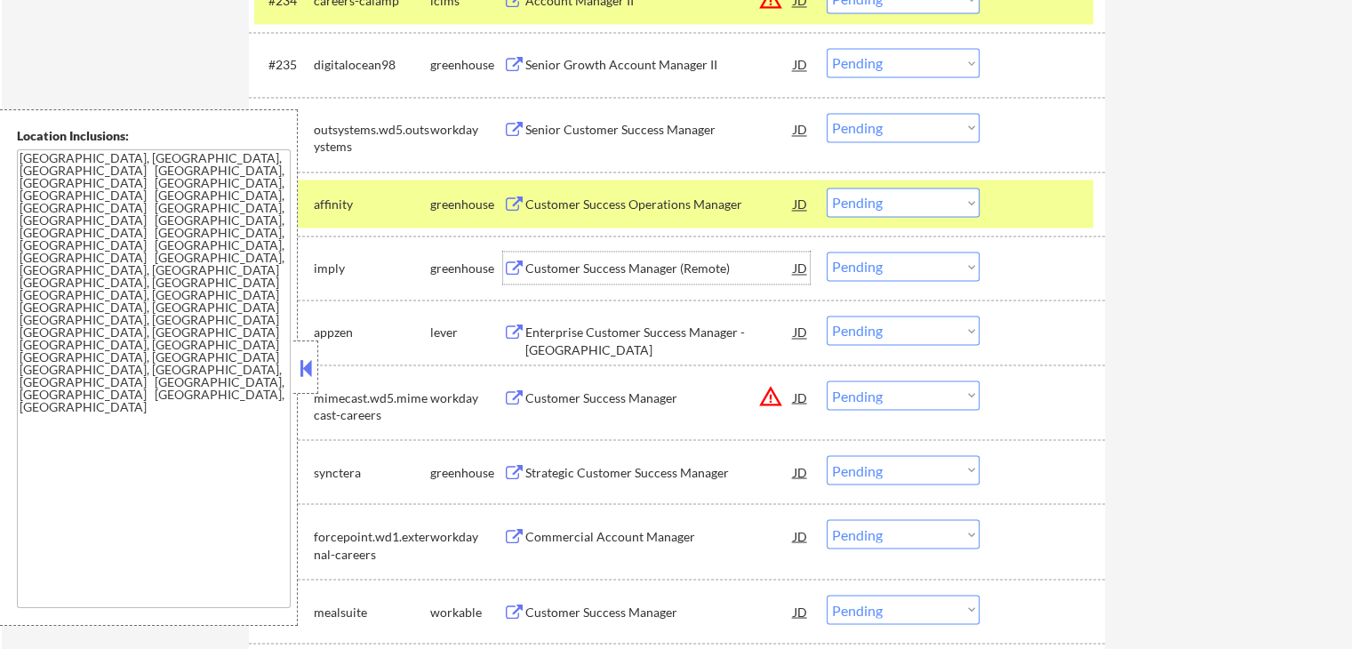
click at [606, 260] on div "Customer Success Manager (Remote)" at bounding box center [659, 268] width 268 height 18
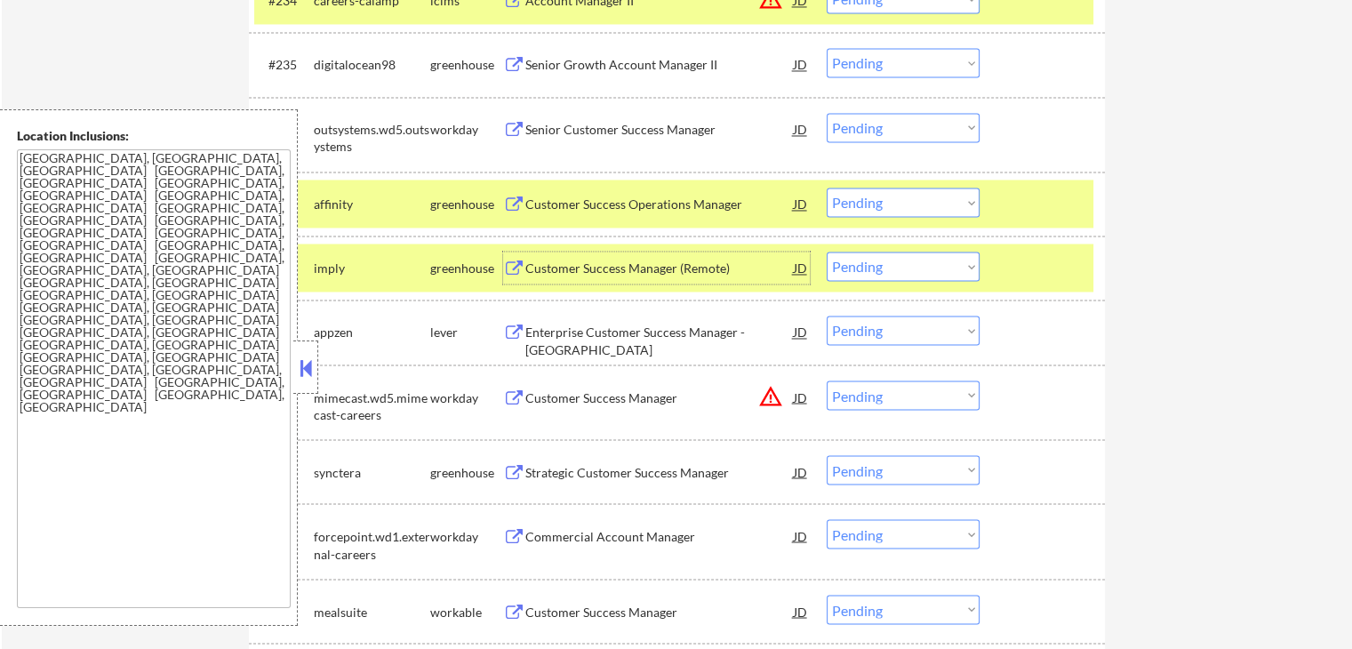
click at [546, 335] on div "Enterprise Customer Success Manager - US" at bounding box center [659, 340] width 268 height 35
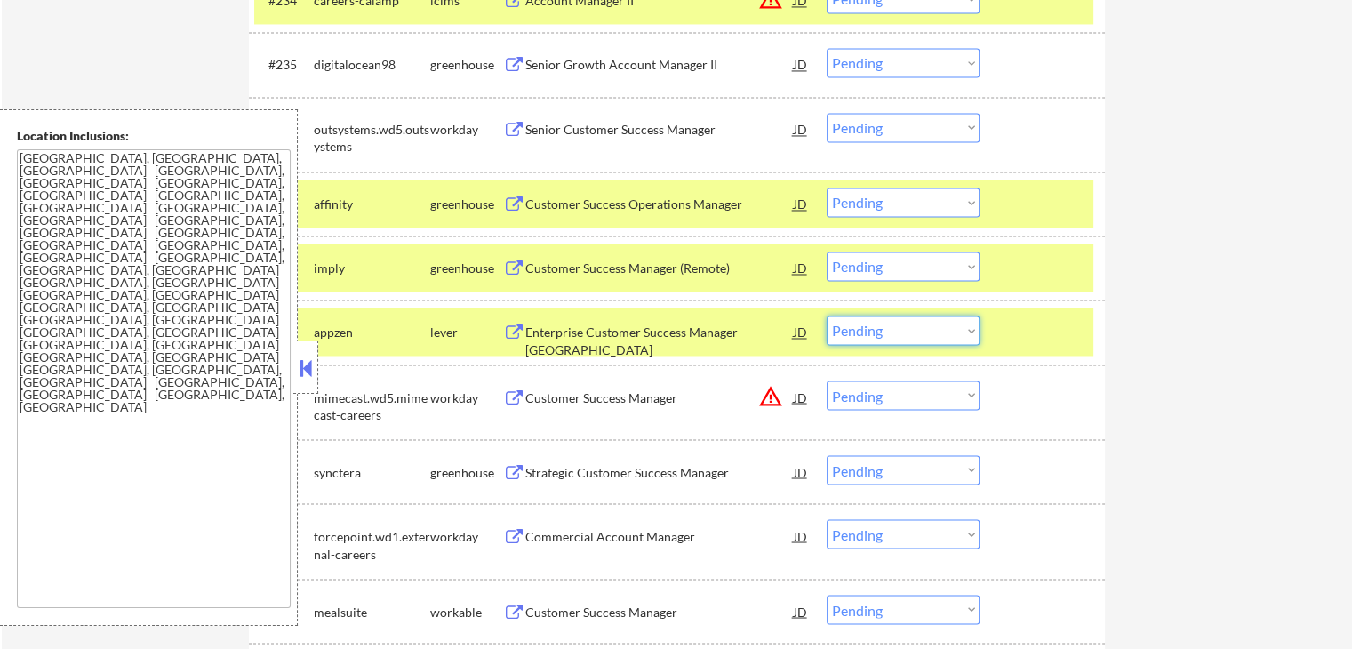
click at [873, 331] on select "Choose an option... Pending Applied Excluded (Questions) Excluded (Expired) Exc…" at bounding box center [902, 329] width 153 height 29
click at [826, 315] on select "Choose an option... Pending Applied Excluded (Questions) Excluded (Expired) Exc…" at bounding box center [902, 329] width 153 height 29
select select ""pending""
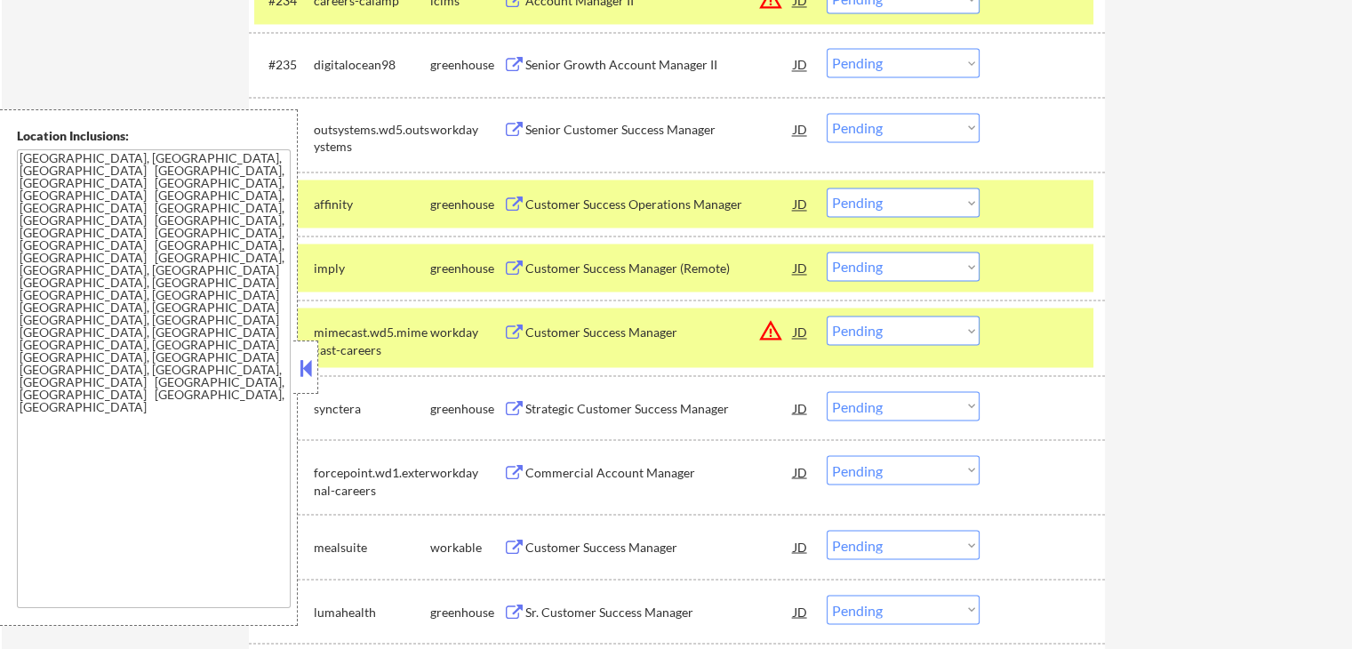
click at [911, 203] on select "Choose an option... Pending Applied Excluded (Questions) Excluded (Expired) Exc…" at bounding box center [902, 201] width 153 height 29
click at [826, 187] on select "Choose an option... Pending Applied Excluded (Questions) Excluded (Expired) Exc…" at bounding box center [902, 201] width 153 height 29
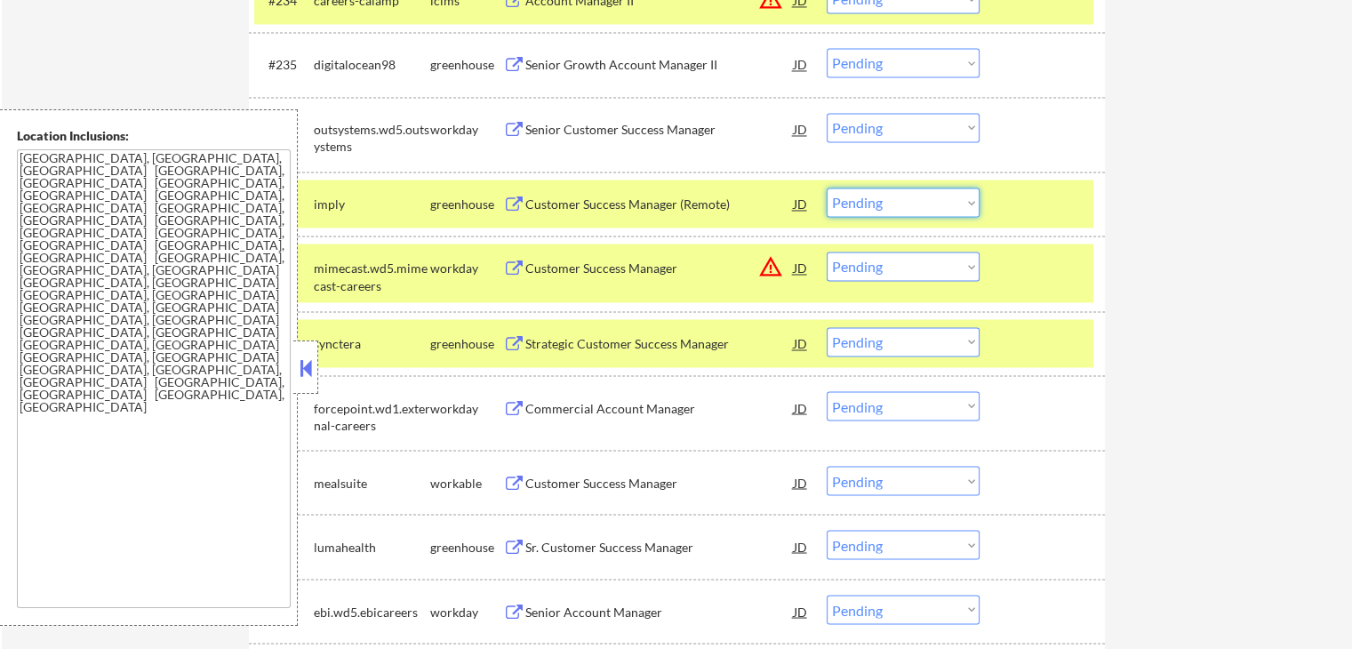
drag, startPoint x: 899, startPoint y: 202, endPoint x: 902, endPoint y: 215, distance: 13.6
click at [900, 202] on select "Choose an option... Pending Applied Excluded (Questions) Excluded (Expired) Exc…" at bounding box center [902, 201] width 153 height 29
click at [826, 187] on select "Choose an option... Pending Applied Excluded (Questions) Excluded (Expired) Exc…" at bounding box center [902, 201] width 153 height 29
select select ""pending""
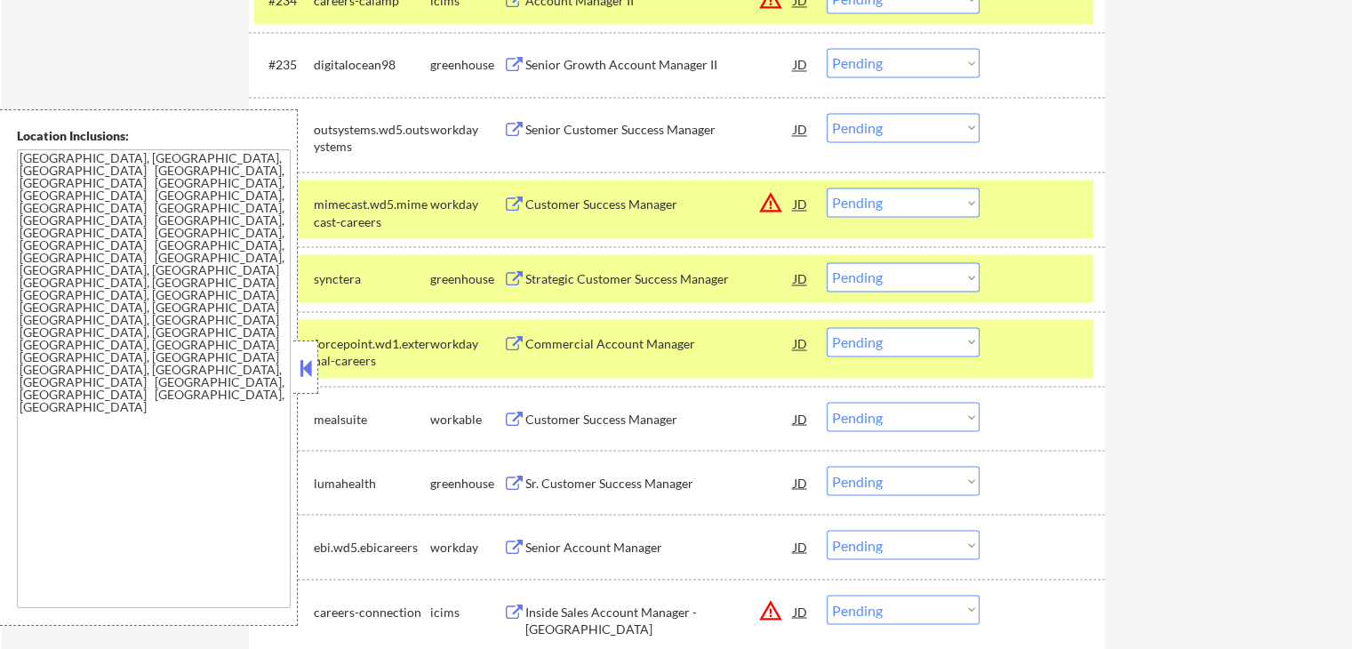
click at [579, 272] on div "Strategic Customer Success Manager" at bounding box center [659, 279] width 268 height 18
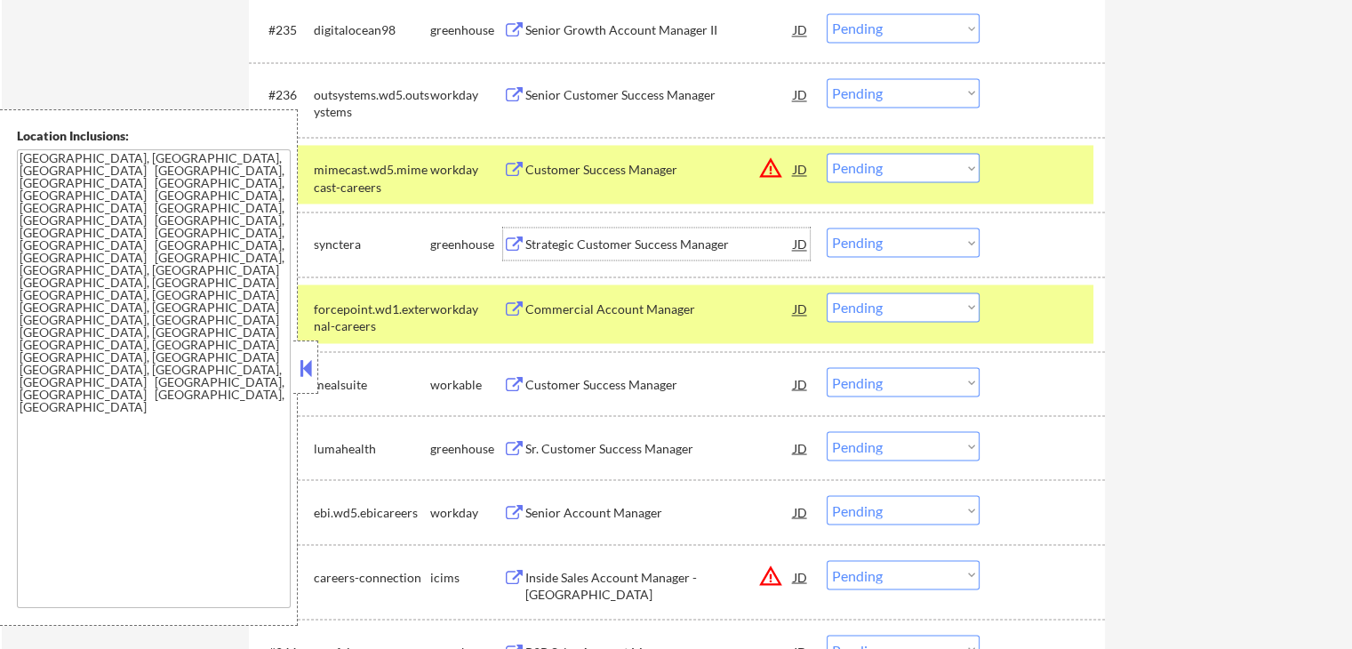
scroll to position [3097, 0]
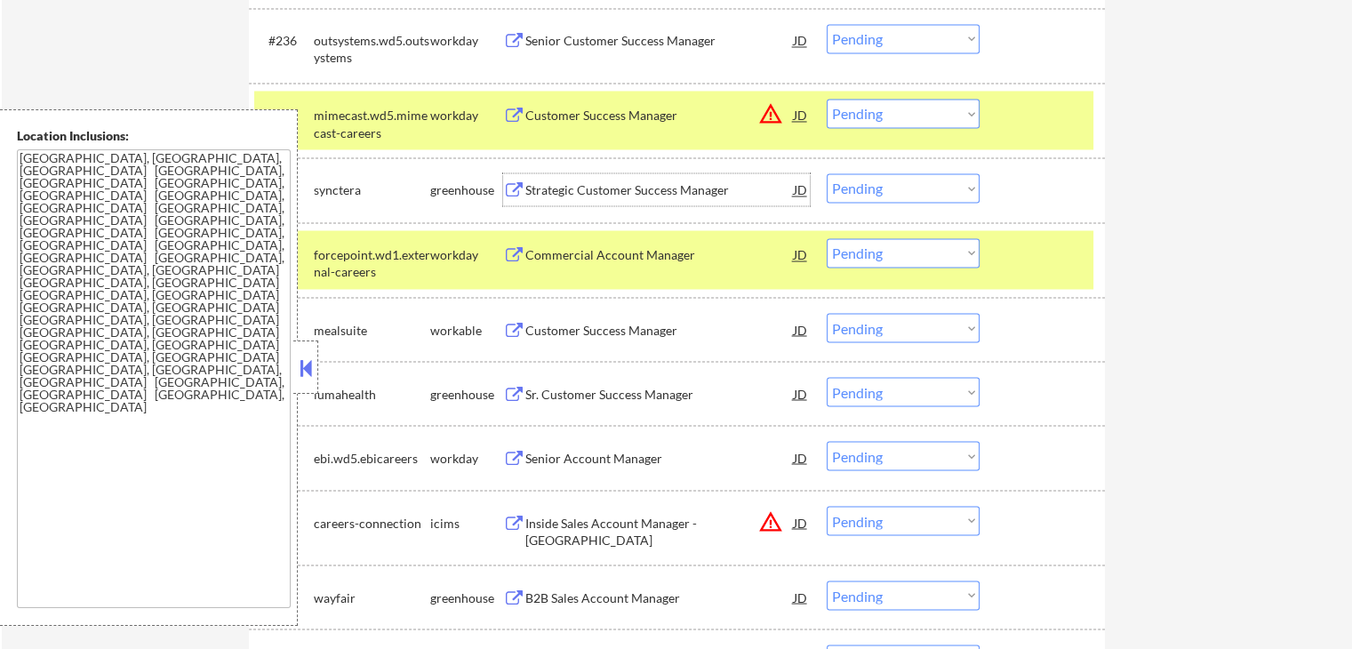
click at [924, 174] on select "Choose an option... Pending Applied Excluded (Questions) Excluded (Expired) Exc…" at bounding box center [902, 187] width 153 height 29
select select ""excluded""
click at [826, 173] on select "Choose an option... Pending Applied Excluded (Questions) Excluded (Expired) Exc…" at bounding box center [902, 187] width 153 height 29
click at [597, 338] on div "Customer Success Manager" at bounding box center [659, 329] width 268 height 32
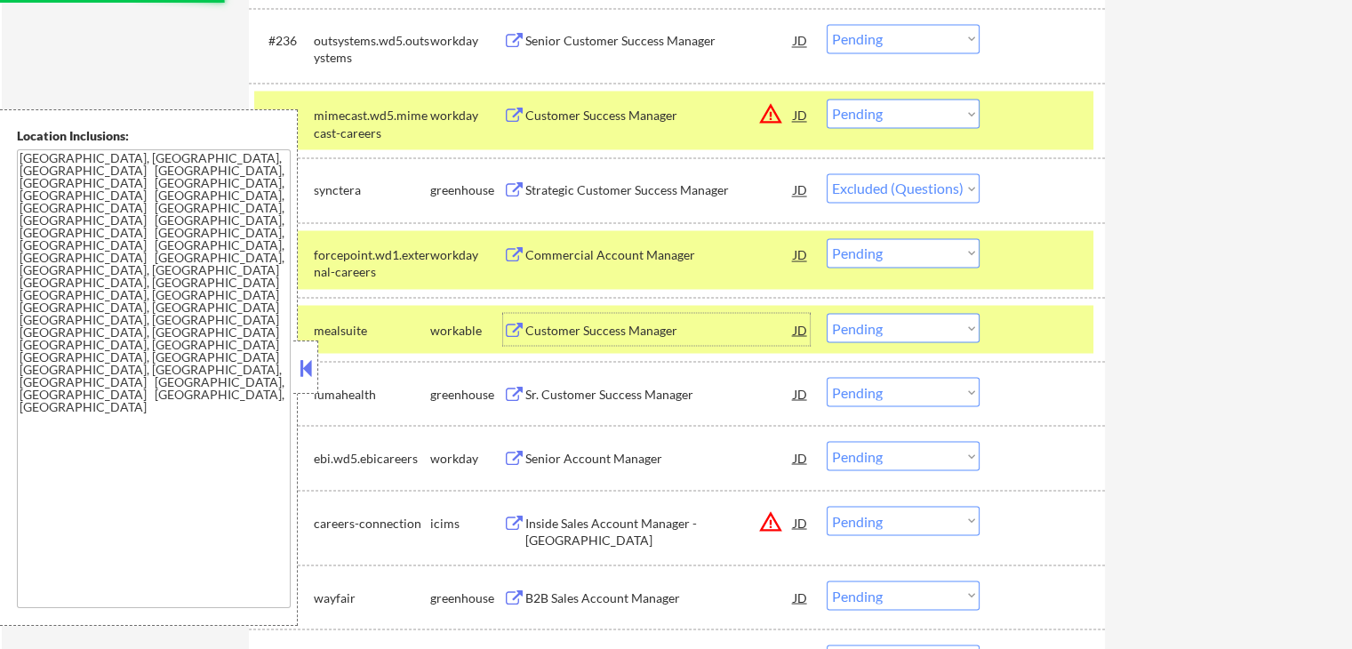
scroll to position [3186, 0]
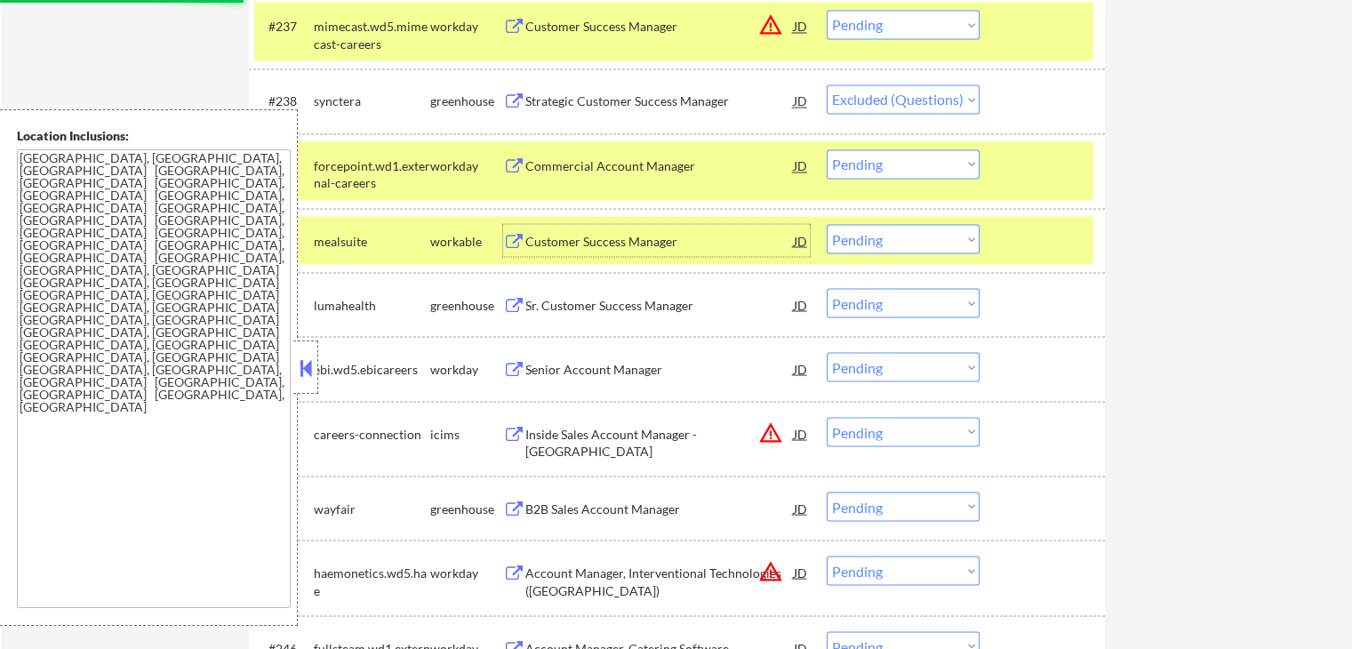
click at [909, 246] on select "Choose an option... Pending Applied Excluded (Questions) Excluded (Expired) Exc…" at bounding box center [902, 238] width 153 height 29
click at [826, 224] on select "Choose an option... Pending Applied Excluded (Questions) Excluded (Expired) Exc…" at bounding box center [902, 238] width 153 height 29
click at [534, 308] on div "Sr. Customer Success Manager" at bounding box center [659, 305] width 268 height 18
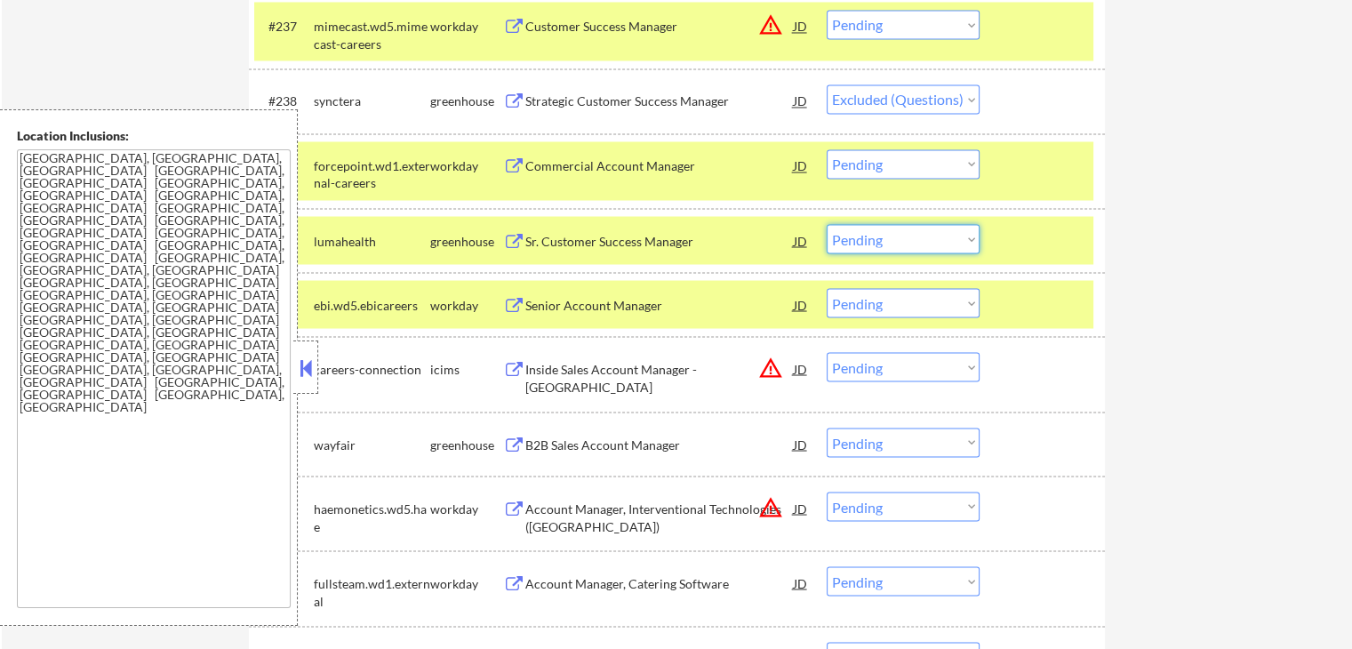
click at [882, 236] on select "Choose an option... Pending Applied Excluded (Questions) Excluded (Expired) Exc…" at bounding box center [902, 238] width 153 height 29
click at [826, 224] on select "Choose an option... Pending Applied Excluded (Questions) Excluded (Expired) Exc…" at bounding box center [902, 238] width 153 height 29
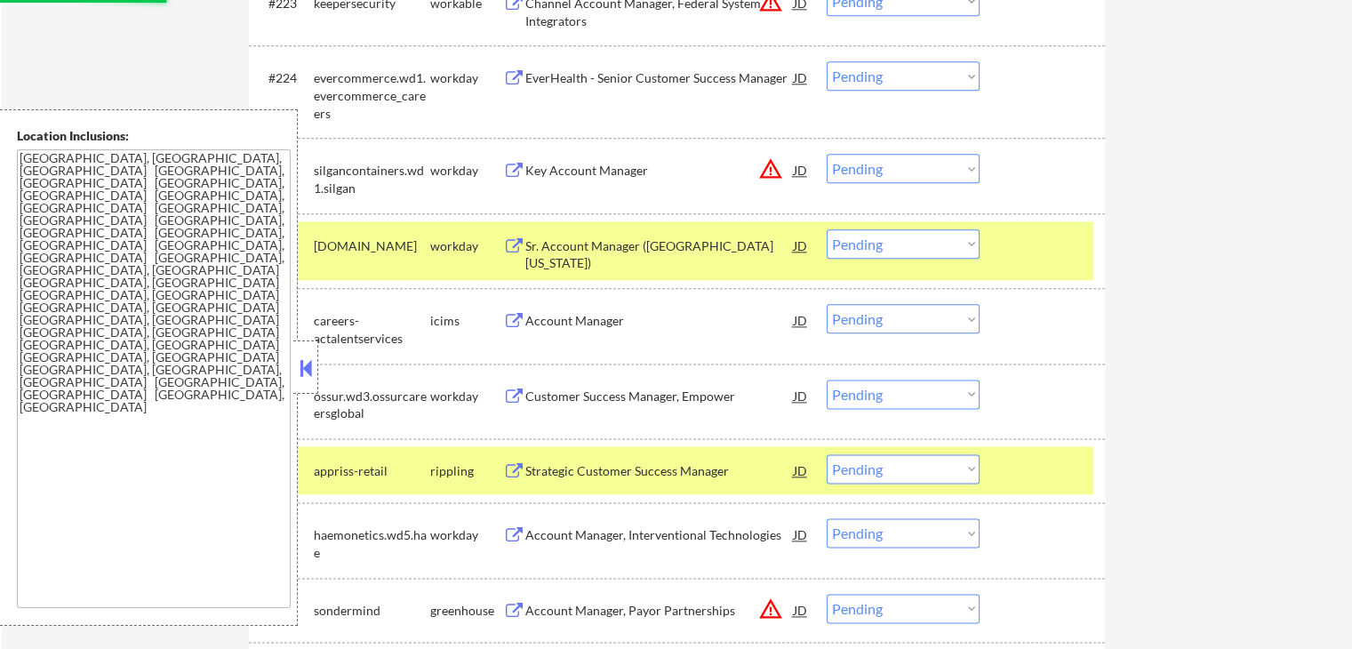
select select ""pending""
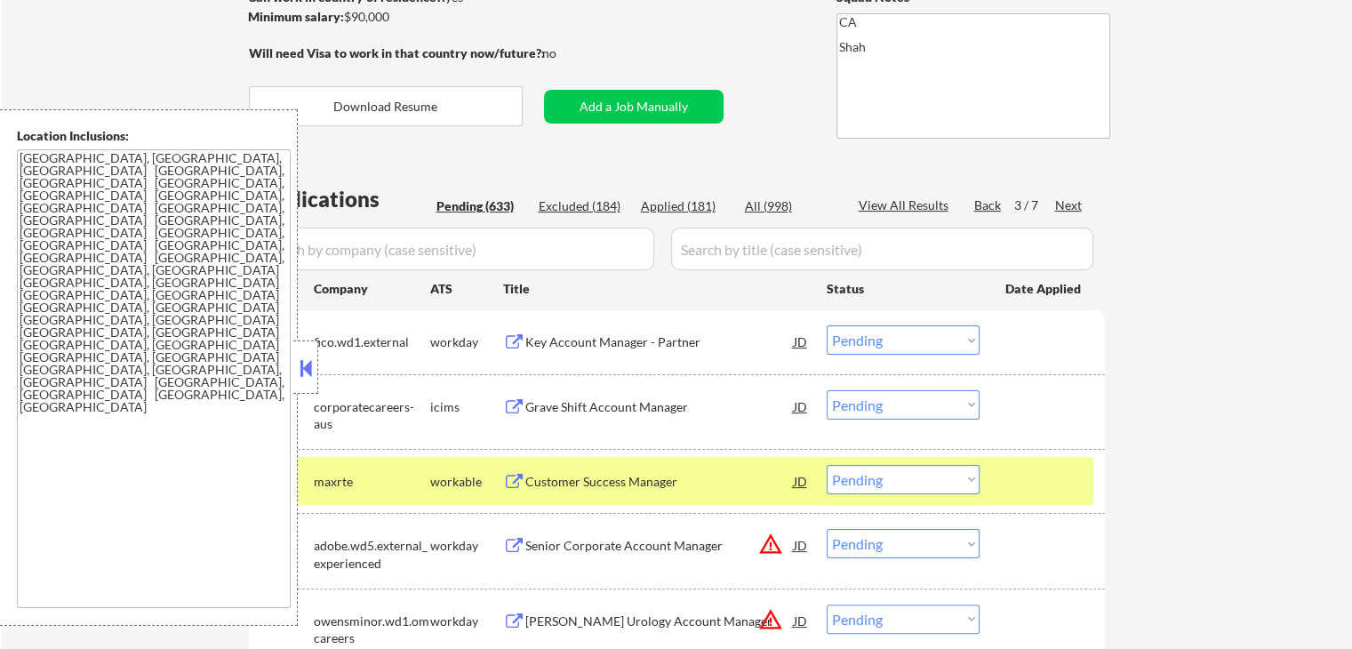
scroll to position [164, 0]
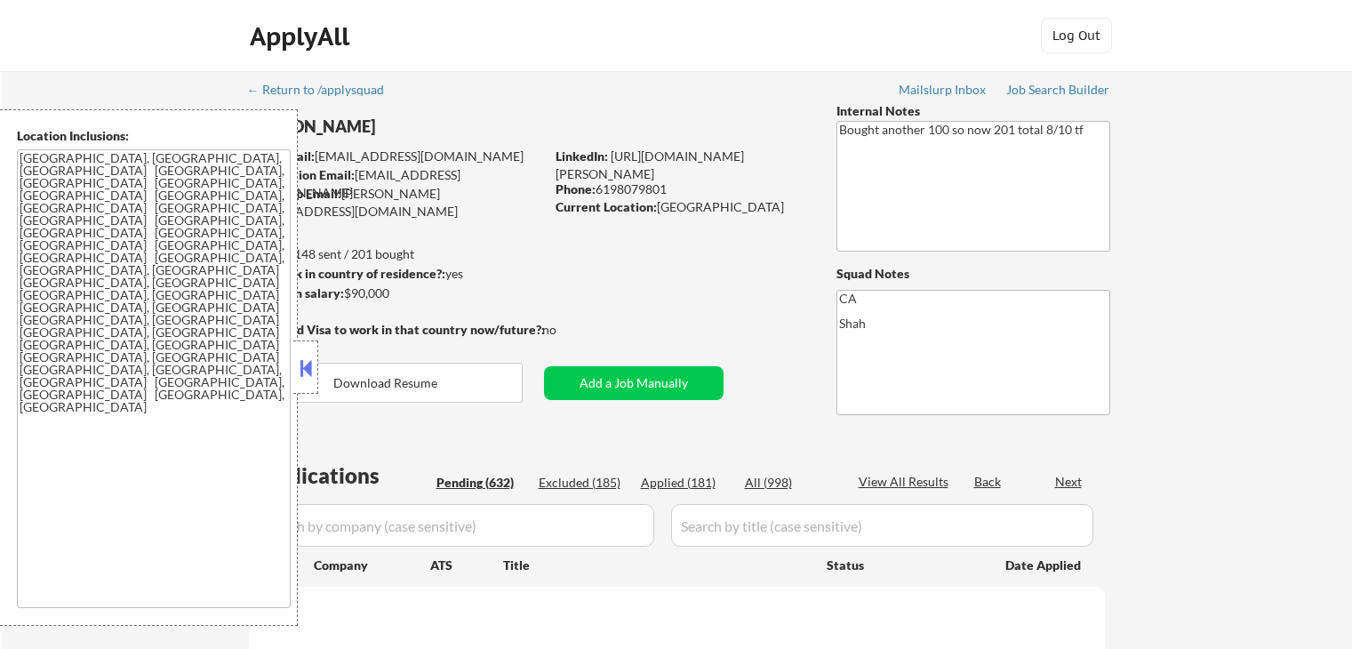
select select ""pending""
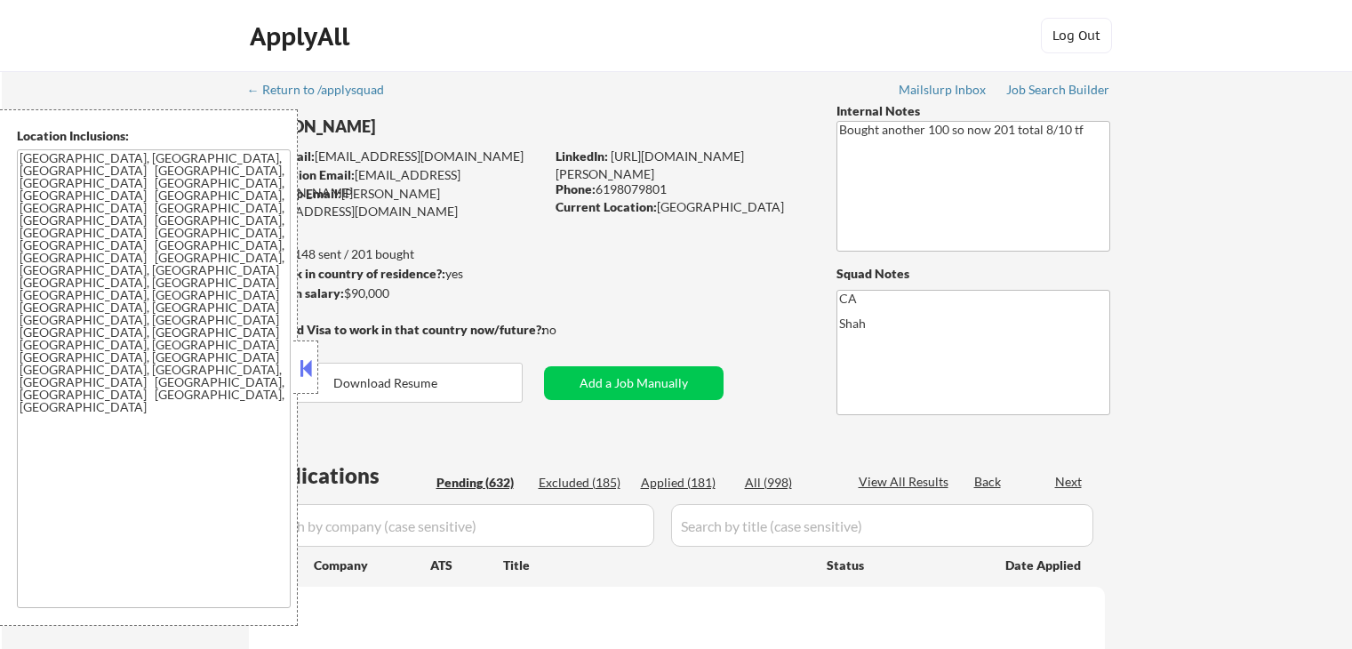
select select ""pending""
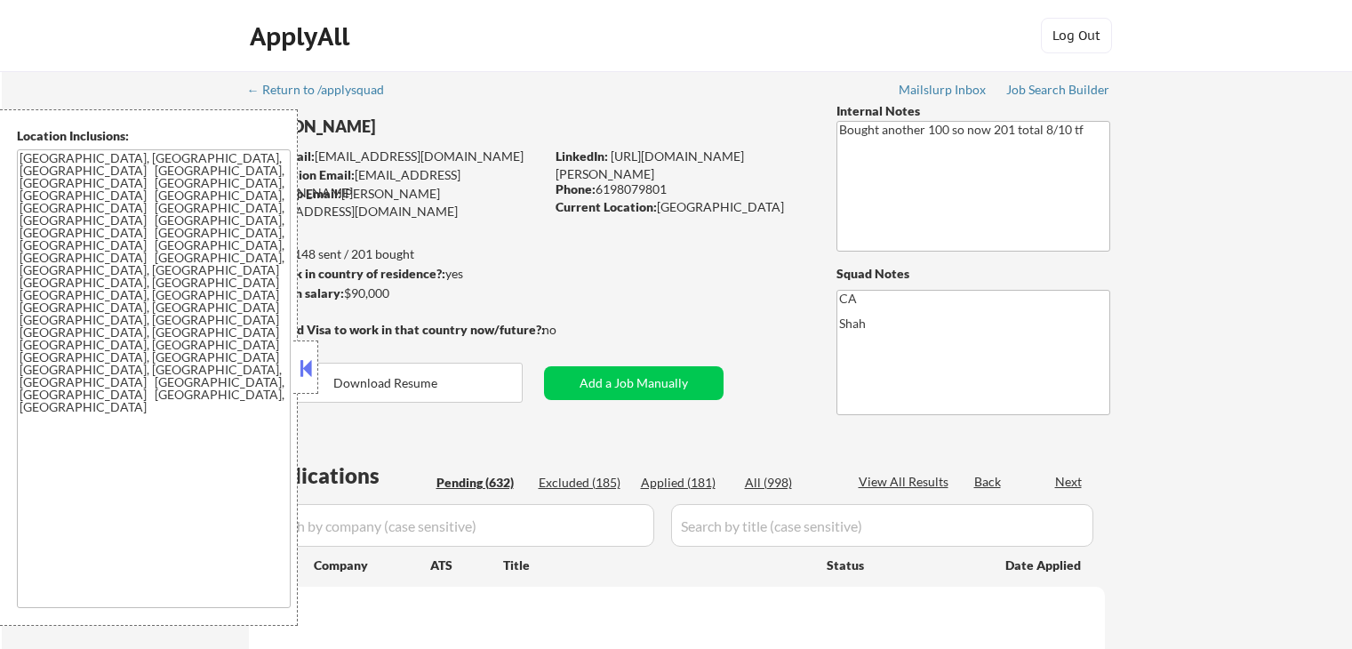
select select ""pending""
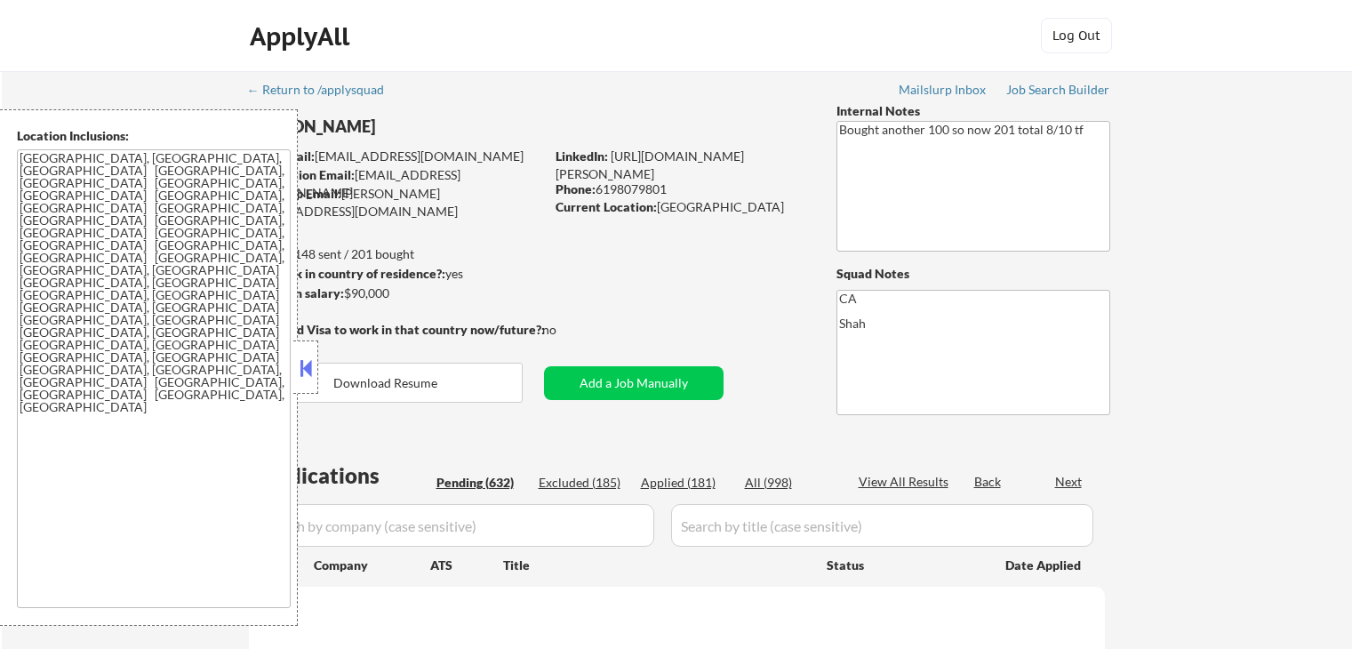
select select ""pending""
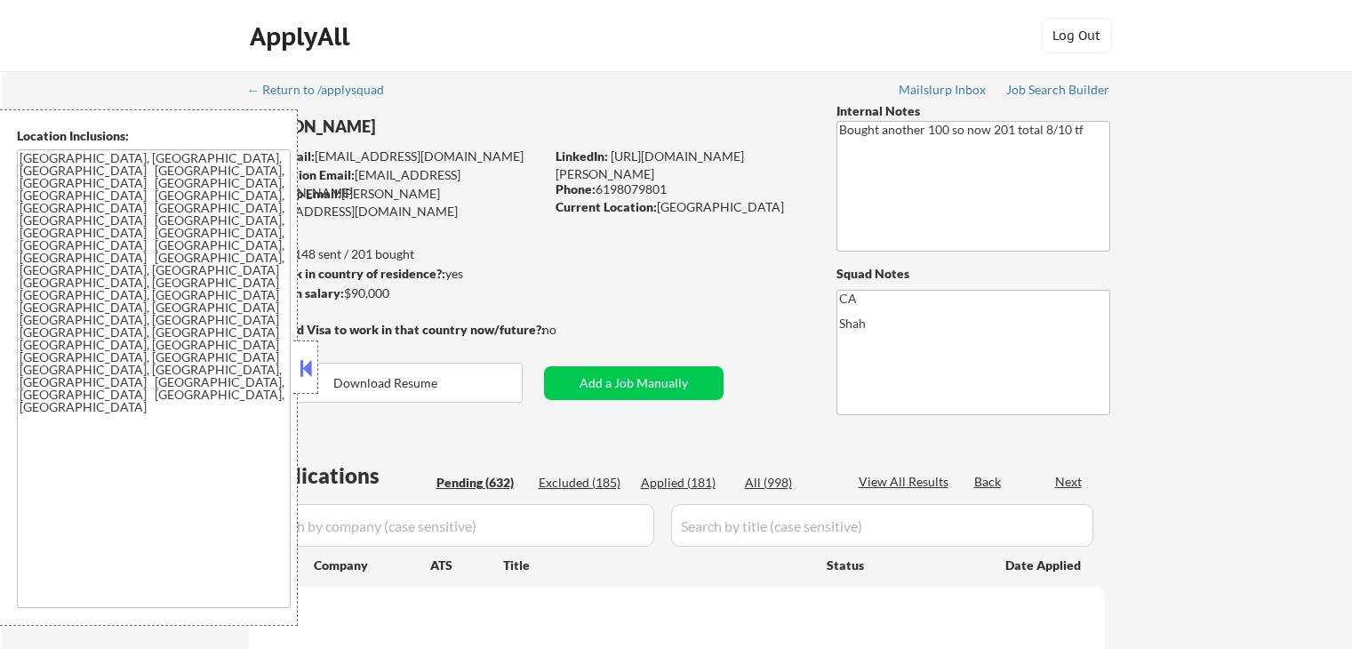
select select ""pending""
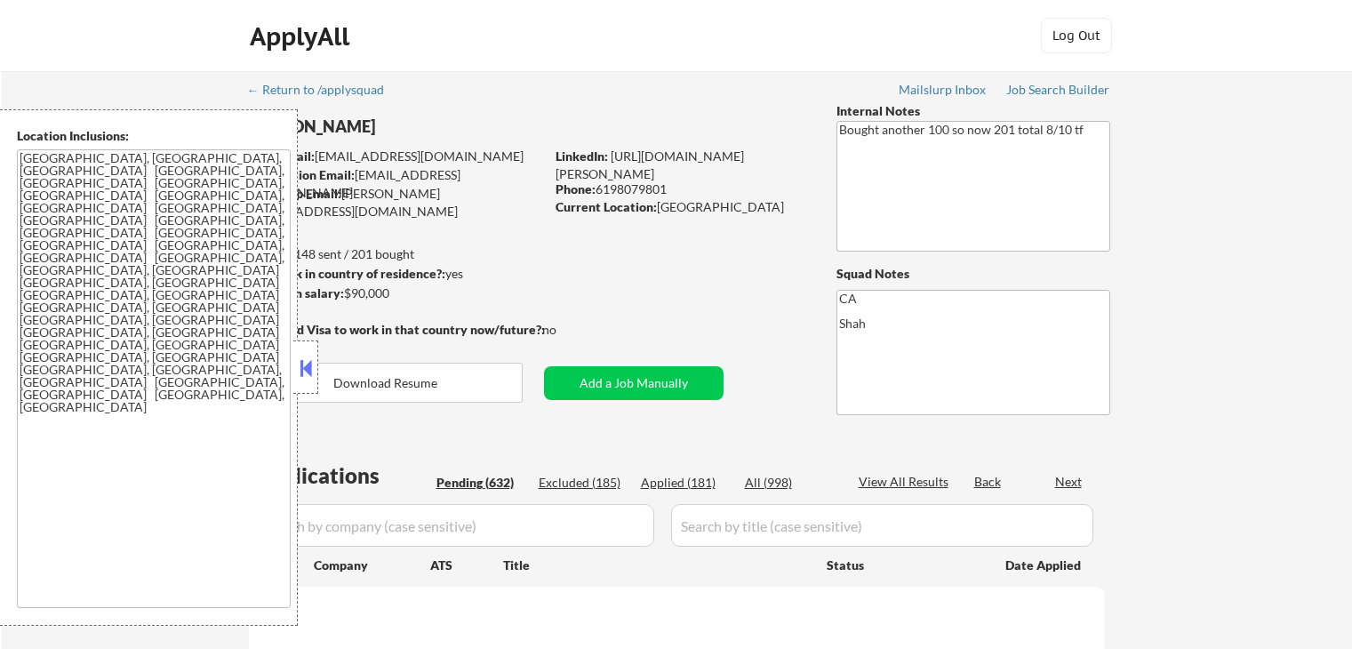
select select ""pending""
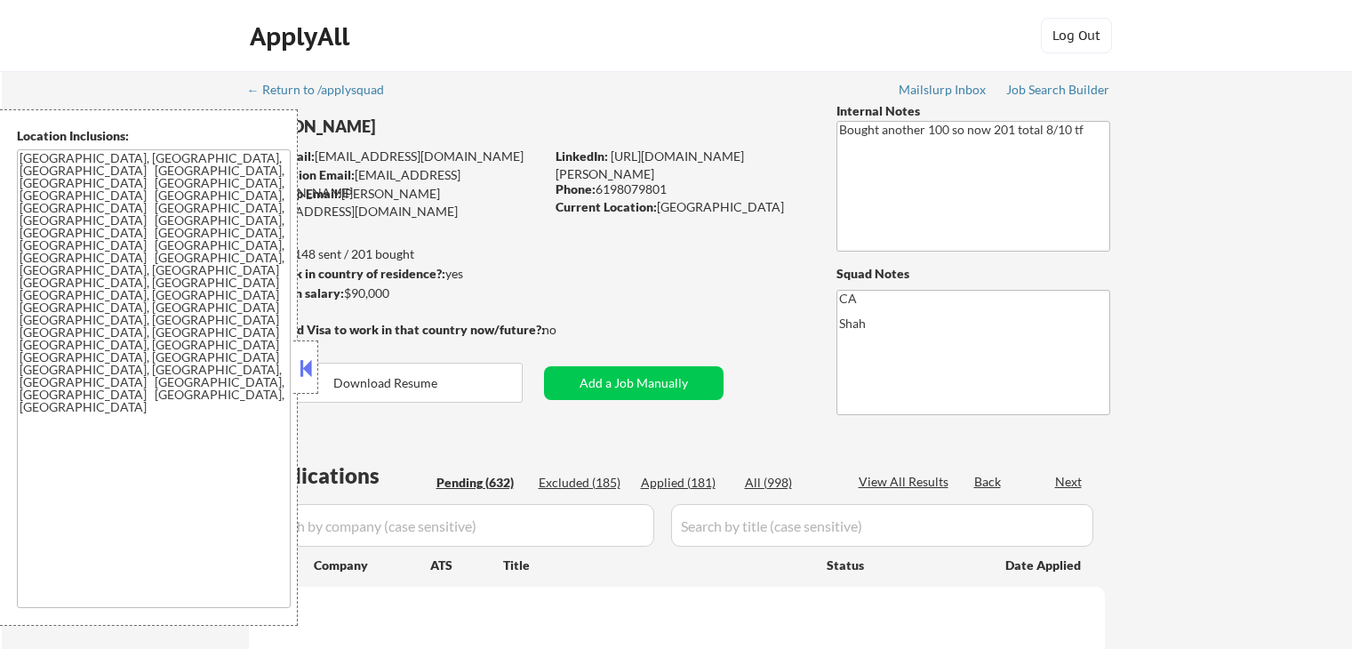
select select ""pending""
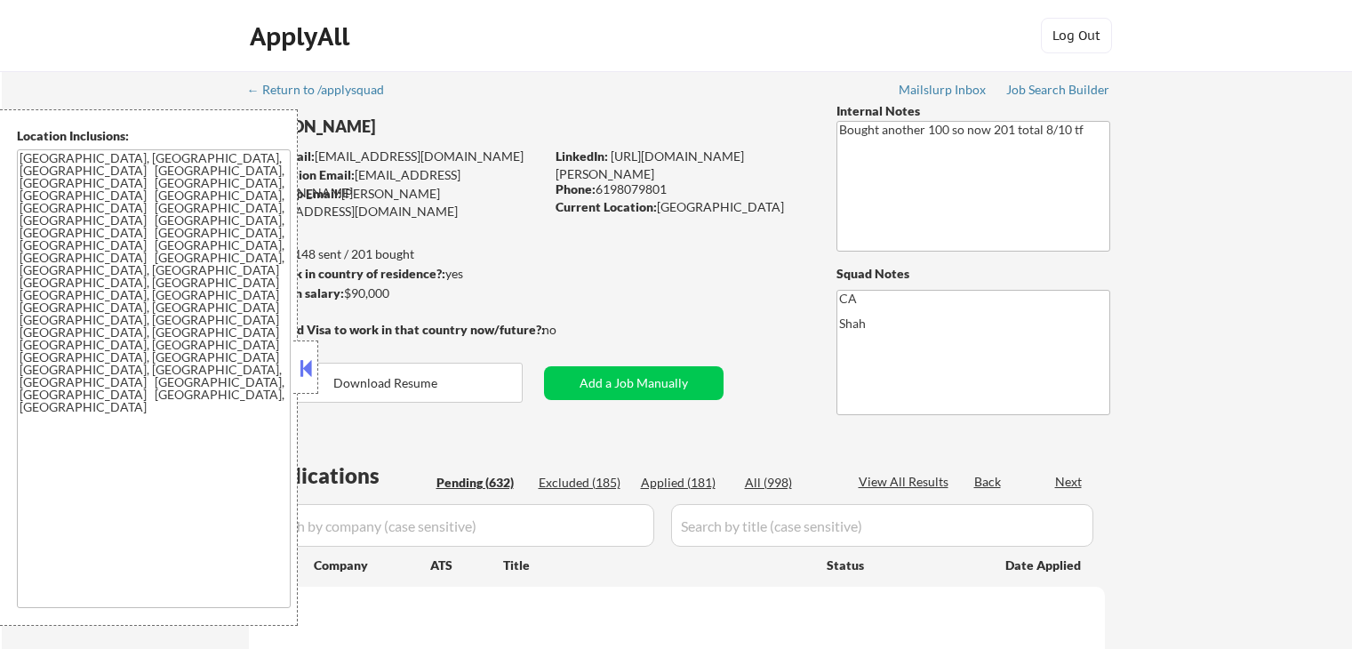
select select ""pending""
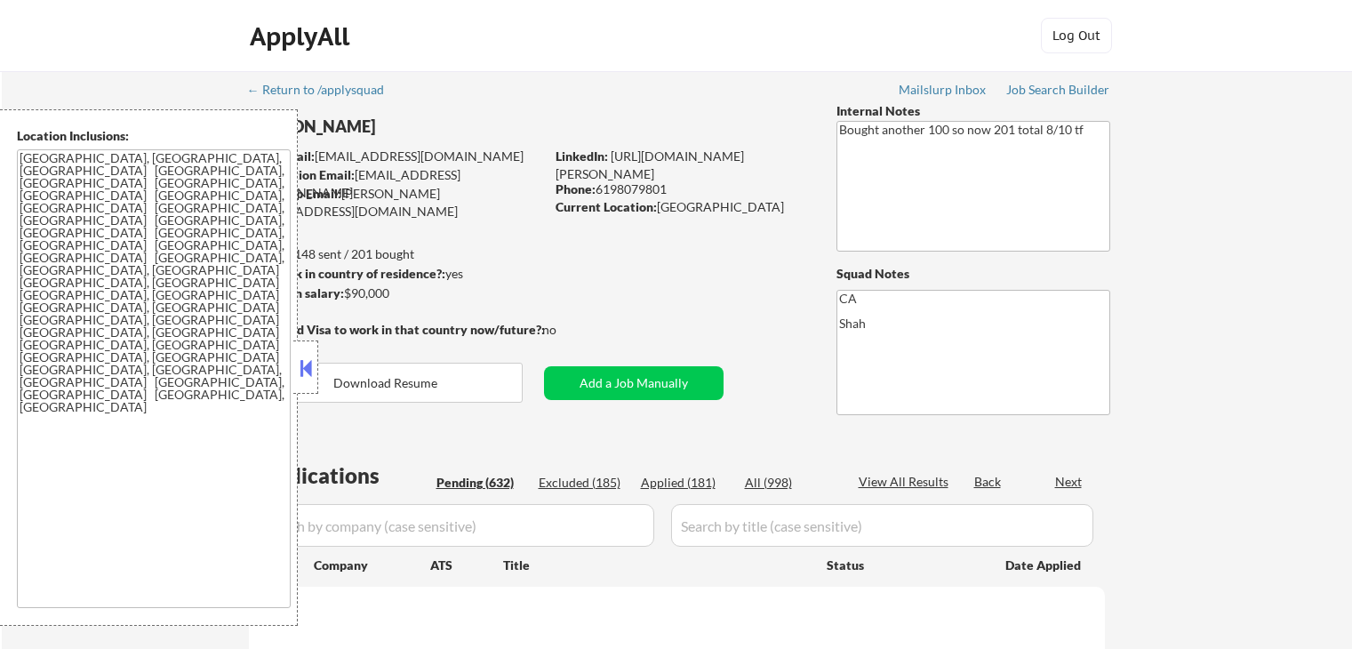
select select ""pending""
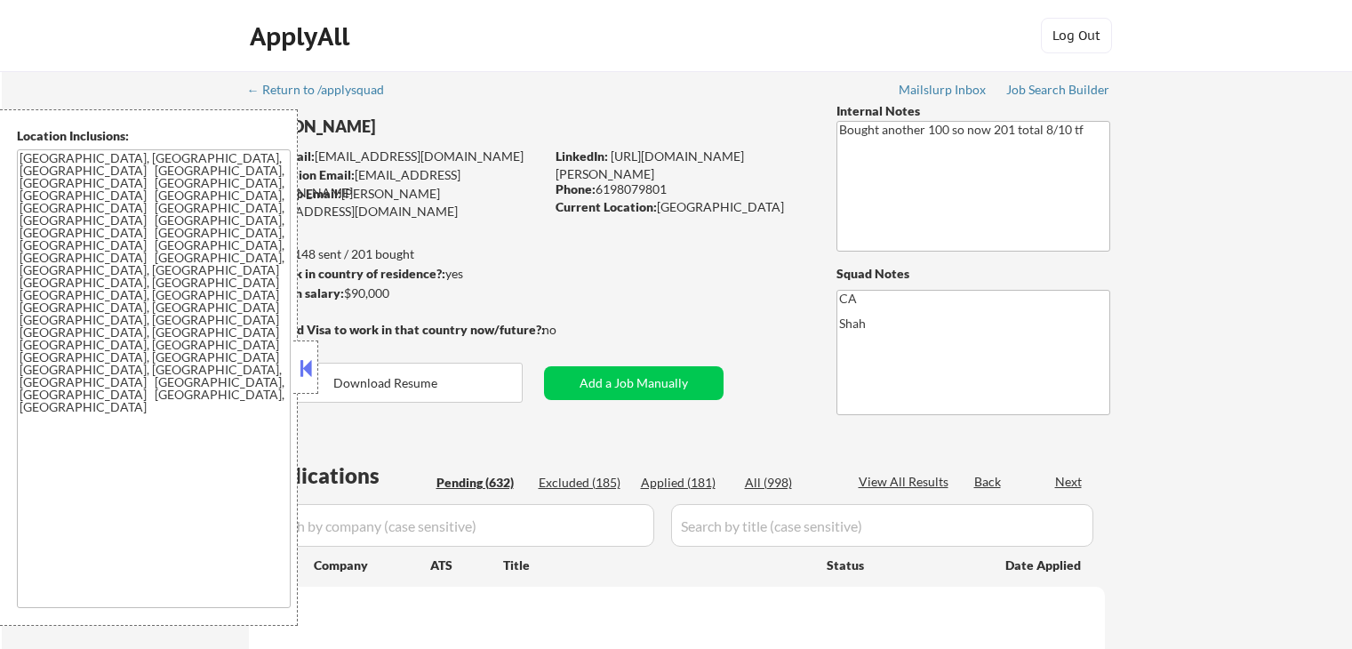
select select ""pending""
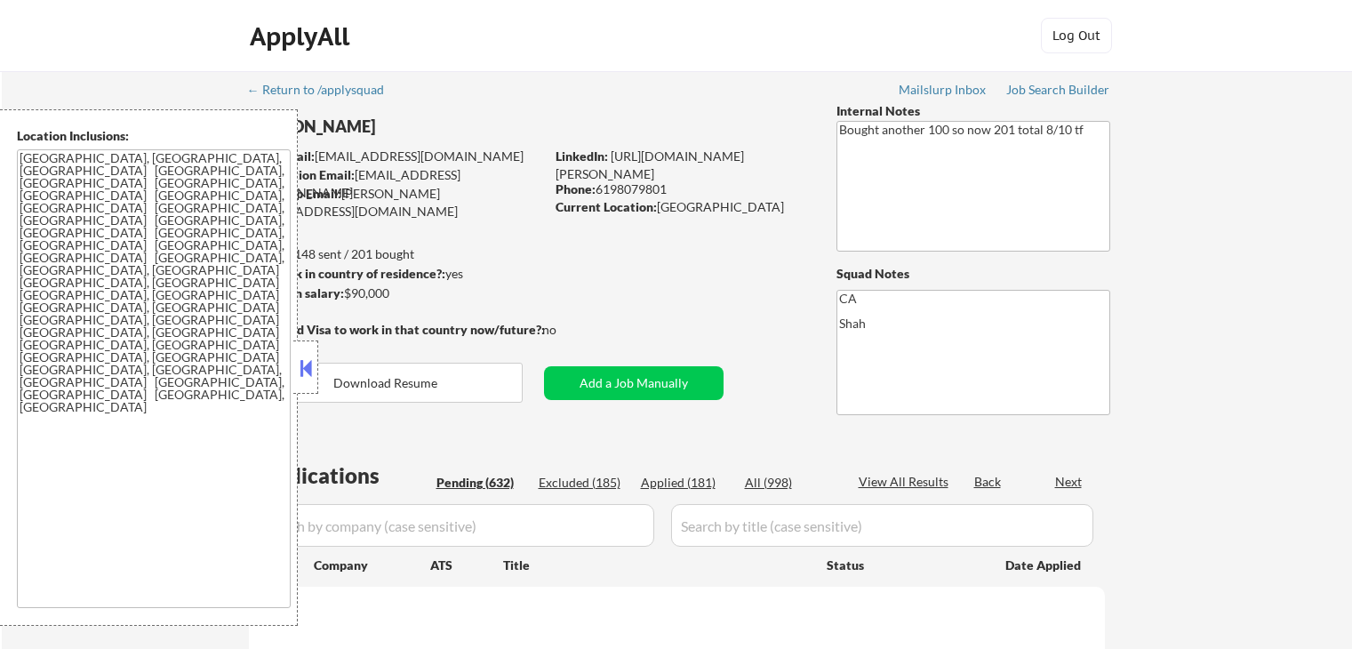
select select ""pending""
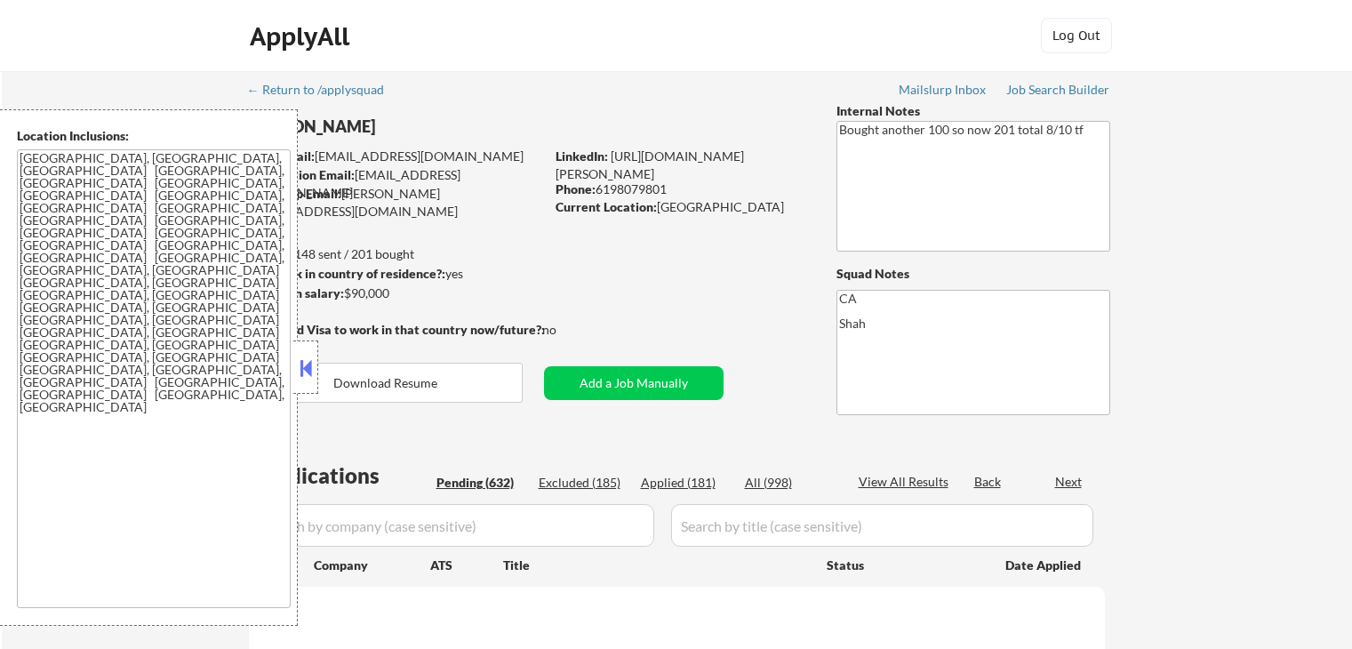
select select ""pending""
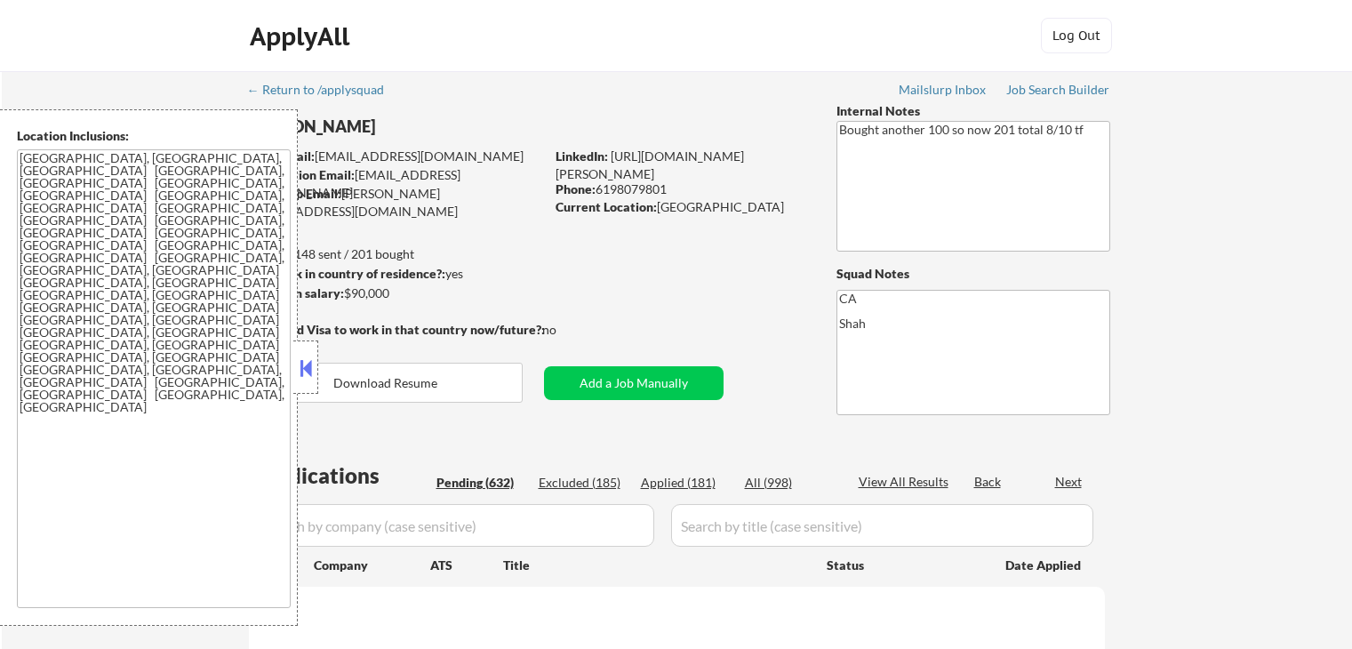
select select ""pending""
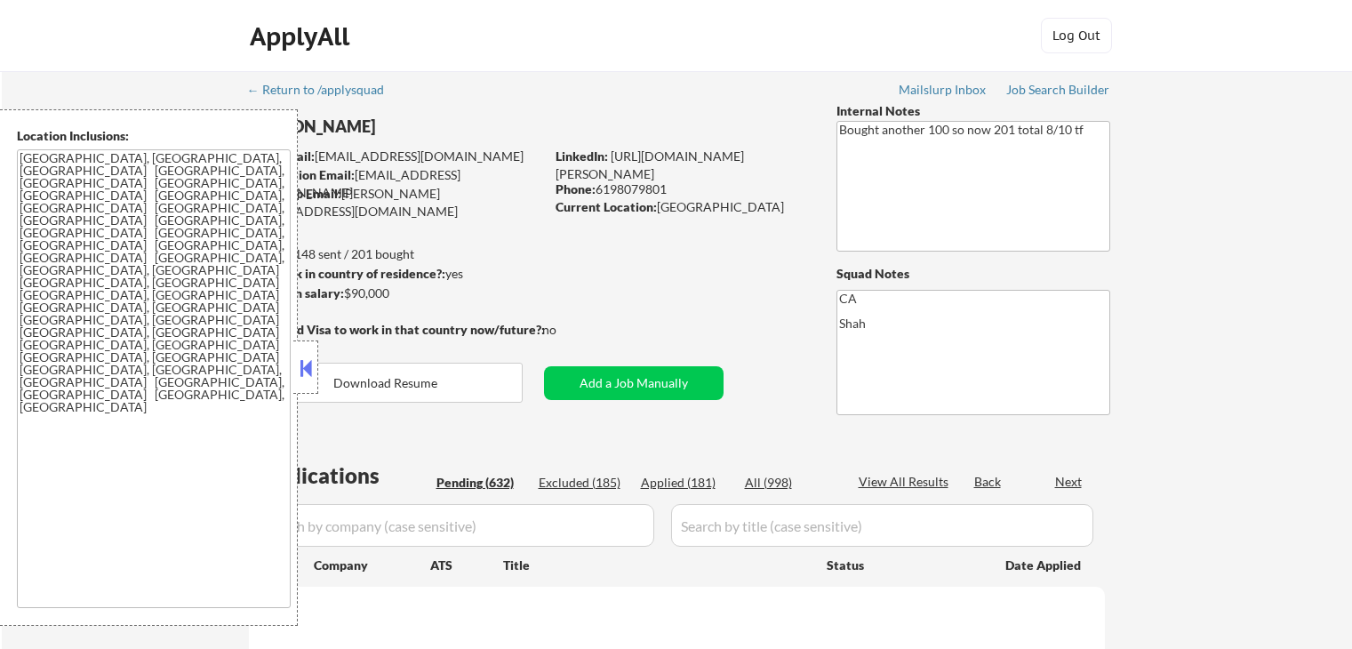
select select ""pending""
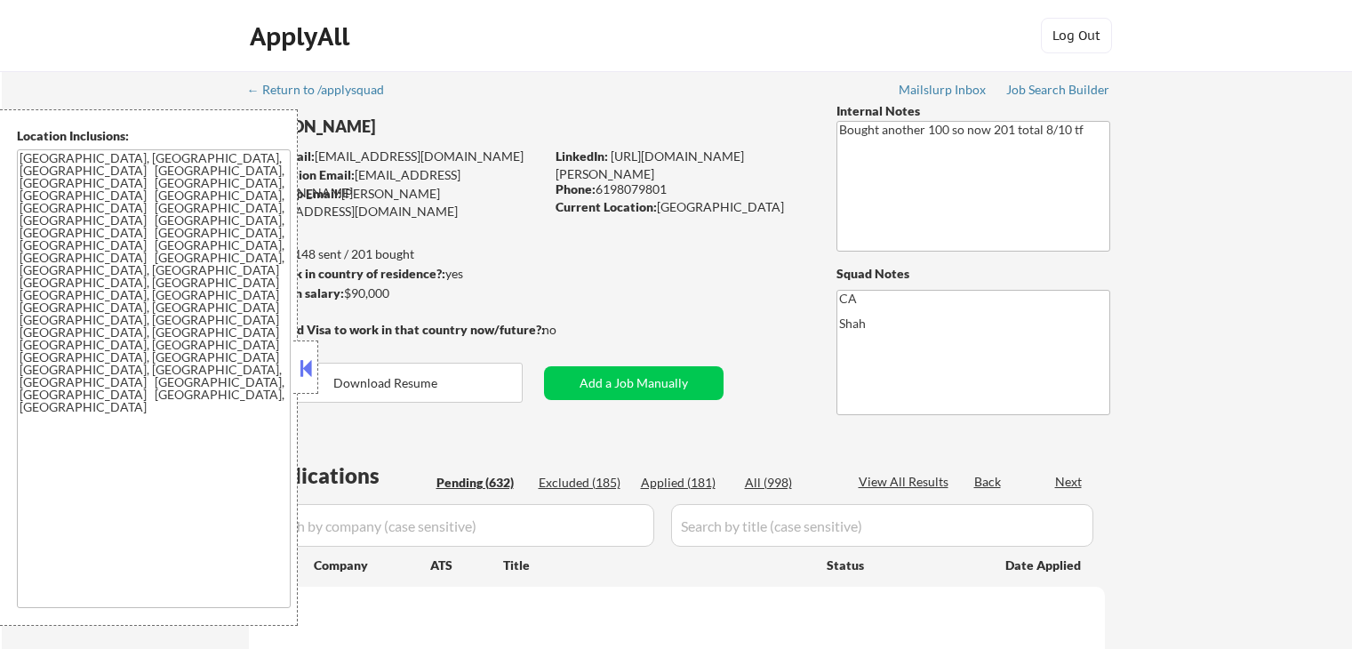
select select ""pending""
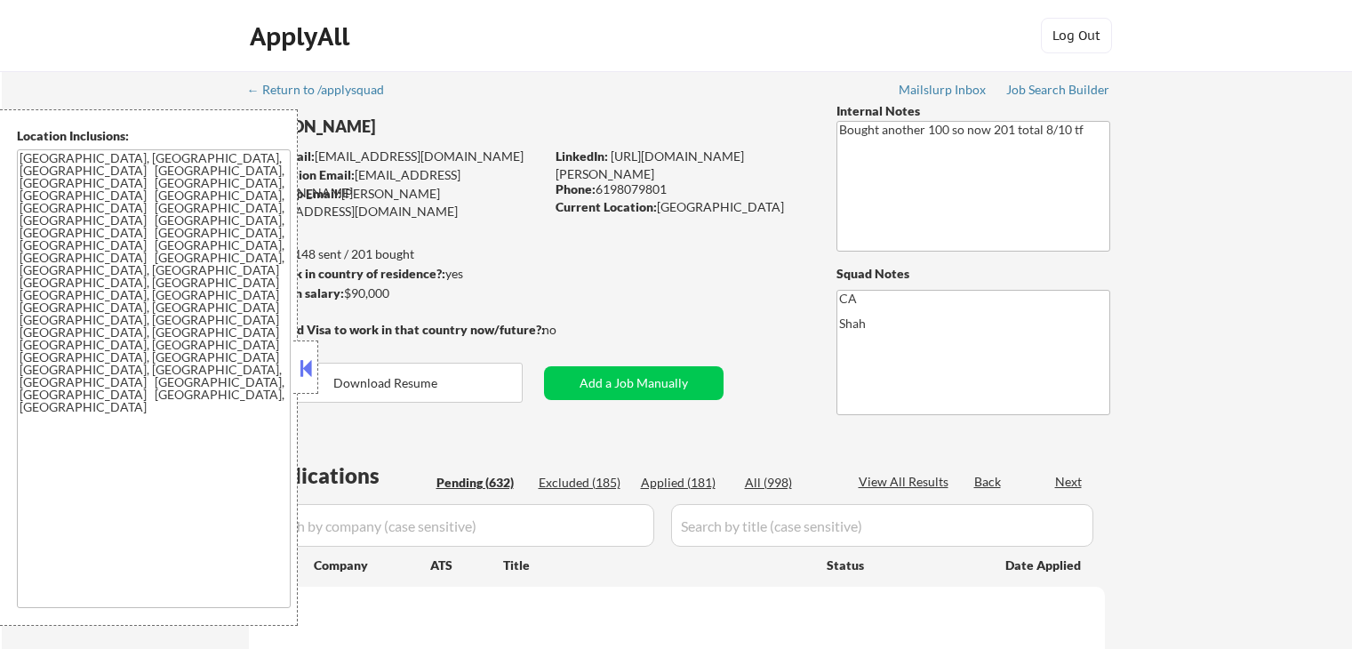
select select ""pending""
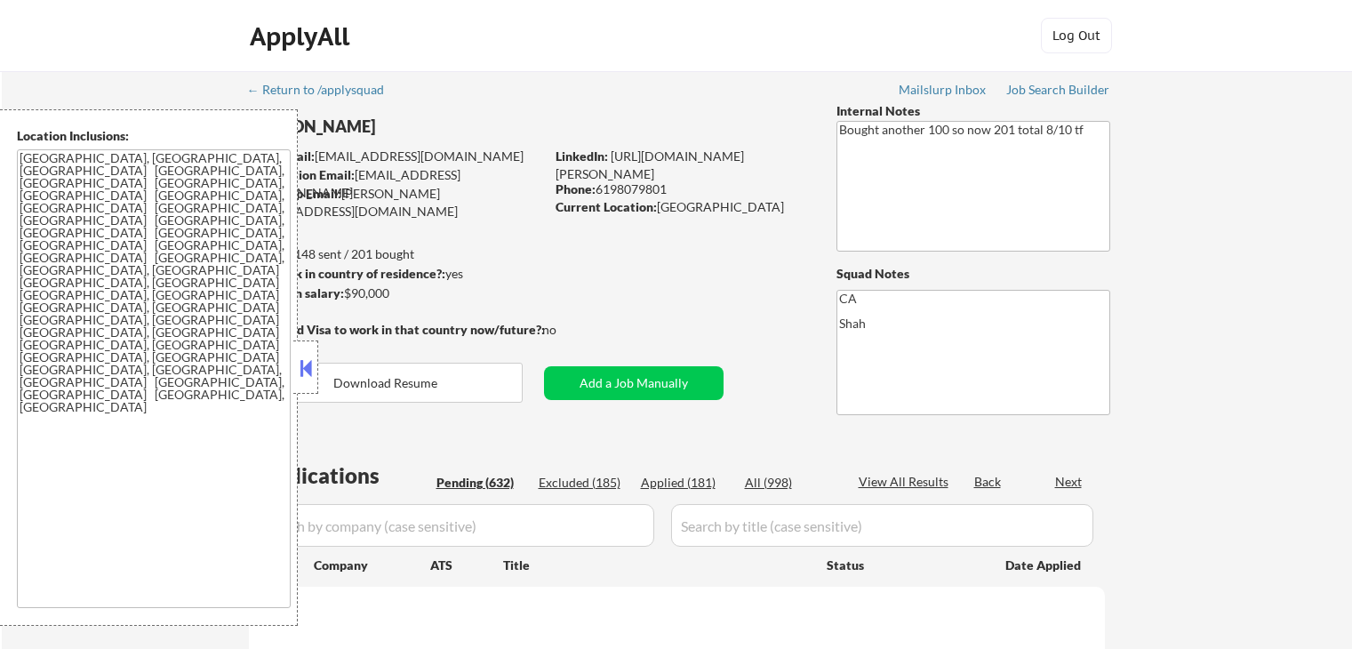
select select ""pending""
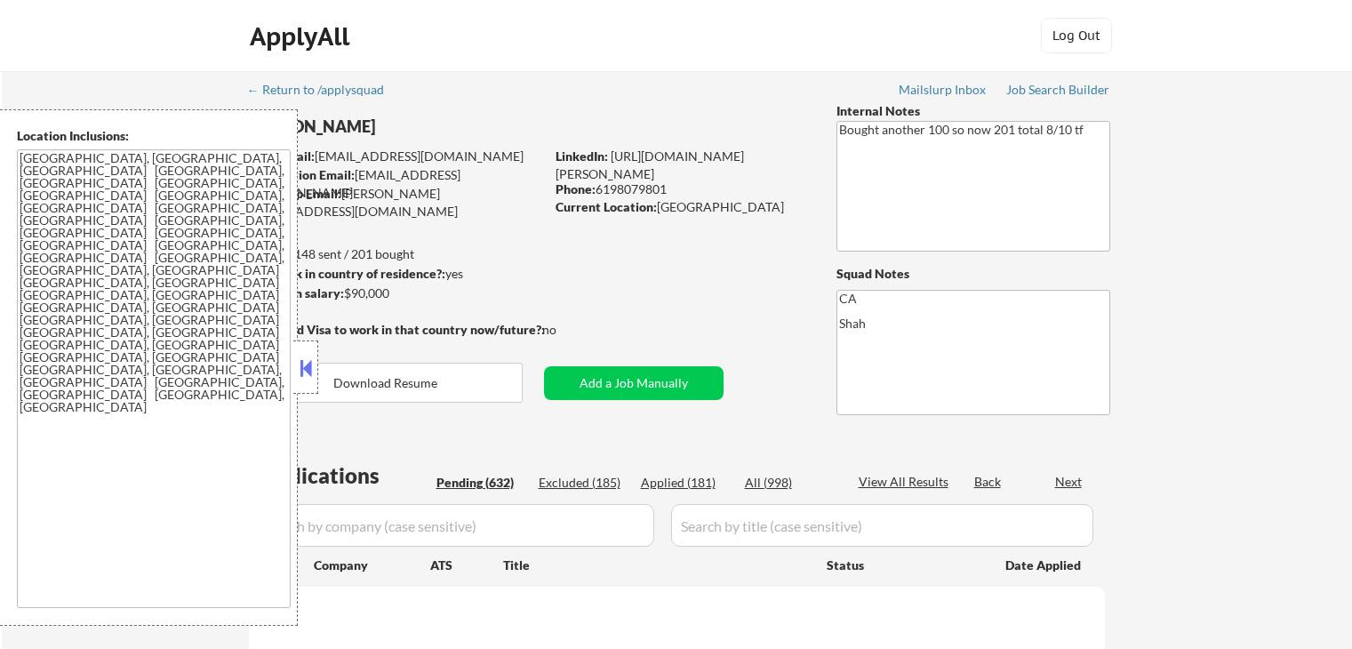
select select ""pending""
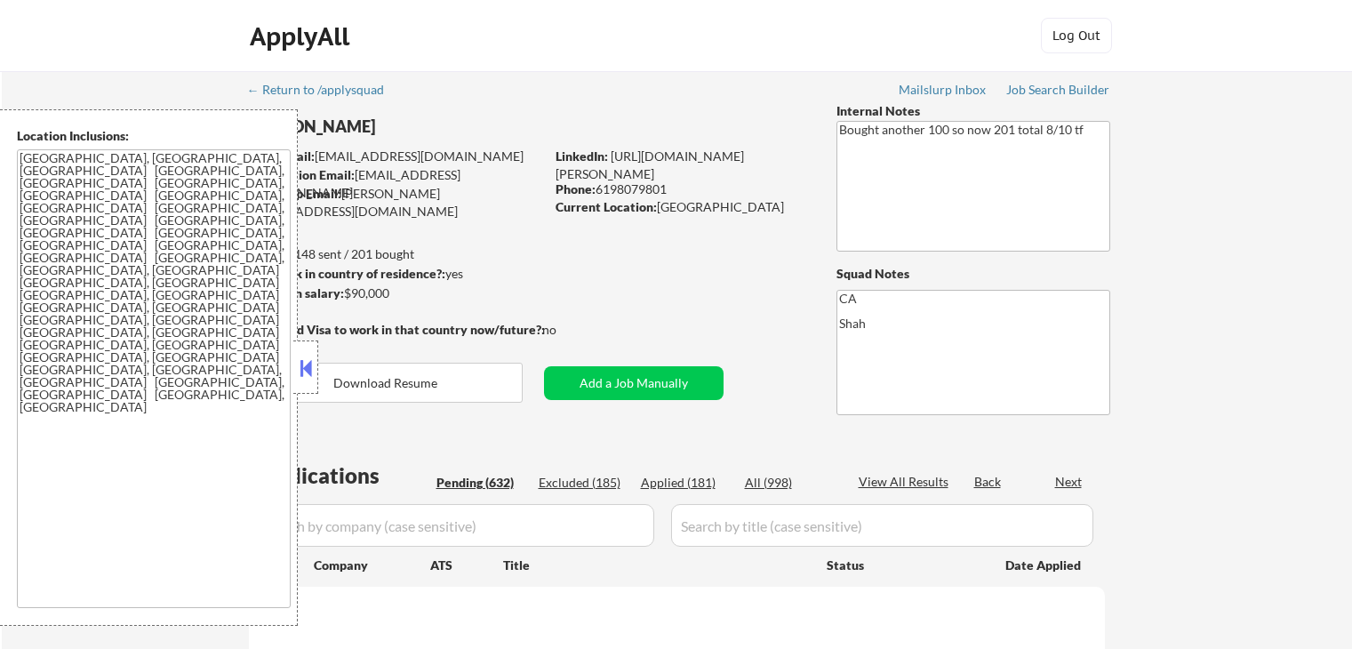
select select ""pending""
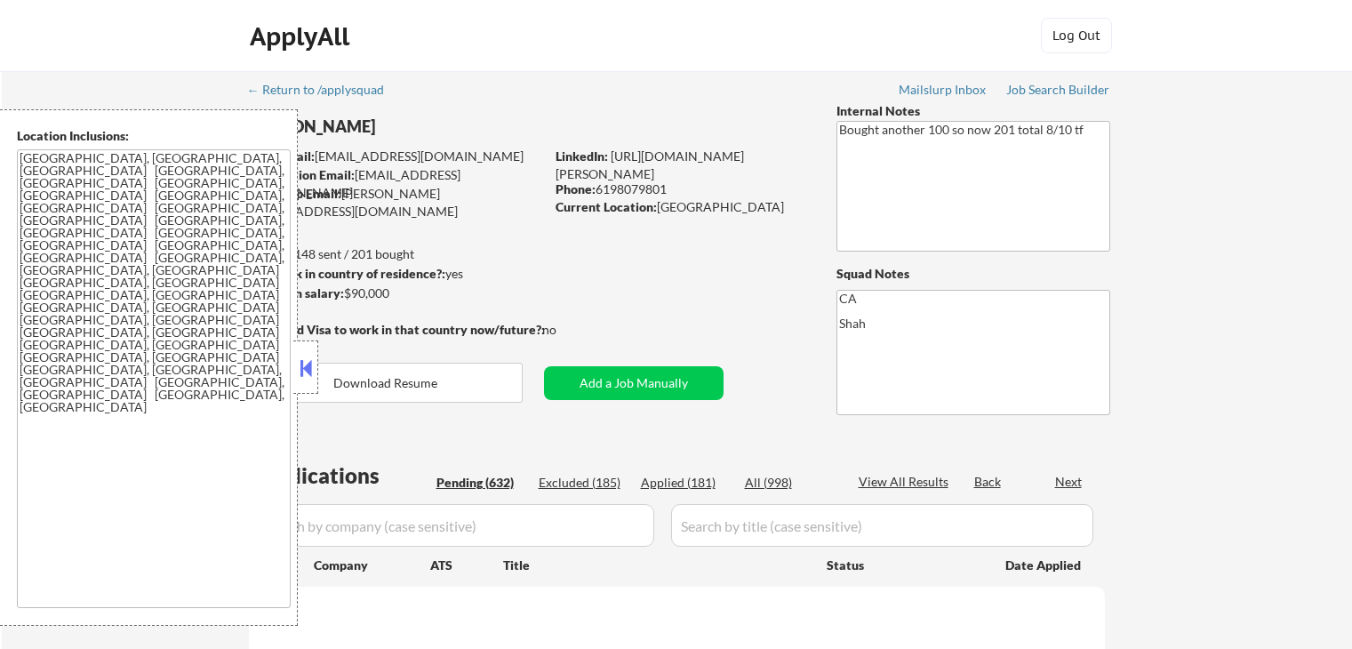
select select ""pending""
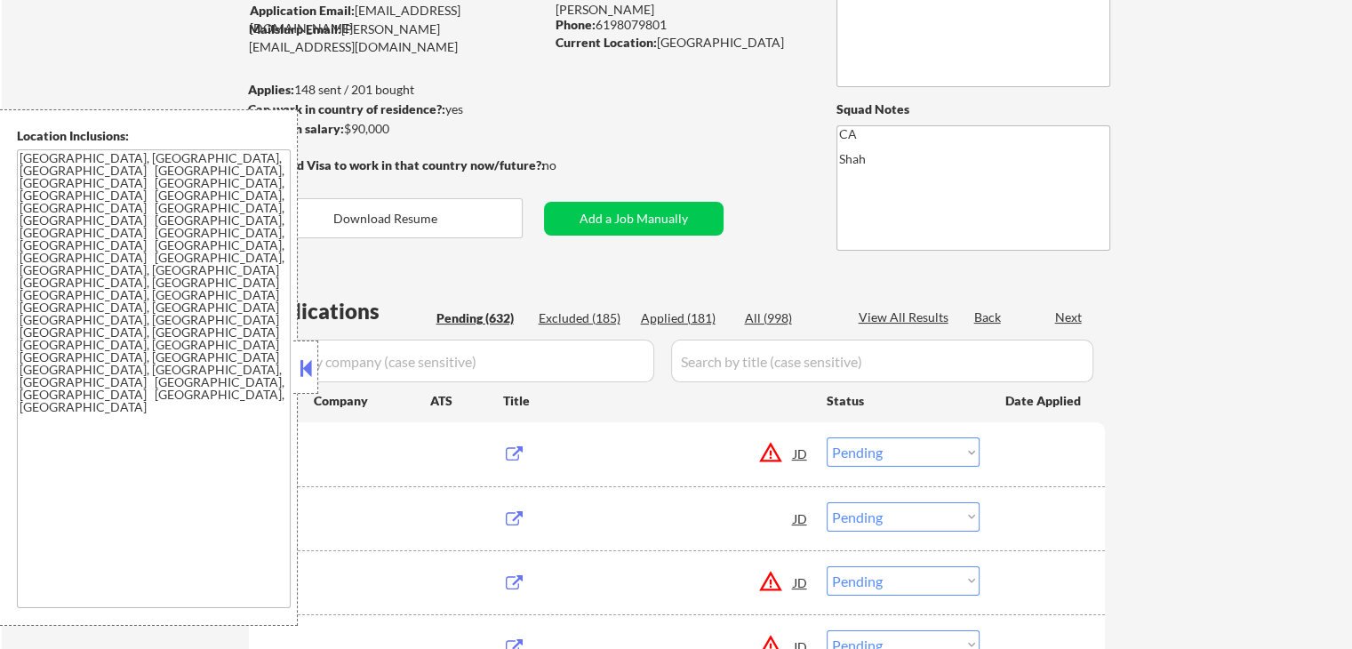
scroll to position [164, 0]
